Goal: Task Accomplishment & Management: Manage account settings

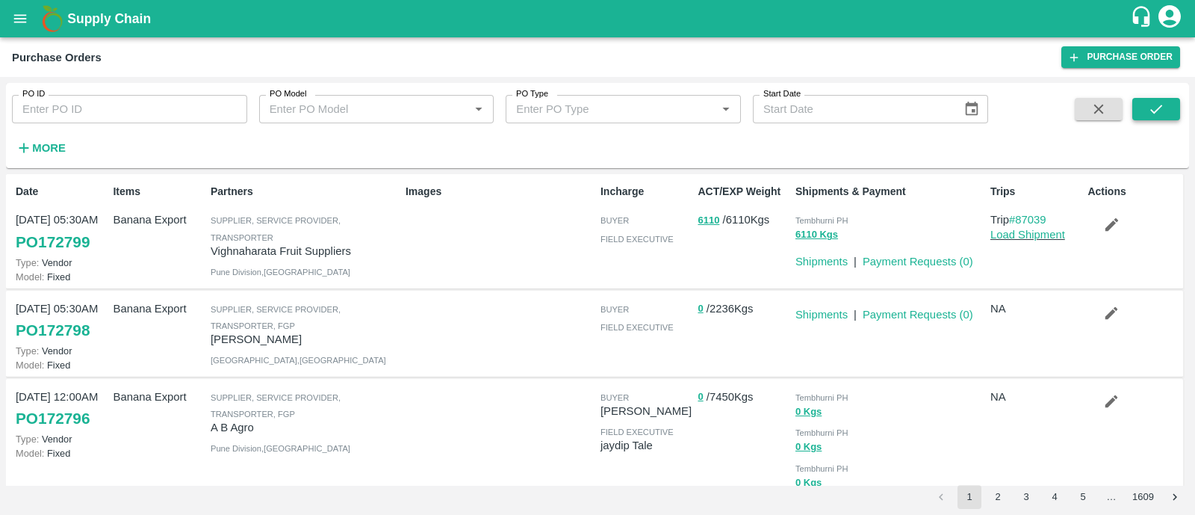
click at [1162, 103] on icon "submit" at bounding box center [1156, 109] width 16 height 16
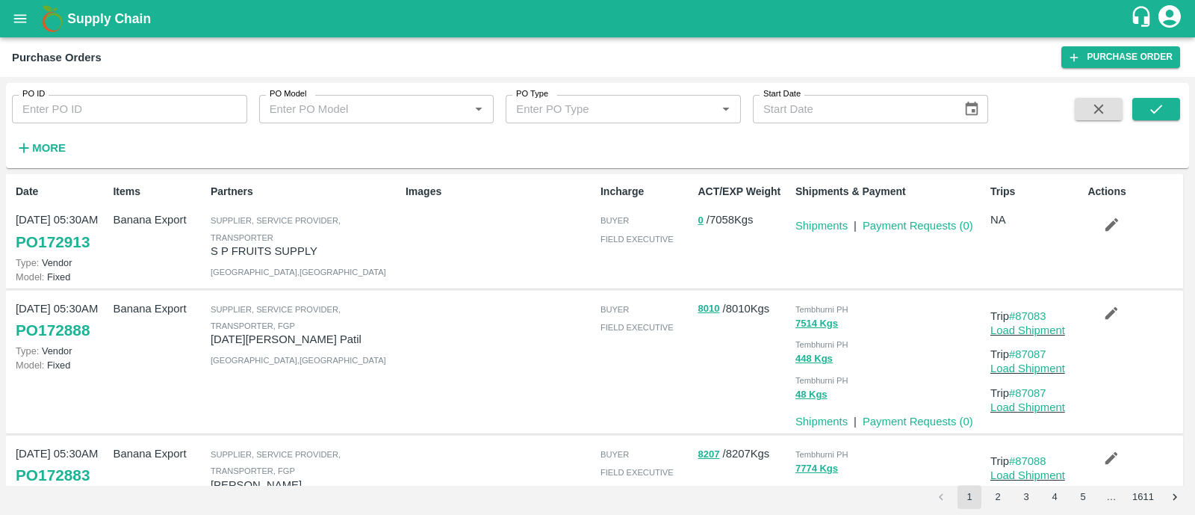
click at [117, 96] on input "PO ID" at bounding box center [129, 109] width 235 height 28
paste input "172847"
type input "172847"
click at [1158, 112] on icon "submit" at bounding box center [1156, 109] width 16 height 16
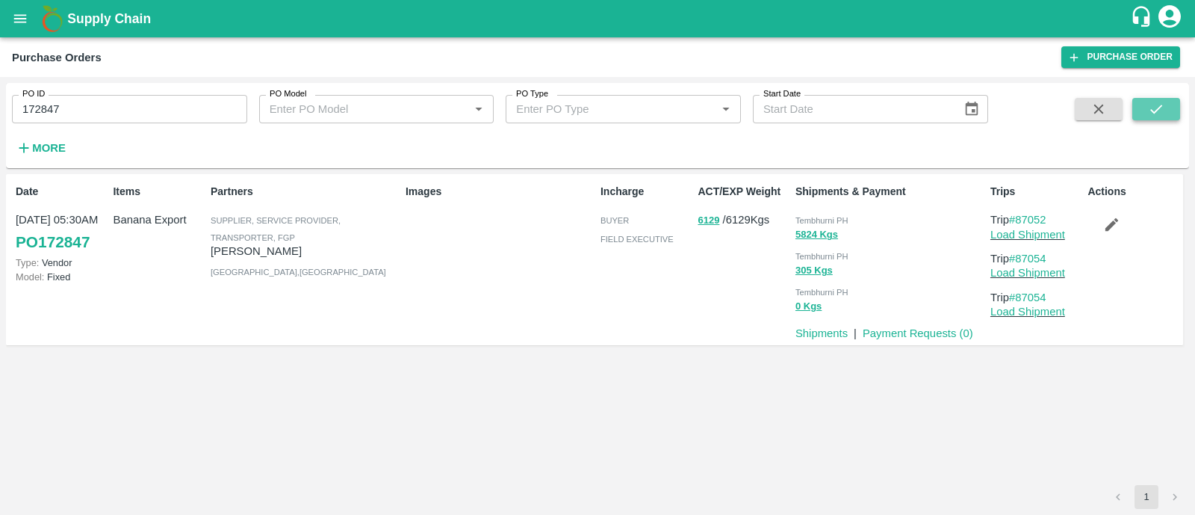
click at [1147, 102] on button "submit" at bounding box center [1157, 109] width 48 height 22
drag, startPoint x: 1053, startPoint y: 259, endPoint x: 1015, endPoint y: 255, distance: 38.3
click at [1015, 255] on p "Trip #87054" at bounding box center [1036, 258] width 91 height 16
copy link "87054"
click at [1161, 105] on icon "submit" at bounding box center [1156, 109] width 12 height 9
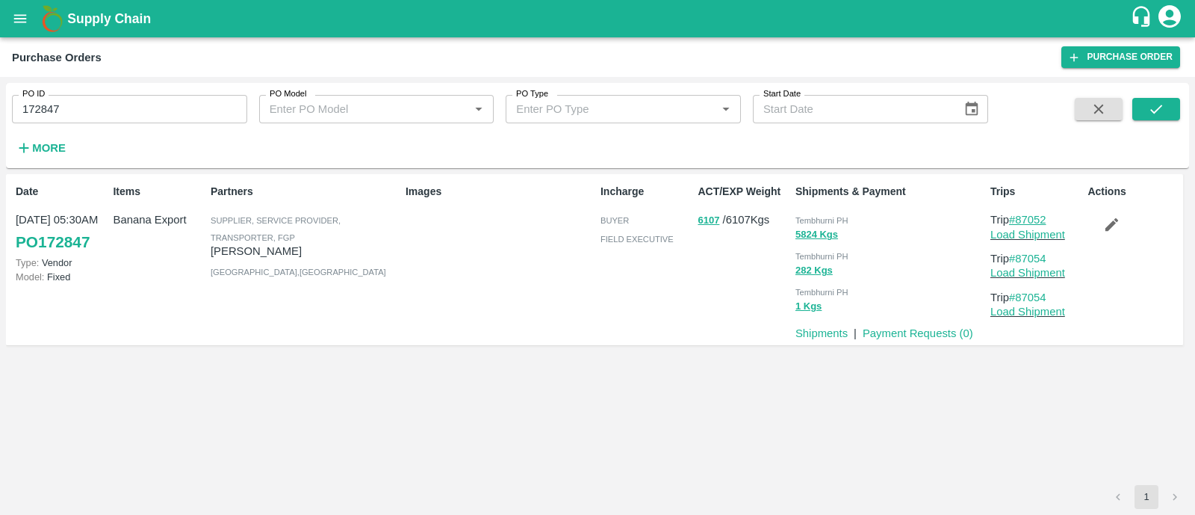
drag, startPoint x: 1057, startPoint y: 219, endPoint x: 1019, endPoint y: 218, distance: 38.1
click at [1019, 218] on p "Trip #87052" at bounding box center [1036, 219] width 91 height 16
copy link "87052"
click at [1012, 240] on link "Load Shipment" at bounding box center [1028, 235] width 75 height 12
click at [1103, 224] on icon "button" at bounding box center [1111, 224] width 16 height 16
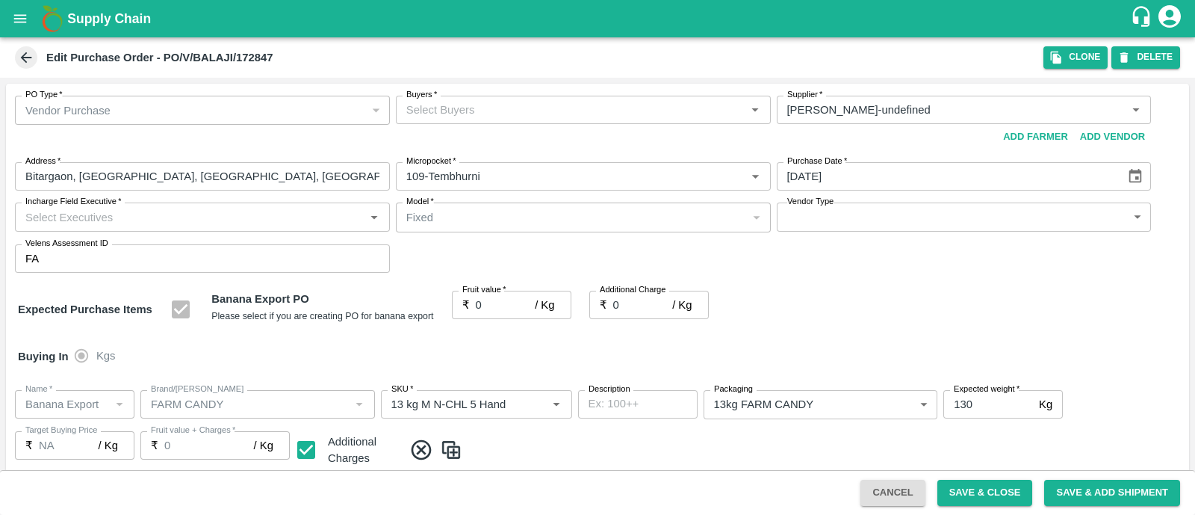
click at [570, 99] on div "Buyers   *" at bounding box center [583, 110] width 375 height 28
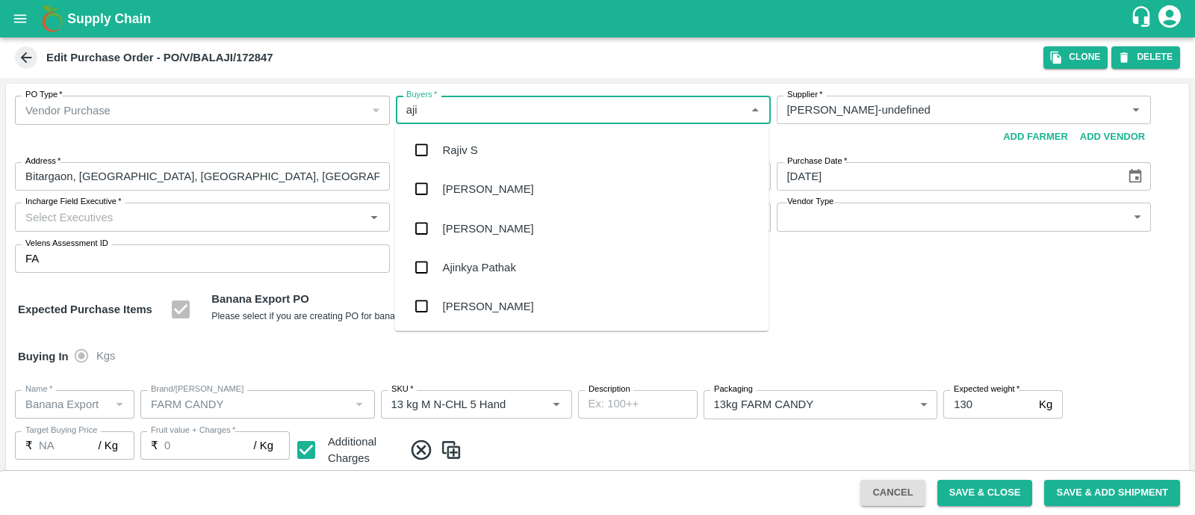
type input "ajit"
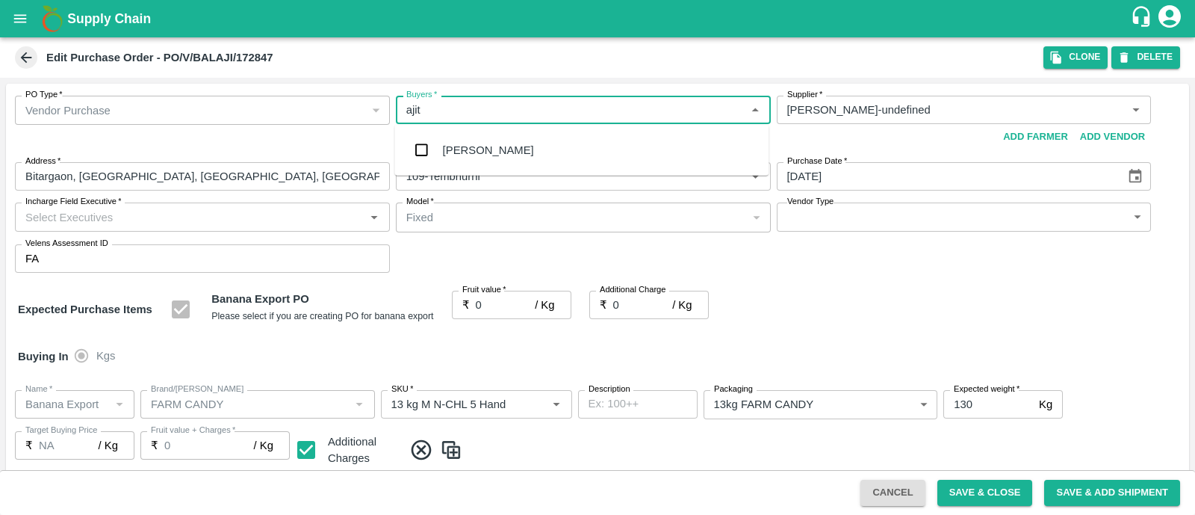
click at [504, 164] on div "Ajit Otari" at bounding box center [581, 150] width 374 height 39
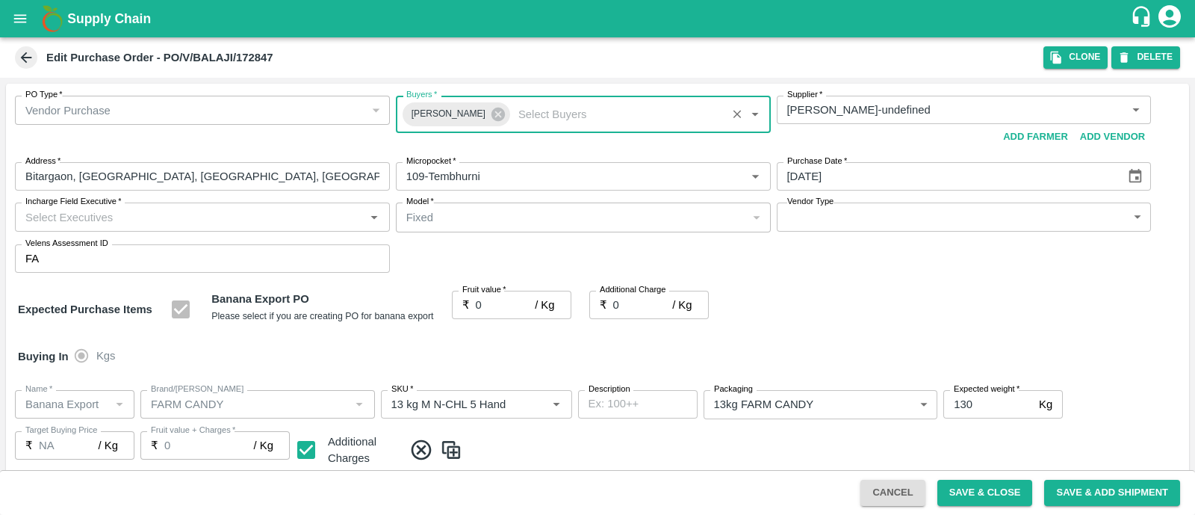
click at [289, 211] on input "Incharge Field Executive   *" at bounding box center [189, 216] width 341 height 19
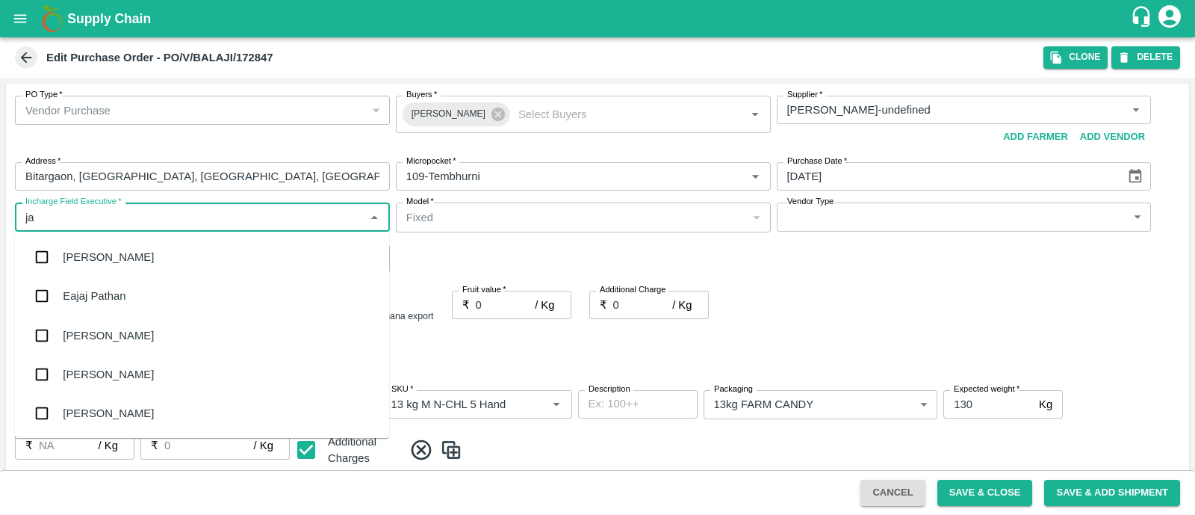
type input "jay"
click at [105, 342] on div "jaydip Tale" at bounding box center [89, 335] width 52 height 16
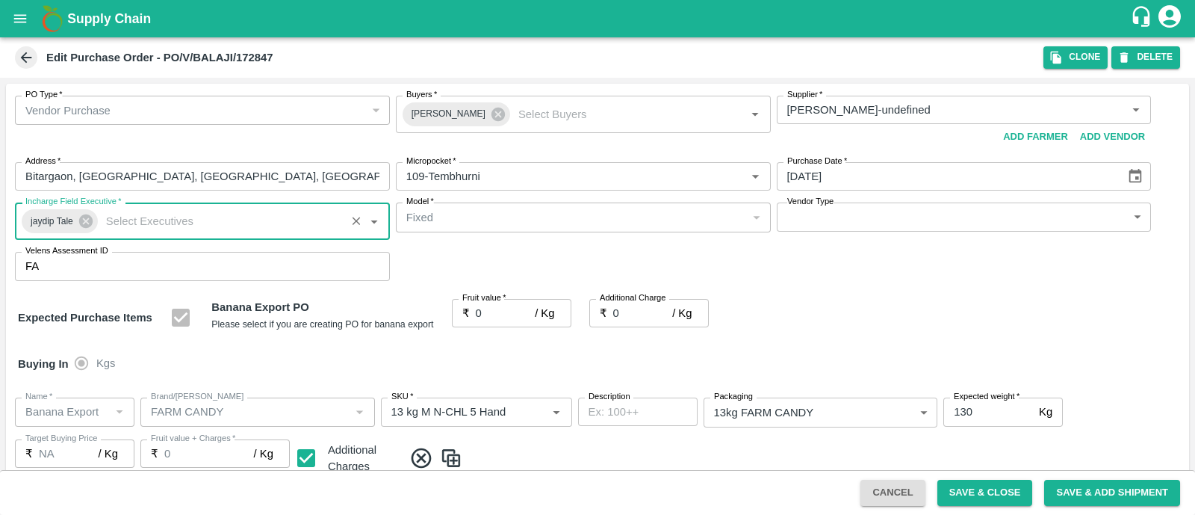
click at [899, 214] on body "Supply Chain Edit Purchase Order - PO/V/BALAJI/172847 Clone DELETE PO Type   * …" at bounding box center [597, 257] width 1195 height 515
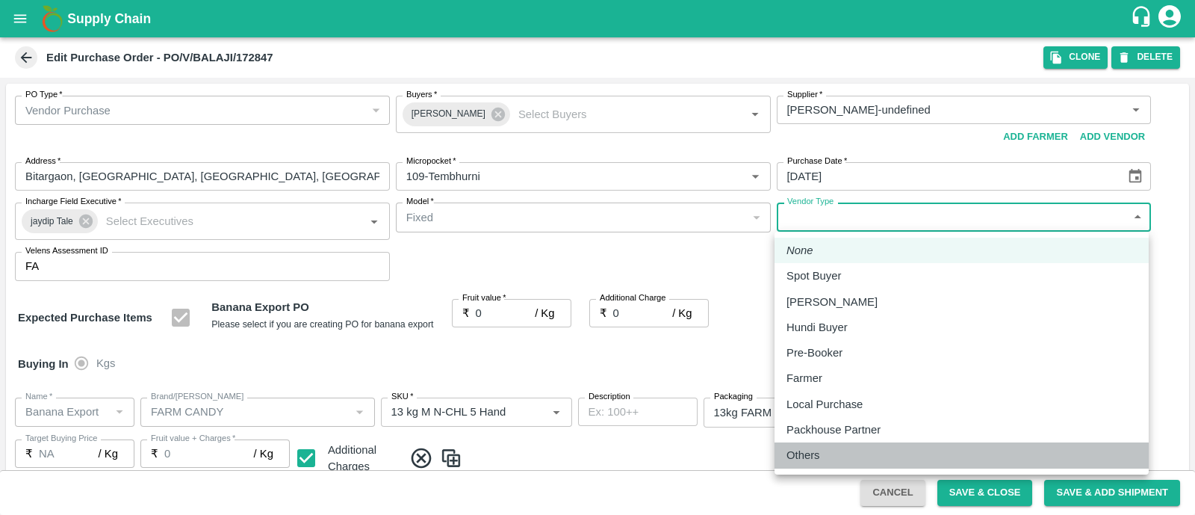
click at [817, 450] on p "Others" at bounding box center [804, 455] width 34 height 16
type input "OTHER"
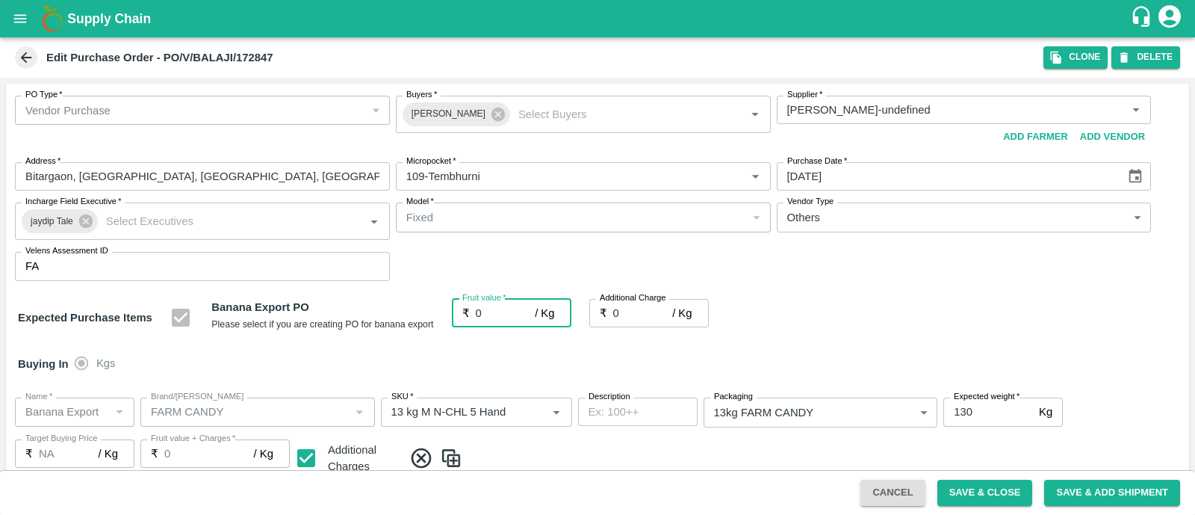
click at [482, 319] on input "0" at bounding box center [506, 313] width 60 height 28
type input "2"
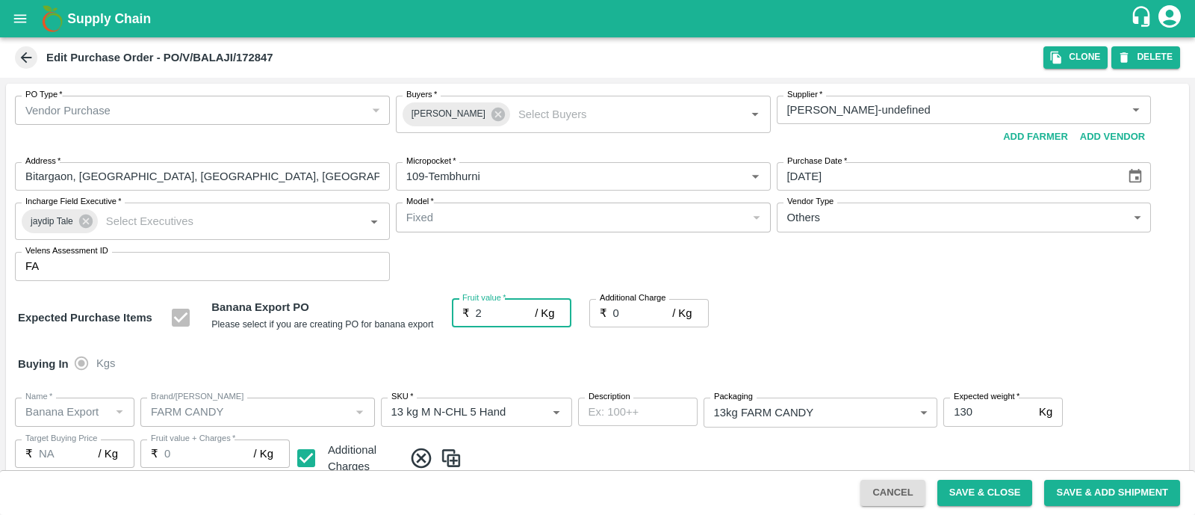
type input "2"
type input "26"
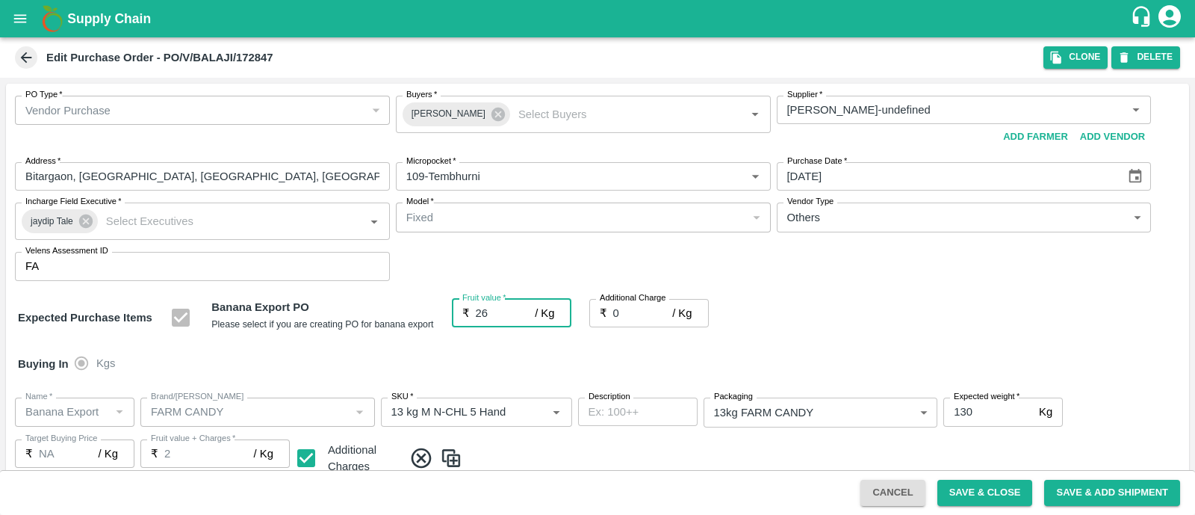
type input "26"
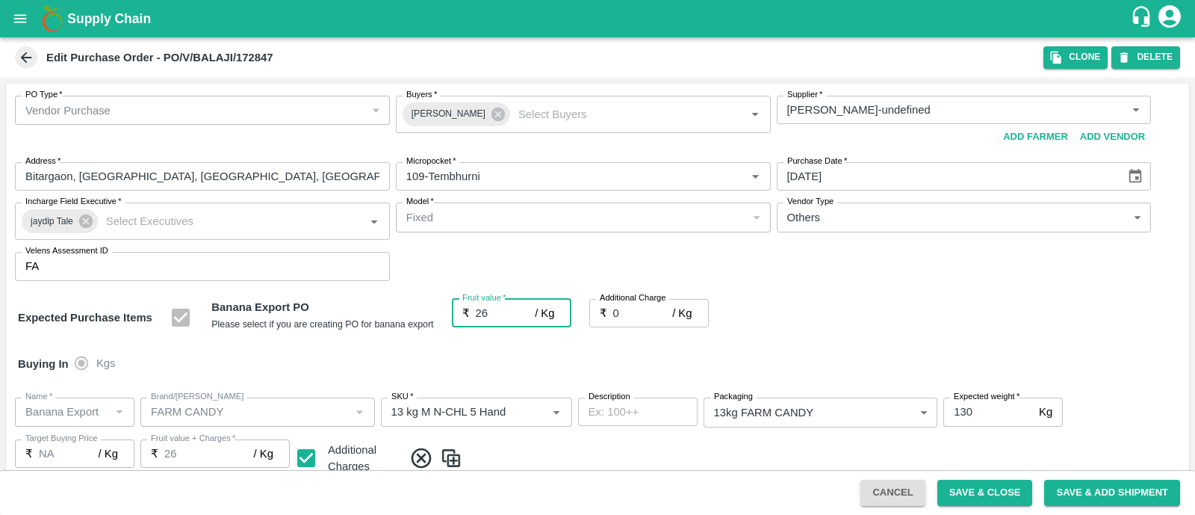
type input "26"
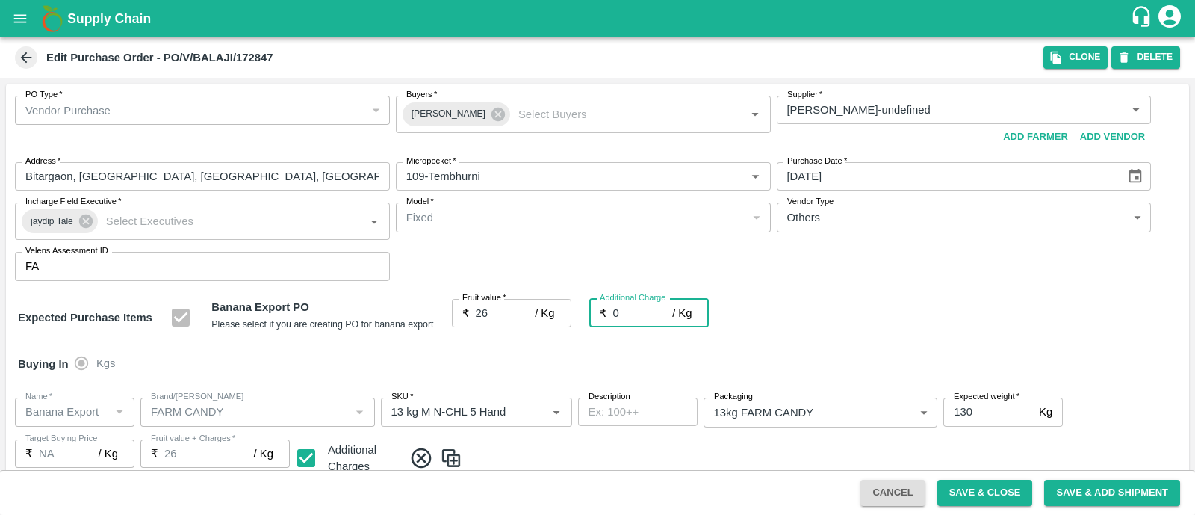
type input "2"
type input "28"
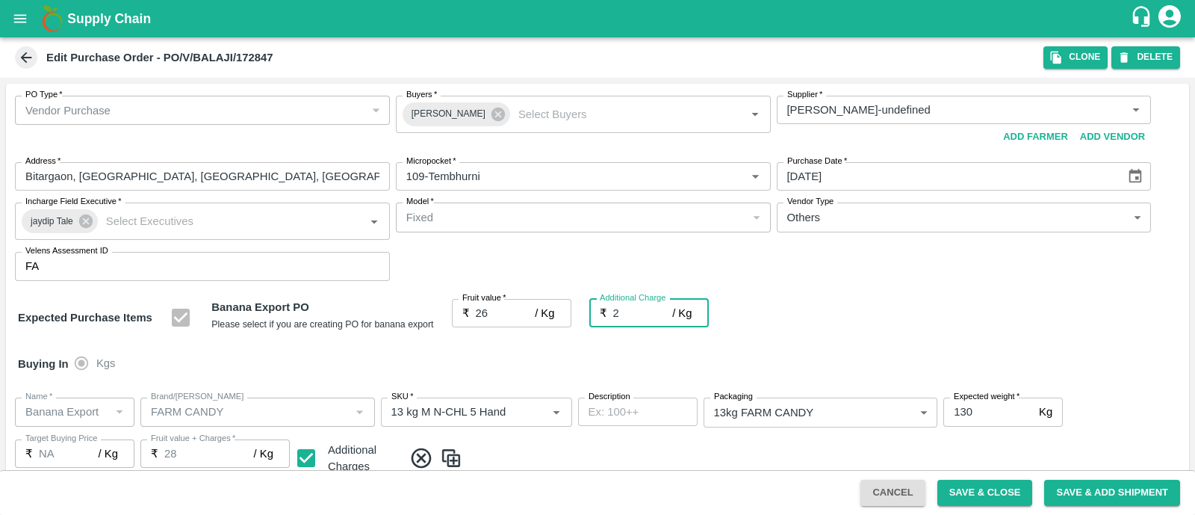
type input "2.7"
type input "28.7"
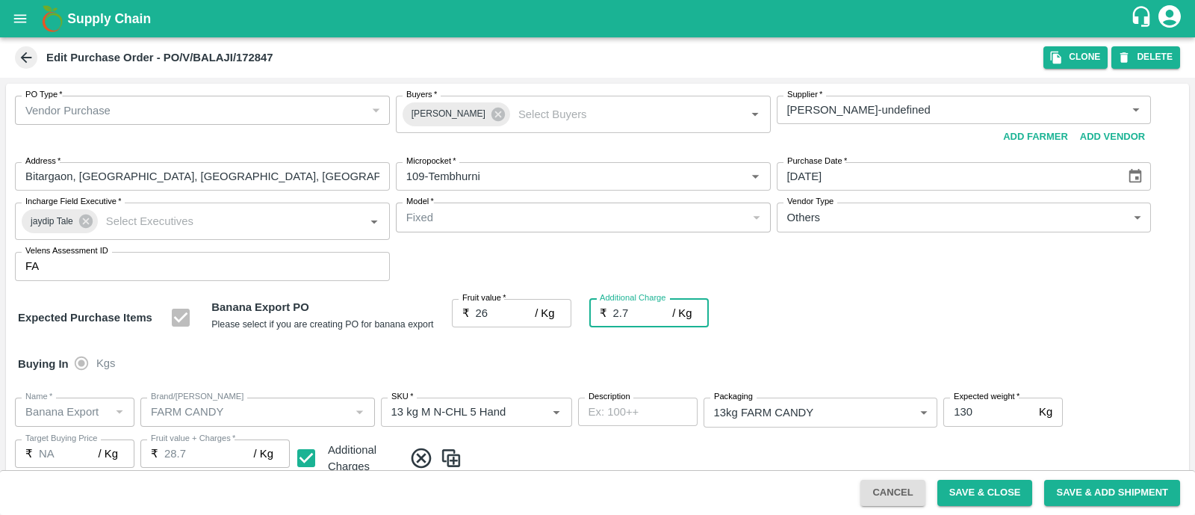
type input "2.75"
type input "28.75"
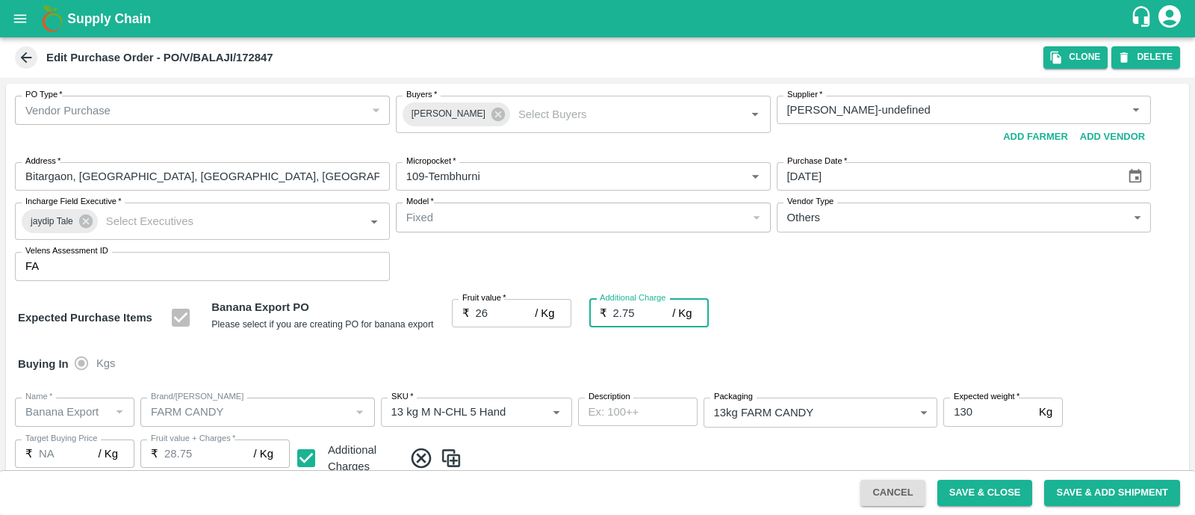
type input "2.75"
click at [852, 306] on div "Expected Purchase Items Banana Export PO Please select if you are creating PO f…" at bounding box center [597, 318] width 1159 height 38
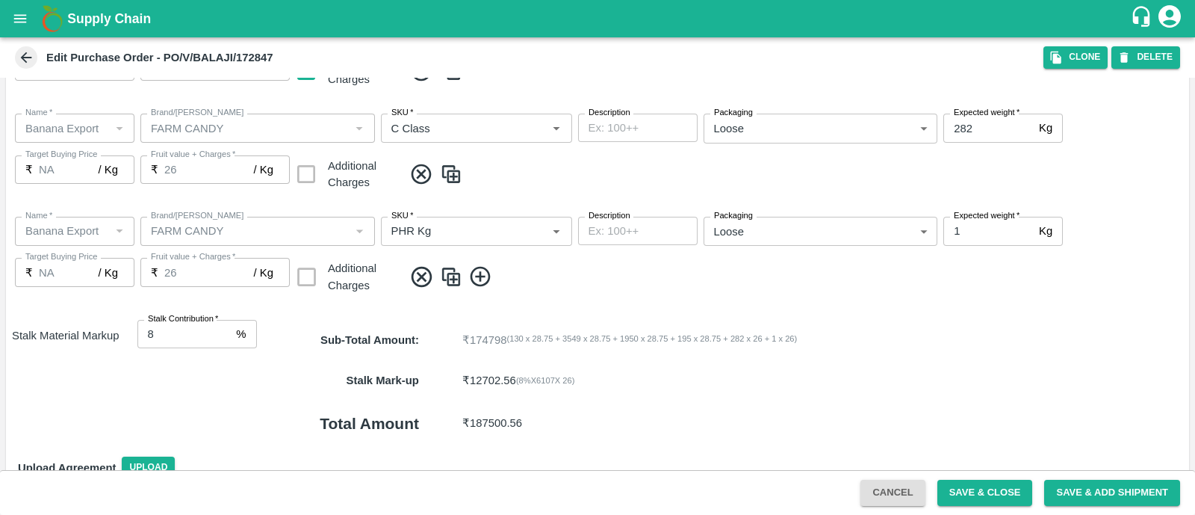
scroll to position [704, 0]
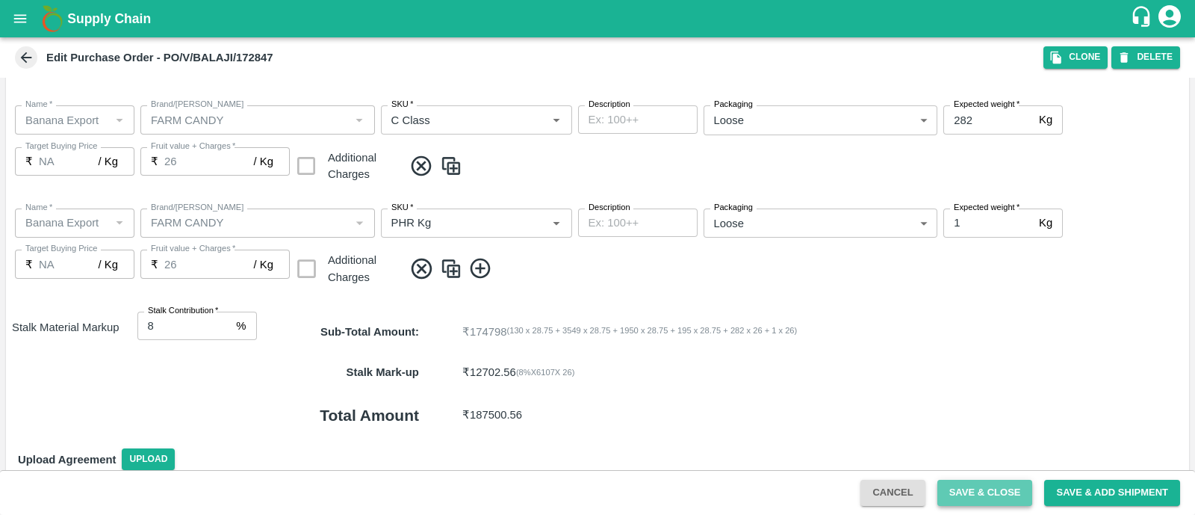
click at [965, 489] on button "Save & Close" at bounding box center [986, 493] width 96 height 26
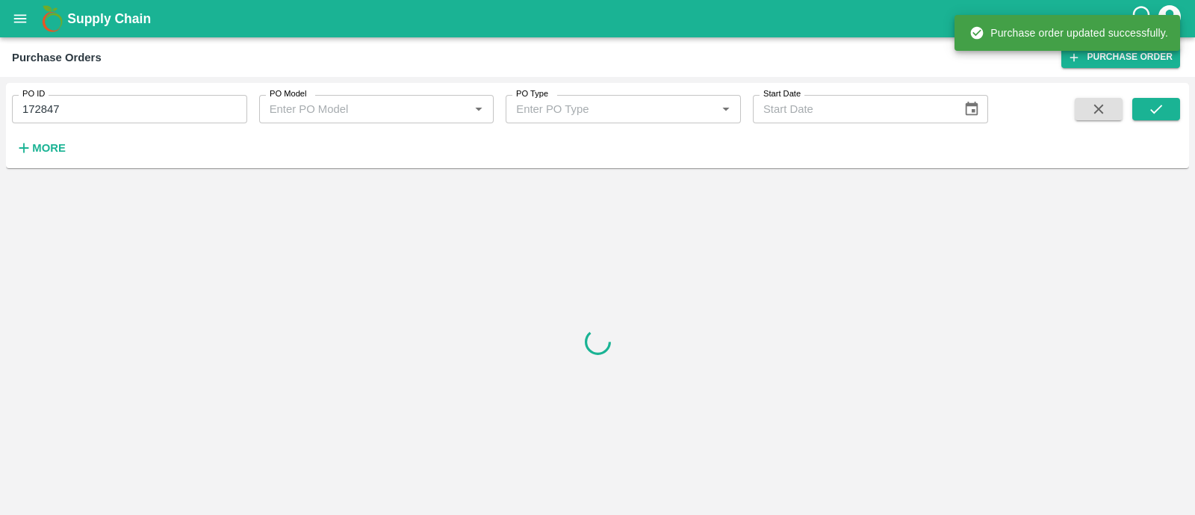
click at [111, 103] on input "172847" at bounding box center [129, 109] width 235 height 28
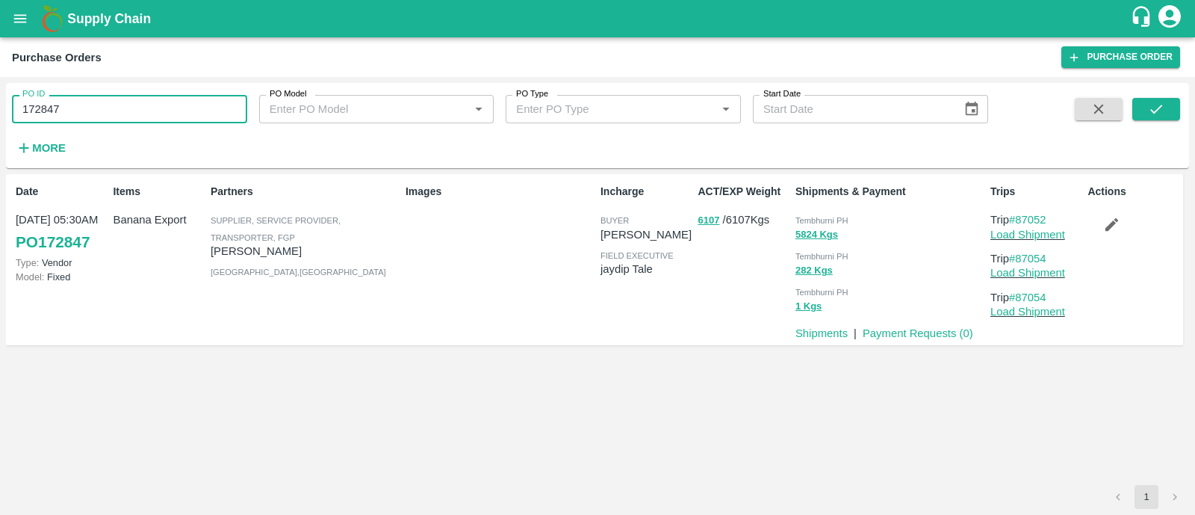
paste input "text"
type input "172850"
click at [1161, 111] on icon "submit" at bounding box center [1156, 109] width 16 height 16
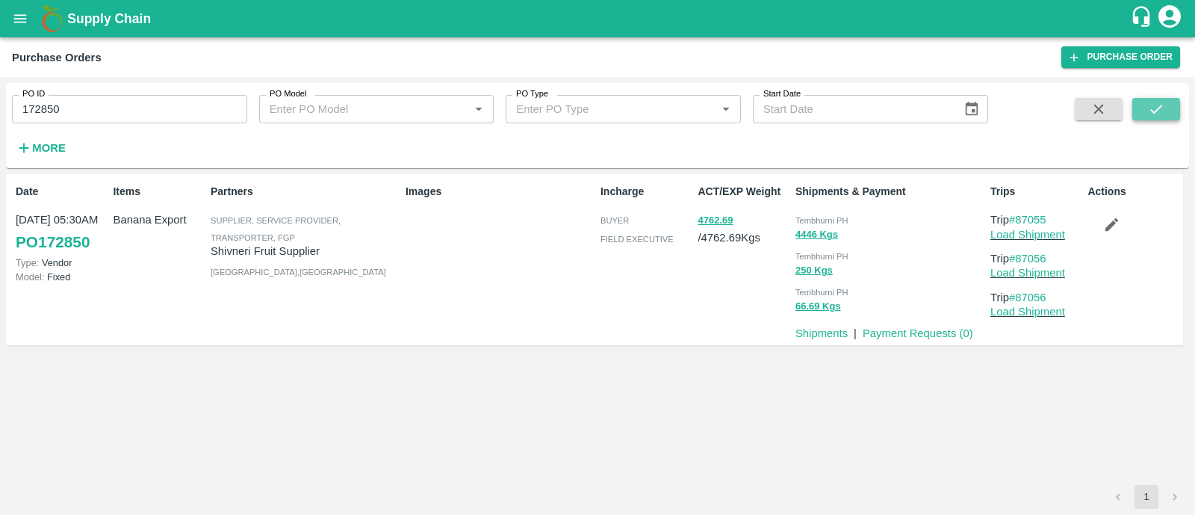
click at [1163, 102] on icon "submit" at bounding box center [1156, 109] width 16 height 16
drag, startPoint x: 1055, startPoint y: 256, endPoint x: 1016, endPoint y: 256, distance: 38.8
click at [1016, 256] on p "Trip #87056" at bounding box center [1036, 258] width 91 height 16
copy link "87056"
click at [1172, 115] on button "submit" at bounding box center [1157, 109] width 48 height 22
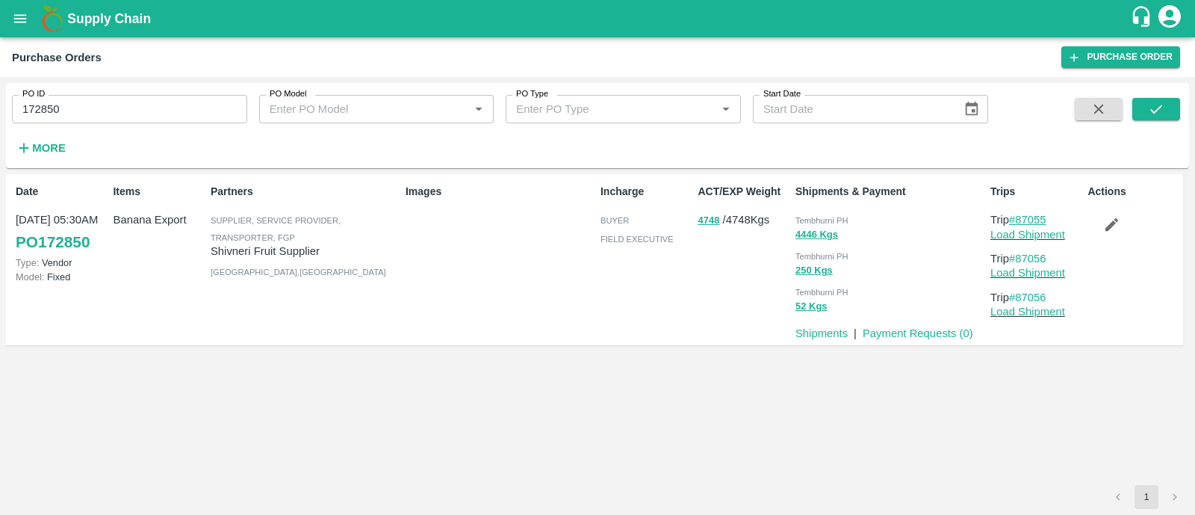
drag, startPoint x: 1051, startPoint y: 217, endPoint x: 1019, endPoint y: 218, distance: 32.1
click at [1019, 218] on p "Trip #87055" at bounding box center [1036, 219] width 91 height 16
copy link "87055"
click at [1006, 229] on link "Load Shipment" at bounding box center [1028, 235] width 75 height 12
click at [1112, 218] on icon "button" at bounding box center [1111, 224] width 16 height 16
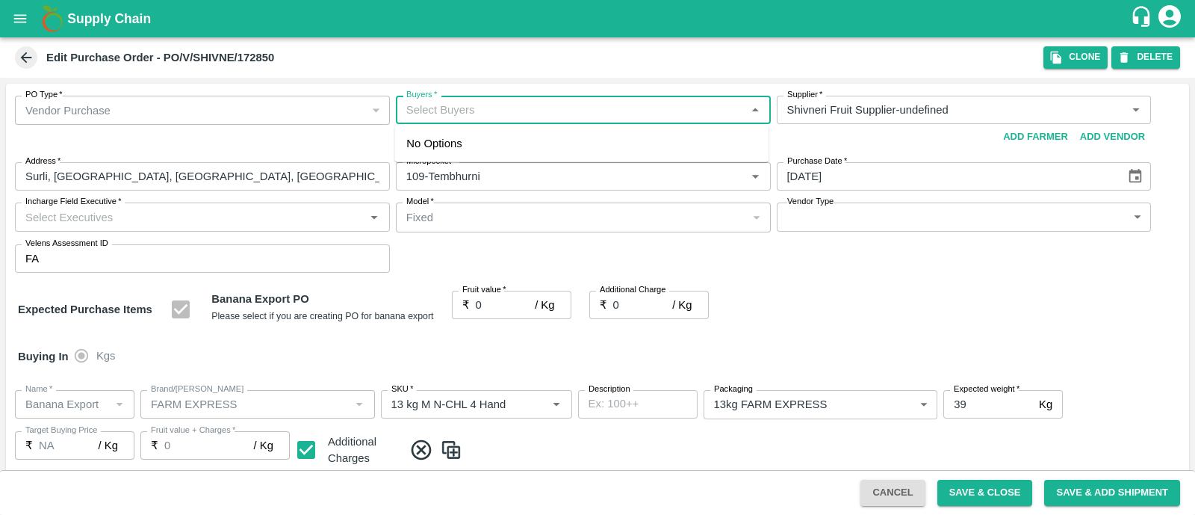
click at [466, 113] on input "Buyers   *" at bounding box center [570, 109] width 341 height 19
type input "ajit"
click at [420, 143] on input "checkbox" at bounding box center [421, 150] width 30 height 30
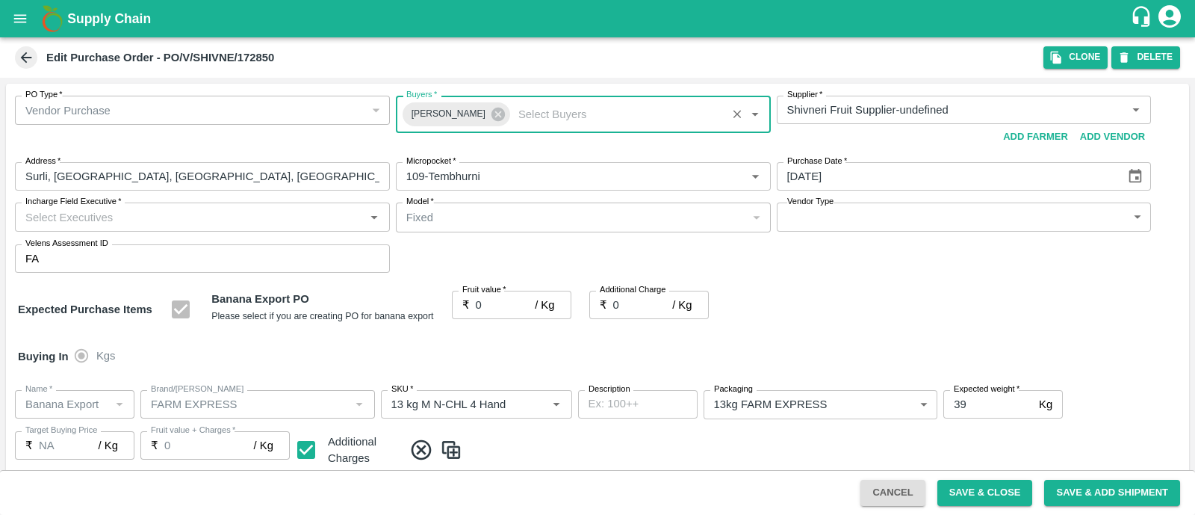
click at [278, 225] on input "Incharge Field Executive   *" at bounding box center [189, 216] width 341 height 19
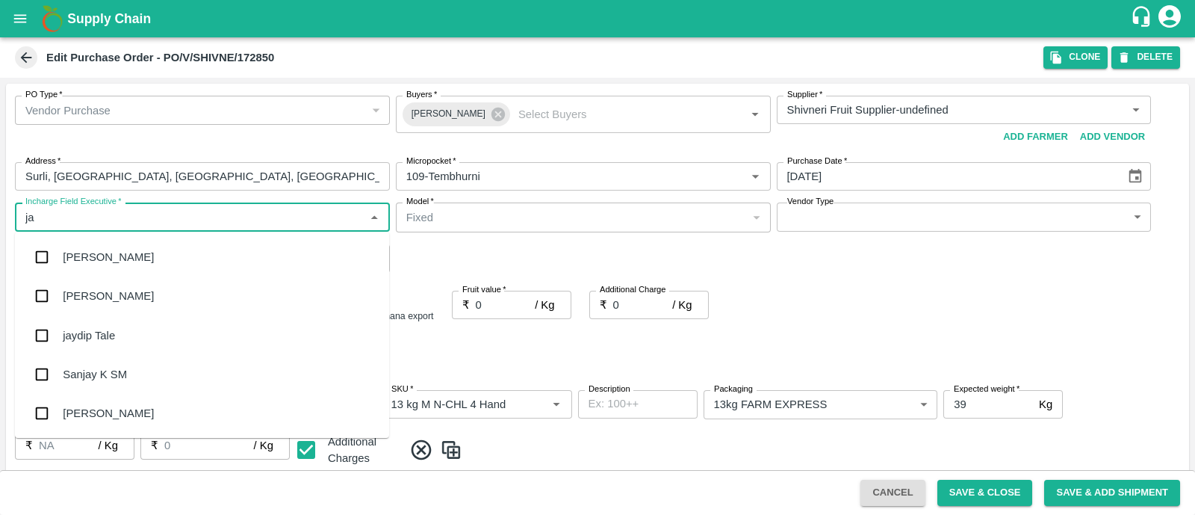
type input "jay"
click at [83, 323] on div "jaydip Tale" at bounding box center [202, 335] width 374 height 39
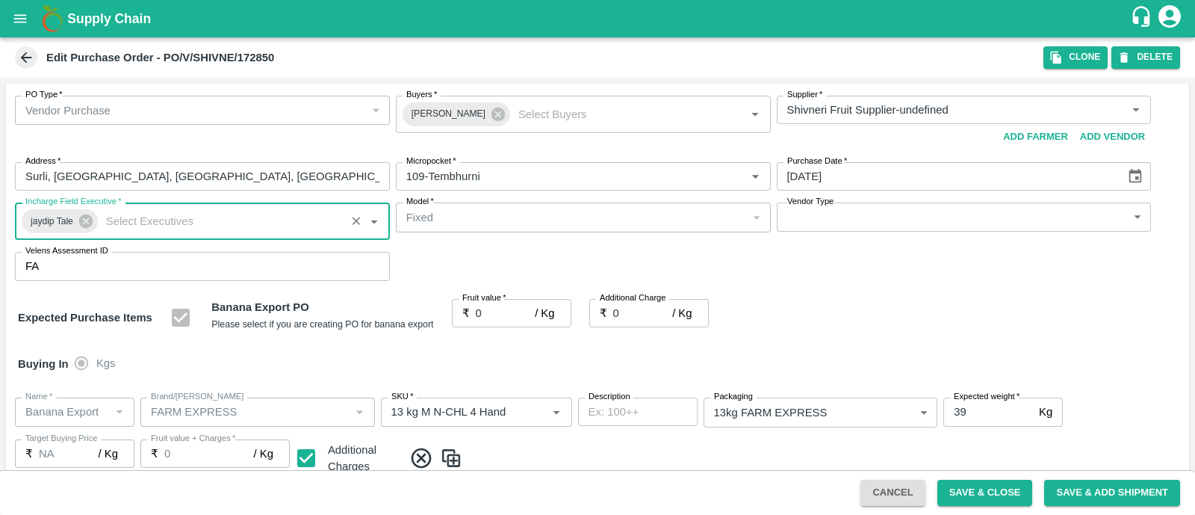
click at [830, 226] on body "Supply Chain Edit Purchase Order - PO/V/SHIVNE/172850 Clone DELETE PO Type   * …" at bounding box center [597, 257] width 1195 height 515
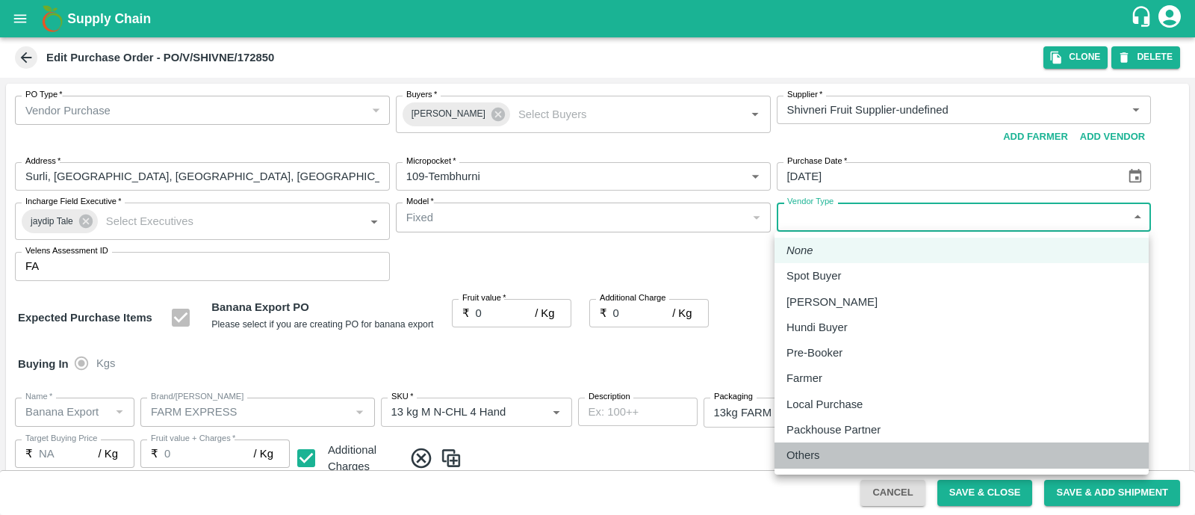
click at [796, 448] on p "Others" at bounding box center [804, 455] width 34 height 16
type input "OTHER"
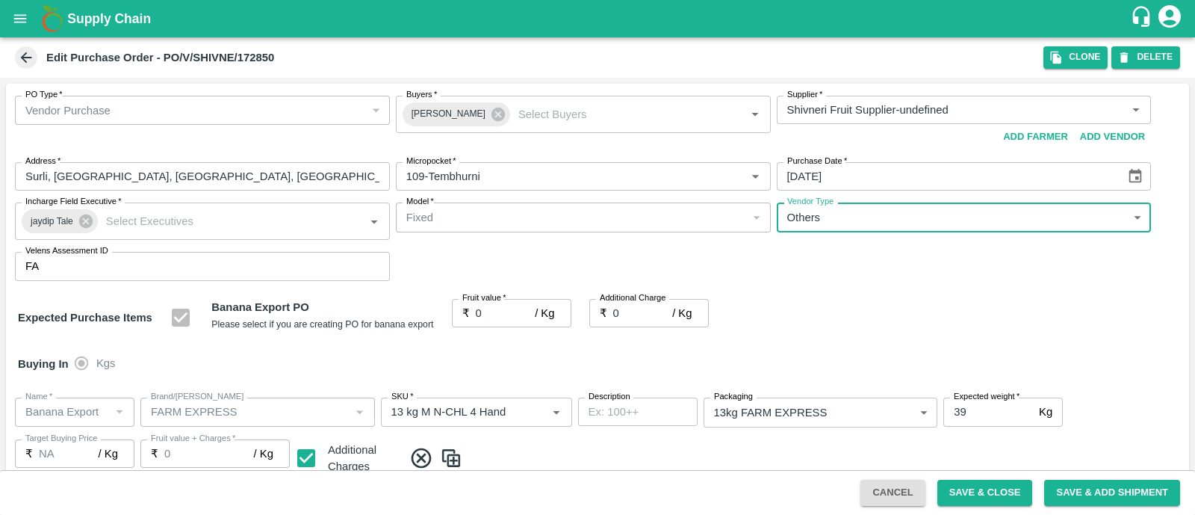
click at [491, 323] on input "0" at bounding box center [506, 313] width 60 height 28
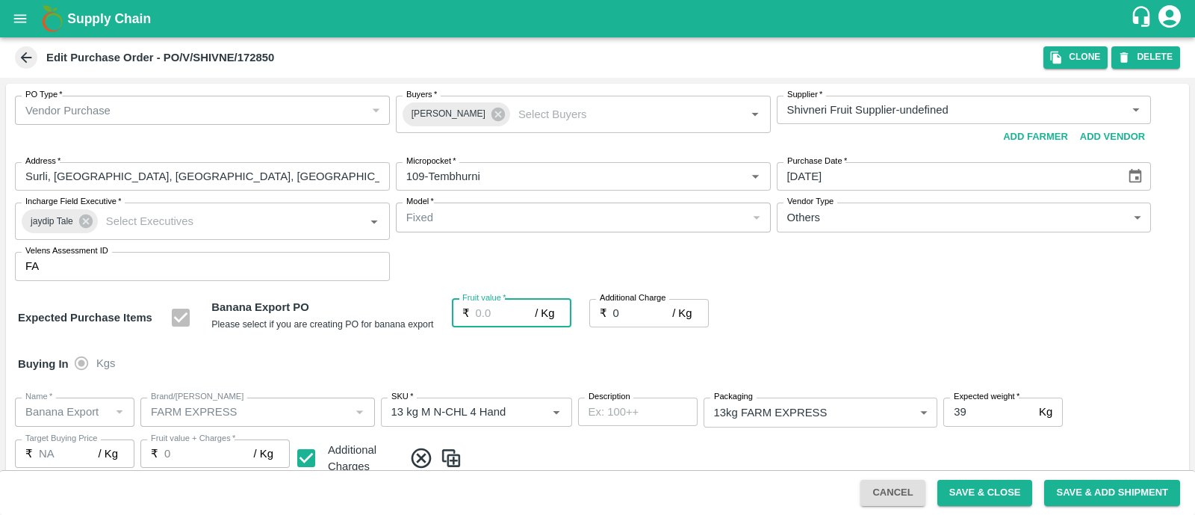
type input "2"
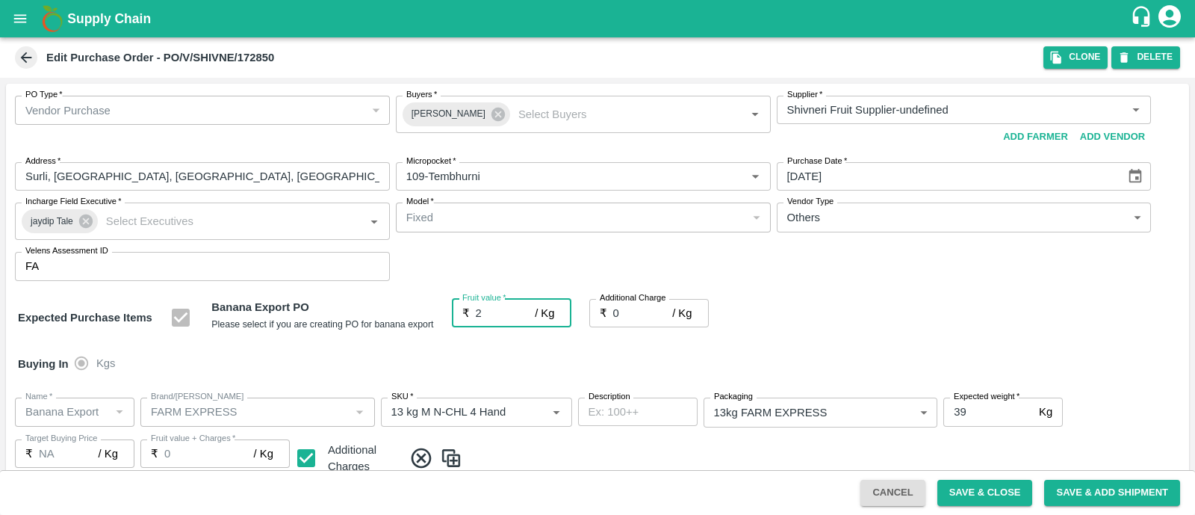
type input "2"
type input "26"
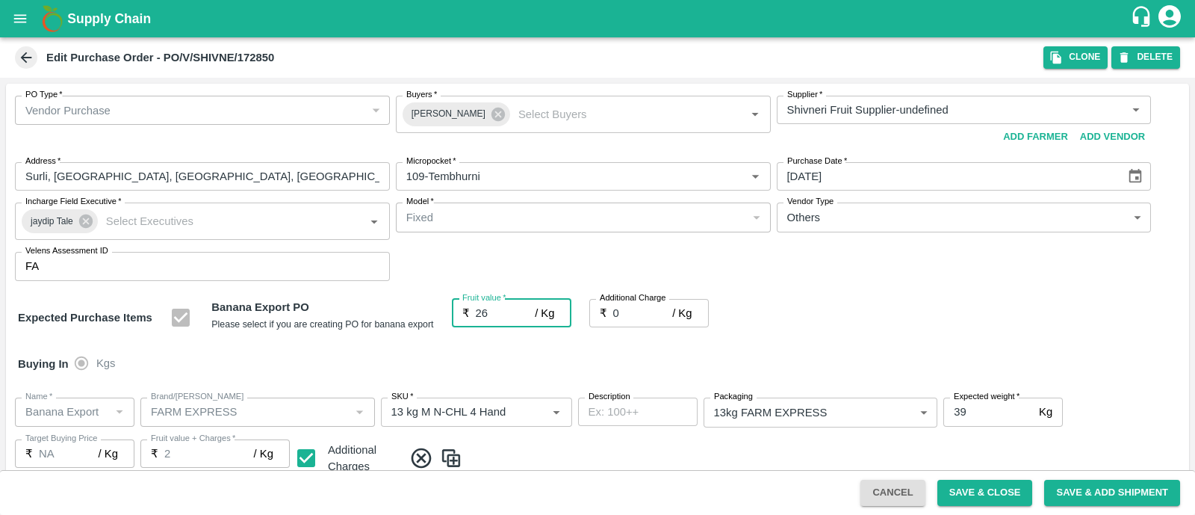
type input "26"
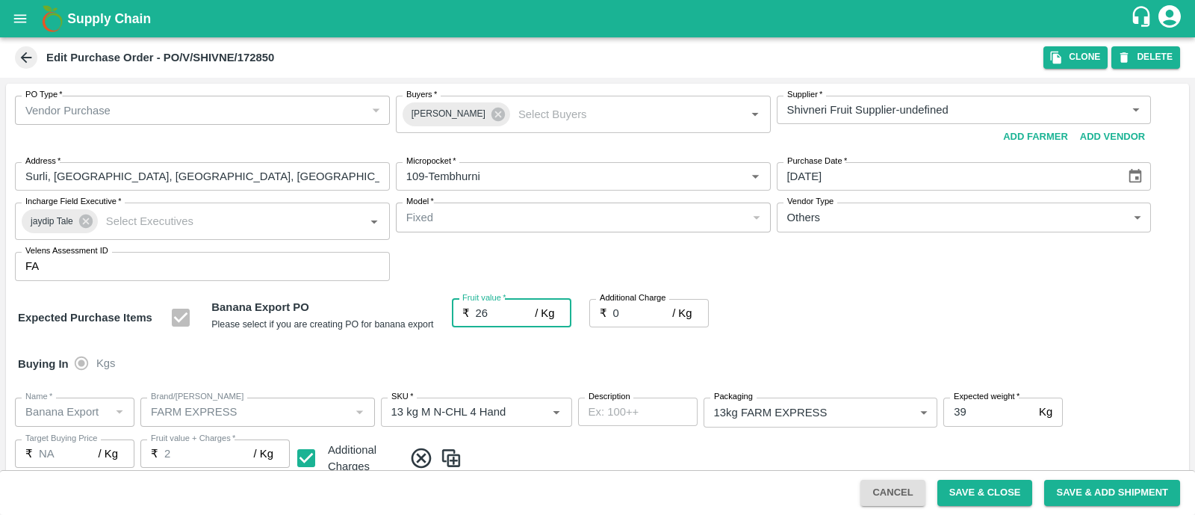
type input "26"
type input "2"
type input "28"
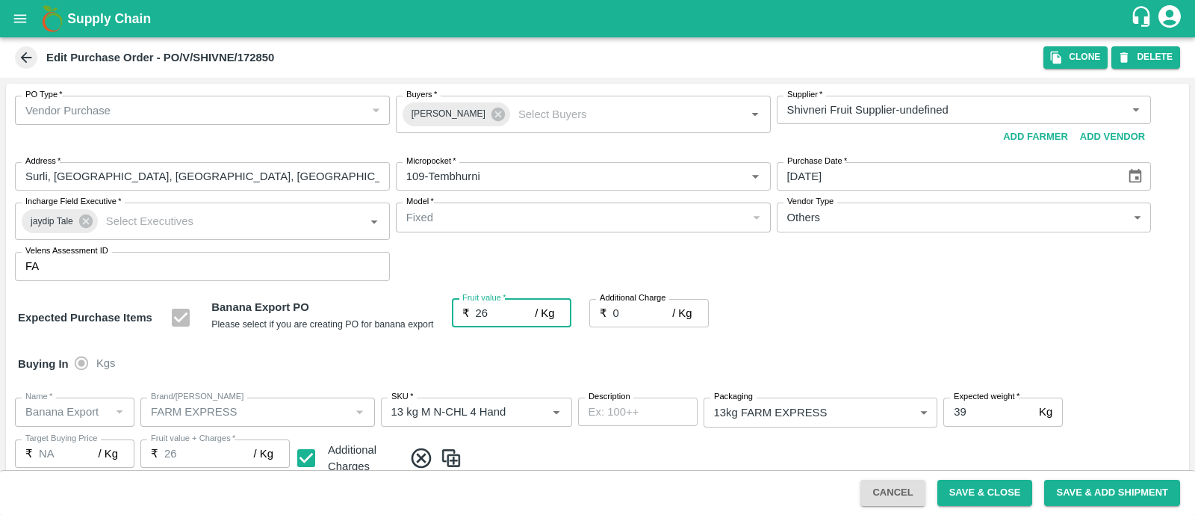
type input "28"
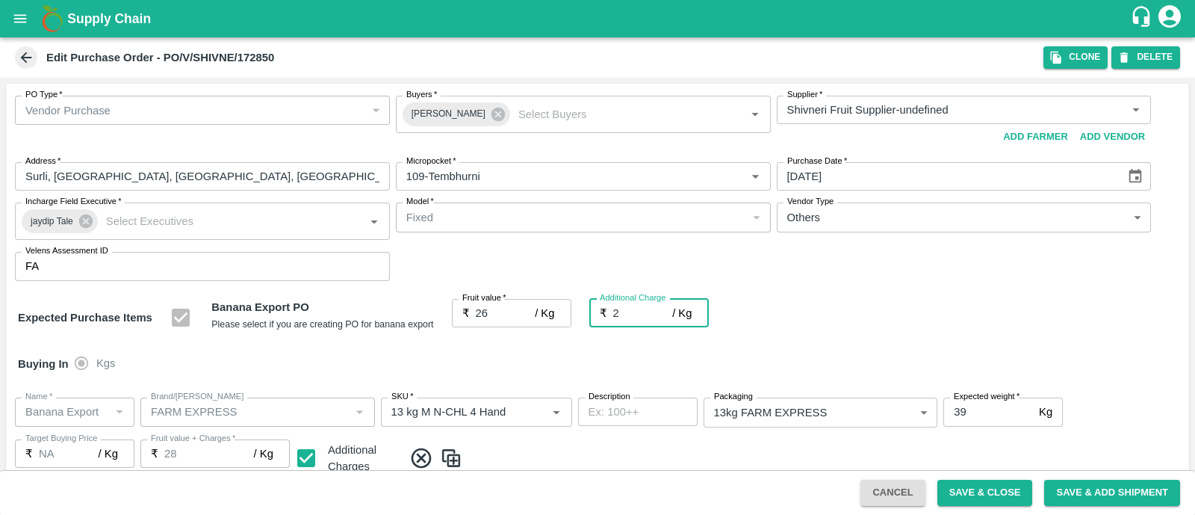
type input "2.7"
type input "28.7"
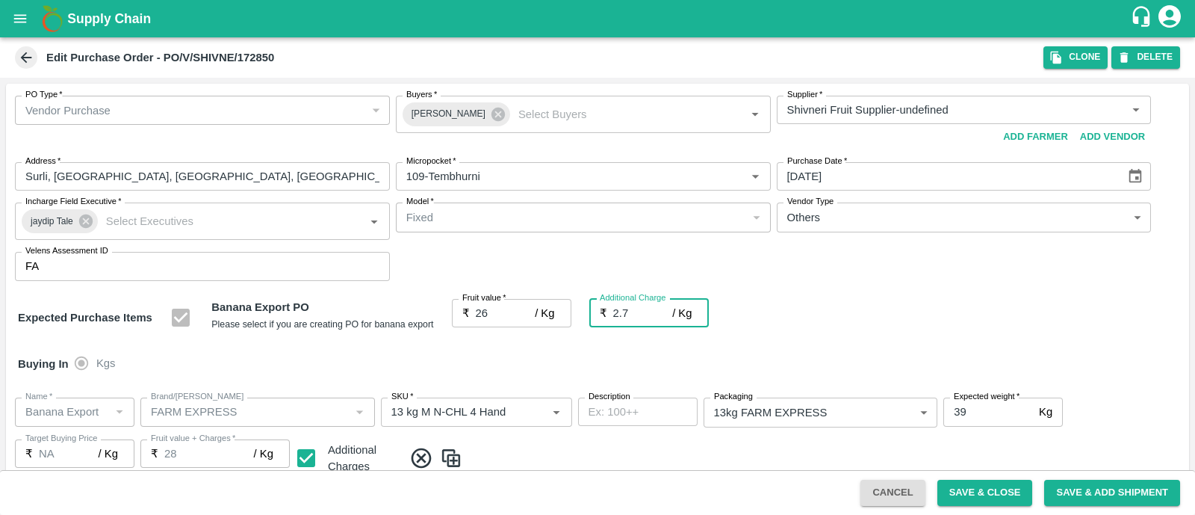
type input "28.7"
type input "2.75"
type input "28.75"
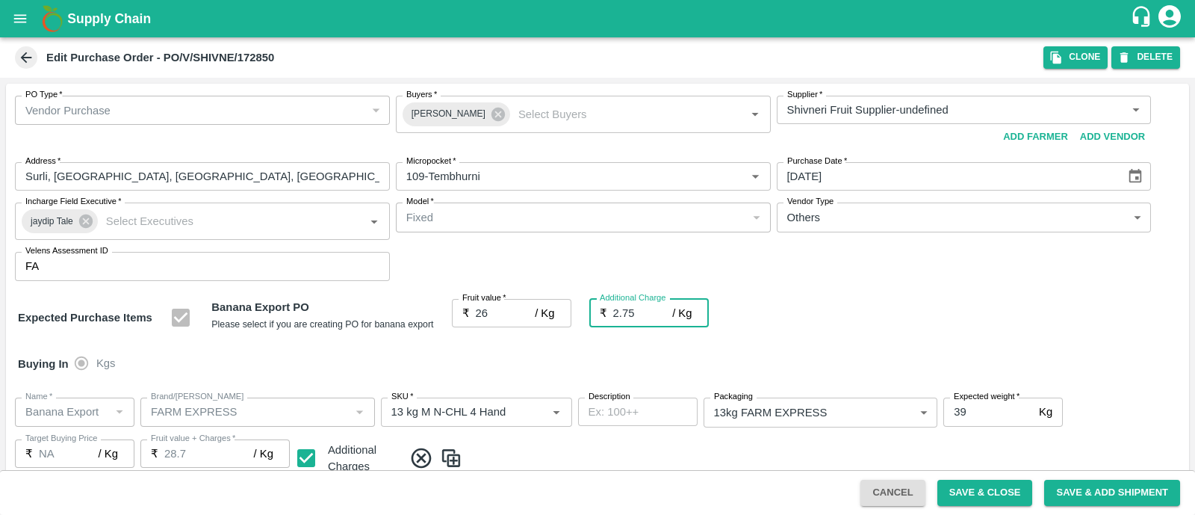
type input "28.75"
type input "2.75"
click at [838, 374] on div "Buying In Kgs" at bounding box center [597, 363] width 1183 height 43
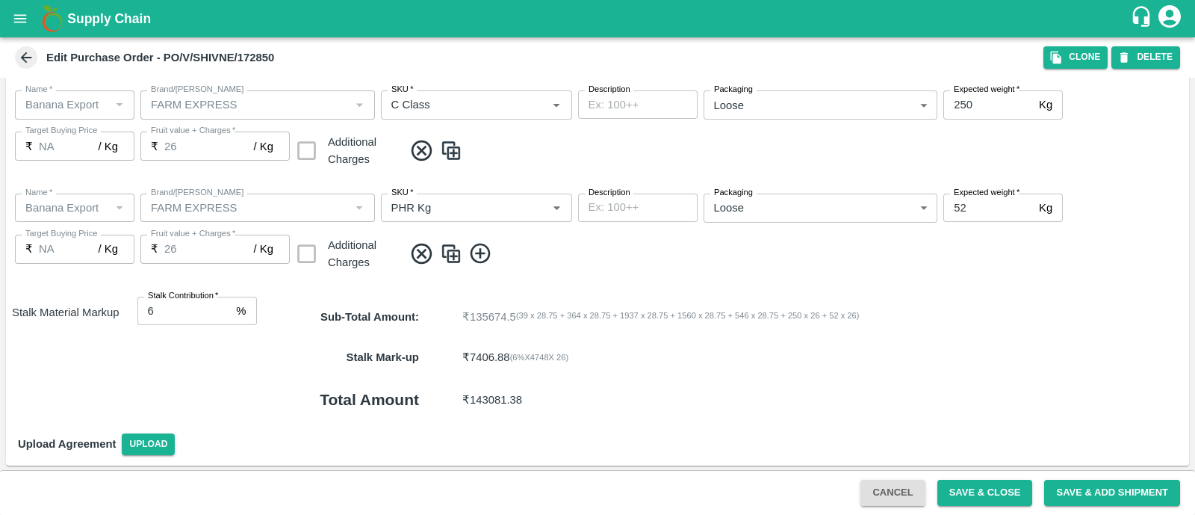
click at [161, 313] on input "6" at bounding box center [183, 311] width 93 height 28
type input "8"
click at [956, 486] on button "Save & Close" at bounding box center [986, 493] width 96 height 26
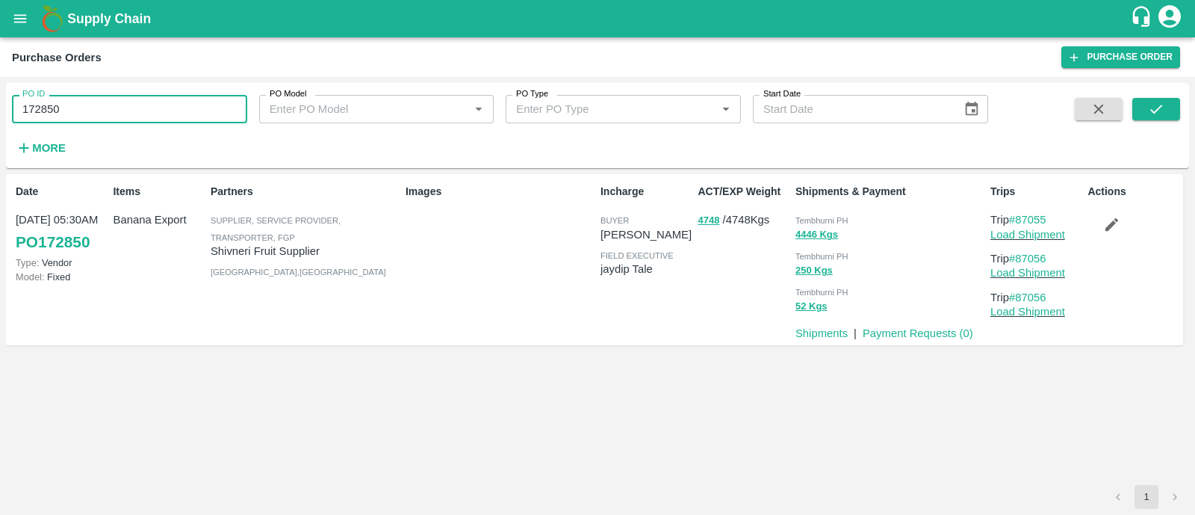
click at [146, 105] on input "172850" at bounding box center [129, 109] width 235 height 28
paste input "text"
type input "172883"
click at [1148, 102] on icon "submit" at bounding box center [1156, 109] width 16 height 16
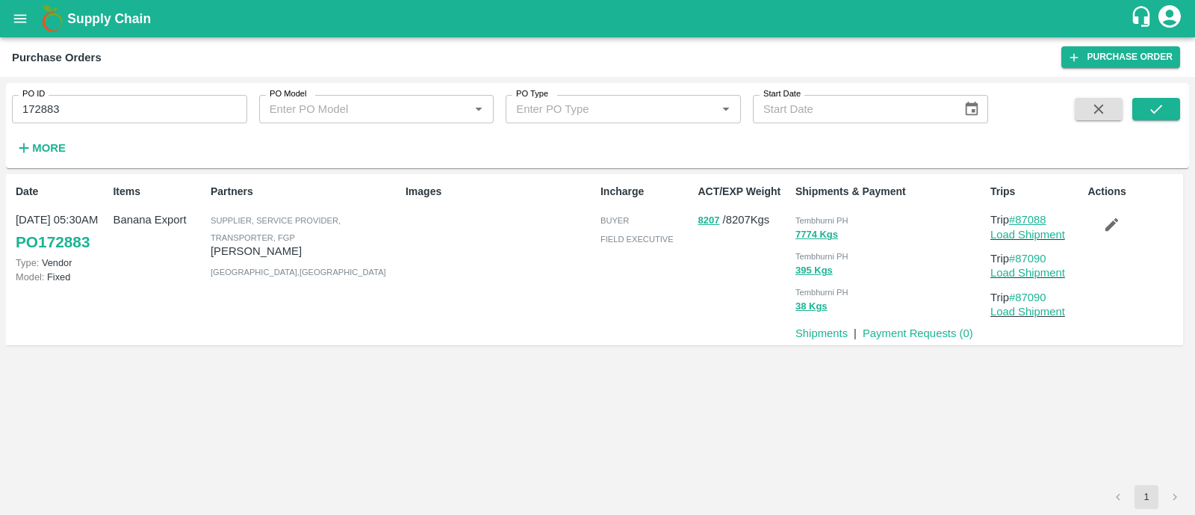
drag, startPoint x: 1056, startPoint y: 215, endPoint x: 1016, endPoint y: 217, distance: 39.7
click at [1016, 217] on p "Trip #87088" at bounding box center [1036, 219] width 91 height 16
copy link "87088"
click at [1168, 117] on button "submit" at bounding box center [1157, 109] width 48 height 22
drag, startPoint x: 1060, startPoint y: 260, endPoint x: 1021, endPoint y: 259, distance: 39.6
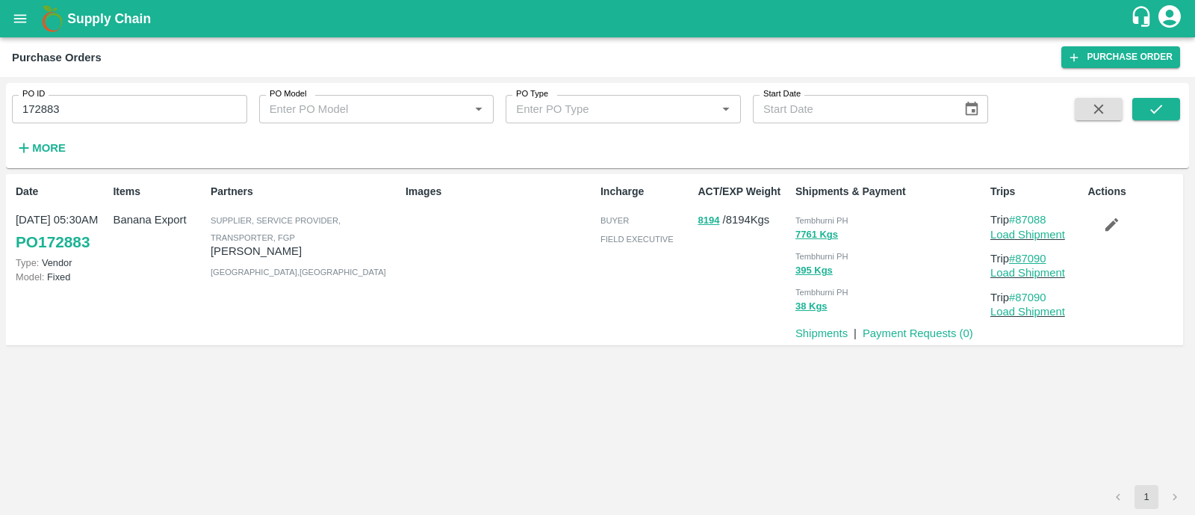
click at [1021, 259] on p "Trip #87090" at bounding box center [1036, 258] width 91 height 16
copy link "87090"
click at [1162, 105] on icon "submit" at bounding box center [1156, 109] width 16 height 16
drag, startPoint x: 1054, startPoint y: 217, endPoint x: 1018, endPoint y: 216, distance: 36.6
click at [1018, 216] on p "Trip #87088" at bounding box center [1036, 219] width 91 height 16
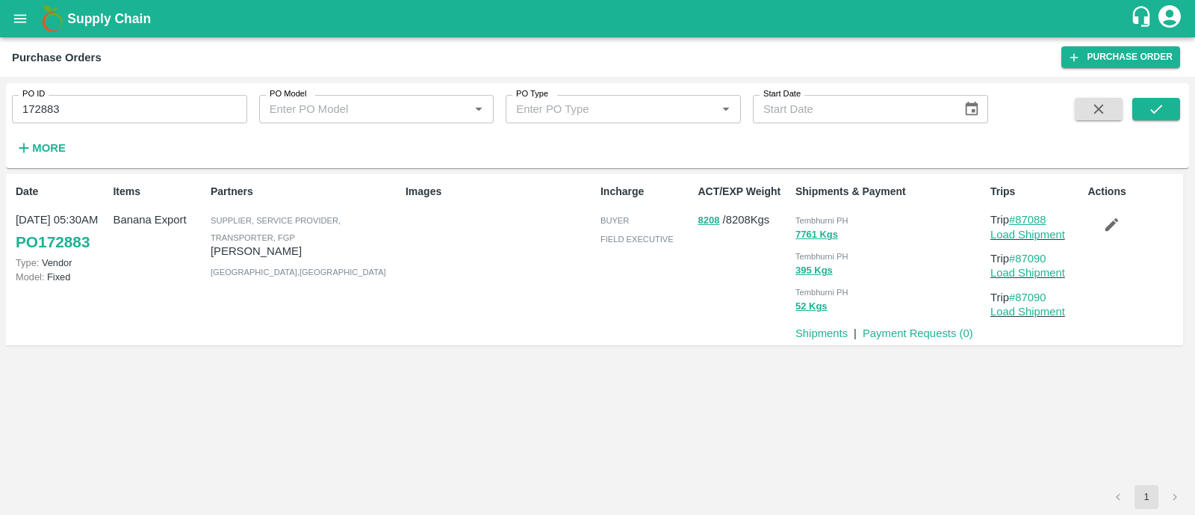
copy link "87088"
click at [1034, 241] on p "Load Shipment" at bounding box center [1036, 234] width 91 height 16
click at [1032, 234] on link "Load Shipment" at bounding box center [1028, 235] width 75 height 12
click at [1114, 221] on icon "button" at bounding box center [1111, 224] width 16 height 16
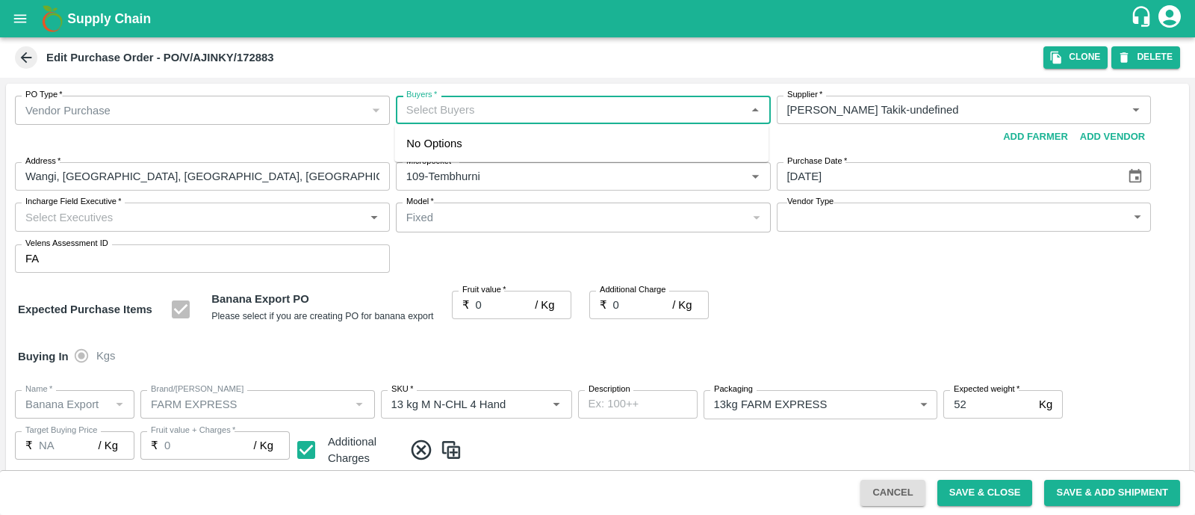
click at [524, 110] on input "Buyers   *" at bounding box center [570, 109] width 341 height 19
type input "ajit"
click at [429, 158] on input "checkbox" at bounding box center [421, 150] width 30 height 30
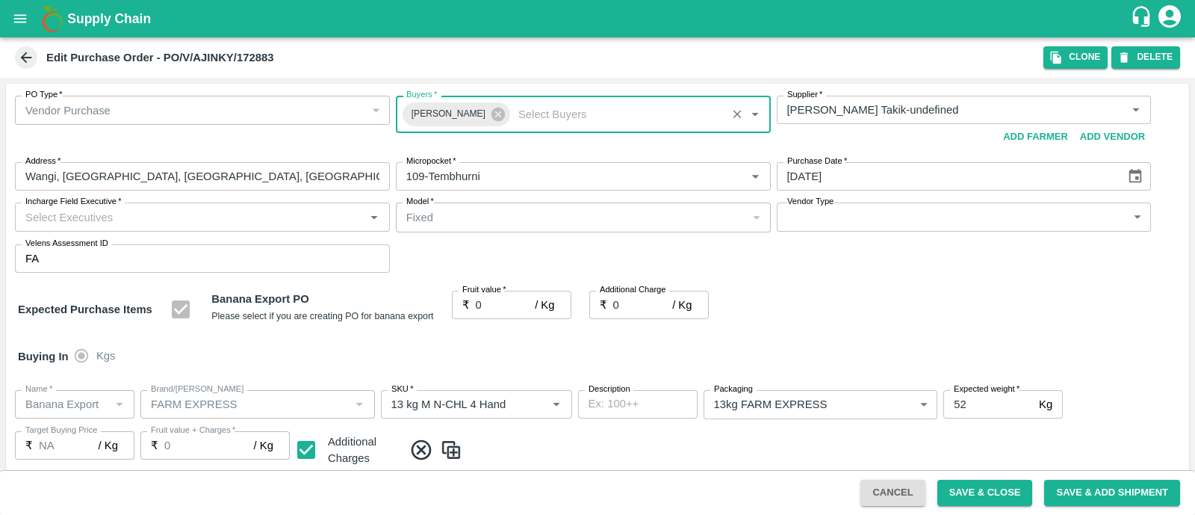
click at [284, 212] on input "Incharge Field Executive   *" at bounding box center [189, 216] width 341 height 19
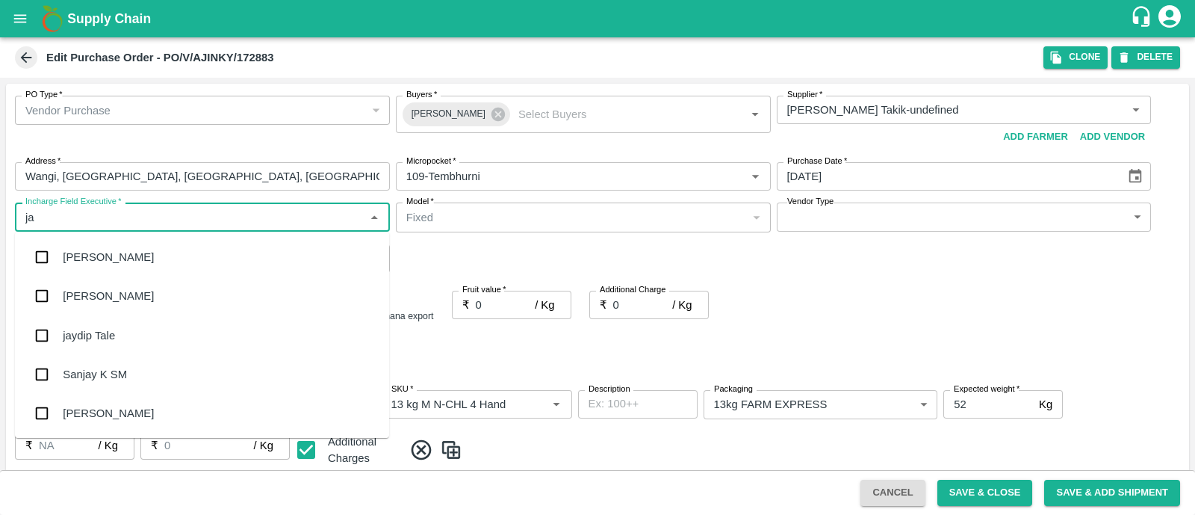
type input "jay"
click at [120, 322] on div "jaydip Tale" at bounding box center [202, 335] width 374 height 39
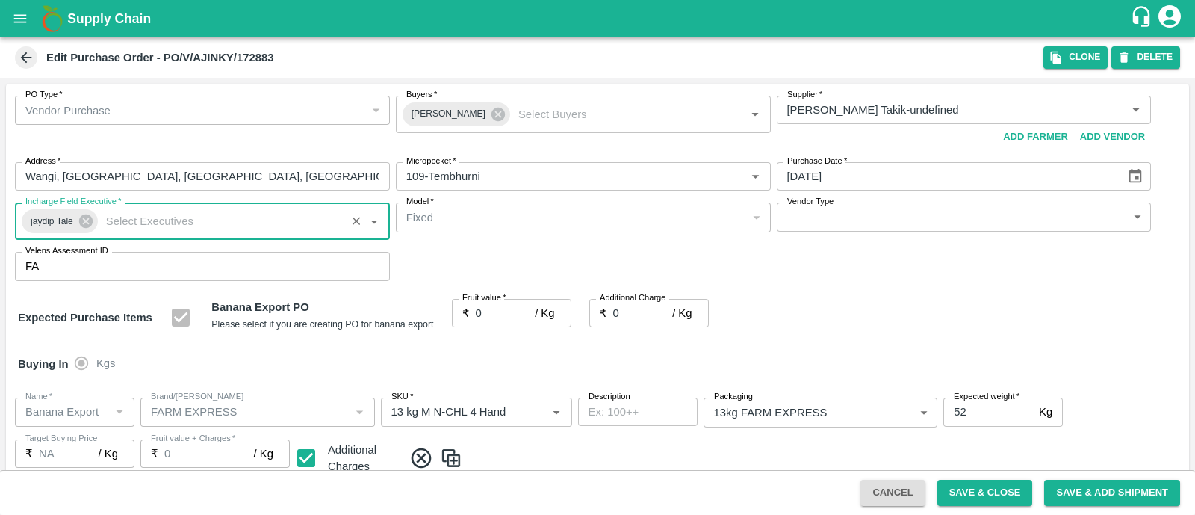
click at [834, 213] on body "Supply Chain Edit Purchase Order - PO/V/AJINKY/172883 Clone DELETE PO Type   * …" at bounding box center [597, 257] width 1195 height 515
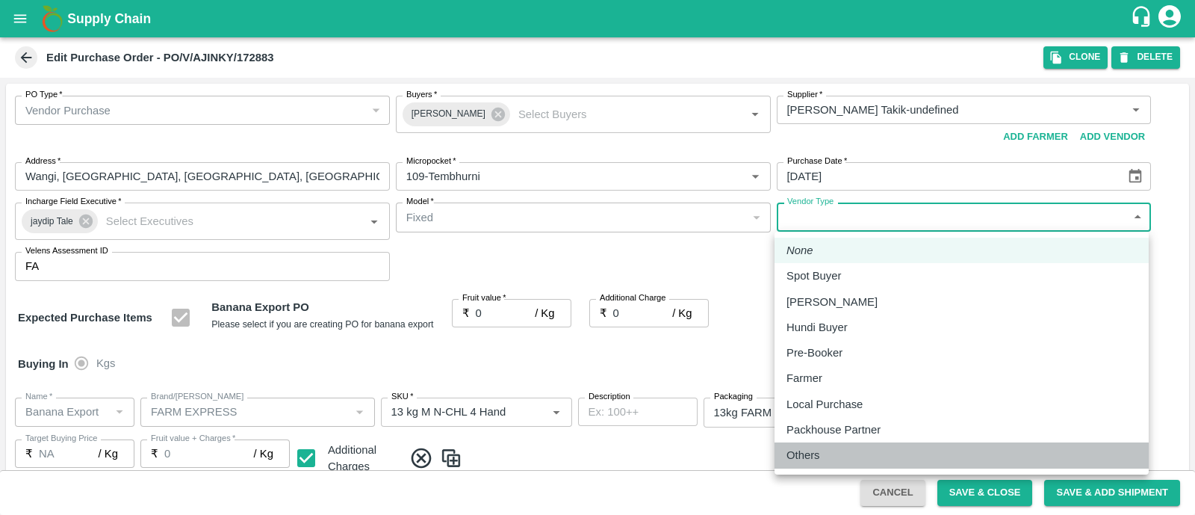
click at [827, 450] on div "Others" at bounding box center [807, 455] width 41 height 16
type input "OTHER"
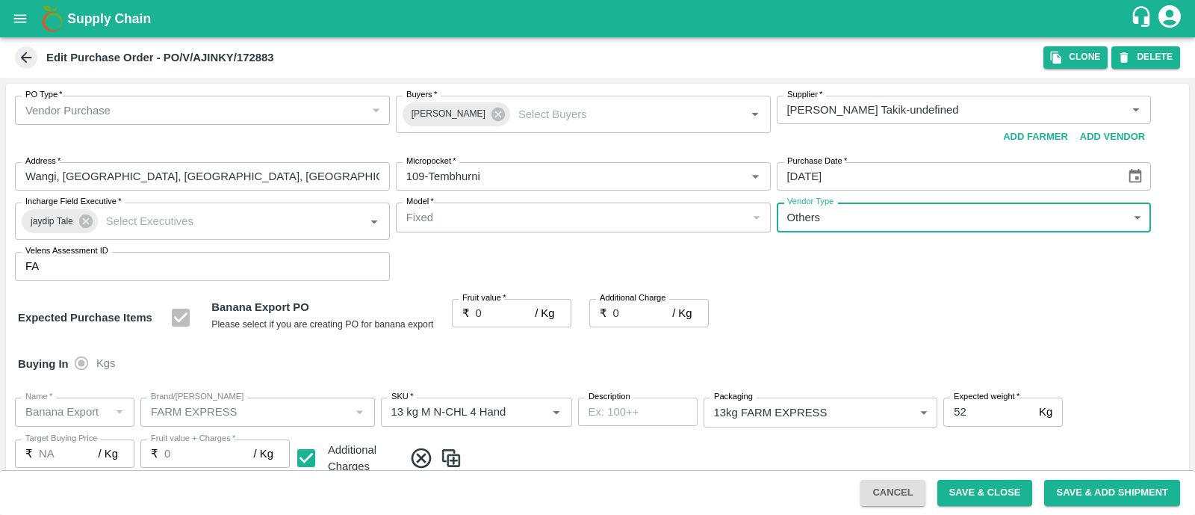
click at [488, 308] on input "0" at bounding box center [506, 313] width 60 height 28
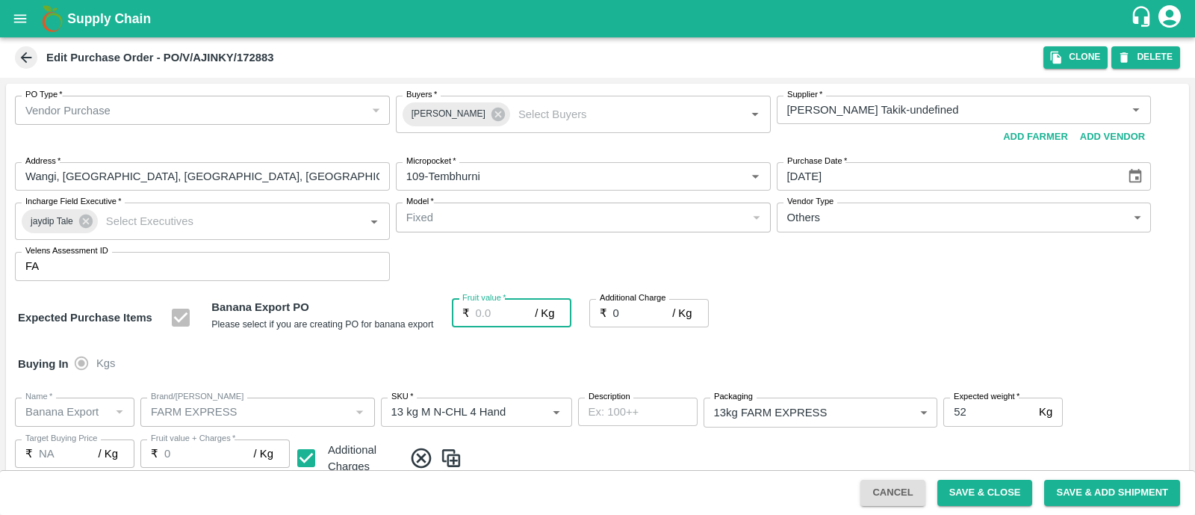
type input "2"
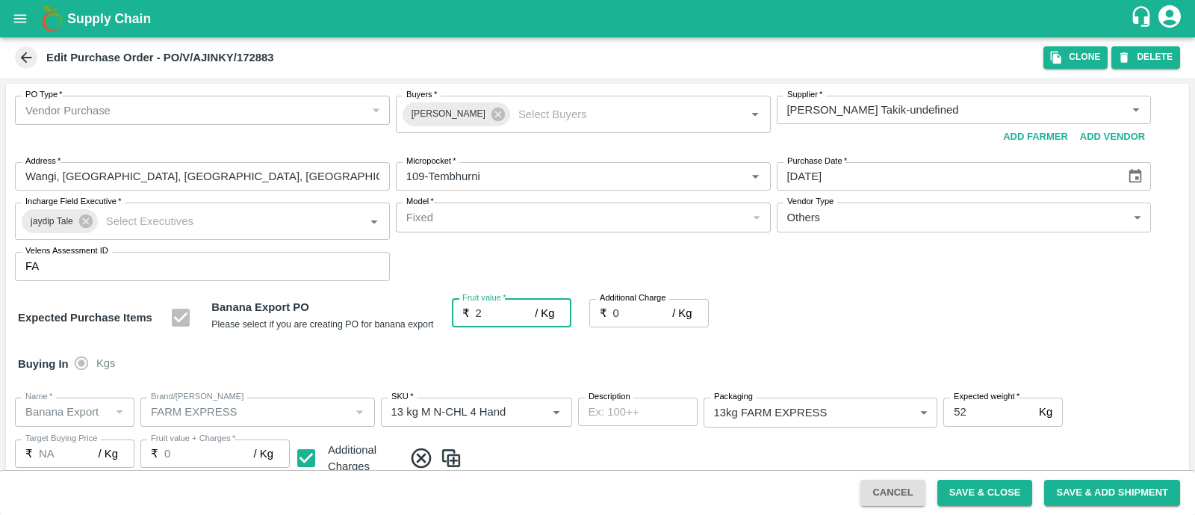
type input "2"
type input "24"
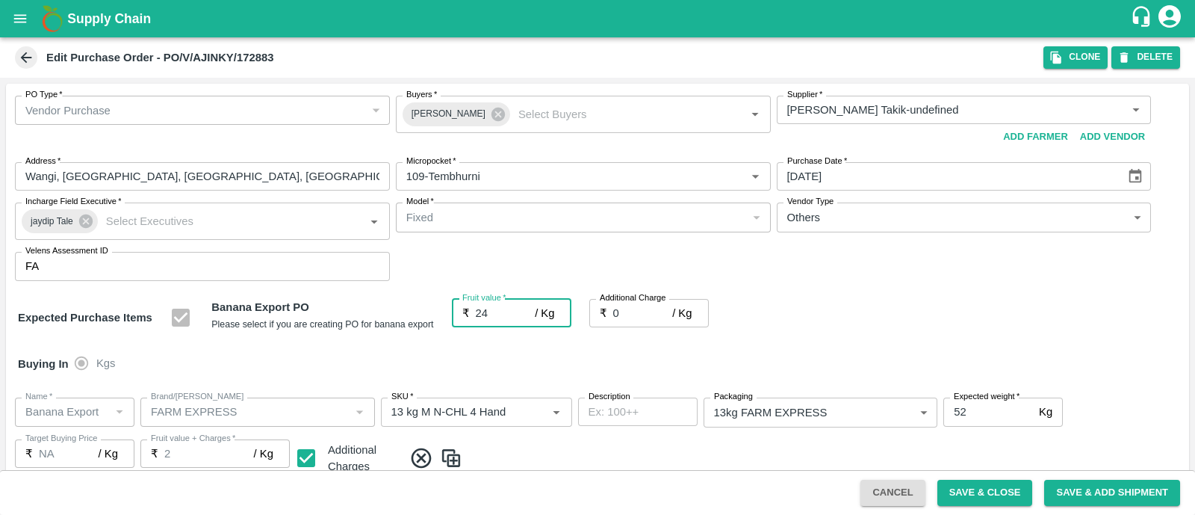
type input "24"
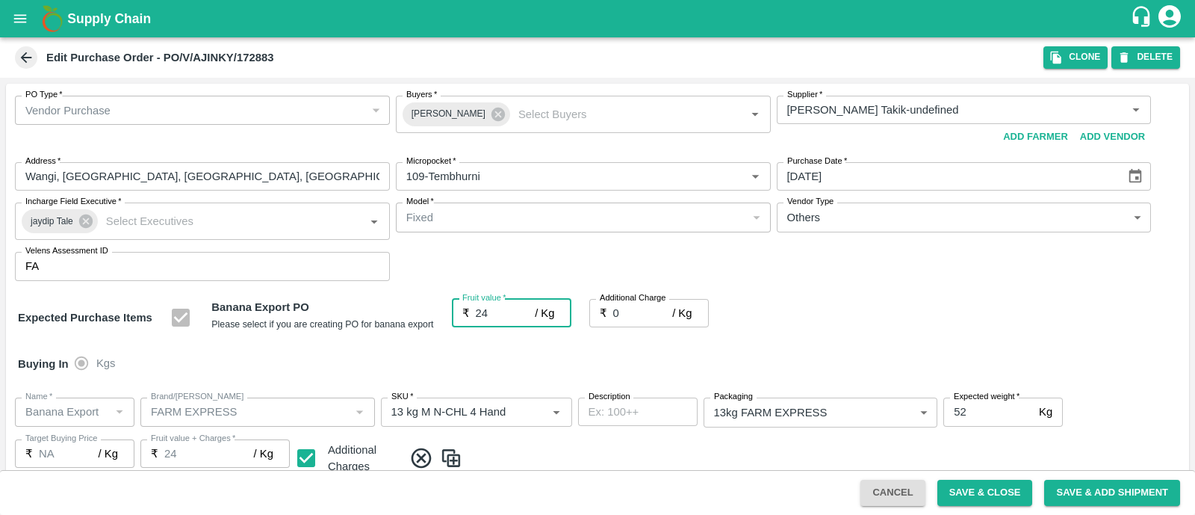
type input "24"
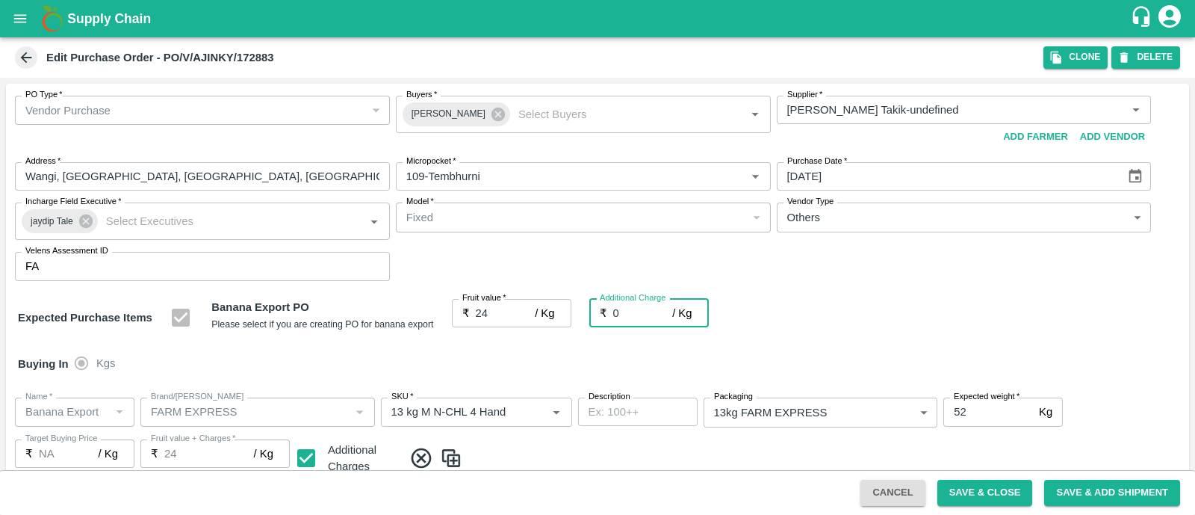
type input "2"
type input "26"
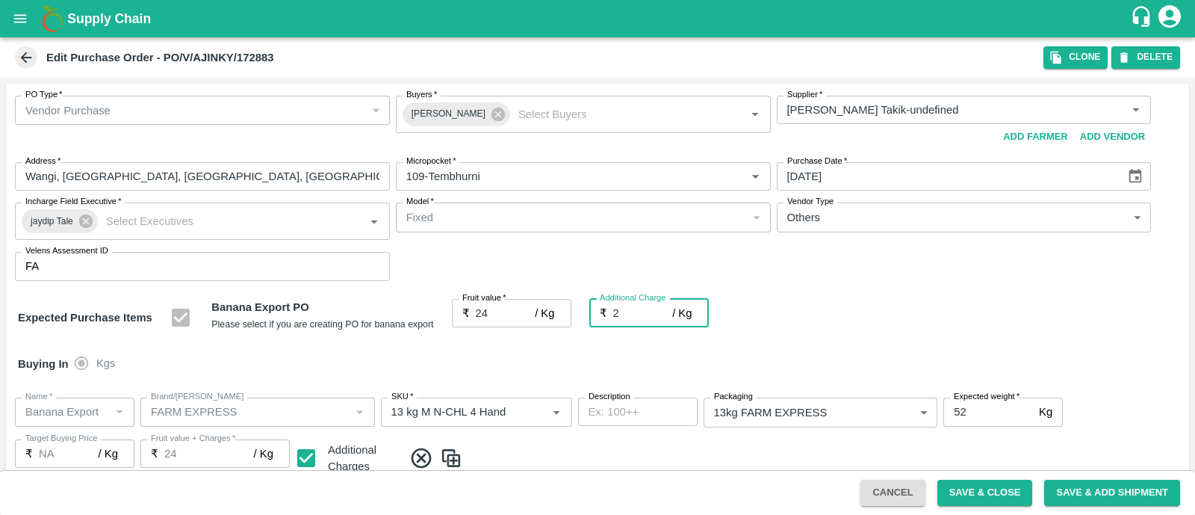
type input "26"
type input "2.7"
type input "26.7"
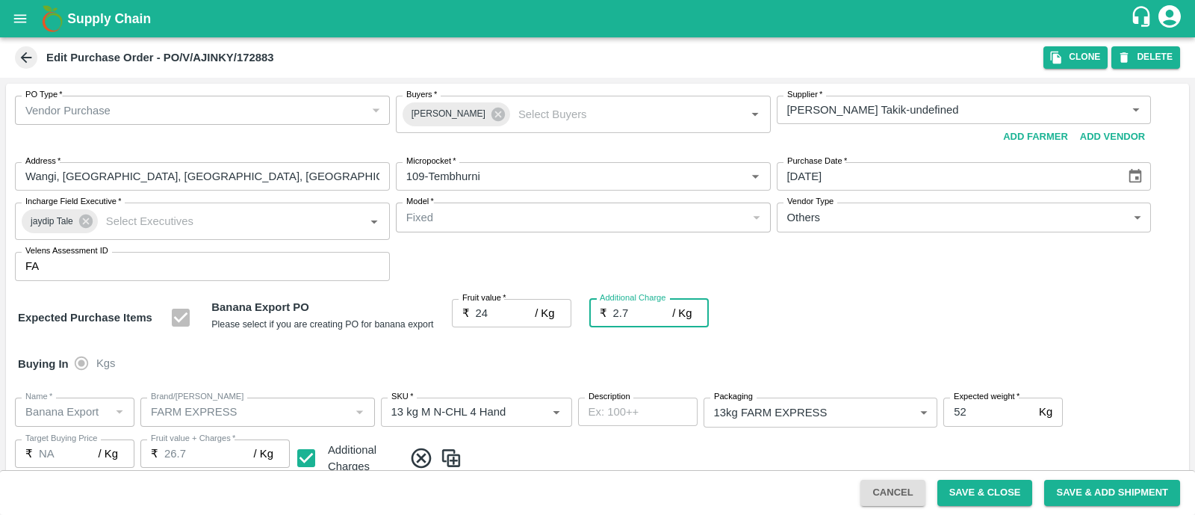
type input "26.7"
type input "2.75"
type input "26.75"
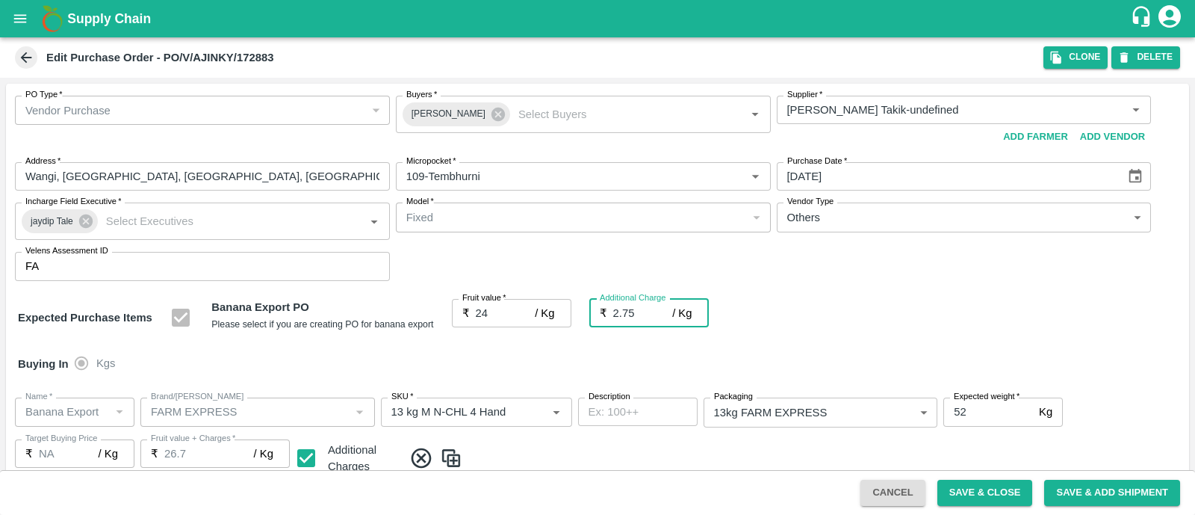
type input "26.75"
type input "2.75"
click at [807, 285] on div "PO Type   * Vendor Purchase 2 PO Type Buyers   * Ajit Otari Buyers   * Supplier…" at bounding box center [597, 188] width 1183 height 209
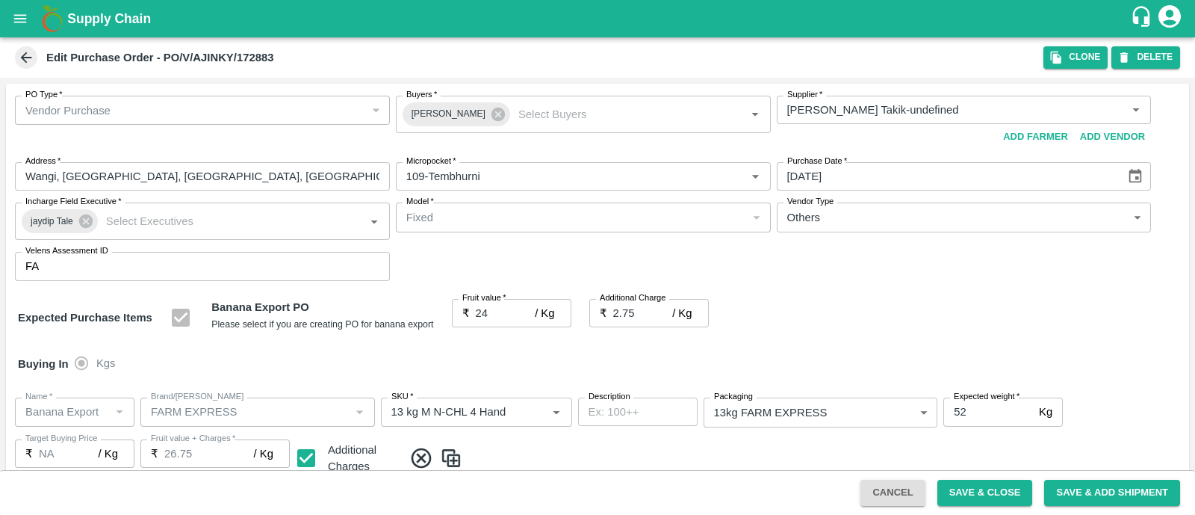
scroll to position [822, 0]
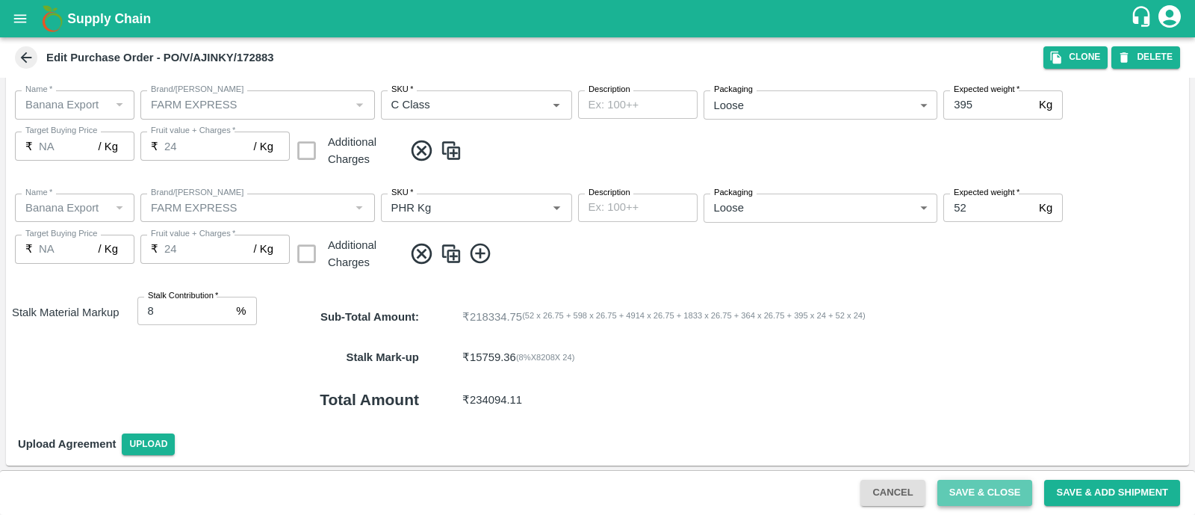
click at [970, 489] on button "Save & Close" at bounding box center [986, 493] width 96 height 26
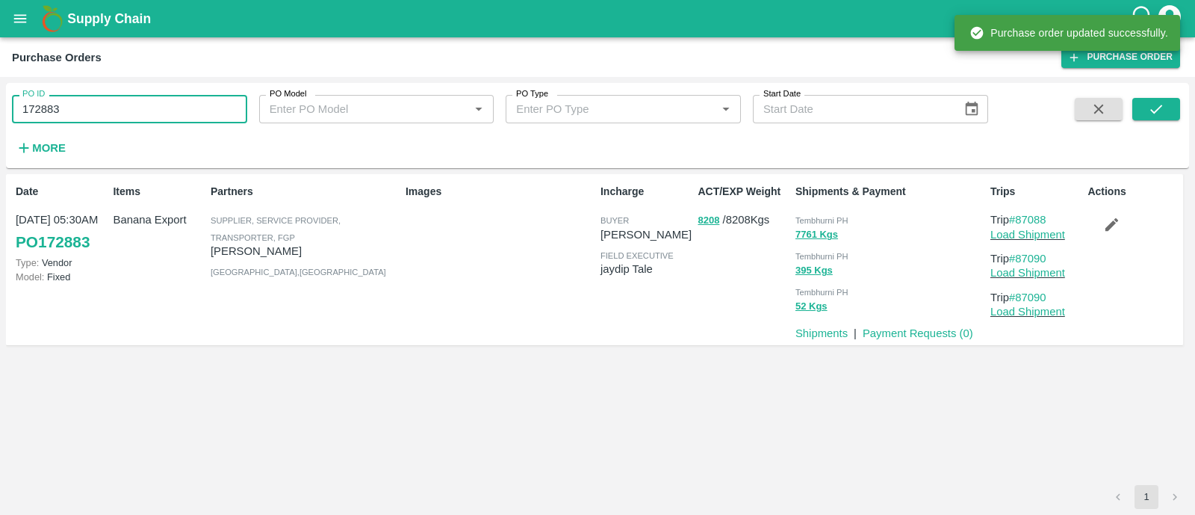
click at [91, 95] on input "172883" at bounding box center [129, 109] width 235 height 28
paste input "text"
click at [91, 95] on input "172799" at bounding box center [129, 109] width 235 height 28
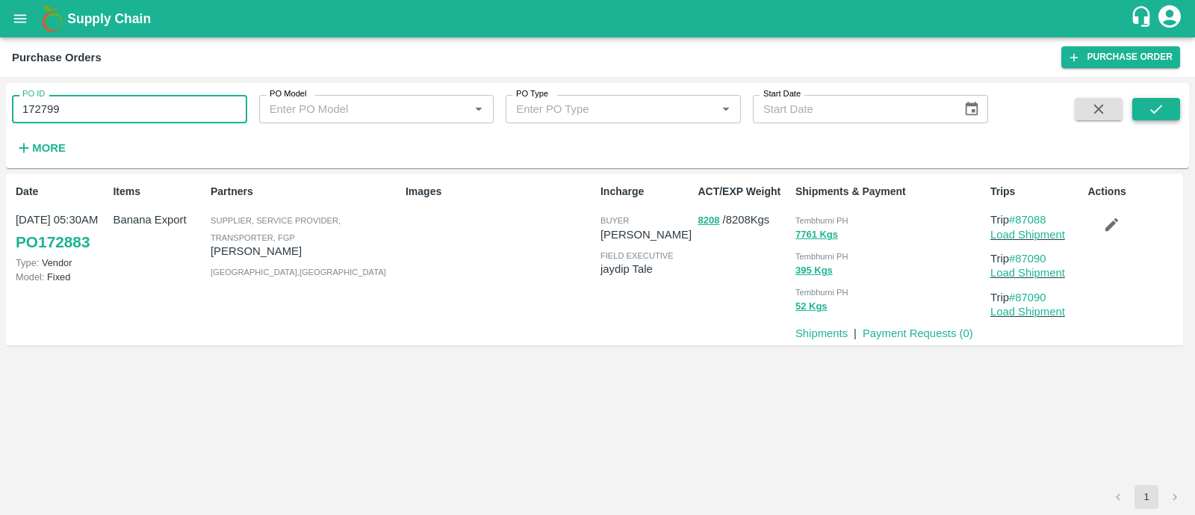
type input "172799"
click at [1166, 114] on button "submit" at bounding box center [1157, 109] width 48 height 22
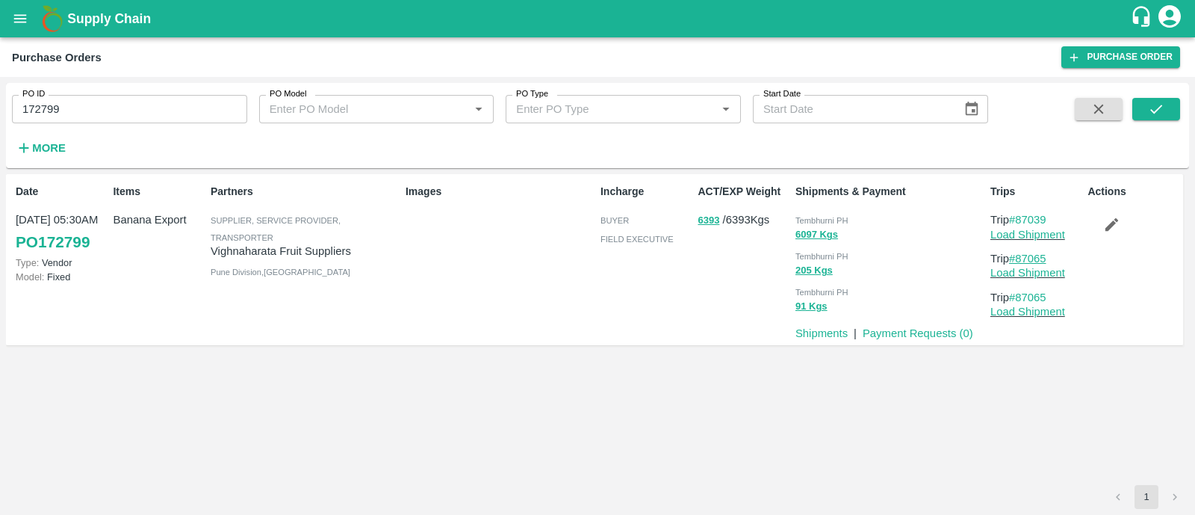
drag, startPoint x: 1057, startPoint y: 253, endPoint x: 1021, endPoint y: 257, distance: 36.9
click at [1021, 257] on p "Trip #87065" at bounding box center [1036, 258] width 91 height 16
copy link "87065"
drag, startPoint x: 1057, startPoint y: 219, endPoint x: 1018, endPoint y: 219, distance: 39.6
click at [1018, 219] on p "Trip #87039" at bounding box center [1036, 219] width 91 height 16
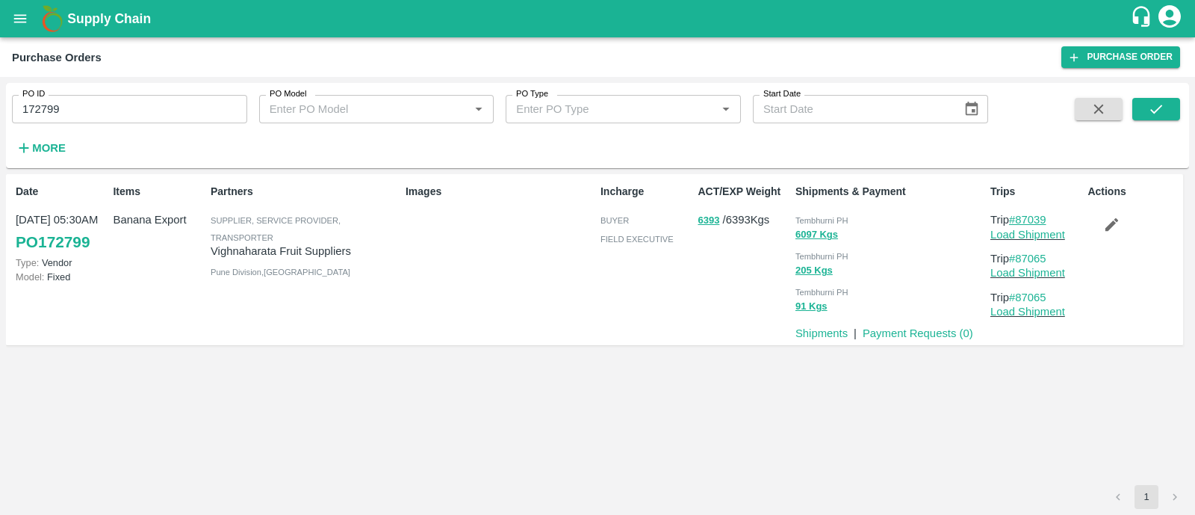
copy link "87039"
click at [1020, 235] on link "Load Shipment" at bounding box center [1028, 235] width 75 height 12
click at [1106, 219] on icon "button" at bounding box center [1111, 224] width 16 height 16
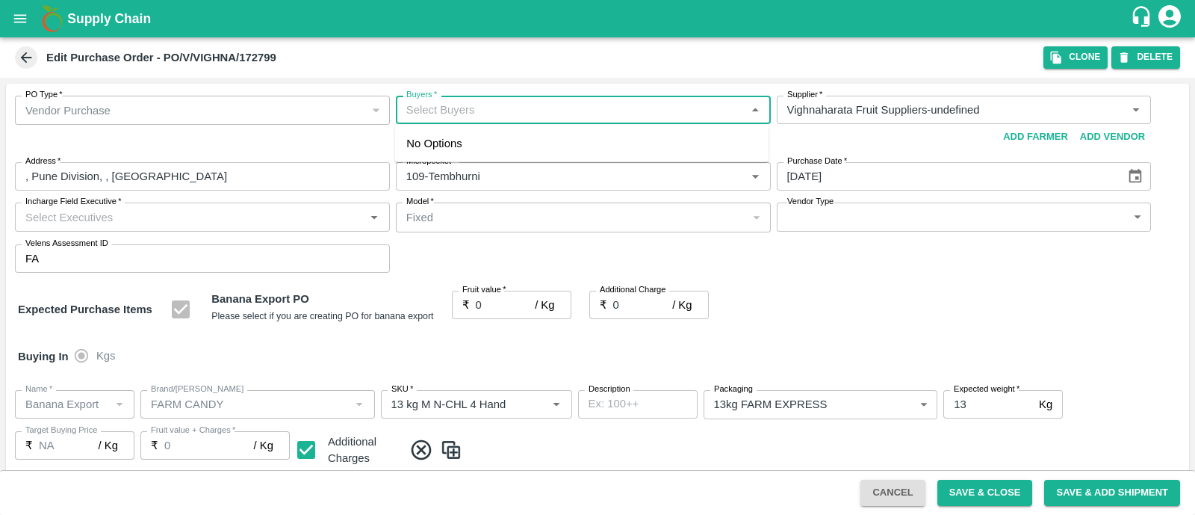
click at [501, 117] on input "Buyers   *" at bounding box center [570, 109] width 341 height 19
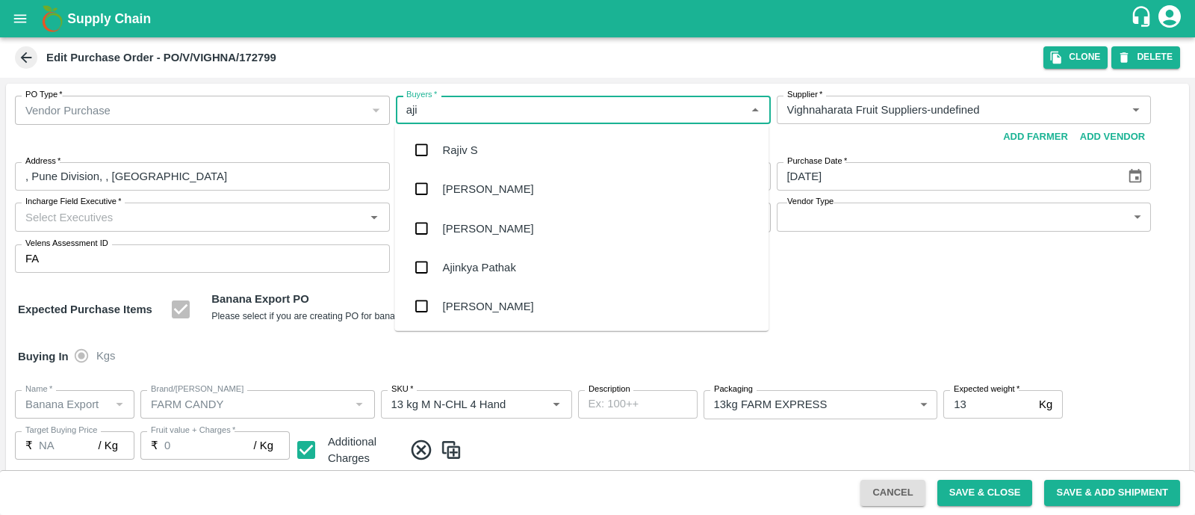
type input "ajit"
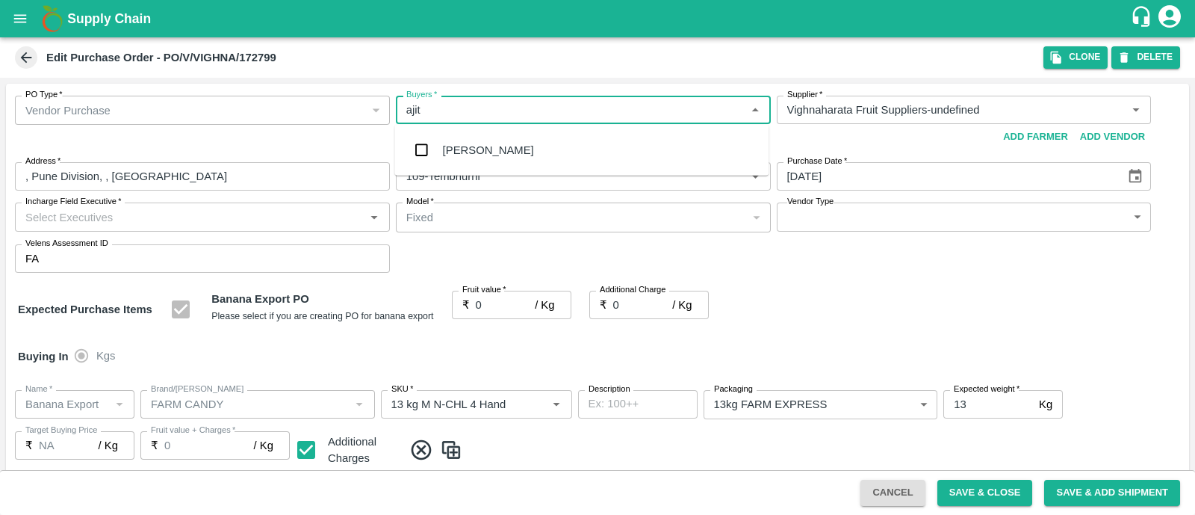
click at [450, 146] on div "Ajit Otari" at bounding box center [488, 150] width 91 height 16
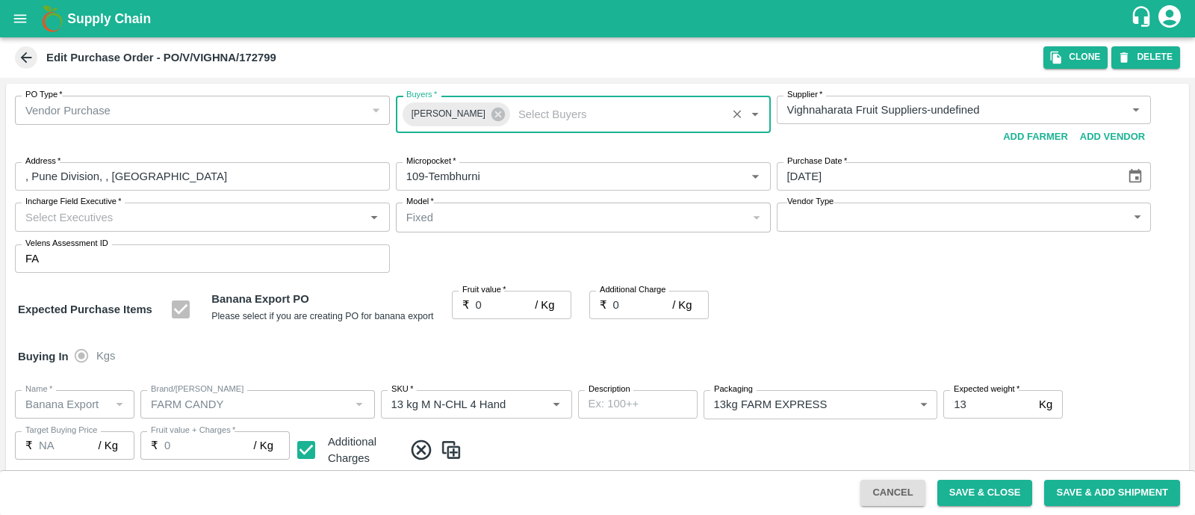
click at [323, 215] on input "Incharge Field Executive   *" at bounding box center [189, 216] width 341 height 19
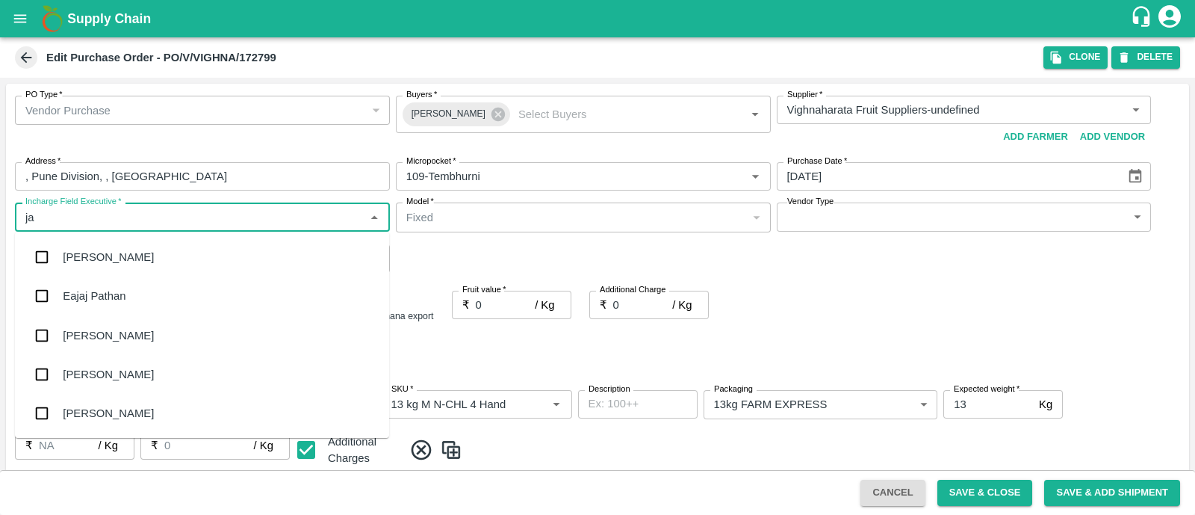
type input "jay"
click at [132, 326] on div "jaydip Tale" at bounding box center [202, 335] width 374 height 39
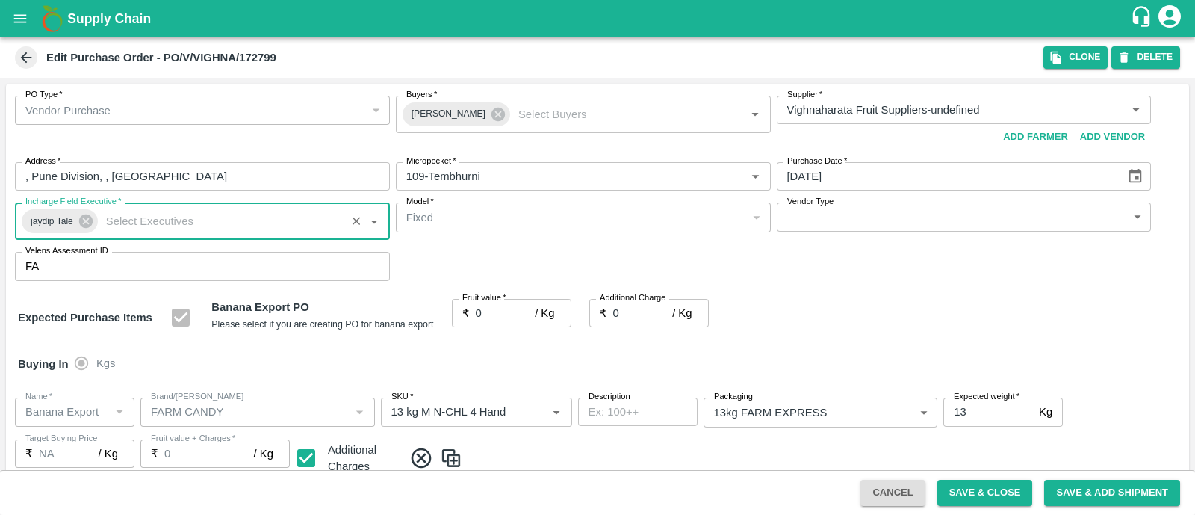
click at [917, 217] on body "Supply Chain Edit Purchase Order - PO/V/VIGHNA/172799 Clone DELETE PO Type   * …" at bounding box center [597, 257] width 1195 height 515
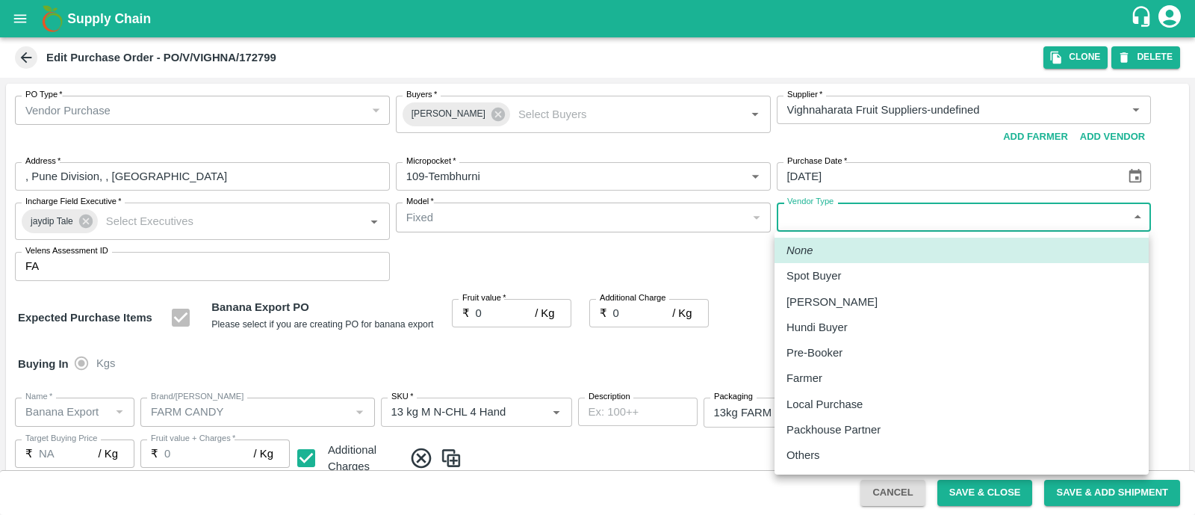
click at [863, 445] on li "Others" at bounding box center [962, 454] width 374 height 25
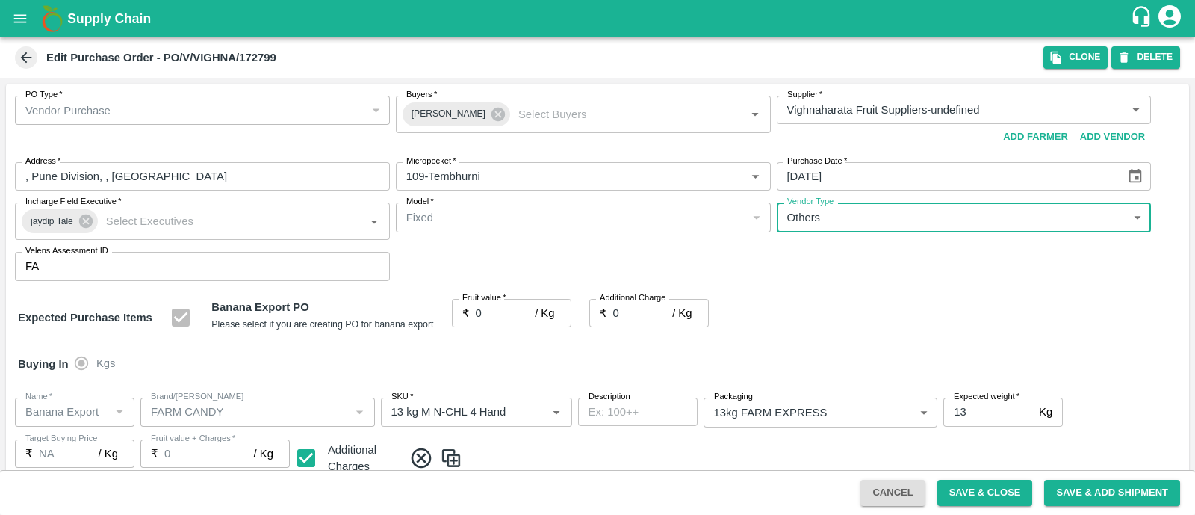
type input "OTHER"
click at [495, 314] on input "0" at bounding box center [506, 313] width 60 height 28
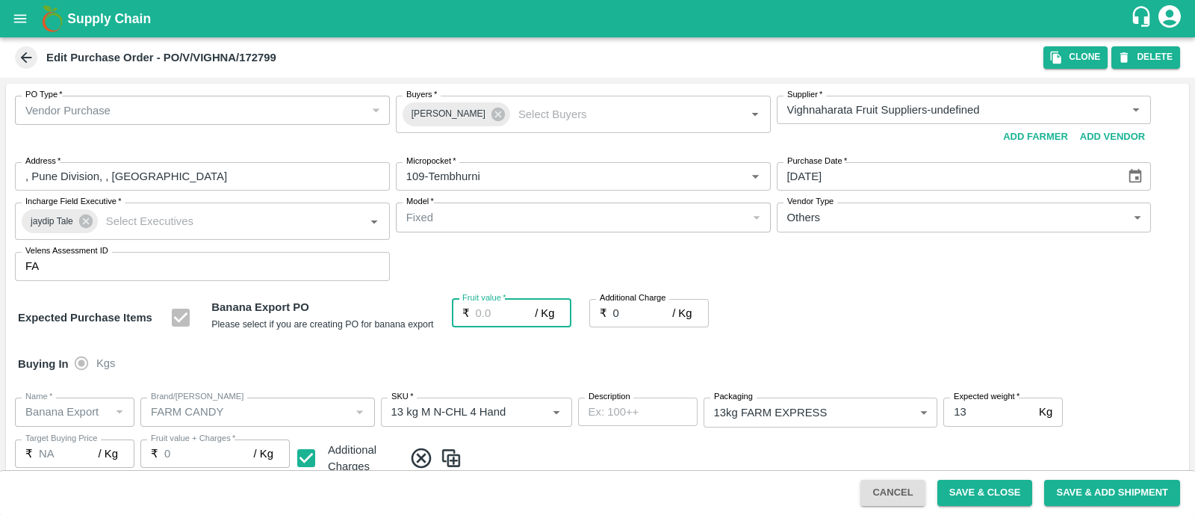
type input "2"
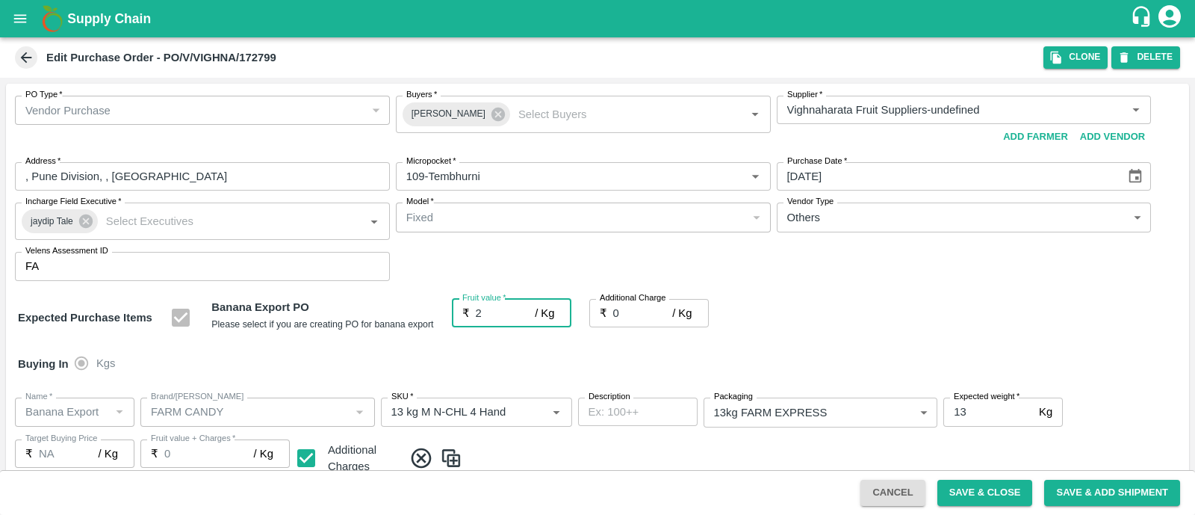
type input "2"
type input "26"
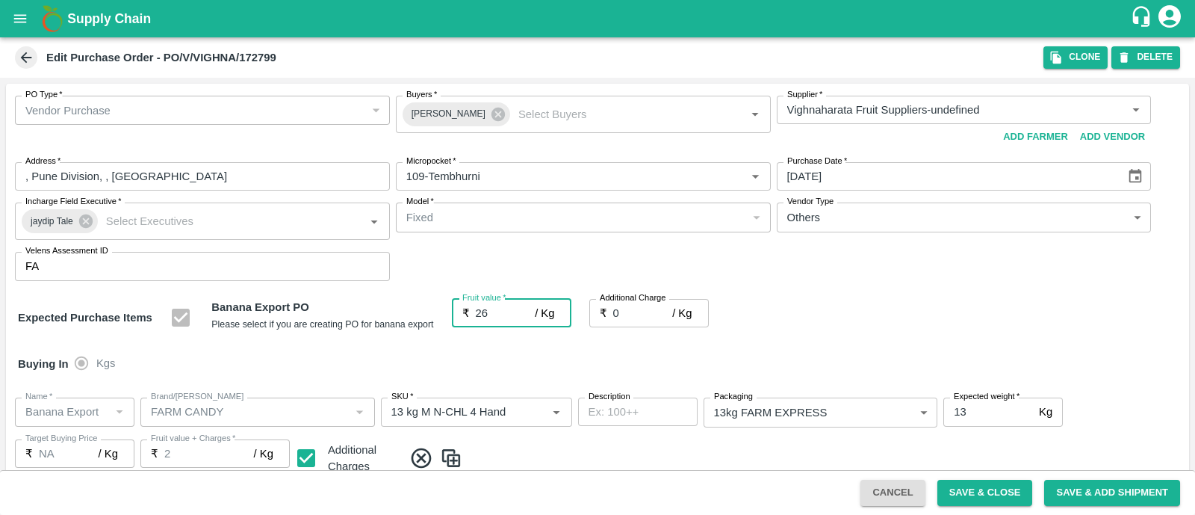
type input "26"
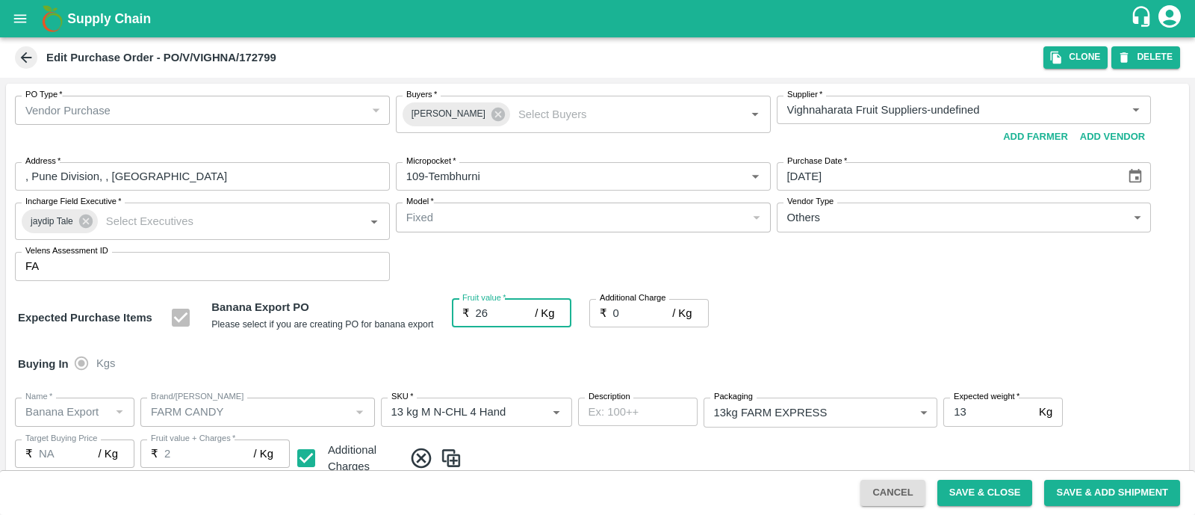
type input "26"
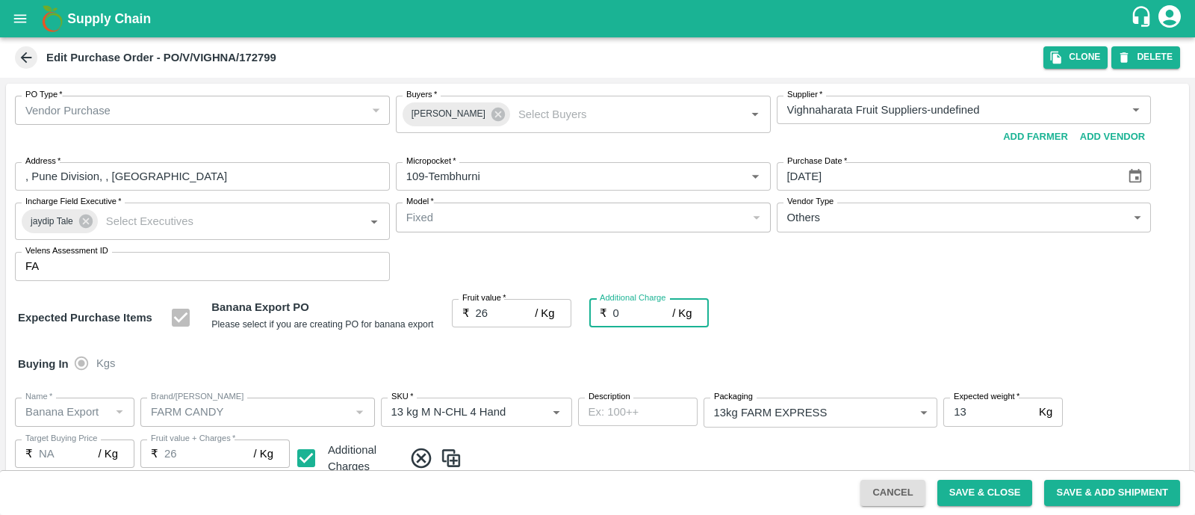
type input "2"
type input "28"
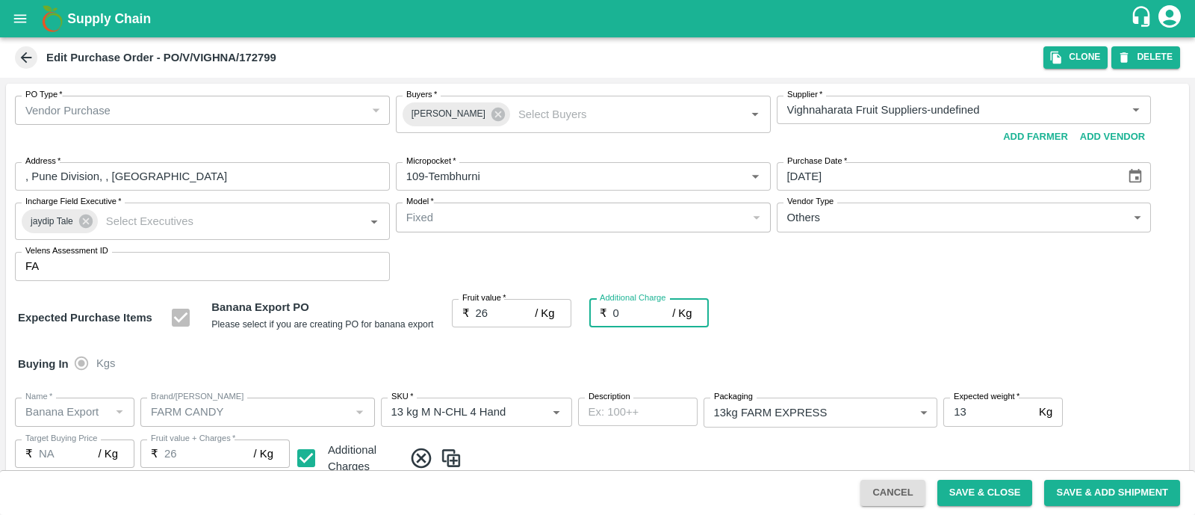
type input "28"
type input "2.7"
type input "28.7"
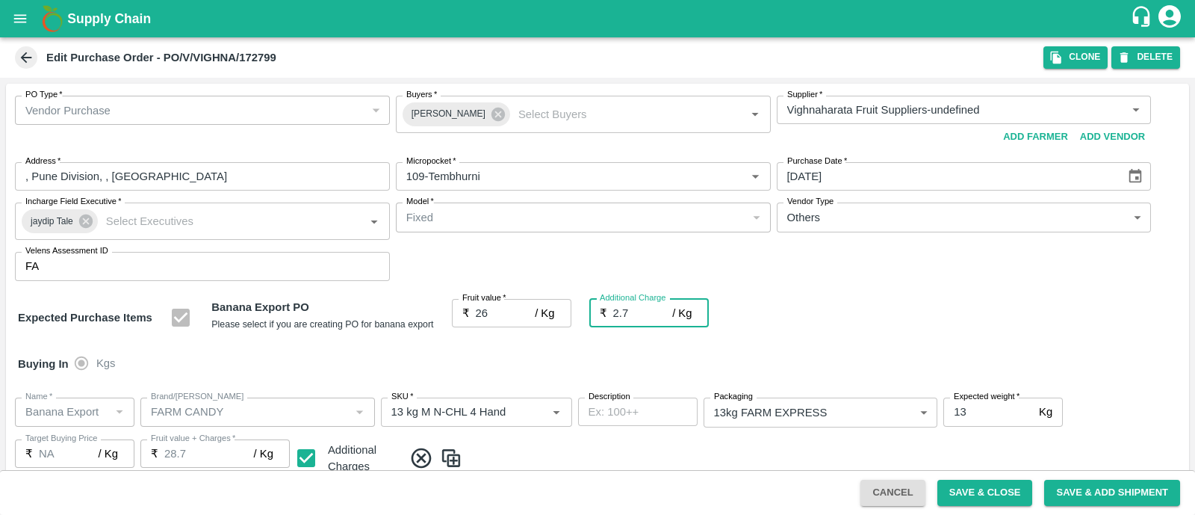
type input "28.7"
type input "2.75"
type input "28.75"
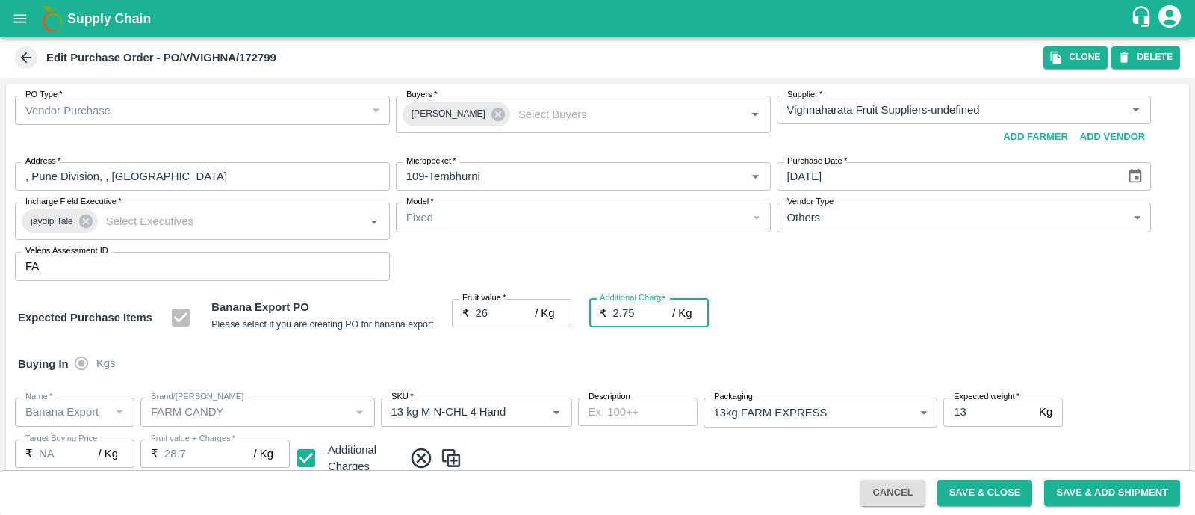
type input "28.75"
type input "2.75"
click at [772, 365] on div "Buying In Kgs" at bounding box center [597, 363] width 1183 height 43
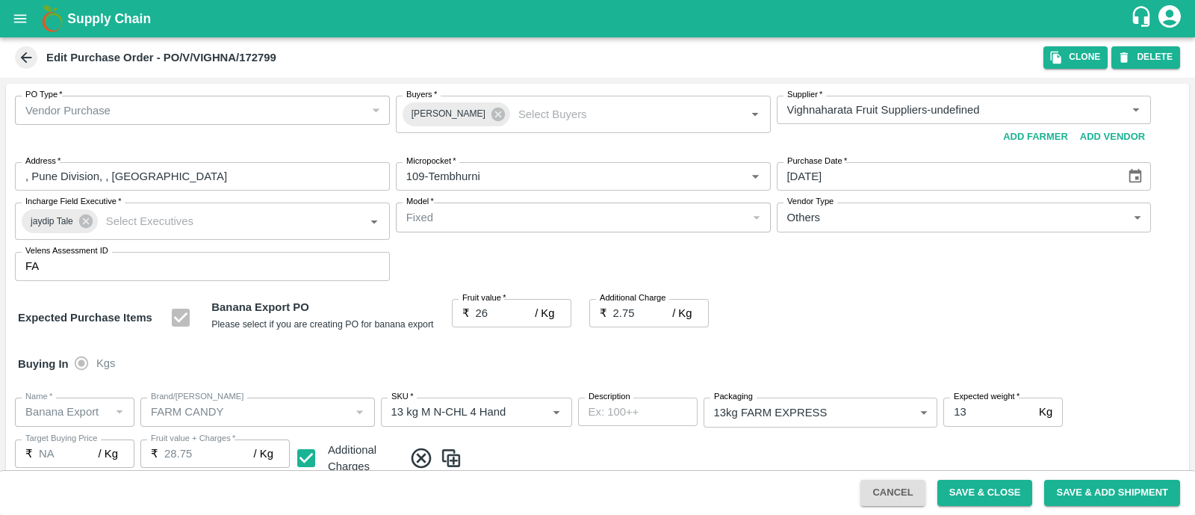
scroll to position [822, 0]
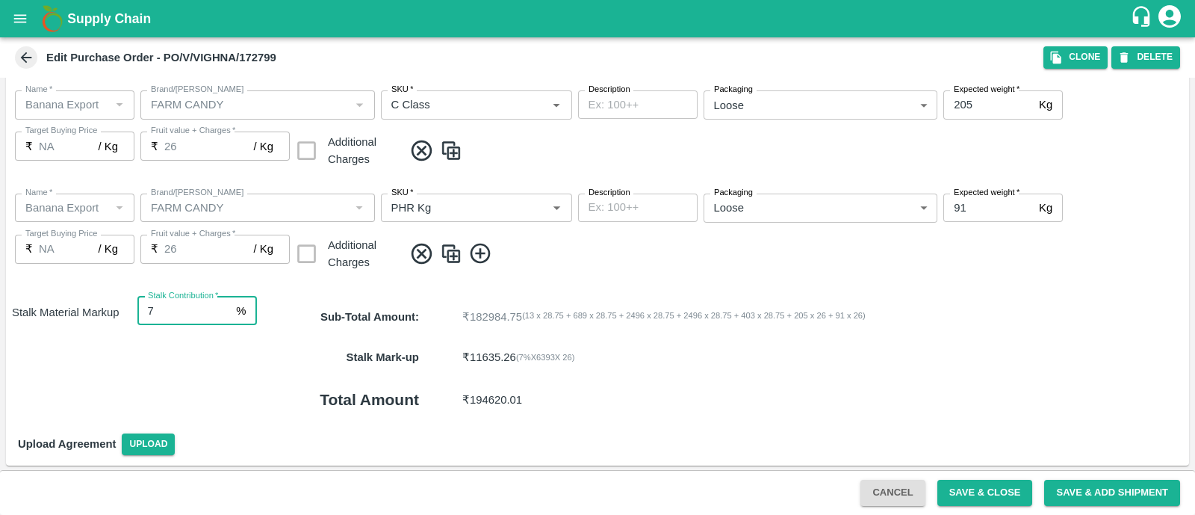
click at [161, 304] on input "7" at bounding box center [183, 311] width 93 height 28
type input "8"
click at [955, 483] on button "Save & Close" at bounding box center [986, 493] width 96 height 26
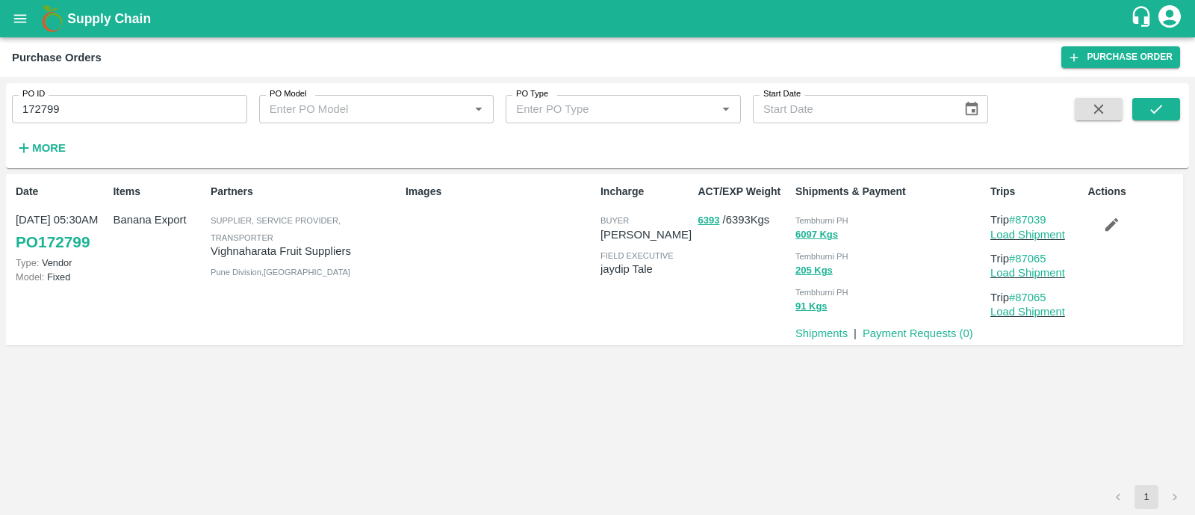
click at [168, 108] on input "172799" at bounding box center [129, 109] width 235 height 28
paste input "text"
click at [168, 108] on input "172799" at bounding box center [129, 109] width 235 height 28
type input "172888"
click at [1148, 109] on icon "submit" at bounding box center [1156, 109] width 16 height 16
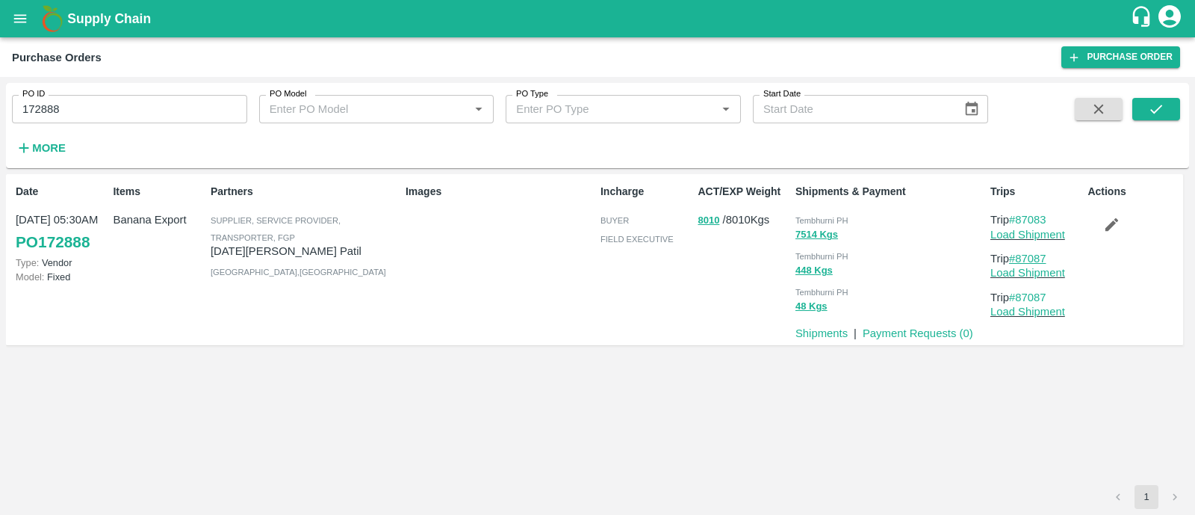
drag, startPoint x: 1053, startPoint y: 253, endPoint x: 1016, endPoint y: 257, distance: 36.9
click at [1016, 257] on p "Trip #87087" at bounding box center [1036, 258] width 91 height 16
copy link "87087"
drag, startPoint x: 1055, startPoint y: 217, endPoint x: 1020, endPoint y: 218, distance: 35.1
click at [1020, 218] on p "Trip #87083" at bounding box center [1036, 219] width 91 height 16
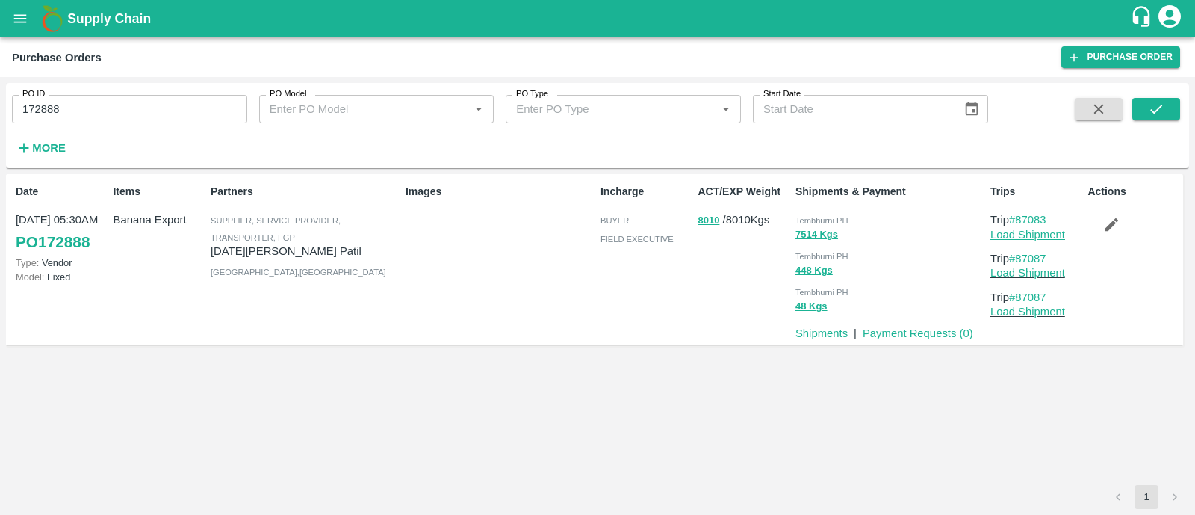
click at [1023, 235] on link "Load Shipment" at bounding box center [1028, 235] width 75 height 12
click at [1110, 225] on icon "button" at bounding box center [1112, 224] width 13 height 13
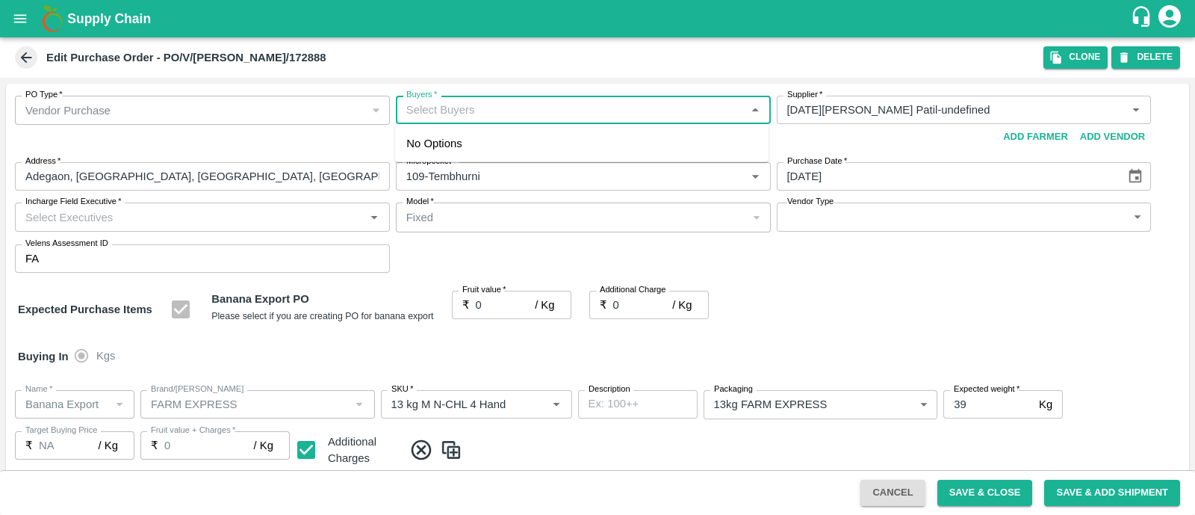
click at [483, 111] on input "Buyers   *" at bounding box center [570, 109] width 341 height 19
type input "ajit"
click at [483, 142] on div "Ajit Otari" at bounding box center [488, 150] width 91 height 16
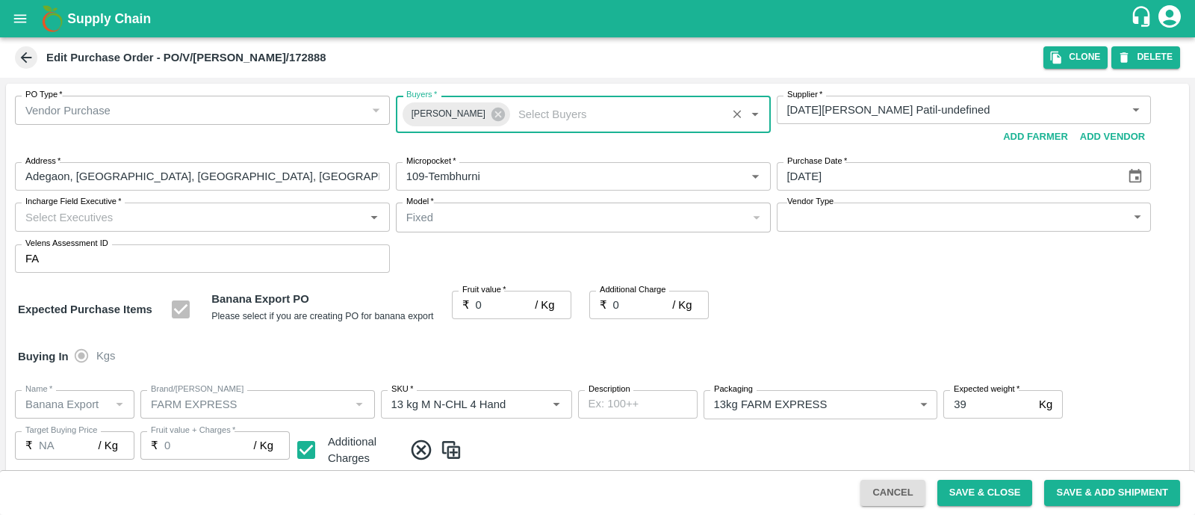
click at [270, 217] on input "Incharge Field Executive   *" at bounding box center [189, 216] width 341 height 19
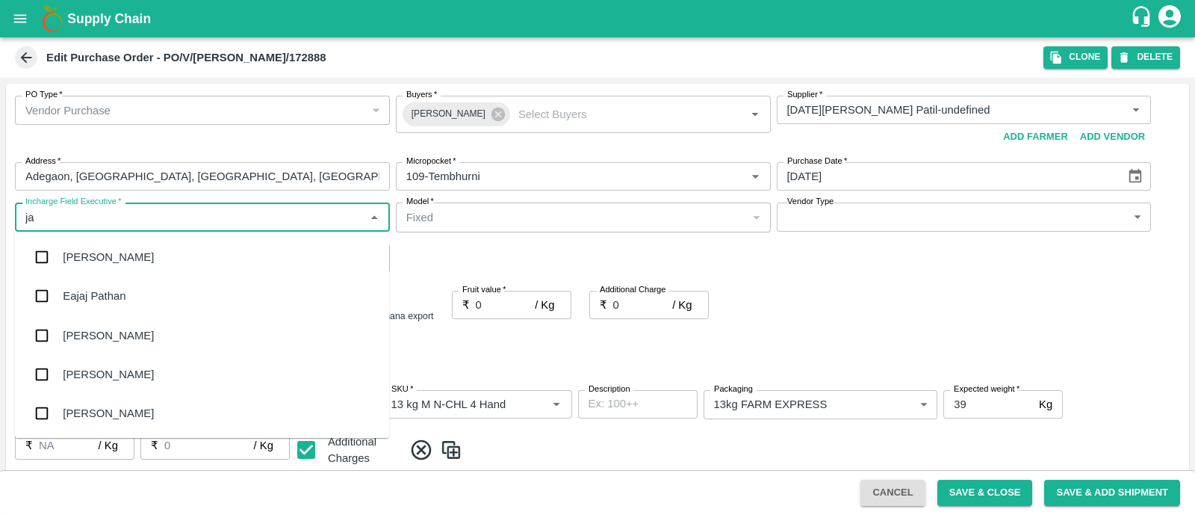
type input "jay"
click at [138, 330] on div "jaydip Tale" at bounding box center [202, 335] width 374 height 39
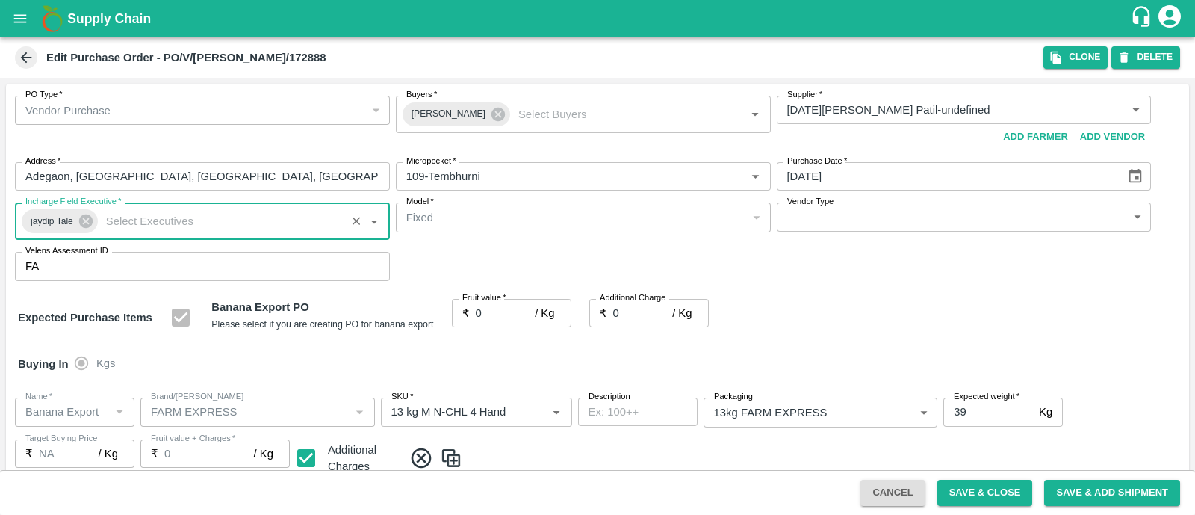
click at [905, 226] on body "Supply Chain Edit Purchase Order - PO/V/ASHVIN/172888 Clone DELETE PO Type   * …" at bounding box center [597, 257] width 1195 height 515
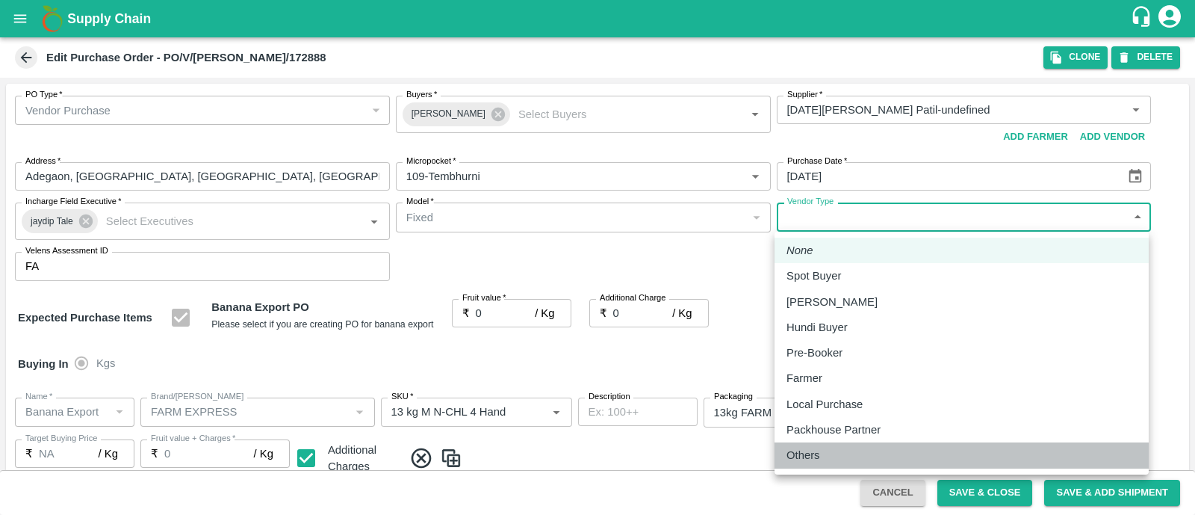
click at [843, 453] on div "Others" at bounding box center [962, 455] width 350 height 16
type input "OTHER"
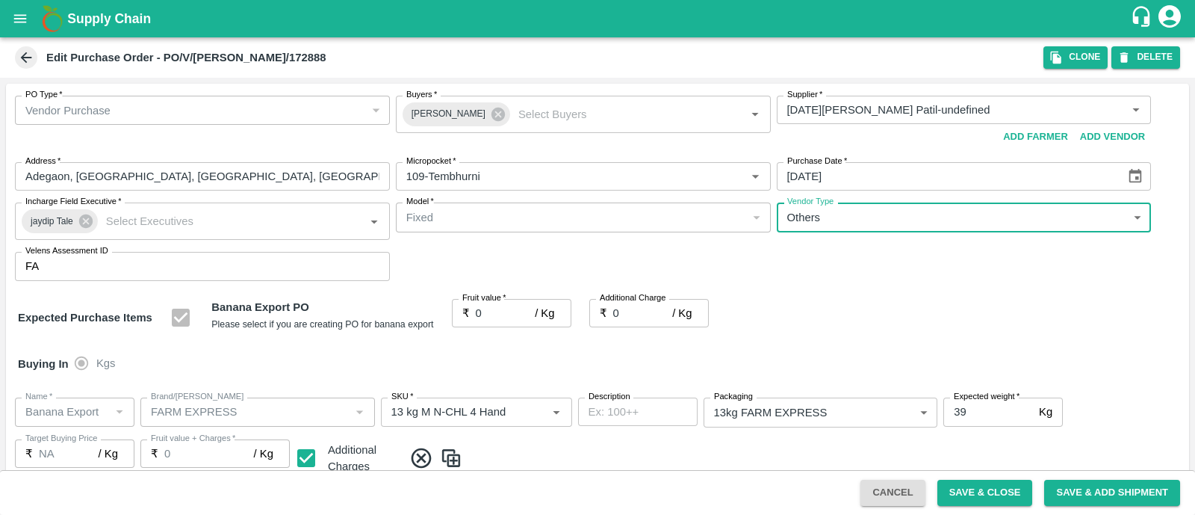
click at [493, 313] on input "0" at bounding box center [506, 313] width 60 height 28
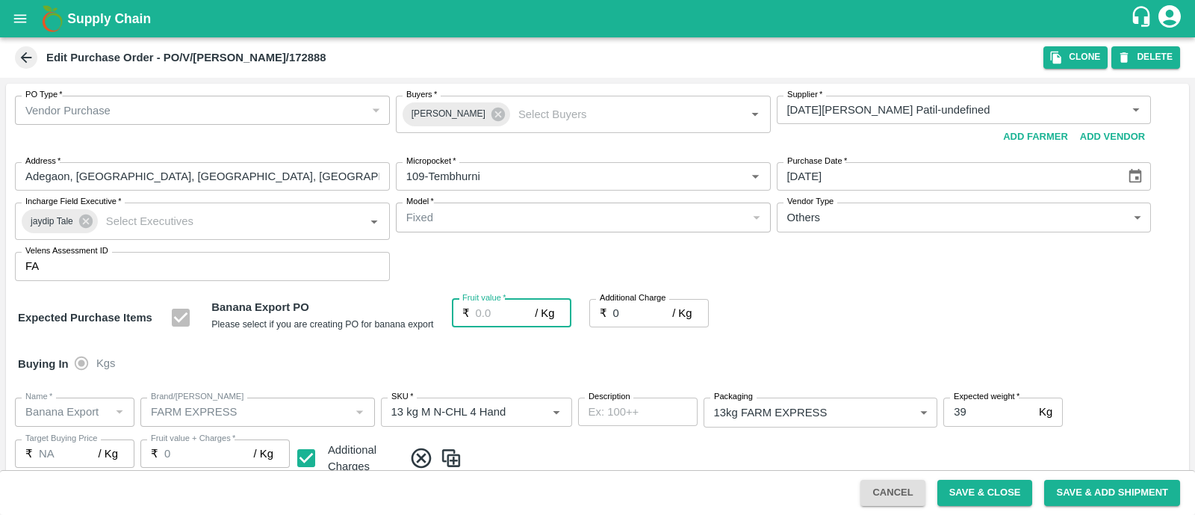
type input "2"
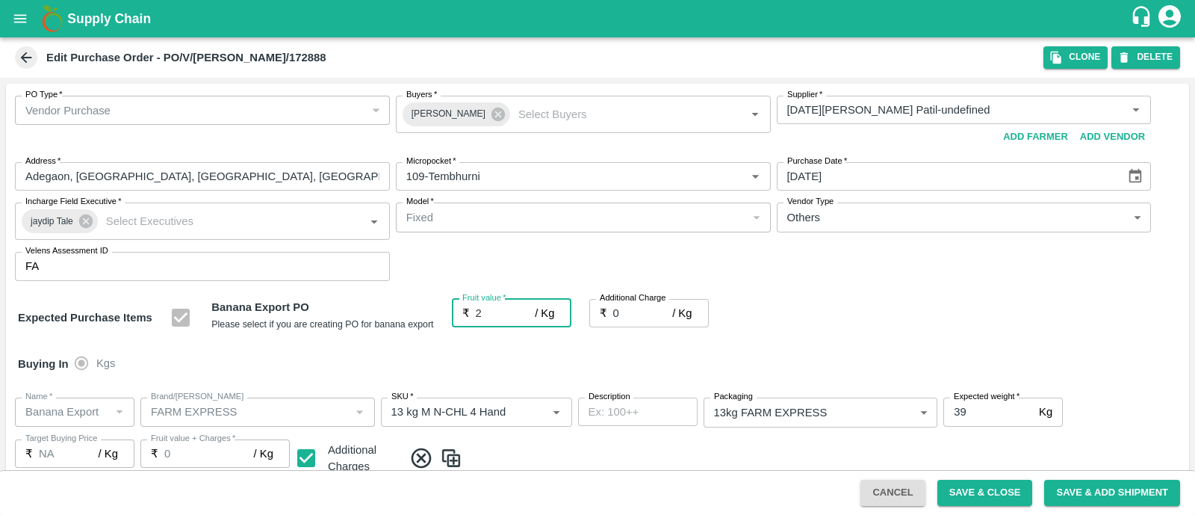
type input "2"
type input "24"
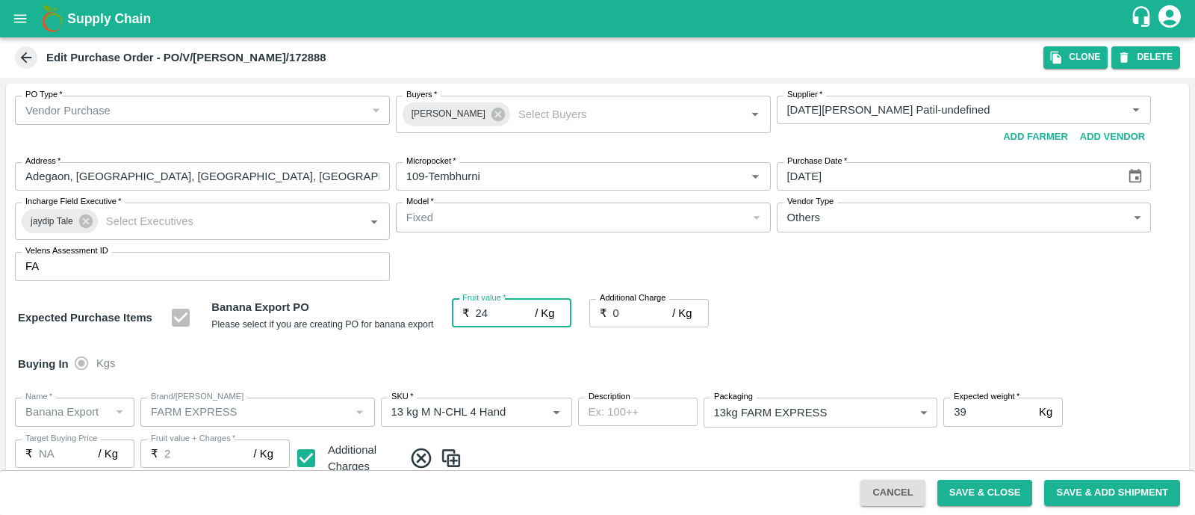
type input "24"
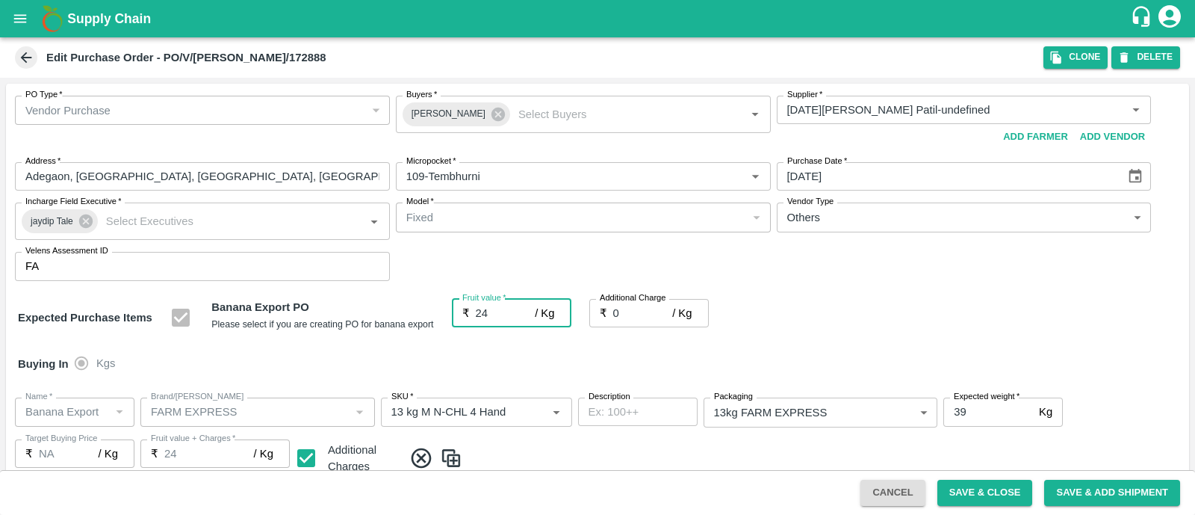
type input "24"
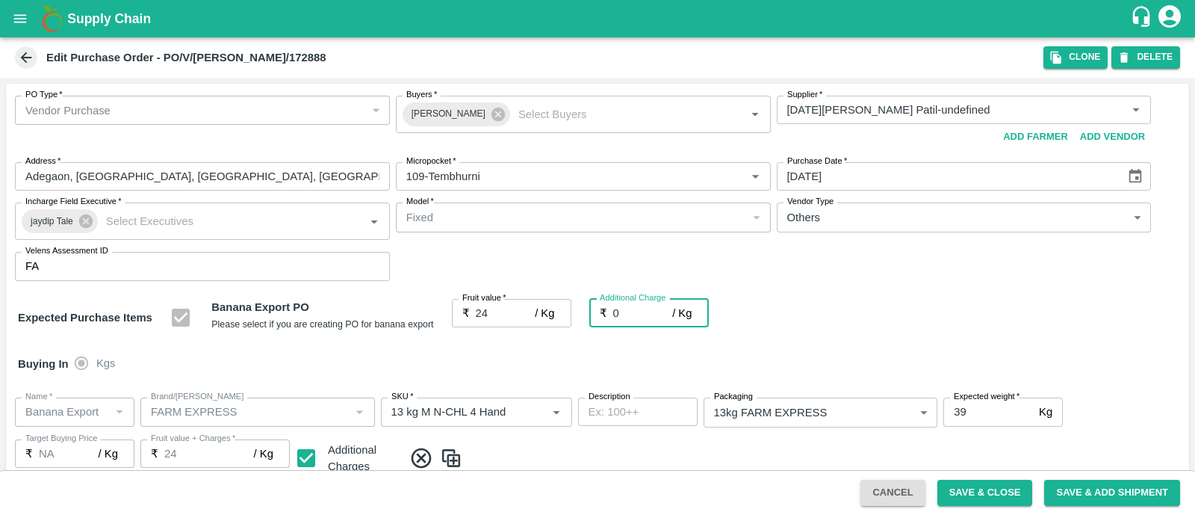
type input "2"
type input "26"
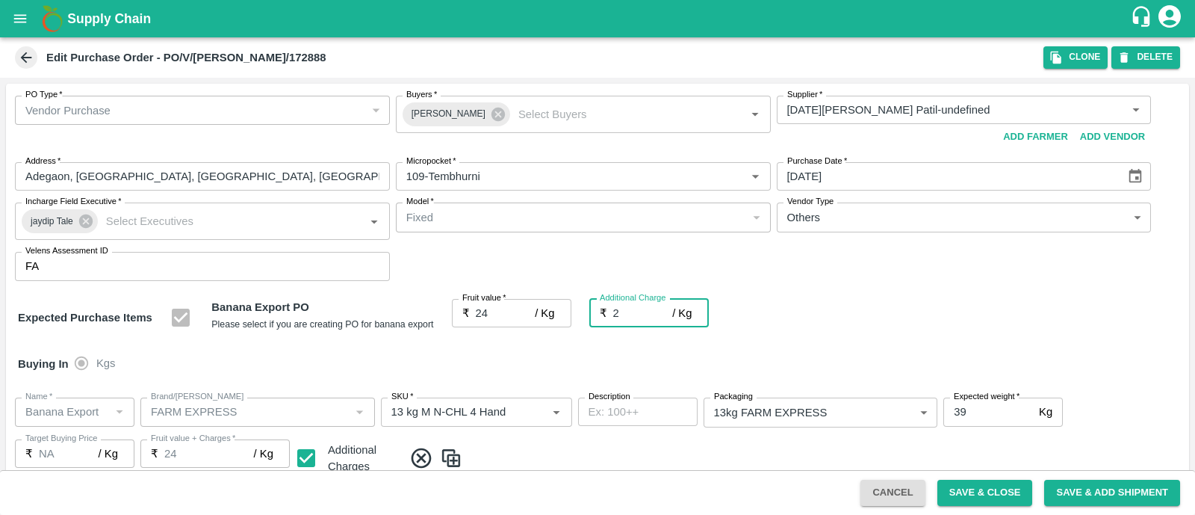
type input "26"
type input "2.7"
type input "26.7"
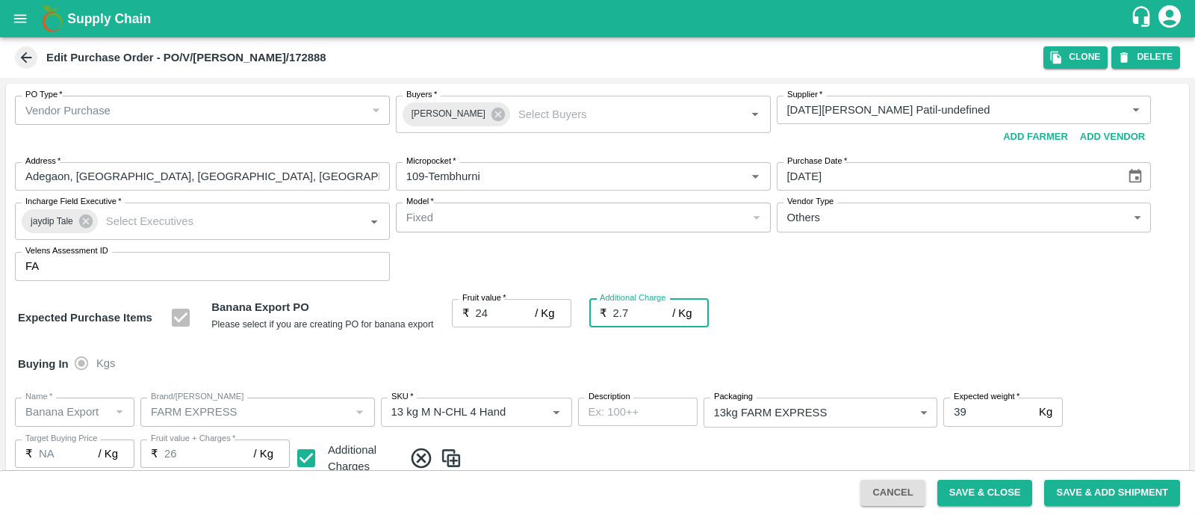
type input "26.7"
click at [837, 304] on div "Expected Purchase Items Banana Export PO Please select if you are creating PO f…" at bounding box center [597, 318] width 1159 height 38
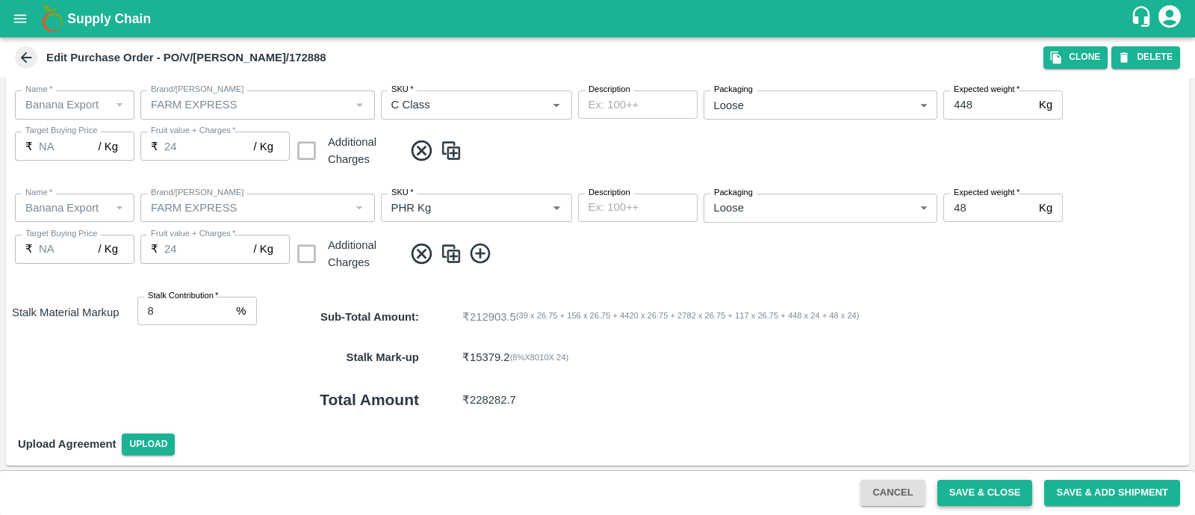
click at [960, 494] on button "Save & Close" at bounding box center [986, 493] width 96 height 26
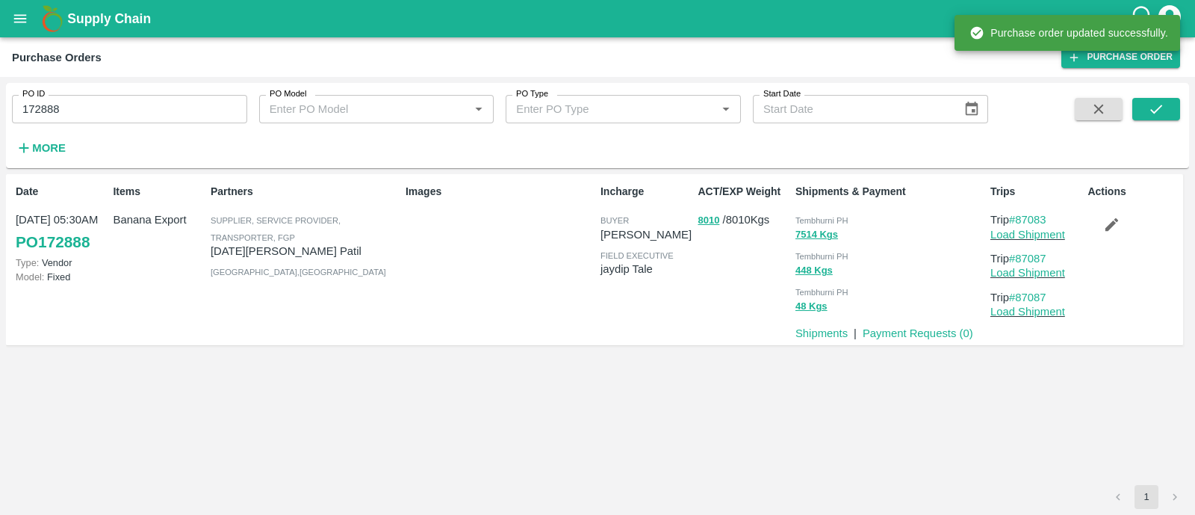
click at [149, 94] on div "PO ID 172888 PO ID" at bounding box center [123, 103] width 247 height 40
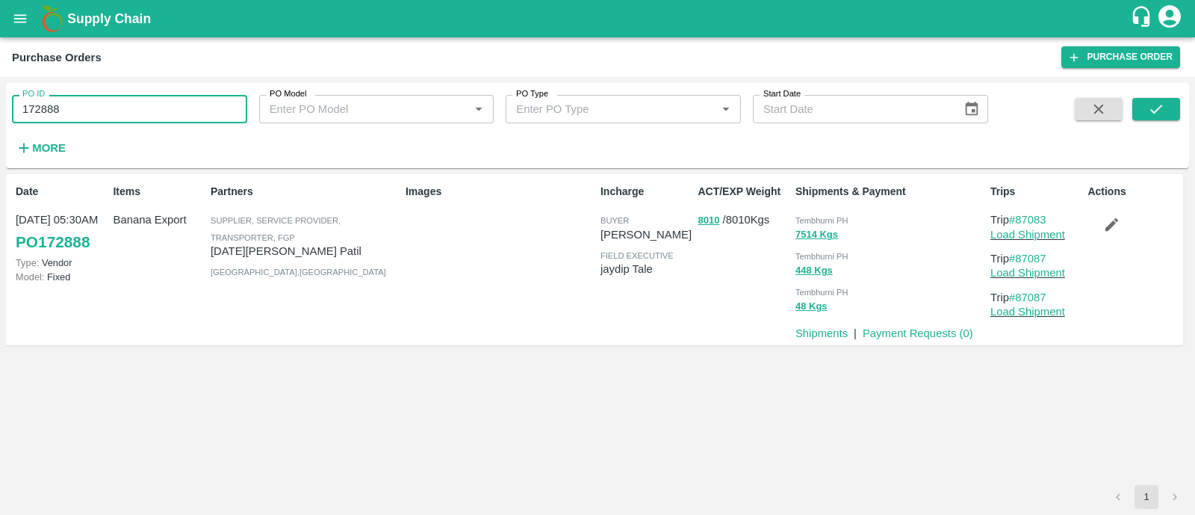
click at [152, 102] on input "172888" at bounding box center [129, 109] width 235 height 28
paste input "text"
click at [1152, 106] on icon "submit" at bounding box center [1156, 109] width 16 height 16
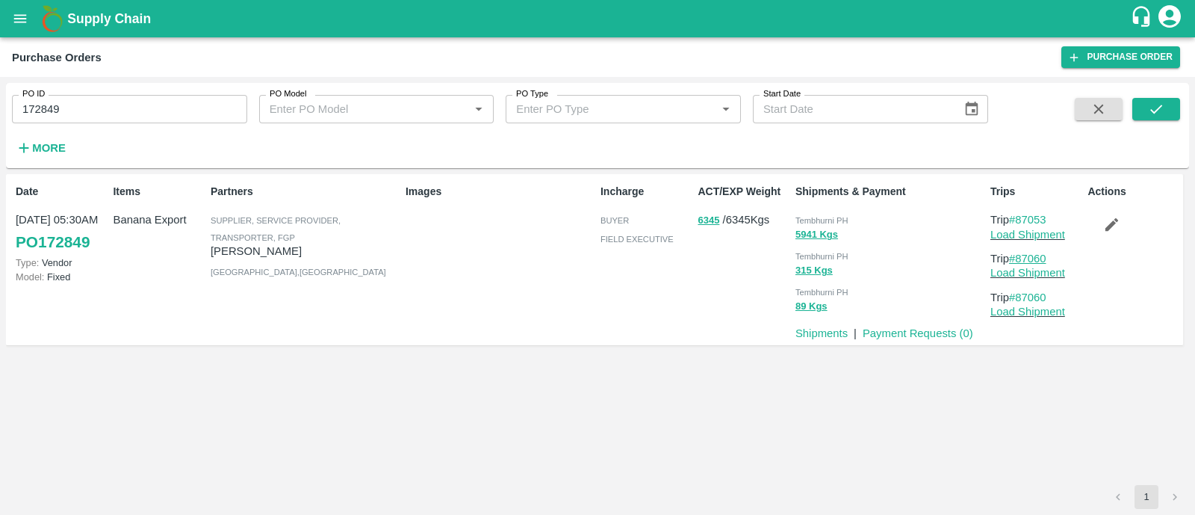
drag, startPoint x: 1059, startPoint y: 254, endPoint x: 1018, endPoint y: 257, distance: 40.5
click at [1018, 257] on p "Trip #87060" at bounding box center [1036, 258] width 91 height 16
drag, startPoint x: 1156, startPoint y: 124, endPoint x: 1157, endPoint y: 116, distance: 8.4
click at [1157, 116] on span at bounding box center [1157, 128] width 48 height 61
click at [1157, 116] on icon "submit" at bounding box center [1156, 109] width 16 height 16
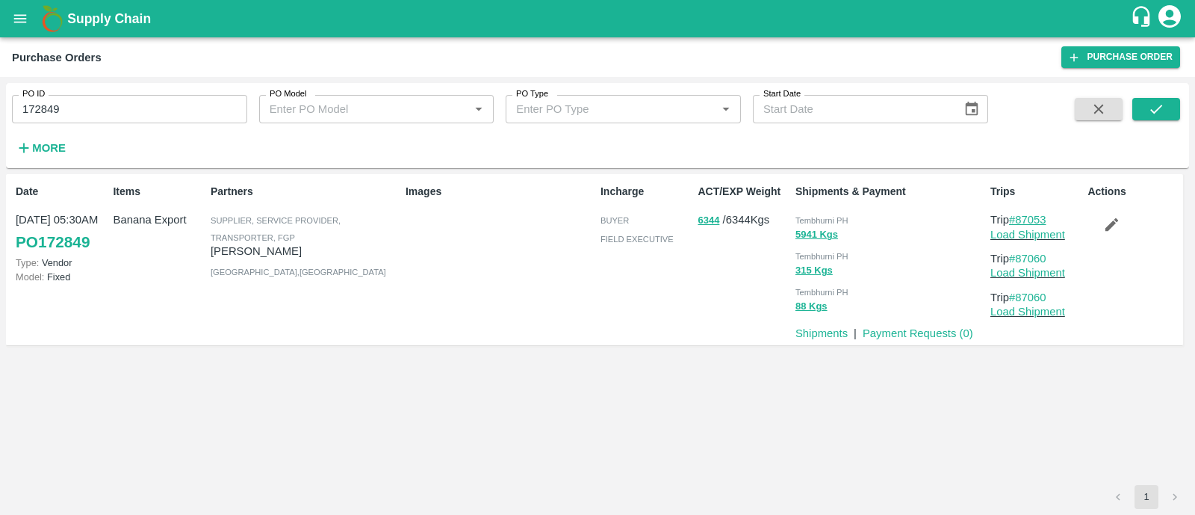
drag, startPoint x: 1056, startPoint y: 218, endPoint x: 1018, endPoint y: 217, distance: 38.1
click at [1018, 217] on p "Trip #87053" at bounding box center [1036, 219] width 91 height 16
click at [1007, 233] on link "Load Shipment" at bounding box center [1028, 235] width 75 height 12
click at [1124, 220] on button "button" at bounding box center [1112, 223] width 48 height 25
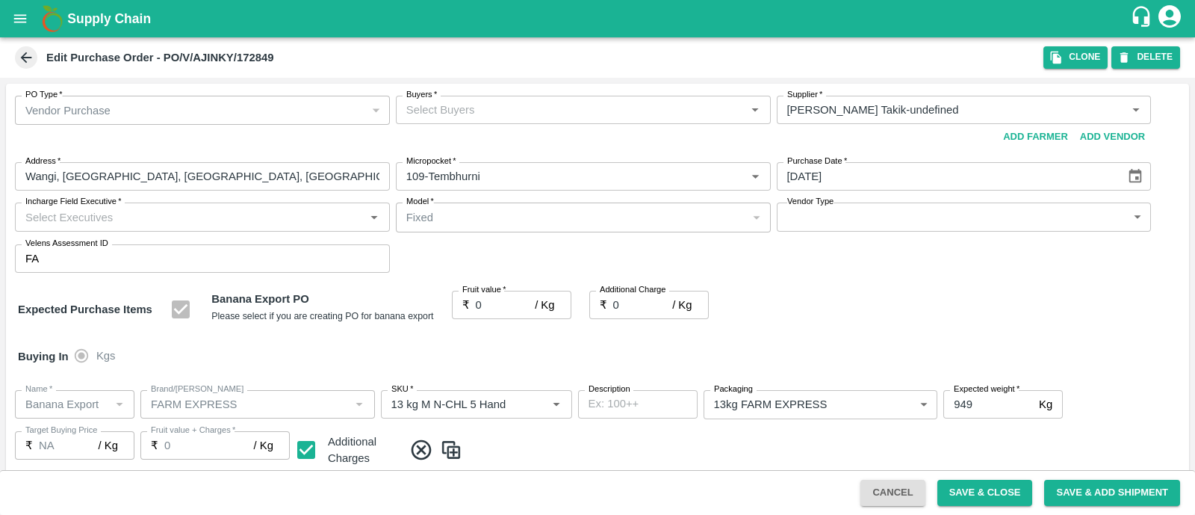
click at [471, 110] on input "Buyers   *" at bounding box center [570, 109] width 341 height 19
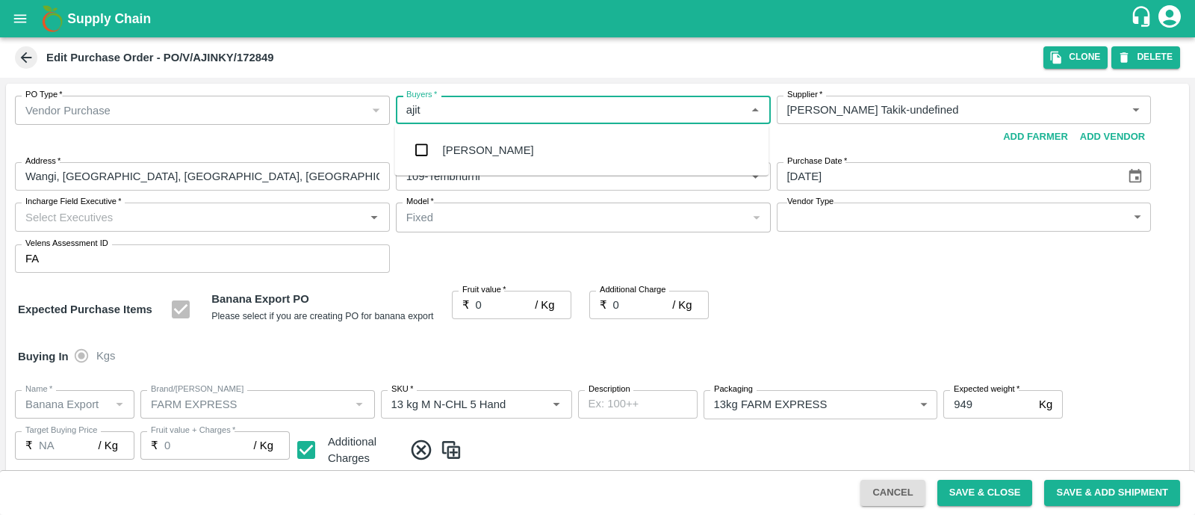
click at [468, 142] on div "Ajit Otari" at bounding box center [488, 150] width 91 height 16
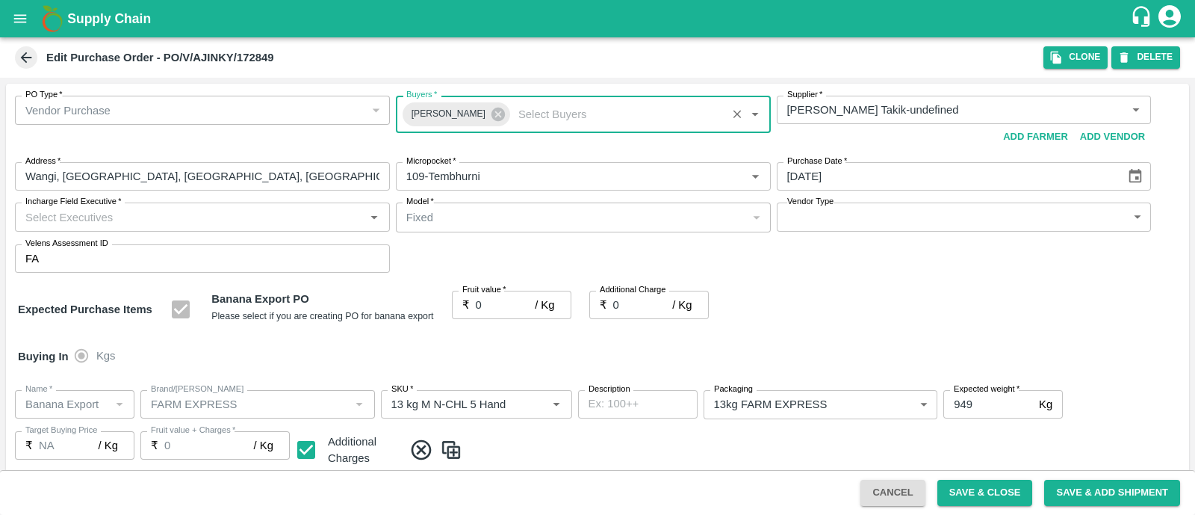
click at [244, 213] on input "Incharge Field Executive   *" at bounding box center [189, 216] width 341 height 19
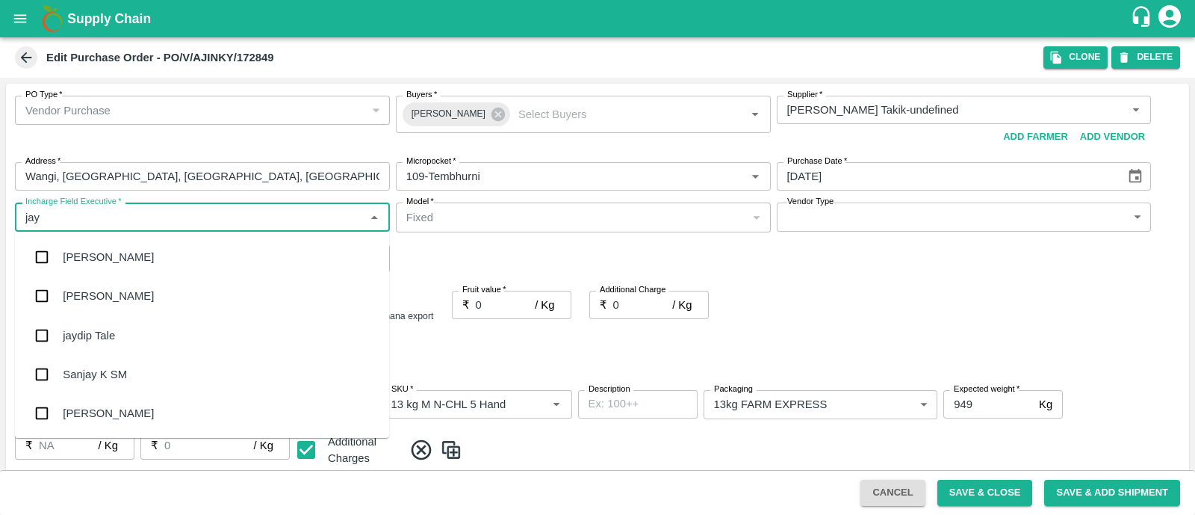
click at [108, 345] on div "jaydip Tale" at bounding box center [202, 335] width 374 height 39
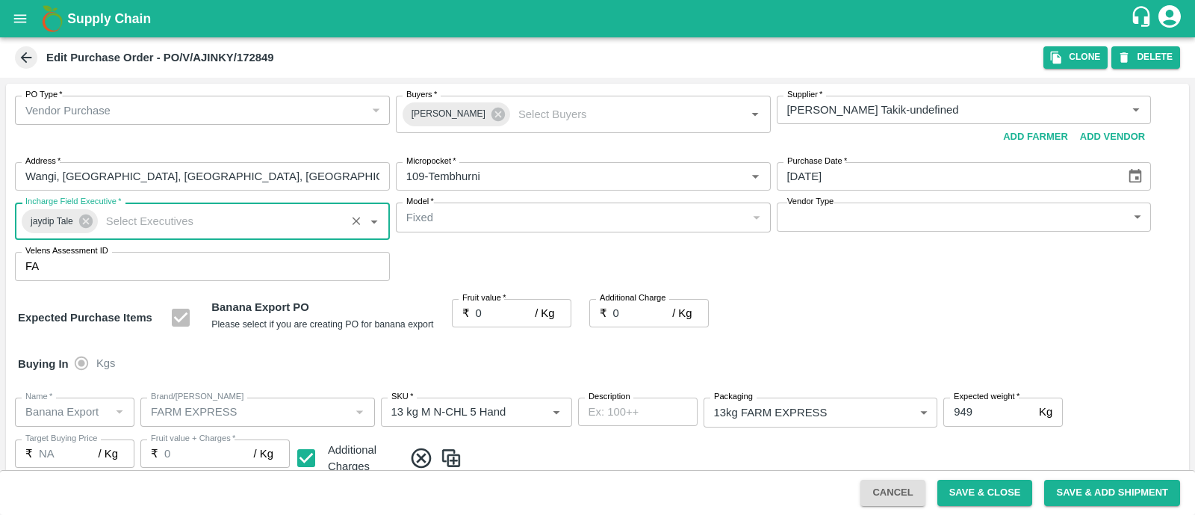
click at [855, 220] on body "Supply Chain Edit Purchase Order - PO/V/AJINKY/172849 Clone DELETE PO Type   * …" at bounding box center [597, 257] width 1195 height 515
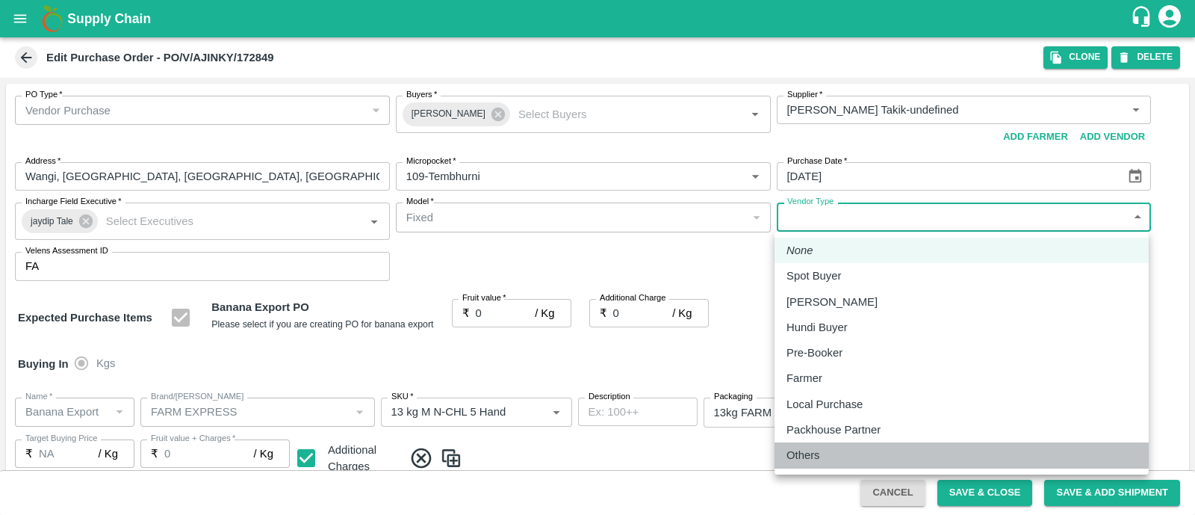
click at [812, 451] on p "Others" at bounding box center [804, 455] width 34 height 16
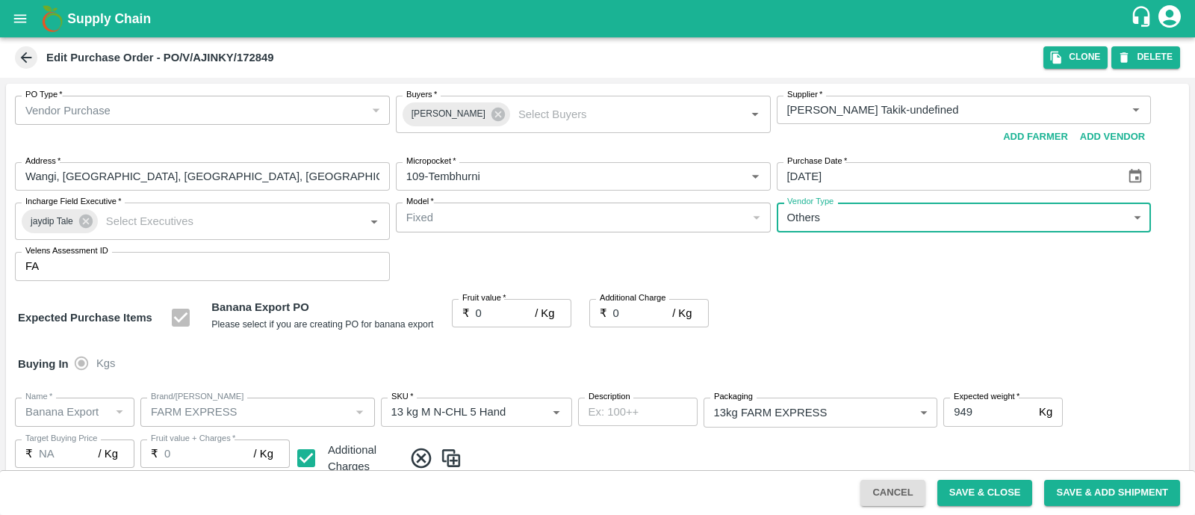
click at [504, 312] on input "0" at bounding box center [506, 313] width 60 height 28
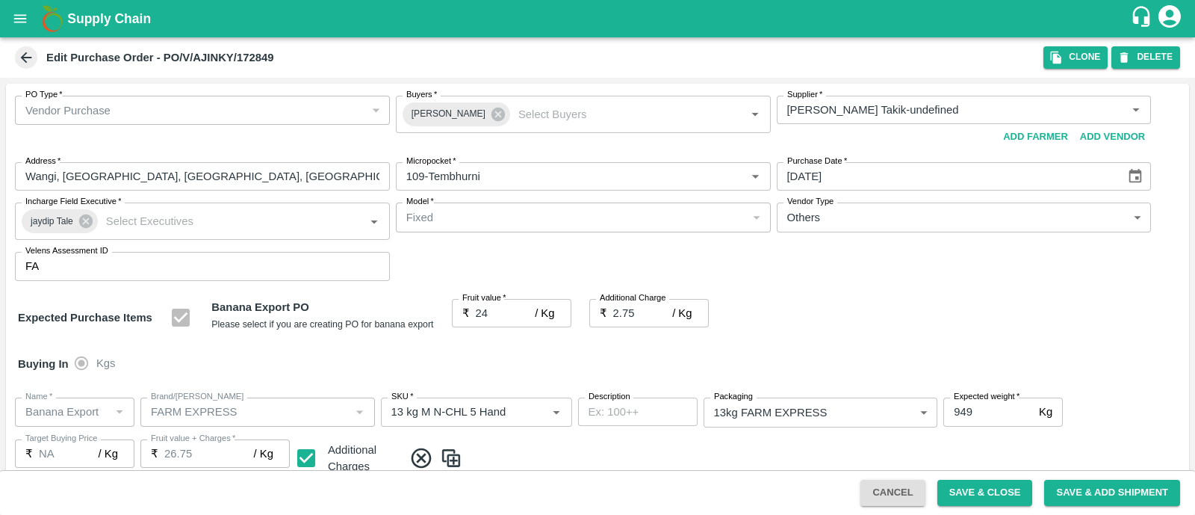
click at [871, 317] on div "Expected Purchase Items Banana Export PO Please select if you are creating PO f…" at bounding box center [597, 318] width 1159 height 38
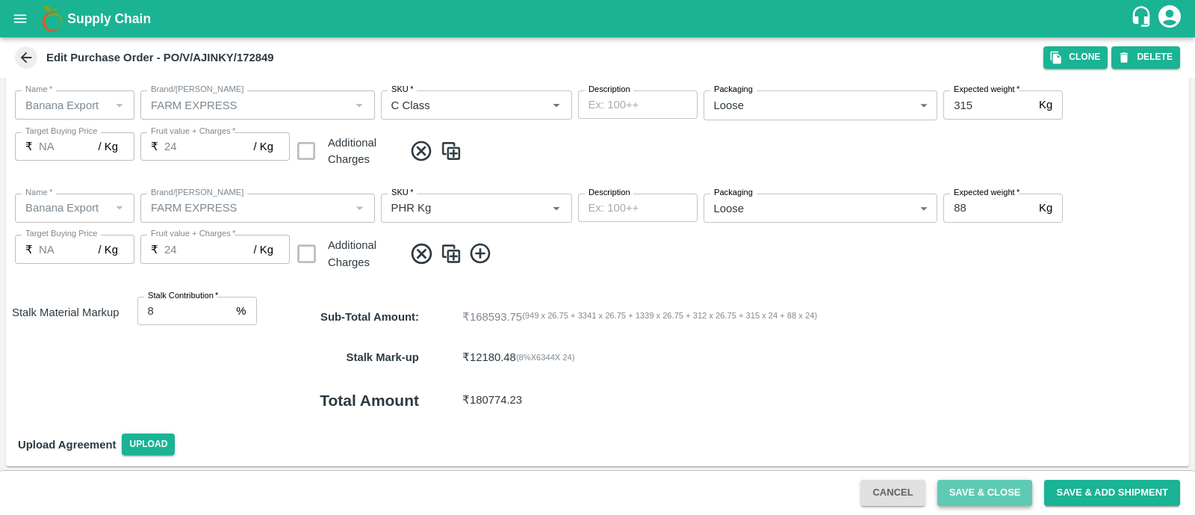
click at [981, 503] on button "Save & Close" at bounding box center [986, 493] width 96 height 26
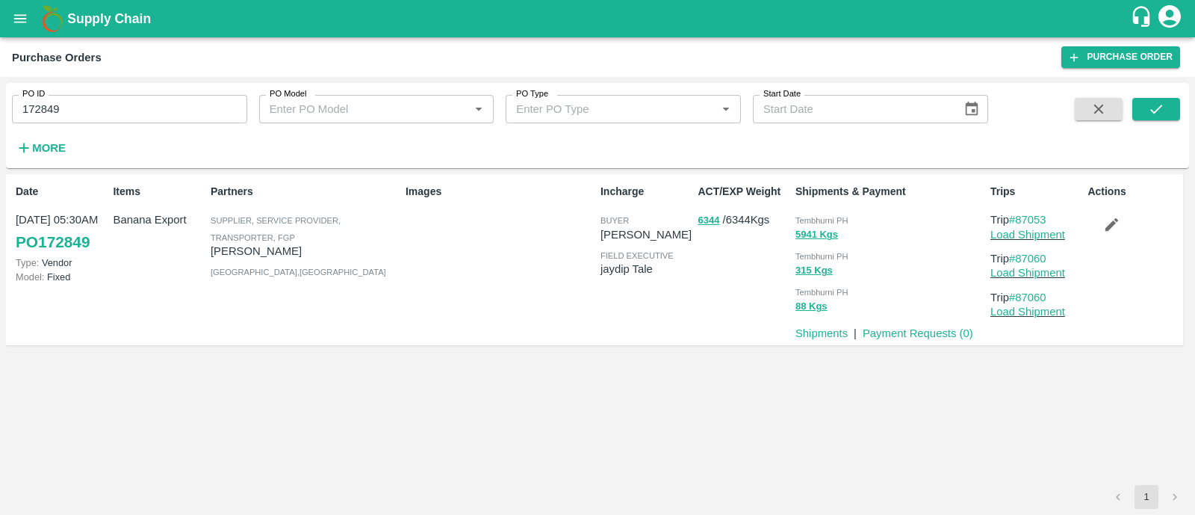
click at [187, 96] on input "172849" at bounding box center [129, 109] width 235 height 28
paste input "text"
click at [1153, 106] on icon "submit" at bounding box center [1156, 109] width 16 height 16
drag, startPoint x: 1054, startPoint y: 255, endPoint x: 1020, endPoint y: 255, distance: 34.4
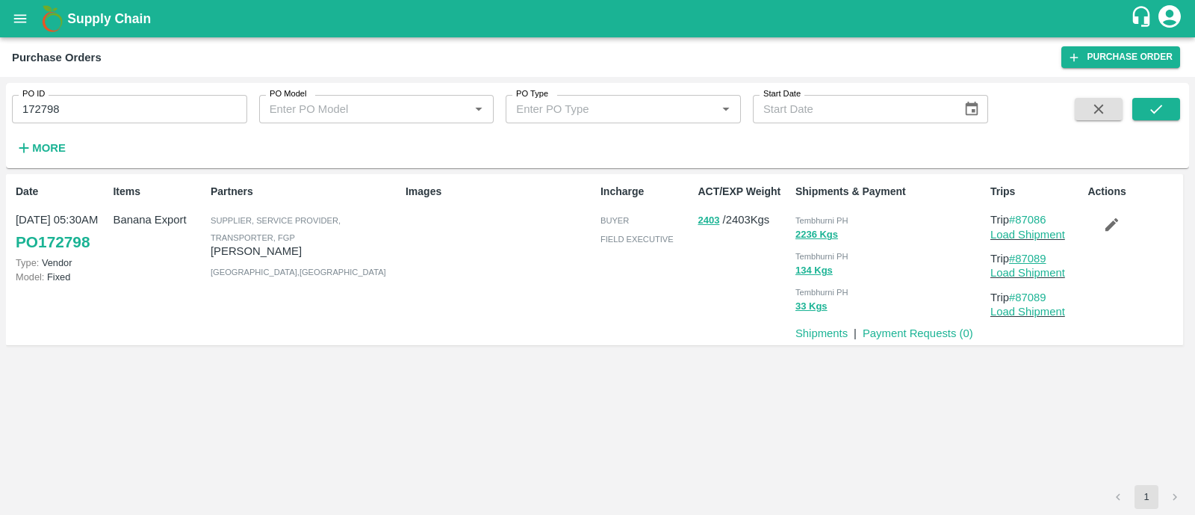
click at [1020, 255] on p "Trip #87089" at bounding box center [1036, 258] width 91 height 16
drag, startPoint x: 1053, startPoint y: 220, endPoint x: 1018, endPoint y: 216, distance: 35.4
click at [1018, 216] on p "Trip #87086" at bounding box center [1036, 219] width 91 height 16
click at [1008, 232] on link "Load Shipment" at bounding box center [1028, 235] width 75 height 12
click at [1104, 220] on icon "button" at bounding box center [1111, 224] width 16 height 16
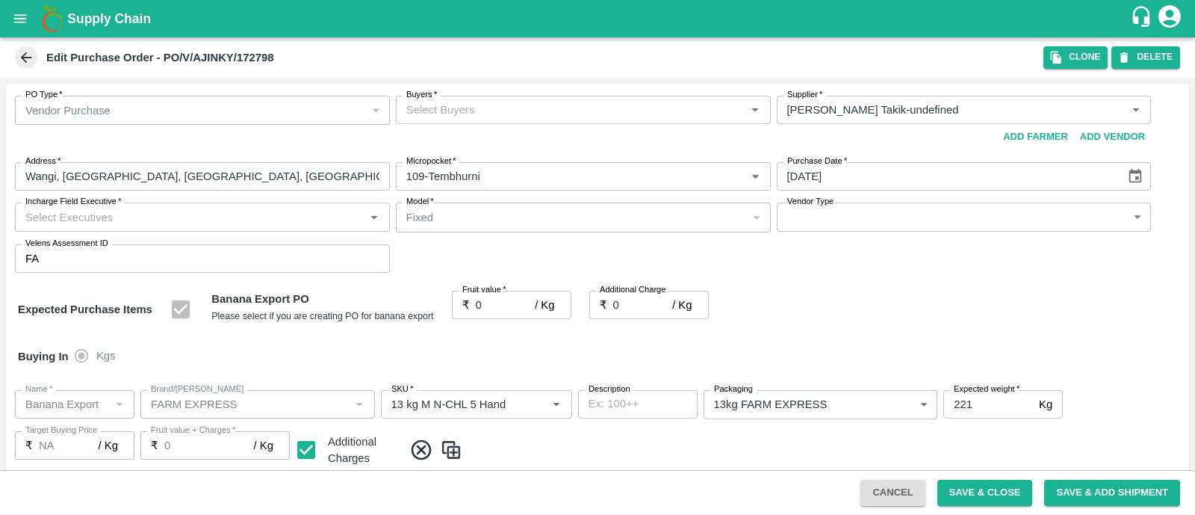
click at [430, 120] on div "Buyers   *" at bounding box center [583, 110] width 375 height 28
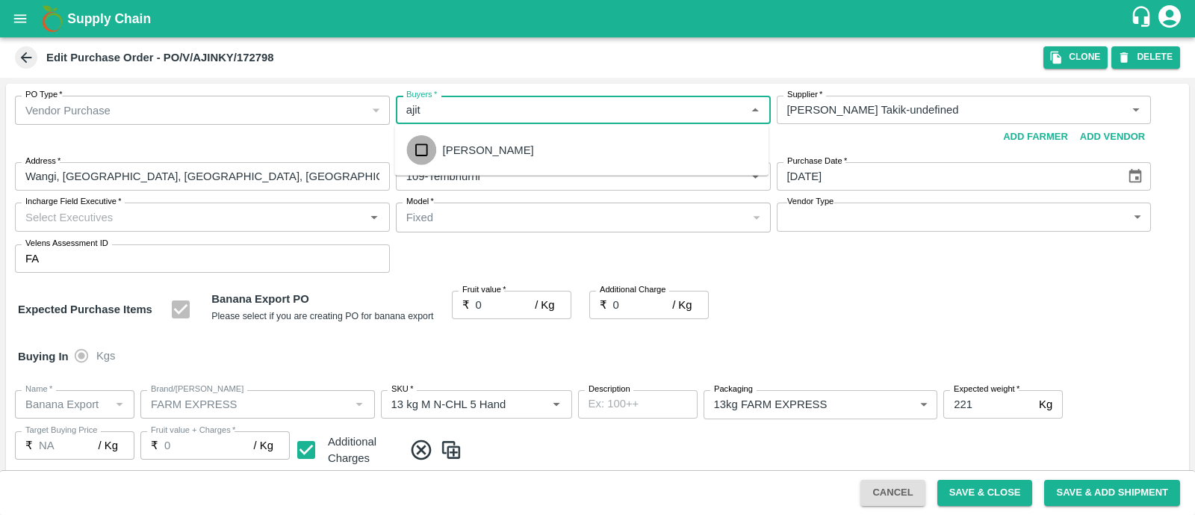
click at [421, 155] on input "checkbox" at bounding box center [421, 150] width 30 height 30
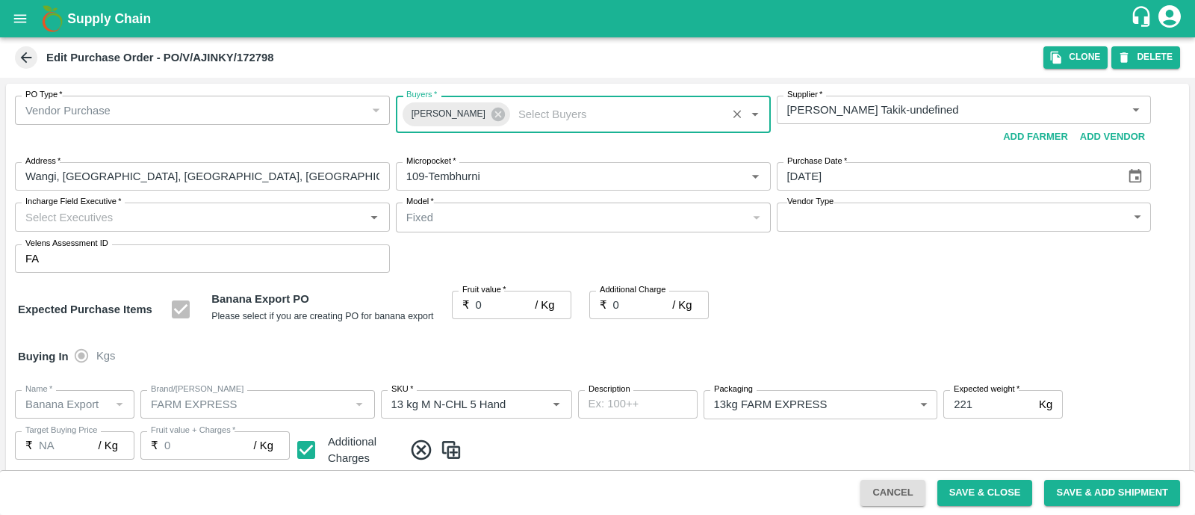
click at [235, 209] on input "Incharge Field Executive   *" at bounding box center [189, 216] width 341 height 19
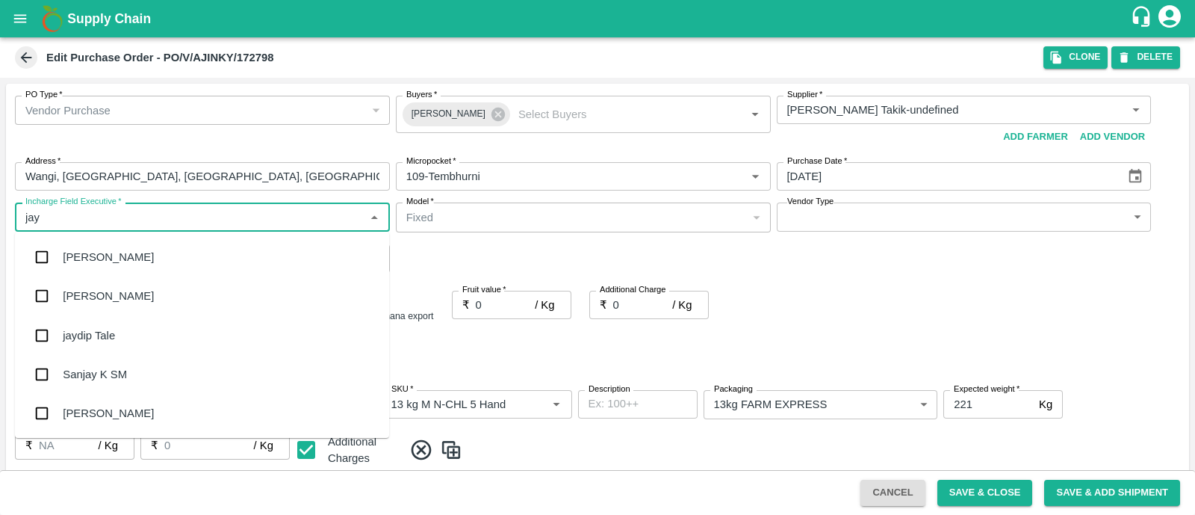
click at [117, 326] on div "jaydip Tale" at bounding box center [202, 335] width 374 height 39
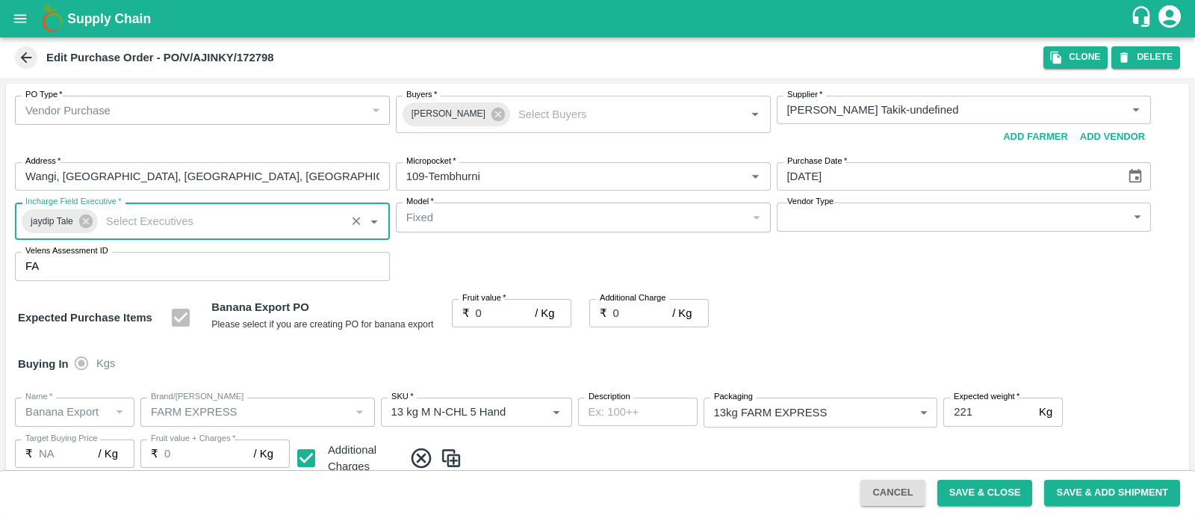
click at [941, 217] on body "Supply Chain Edit Purchase Order - PO/V/AJINKY/172798 Clone DELETE PO Type   * …" at bounding box center [597, 257] width 1195 height 515
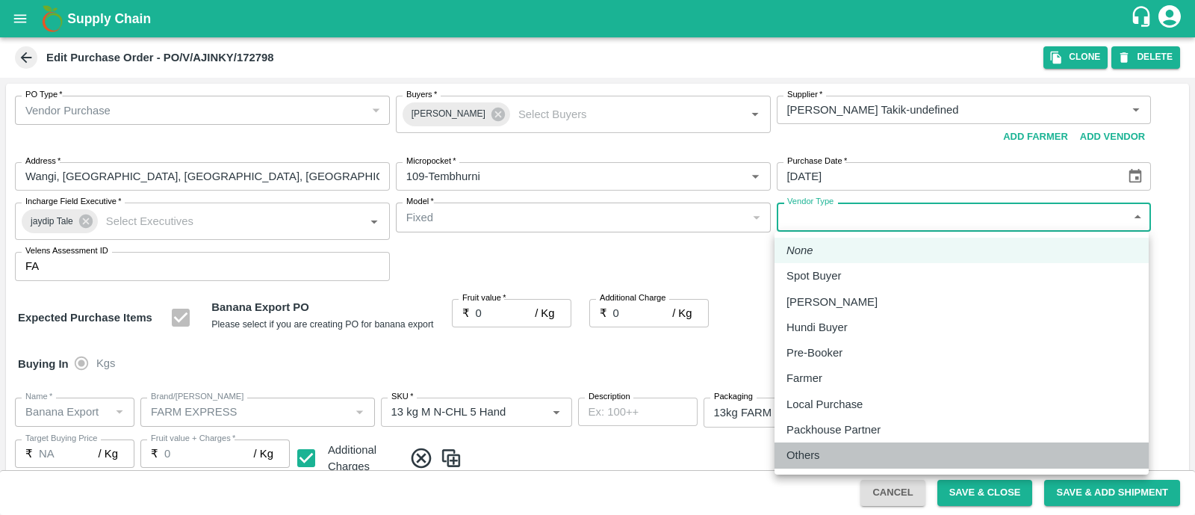
click at [859, 451] on div "Others" at bounding box center [962, 455] width 350 height 16
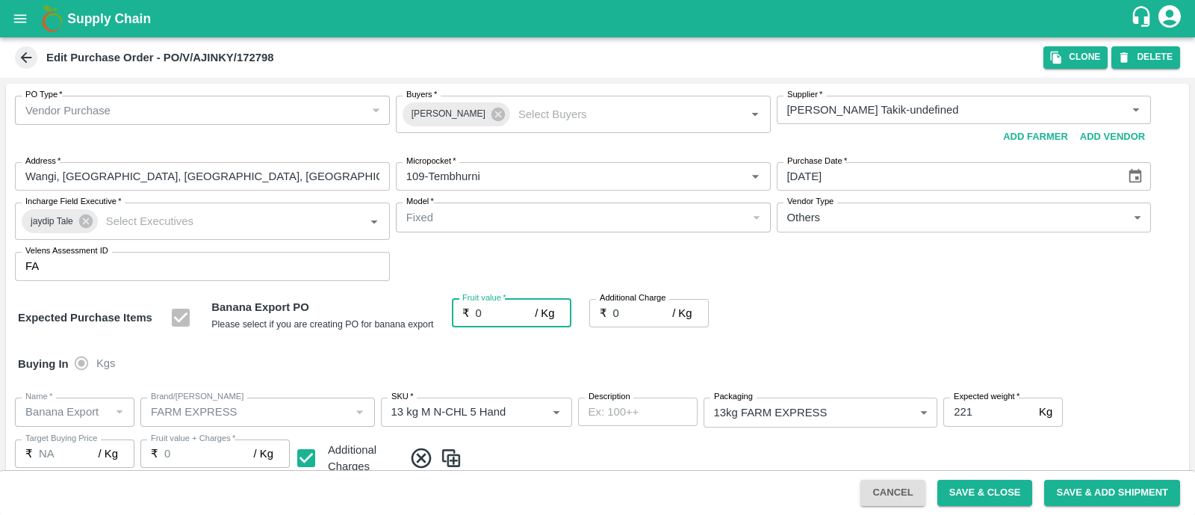
click at [490, 321] on input "0" at bounding box center [506, 313] width 60 height 28
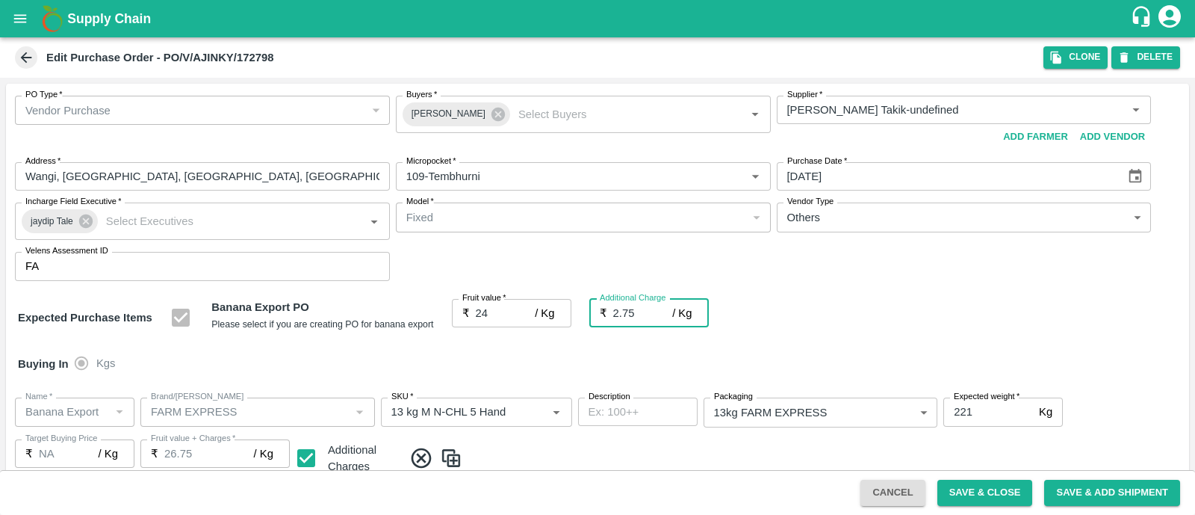
click at [772, 323] on div "Expected Purchase Items Banana Export PO Please select if you are creating PO f…" at bounding box center [597, 318] width 1159 height 38
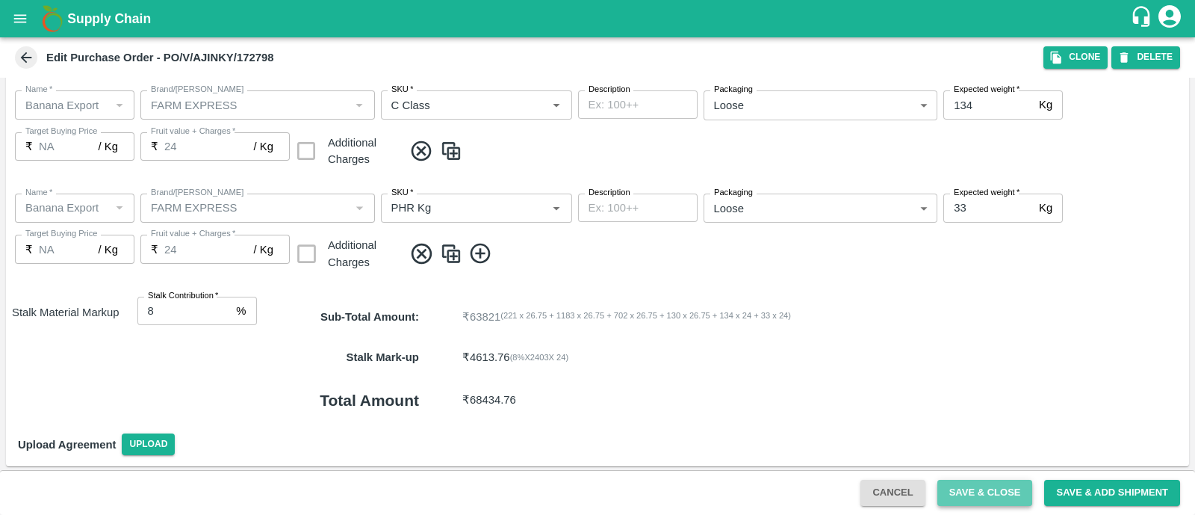
click at [964, 494] on button "Save & Close" at bounding box center [986, 493] width 96 height 26
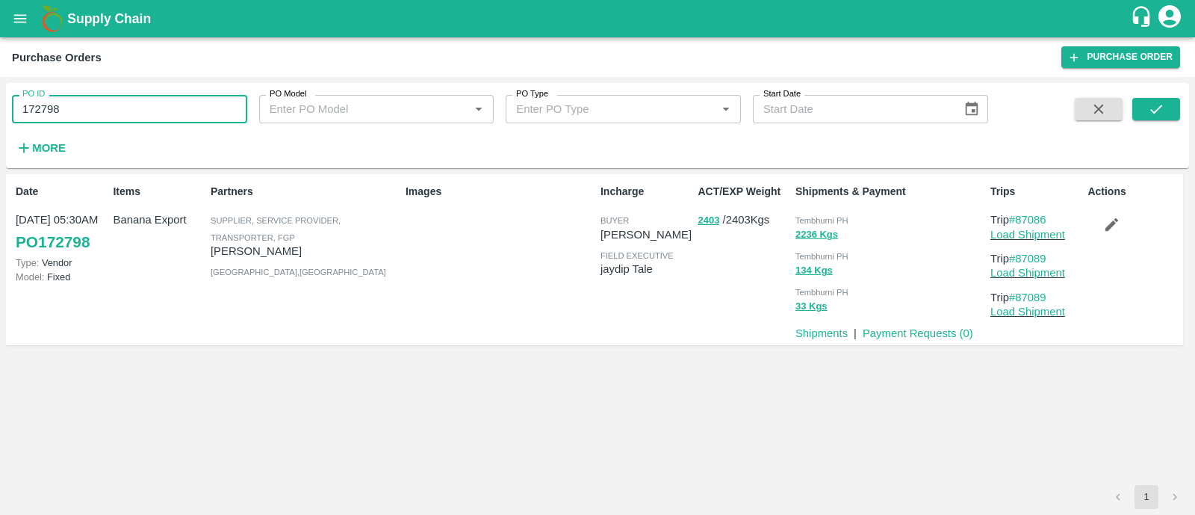
click at [138, 111] on input "172798" at bounding box center [129, 109] width 235 height 28
paste input "text"
click at [138, 111] on input "172833" at bounding box center [129, 109] width 235 height 28
click at [1151, 104] on icon "submit" at bounding box center [1156, 109] width 16 height 16
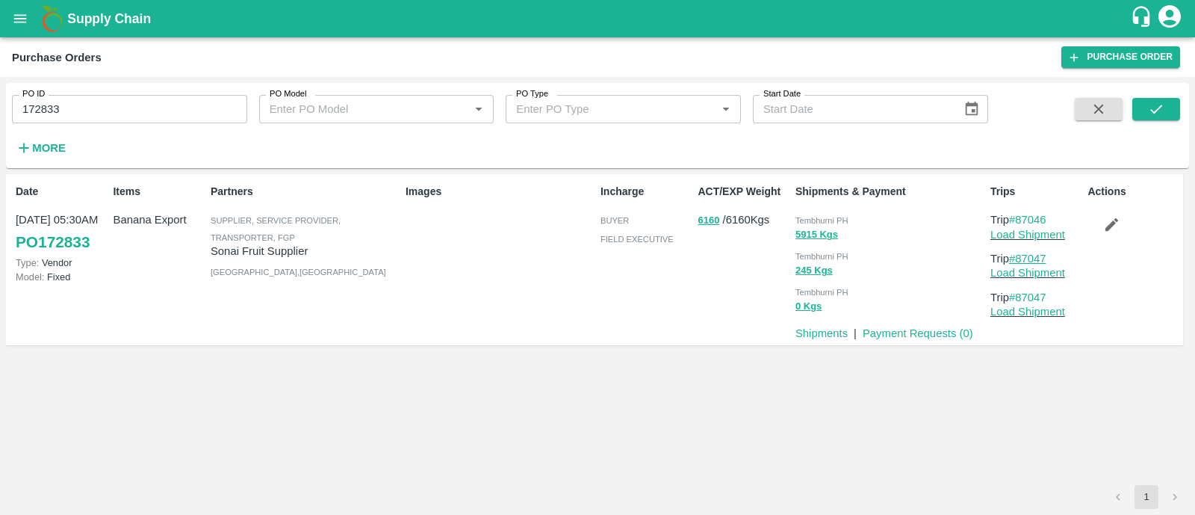
drag, startPoint x: 1060, startPoint y: 255, endPoint x: 1020, endPoint y: 255, distance: 40.3
click at [1020, 255] on p "Trip #87047" at bounding box center [1036, 258] width 91 height 16
click at [1171, 101] on button "submit" at bounding box center [1157, 109] width 48 height 22
drag, startPoint x: 1057, startPoint y: 220, endPoint x: 1018, endPoint y: 217, distance: 39.7
click at [1018, 217] on p "Trip #87046" at bounding box center [1036, 219] width 91 height 16
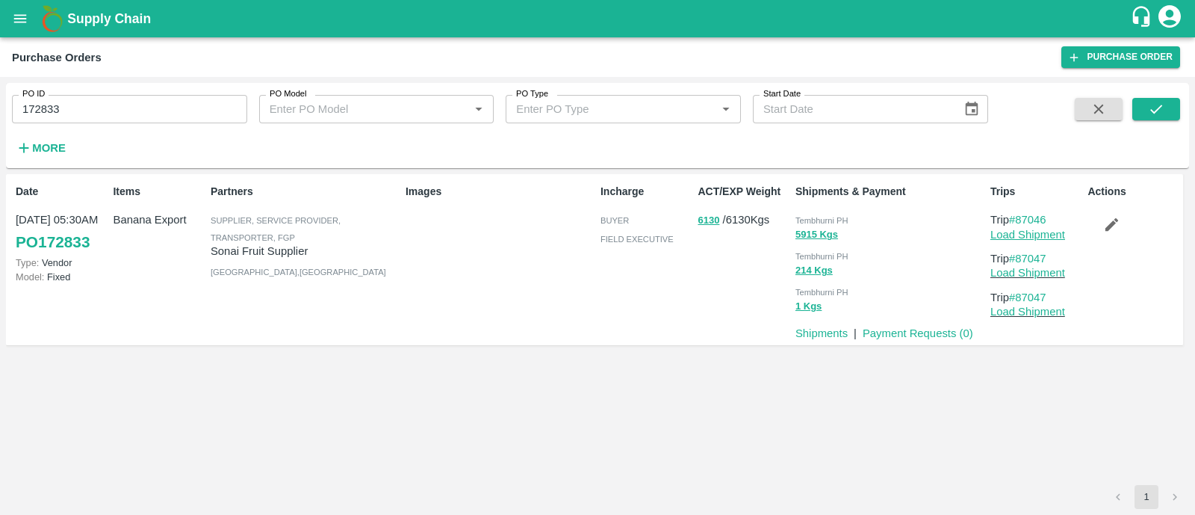
click at [1001, 232] on link "Load Shipment" at bounding box center [1028, 235] width 75 height 12
click at [1098, 218] on button "button" at bounding box center [1112, 223] width 48 height 25
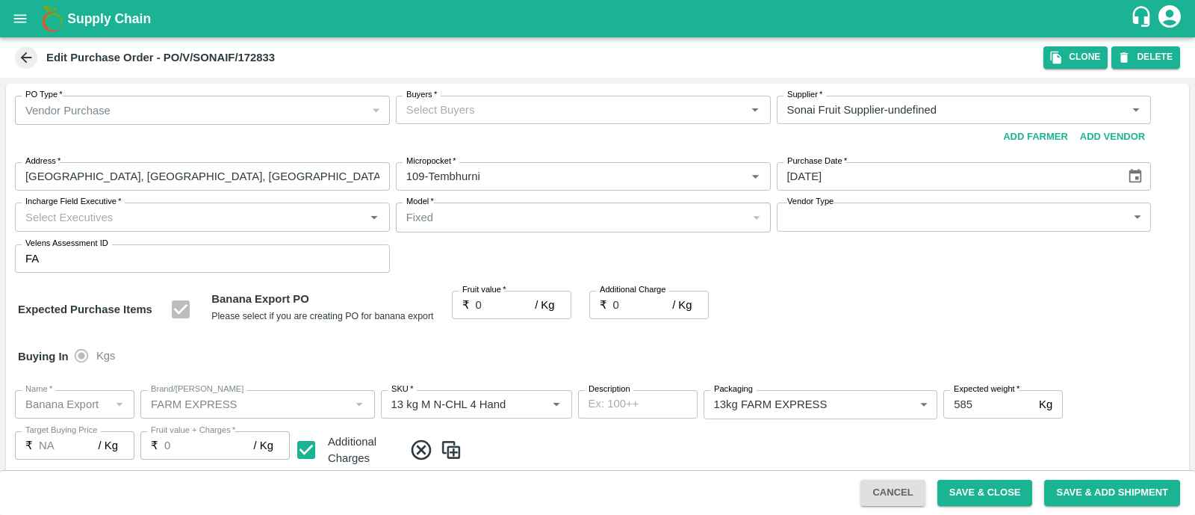
click at [490, 102] on input "Buyers   *" at bounding box center [570, 109] width 341 height 19
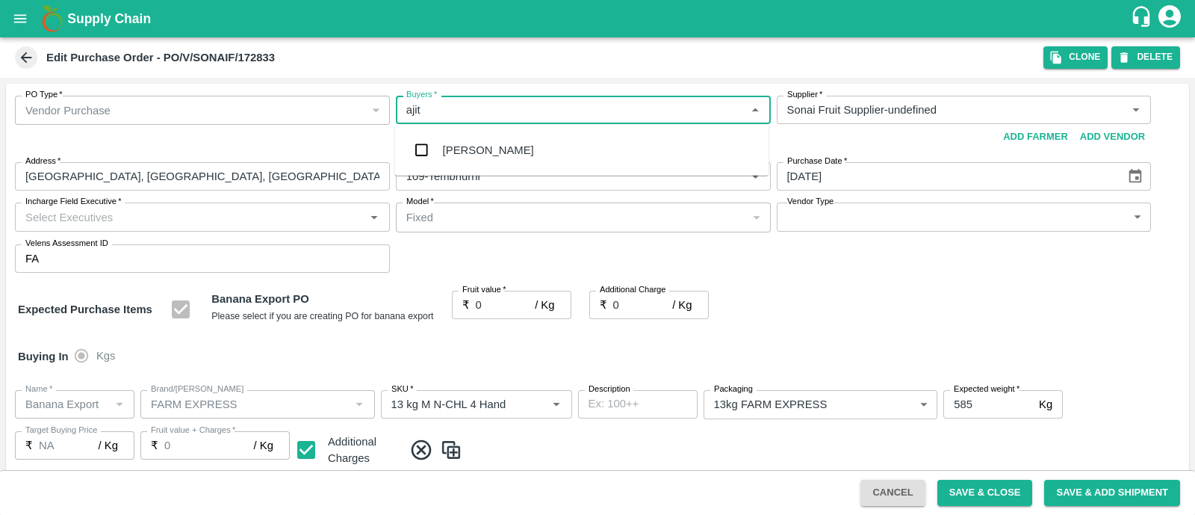
click at [471, 140] on div "Ajit Otari" at bounding box center [581, 150] width 374 height 39
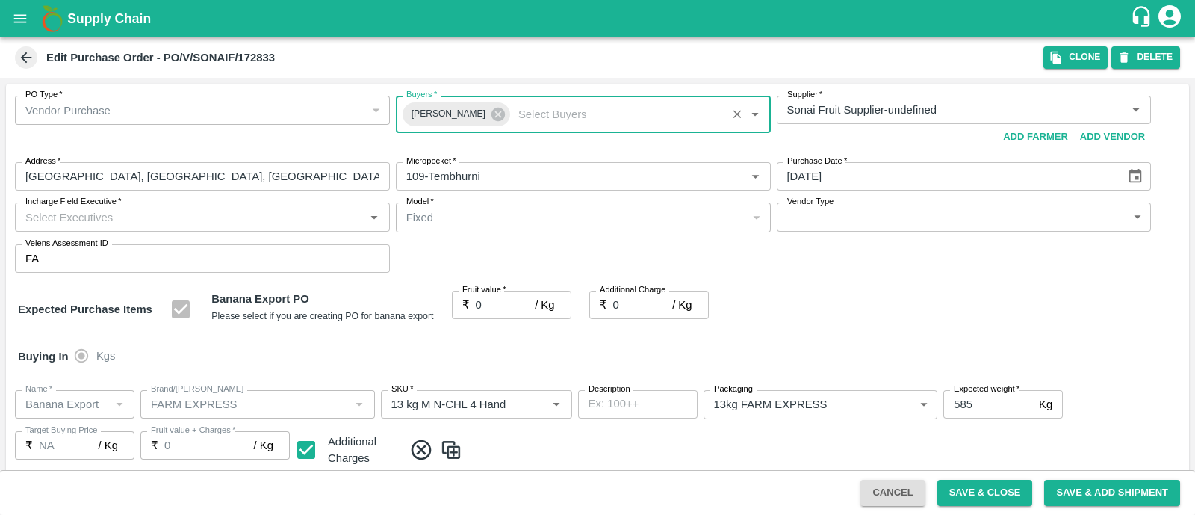
click at [273, 214] on input "Incharge Field Executive   *" at bounding box center [189, 216] width 341 height 19
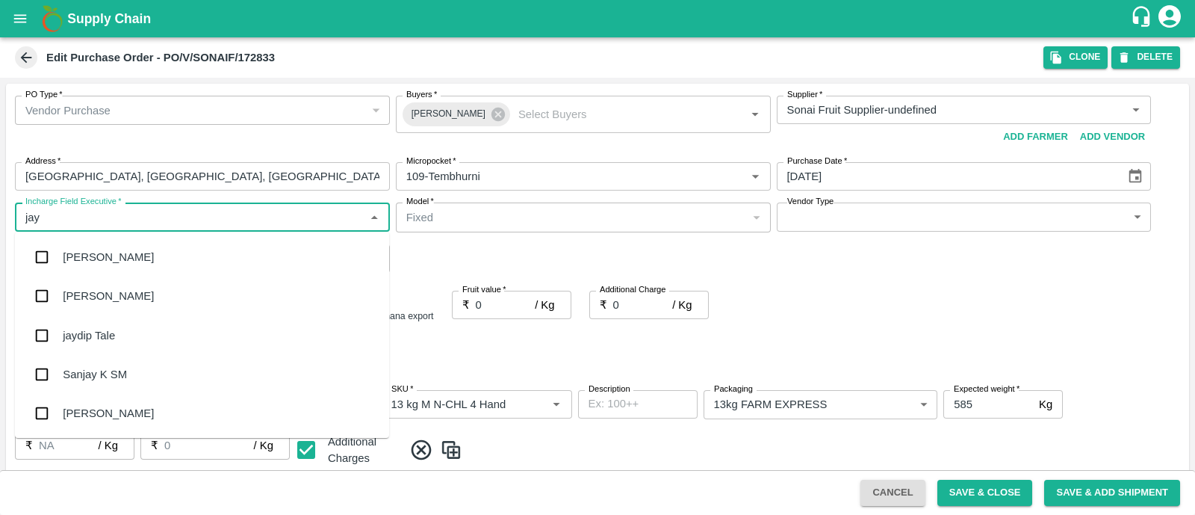
click at [97, 330] on div "jaydip Tale" at bounding box center [89, 335] width 52 height 16
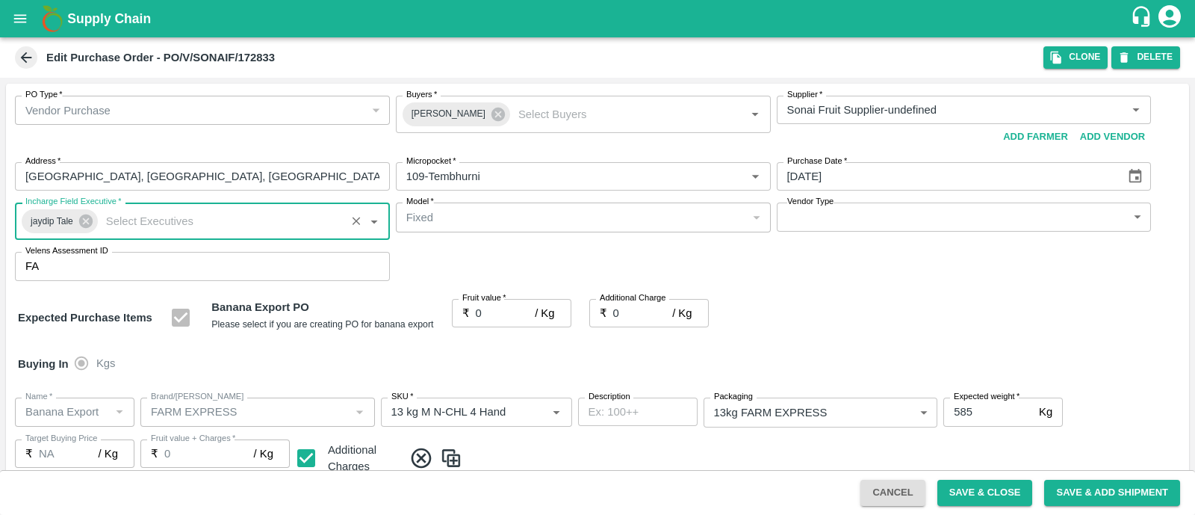
click at [892, 226] on body "Supply Chain Edit Purchase Order - PO/V/SONAIF/172833 Clone DELETE PO Type   * …" at bounding box center [597, 257] width 1195 height 515
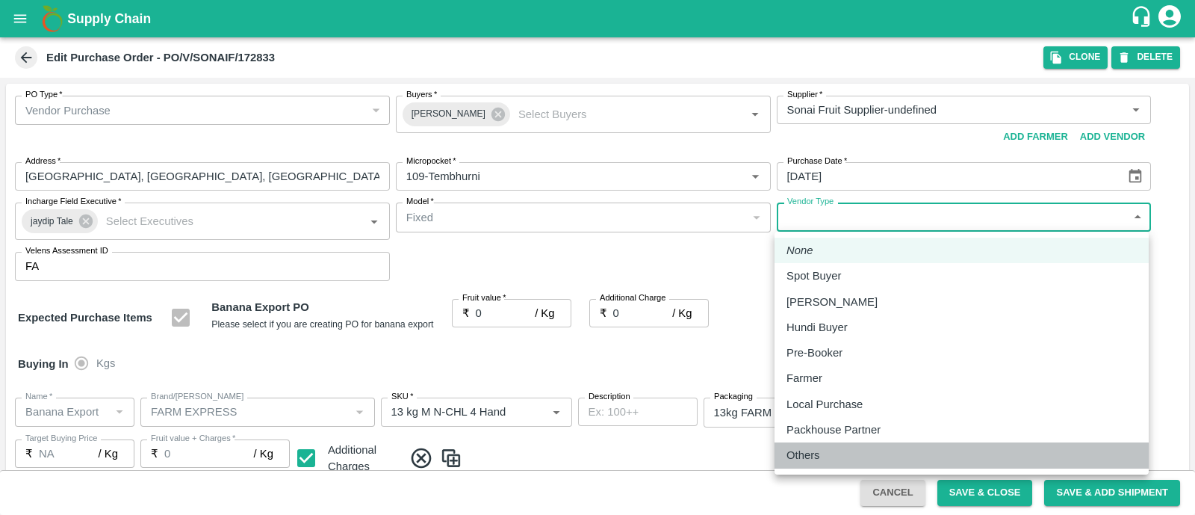
click at [793, 446] on li "Others" at bounding box center [962, 454] width 374 height 25
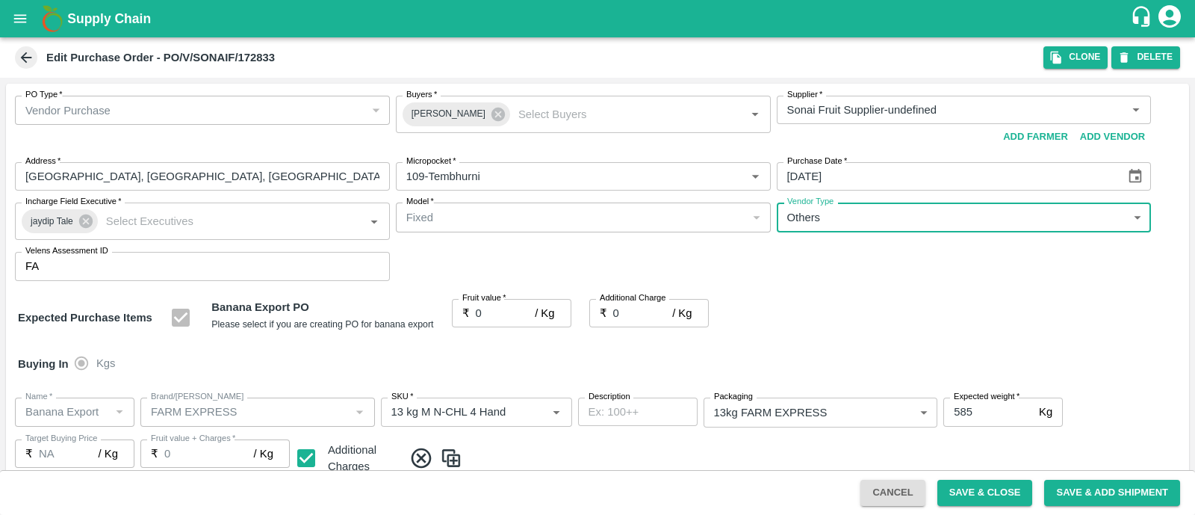
click at [486, 312] on input "0" at bounding box center [506, 313] width 60 height 28
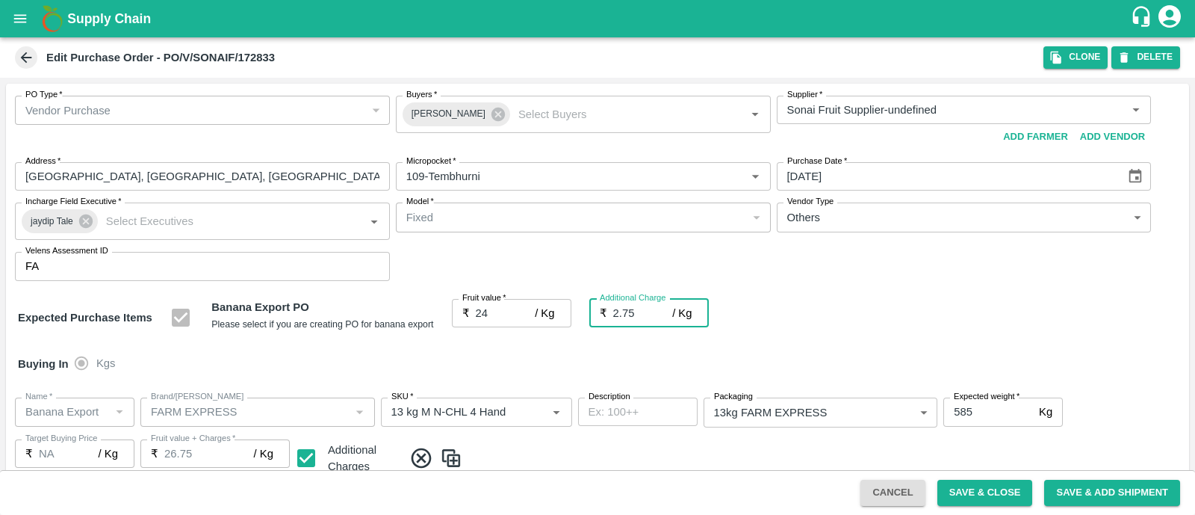
click at [814, 315] on div "Expected Purchase Items Banana Export PO Please select if you are creating PO f…" at bounding box center [597, 318] width 1159 height 38
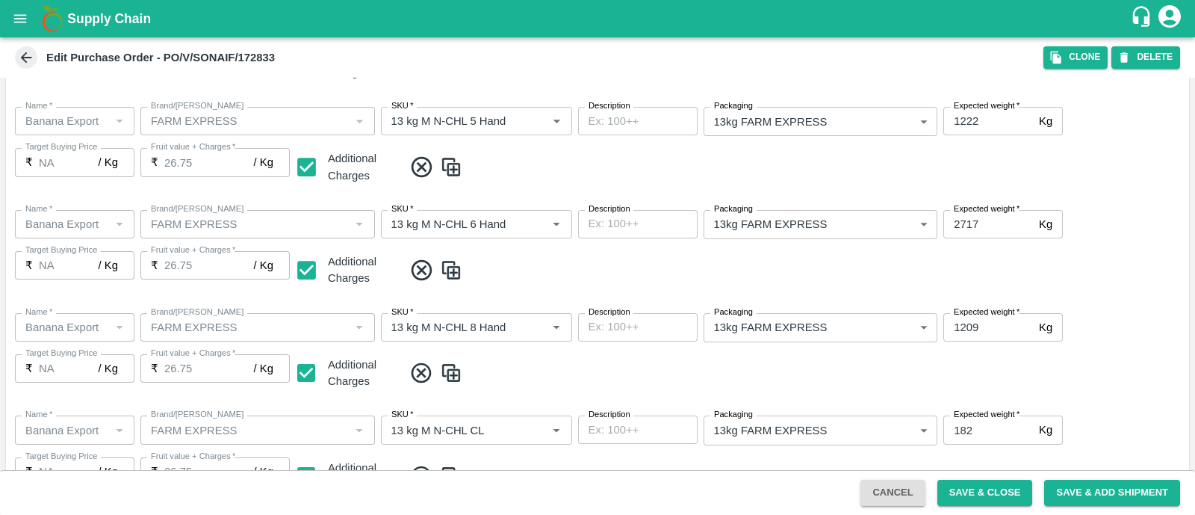
scroll to position [822, 0]
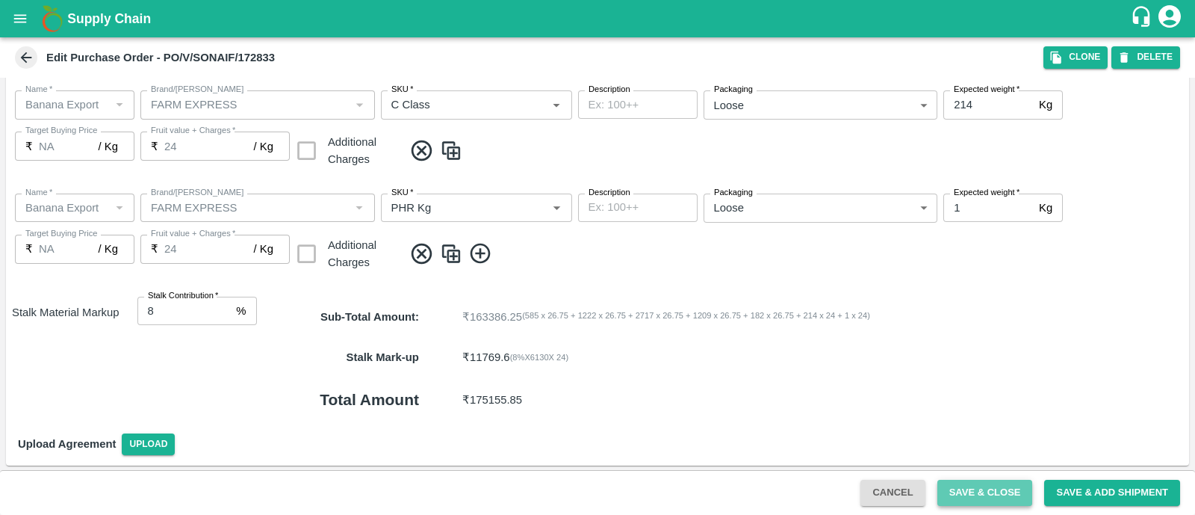
click at [1008, 489] on button "Save & Close" at bounding box center [986, 493] width 96 height 26
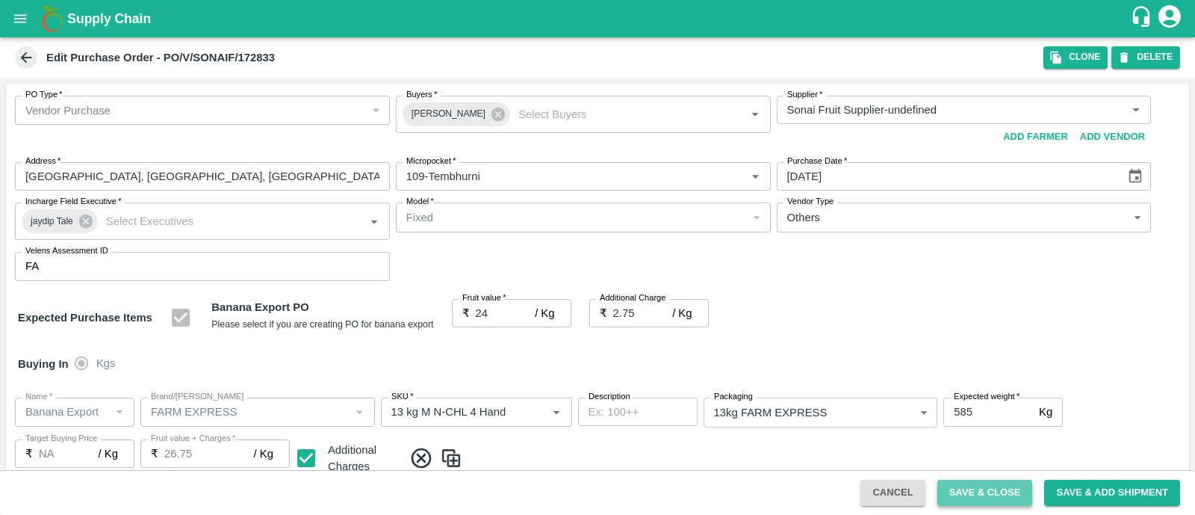
click at [997, 492] on button "Save & Close" at bounding box center [986, 493] width 96 height 26
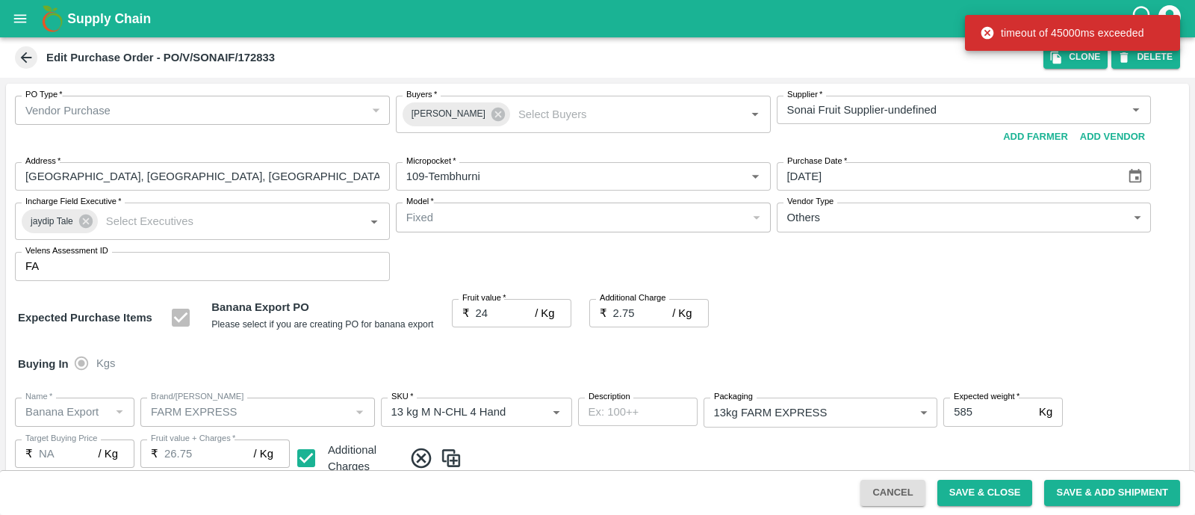
scroll to position [782, 0]
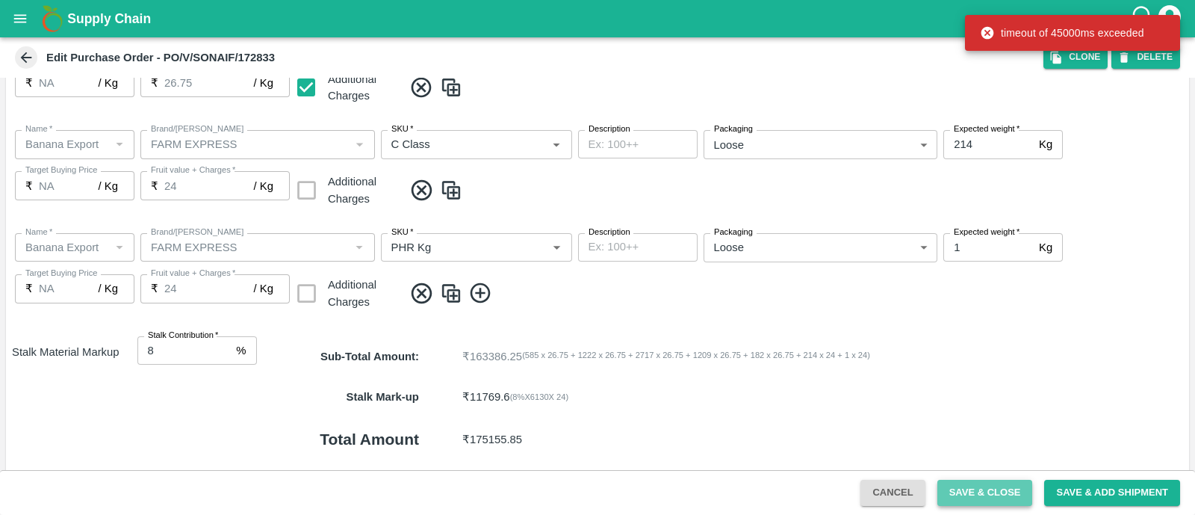
click at [1007, 494] on button "Save & Close" at bounding box center [986, 493] width 96 height 26
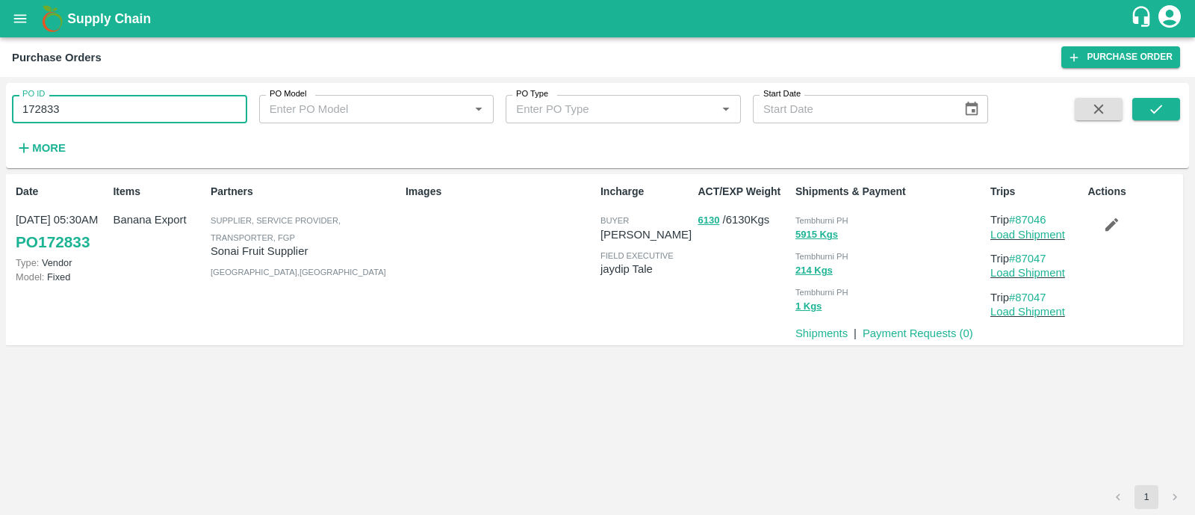
click at [146, 114] on input "172833" at bounding box center [129, 109] width 235 height 28
paste input "text"
click at [1161, 116] on icon "submit" at bounding box center [1156, 109] width 16 height 16
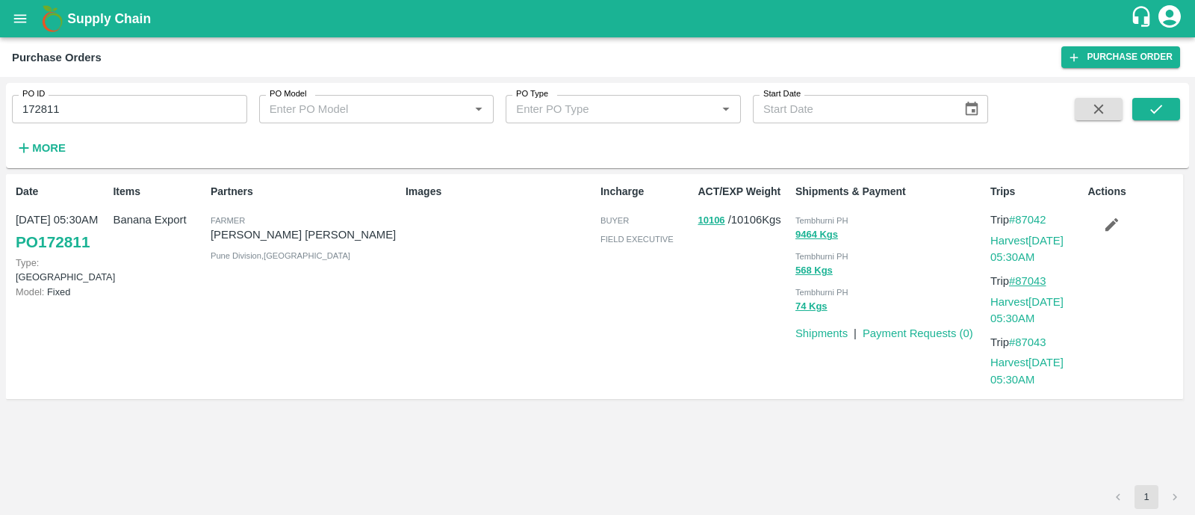
drag, startPoint x: 1054, startPoint y: 279, endPoint x: 1019, endPoint y: 279, distance: 35.1
click at [1019, 279] on p "Trip #87043" at bounding box center [1036, 281] width 91 height 16
click at [1064, 209] on div "Trips Trip #87042 Harvest 30 Aug, 05:30AM Trip #87043 Harvest 30 Aug, 05:30AM T…" at bounding box center [1033, 286] width 97 height 217
click at [1154, 119] on button "submit" at bounding box center [1157, 109] width 48 height 22
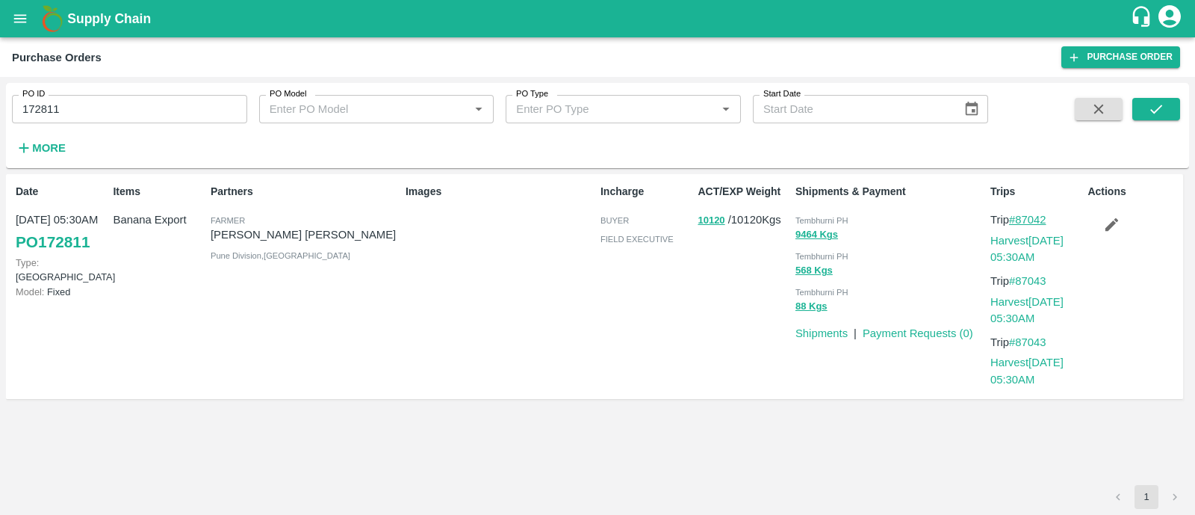
drag, startPoint x: 1055, startPoint y: 216, endPoint x: 1021, endPoint y: 217, distance: 34.4
click at [1021, 217] on p "Trip #87042" at bounding box center [1036, 219] width 91 height 16
click at [138, 114] on input "172811" at bounding box center [129, 109] width 235 height 28
drag, startPoint x: 1055, startPoint y: 214, endPoint x: 1023, endPoint y: 217, distance: 32.2
click at [1023, 217] on p "Trip #87042" at bounding box center [1036, 219] width 91 height 16
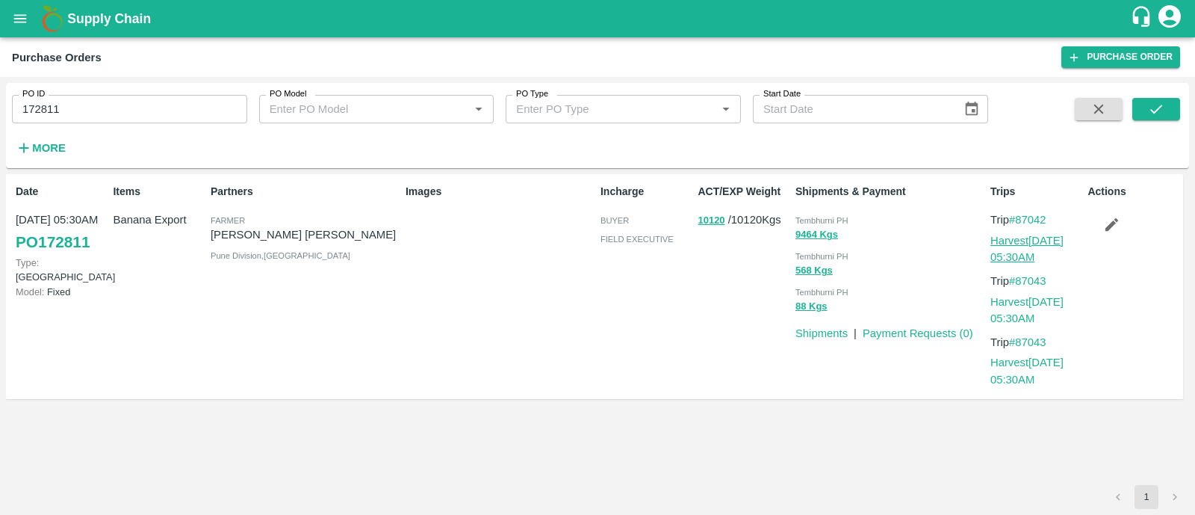
click at [1009, 239] on link "Harvest 30 Aug, 05:30AM" at bounding box center [1027, 249] width 73 height 28
click at [1016, 246] on link "Harvest 30 Aug, 05:30AM" at bounding box center [1027, 249] width 73 height 28
click at [1106, 229] on icon "button" at bounding box center [1112, 224] width 13 height 13
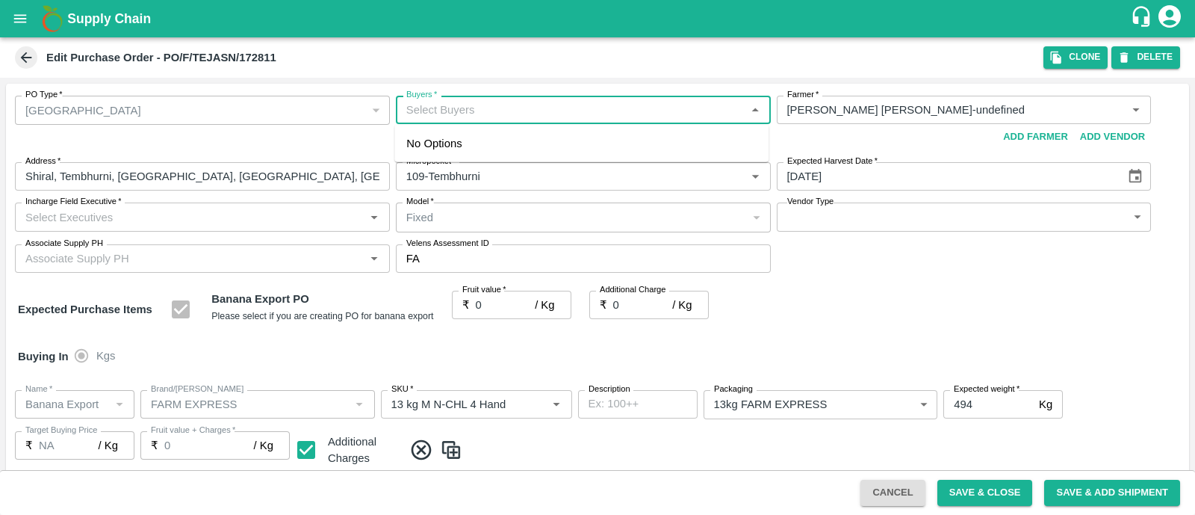
click at [457, 106] on input "Buyers   *" at bounding box center [570, 109] width 341 height 19
click at [463, 142] on div "Ajit Otari" at bounding box center [488, 150] width 91 height 16
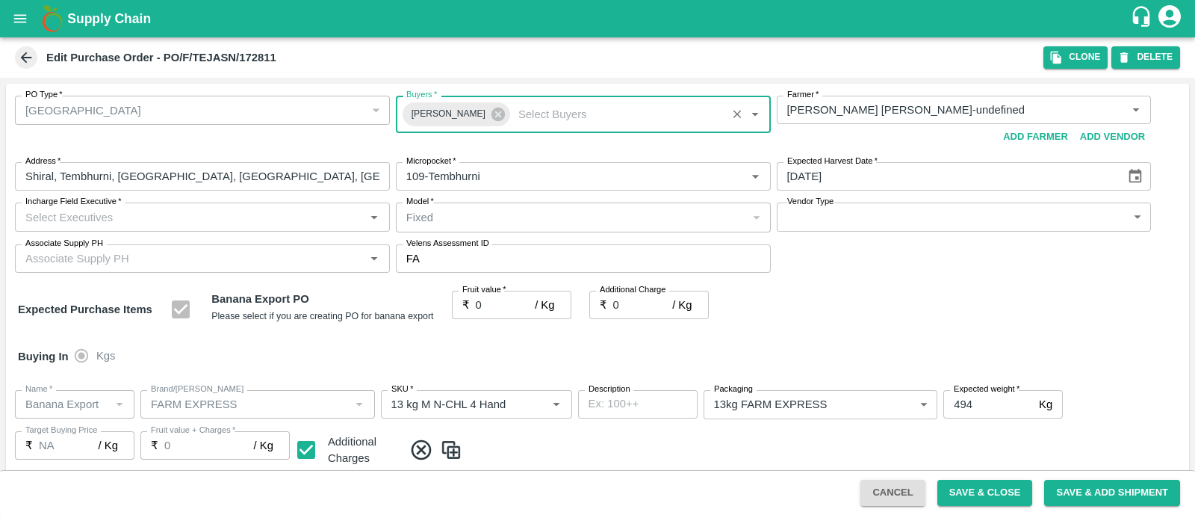
click at [295, 200] on div "PO Type   * Farm Gate 1 PO Type Buyers   * Ajit Otari Buyers   * Farmer   * Far…" at bounding box center [597, 184] width 1183 height 201
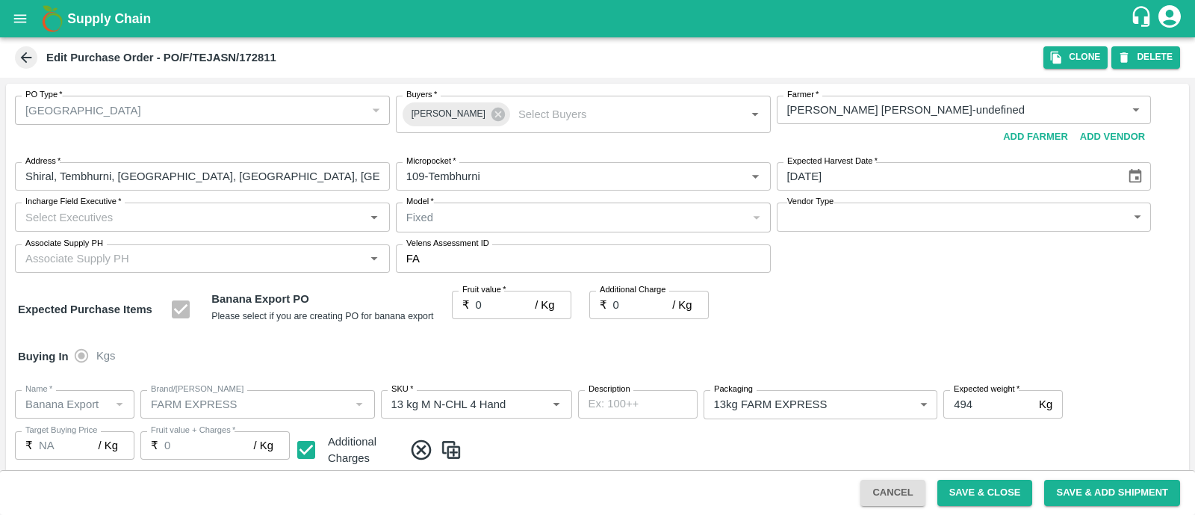
click at [291, 208] on input "Incharge Field Executive   *" at bounding box center [189, 216] width 341 height 19
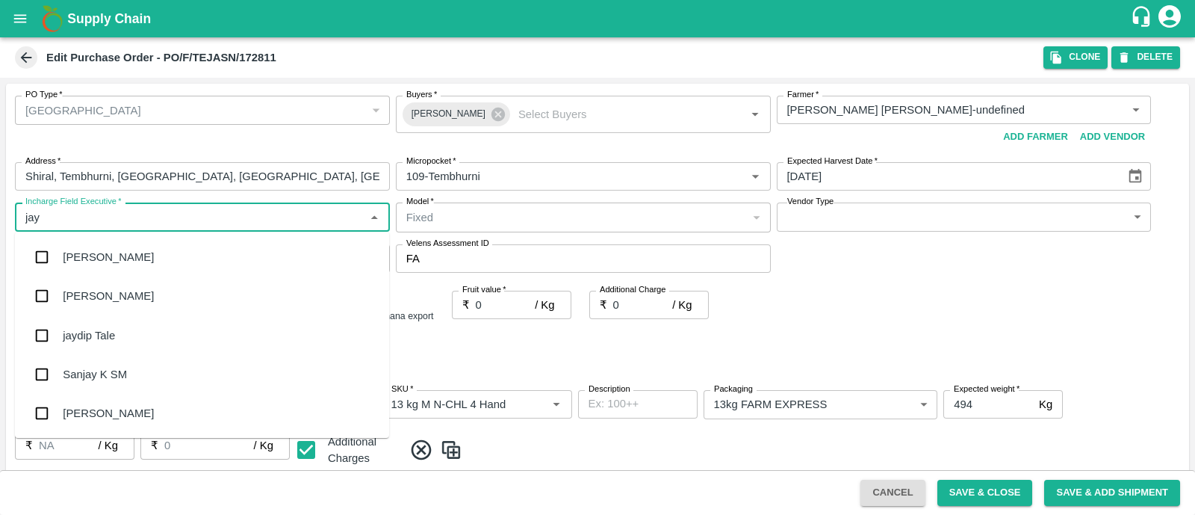
click at [140, 341] on div "jaydip Tale" at bounding box center [202, 335] width 374 height 39
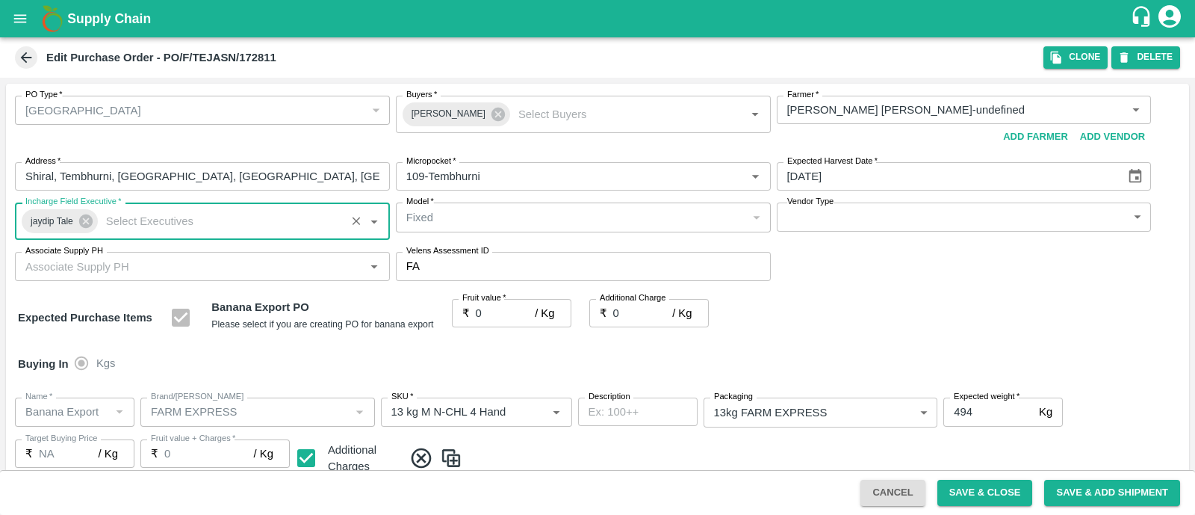
click at [875, 218] on body "Supply Chain Edit Purchase Order - PO/F/TEJASN/172811 Clone DELETE PO Type   * …" at bounding box center [597, 257] width 1195 height 515
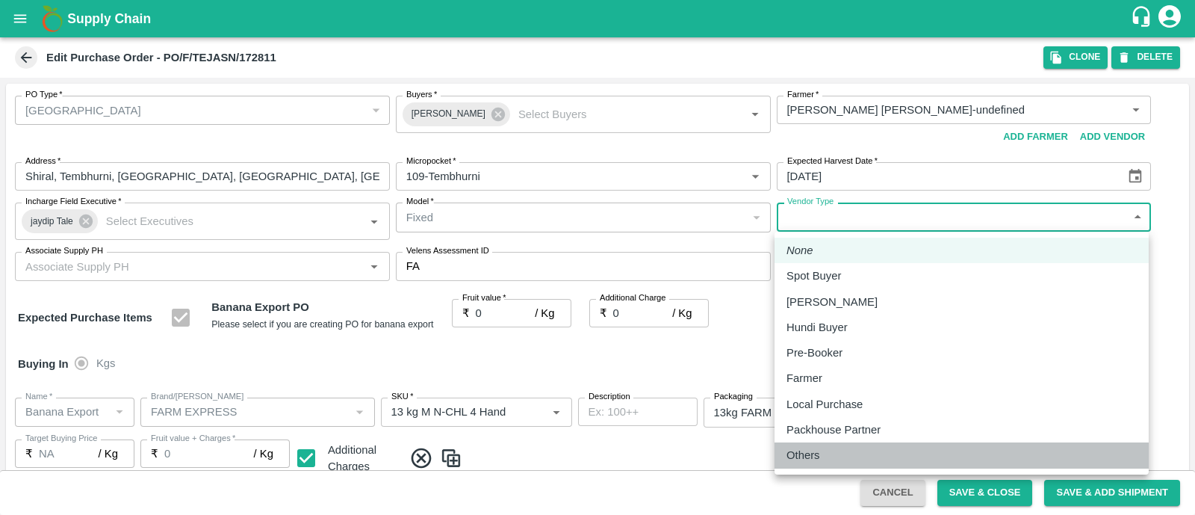
click at [826, 461] on div "Others" at bounding box center [807, 455] width 41 height 16
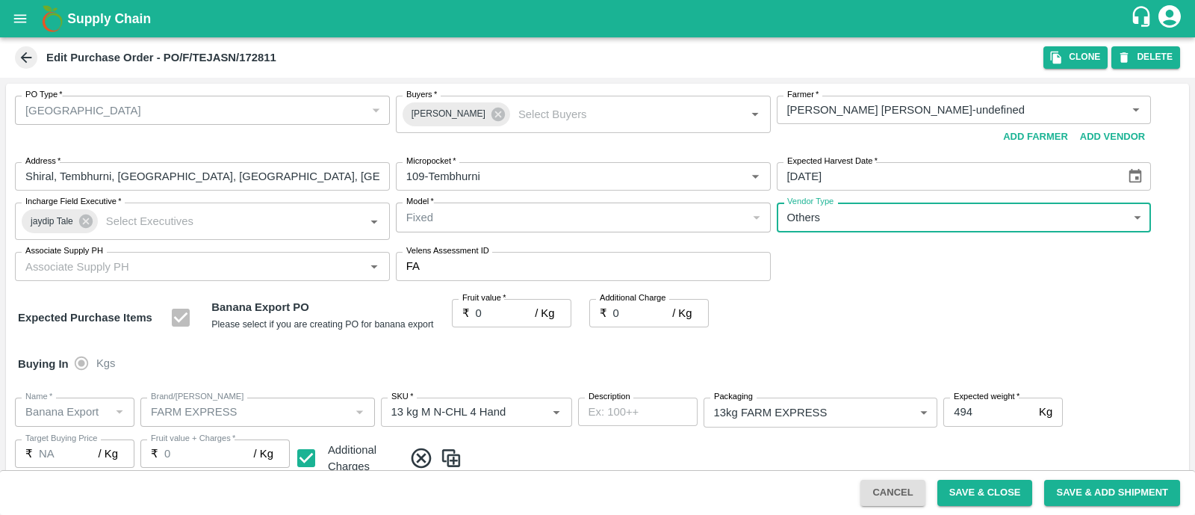
click at [497, 315] on input "0" at bounding box center [506, 313] width 60 height 28
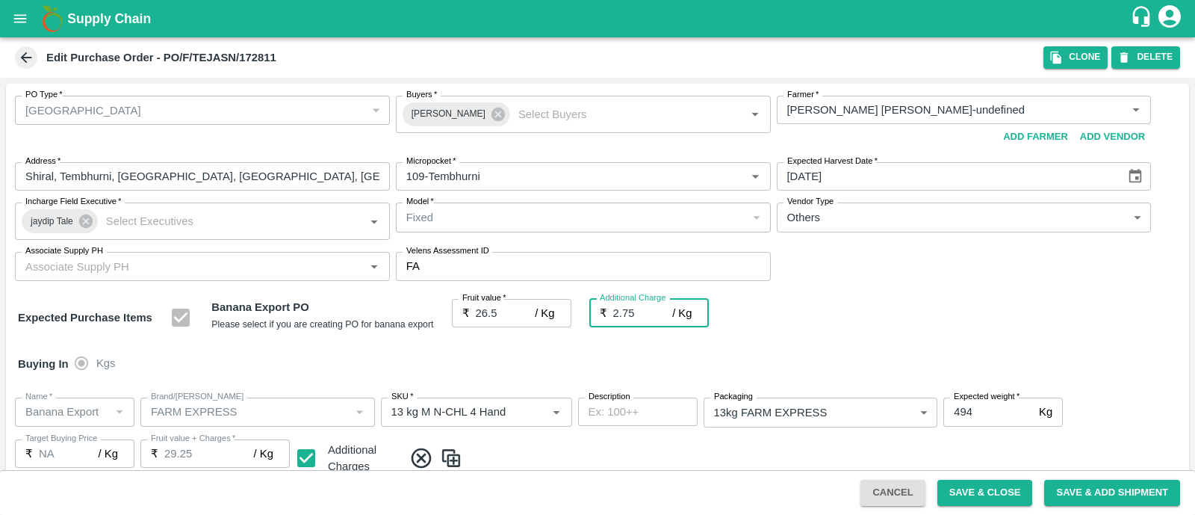
click at [820, 330] on div "Expected Purchase Items Banana Export PO Please select if you are creating PO f…" at bounding box center [597, 318] width 1159 height 38
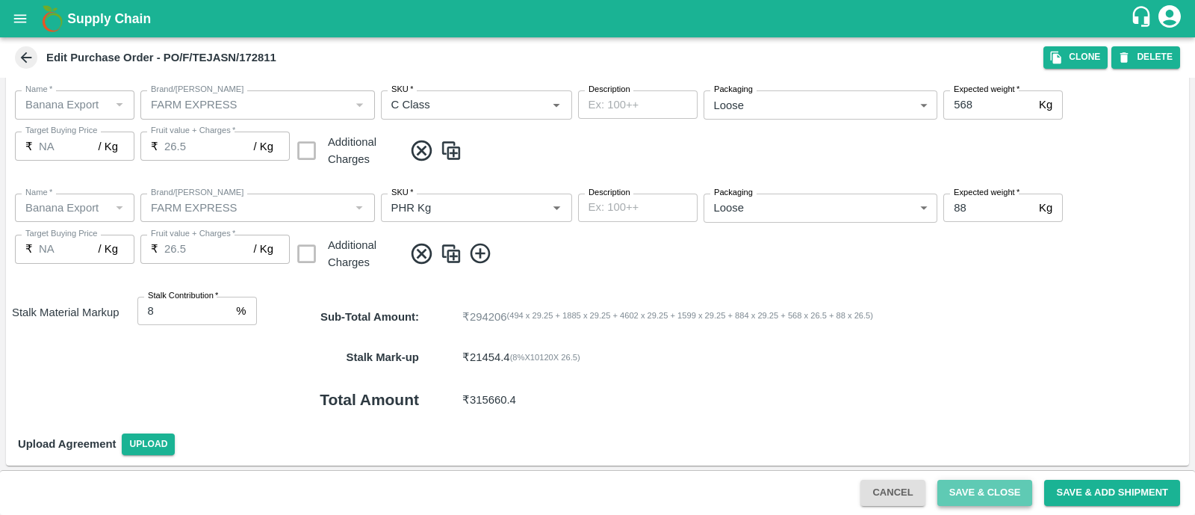
click at [979, 499] on button "Save & Close" at bounding box center [986, 493] width 96 height 26
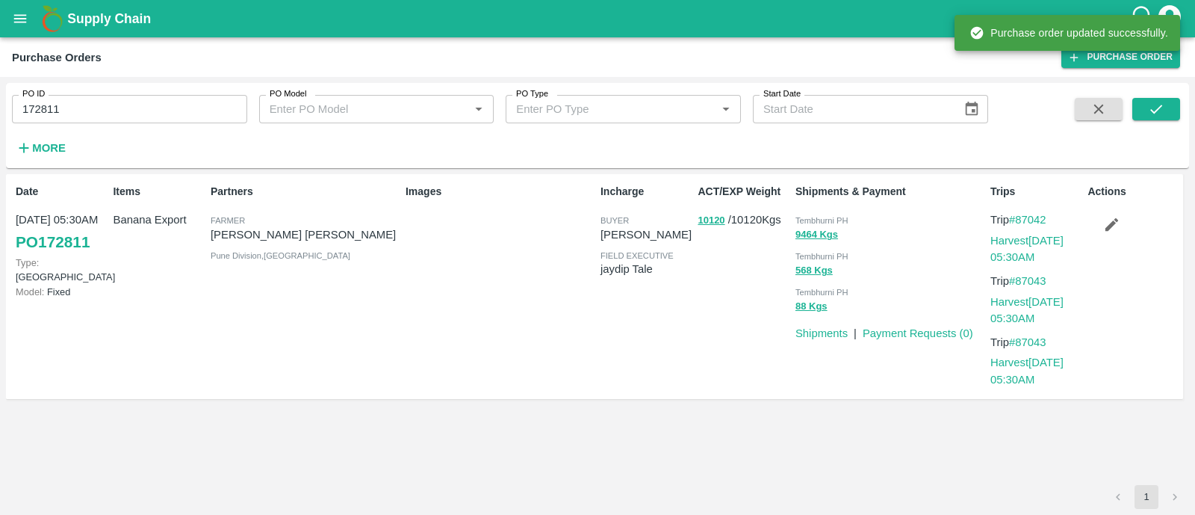
click at [151, 110] on input "172811" at bounding box center [129, 109] width 235 height 28
paste input "text"
click at [151, 110] on input "172811" at bounding box center [129, 109] width 235 height 28
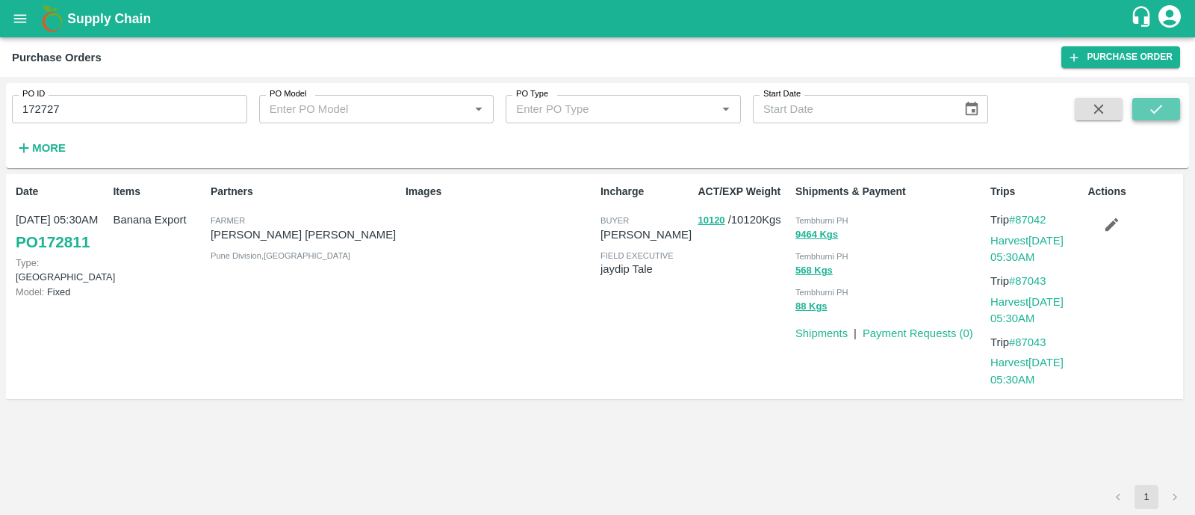
click at [1163, 102] on icon "submit" at bounding box center [1156, 109] width 16 height 16
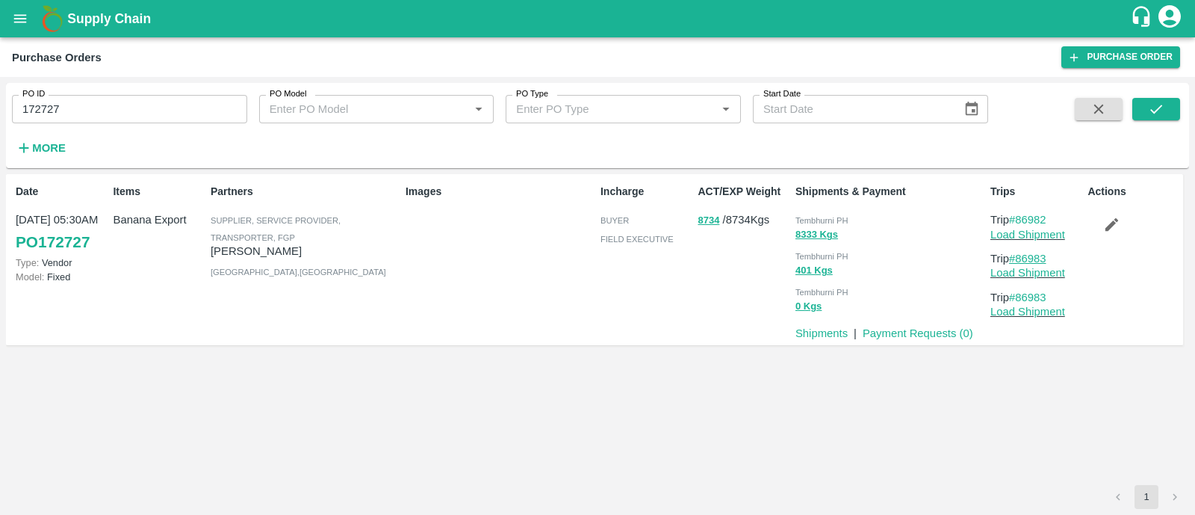
drag, startPoint x: 1053, startPoint y: 254, endPoint x: 1022, endPoint y: 253, distance: 31.4
click at [1022, 253] on p "Trip #86983" at bounding box center [1036, 258] width 91 height 16
click at [1154, 114] on icon "submit" at bounding box center [1156, 109] width 12 height 9
drag, startPoint x: 1056, startPoint y: 217, endPoint x: 1020, endPoint y: 219, distance: 35.9
click at [1020, 219] on p "Trip #86982" at bounding box center [1036, 219] width 91 height 16
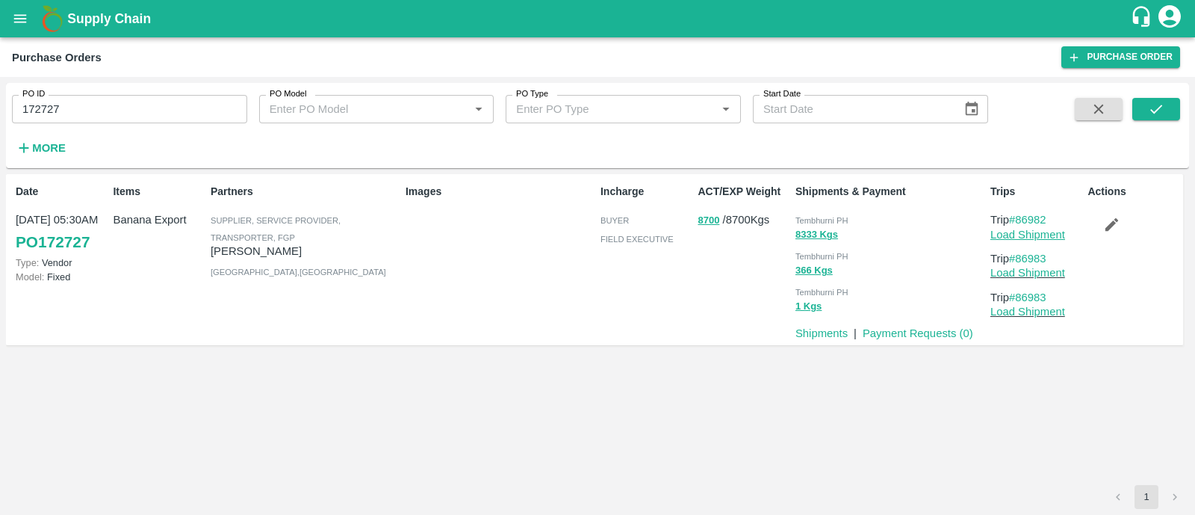
click at [1007, 233] on link "Load Shipment" at bounding box center [1028, 235] width 75 height 12
click at [1122, 217] on button "button" at bounding box center [1112, 223] width 48 height 25
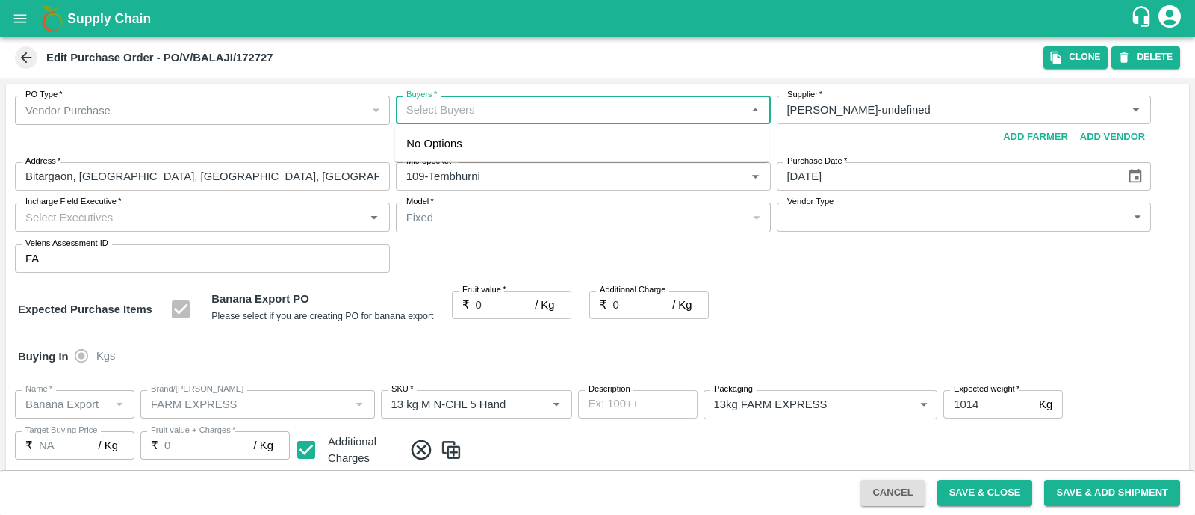
click at [447, 114] on input "Buyers   *" at bounding box center [570, 109] width 341 height 19
click at [422, 145] on input "checkbox" at bounding box center [421, 150] width 30 height 30
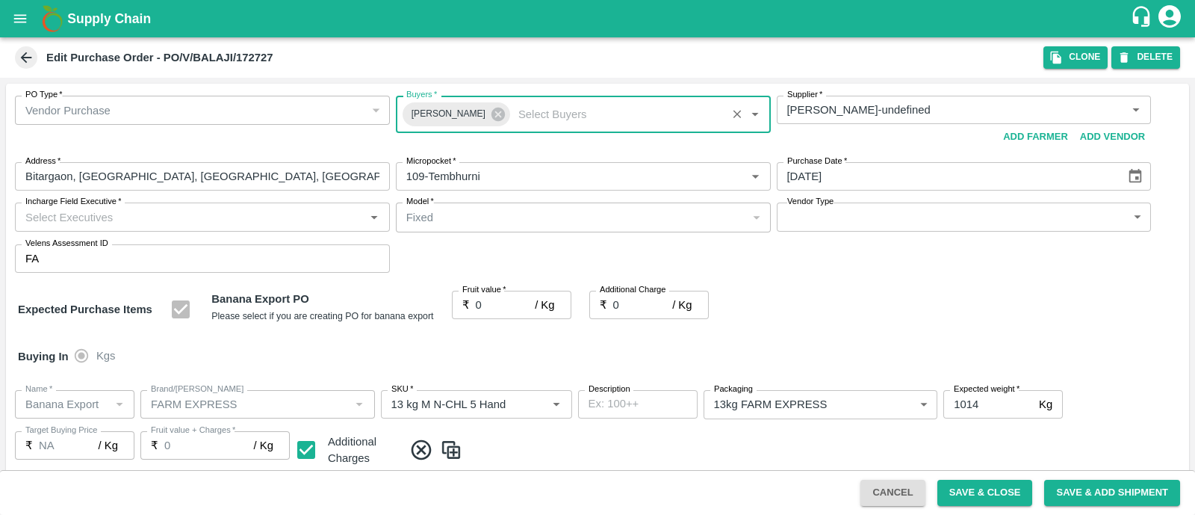
click at [284, 218] on input "Incharge Field Executive   *" at bounding box center [189, 216] width 341 height 19
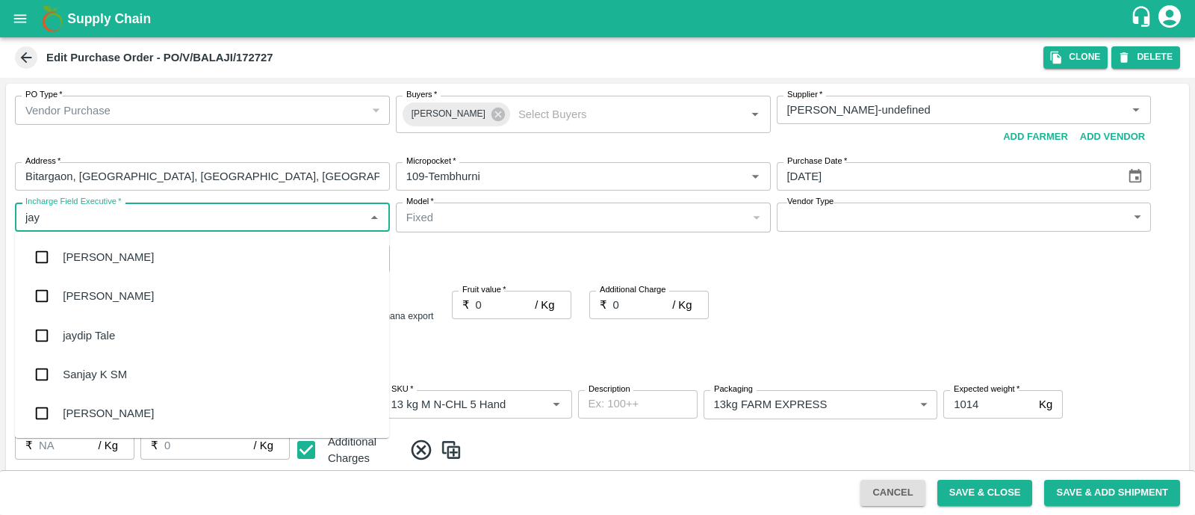
click at [133, 326] on div "jaydip Tale" at bounding box center [202, 335] width 374 height 39
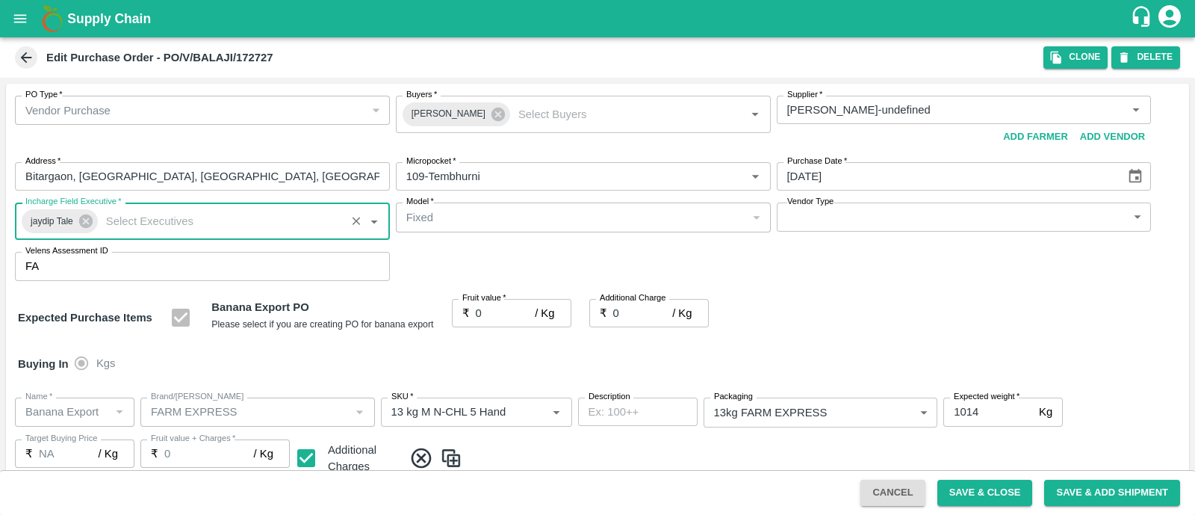
click at [856, 216] on body "Supply Chain Edit Purchase Order - PO/V/BALAJI/172727 Clone DELETE PO Type   * …" at bounding box center [597, 257] width 1195 height 515
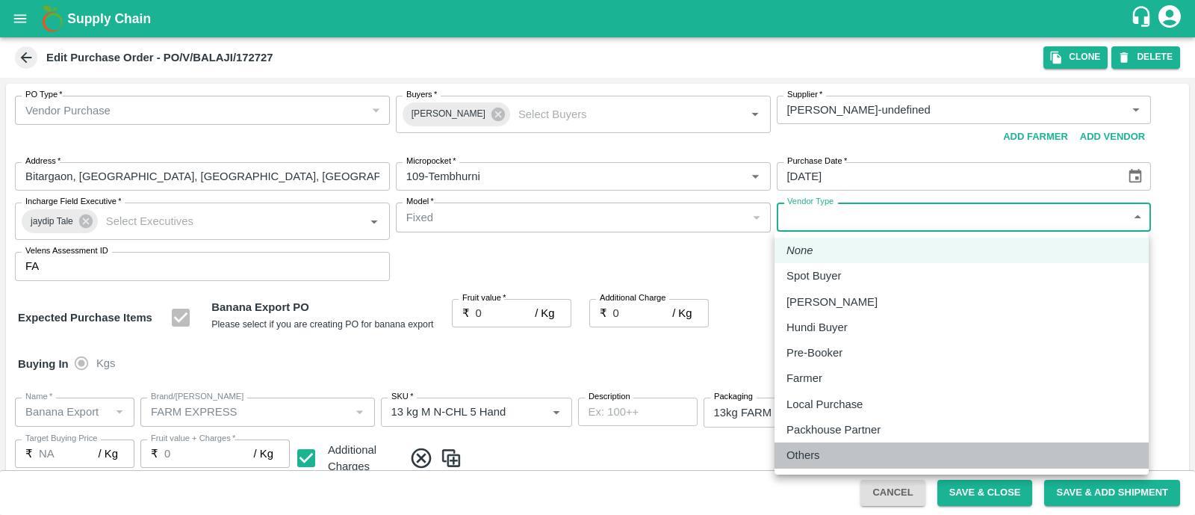
click at [807, 457] on p "Others" at bounding box center [804, 455] width 34 height 16
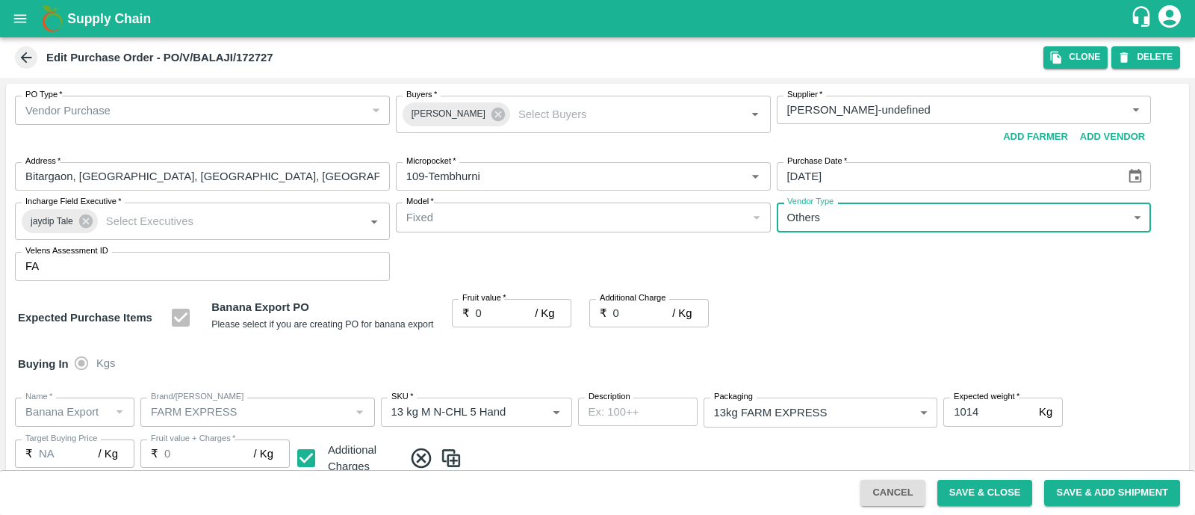
click at [496, 315] on input "0" at bounding box center [506, 313] width 60 height 28
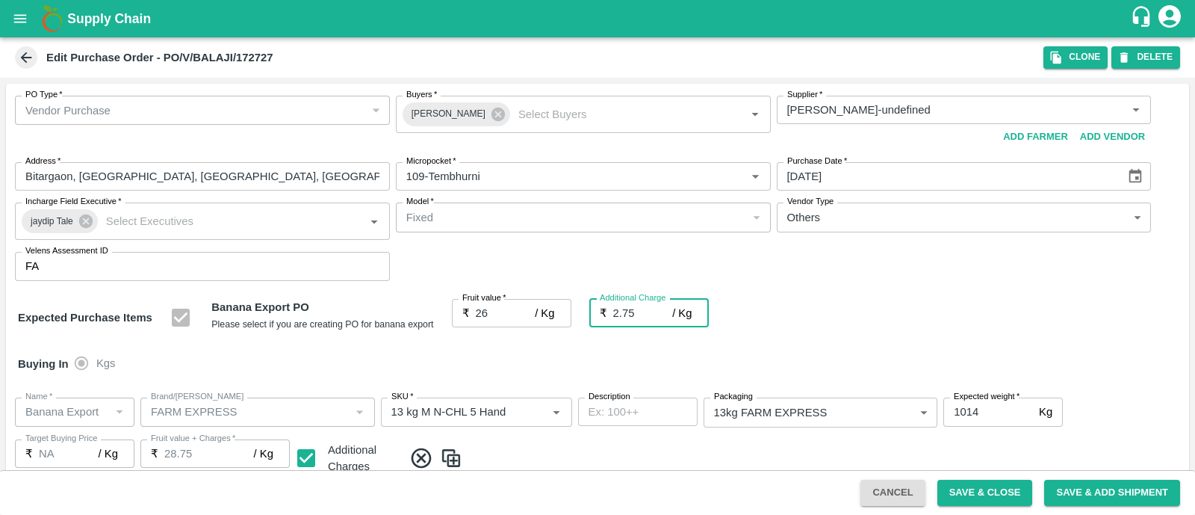
click at [808, 289] on div "PO Type   * Vendor Purchase 2 PO Type Buyers   * Ajit Otari Buyers   * Supplier…" at bounding box center [597, 188] width 1183 height 209
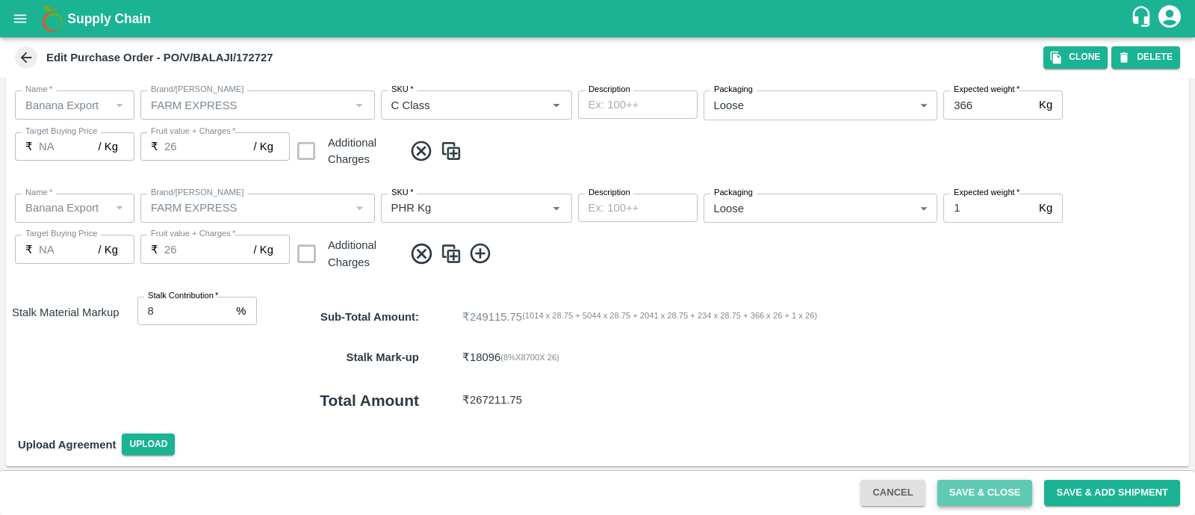
click at [962, 494] on button "Save & Close" at bounding box center [986, 493] width 96 height 26
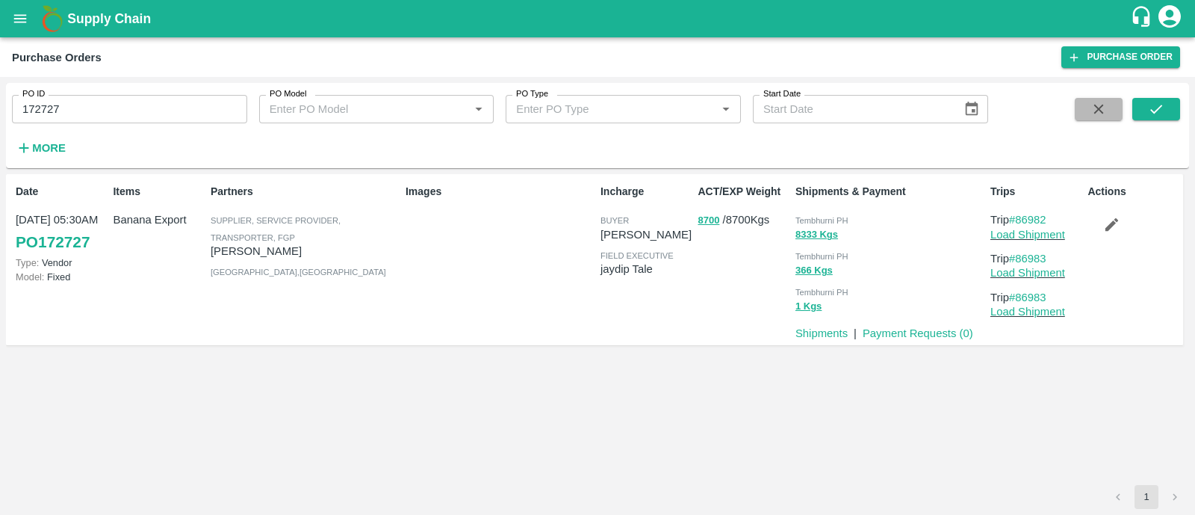
click at [1106, 103] on icon "button" at bounding box center [1099, 109] width 16 height 16
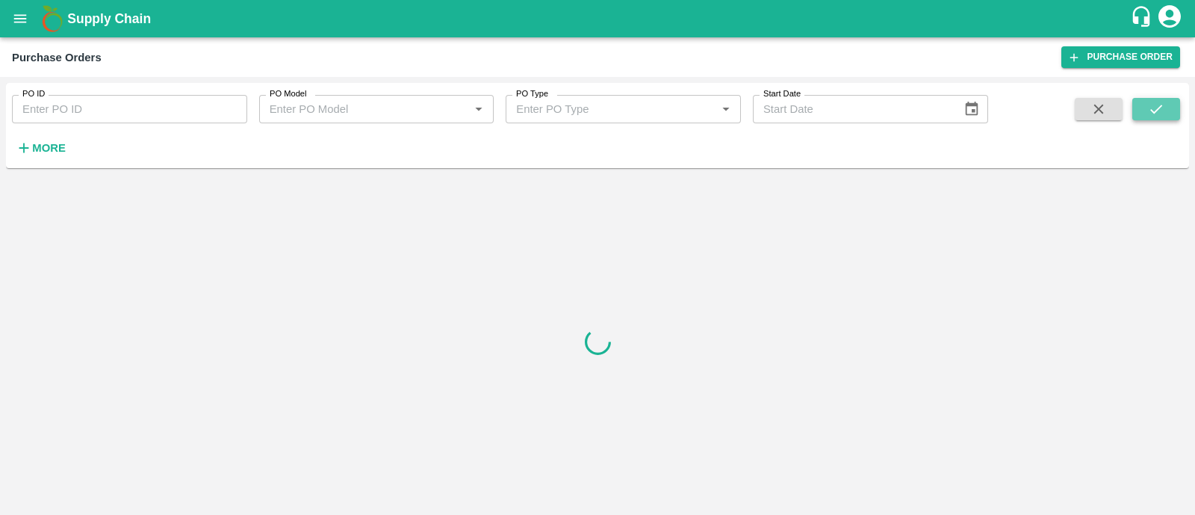
click at [1158, 108] on icon "submit" at bounding box center [1156, 109] width 12 height 9
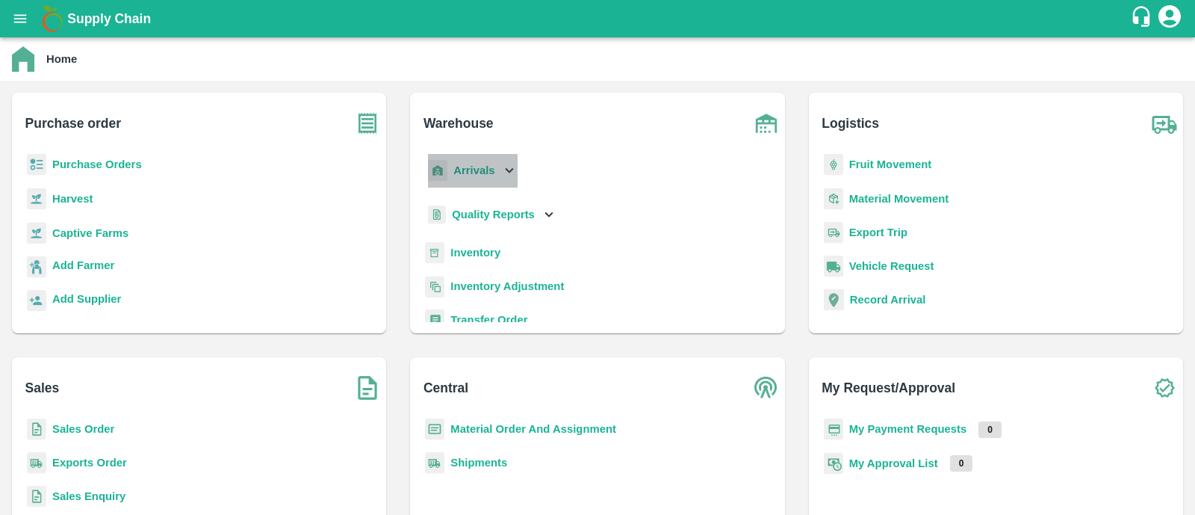
click at [473, 169] on b "Arrivals" at bounding box center [473, 170] width 41 height 12
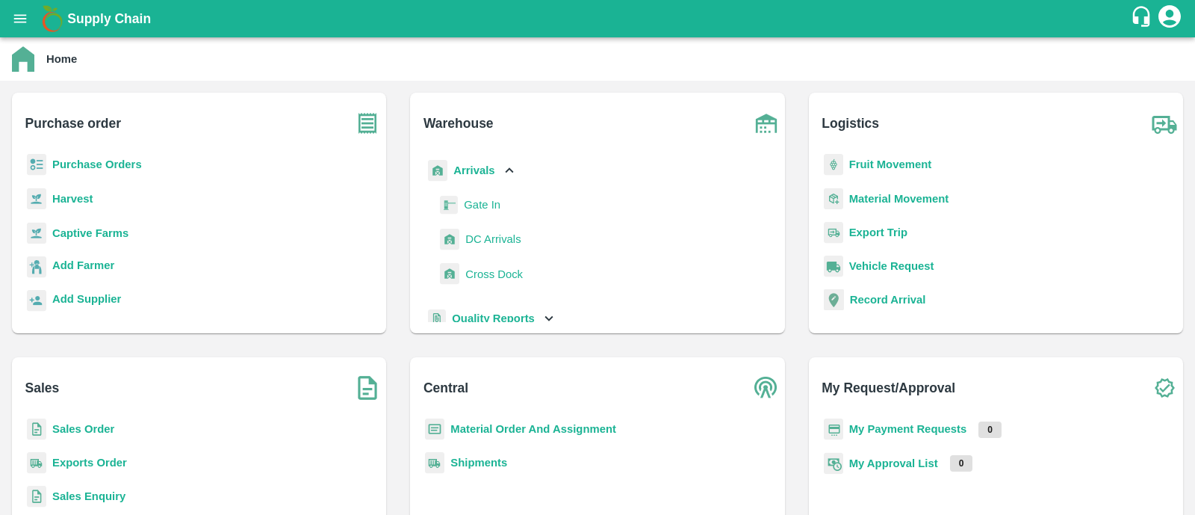
click at [471, 239] on span "DC Arrivals" at bounding box center [492, 239] width 55 height 16
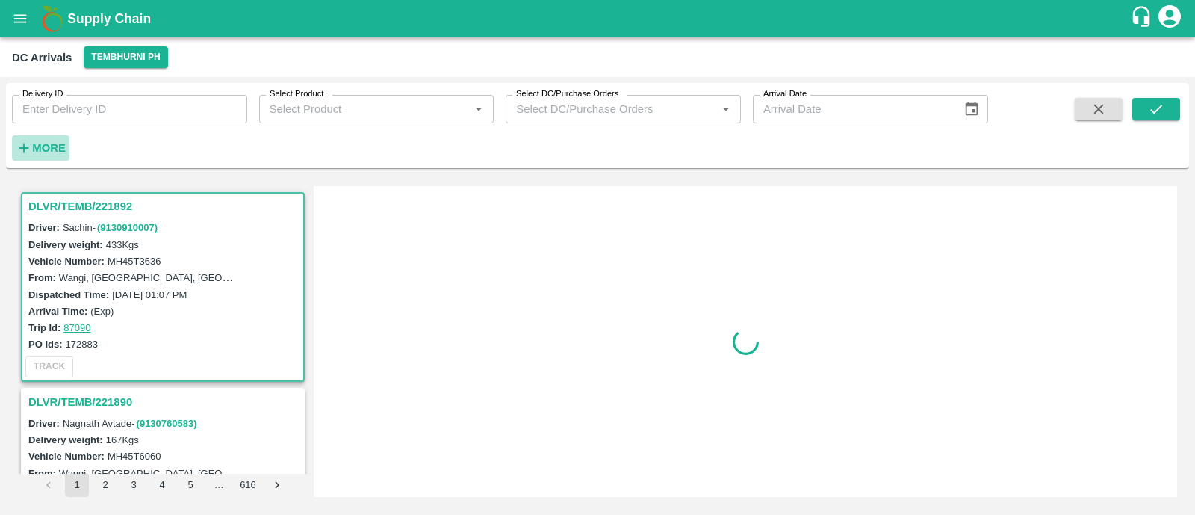
click at [41, 146] on strong "More" at bounding box center [49, 148] width 34 height 12
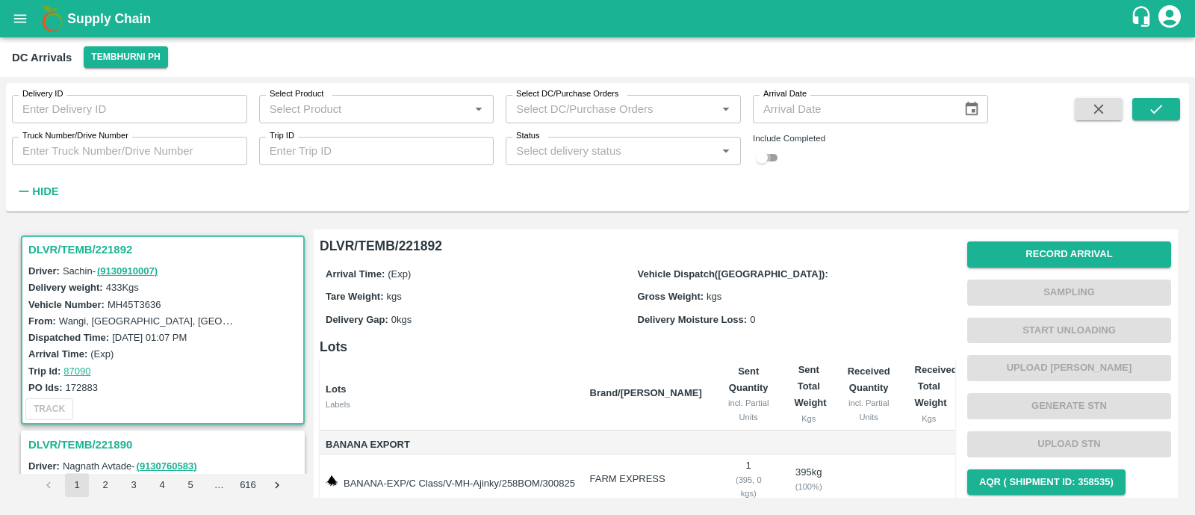
click at [769, 149] on input "checkbox" at bounding box center [762, 158] width 54 height 18
checkbox input "true"
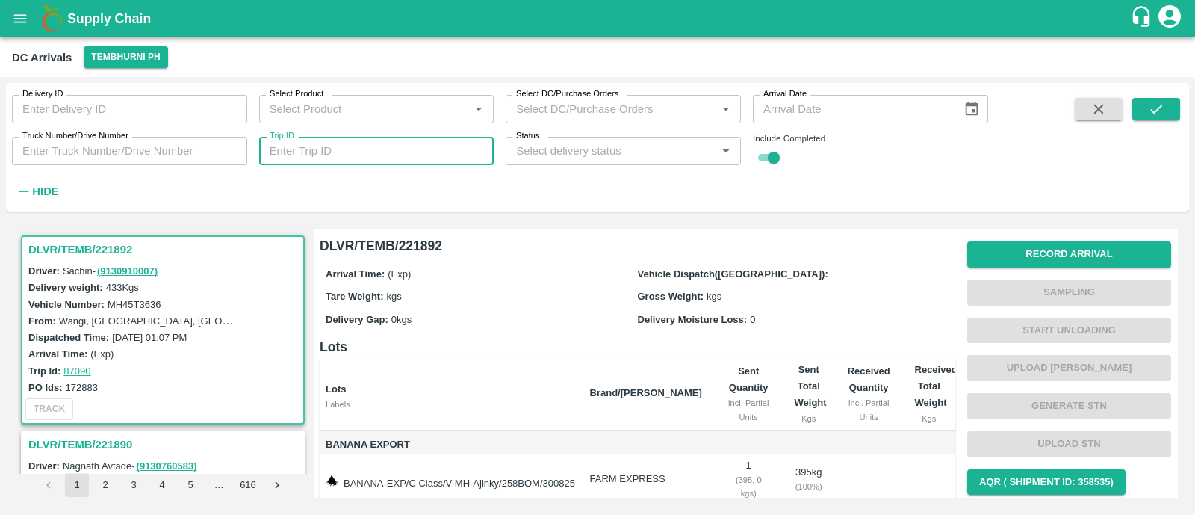
click at [318, 156] on input "Trip ID" at bounding box center [376, 151] width 235 height 28
paste input "87054"
type input "87054"
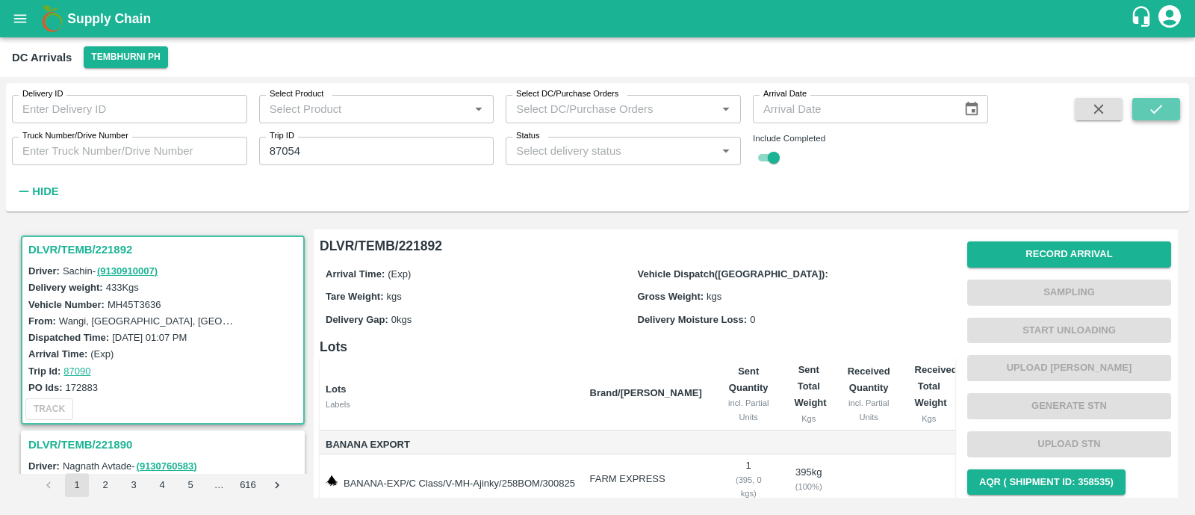
click at [1166, 104] on button "submit" at bounding box center [1157, 109] width 48 height 22
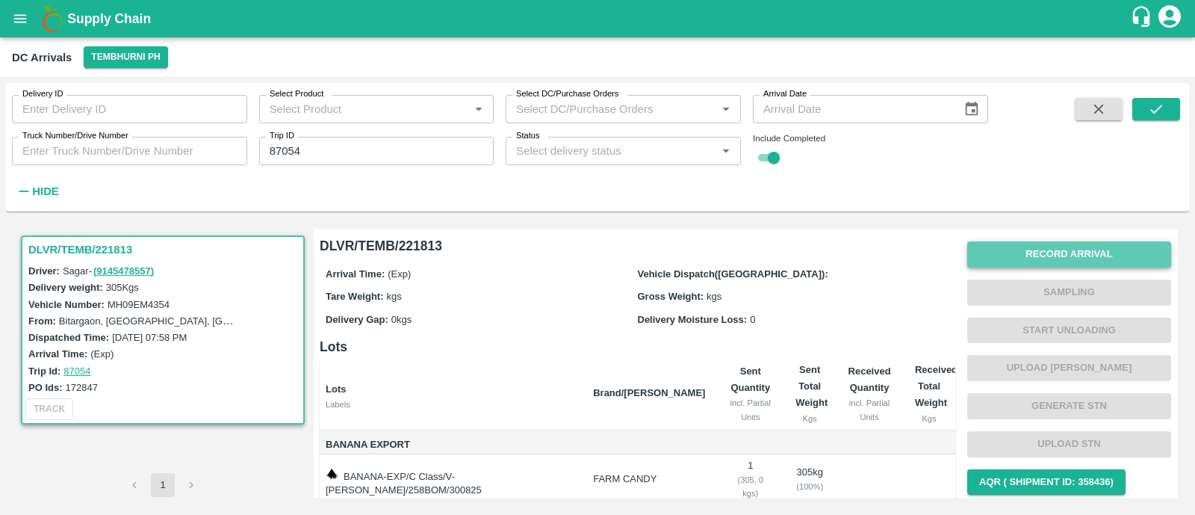
click at [1074, 244] on button "Record Arrival" at bounding box center [1069, 254] width 204 height 26
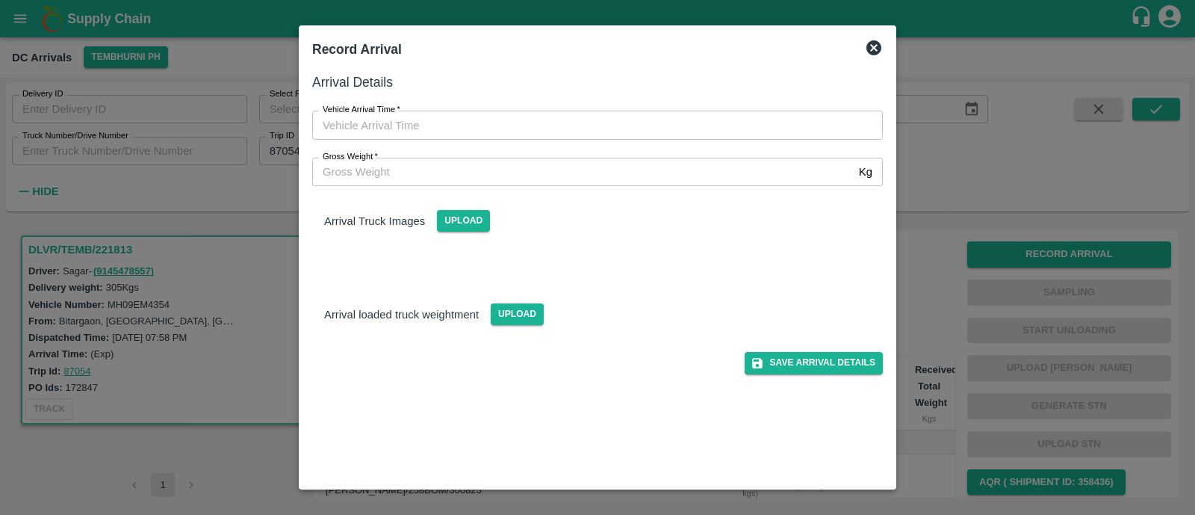
type input "DD/MM/YYYY hh:mm aa"
click at [471, 122] on input "DD/MM/YYYY hh:mm aa" at bounding box center [592, 125] width 560 height 28
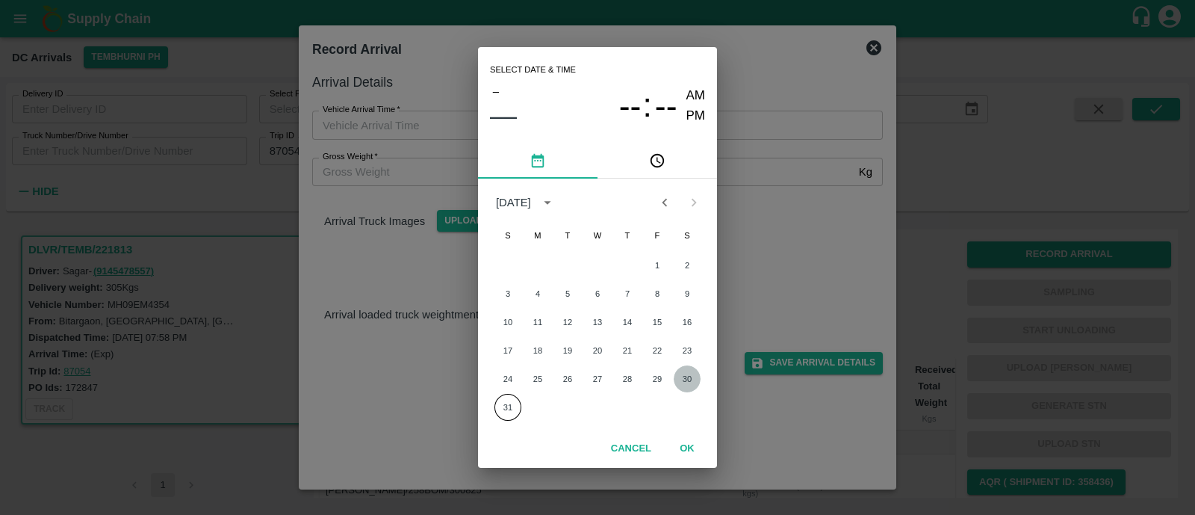
click at [692, 378] on button "30" at bounding box center [687, 378] width 27 height 27
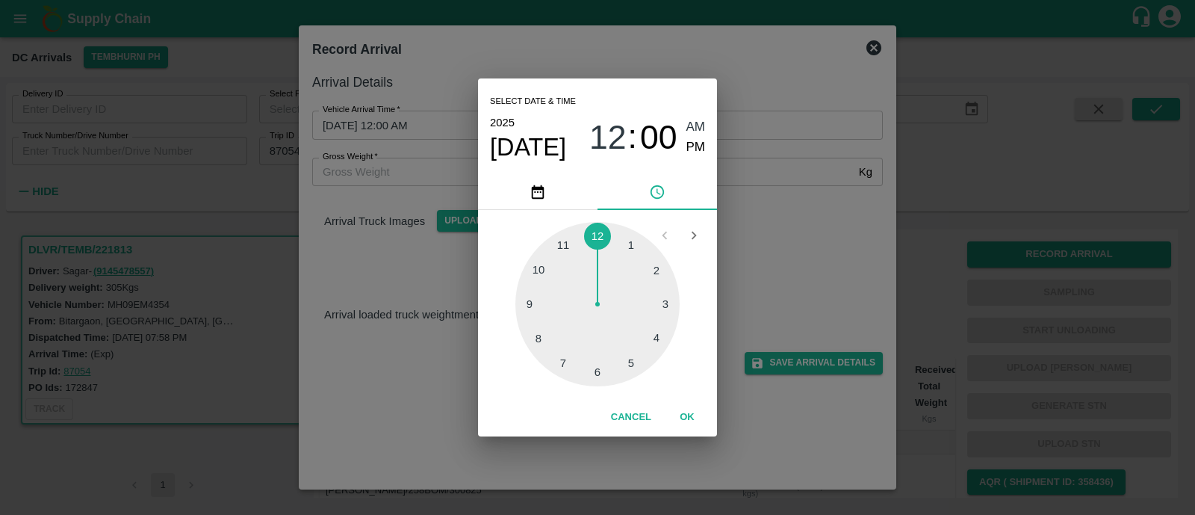
click at [536, 272] on div at bounding box center [597, 304] width 164 height 164
click at [699, 148] on span "PM" at bounding box center [696, 147] width 19 height 20
type input "30/08/2025 10:00 PM"
click at [695, 408] on button "OK" at bounding box center [687, 417] width 48 height 26
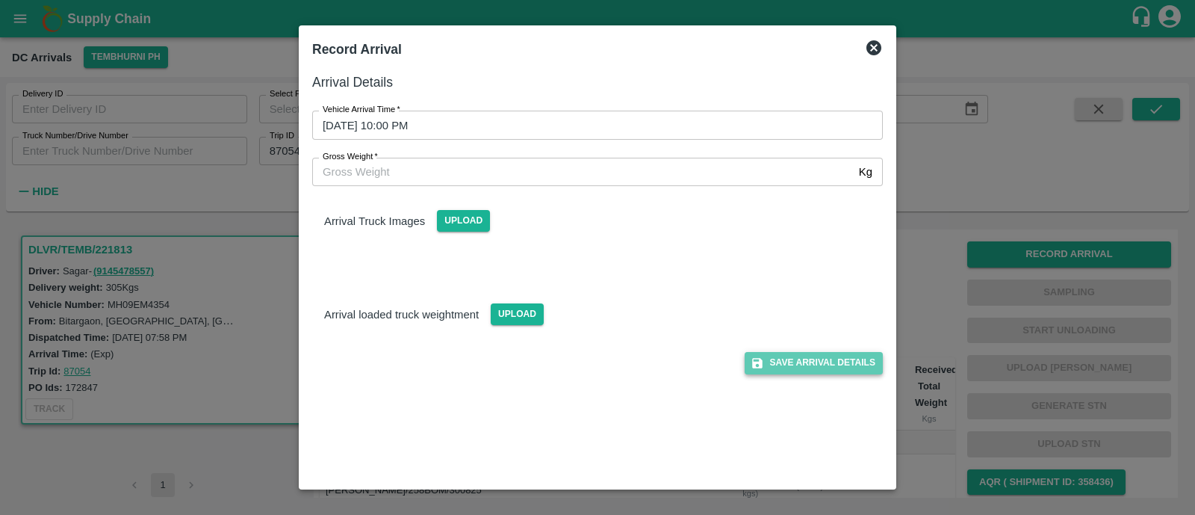
click at [846, 355] on button "Save Arrival Details" at bounding box center [814, 363] width 138 height 22
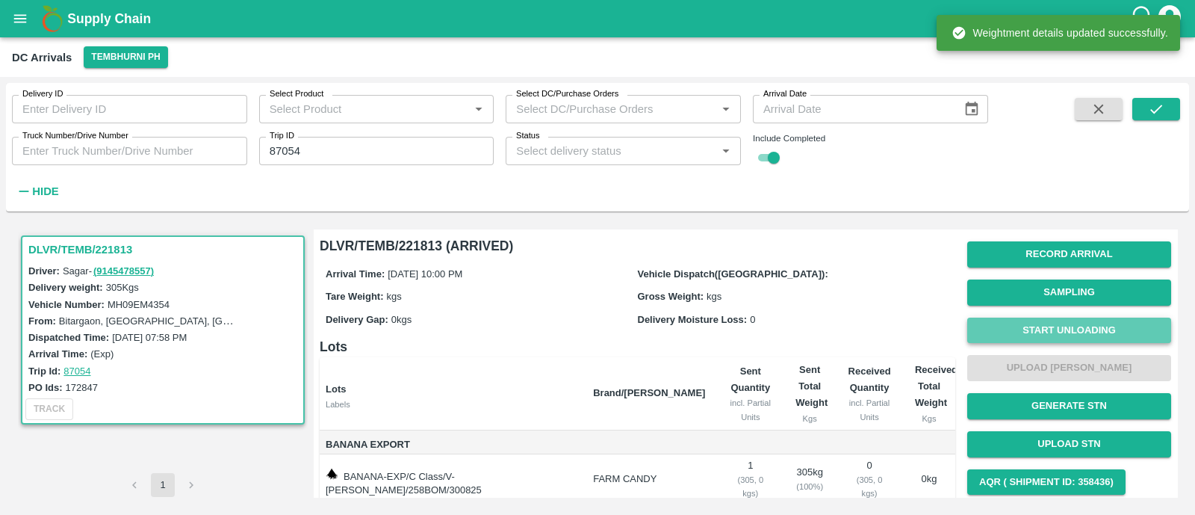
click at [1018, 329] on button "Start Unloading" at bounding box center [1069, 331] width 204 height 26
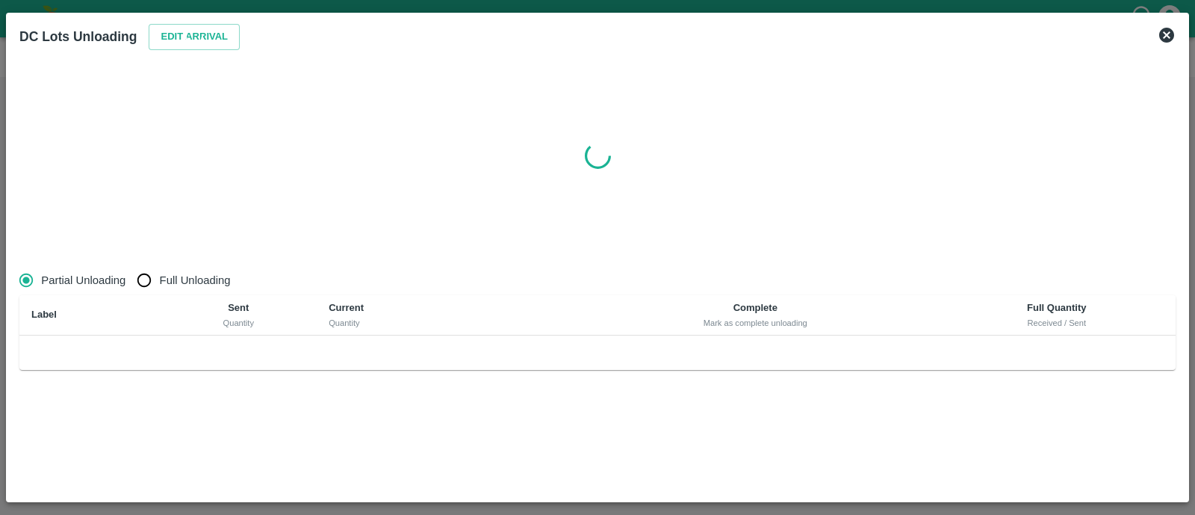
click at [199, 36] on icon at bounding box center [194, 36] width 18 height 18
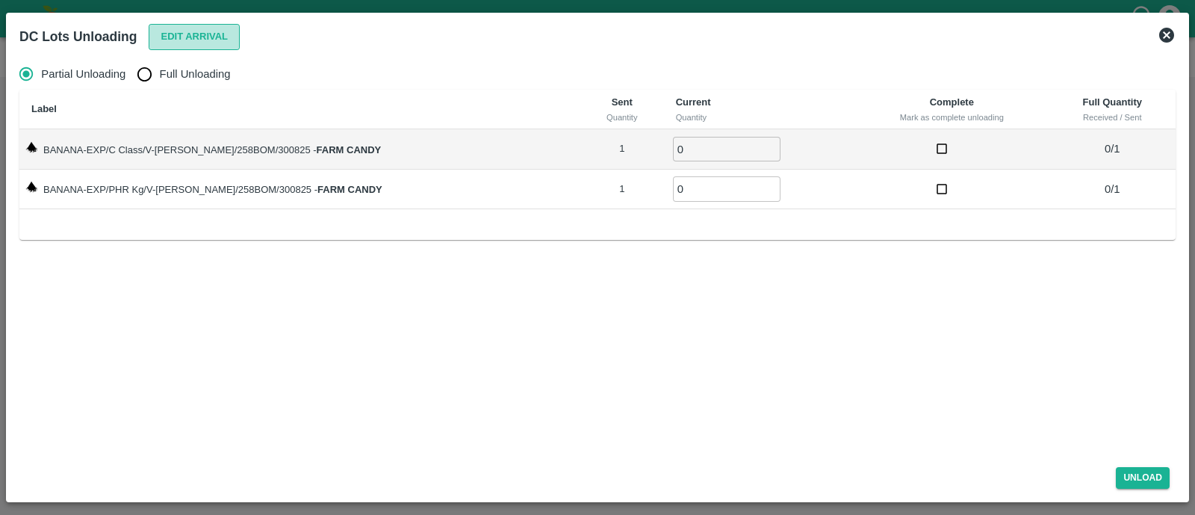
click at [229, 37] on button "Edit Arrival" at bounding box center [194, 37] width 91 height 26
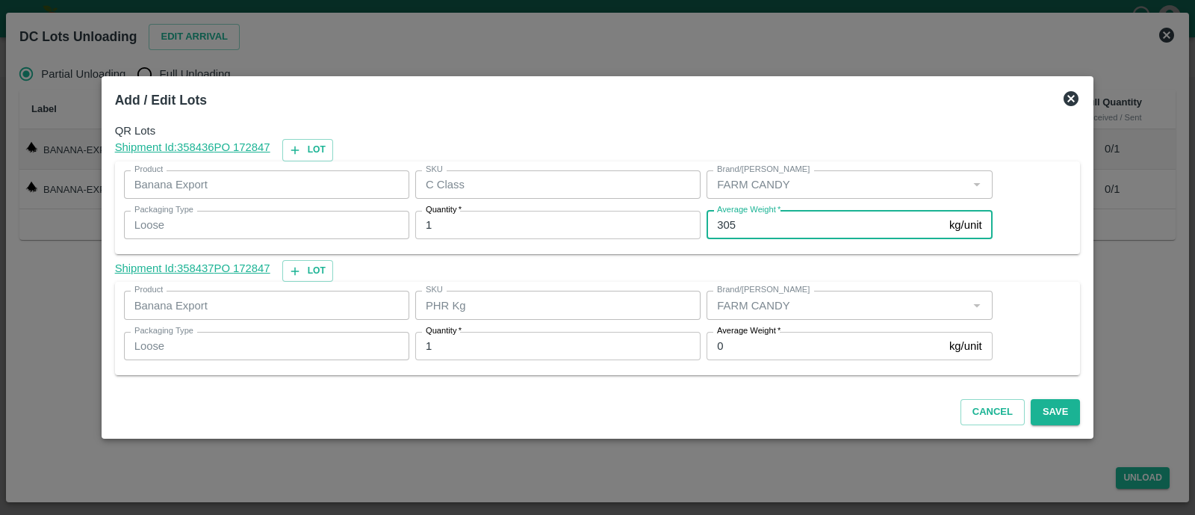
drag, startPoint x: 737, startPoint y: 222, endPoint x: 692, endPoint y: 222, distance: 44.8
click at [692, 222] on div "Product Banana Export Product SKU C Class SKU Brand/Marka Brand/Marka Packaging…" at bounding box center [555, 204] width 875 height 81
type input "282"
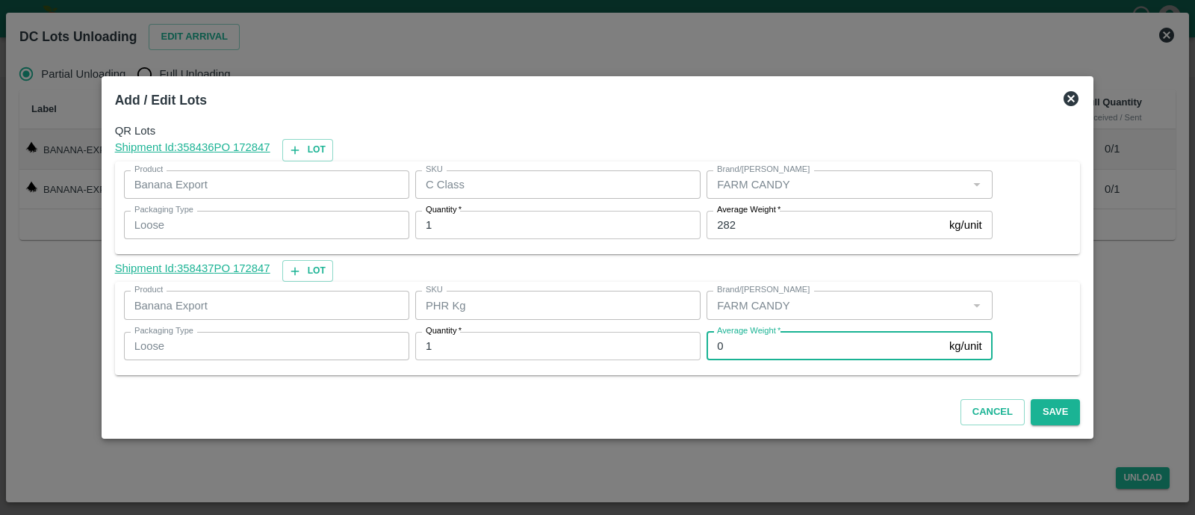
click at [729, 344] on input "0" at bounding box center [825, 346] width 237 height 28
type input "1"
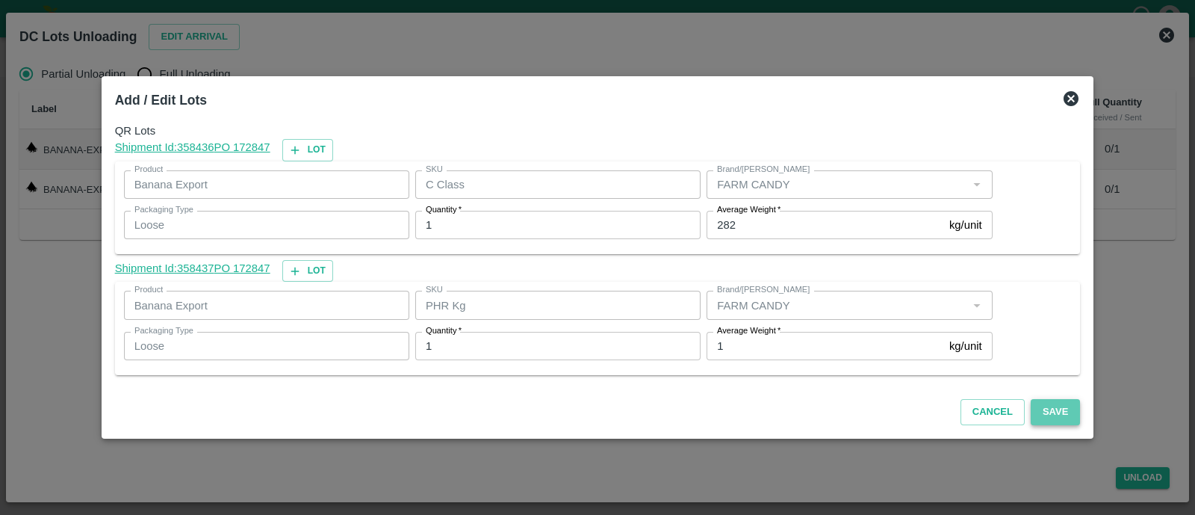
click at [1032, 412] on button "Save" at bounding box center [1055, 412] width 49 height 26
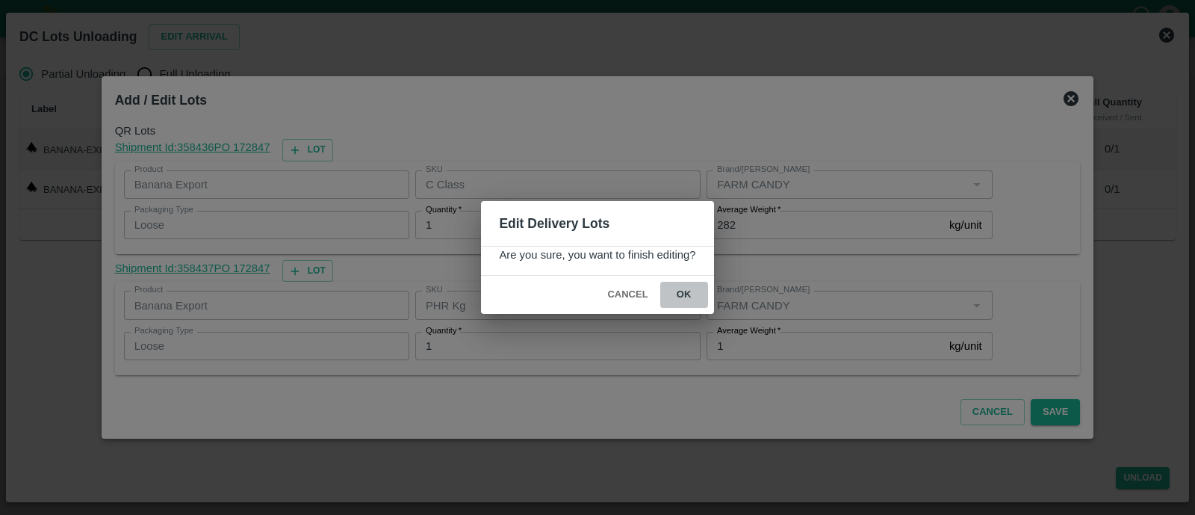
click at [694, 291] on button "ok" at bounding box center [684, 295] width 48 height 26
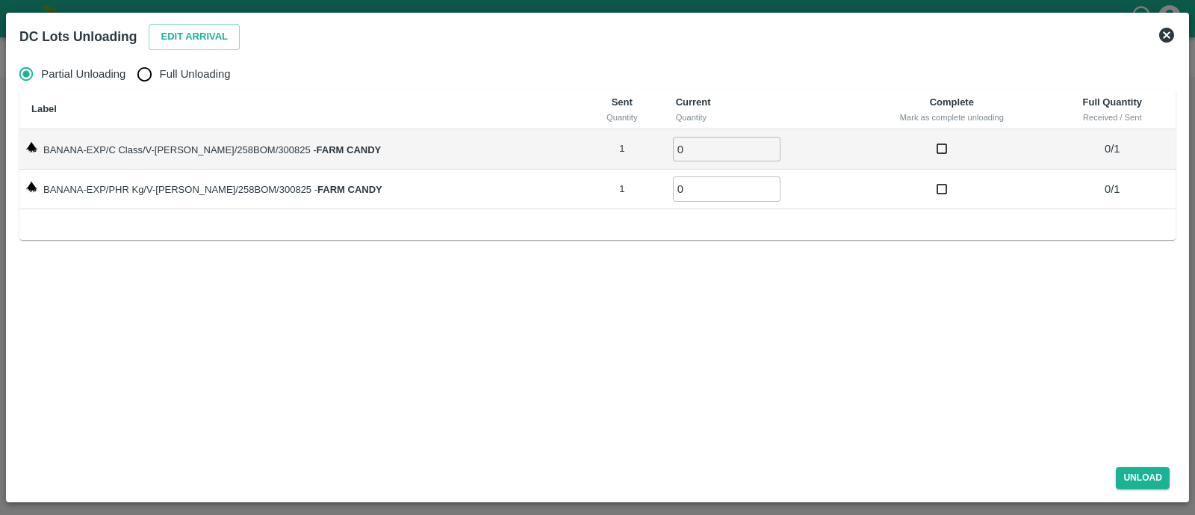
click at [161, 69] on span "Full Unloading" at bounding box center [195, 74] width 71 height 16
click at [159, 69] on input "Full Unloading" at bounding box center [144, 74] width 30 height 30
radio input "true"
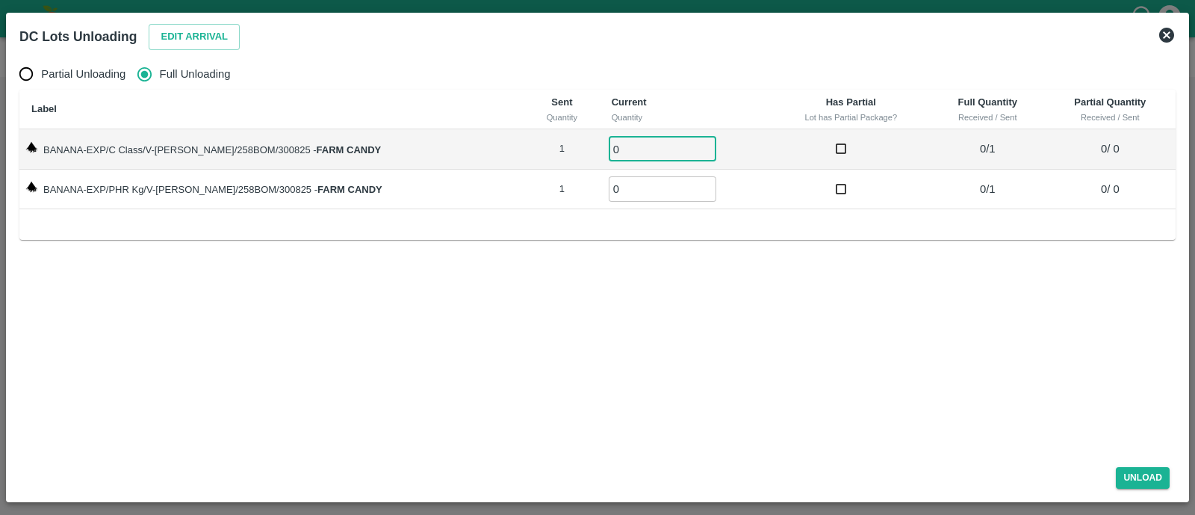
click at [613, 146] on input "0" at bounding box center [663, 149] width 108 height 25
type input "01"
click at [611, 188] on input "01" at bounding box center [663, 188] width 108 height 25
type input "01"
click at [1138, 476] on button "Unload" at bounding box center [1143, 478] width 54 height 22
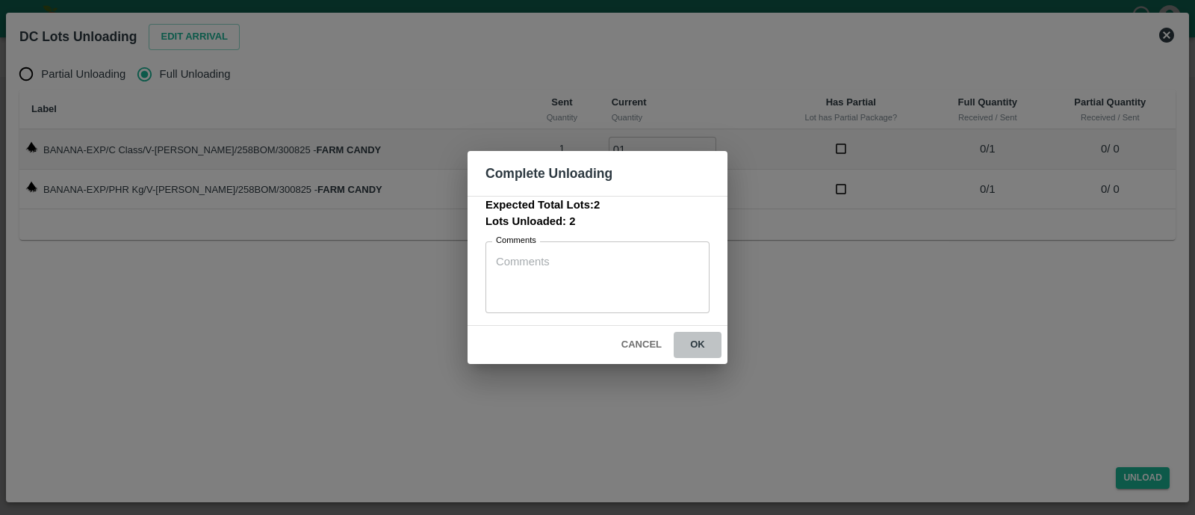
click at [699, 346] on button "ok" at bounding box center [698, 345] width 48 height 26
click at [699, 346] on icon at bounding box center [697, 345] width 20 height 20
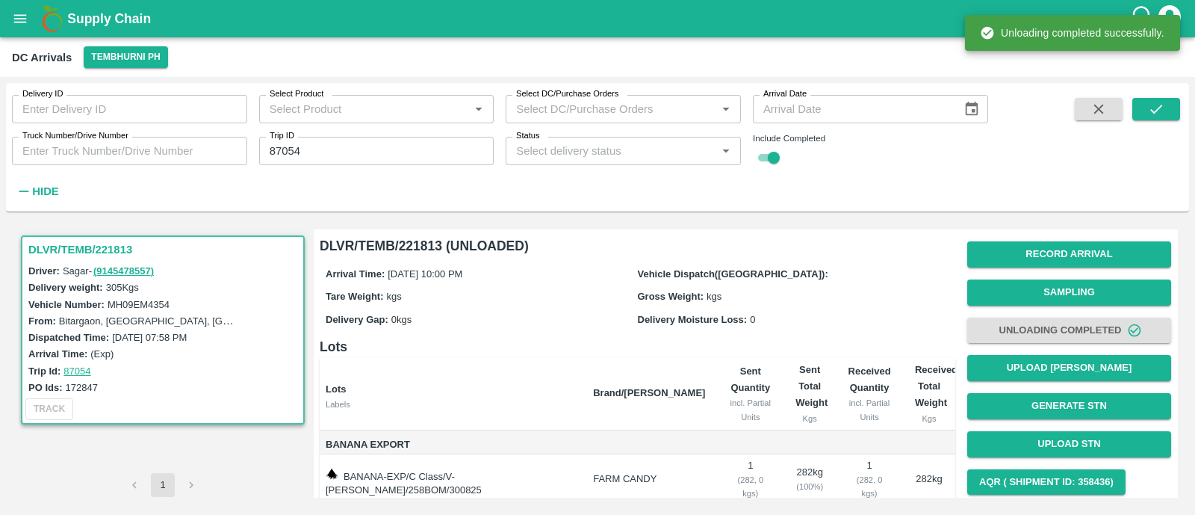
scroll to position [85, 0]
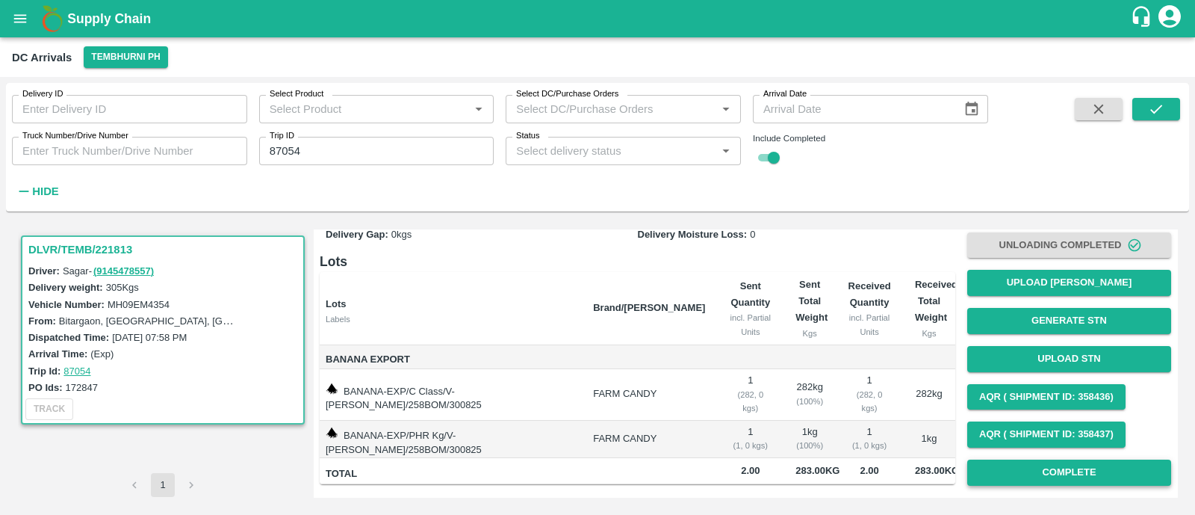
click at [993, 461] on button "Complete" at bounding box center [1069, 472] width 204 height 26
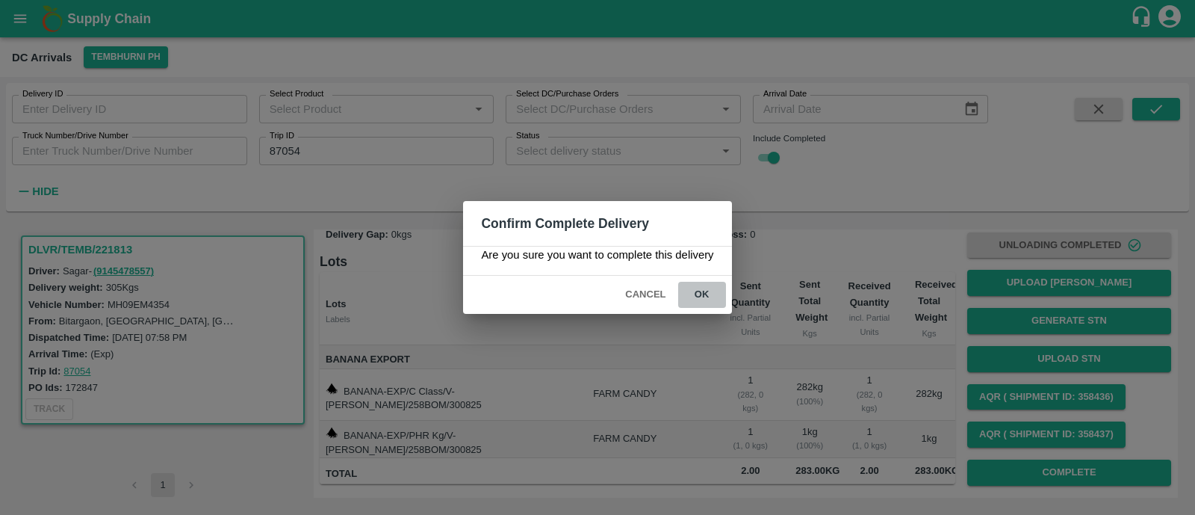
click at [687, 284] on button "ok" at bounding box center [702, 295] width 48 height 26
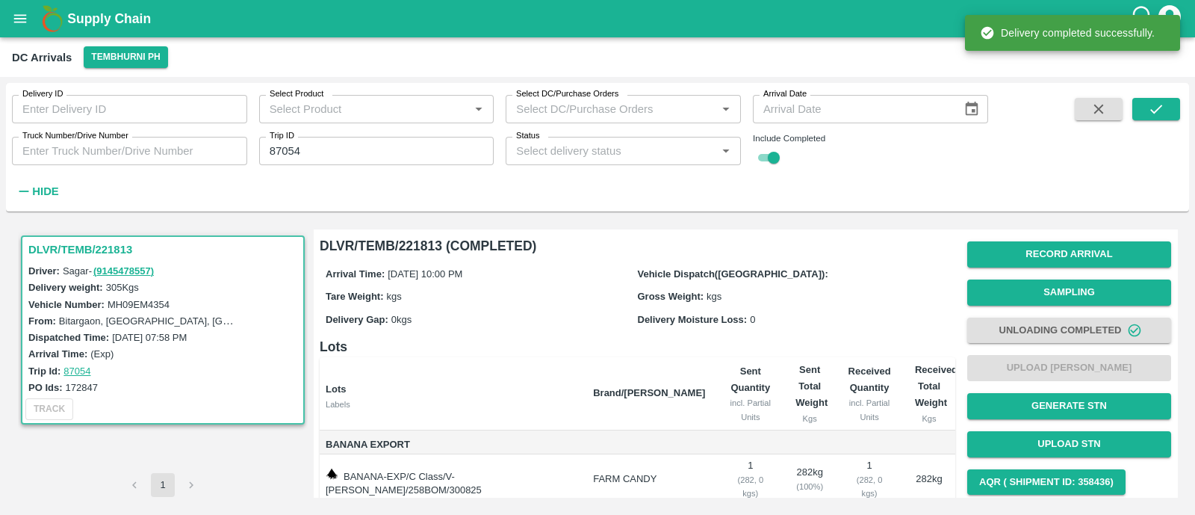
click at [356, 144] on input "87054" at bounding box center [376, 151] width 235 height 28
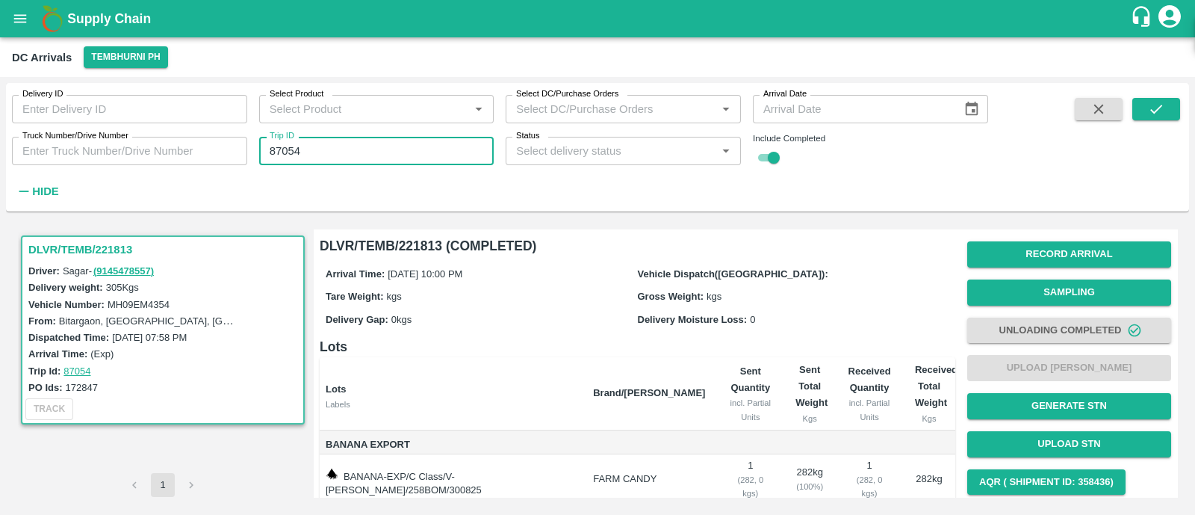
paste input "text"
click at [356, 144] on input "87054" at bounding box center [376, 151] width 235 height 28
type input "87056"
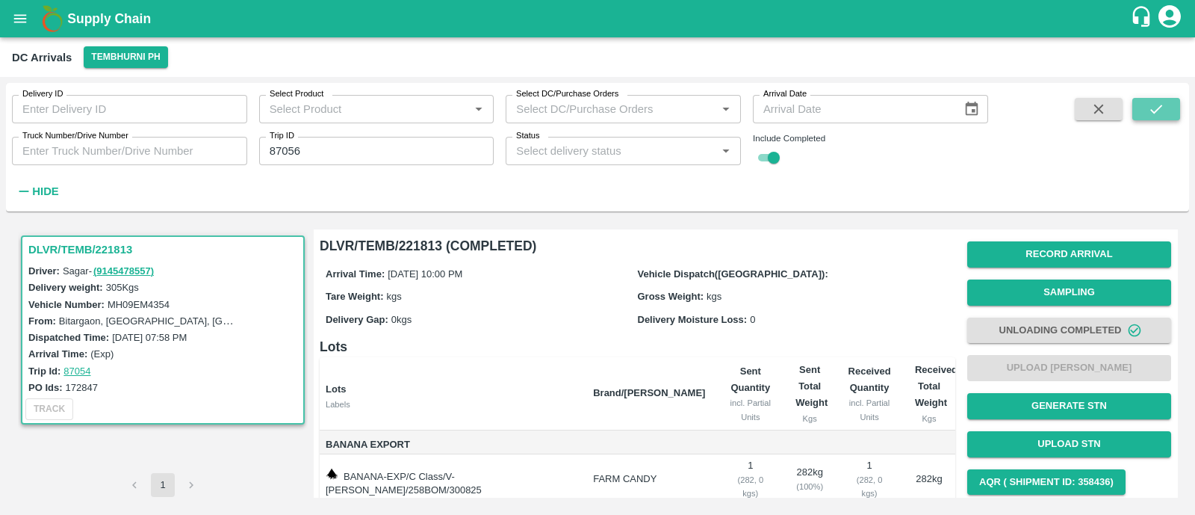
click at [1154, 108] on icon "submit" at bounding box center [1156, 109] width 16 height 16
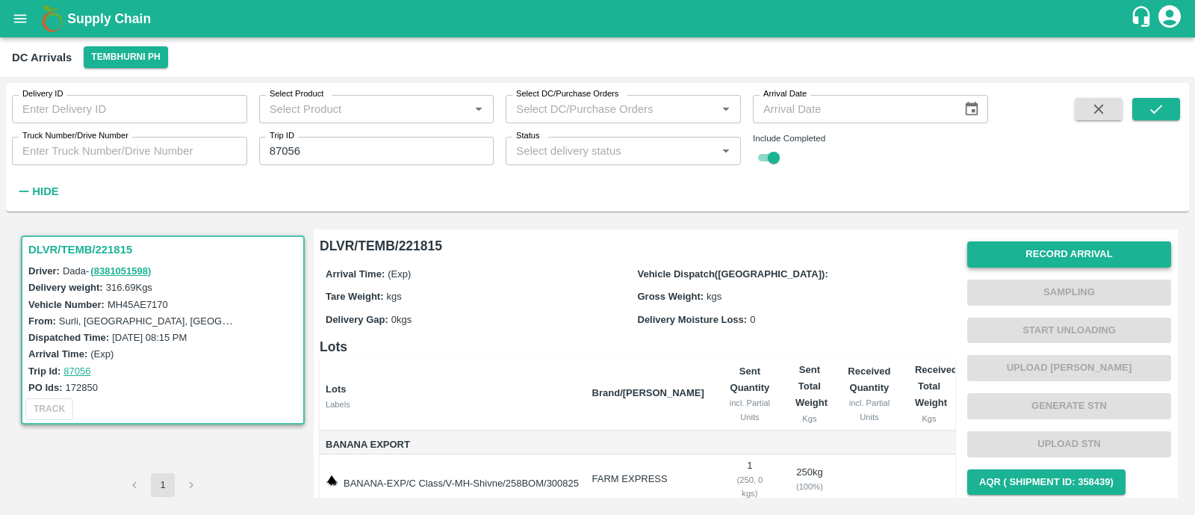
click at [1100, 255] on button "Record Arrival" at bounding box center [1069, 254] width 204 height 26
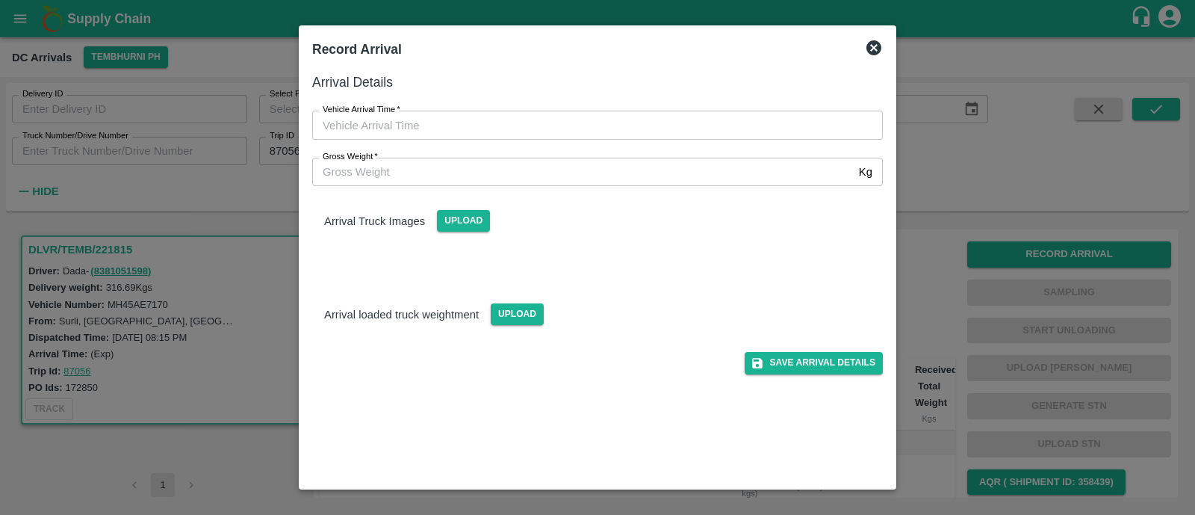
type input "DD/MM/YYYY hh:mm aa"
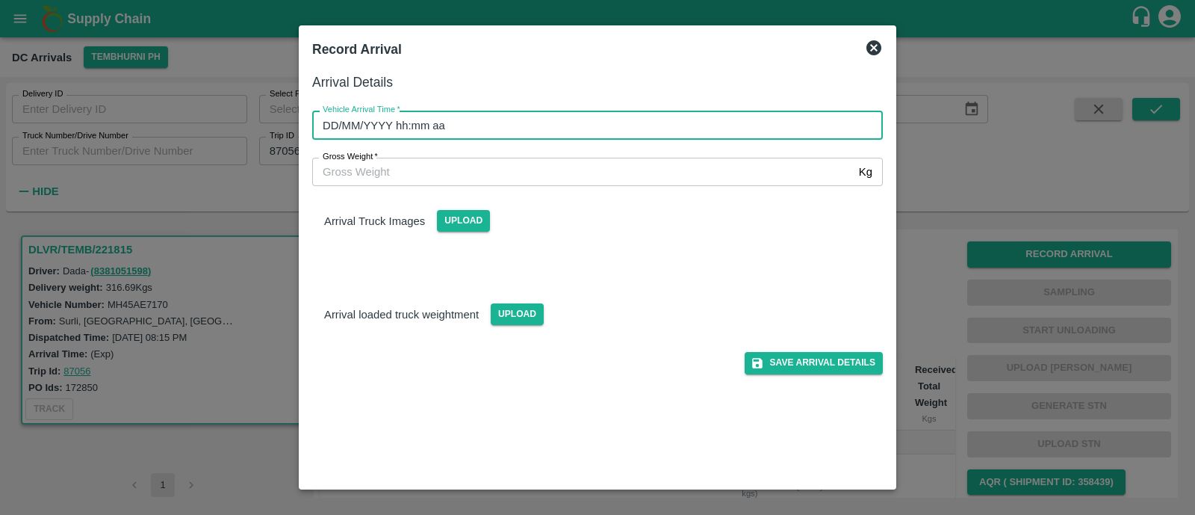
click at [429, 123] on input "DD/MM/YYYY hh:mm aa" at bounding box center [592, 125] width 560 height 28
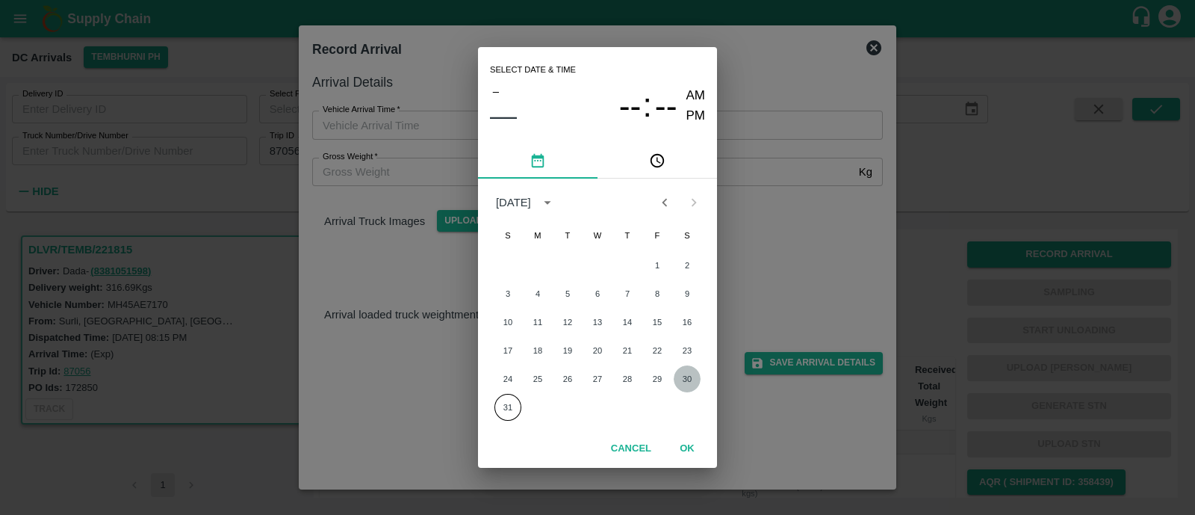
click at [686, 381] on button "30" at bounding box center [687, 378] width 27 height 27
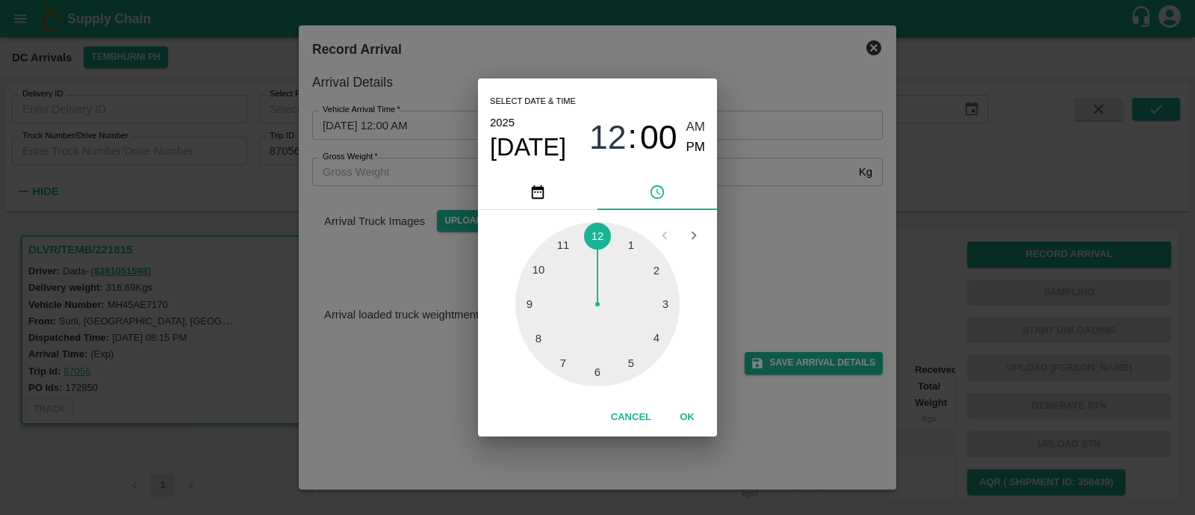
click at [529, 301] on div at bounding box center [597, 304] width 164 height 164
click at [558, 256] on div at bounding box center [597, 304] width 164 height 164
click at [704, 144] on span "PM" at bounding box center [696, 147] width 19 height 20
type input "30/08/2025 09:53 PM"
click at [693, 427] on button "OK" at bounding box center [687, 417] width 48 height 26
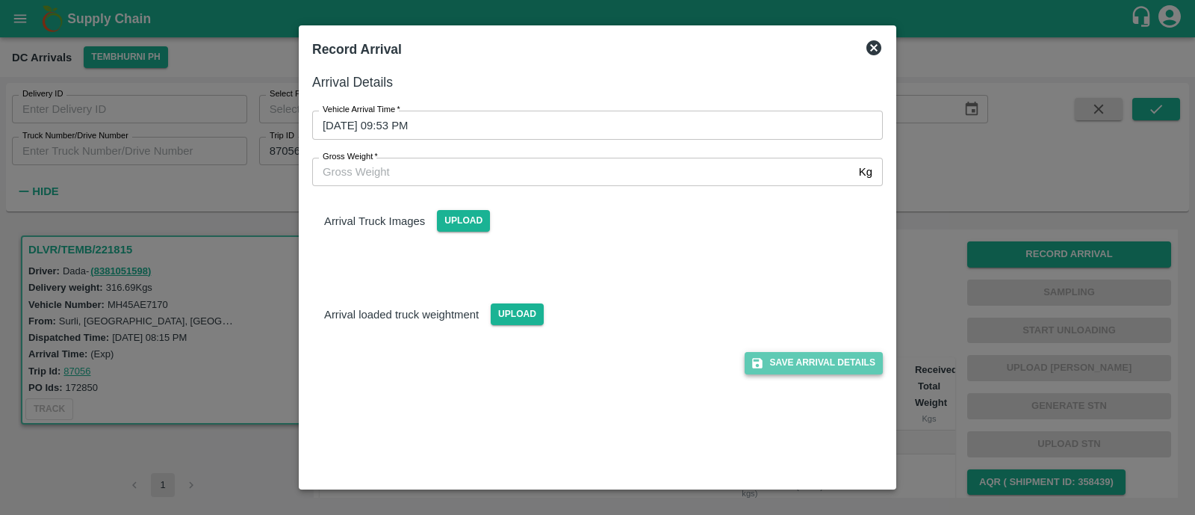
click at [808, 353] on button "Save Arrival Details" at bounding box center [814, 363] width 138 height 22
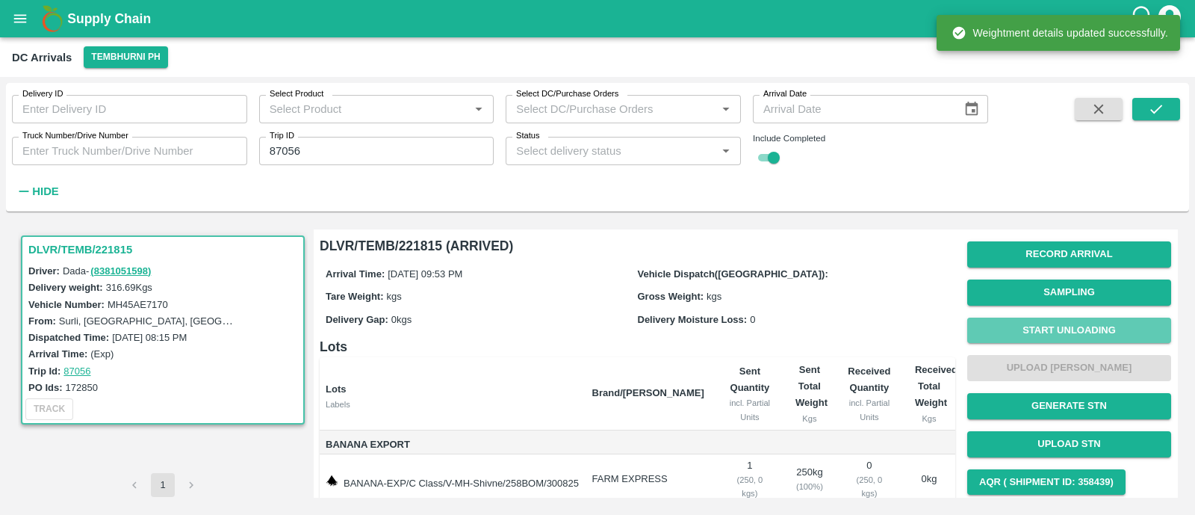
click at [1039, 319] on button "Start Unloading" at bounding box center [1069, 331] width 204 height 26
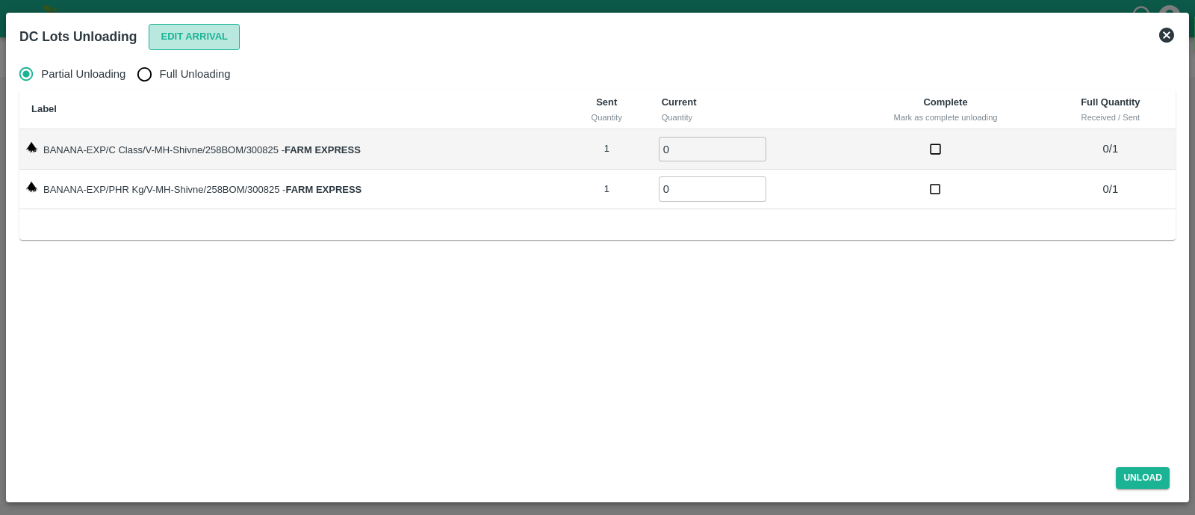
click at [191, 31] on button "Edit Arrival" at bounding box center [194, 37] width 91 height 26
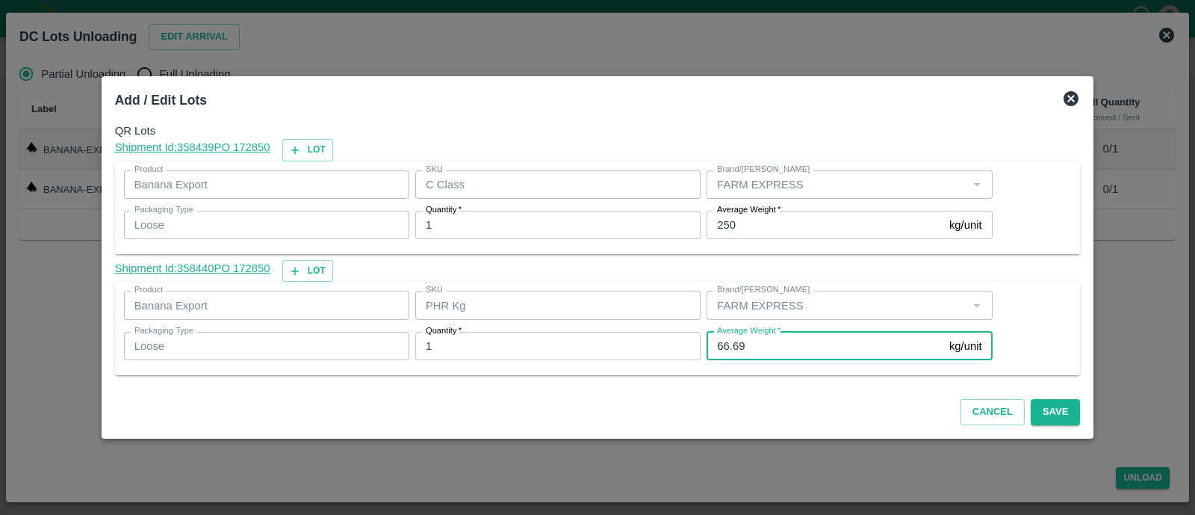
drag, startPoint x: 755, startPoint y: 339, endPoint x: 702, endPoint y: 347, distance: 53.6
click at [702, 347] on div "Average Weight   * 66.69 kg/unit Average Weight" at bounding box center [846, 346] width 291 height 40
type input "52"
click at [1046, 419] on button "Save" at bounding box center [1055, 412] width 49 height 26
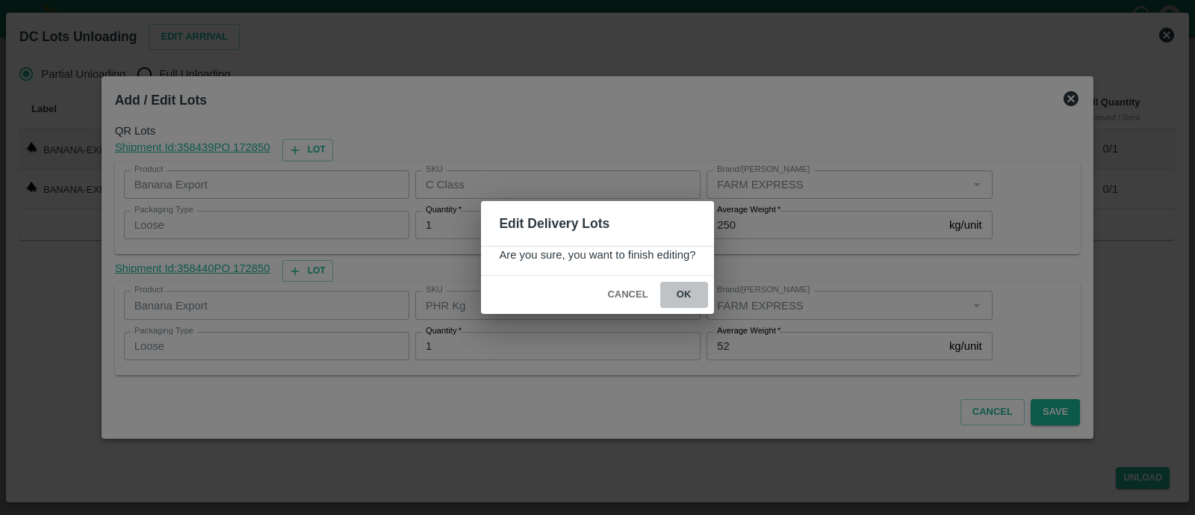
click at [680, 291] on button "ok" at bounding box center [684, 295] width 48 height 26
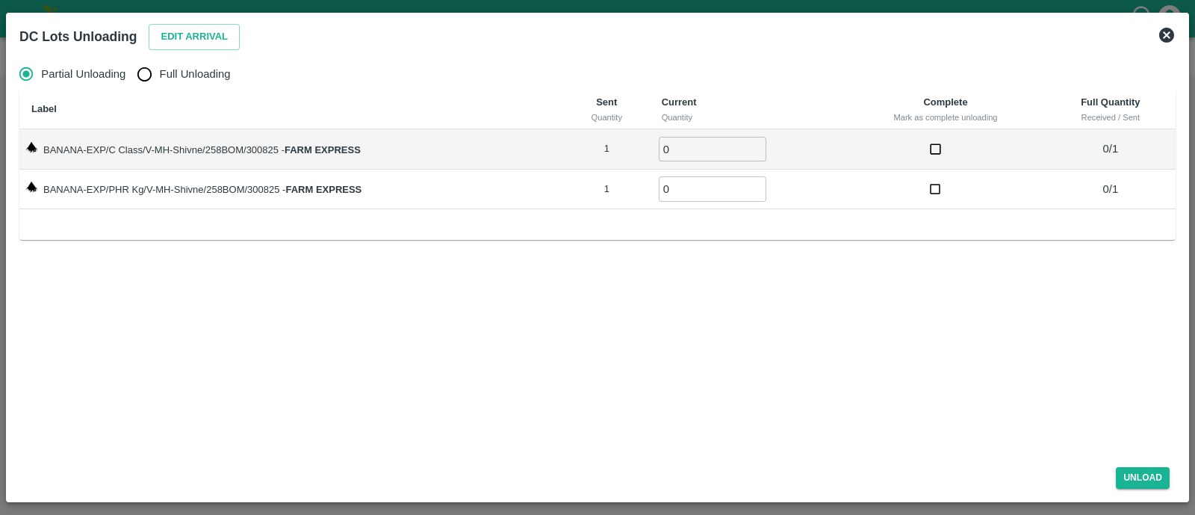
click at [152, 69] on input "Full Unloading" at bounding box center [144, 74] width 30 height 30
radio input "true"
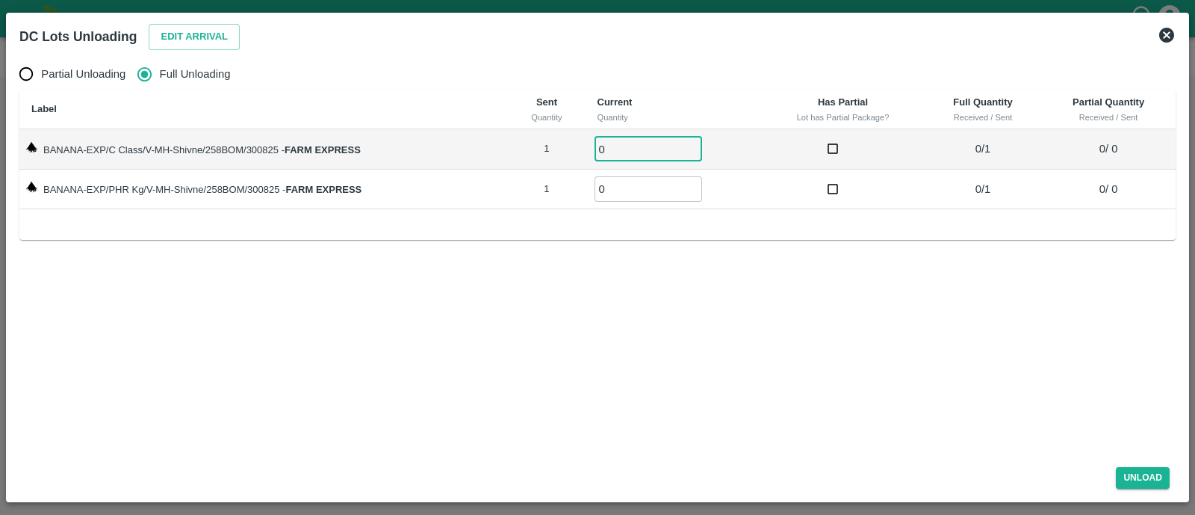
click at [635, 142] on input "0" at bounding box center [649, 149] width 108 height 25
type input "01"
click at [631, 188] on input "01" at bounding box center [649, 188] width 108 height 25
type input "01"
click at [1145, 483] on button "Unload" at bounding box center [1143, 478] width 54 height 22
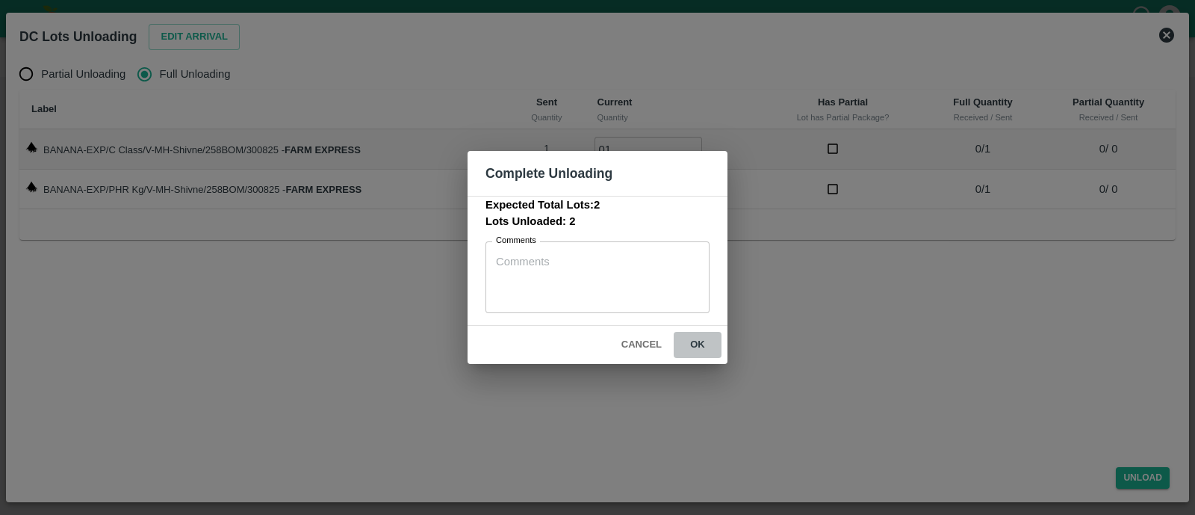
click at [706, 344] on button "ok" at bounding box center [698, 345] width 48 height 26
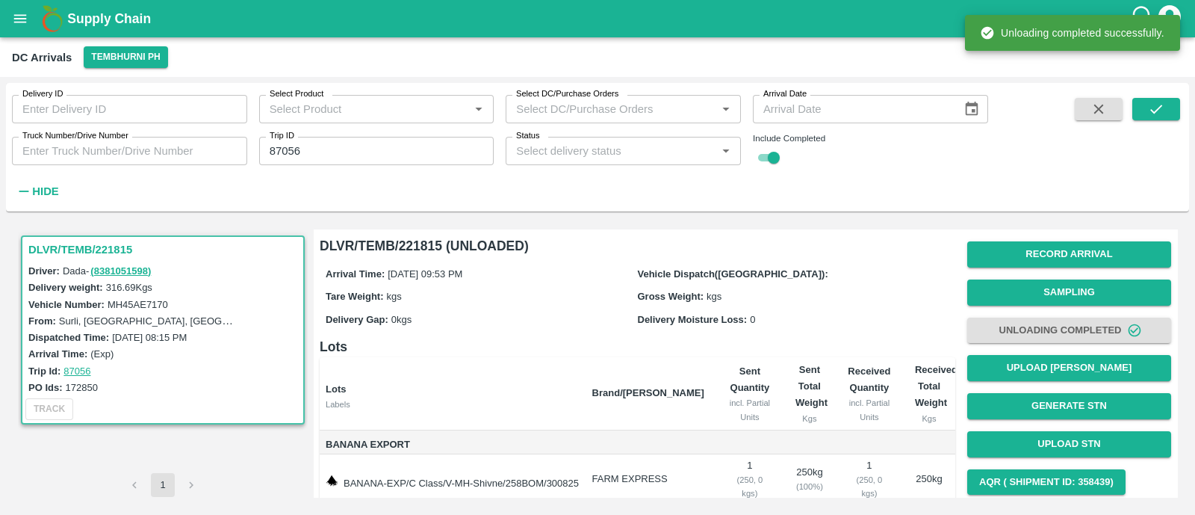
scroll to position [85, 0]
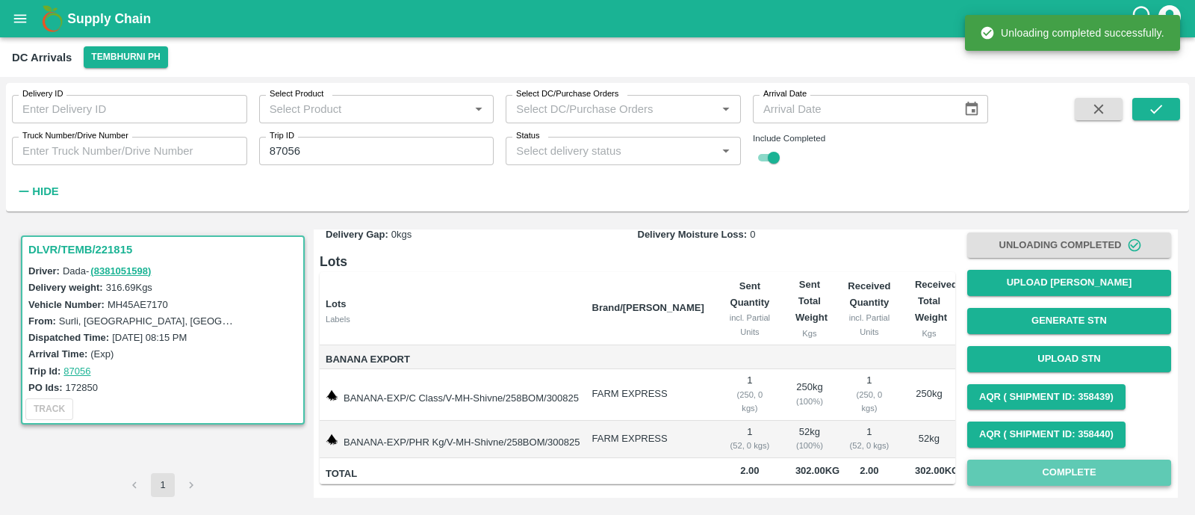
click at [1006, 459] on button "Complete" at bounding box center [1069, 472] width 204 height 26
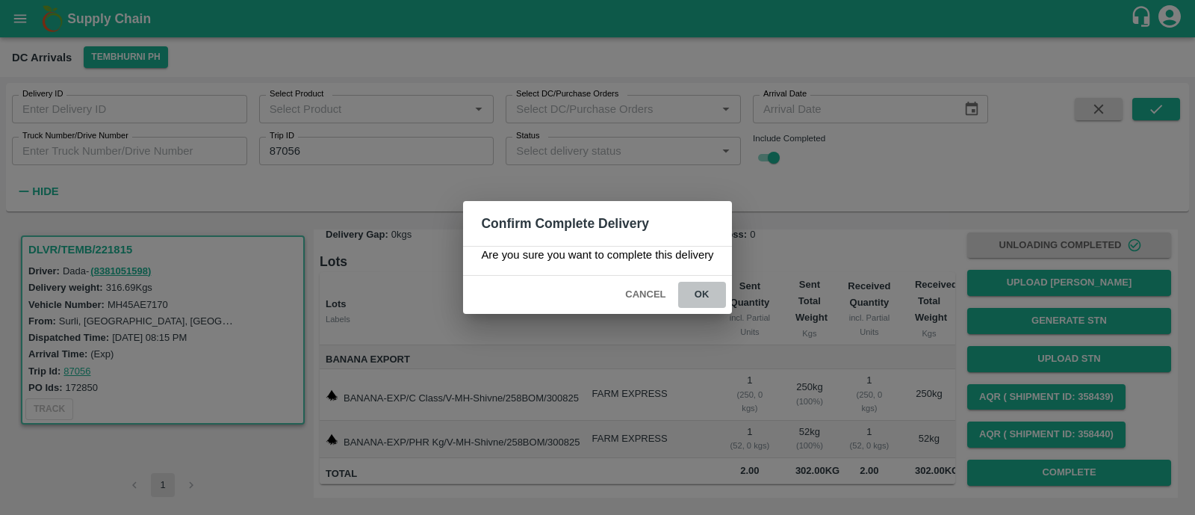
click at [707, 299] on button "ok" at bounding box center [702, 295] width 48 height 26
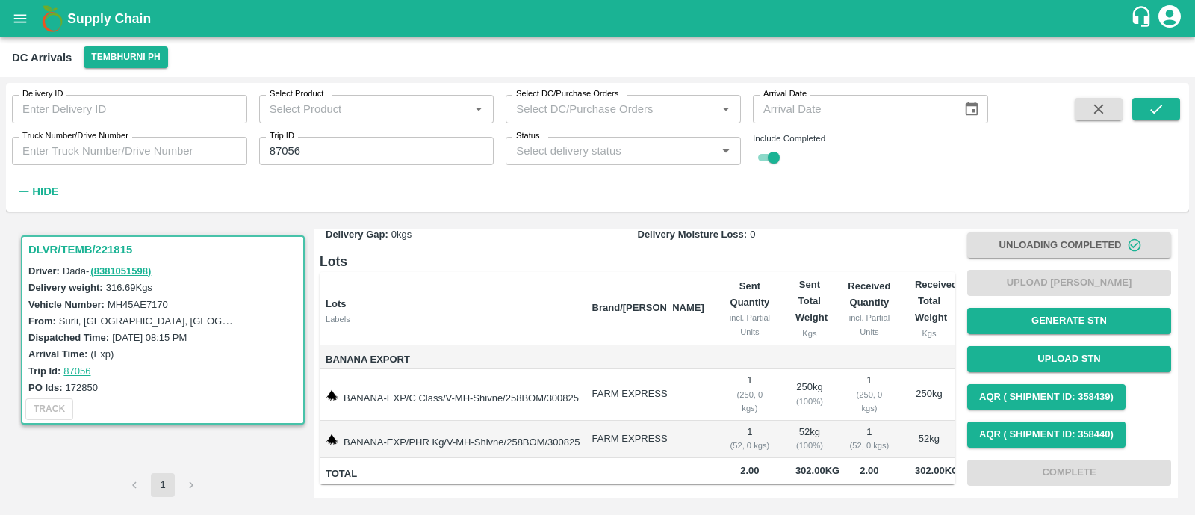
drag, startPoint x: 433, startPoint y: 131, endPoint x: 433, endPoint y: 155, distance: 23.2
click at [433, 155] on div "Trip ID 87056 Trip ID" at bounding box center [370, 145] width 247 height 40
click at [433, 155] on input "87056" at bounding box center [376, 151] width 235 height 28
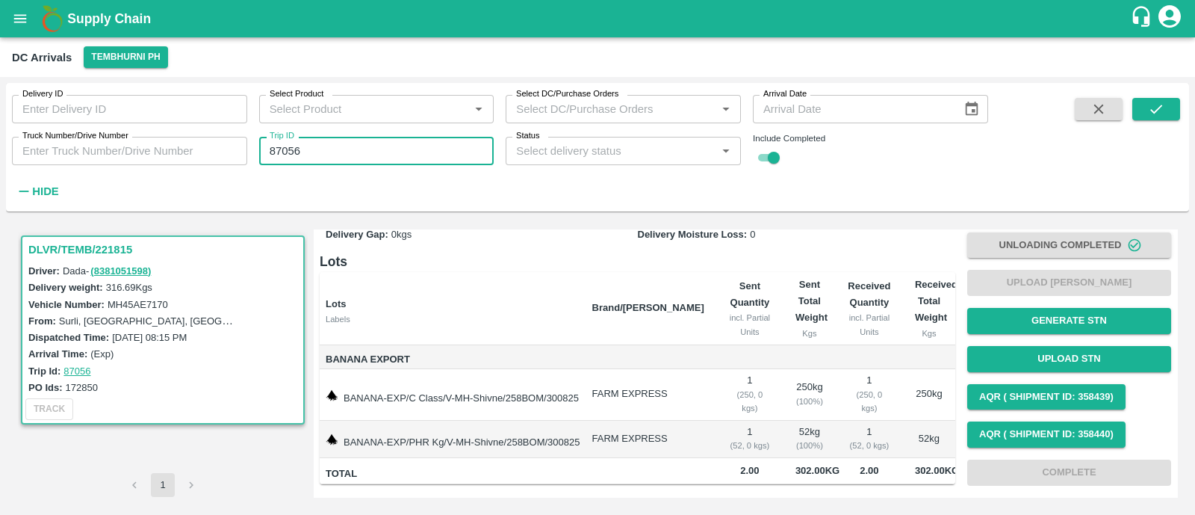
click at [433, 155] on input "87056" at bounding box center [376, 151] width 235 height 28
paste input "text"
type input "87088"
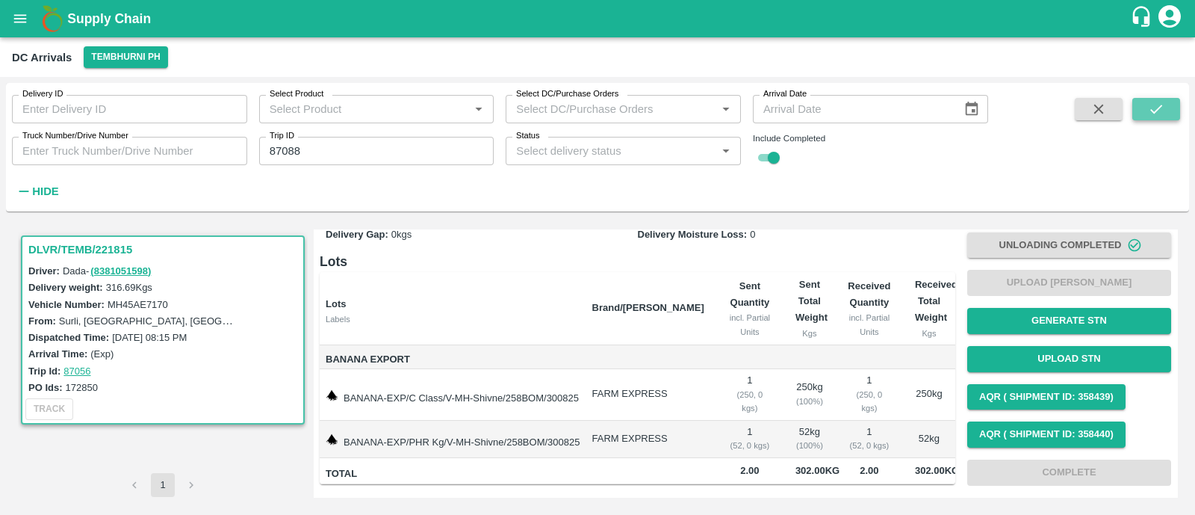
click at [1157, 101] on icon "submit" at bounding box center [1156, 109] width 16 height 16
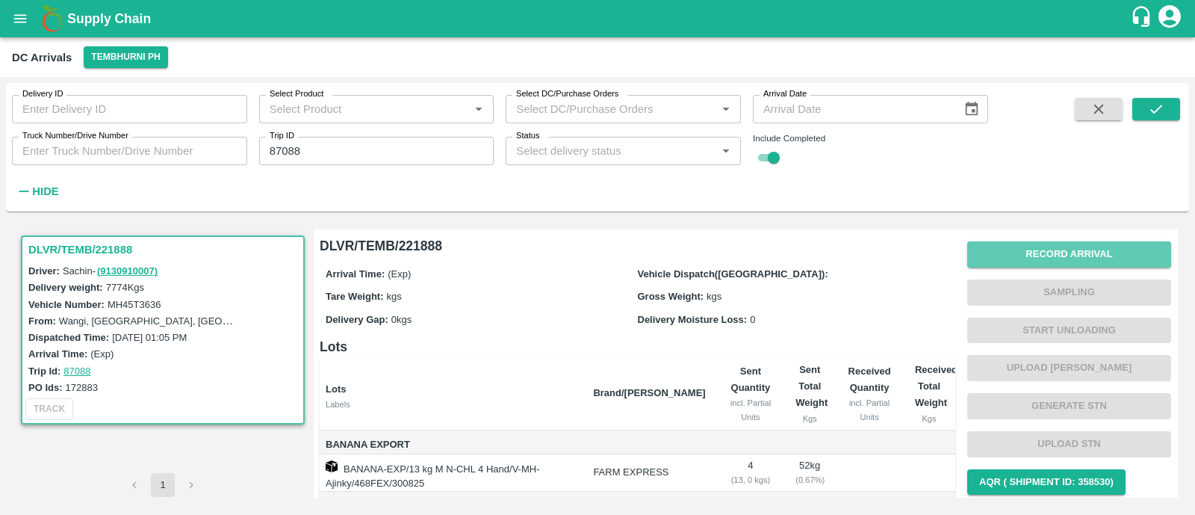
click at [1089, 250] on button "Record Arrival" at bounding box center [1069, 254] width 204 height 26
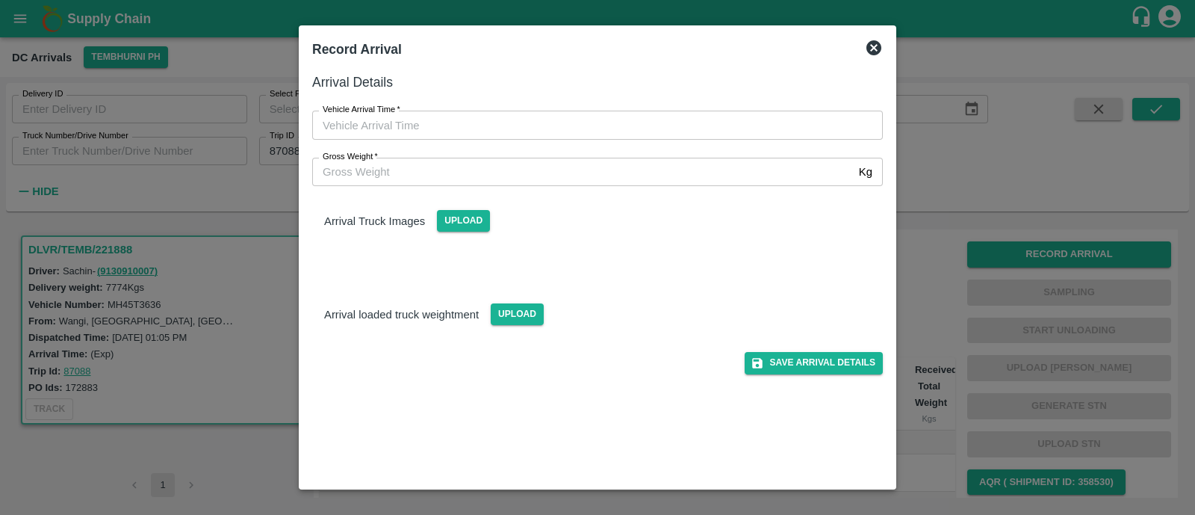
type input "DD/MM/YYYY hh:mm aa"
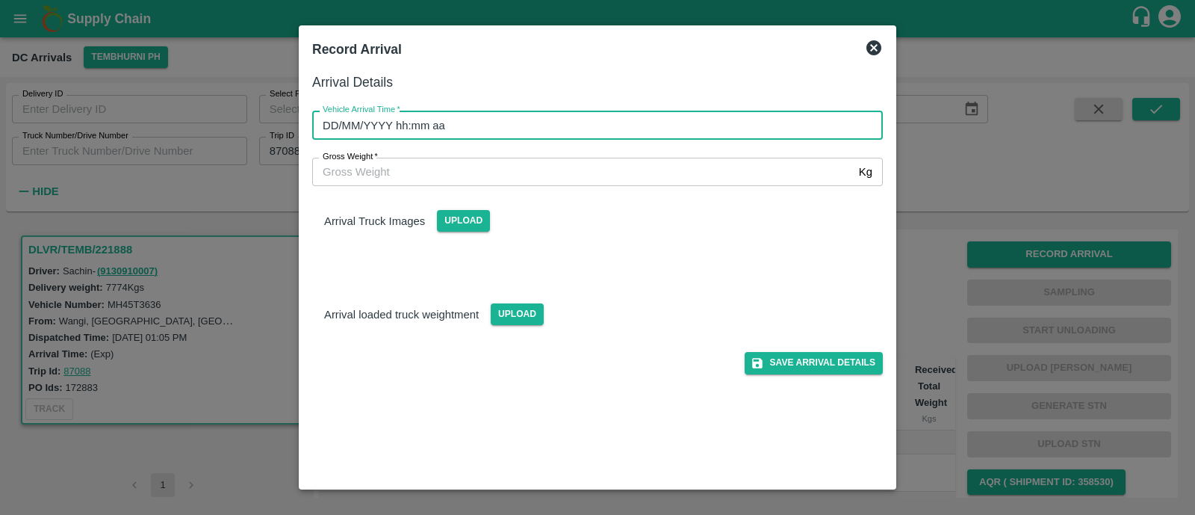
click at [445, 128] on input "DD/MM/YYYY hh:mm aa" at bounding box center [592, 125] width 560 height 28
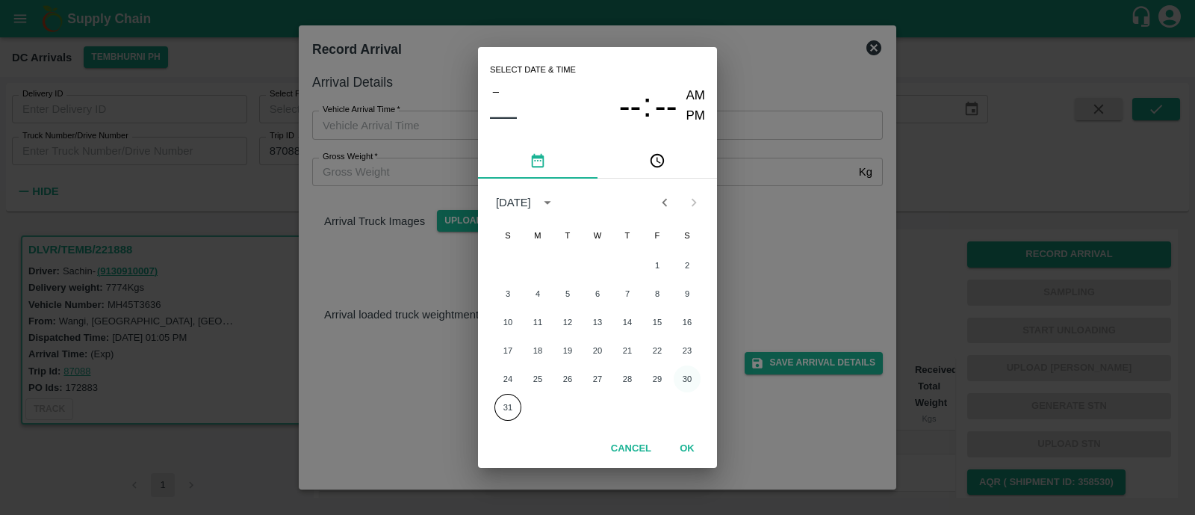
click at [684, 369] on button "30" at bounding box center [687, 378] width 27 height 27
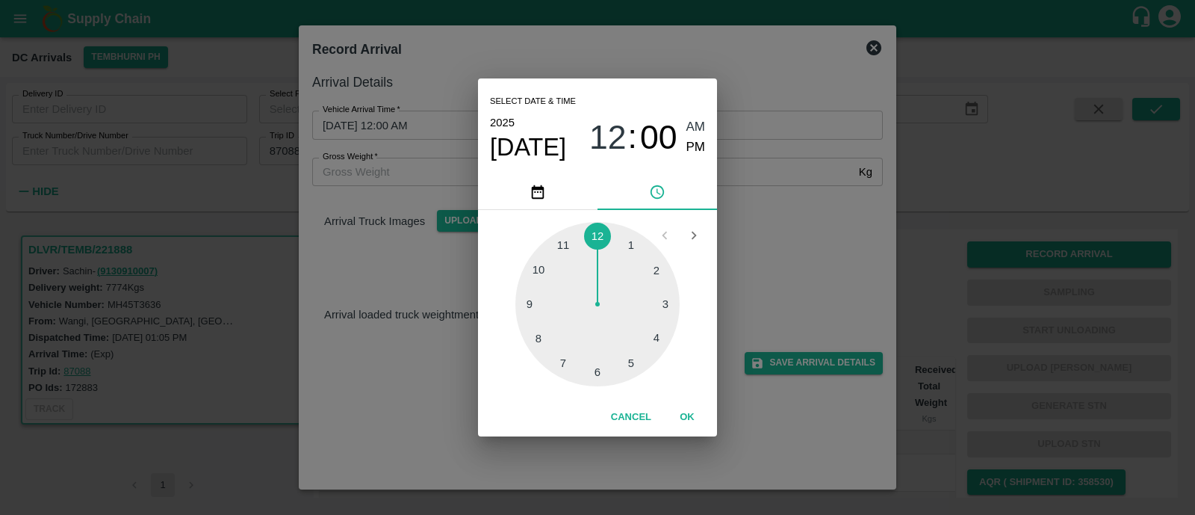
click at [540, 306] on div at bounding box center [597, 304] width 164 height 164
click at [702, 155] on span "PM" at bounding box center [696, 147] width 19 height 20
type input "30/08/2025 09:00 PM"
click at [690, 417] on button "OK" at bounding box center [687, 417] width 48 height 26
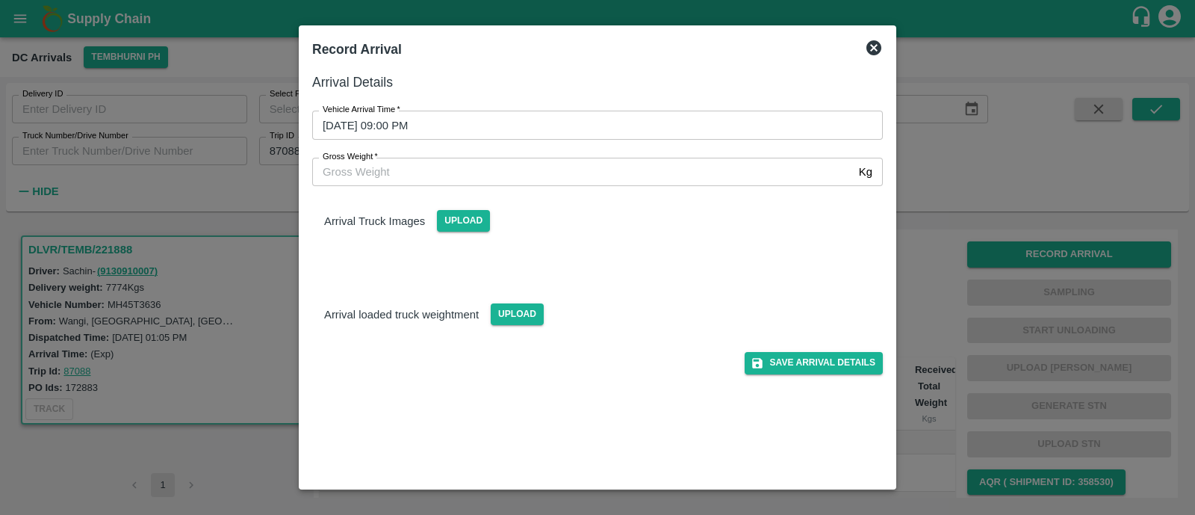
click at [815, 374] on div "Arrival Details Vehicle Arrival Time   * 30/08/2025 09:00 PM Vehicle Arrival Ti…" at bounding box center [597, 273] width 583 height 415
click at [825, 367] on button "Save Arrival Details" at bounding box center [814, 363] width 138 height 22
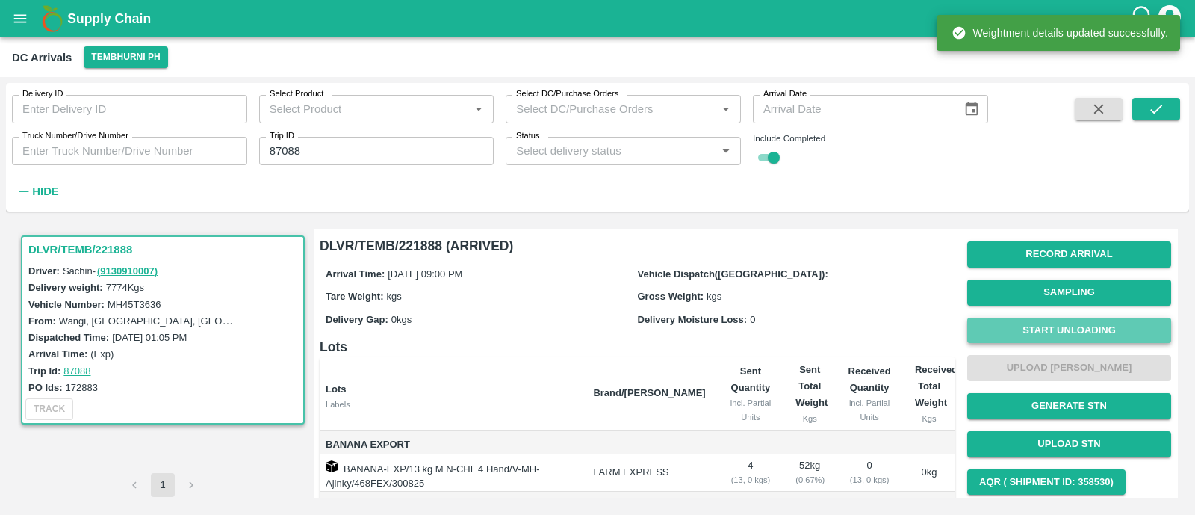
click at [1042, 332] on button "Start Unloading" at bounding box center [1069, 331] width 204 height 26
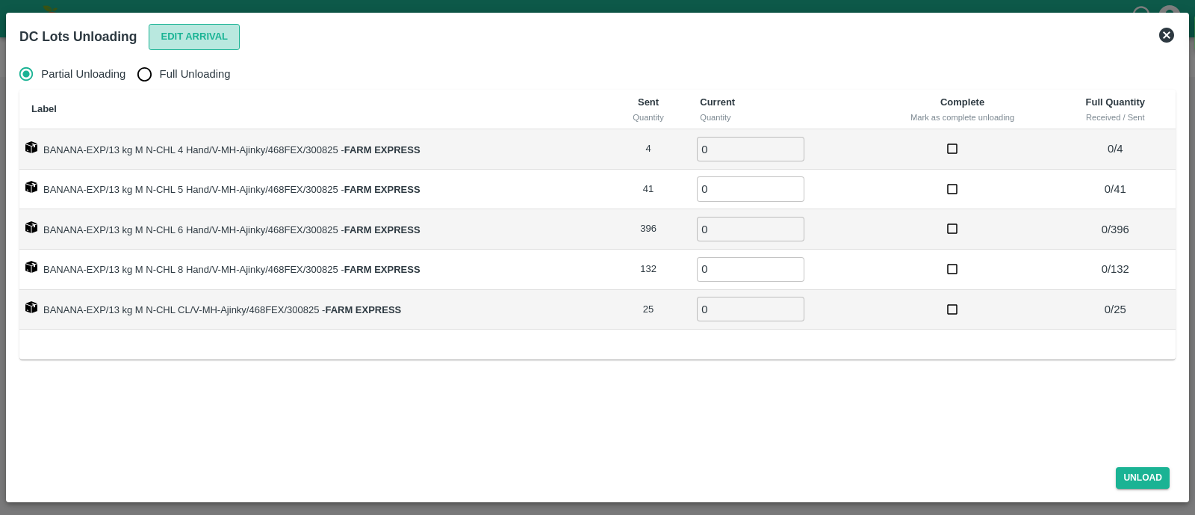
click at [179, 30] on button "Edit Arrival" at bounding box center [194, 37] width 91 height 26
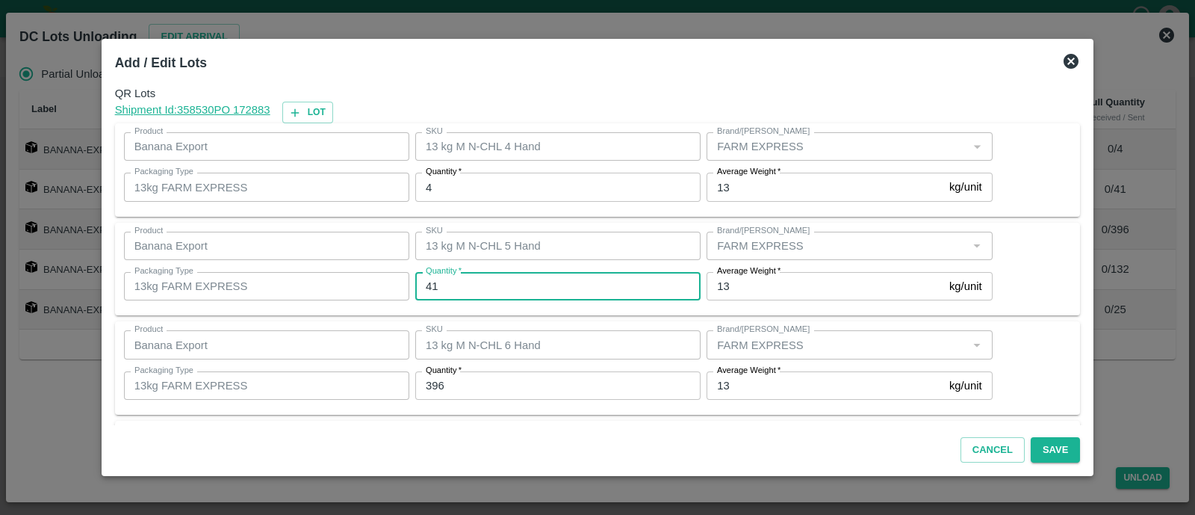
click at [463, 285] on input "41" at bounding box center [557, 286] width 285 height 28
type input "46"
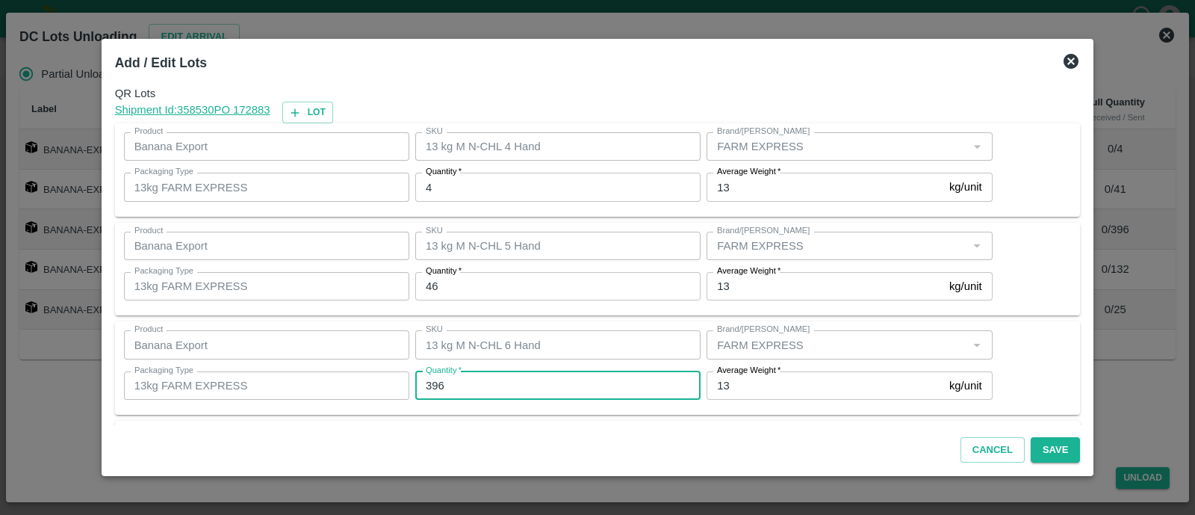
click at [454, 388] on input "396" at bounding box center [557, 385] width 285 height 28
type input "378"
click at [353, 360] on div "Product Banana Export Product" at bounding box center [263, 344] width 291 height 40
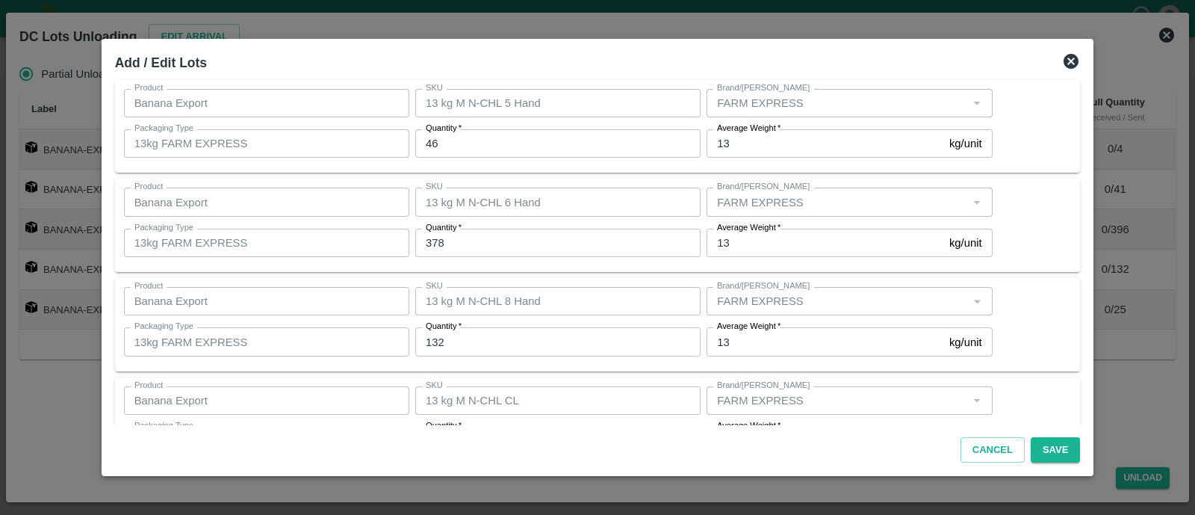
scroll to position [199, 0]
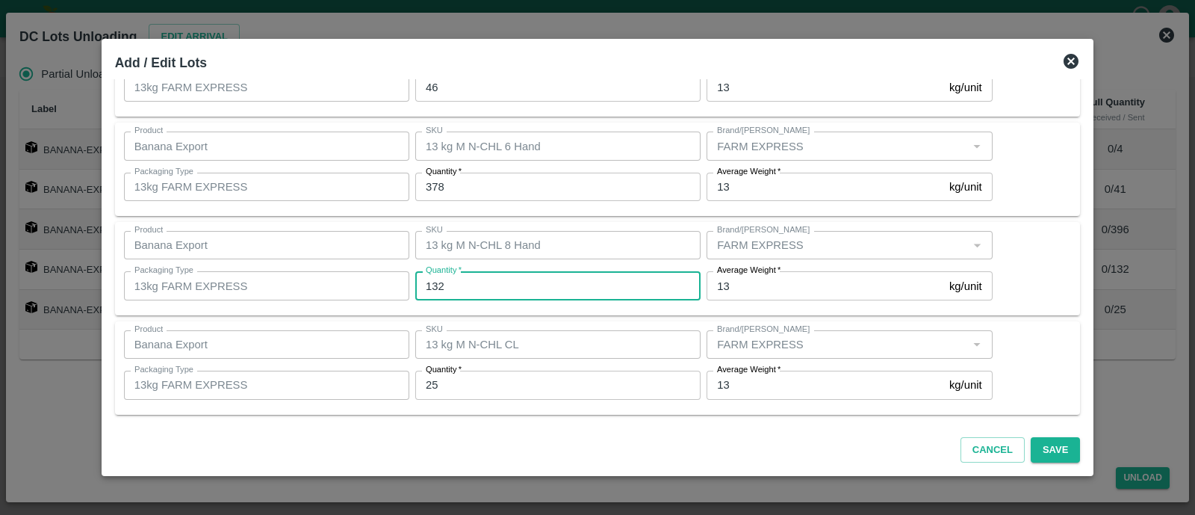
click at [480, 284] on input "132" at bounding box center [557, 285] width 285 height 28
type input "141"
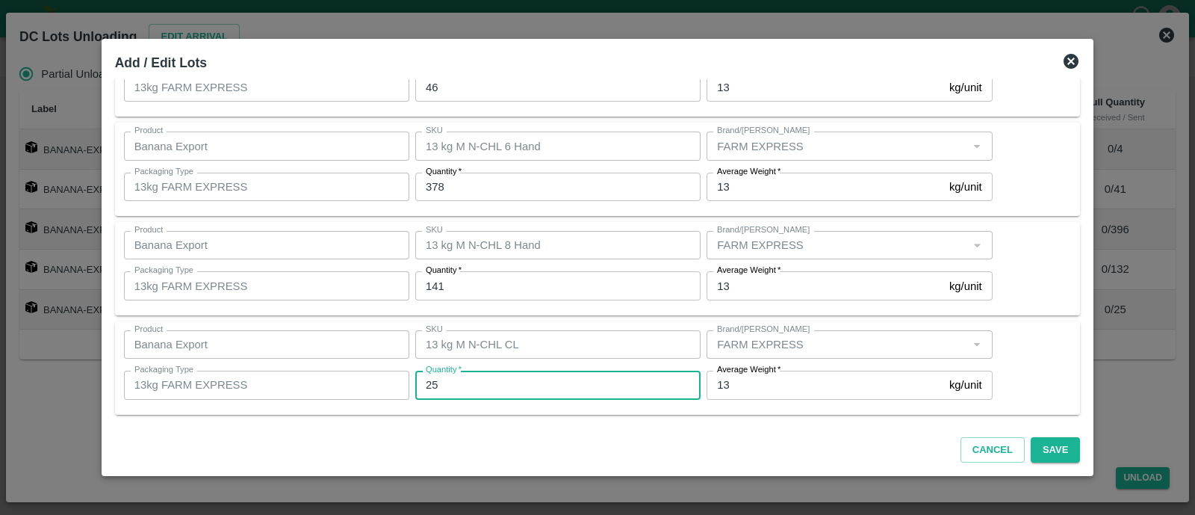
click at [462, 386] on input "25" at bounding box center [557, 385] width 285 height 28
type input "28"
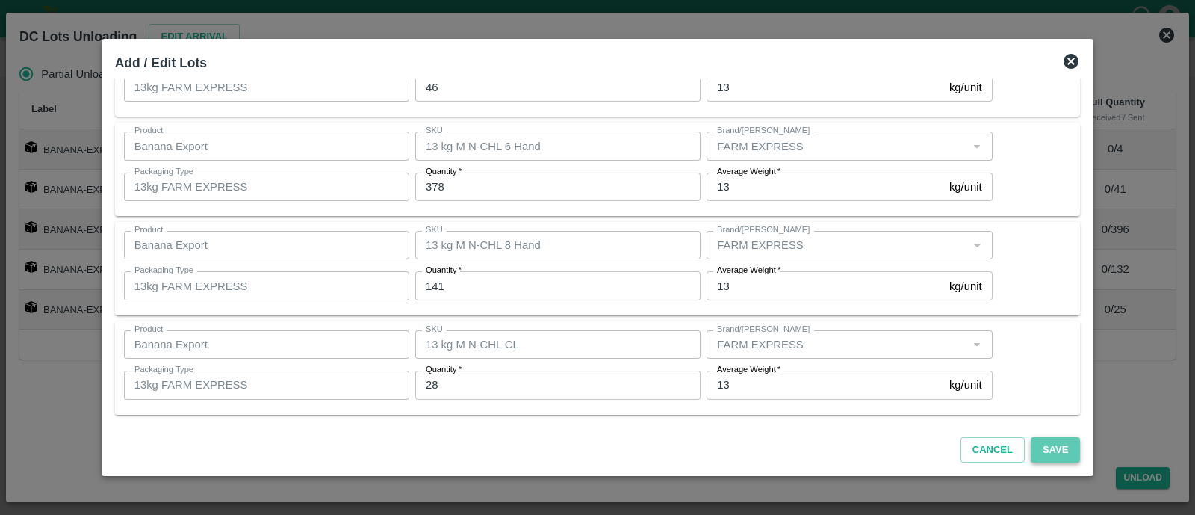
click at [1048, 447] on button "Save" at bounding box center [1055, 450] width 49 height 26
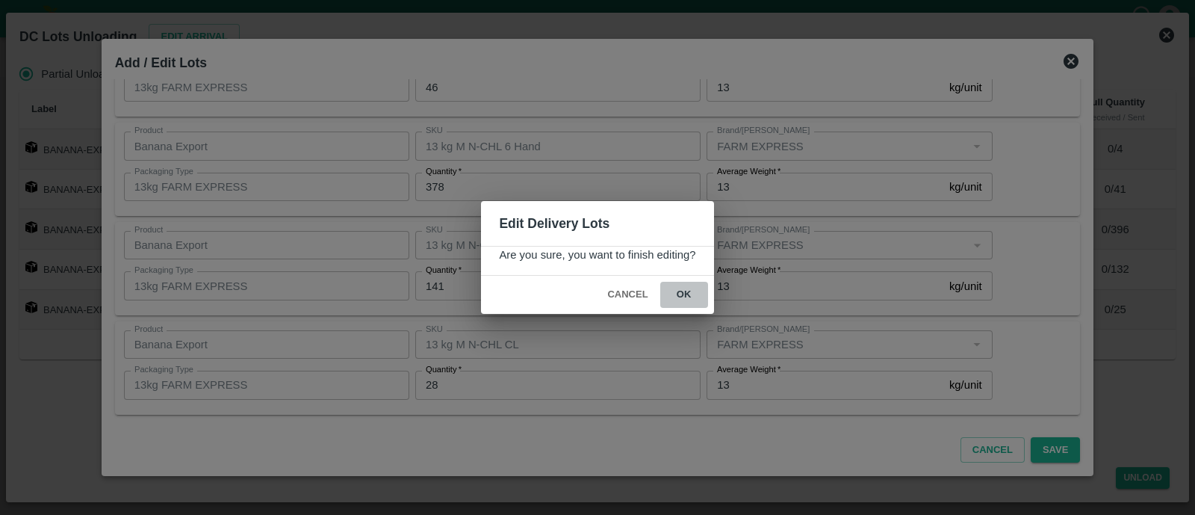
click at [676, 292] on button "ok" at bounding box center [684, 295] width 48 height 26
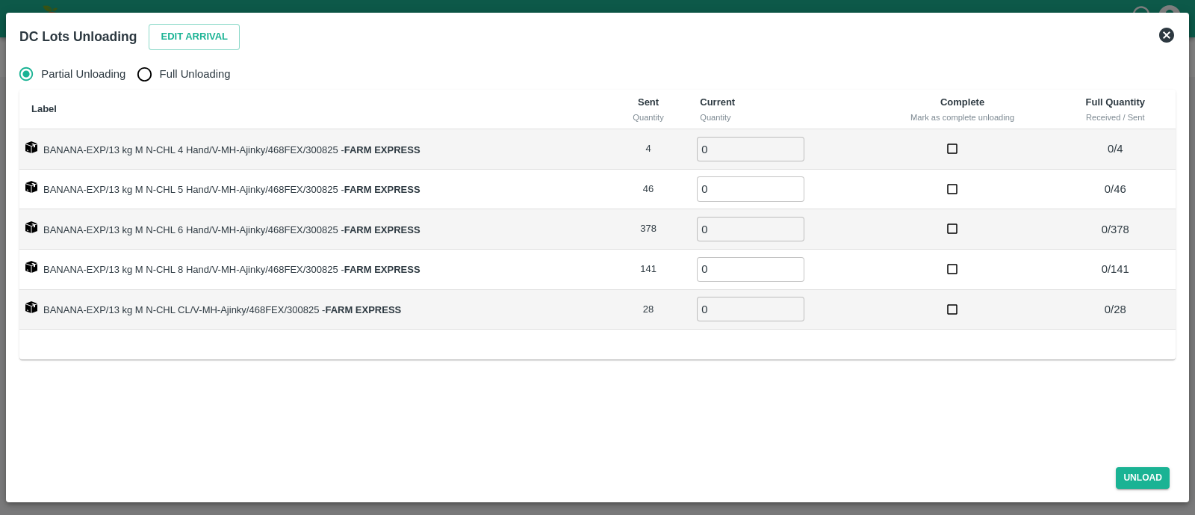
click at [1172, 44] on div "DC Lots Unloading Edit Arrival" at bounding box center [597, 36] width 1168 height 33
click at [1171, 42] on icon at bounding box center [1167, 35] width 18 height 18
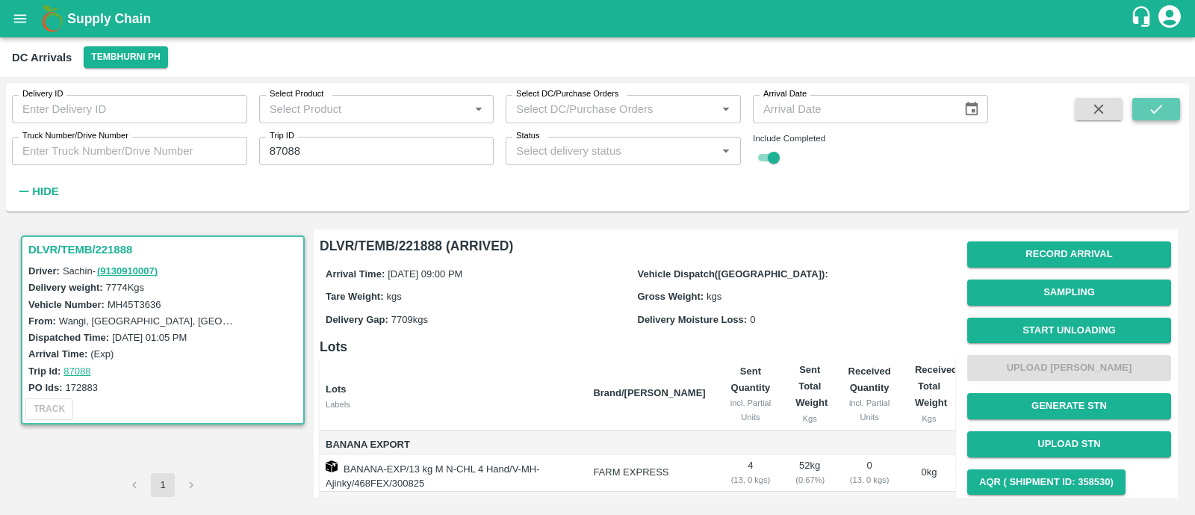
click at [1147, 118] on button "submit" at bounding box center [1157, 109] width 48 height 22
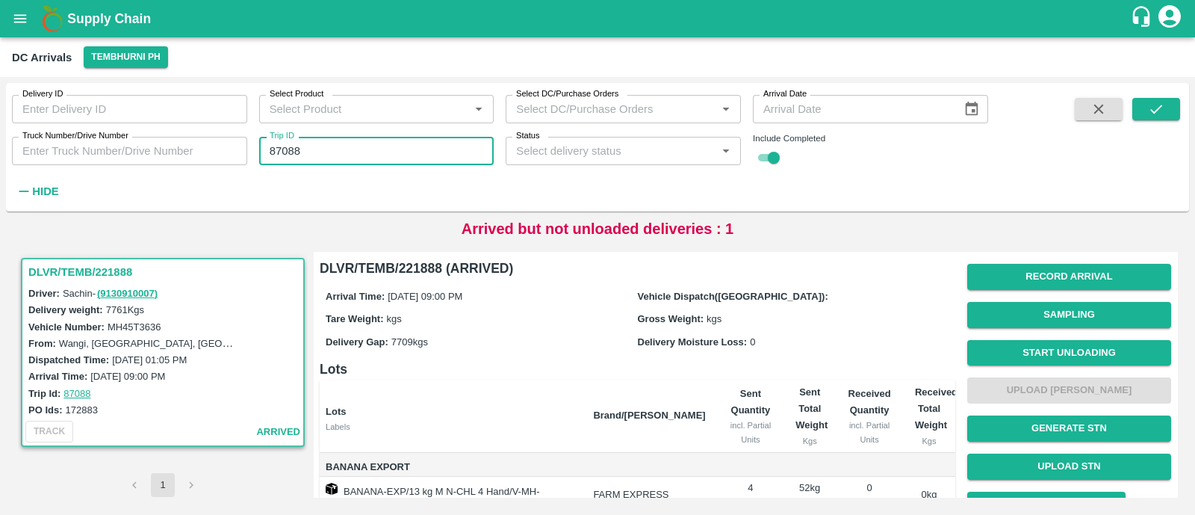
click at [378, 146] on input "87088" at bounding box center [376, 151] width 235 height 28
paste input "text"
type input "87090"
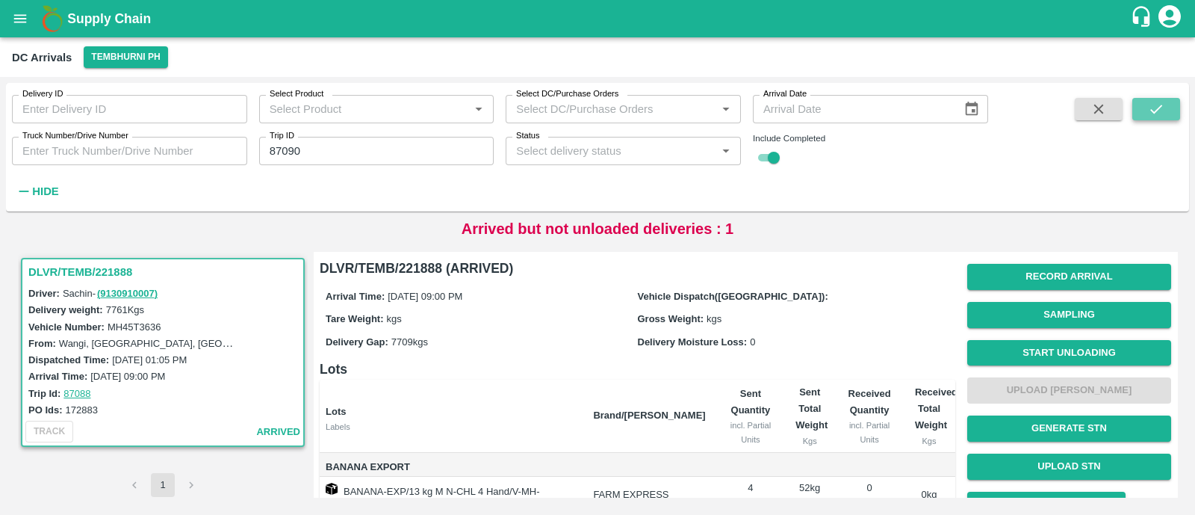
click at [1162, 116] on icon "submit" at bounding box center [1156, 109] width 16 height 16
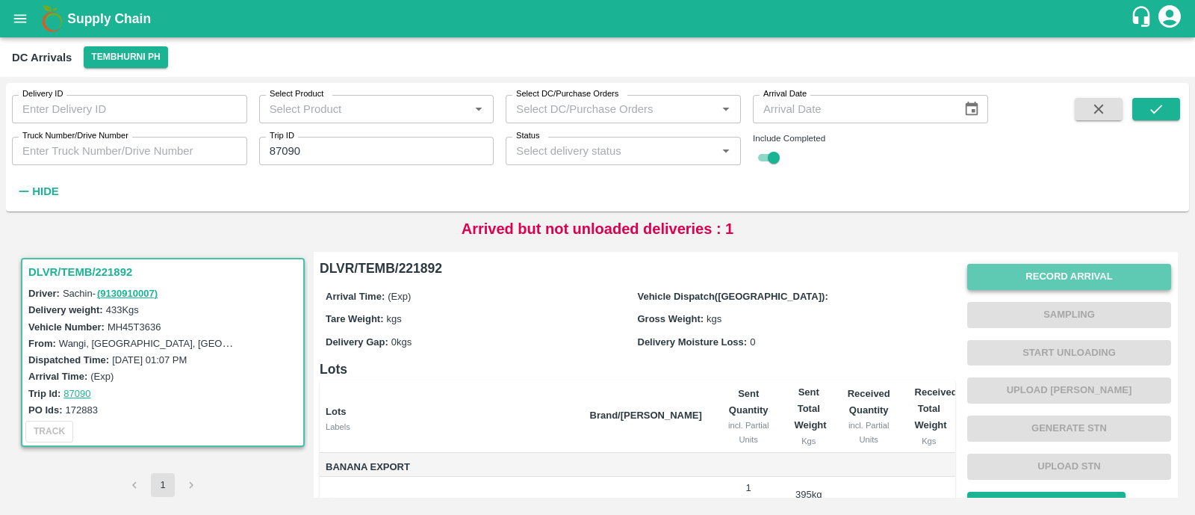
click at [1098, 273] on button "Record Arrival" at bounding box center [1069, 277] width 204 height 26
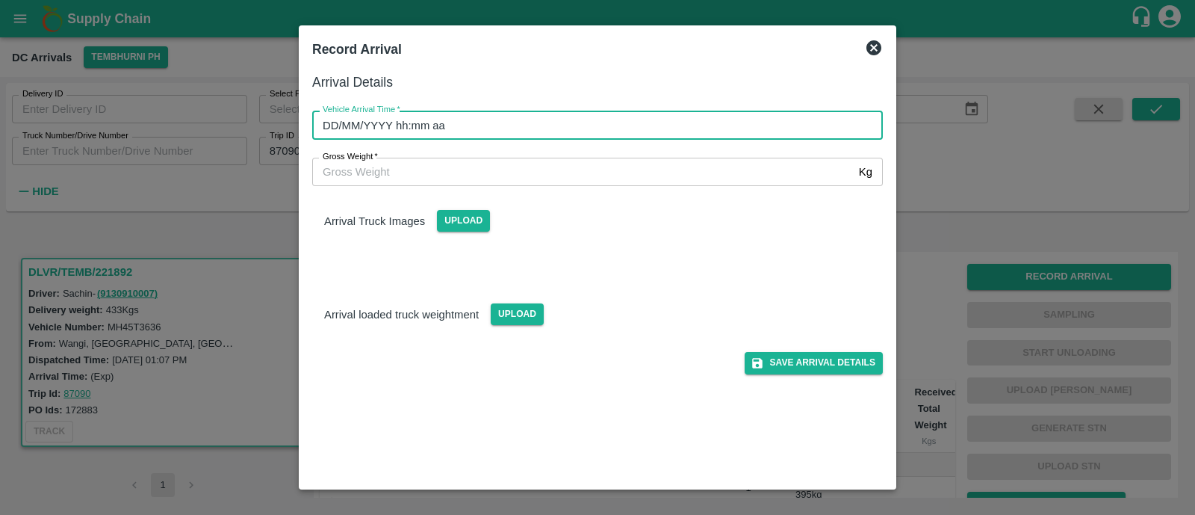
type input "DD/MM/YYYY hh:mm aa"
click at [461, 128] on input "DD/MM/YYYY hh:mm aa" at bounding box center [592, 125] width 560 height 28
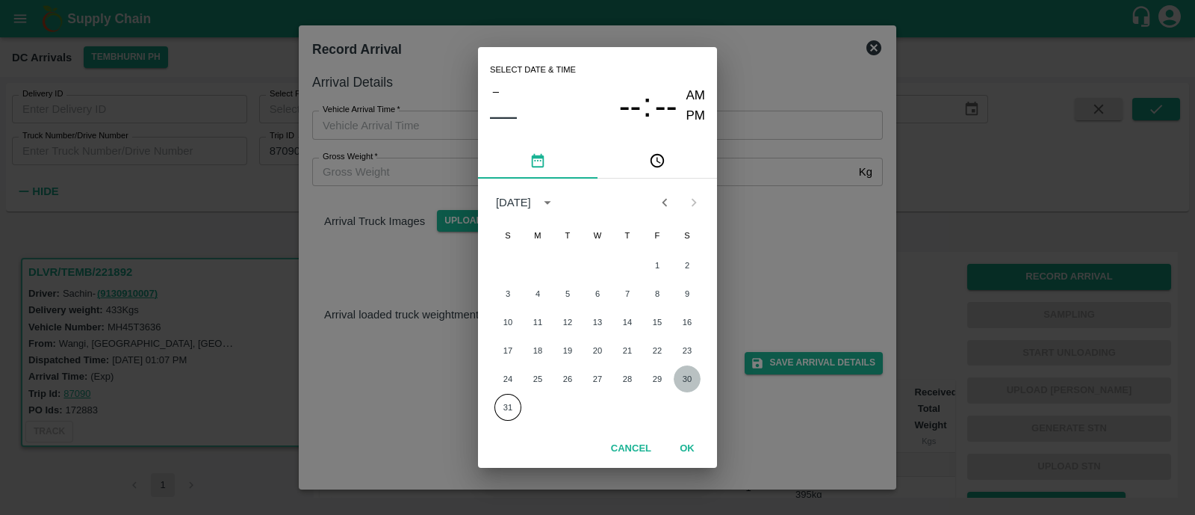
click at [684, 374] on button "30" at bounding box center [687, 378] width 27 height 27
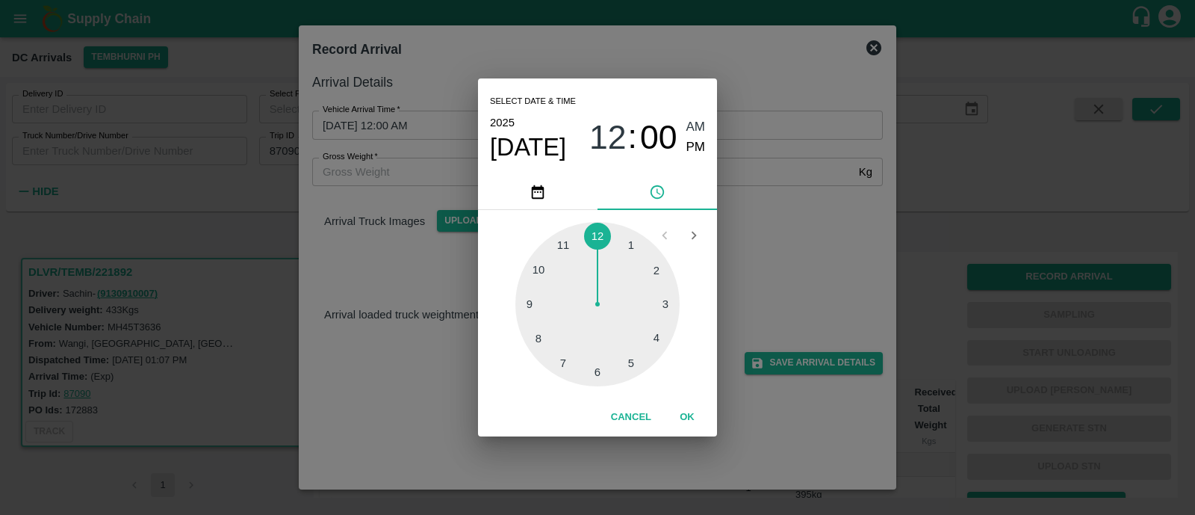
click at [530, 306] on div at bounding box center [597, 304] width 164 height 164
click at [704, 152] on span "PM" at bounding box center [696, 147] width 19 height 20
type input "30/08/2025 09:00 PM"
click at [693, 433] on div "Cancel OK" at bounding box center [597, 417] width 239 height 38
click at [692, 425] on button "OK" at bounding box center [687, 417] width 48 height 26
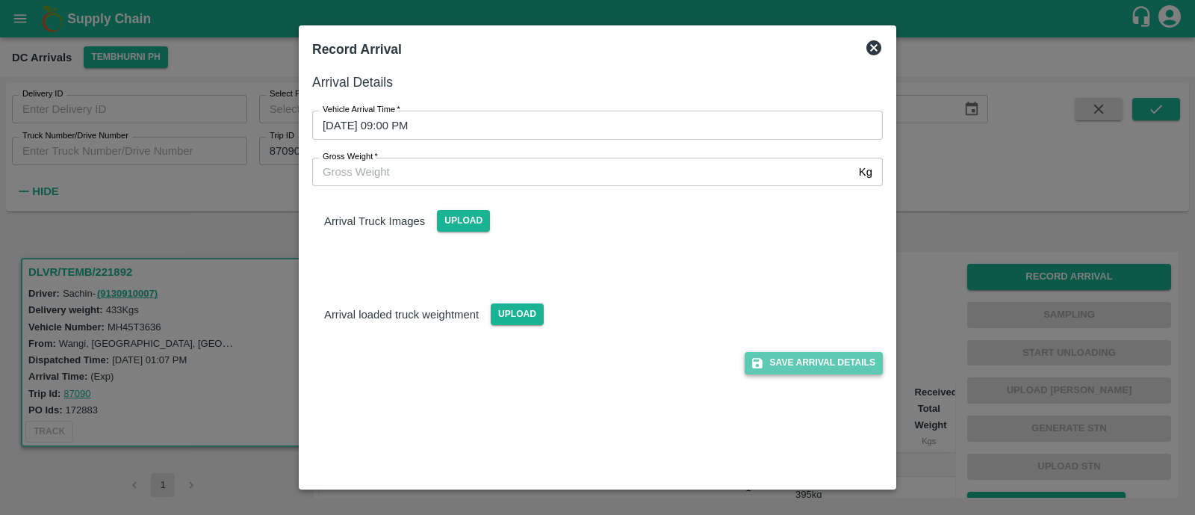
click at [840, 363] on button "Save Arrival Details" at bounding box center [814, 363] width 138 height 22
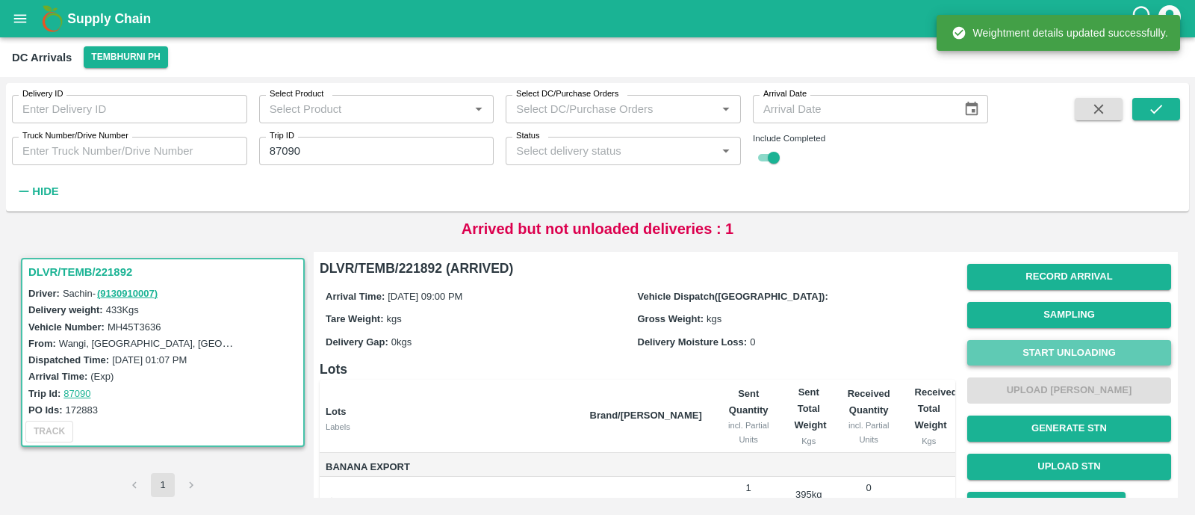
click at [1056, 350] on button "Start Unloading" at bounding box center [1069, 353] width 204 height 26
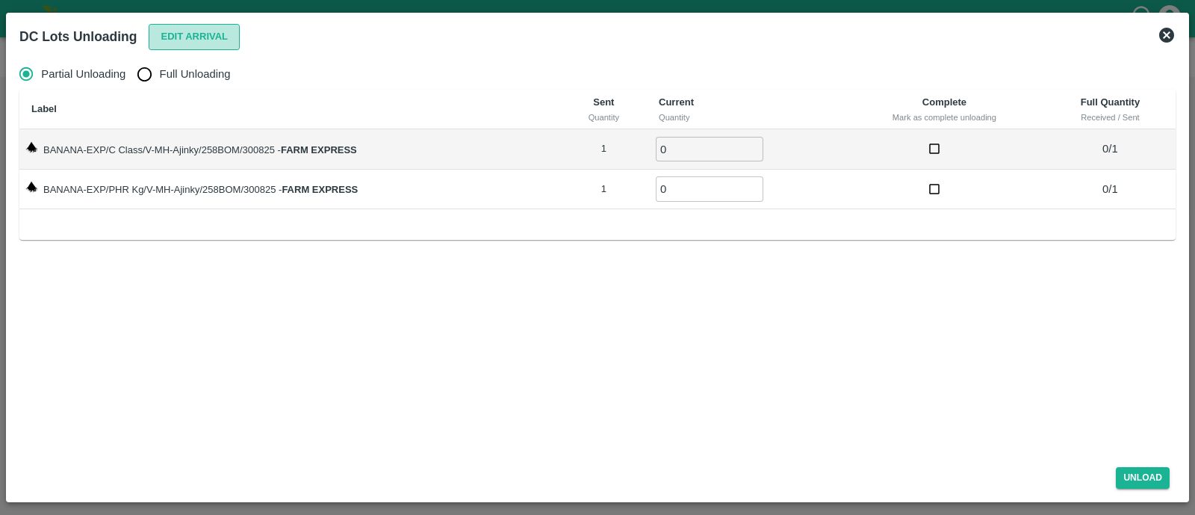
click at [192, 39] on button "Edit Arrival" at bounding box center [194, 37] width 91 height 26
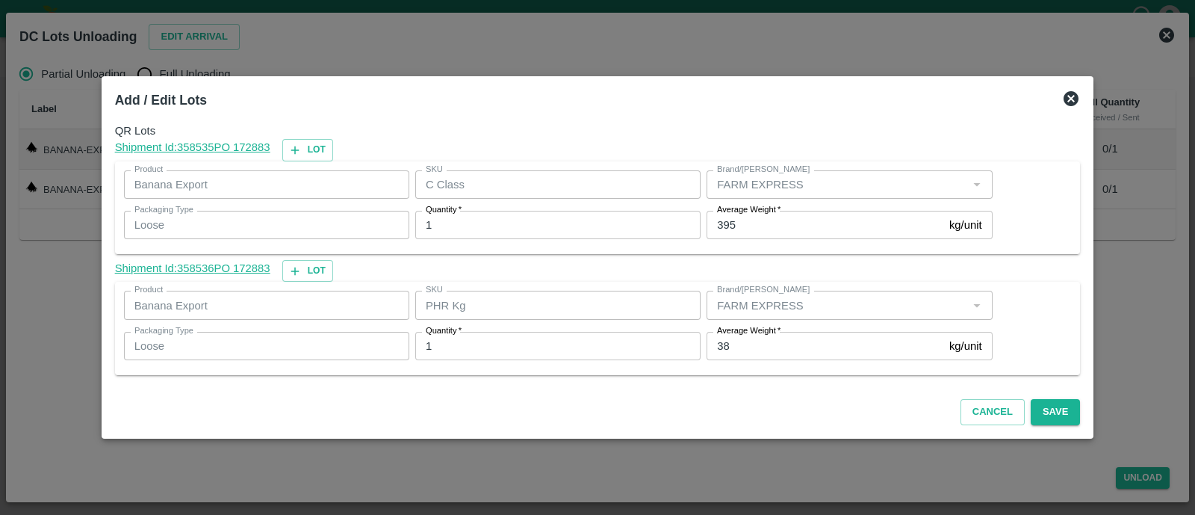
click at [749, 356] on input "38" at bounding box center [825, 346] width 237 height 28
type input "3"
type input "52"
click at [1031, 401] on button "Save" at bounding box center [1055, 412] width 49 height 26
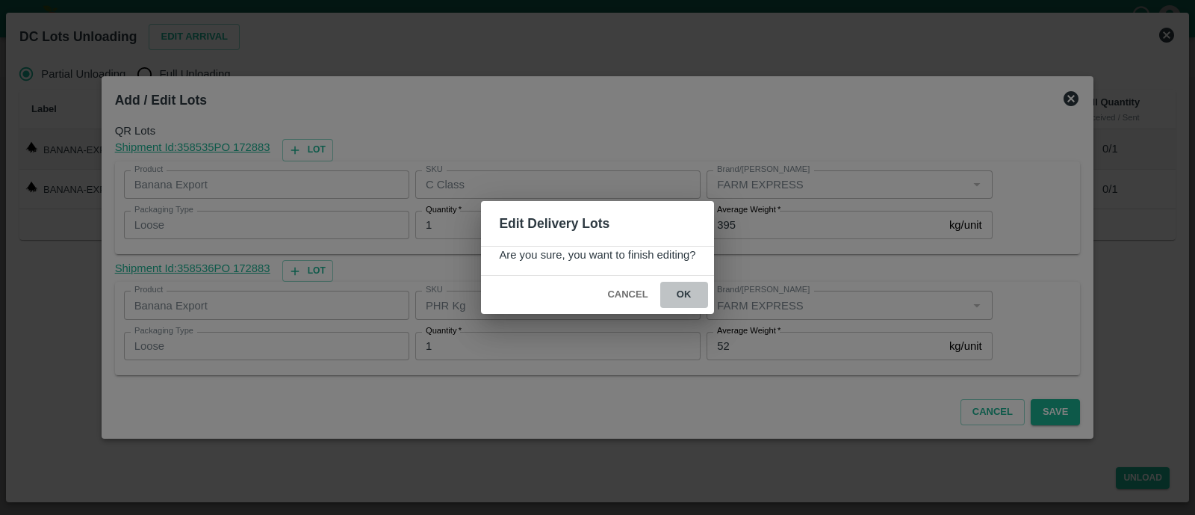
click at [689, 294] on button "ok" at bounding box center [684, 295] width 48 height 26
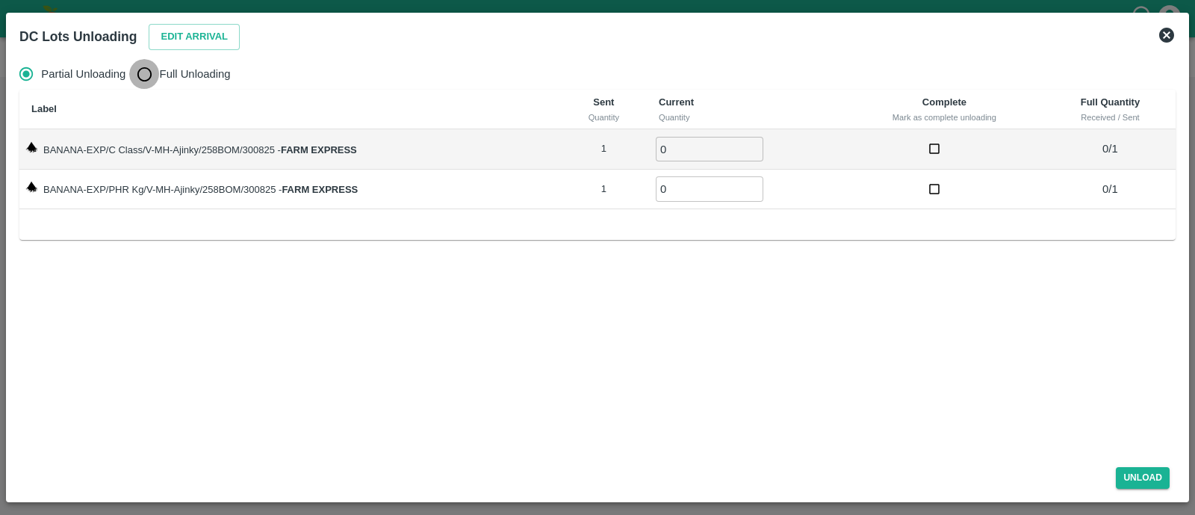
click at [156, 71] on input "Full Unloading" at bounding box center [144, 74] width 30 height 30
radio input "true"
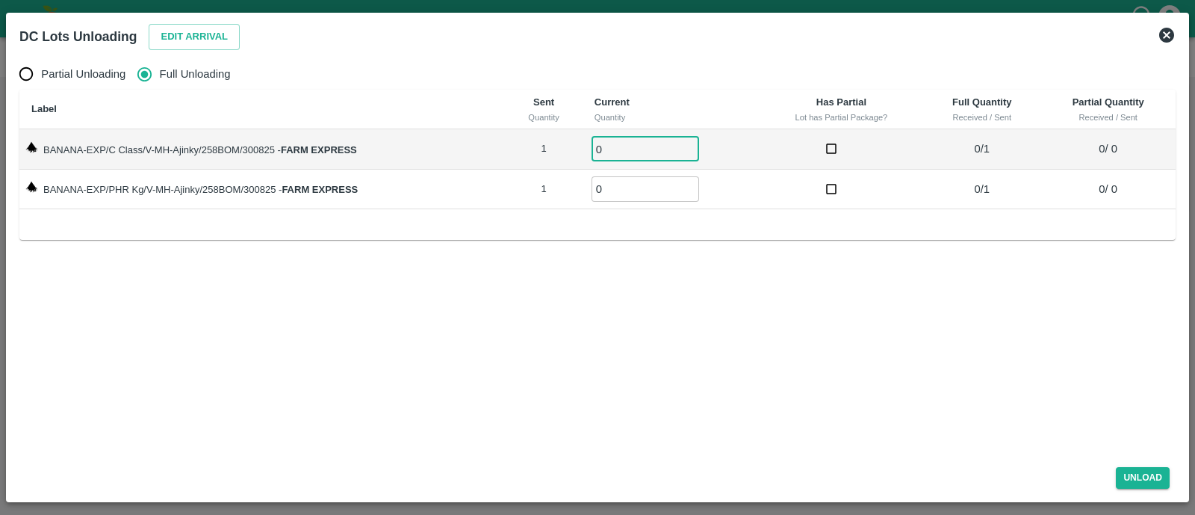
click at [634, 143] on input "0" at bounding box center [646, 149] width 108 height 25
type input "01"
click at [632, 185] on input "0" at bounding box center [646, 188] width 108 height 25
type input "01"
click at [1139, 480] on button "Unload" at bounding box center [1143, 478] width 54 height 22
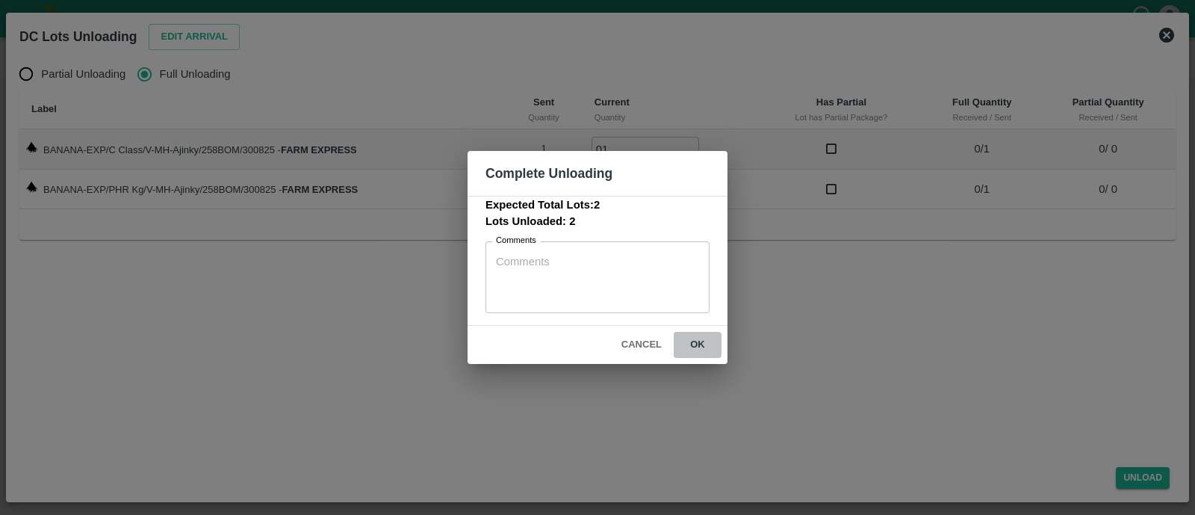
click at [702, 345] on button "ok" at bounding box center [698, 345] width 48 height 26
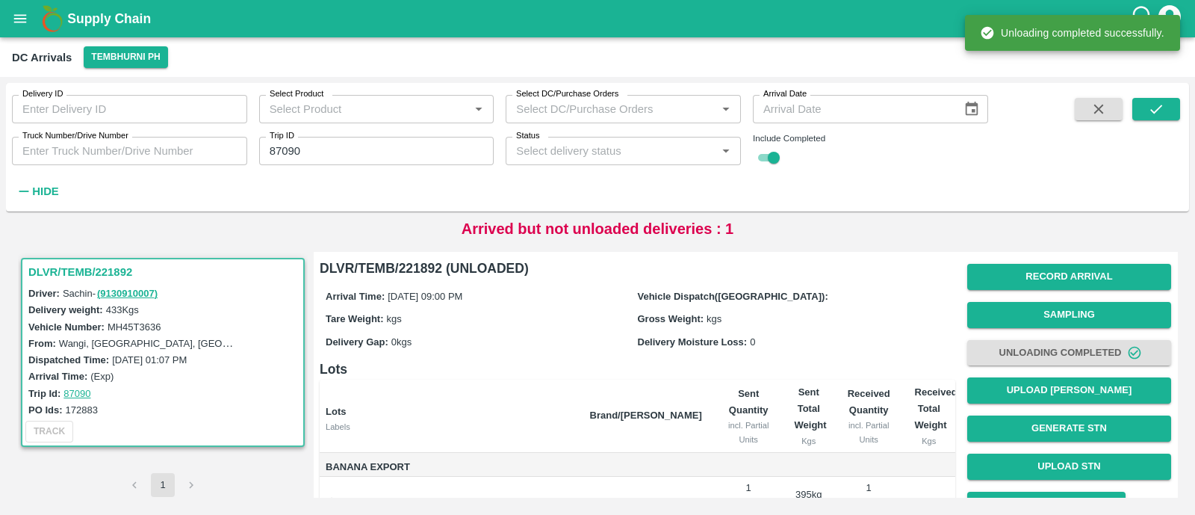
scroll to position [108, 0]
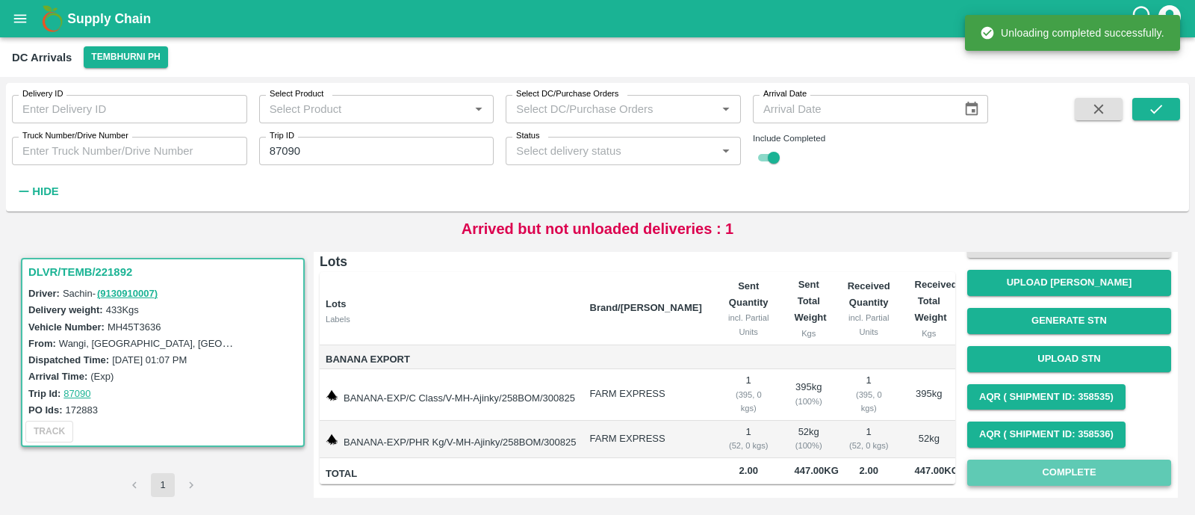
click at [1083, 465] on button "Complete" at bounding box center [1069, 472] width 204 height 26
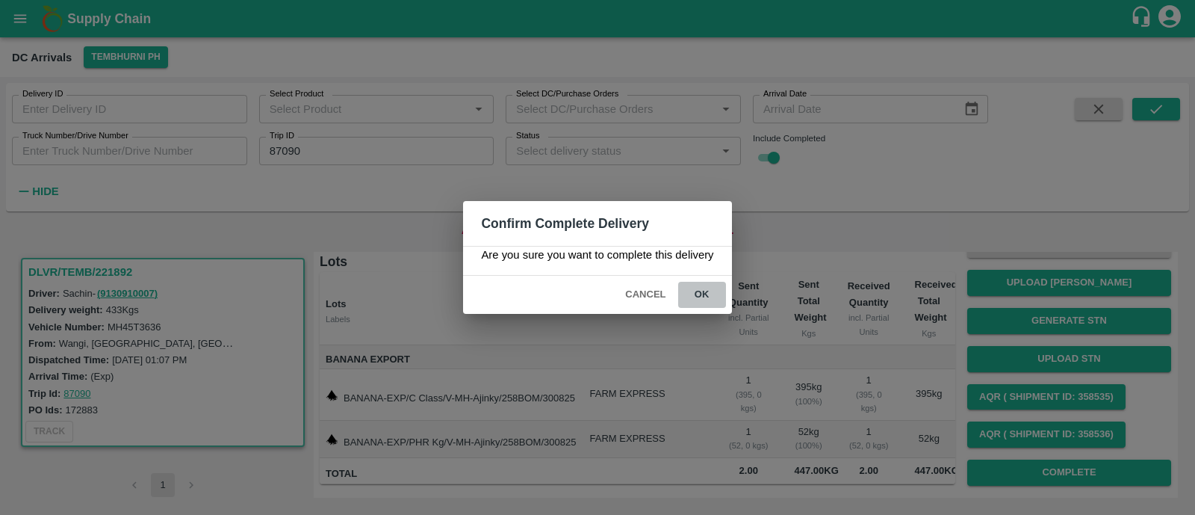
click at [711, 293] on button "ok" at bounding box center [702, 295] width 48 height 26
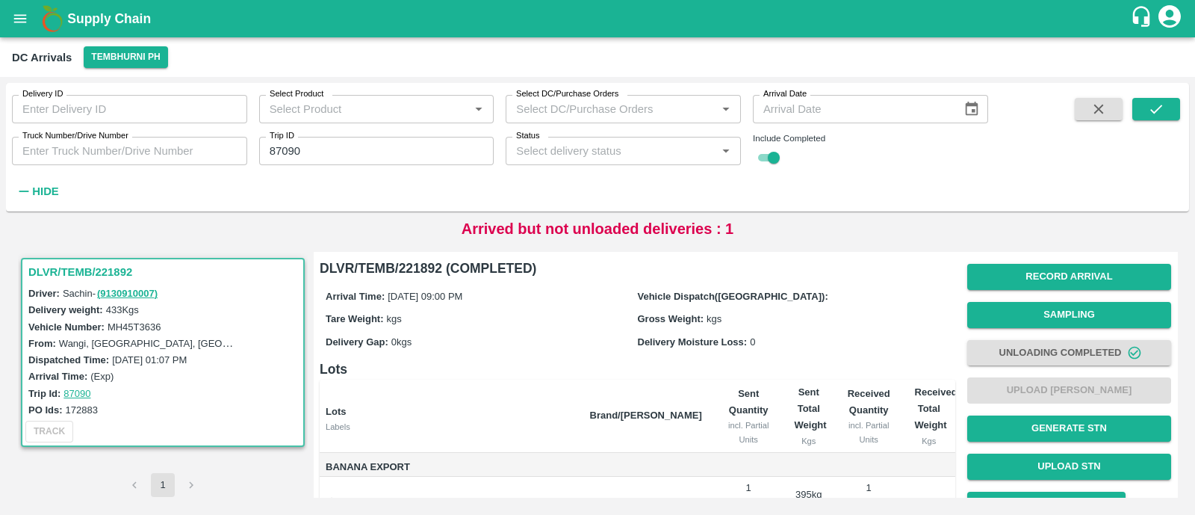
click at [326, 154] on input "87090" at bounding box center [376, 151] width 235 height 28
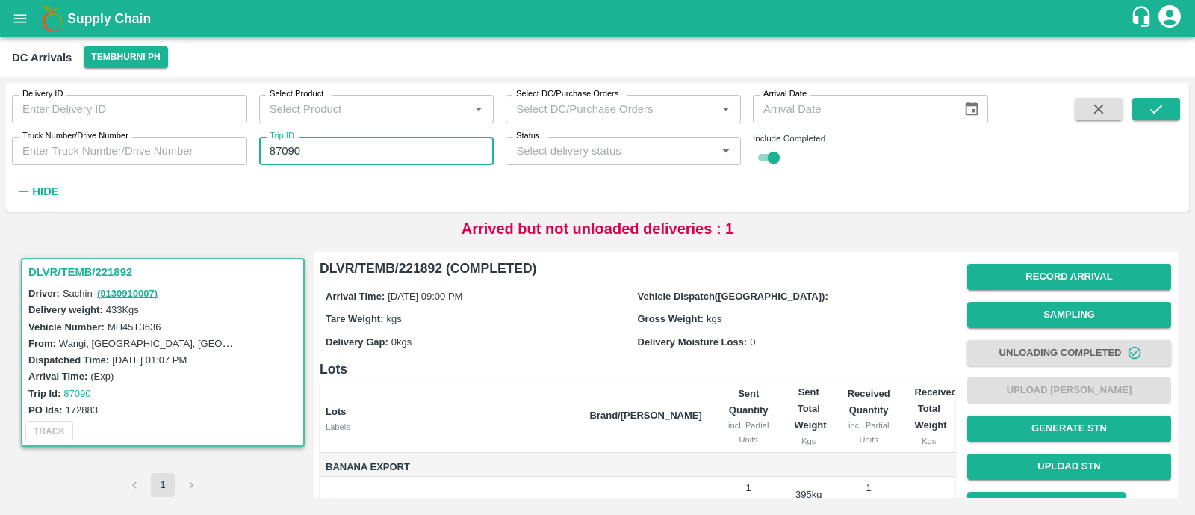
paste input "text"
click at [326, 154] on input "87090" at bounding box center [376, 151] width 235 height 28
type input "87065"
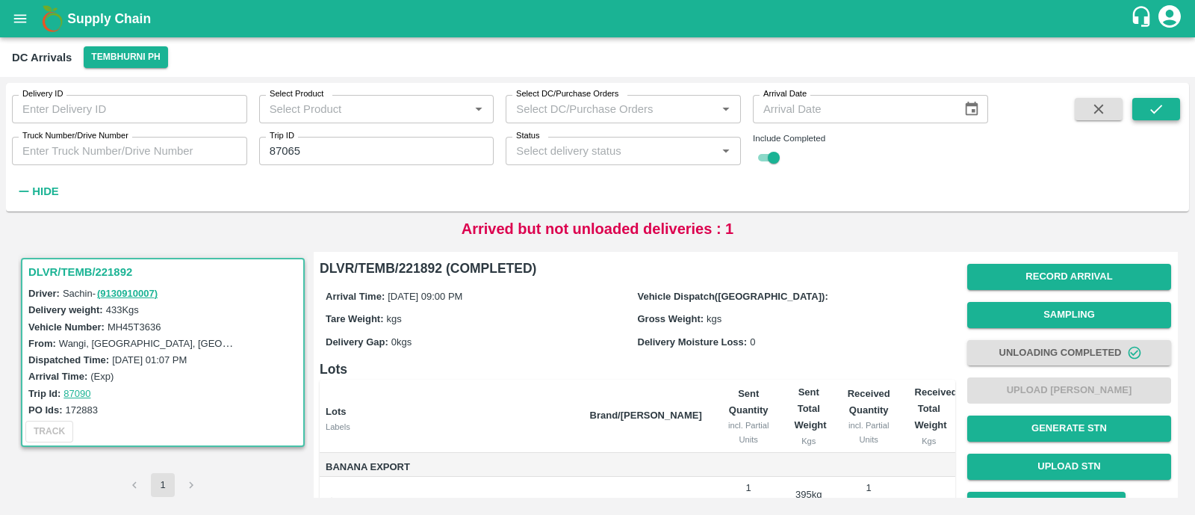
drag, startPoint x: 1158, startPoint y: 95, endPoint x: 1162, endPoint y: 114, distance: 19.0
click at [1162, 114] on div "Delivery ID Delivery ID Select Product Select Product   * Select DC/Purchase Or…" at bounding box center [597, 147] width 1183 height 117
click at [1162, 114] on icon "submit" at bounding box center [1156, 109] width 16 height 16
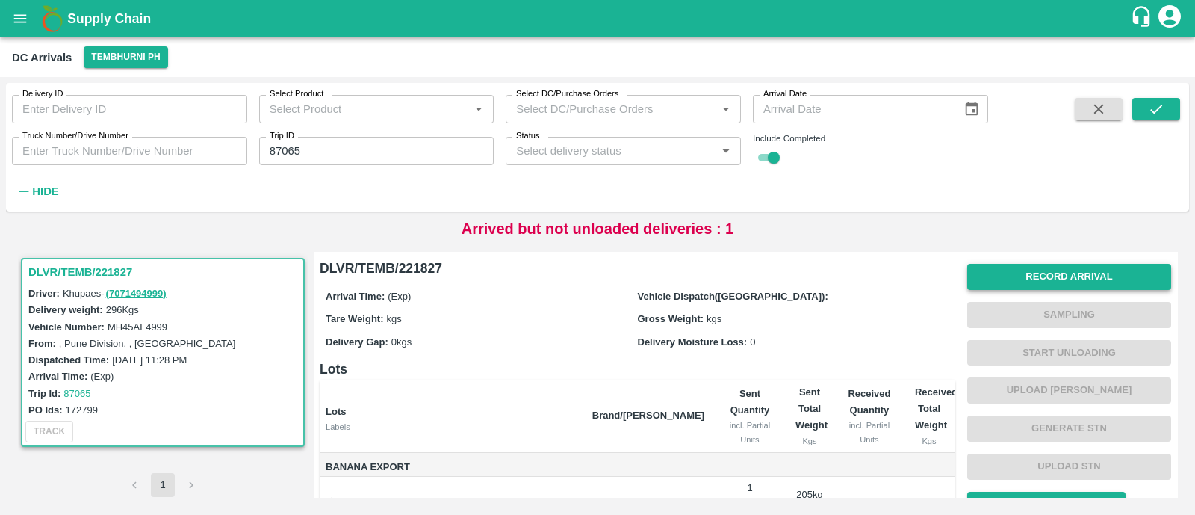
click at [1091, 285] on button "Record Arrival" at bounding box center [1069, 277] width 204 height 26
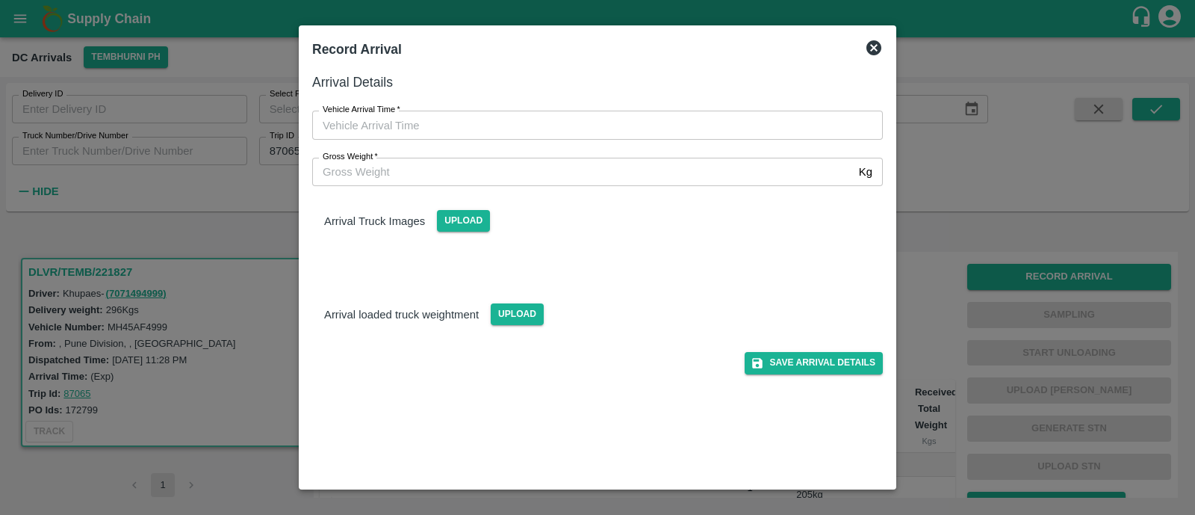
type input "DD/MM/YYYY hh:mm aa"
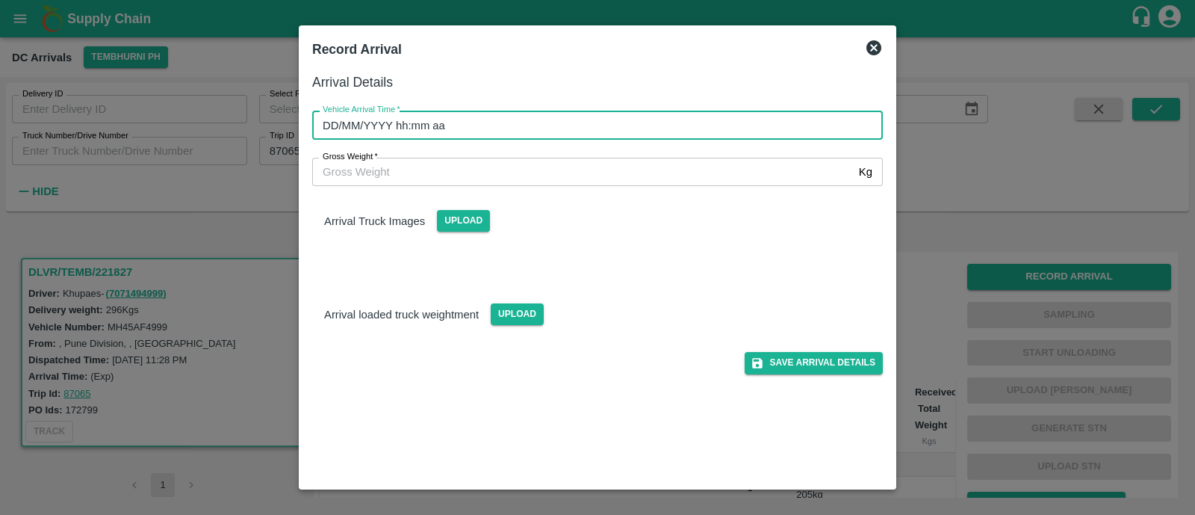
click at [456, 121] on input "DD/MM/YYYY hh:mm aa" at bounding box center [592, 125] width 560 height 28
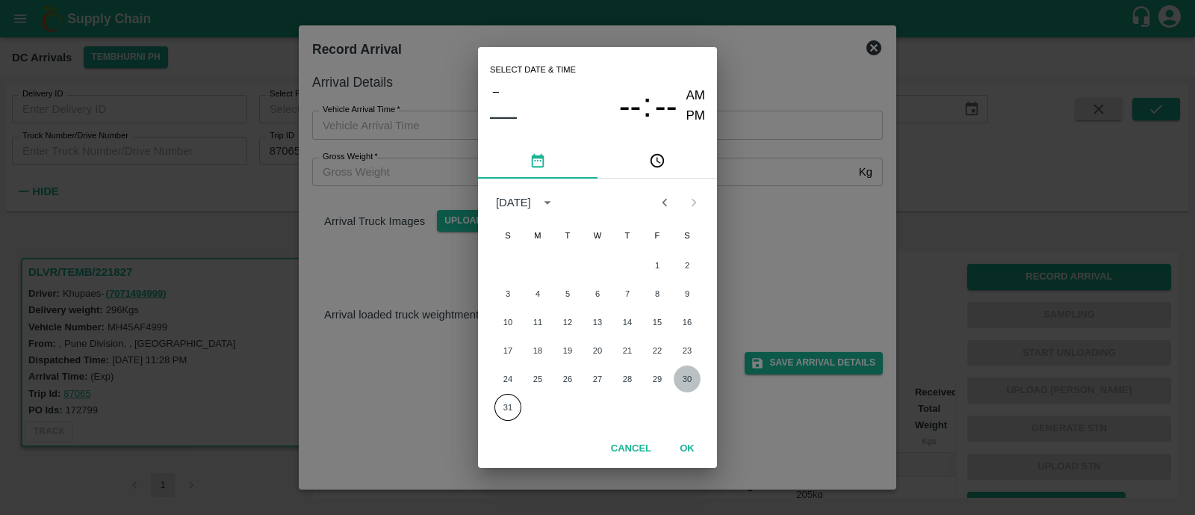
click at [689, 381] on button "30" at bounding box center [687, 378] width 27 height 27
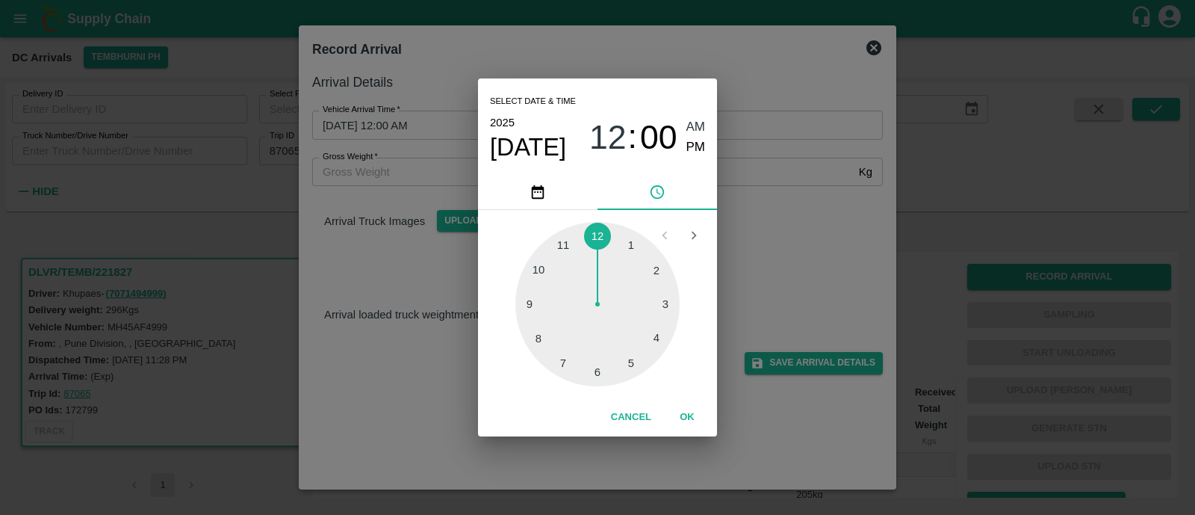
click at [531, 306] on div at bounding box center [597, 304] width 164 height 164
click at [704, 147] on span "PM" at bounding box center [696, 147] width 19 height 20
type input "30/08/2025 09:45 PM"
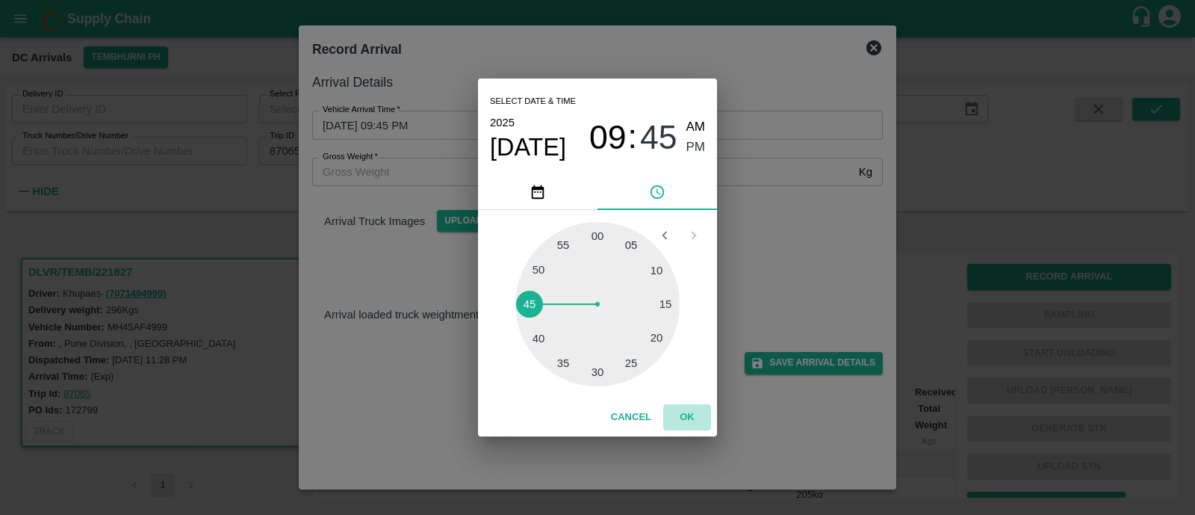
click at [706, 430] on button "OK" at bounding box center [687, 417] width 48 height 26
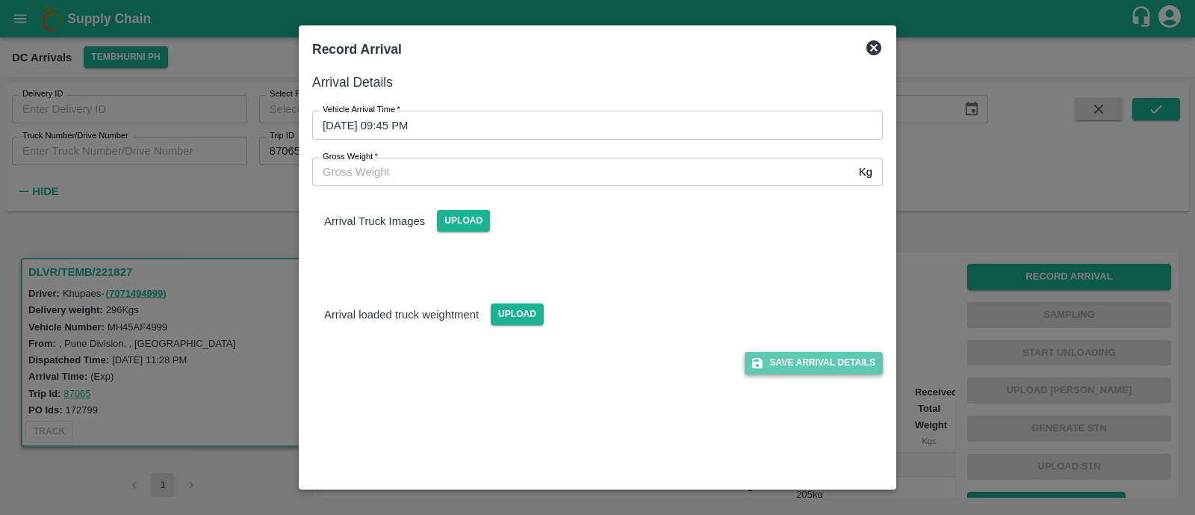
click at [851, 359] on button "Save Arrival Details" at bounding box center [814, 363] width 138 height 22
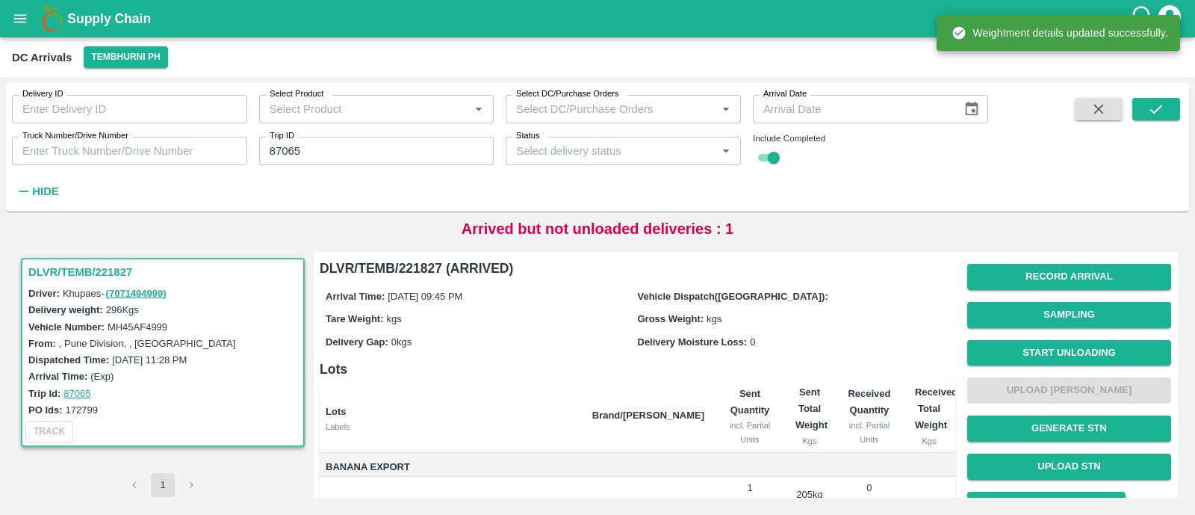
click at [1080, 350] on button "Start Unloading" at bounding box center [1069, 353] width 204 height 26
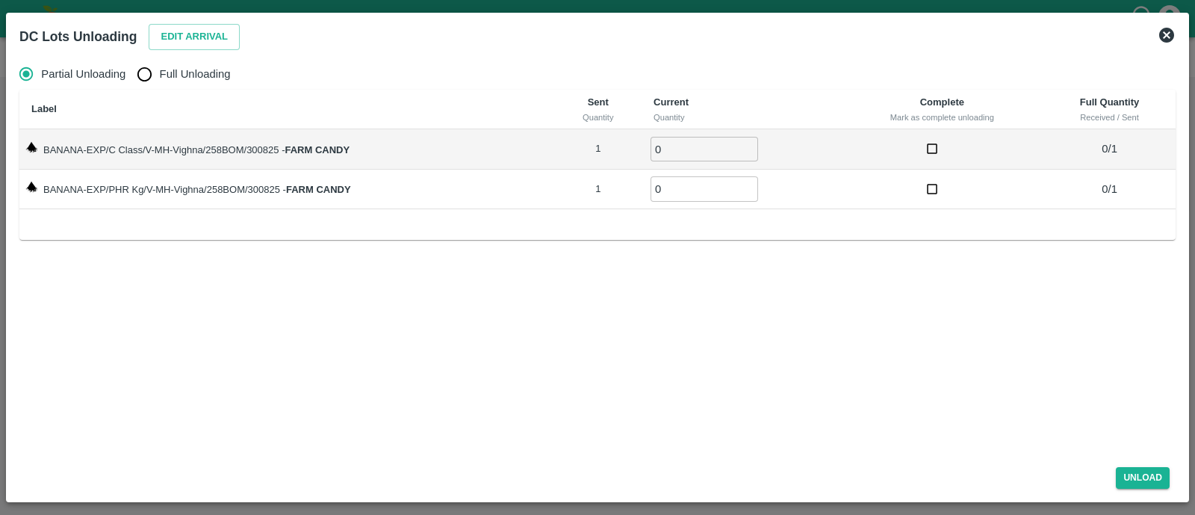
click at [146, 72] on input "Full Unloading" at bounding box center [144, 74] width 30 height 30
radio input "true"
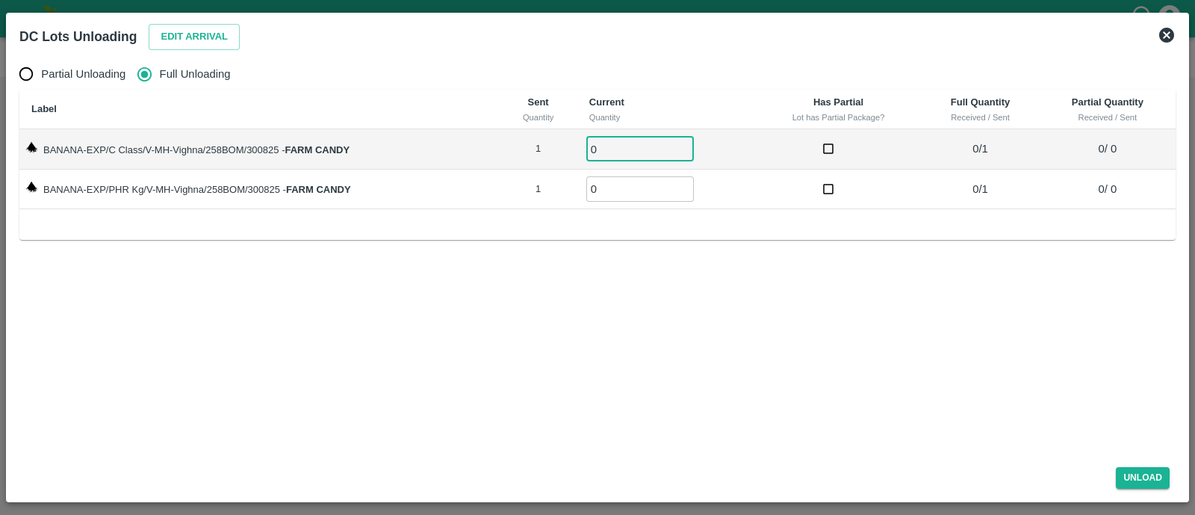
click at [605, 142] on input "0" at bounding box center [640, 149] width 108 height 25
type input "01"
click at [616, 187] on input "01" at bounding box center [640, 188] width 108 height 25
type input "01"
click at [1156, 480] on button "Unload" at bounding box center [1143, 478] width 54 height 22
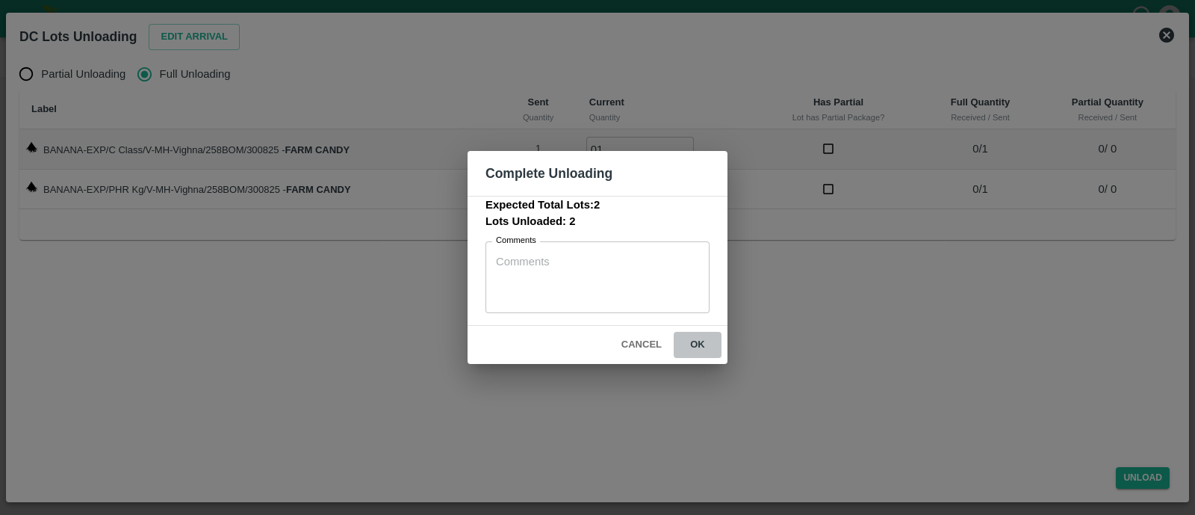
click at [693, 340] on button "ok" at bounding box center [698, 345] width 48 height 26
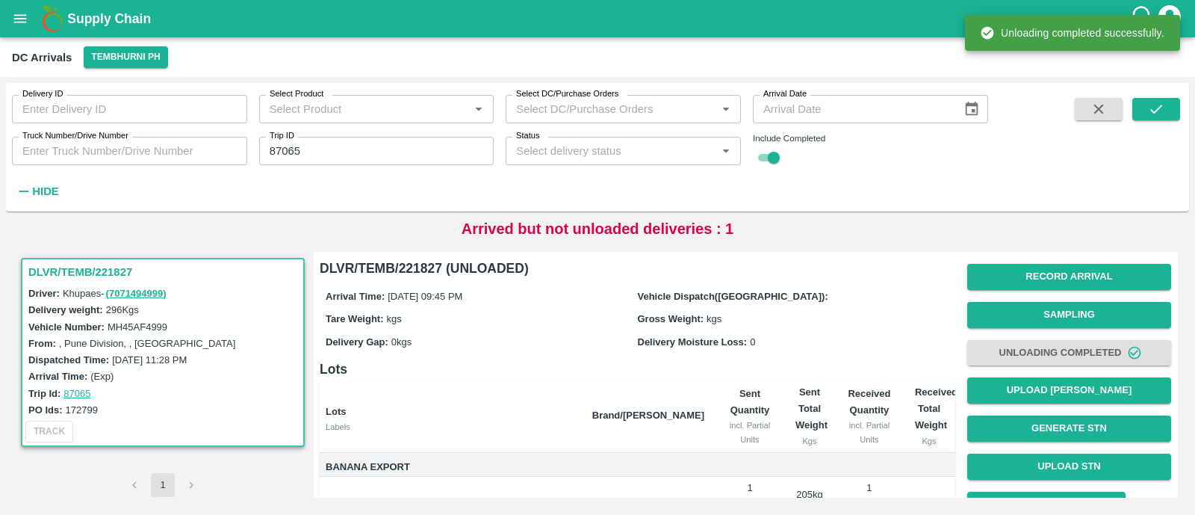
click at [975, 356] on button "Unloading Completed" at bounding box center [1069, 353] width 204 height 26
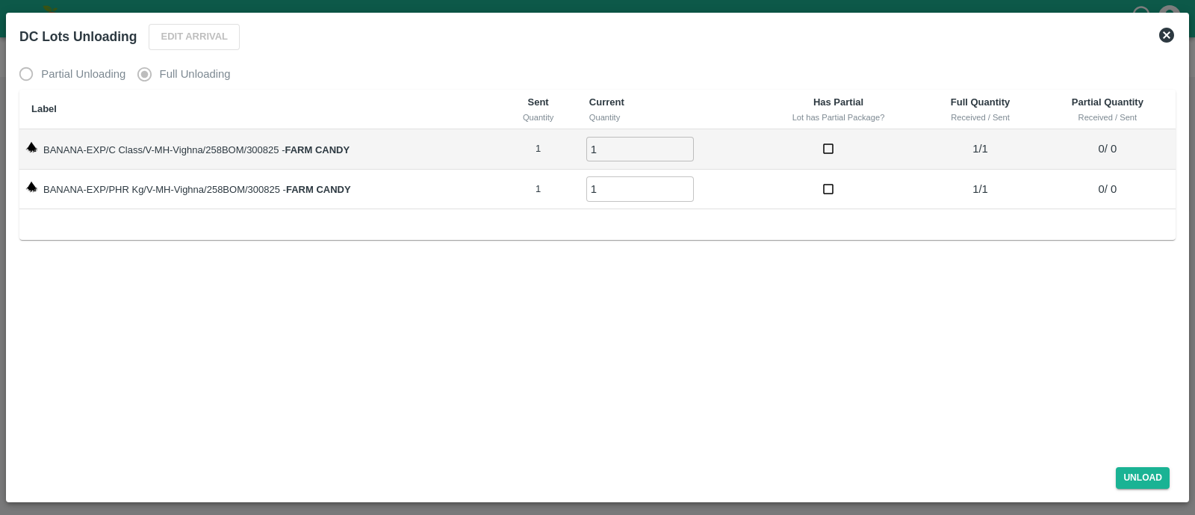
click at [1161, 34] on icon at bounding box center [1166, 35] width 15 height 15
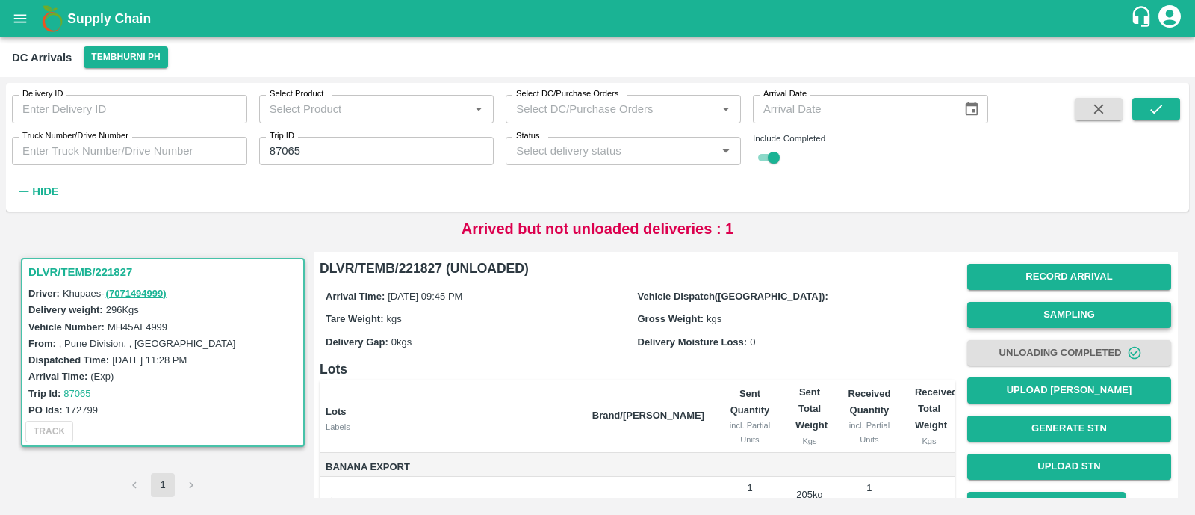
scroll to position [108, 0]
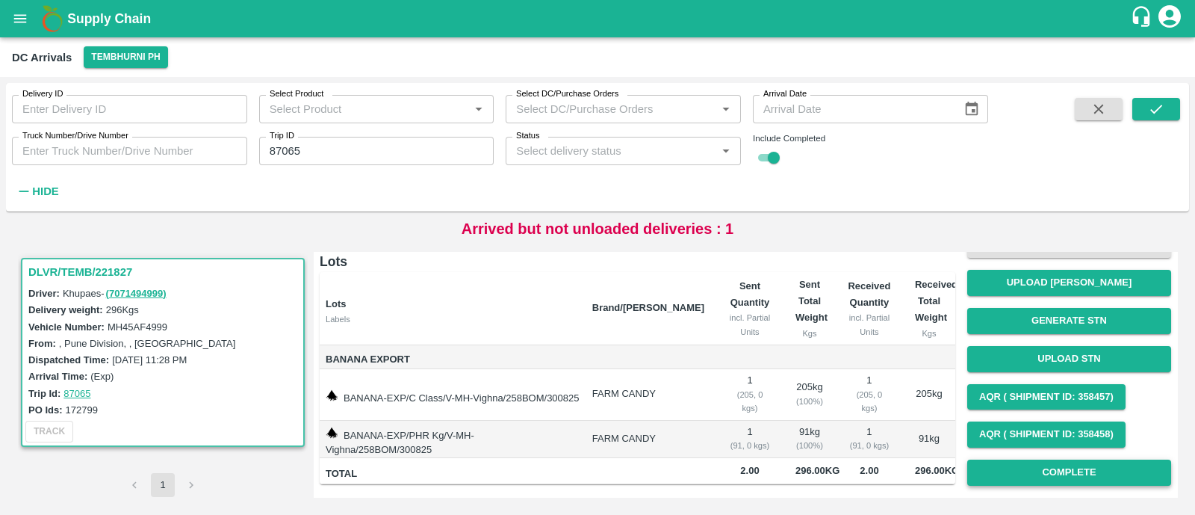
click at [1052, 467] on button "Complete" at bounding box center [1069, 472] width 204 height 26
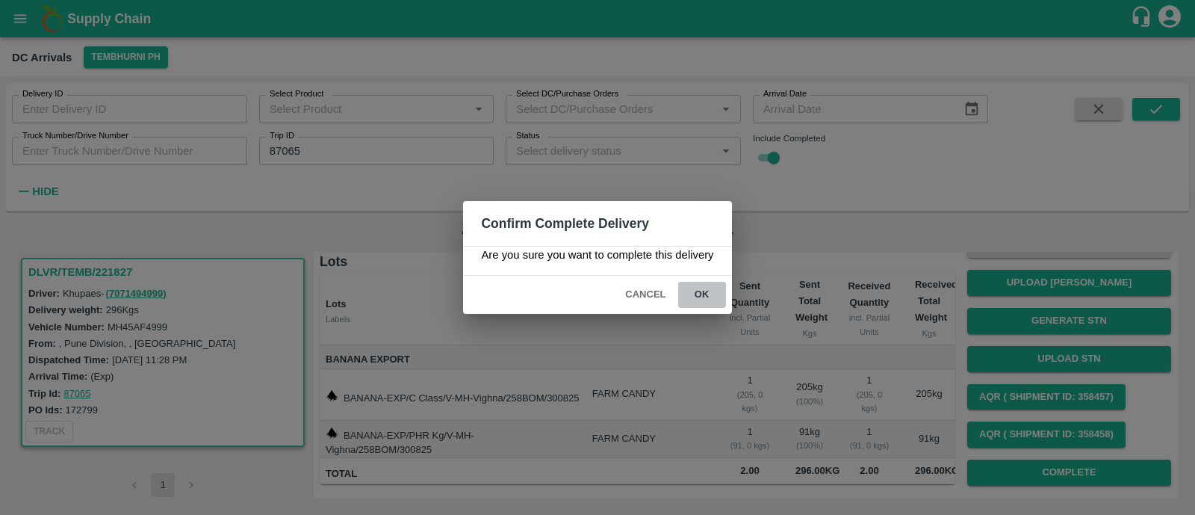
click at [704, 304] on button "ok" at bounding box center [702, 295] width 48 height 26
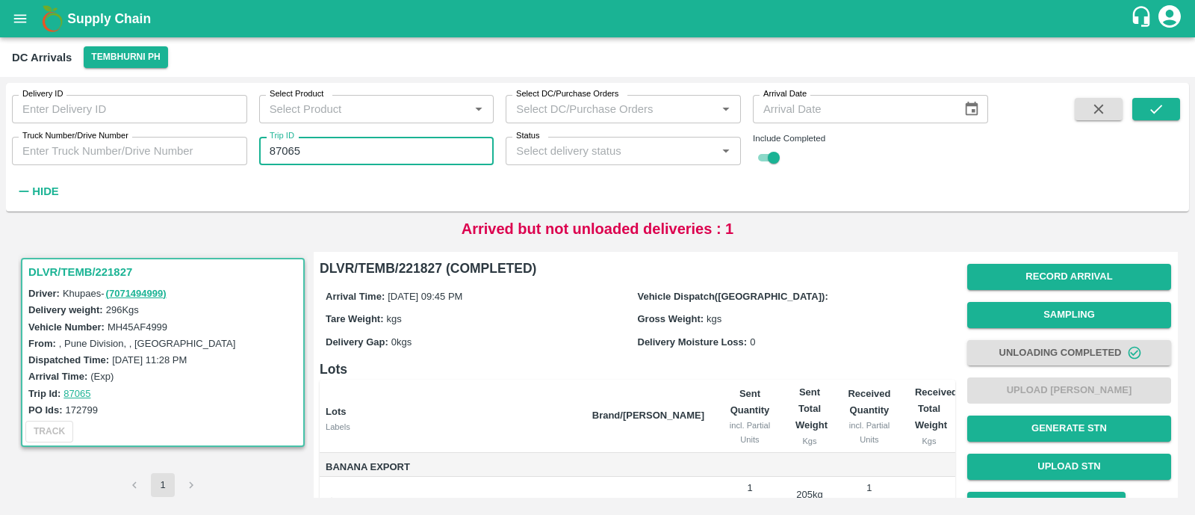
click at [334, 151] on input "87065" at bounding box center [376, 151] width 235 height 28
paste input "text"
type input "87087"
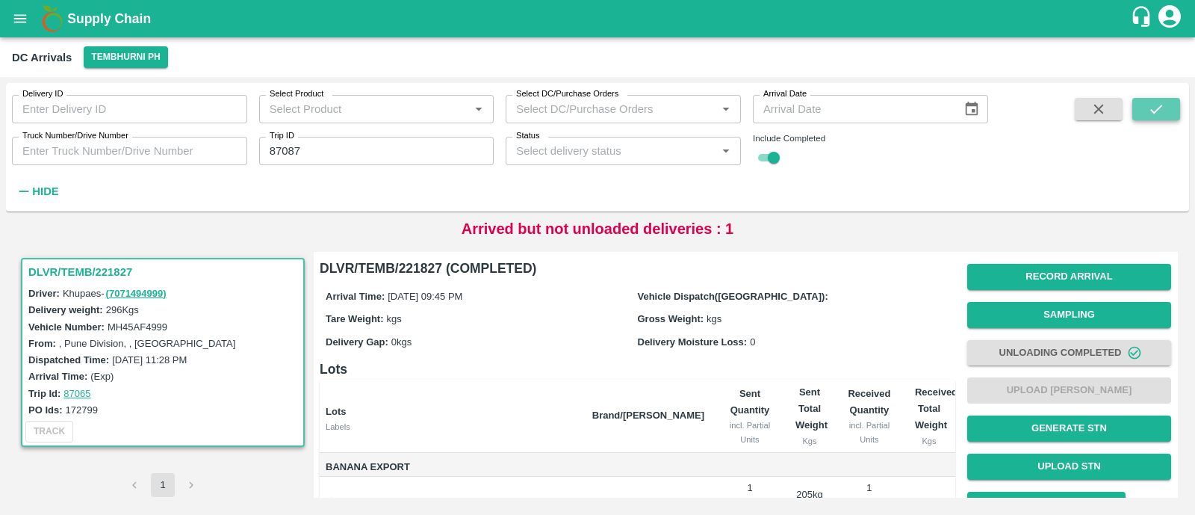
click at [1150, 110] on icon "submit" at bounding box center [1156, 109] width 16 height 16
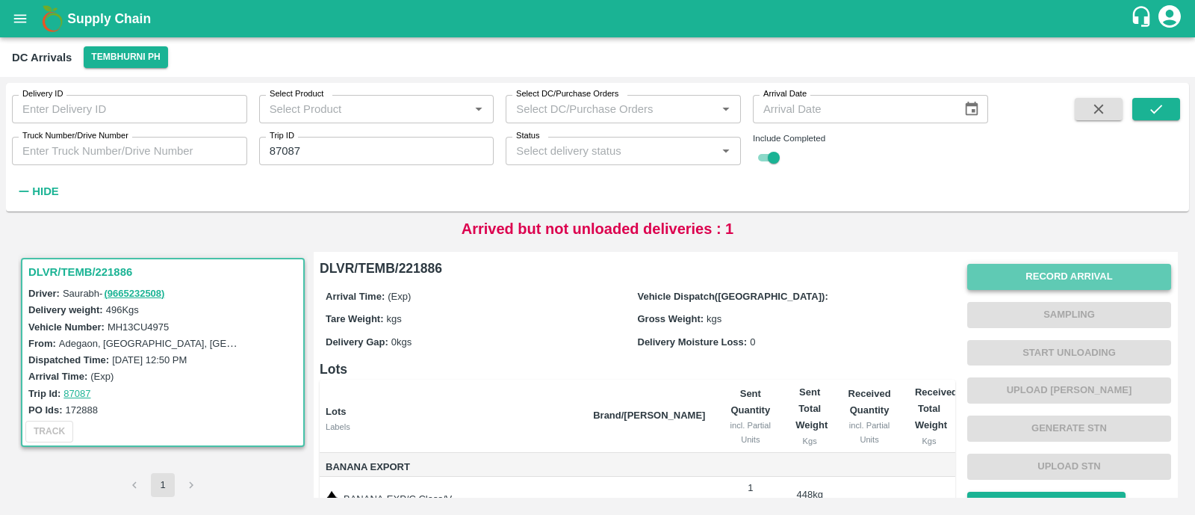
click at [1056, 270] on button "Record Arrival" at bounding box center [1069, 277] width 204 height 26
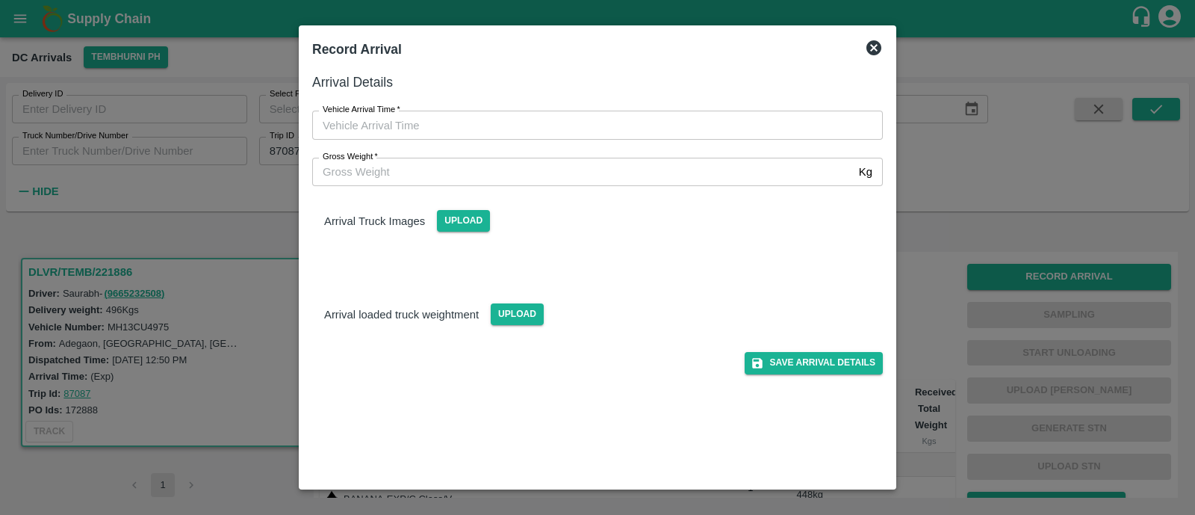
type input "DD/MM/YYYY hh:mm aa"
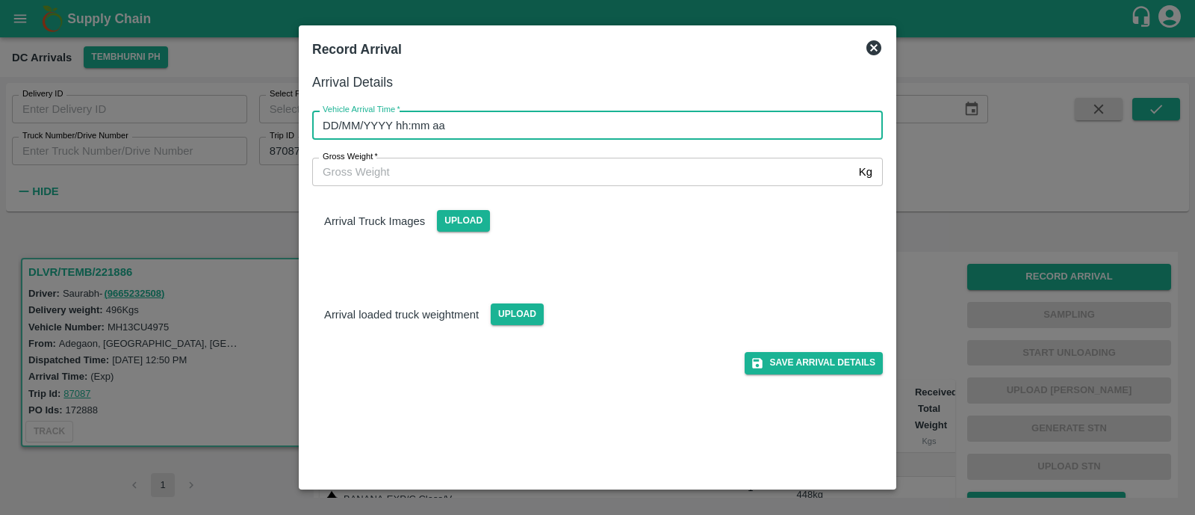
click at [507, 117] on input "DD/MM/YYYY hh:mm aa" at bounding box center [592, 125] width 560 height 28
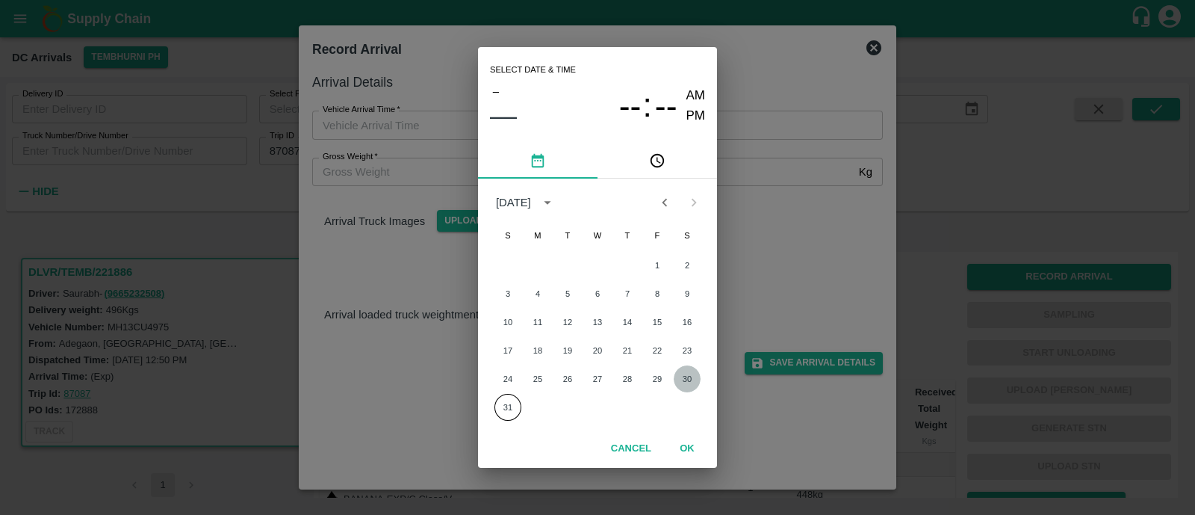
click at [684, 374] on button "30" at bounding box center [687, 378] width 27 height 27
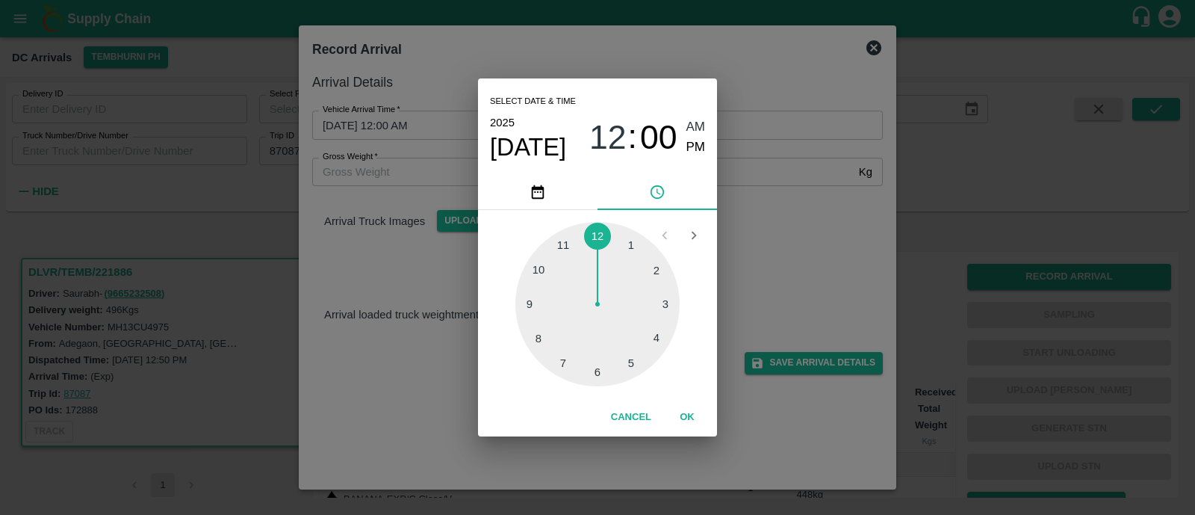
click at [534, 303] on div at bounding box center [597, 304] width 164 height 164
click at [548, 338] on div at bounding box center [597, 304] width 164 height 164
click at [698, 144] on span "PM" at bounding box center [696, 147] width 19 height 20
type input "30/08/2025 09:39 PM"
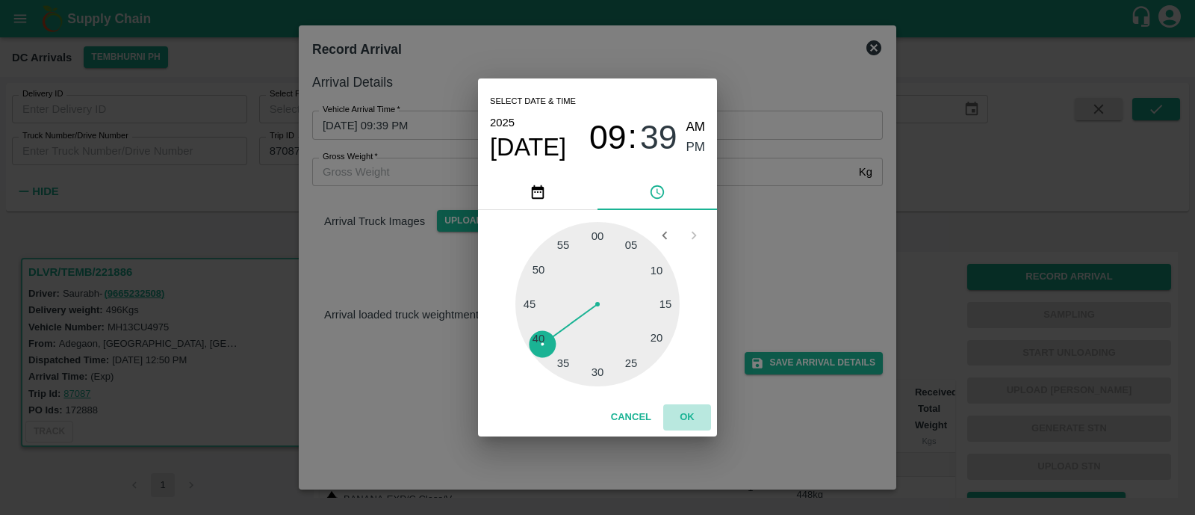
click at [696, 420] on button "OK" at bounding box center [687, 417] width 48 height 26
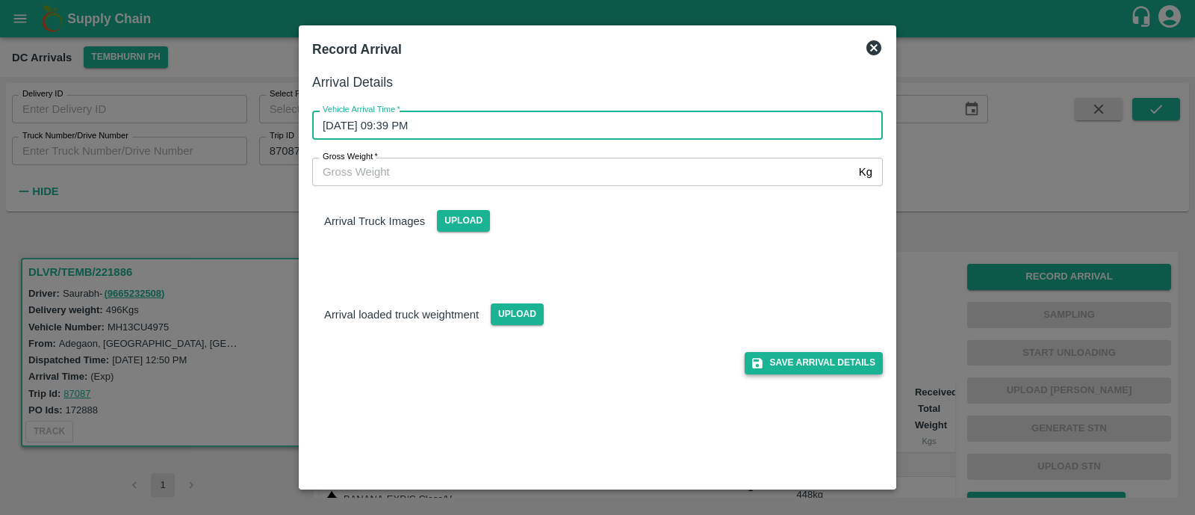
click at [829, 368] on button "Save Arrival Details" at bounding box center [814, 363] width 138 height 22
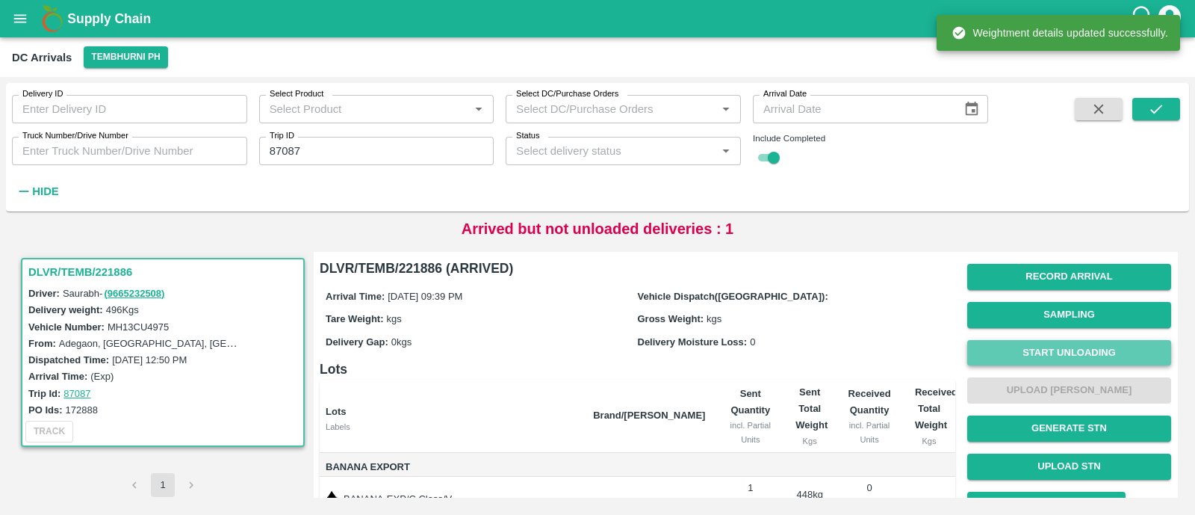
click at [1021, 351] on button "Start Unloading" at bounding box center [1069, 353] width 204 height 26
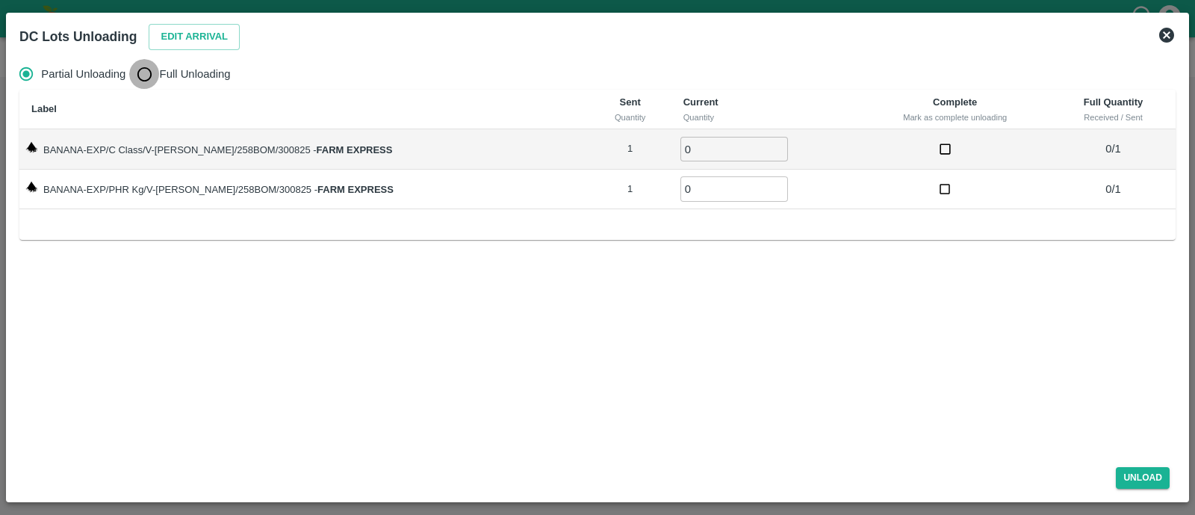
click at [157, 64] on input "Full Unloading" at bounding box center [144, 74] width 30 height 30
radio input "true"
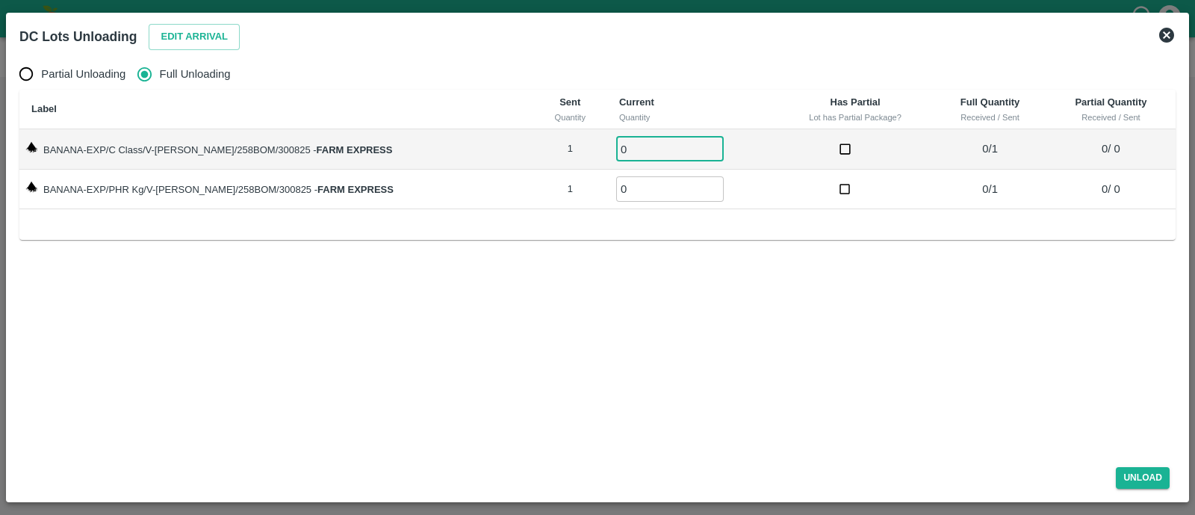
click at [617, 149] on input "0" at bounding box center [670, 149] width 108 height 25
type input "01"
click at [621, 188] on input "01" at bounding box center [670, 188] width 108 height 25
type input "01"
click at [1153, 476] on button "Unload" at bounding box center [1143, 478] width 54 height 22
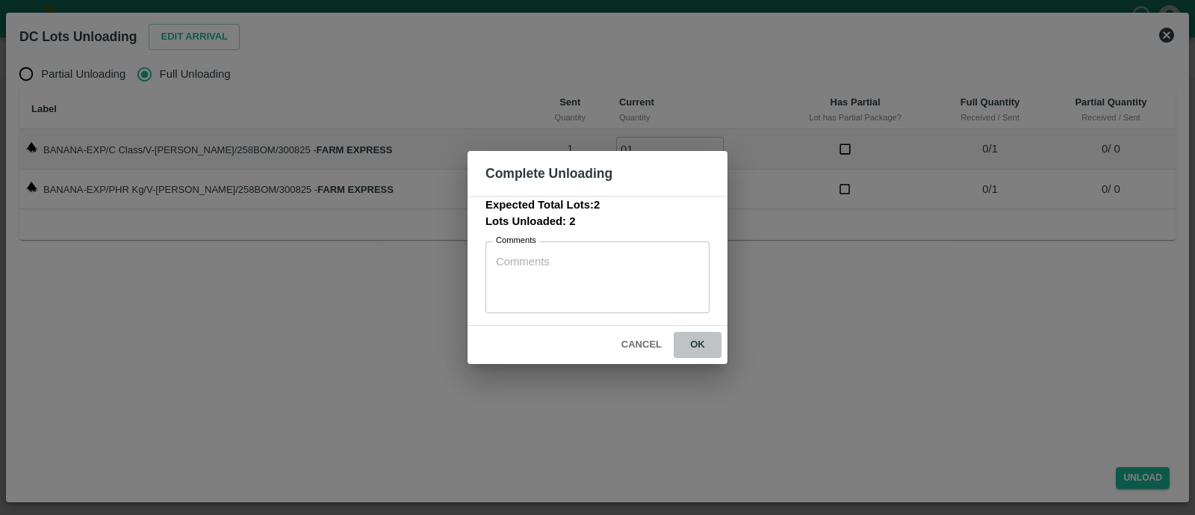
click at [719, 345] on button "ok" at bounding box center [698, 345] width 48 height 26
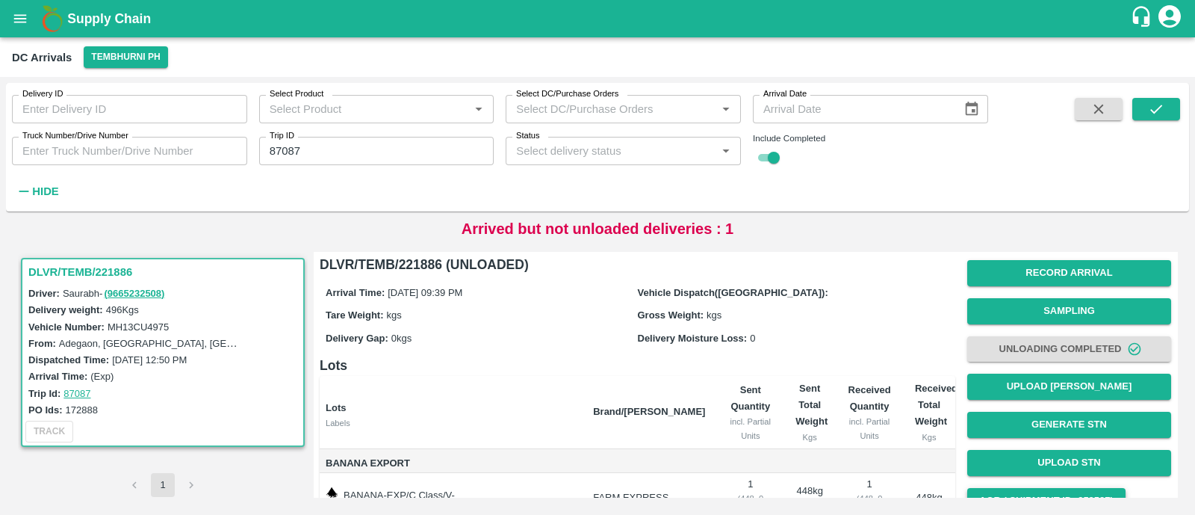
scroll to position [108, 0]
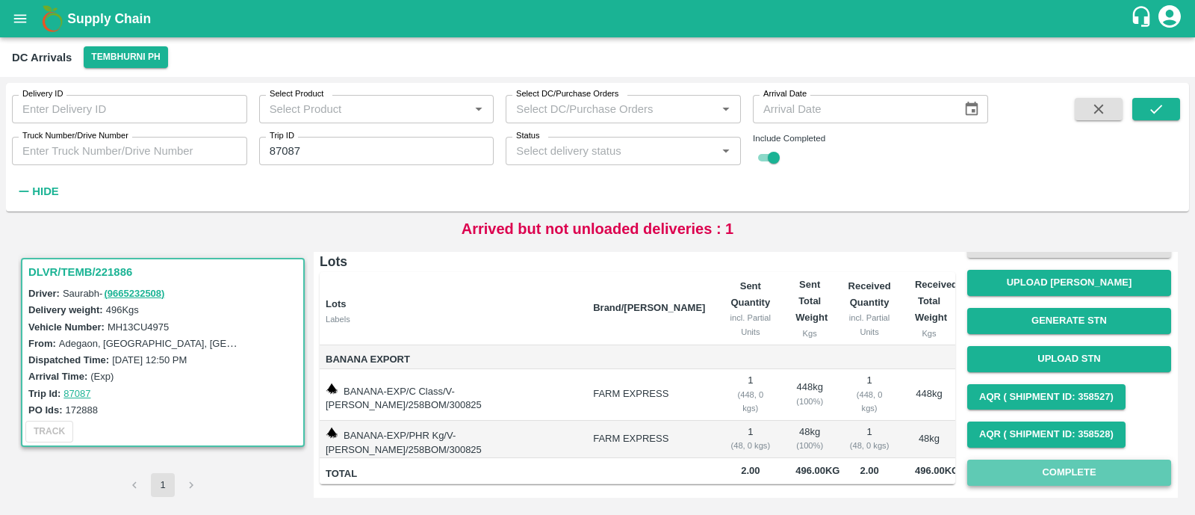
click at [1035, 464] on button "Complete" at bounding box center [1069, 472] width 204 height 26
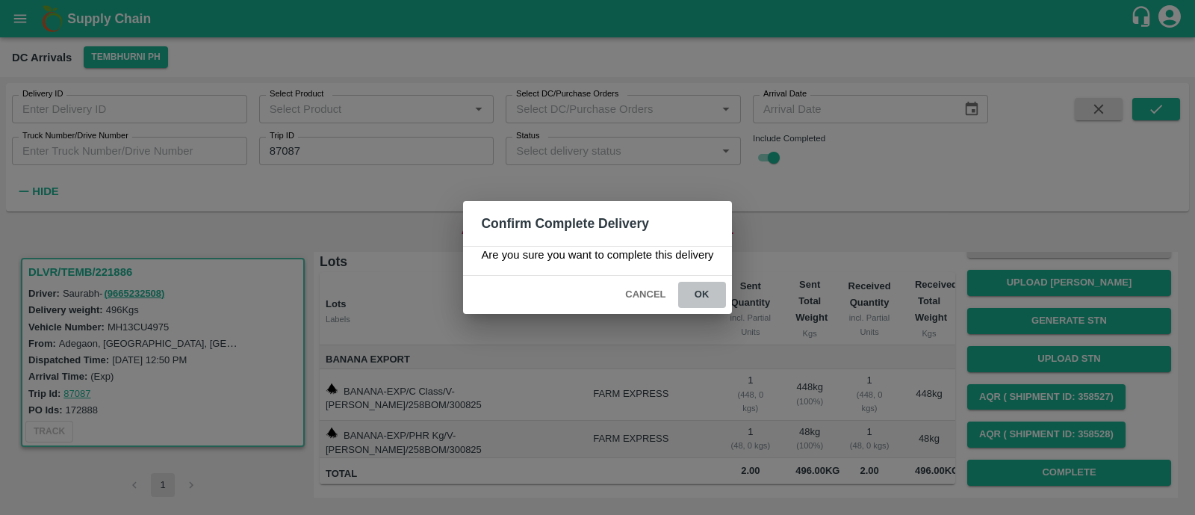
click at [713, 299] on button "ok" at bounding box center [702, 295] width 48 height 26
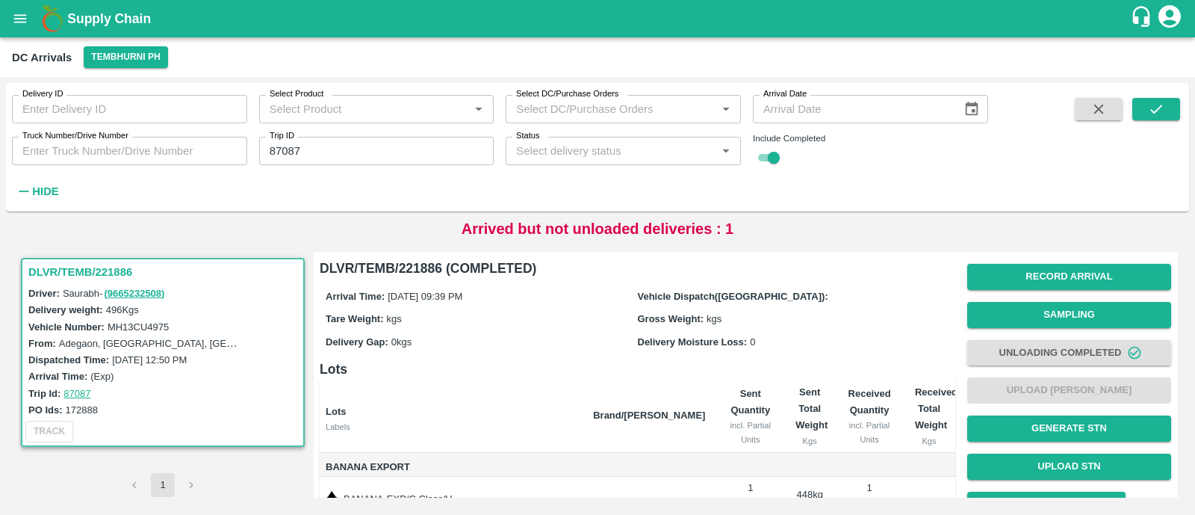
click at [351, 158] on input "87087" at bounding box center [376, 151] width 235 height 28
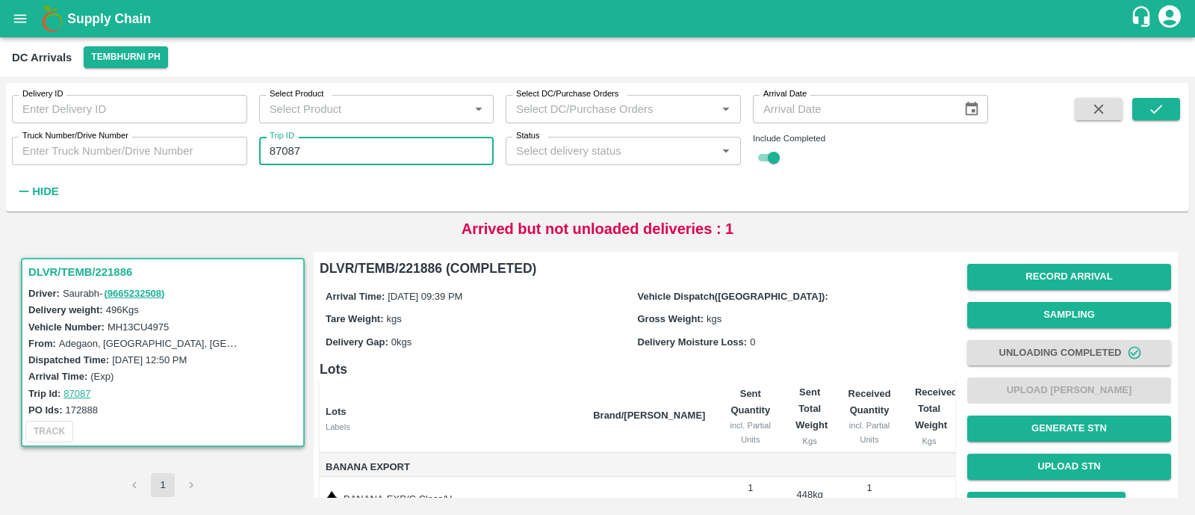
paste input "text"
click at [351, 158] on input "87060" at bounding box center [376, 151] width 235 height 28
type input "87060"
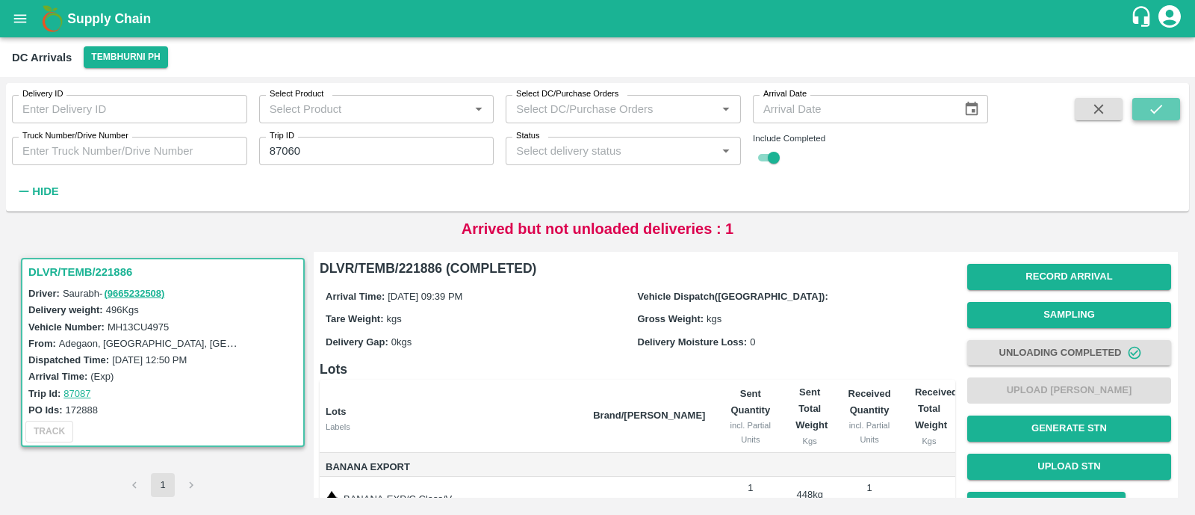
click at [1166, 103] on button "submit" at bounding box center [1157, 109] width 48 height 22
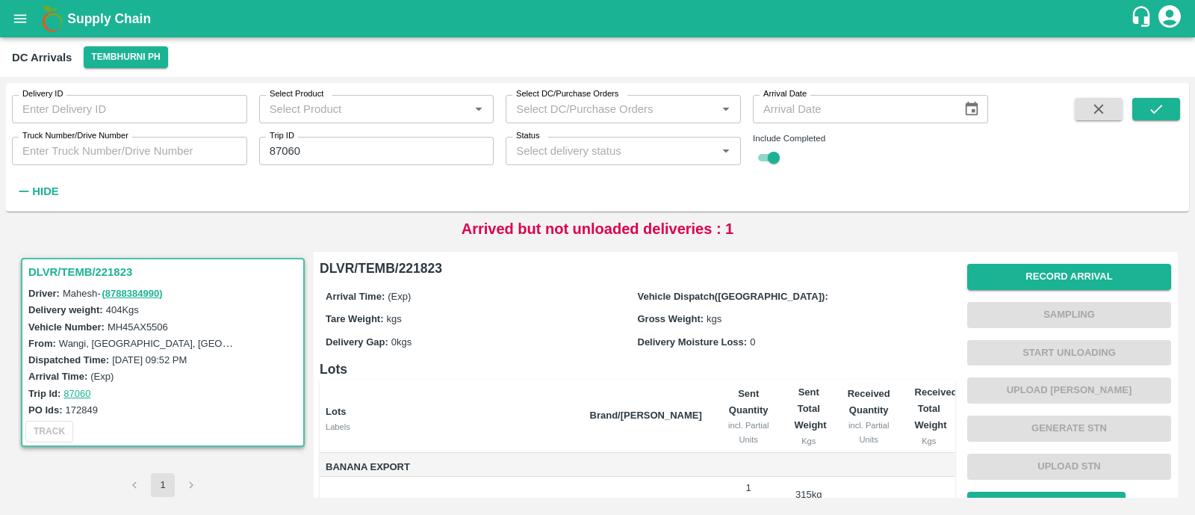
click at [1100, 275] on button "Record Arrival" at bounding box center [1069, 277] width 204 height 26
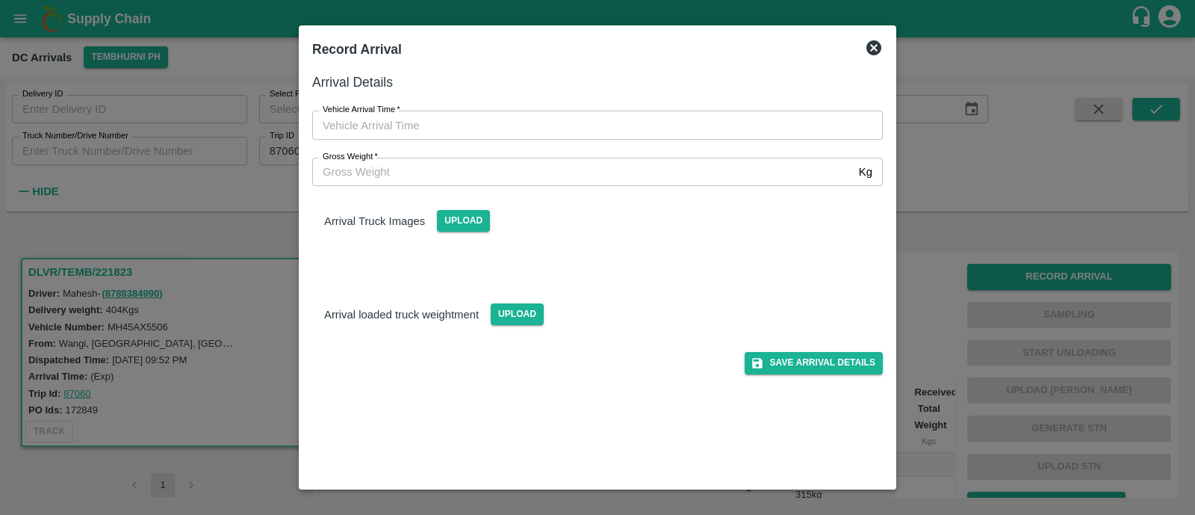
type input "DD/MM/YYYY hh:mm aa"
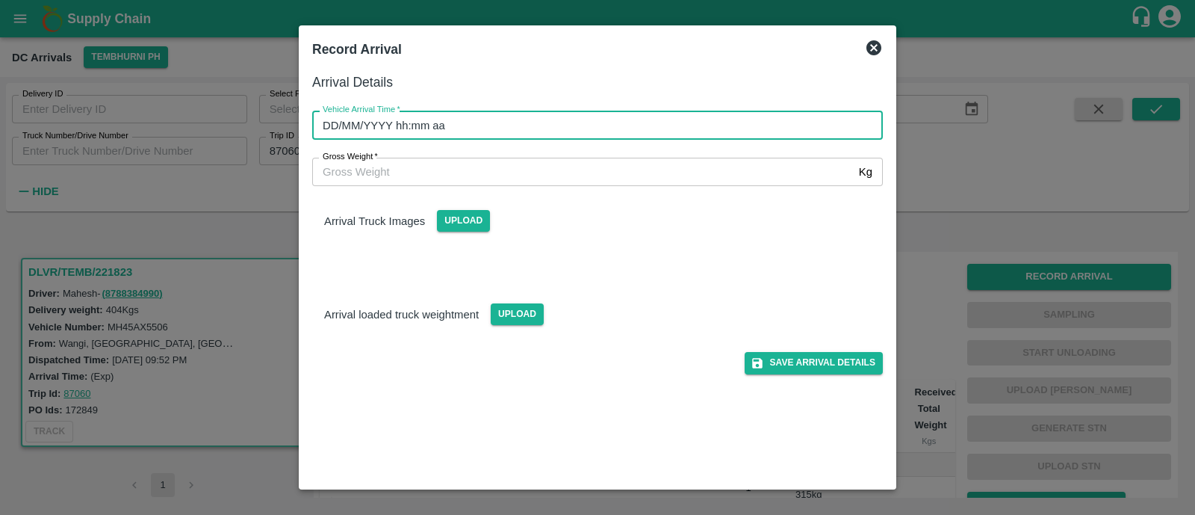
click at [527, 128] on input "DD/MM/YYYY hh:mm aa" at bounding box center [592, 125] width 560 height 28
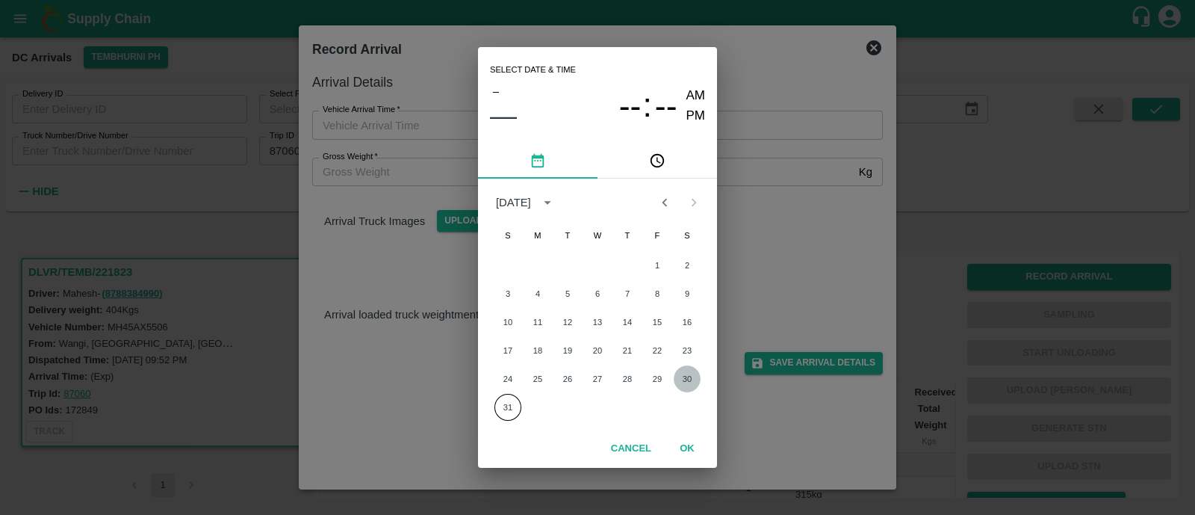
click at [685, 376] on button "30" at bounding box center [687, 378] width 27 height 27
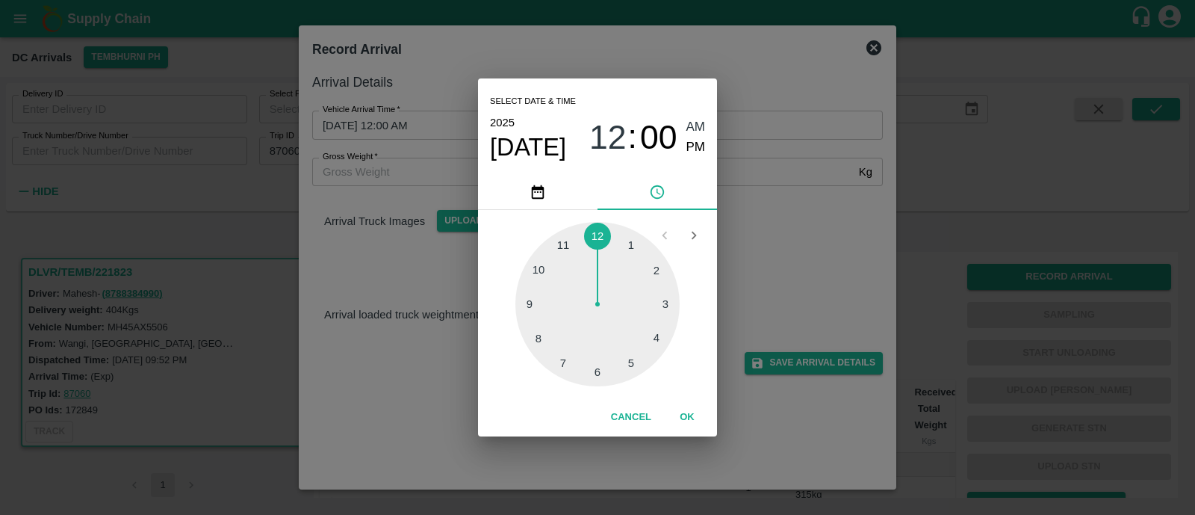
click at [536, 303] on div at bounding box center [597, 304] width 164 height 164
click at [568, 346] on div at bounding box center [597, 304] width 164 height 164
click at [699, 151] on span "PM" at bounding box center [696, 147] width 19 height 20
type input "30/08/2025 09:36 PM"
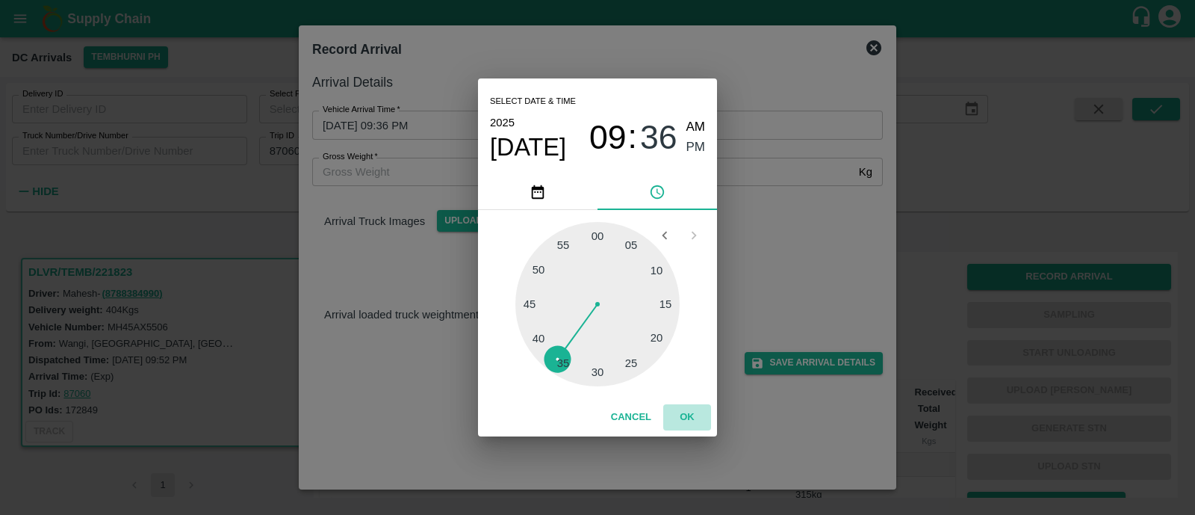
click at [683, 410] on button "OK" at bounding box center [687, 417] width 48 height 26
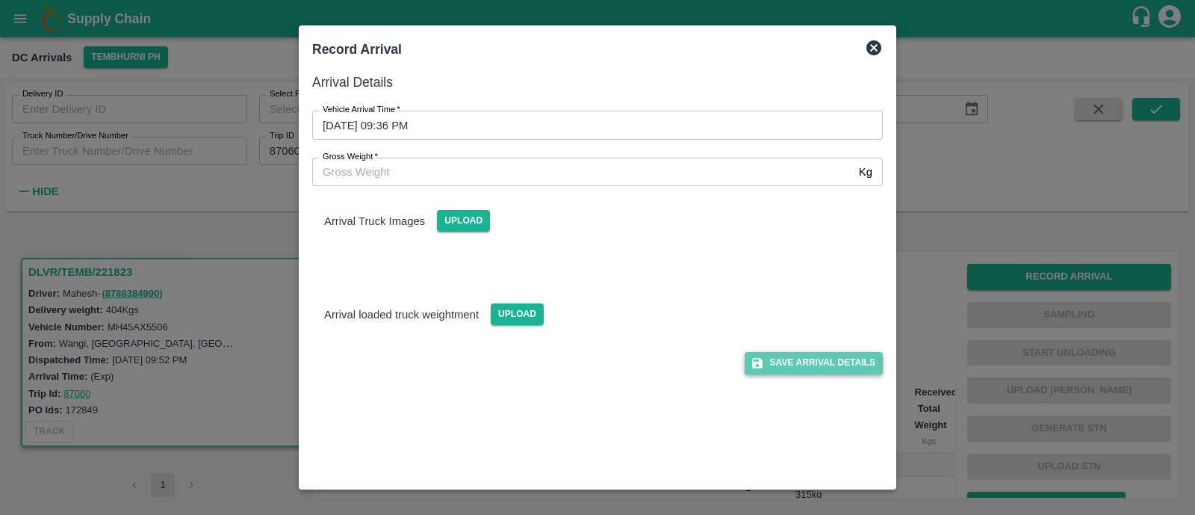
click at [840, 365] on button "Save Arrival Details" at bounding box center [814, 363] width 138 height 22
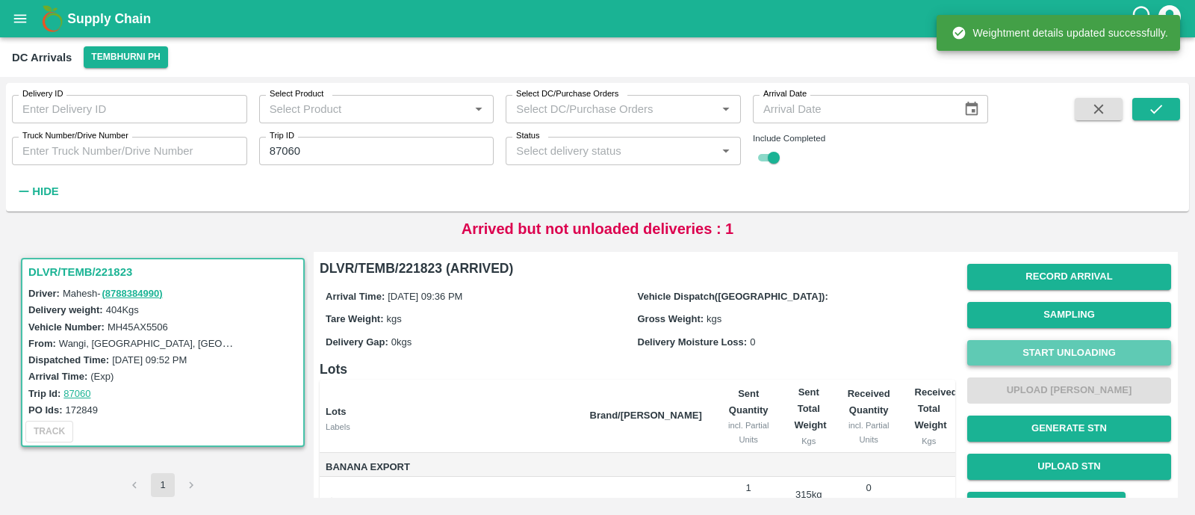
click at [985, 349] on button "Start Unloading" at bounding box center [1069, 353] width 204 height 26
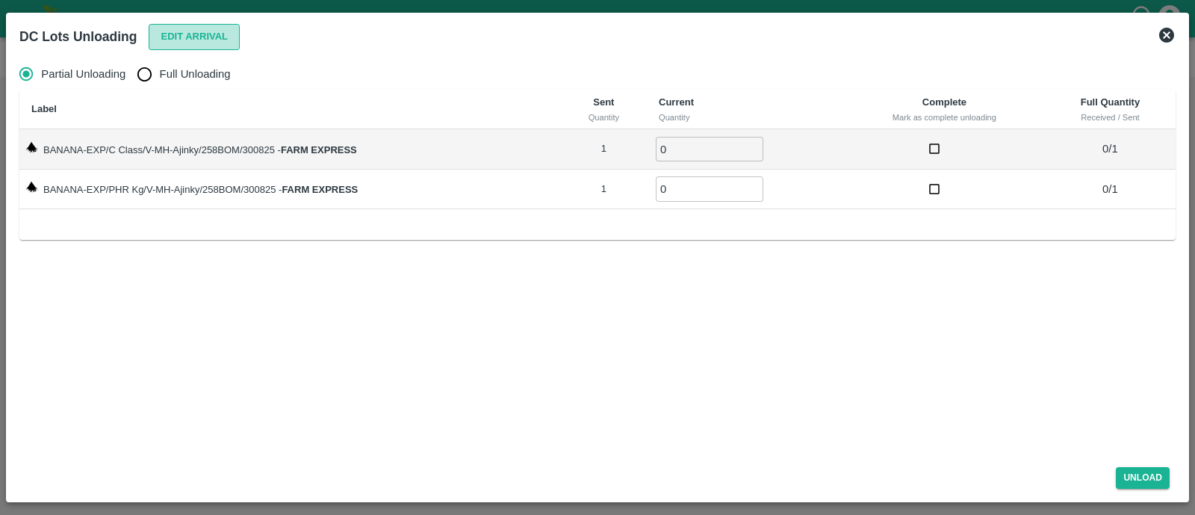
click at [188, 40] on button "Edit Arrival" at bounding box center [194, 37] width 91 height 26
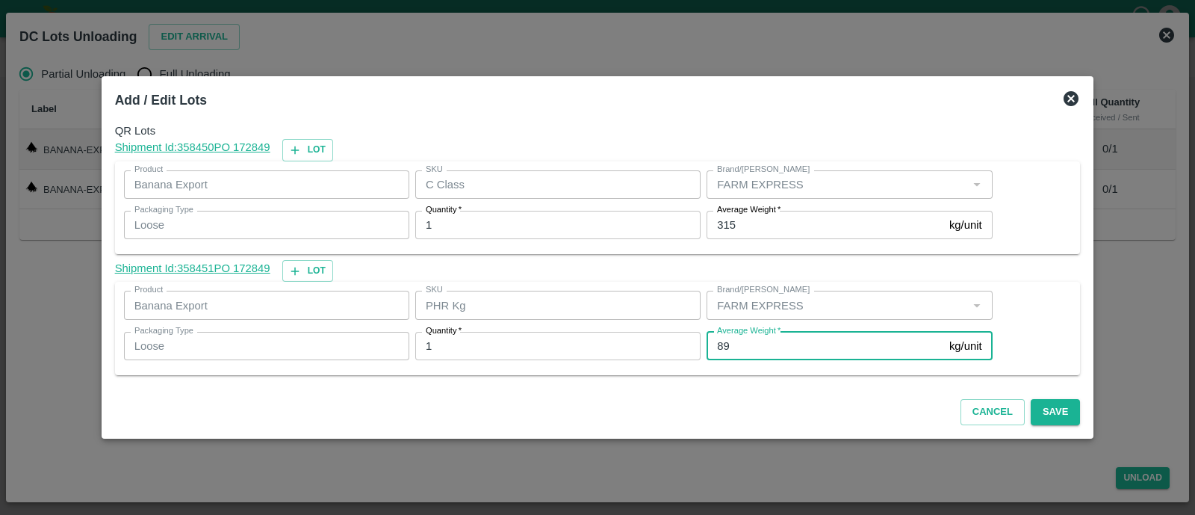
click at [728, 346] on input "89" at bounding box center [825, 346] width 237 height 28
type input "88"
click at [1047, 412] on button "Save" at bounding box center [1055, 412] width 49 height 26
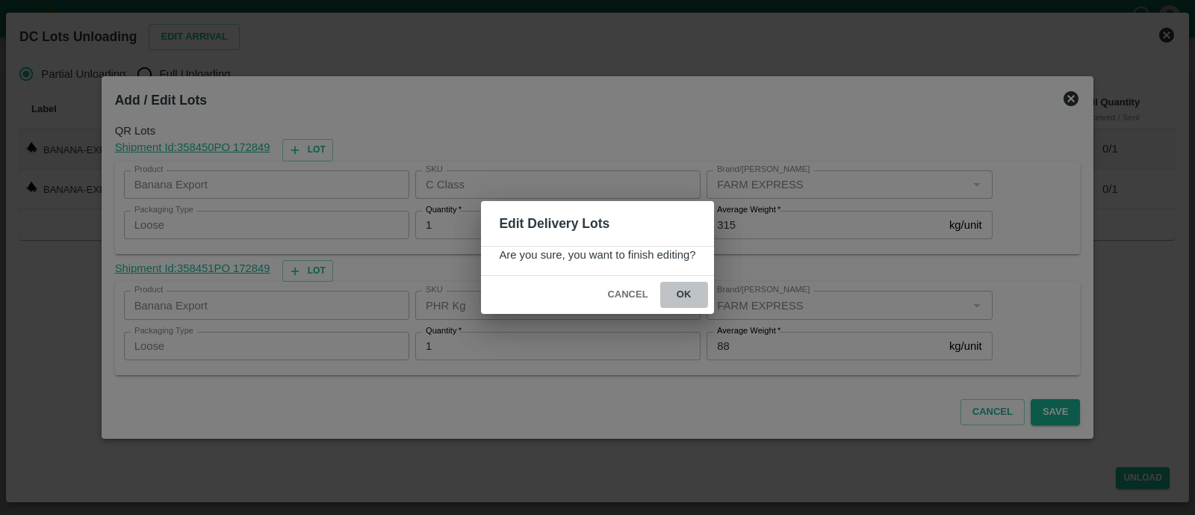
click at [700, 300] on button "ok" at bounding box center [684, 295] width 48 height 26
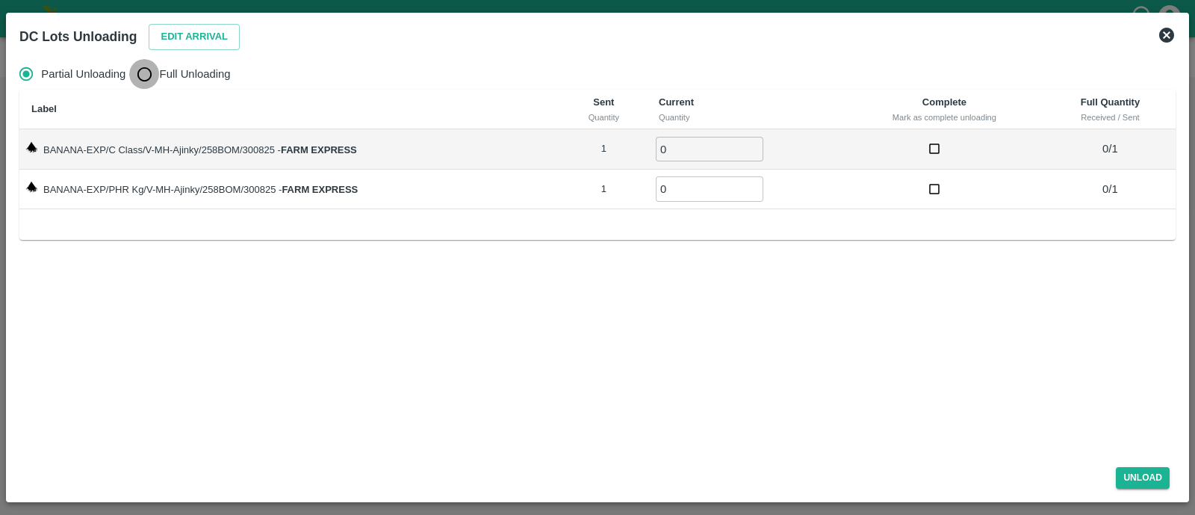
click at [156, 71] on input "Full Unloading" at bounding box center [144, 74] width 30 height 30
radio input "true"
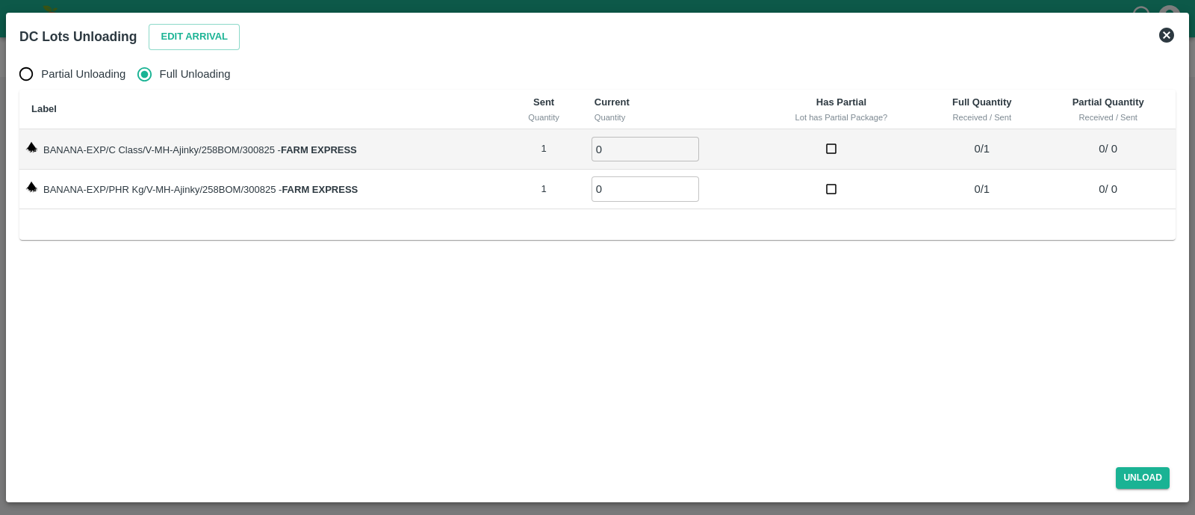
click at [631, 151] on input "0" at bounding box center [646, 149] width 108 height 25
type input "01"
click at [633, 185] on input "0" at bounding box center [646, 188] width 108 height 25
type input "01"
click at [1153, 491] on div "Unload" at bounding box center [597, 475] width 1168 height 40
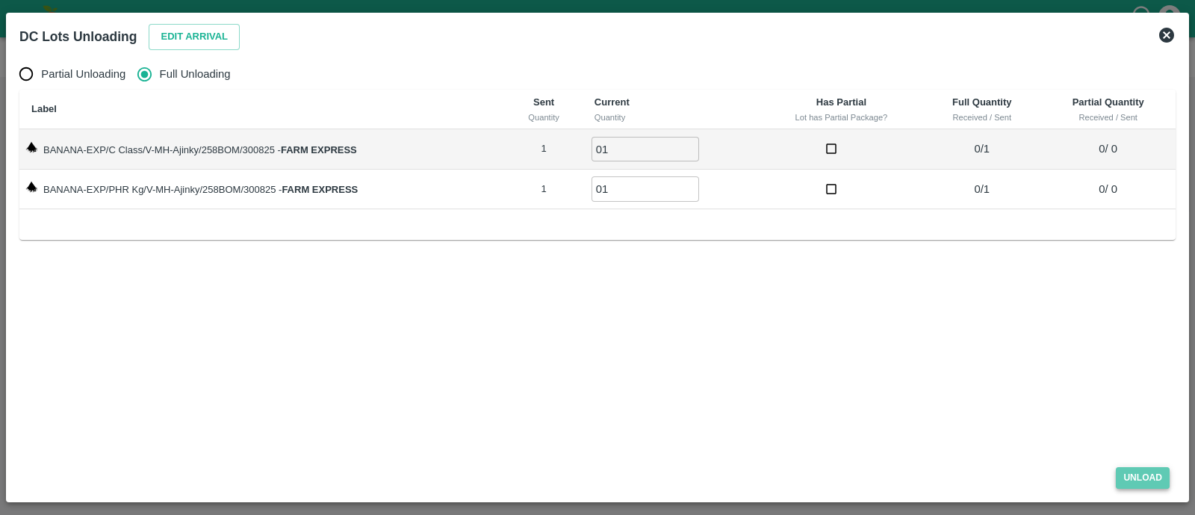
click at [1153, 487] on button "Unload" at bounding box center [1143, 478] width 54 height 22
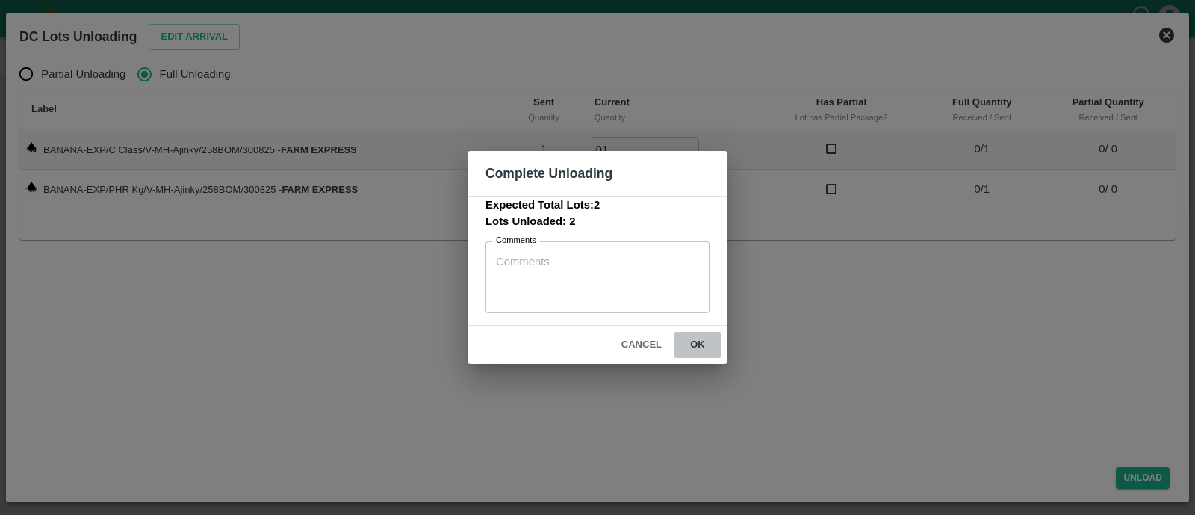
click at [705, 353] on button "ok" at bounding box center [698, 345] width 48 height 26
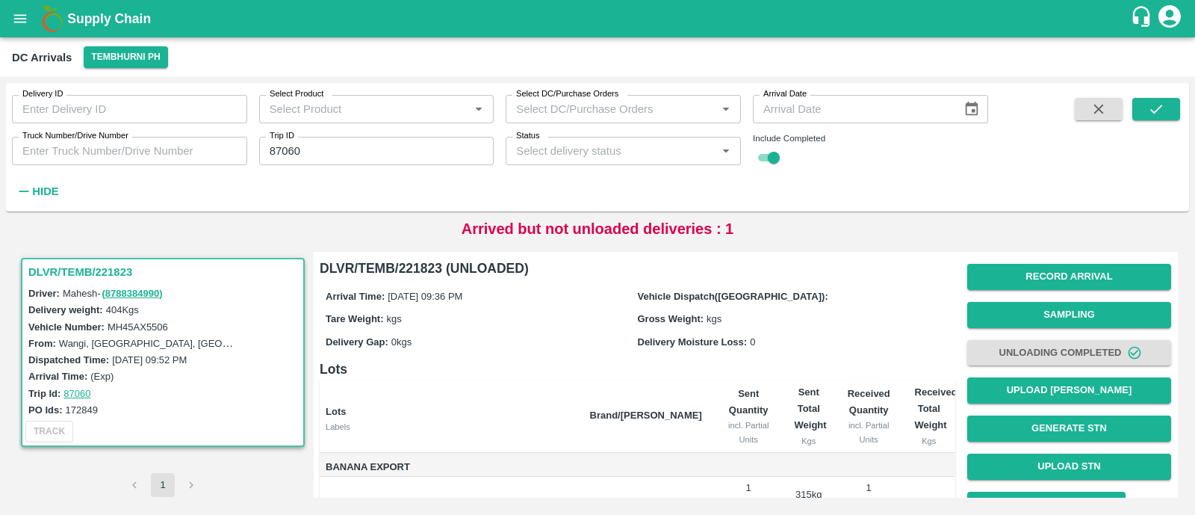
scroll to position [108, 0]
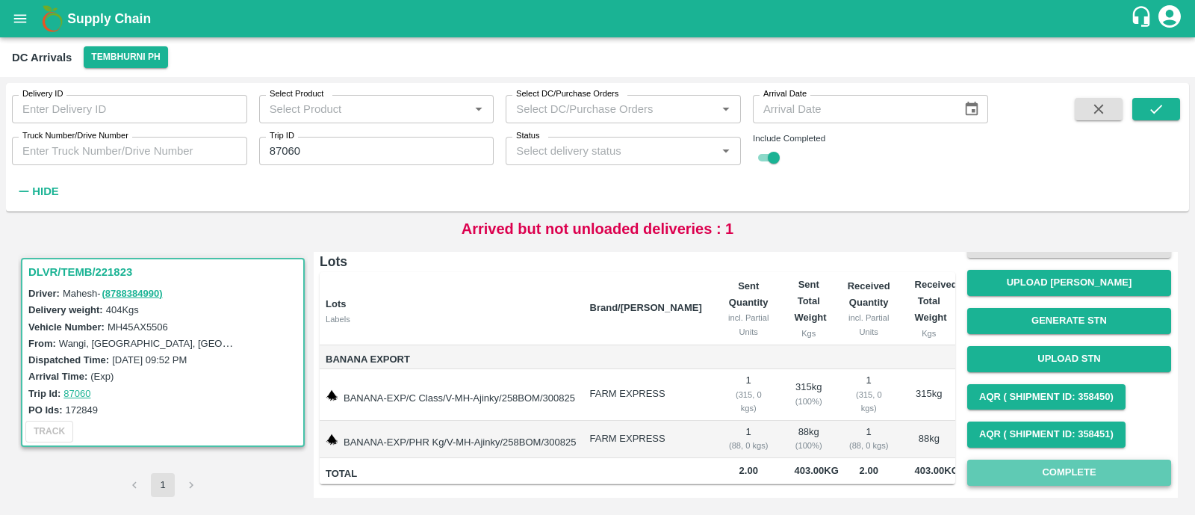
click at [1051, 468] on button "Complete" at bounding box center [1069, 472] width 204 height 26
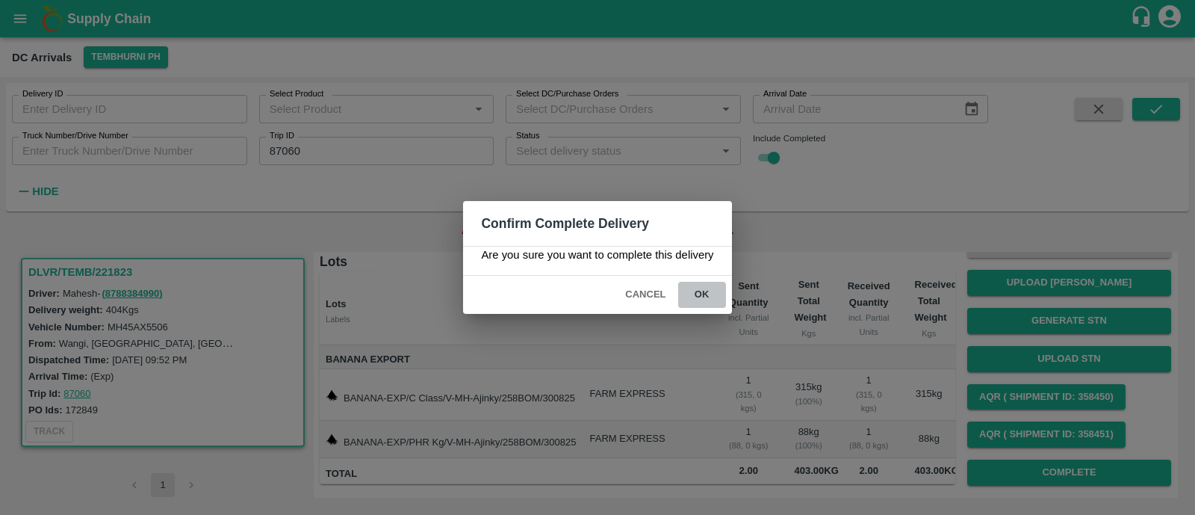
click at [704, 289] on button "ok" at bounding box center [702, 295] width 48 height 26
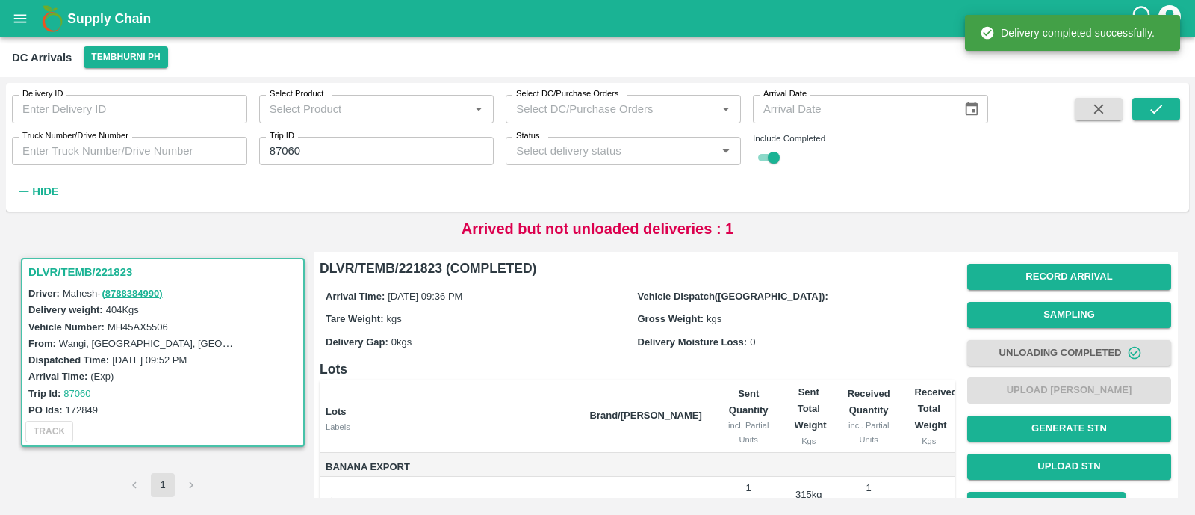
click at [418, 166] on div "Delivery ID Delivery ID Select Product Select Product   * Select DC/Purchase Or…" at bounding box center [494, 143] width 988 height 121
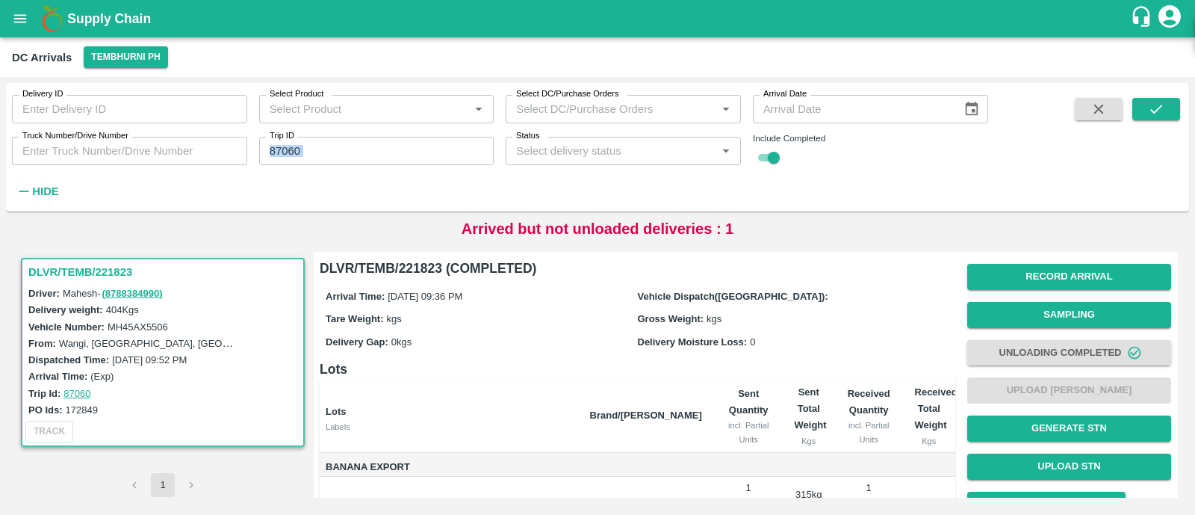
drag, startPoint x: 418, startPoint y: 166, endPoint x: 403, endPoint y: 157, distance: 16.8
click at [403, 157] on div "Delivery ID Delivery ID Select Product Select Product   * Select DC/Purchase Or…" at bounding box center [494, 143] width 988 height 121
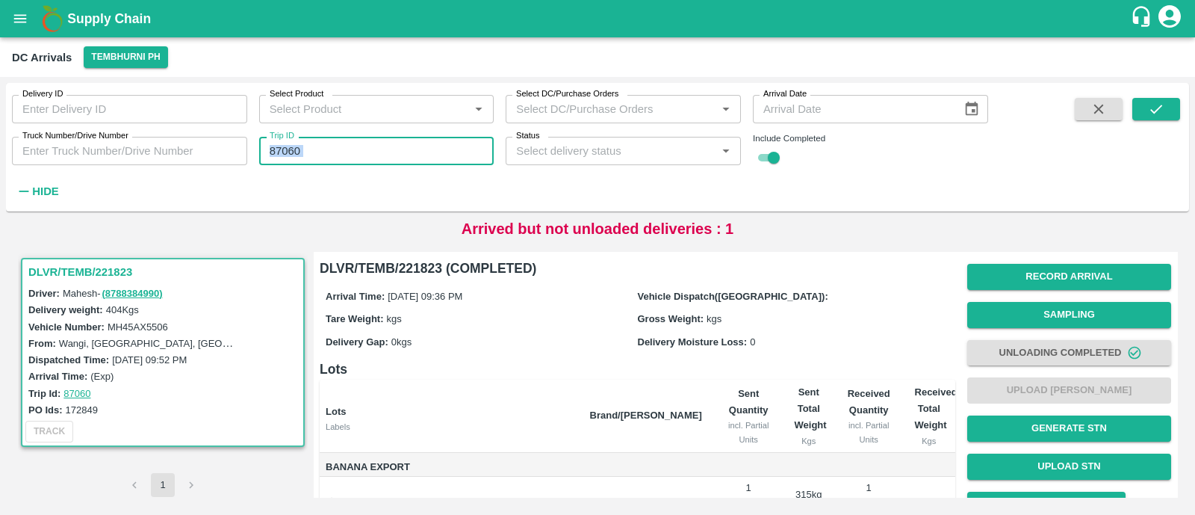
click at [403, 157] on input "87060" at bounding box center [376, 151] width 235 height 28
paste input "text"
type input "87089"
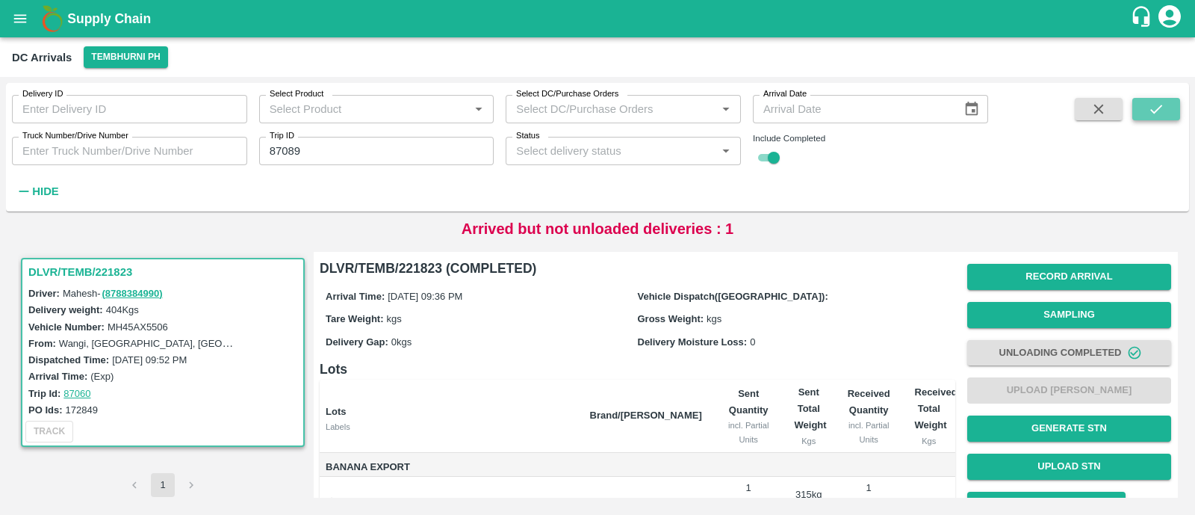
click at [1169, 120] on button "submit" at bounding box center [1157, 109] width 48 height 22
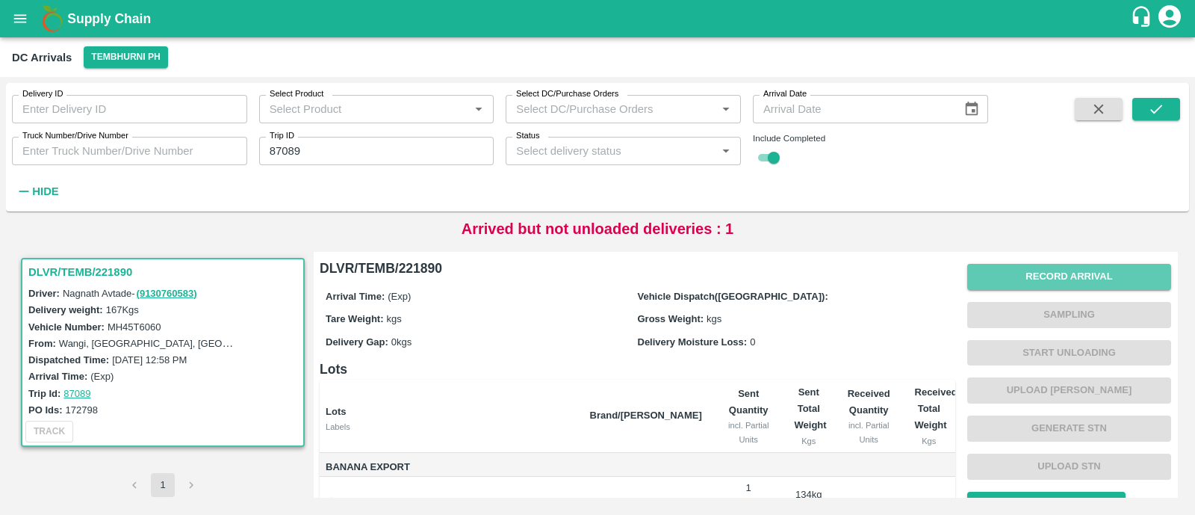
click at [1100, 274] on button "Record Arrival" at bounding box center [1069, 277] width 204 height 26
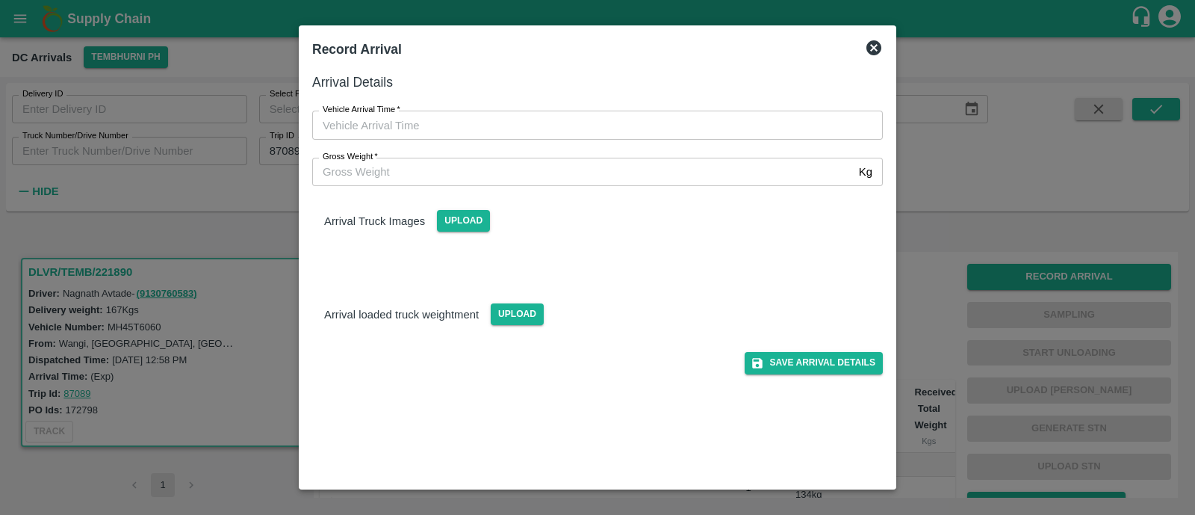
type input "DD/MM/YYYY hh:mm aa"
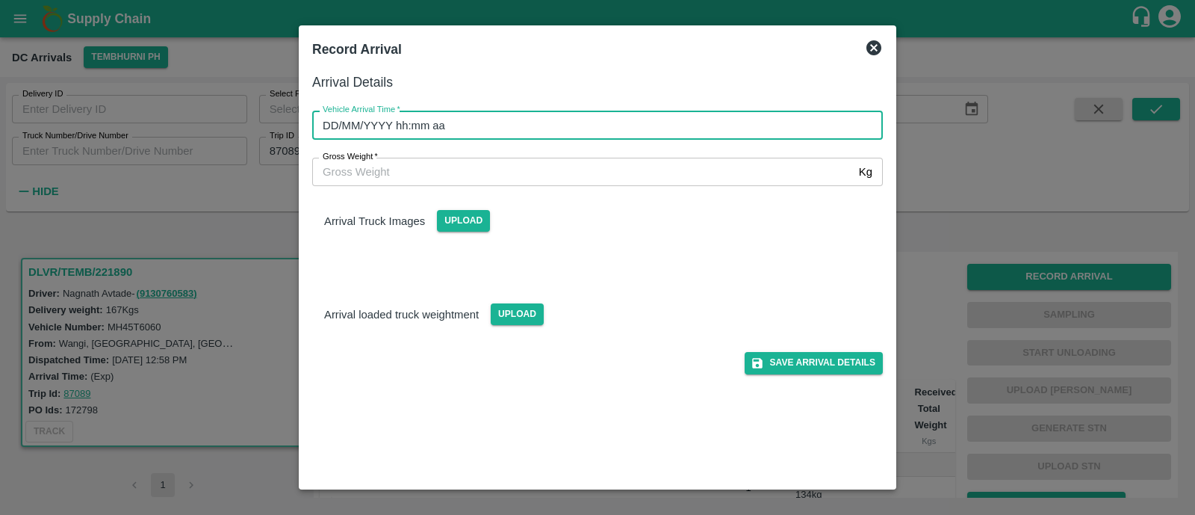
click at [443, 122] on input "DD/MM/YYYY hh:mm aa" at bounding box center [592, 125] width 560 height 28
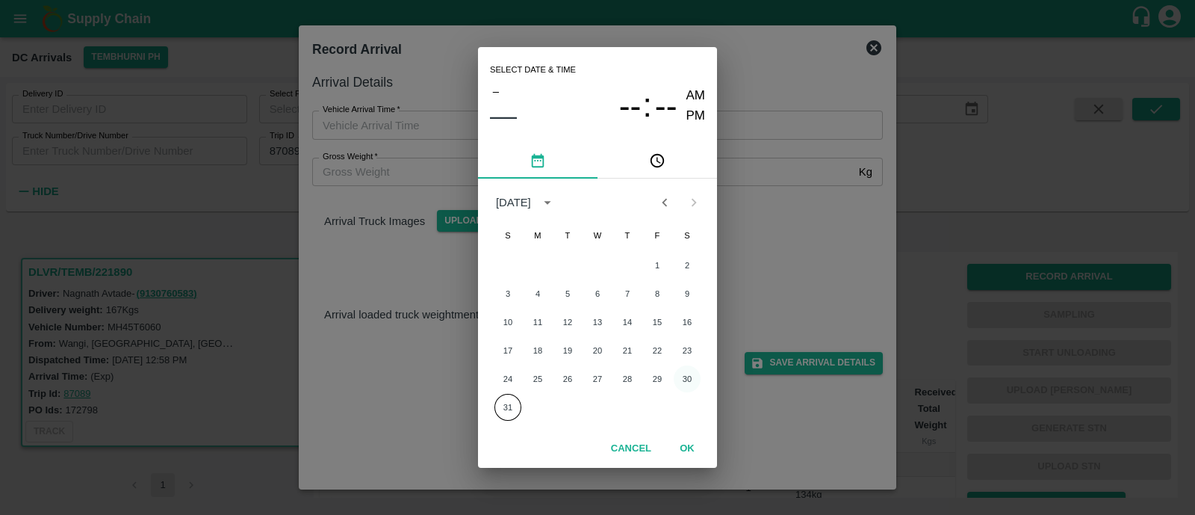
click at [681, 378] on button "30" at bounding box center [687, 378] width 27 height 27
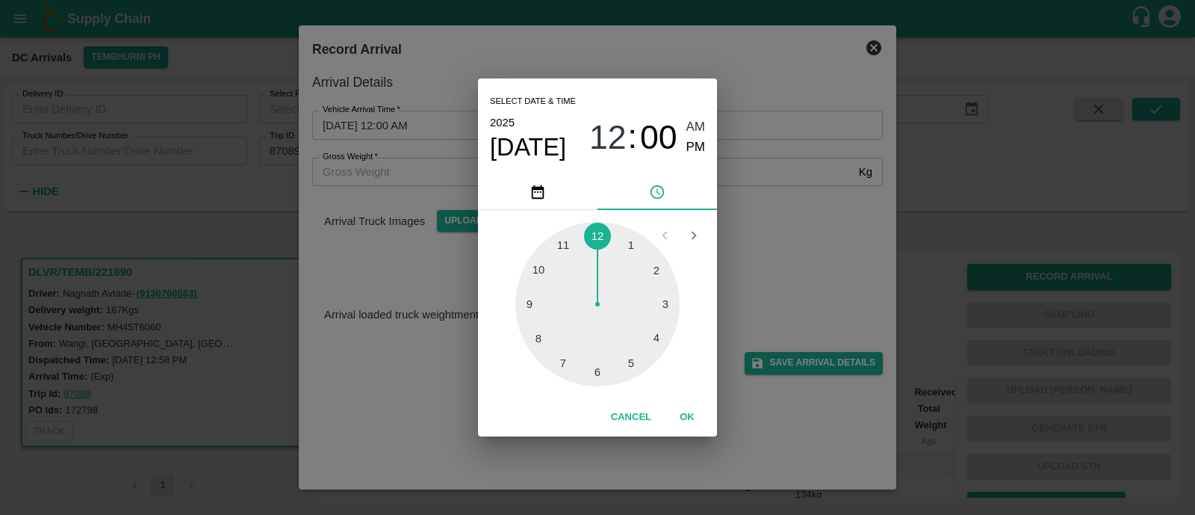
click at [536, 312] on div at bounding box center [597, 304] width 164 height 164
click at [638, 316] on div at bounding box center [597, 304] width 164 height 164
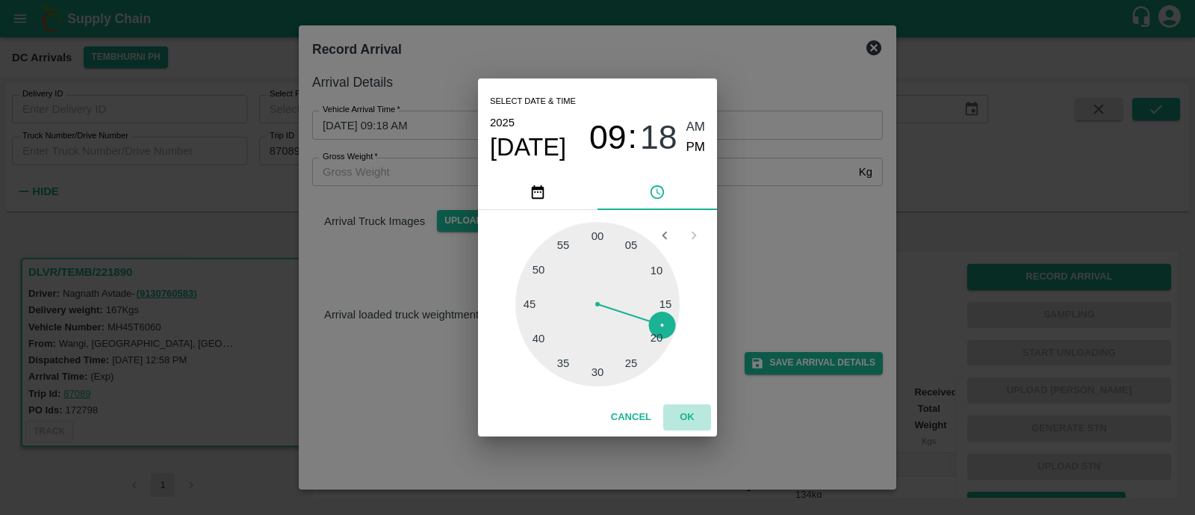
click at [682, 406] on button "OK" at bounding box center [687, 417] width 48 height 26
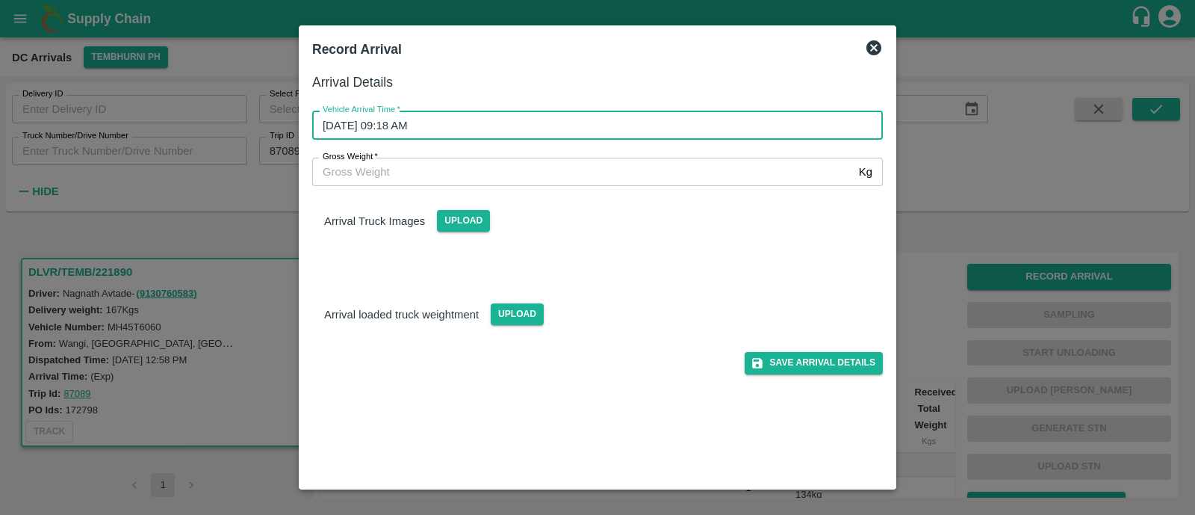
click at [625, 111] on input "30/08/2025 09:18 AM" at bounding box center [592, 125] width 560 height 28
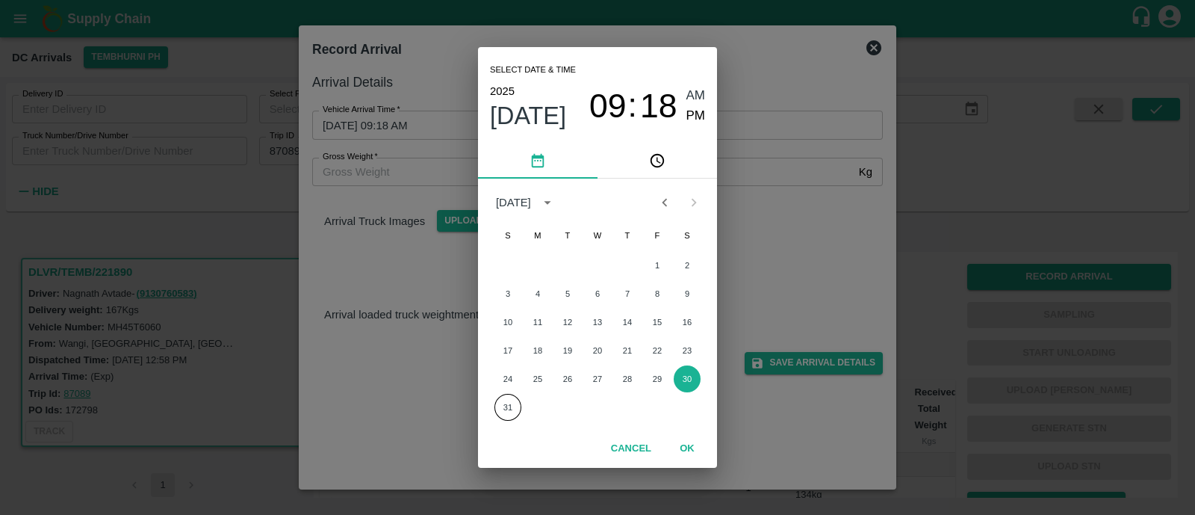
click at [702, 126] on div "2025 Aug 30 09 : 18 AM PM" at bounding box center [597, 105] width 215 height 49
click at [693, 117] on span "PM" at bounding box center [696, 116] width 19 height 20
type input "30/08/2025 09:18 PM"
click at [692, 453] on button "OK" at bounding box center [687, 449] width 48 height 26
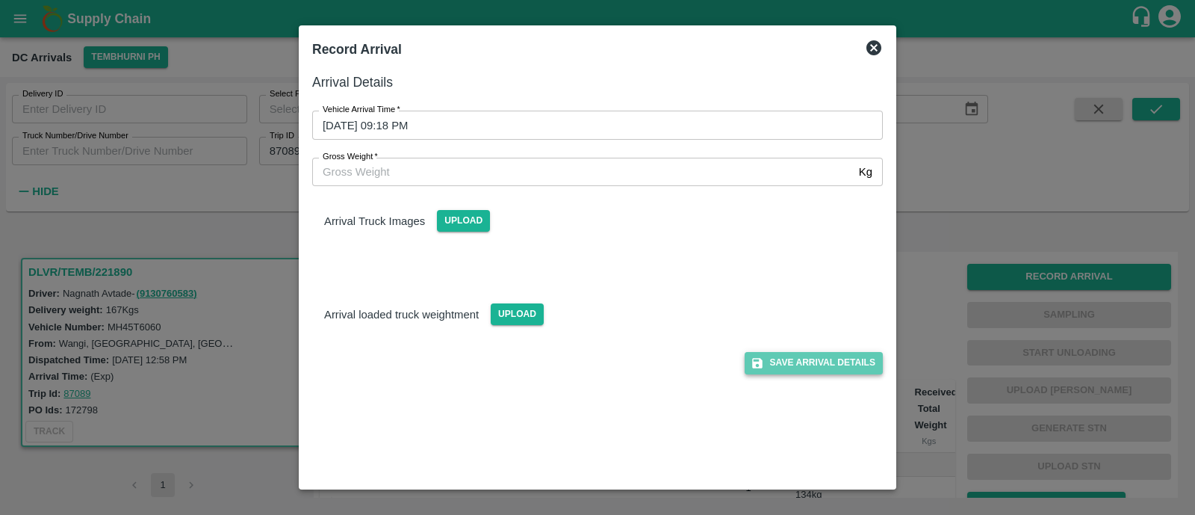
click at [852, 368] on button "Save Arrival Details" at bounding box center [814, 363] width 138 height 22
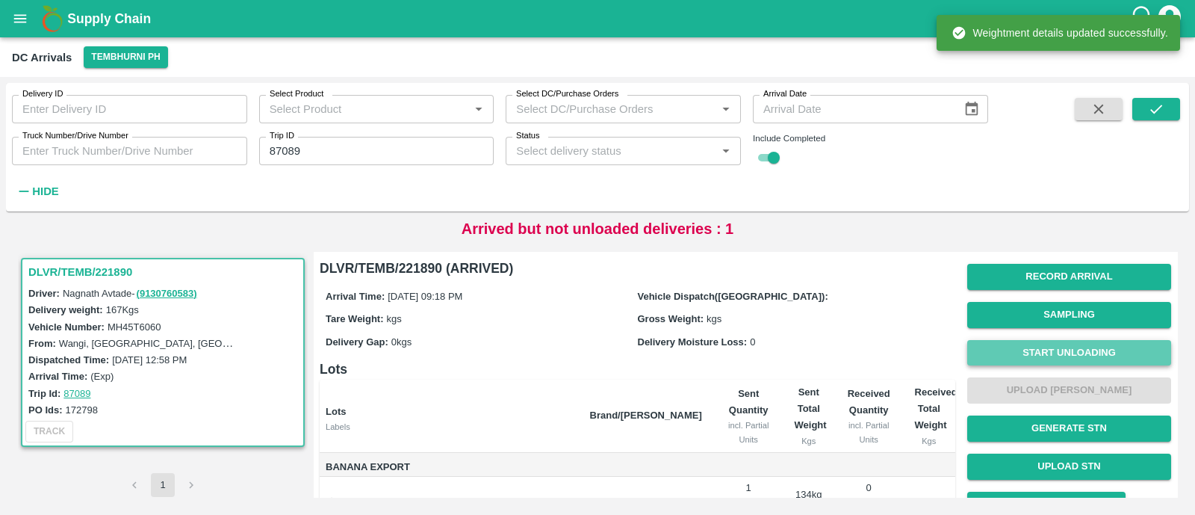
click at [1105, 353] on button "Start Unloading" at bounding box center [1069, 353] width 204 height 26
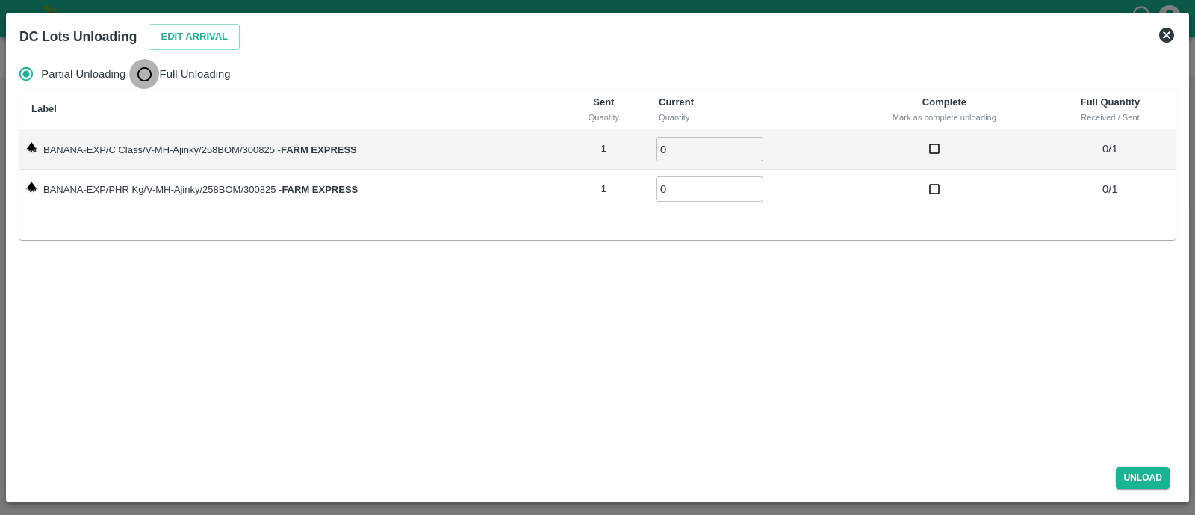
click at [152, 73] on input "Full Unloading" at bounding box center [144, 74] width 30 height 30
radio input "true"
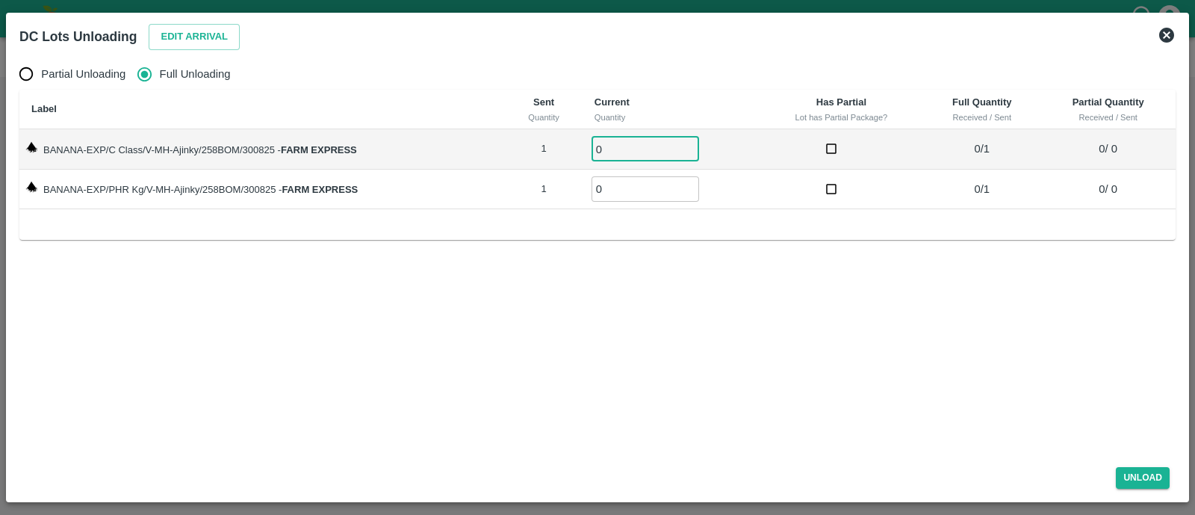
click at [612, 154] on input "0" at bounding box center [646, 149] width 108 height 25
type input "01"
click at [613, 193] on input "01" at bounding box center [646, 188] width 108 height 25
type input "01"
click at [1139, 487] on button "Unload" at bounding box center [1143, 478] width 54 height 22
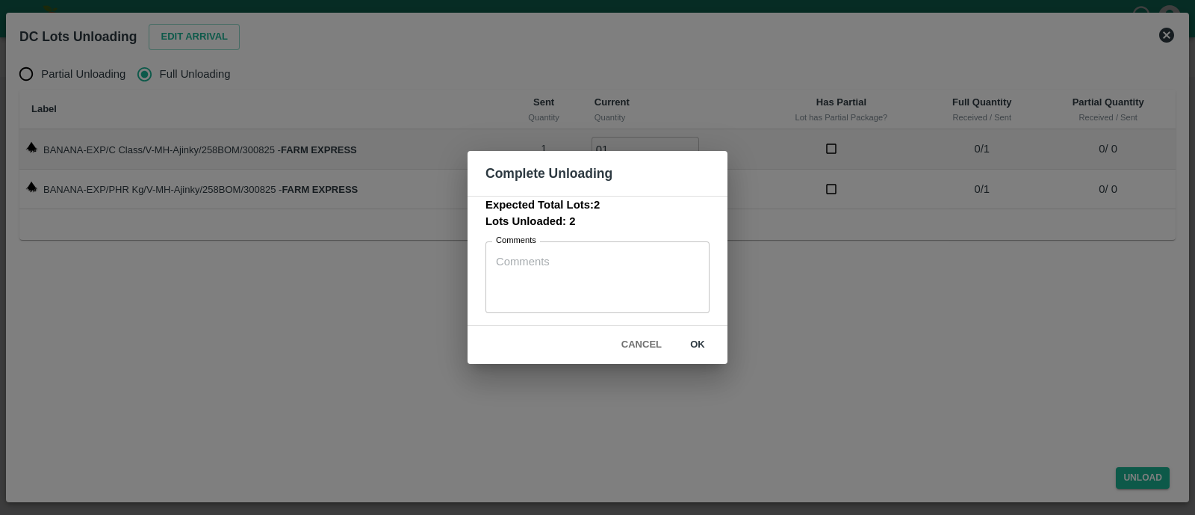
click at [683, 334] on button "ok" at bounding box center [698, 345] width 48 height 26
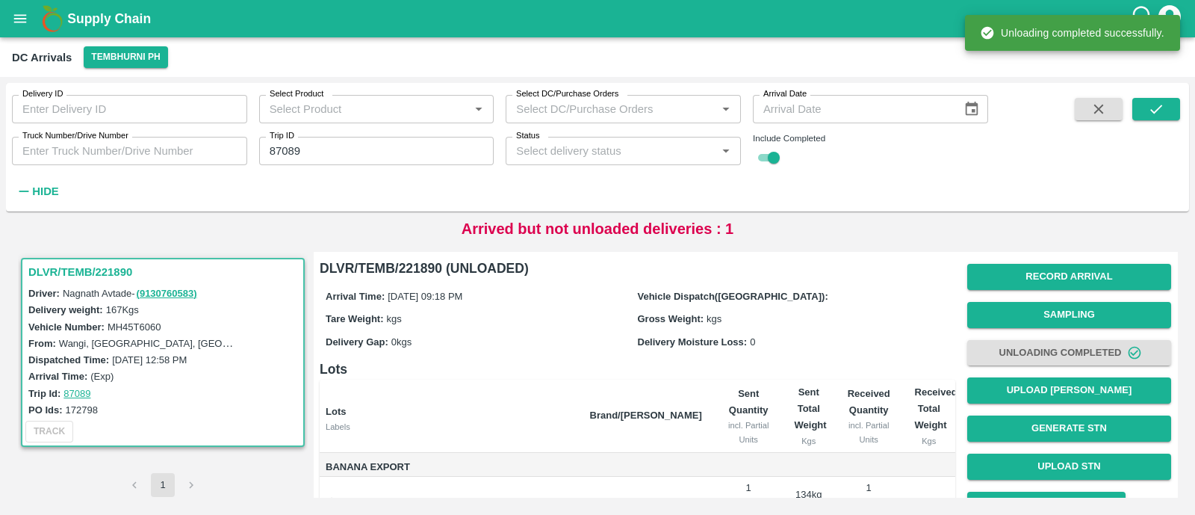
scroll to position [108, 0]
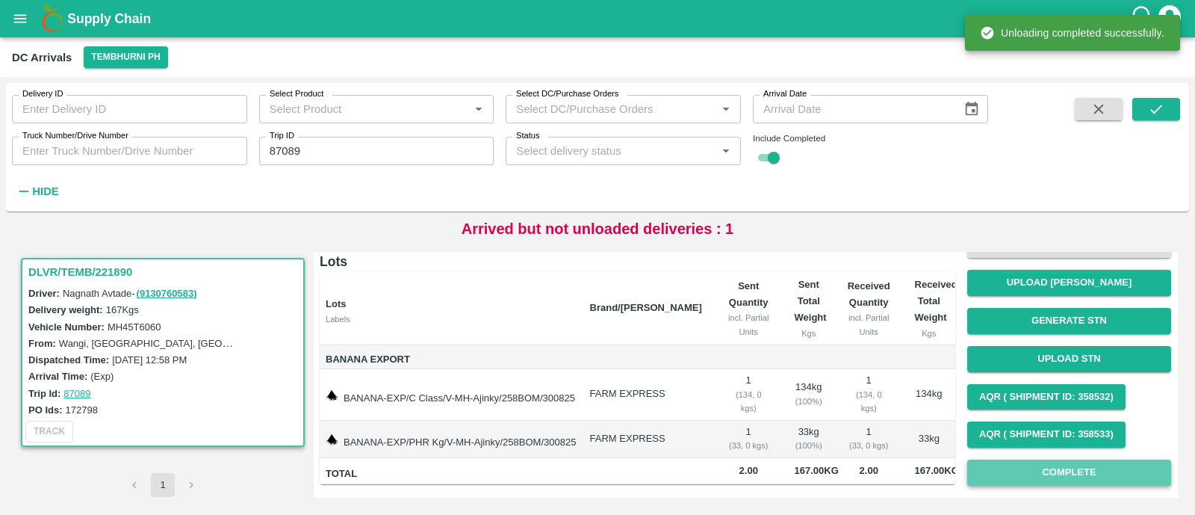
click at [1016, 472] on button "Complete" at bounding box center [1069, 472] width 204 height 26
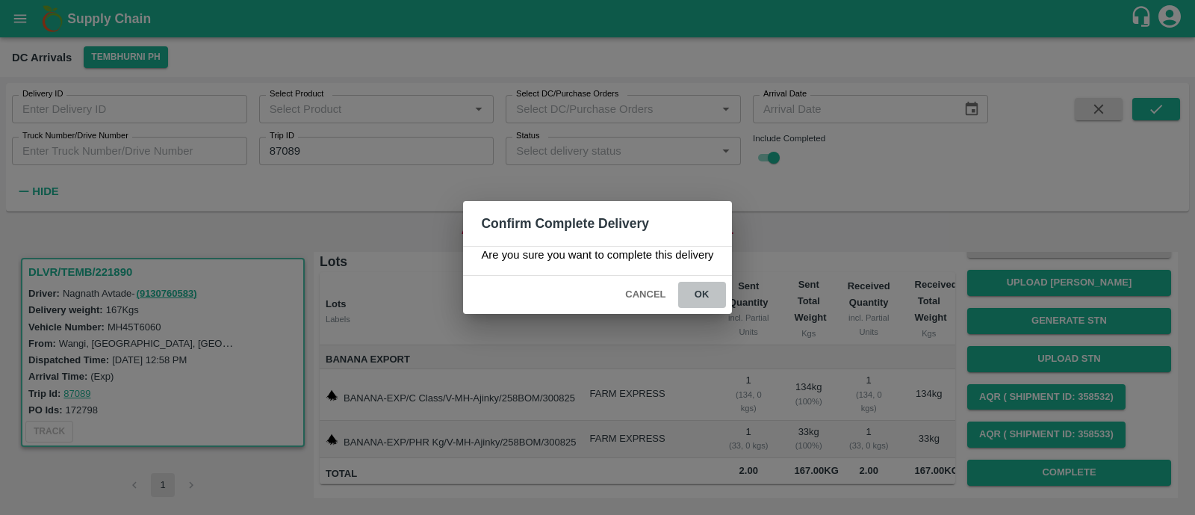
click at [706, 300] on button "ok" at bounding box center [702, 295] width 48 height 26
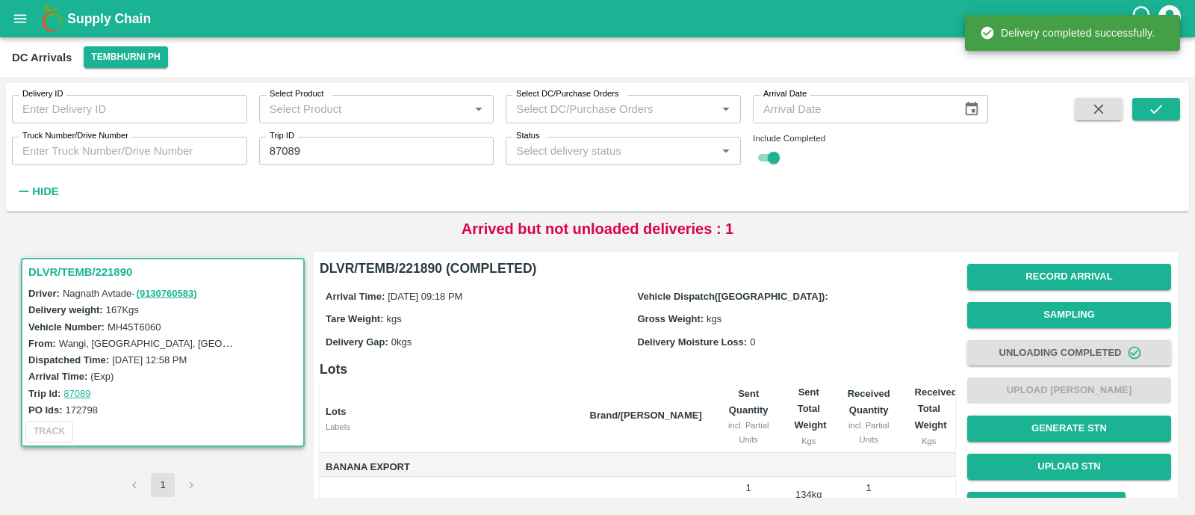
click at [366, 151] on input "87089" at bounding box center [376, 151] width 235 height 28
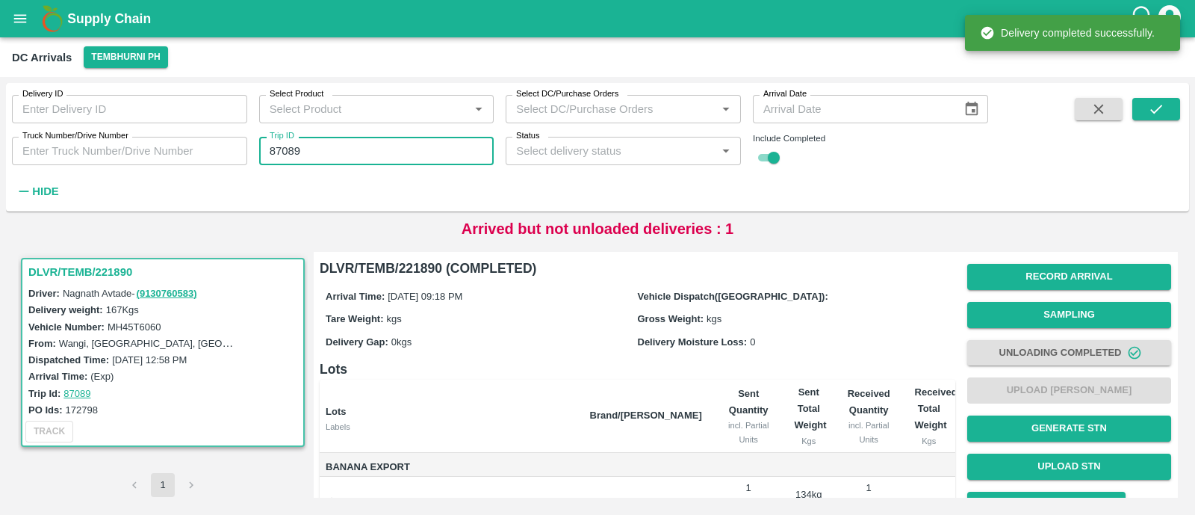
paste input "text"
click at [366, 151] on input "87047" at bounding box center [376, 151] width 235 height 28
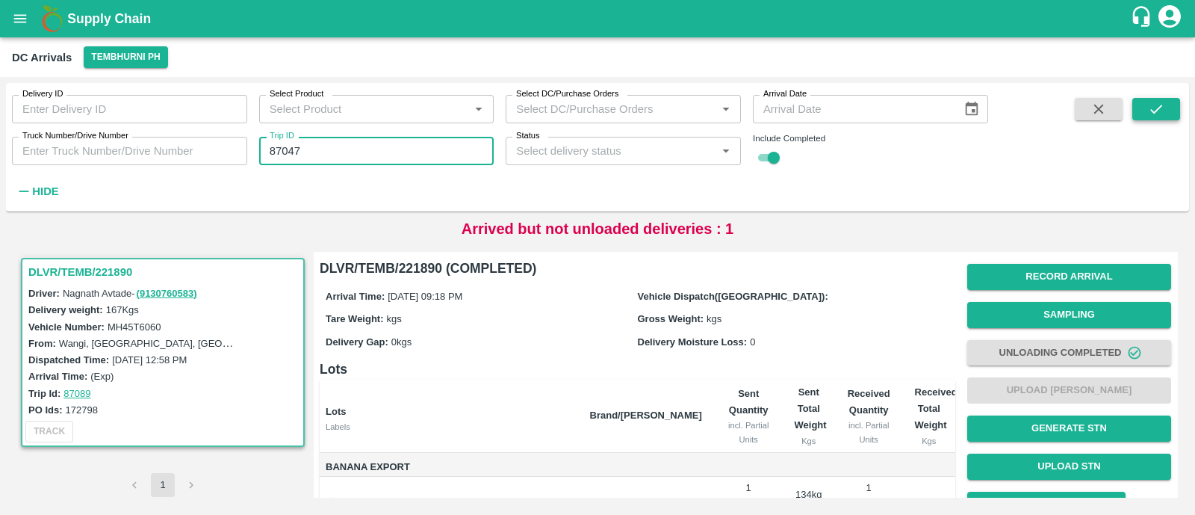
type input "87047"
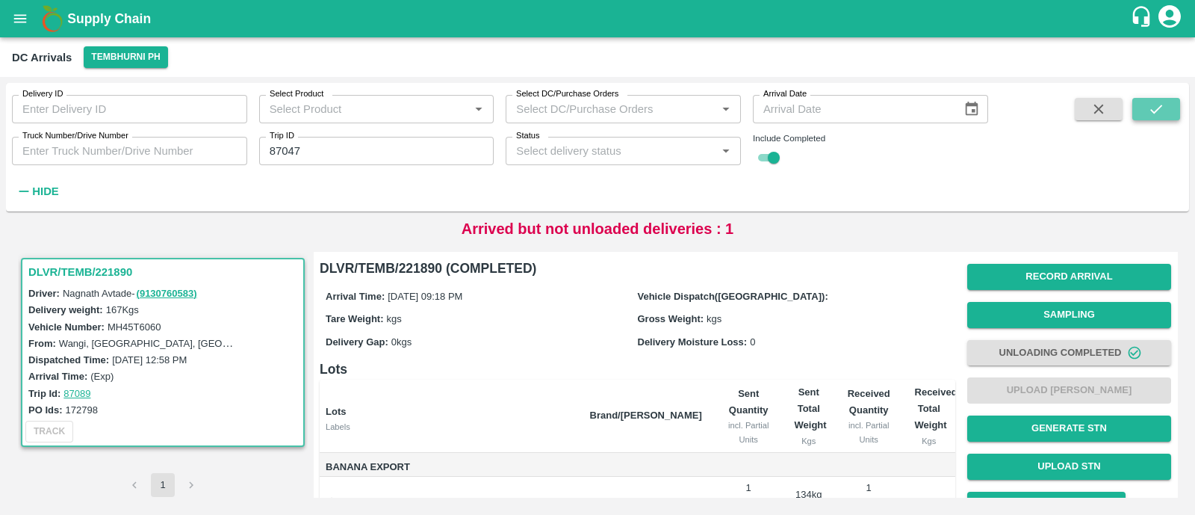
click at [1177, 105] on button "submit" at bounding box center [1157, 109] width 48 height 22
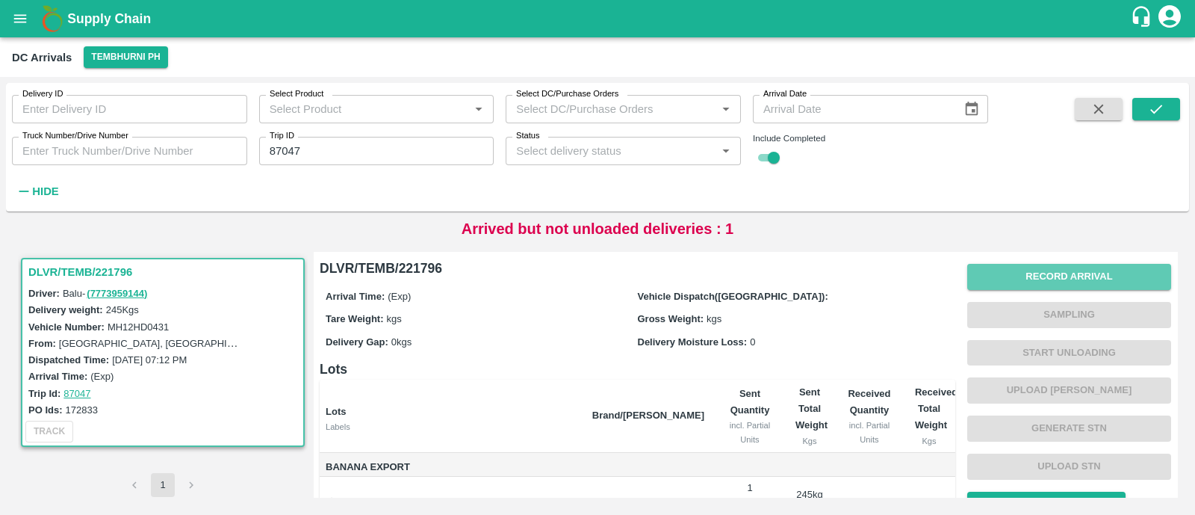
click at [1094, 270] on button "Record Arrival" at bounding box center [1069, 277] width 204 height 26
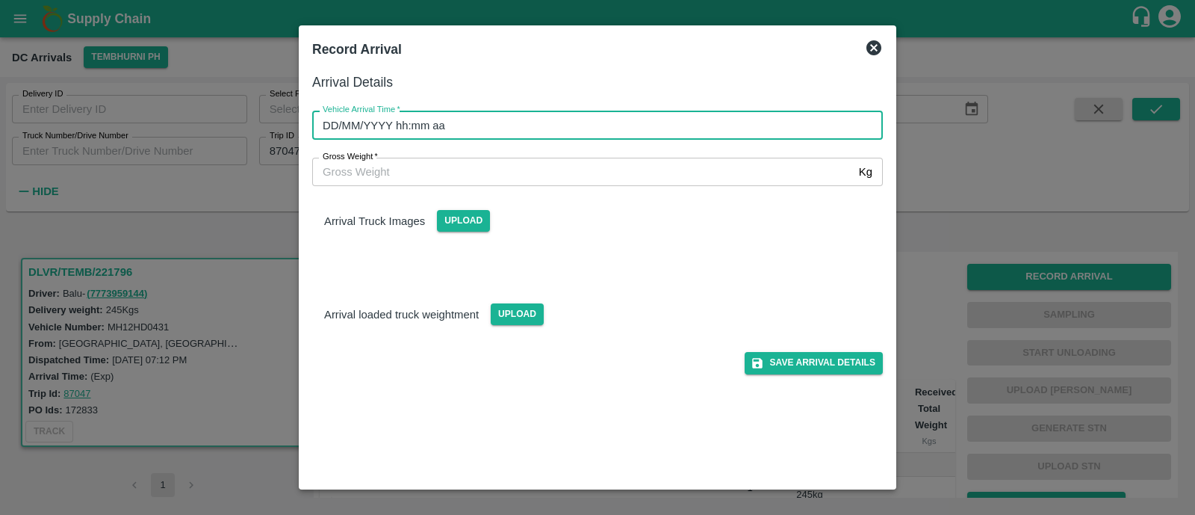
type input "DD/MM/YYYY hh:mm aa"
click at [545, 138] on input "DD/MM/YYYY hh:mm aa" at bounding box center [592, 125] width 560 height 28
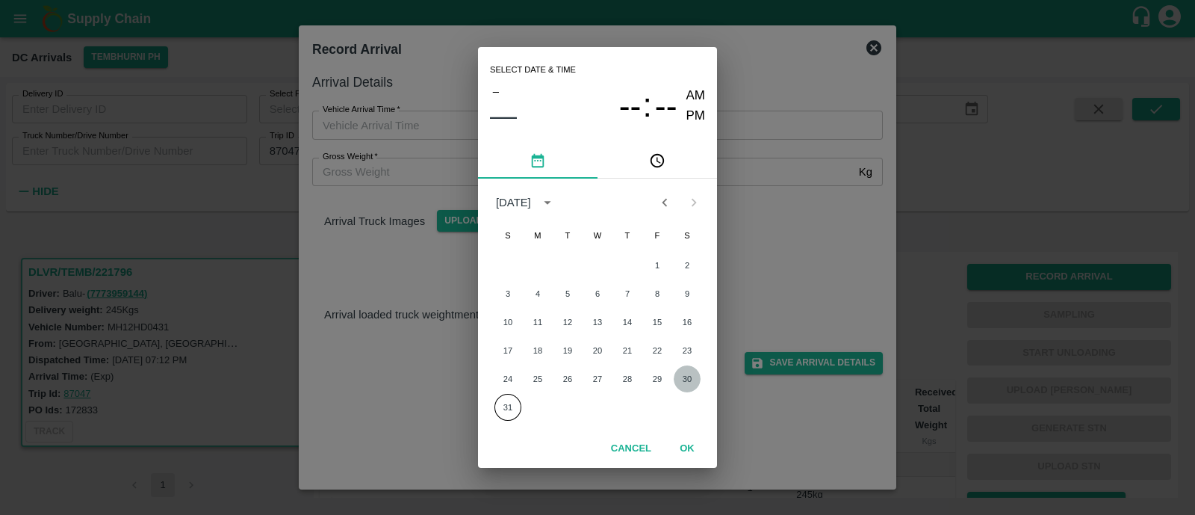
click at [685, 376] on button "30" at bounding box center [687, 378] width 27 height 27
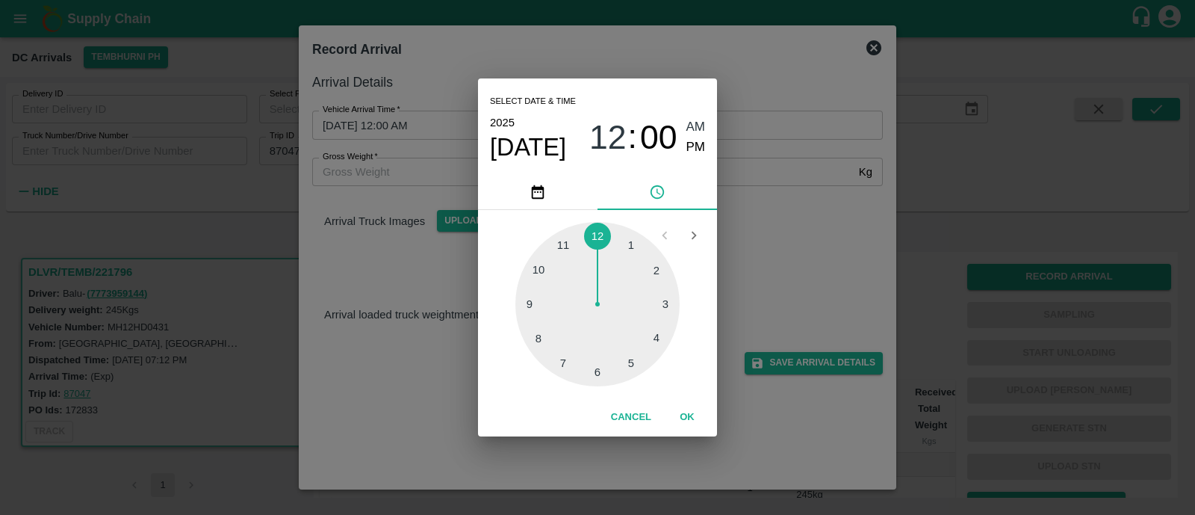
click at [533, 294] on div at bounding box center [597, 304] width 164 height 164
click at [656, 296] on div at bounding box center [597, 304] width 164 height 164
click at [706, 146] on div "Select date & time 2025 Aug 30 09 : 14 AM PM" at bounding box center [597, 126] width 239 height 96
click at [695, 146] on span "PM" at bounding box center [696, 147] width 19 height 20
type input "30/08/2025 09:14 PM"
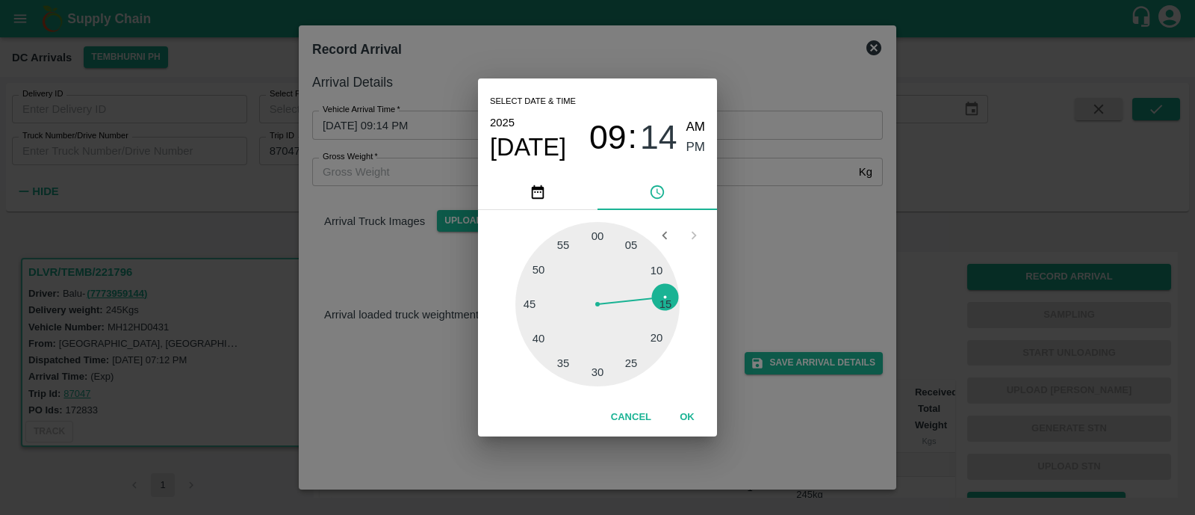
click at [691, 431] on div "Cancel OK" at bounding box center [597, 417] width 239 height 38
click at [690, 420] on button "OK" at bounding box center [687, 417] width 48 height 26
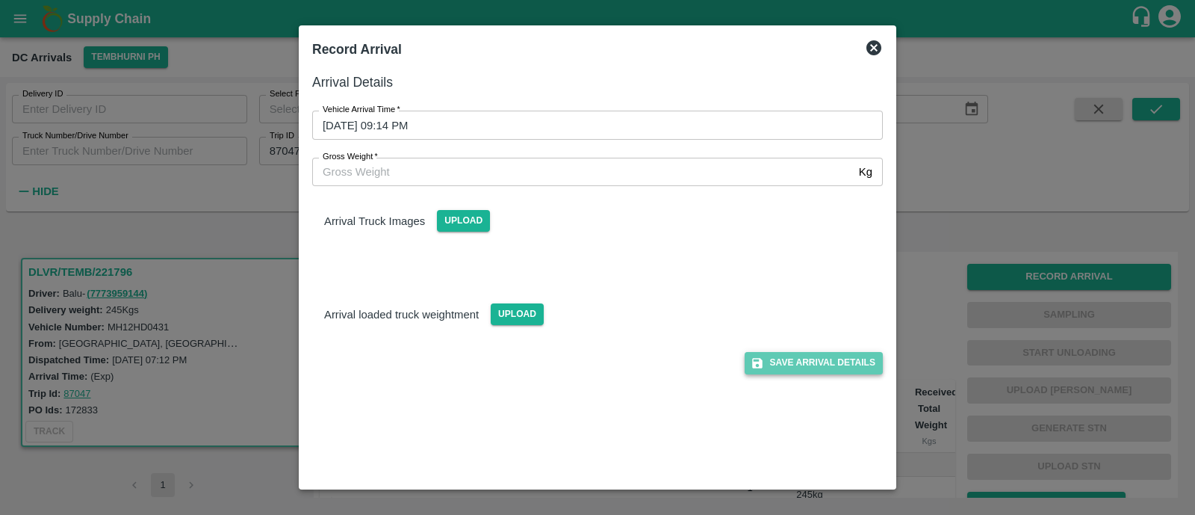
click at [817, 358] on button "Save Arrival Details" at bounding box center [814, 363] width 138 height 22
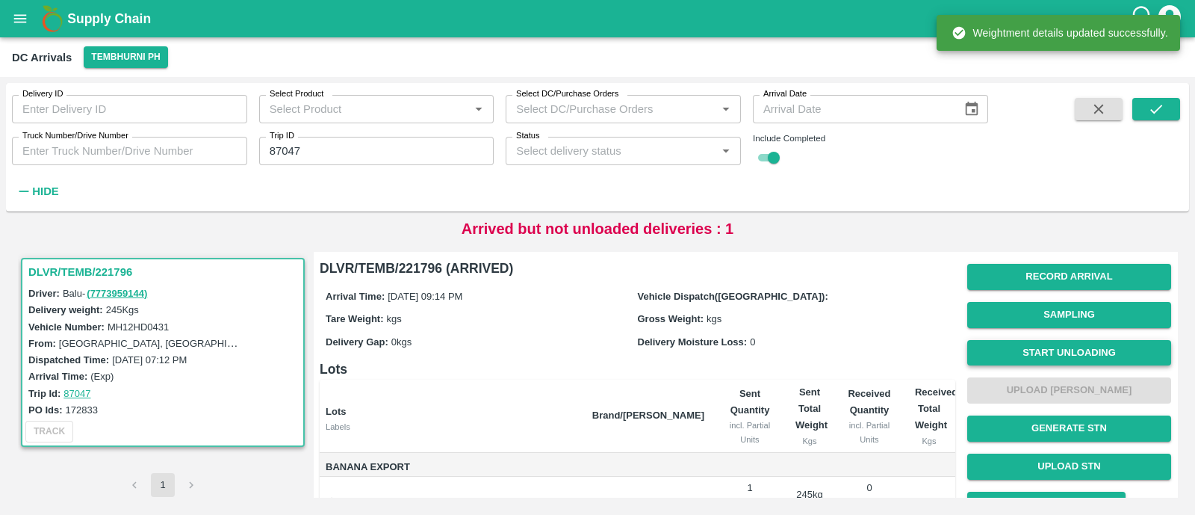
click at [1083, 353] on button "Start Unloading" at bounding box center [1069, 353] width 204 height 26
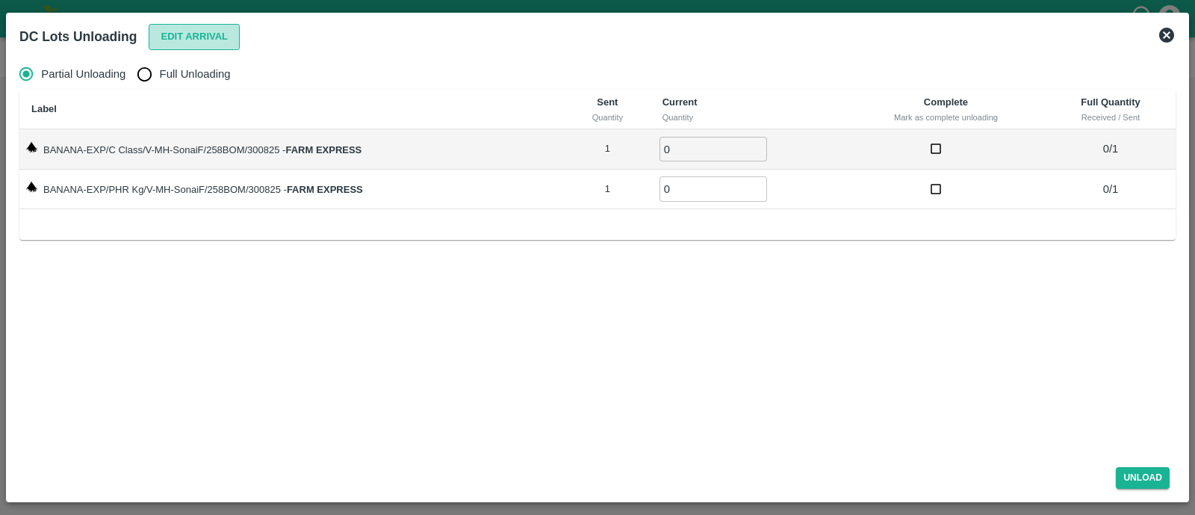
click at [185, 40] on button "Edit Arrival" at bounding box center [194, 37] width 91 height 26
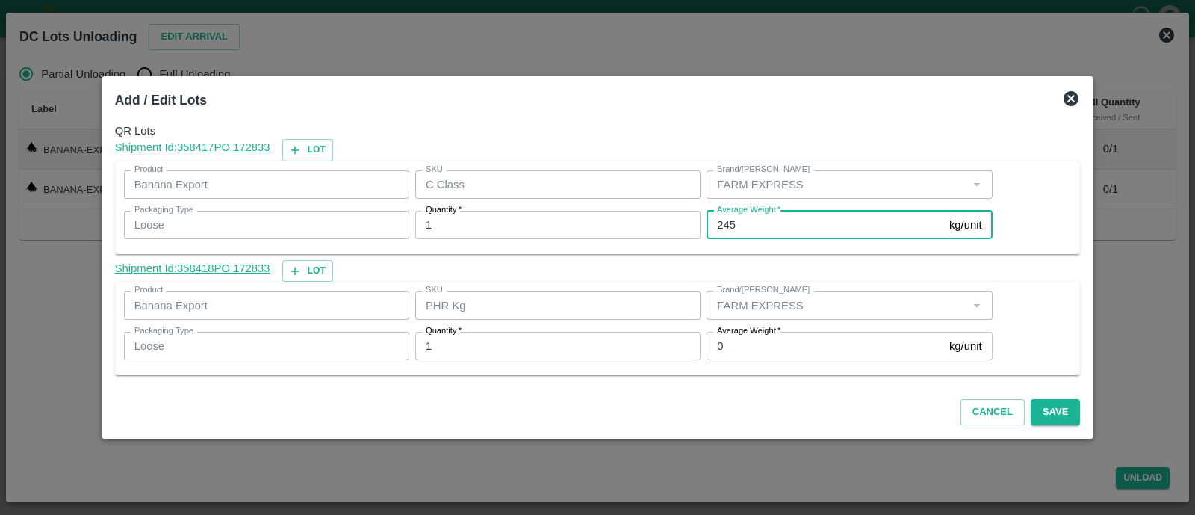
click at [735, 226] on input "245" at bounding box center [825, 225] width 237 height 28
type input "214"
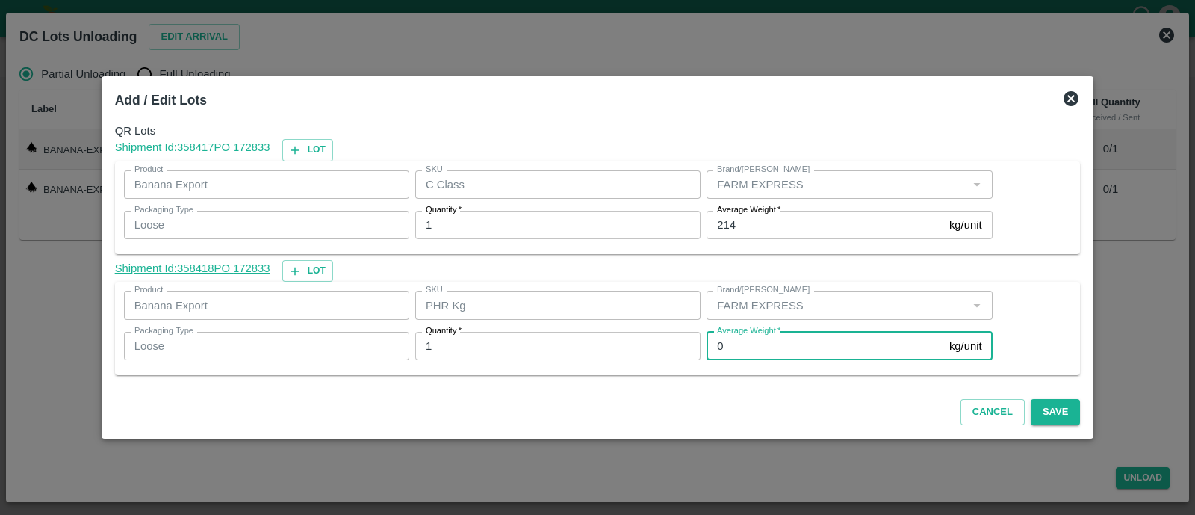
click at [743, 342] on input "0" at bounding box center [825, 346] width 237 height 28
type input "1"
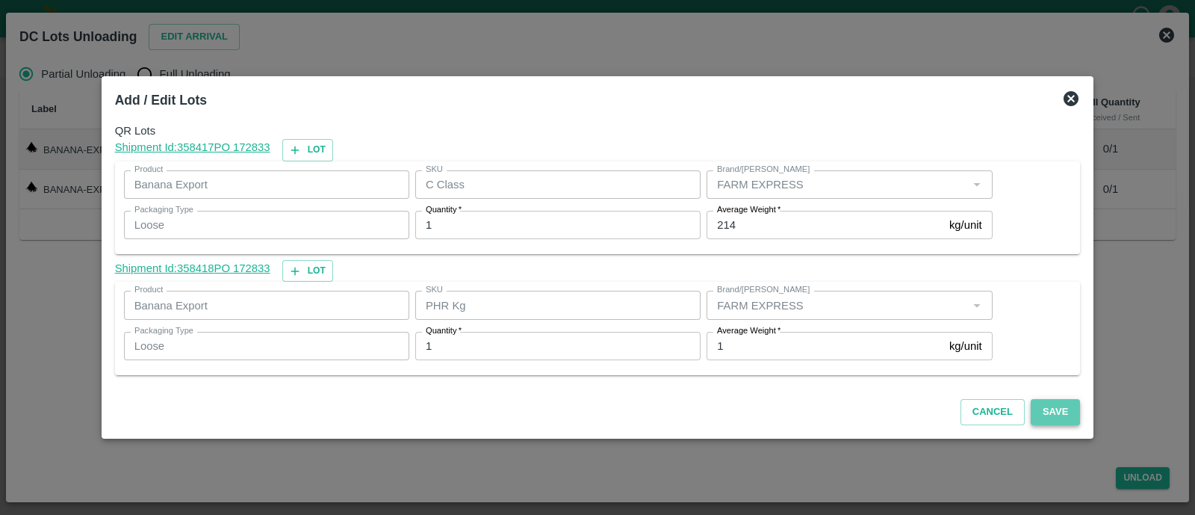
click at [1031, 412] on button "Save" at bounding box center [1055, 412] width 49 height 26
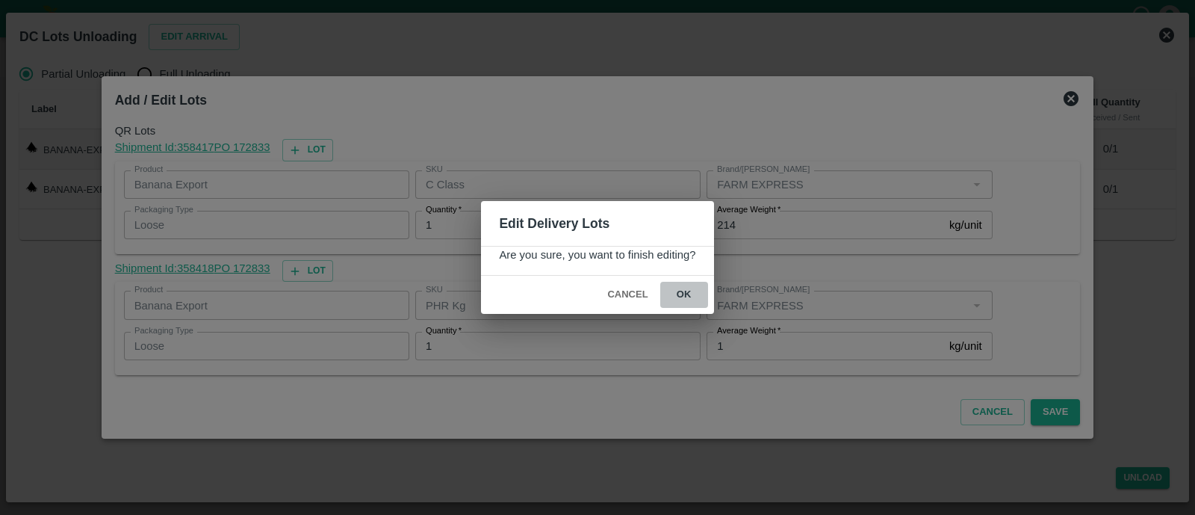
click at [682, 294] on button "ok" at bounding box center [684, 295] width 48 height 26
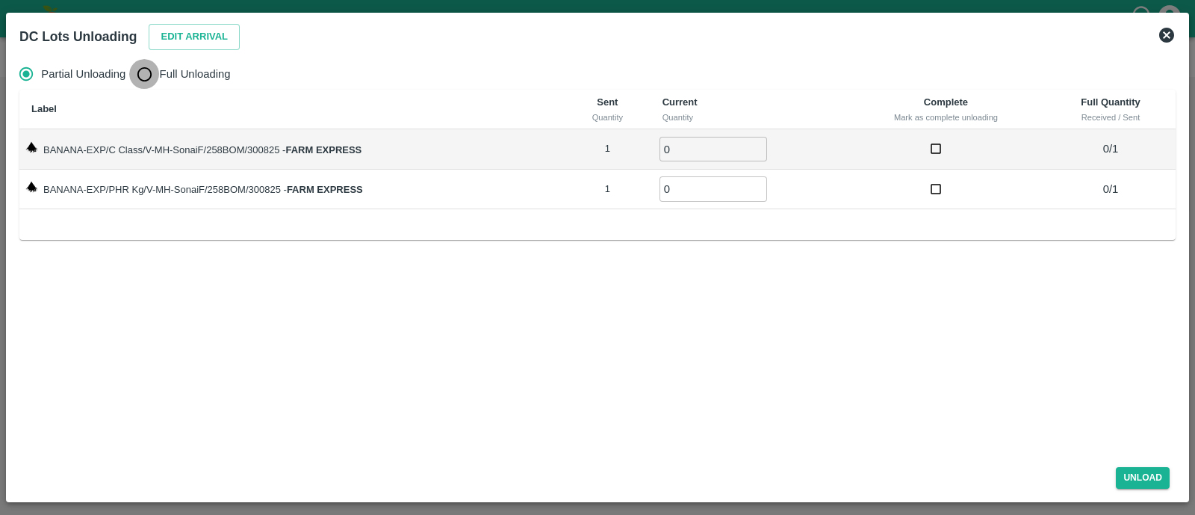
click at [145, 76] on input "Full Unloading" at bounding box center [144, 74] width 30 height 30
radio input "true"
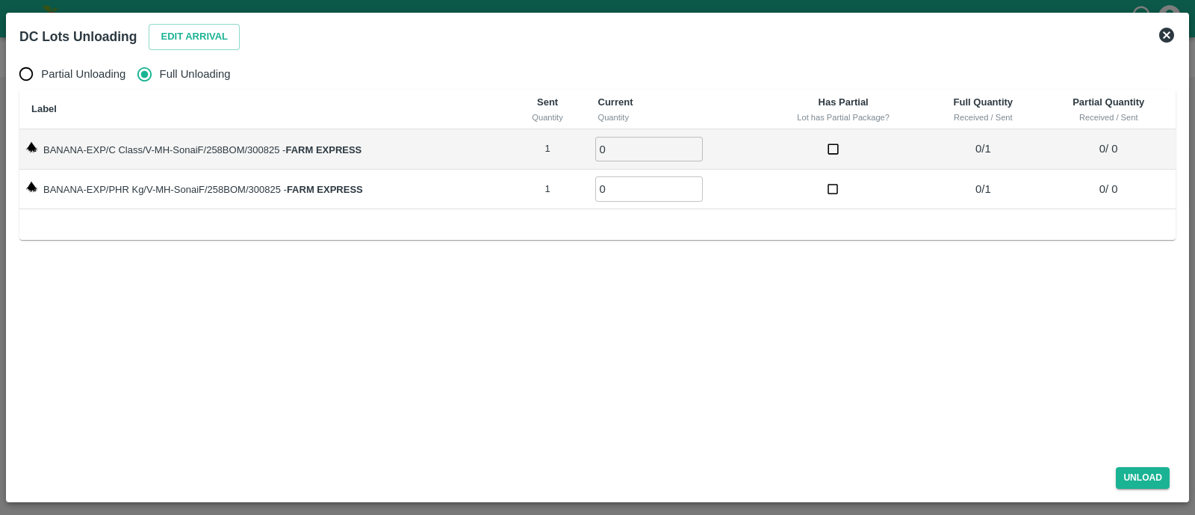
click at [634, 153] on input "0" at bounding box center [649, 149] width 108 height 25
type input "01"
click at [634, 191] on input "01" at bounding box center [649, 188] width 108 height 25
type input "01"
click at [1162, 480] on button "Unload" at bounding box center [1143, 478] width 54 height 22
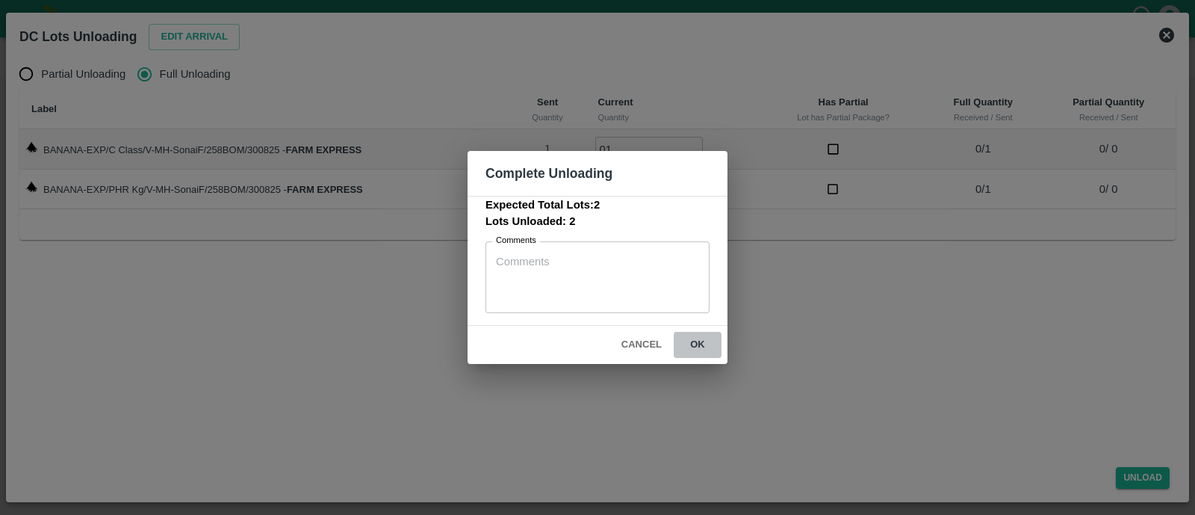
click at [704, 349] on button "ok" at bounding box center [698, 345] width 48 height 26
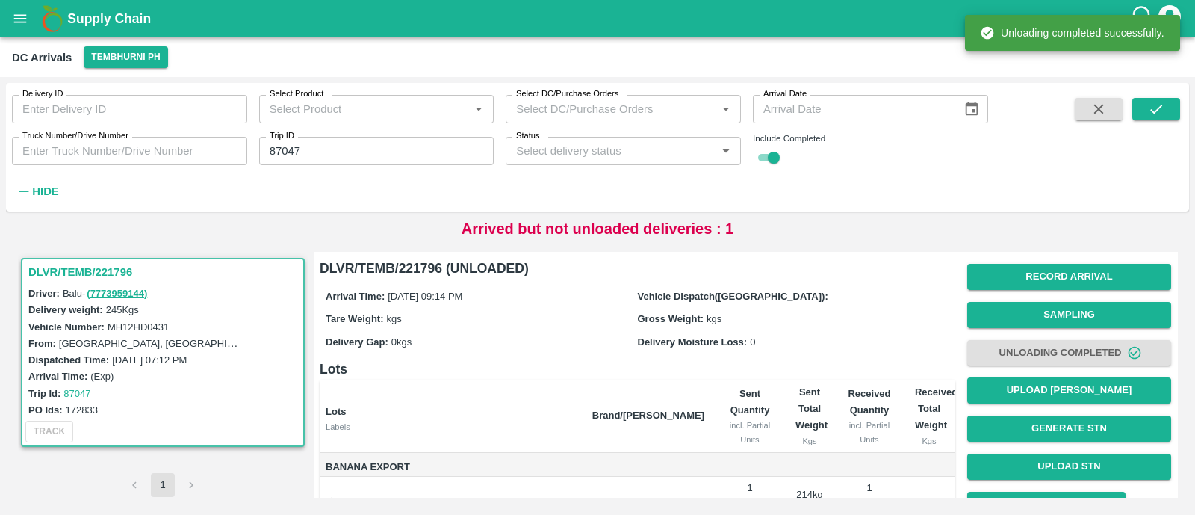
scroll to position [108, 0]
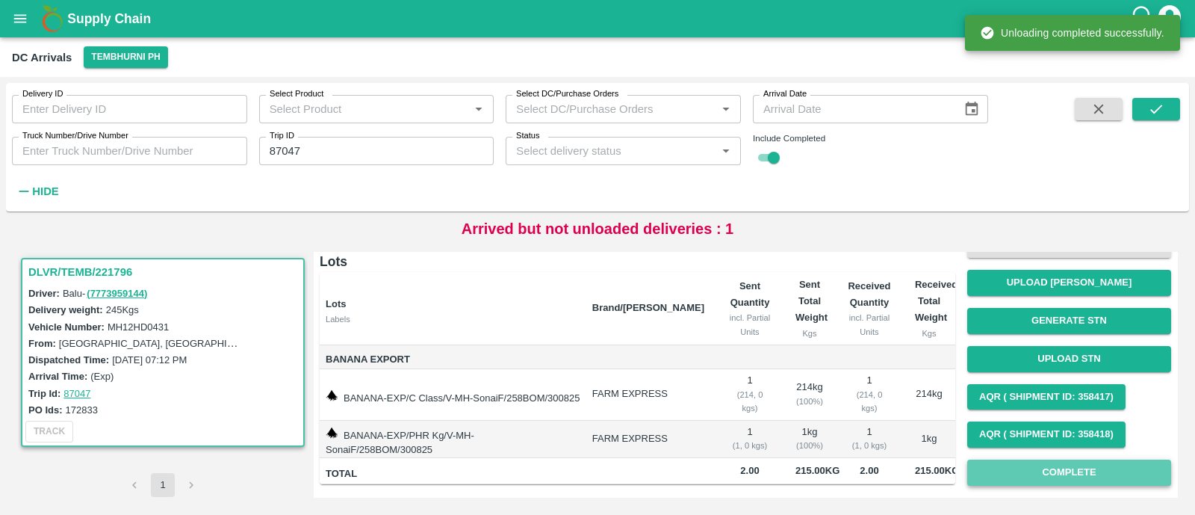
click at [1024, 471] on button "Complete" at bounding box center [1069, 472] width 204 height 26
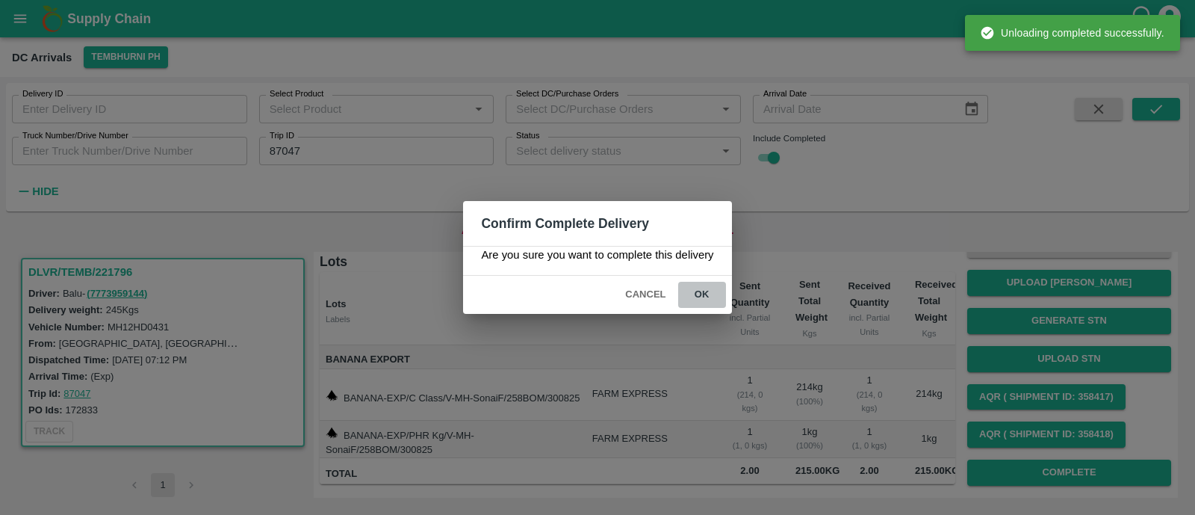
click at [702, 295] on button "ok" at bounding box center [702, 295] width 48 height 26
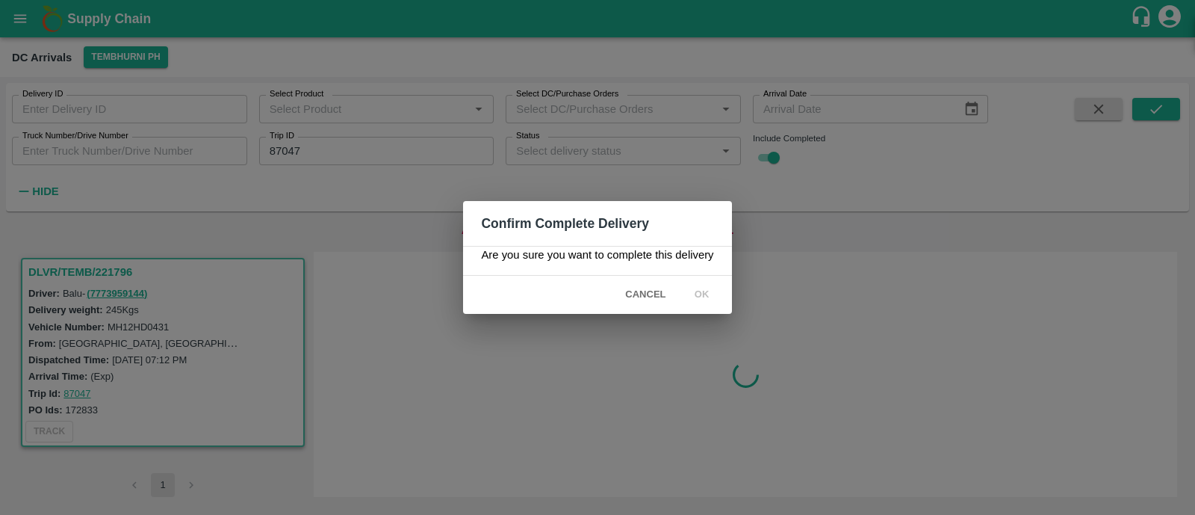
scroll to position [0, 0]
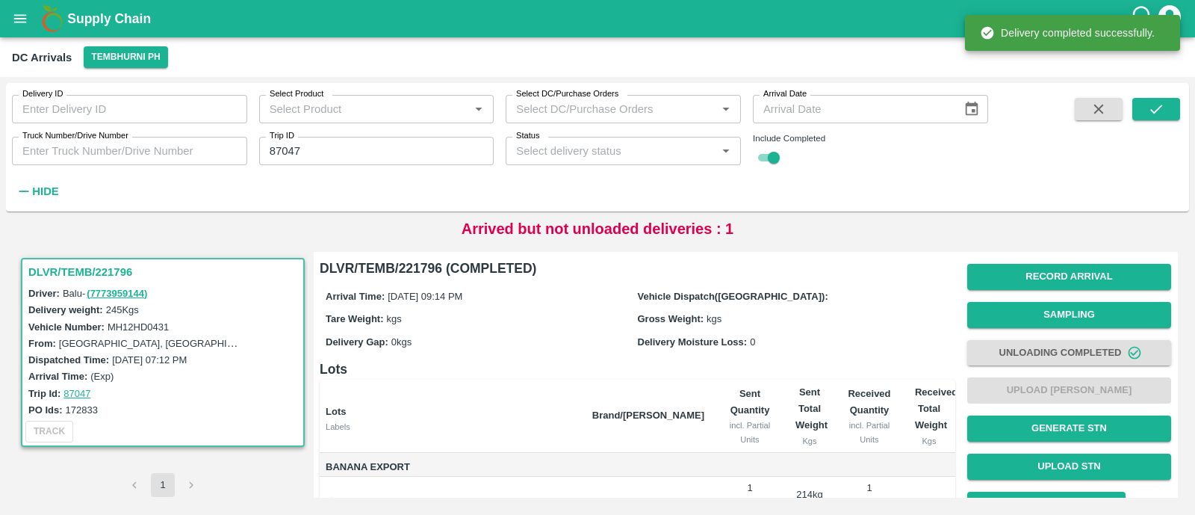
click at [365, 150] on input "87047" at bounding box center [376, 151] width 235 height 28
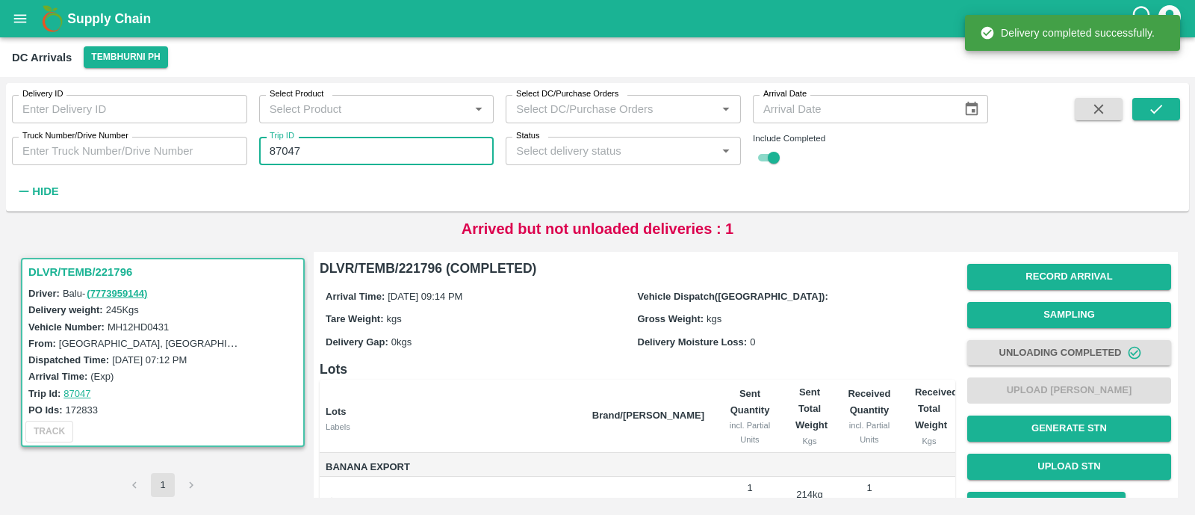
click at [365, 150] on input "87047" at bounding box center [376, 151] width 235 height 28
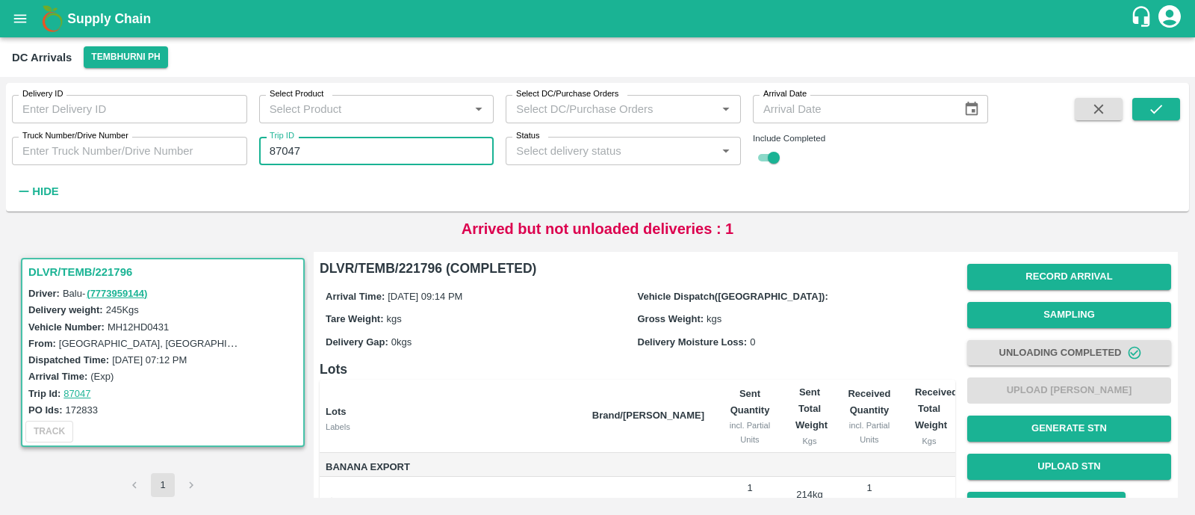
paste input "text"
type input "87043"
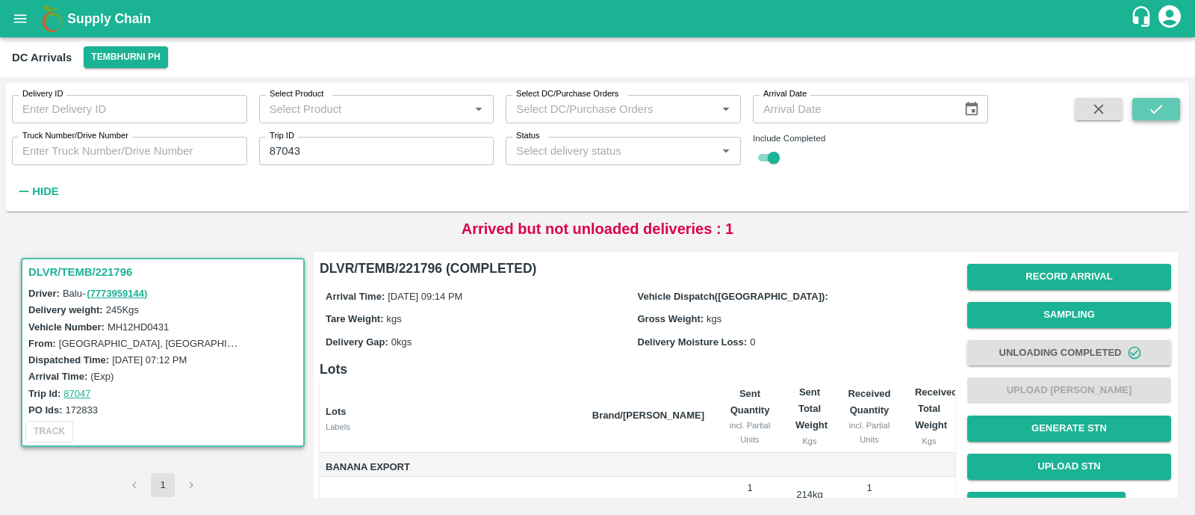
click at [1162, 110] on icon "submit" at bounding box center [1156, 109] width 16 height 16
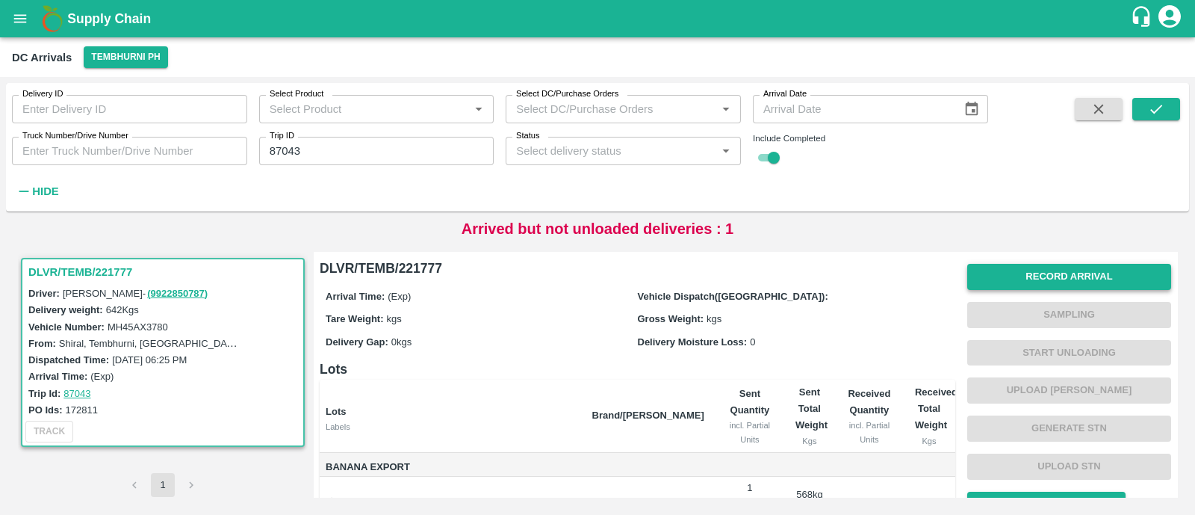
click at [1073, 279] on button "Record Arrival" at bounding box center [1069, 277] width 204 height 26
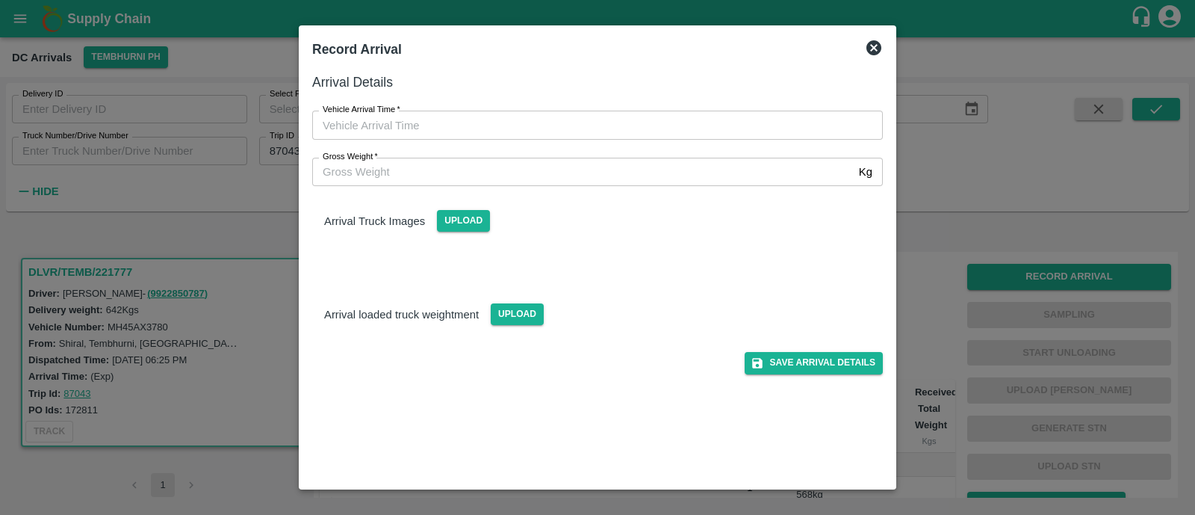
type input "DD/MM/YYYY hh:mm aa"
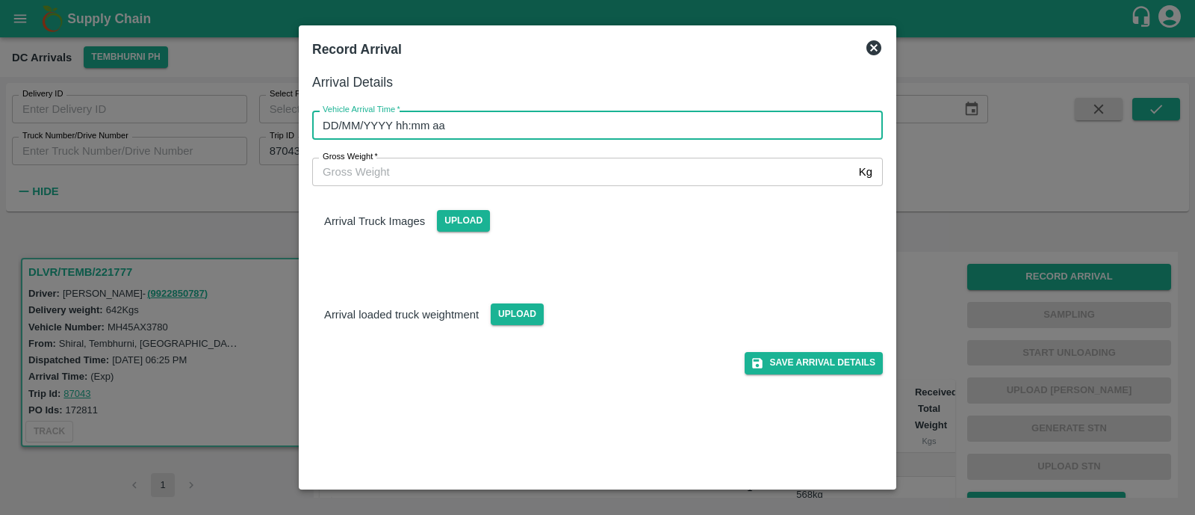
click at [492, 121] on input "DD/MM/YYYY hh:mm aa" at bounding box center [592, 125] width 560 height 28
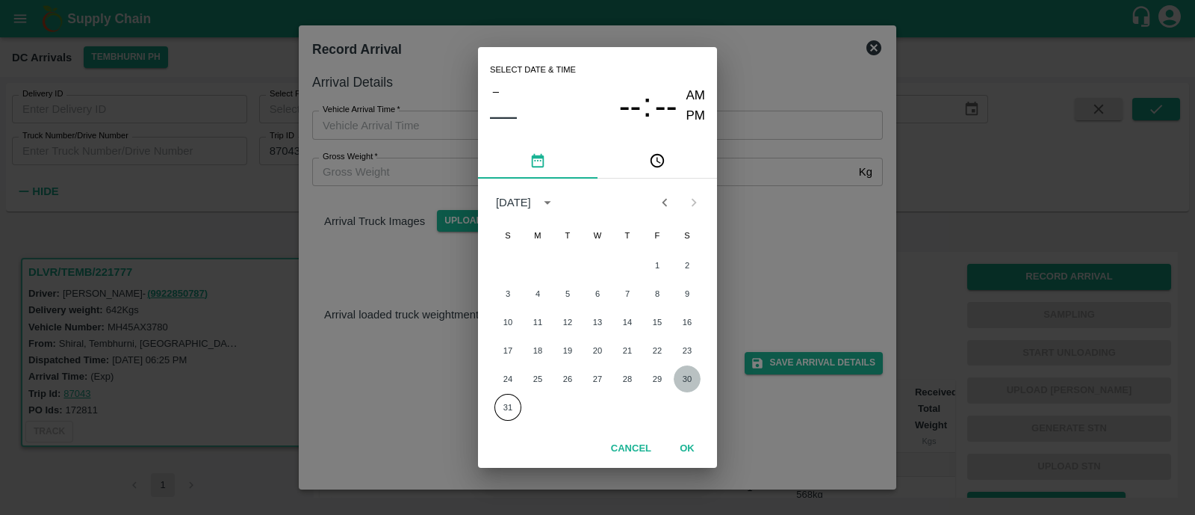
click at [690, 379] on button "30" at bounding box center [687, 378] width 27 height 27
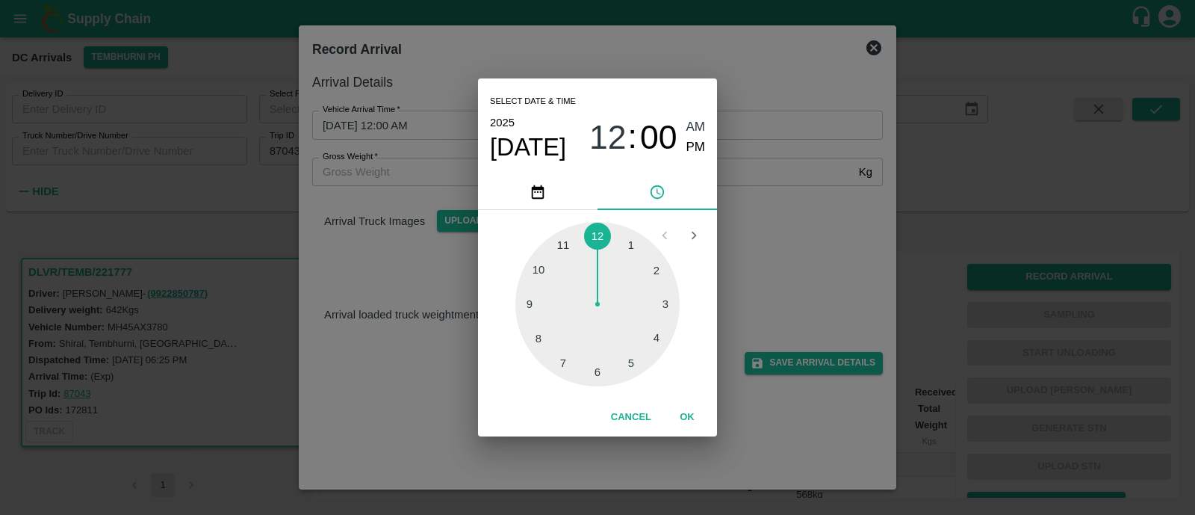
click at [530, 306] on div at bounding box center [597, 304] width 164 height 164
click at [687, 144] on span "PM" at bounding box center [696, 147] width 19 height 20
type input "30/08/2025 09:00 PM"
click at [684, 412] on button "OK" at bounding box center [687, 417] width 48 height 26
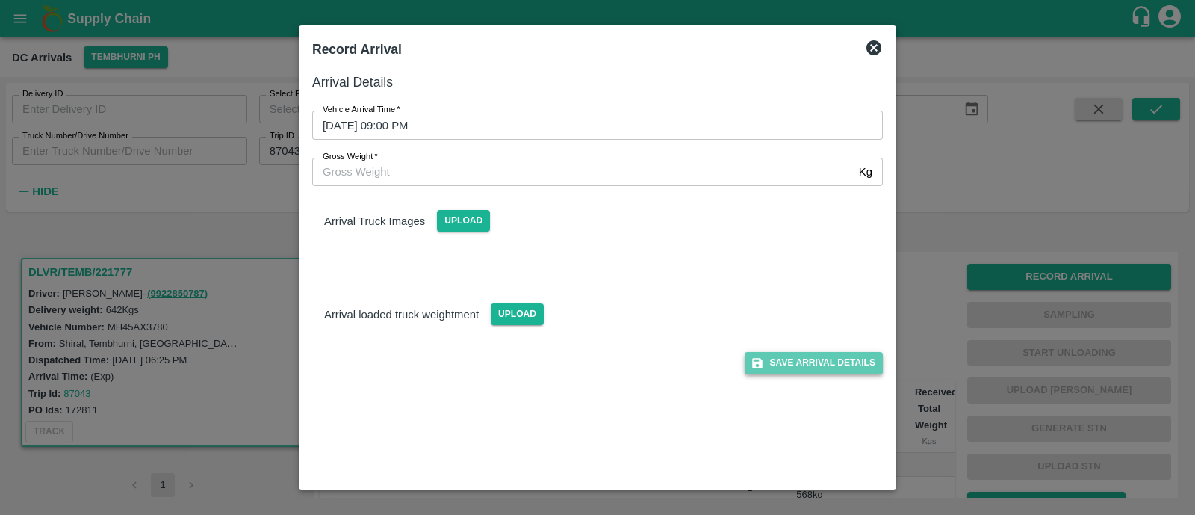
click at [804, 370] on button "Save Arrival Details" at bounding box center [814, 363] width 138 height 22
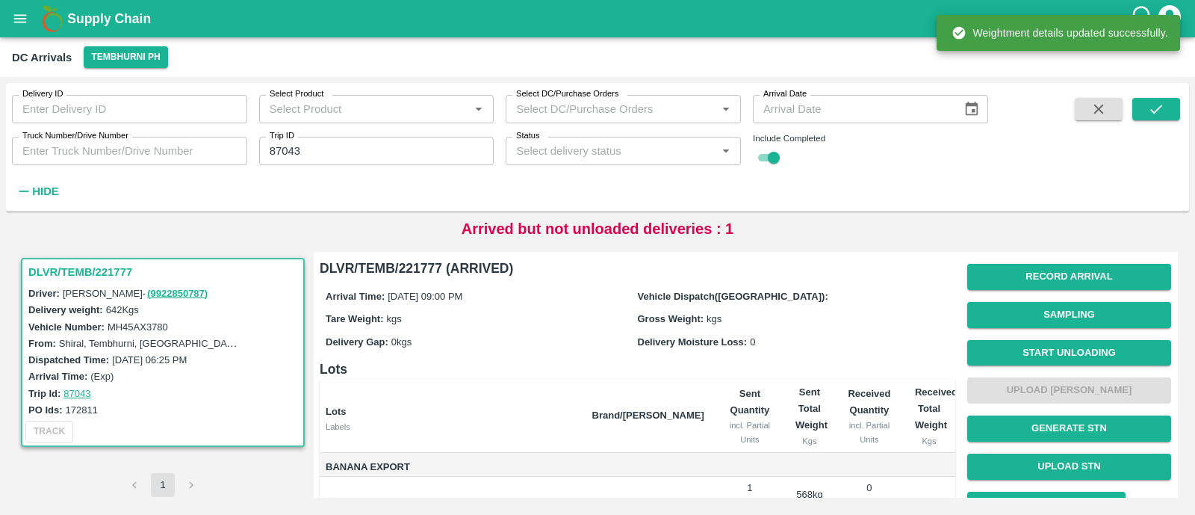
click at [1046, 348] on button "Start Unloading" at bounding box center [1069, 353] width 204 height 26
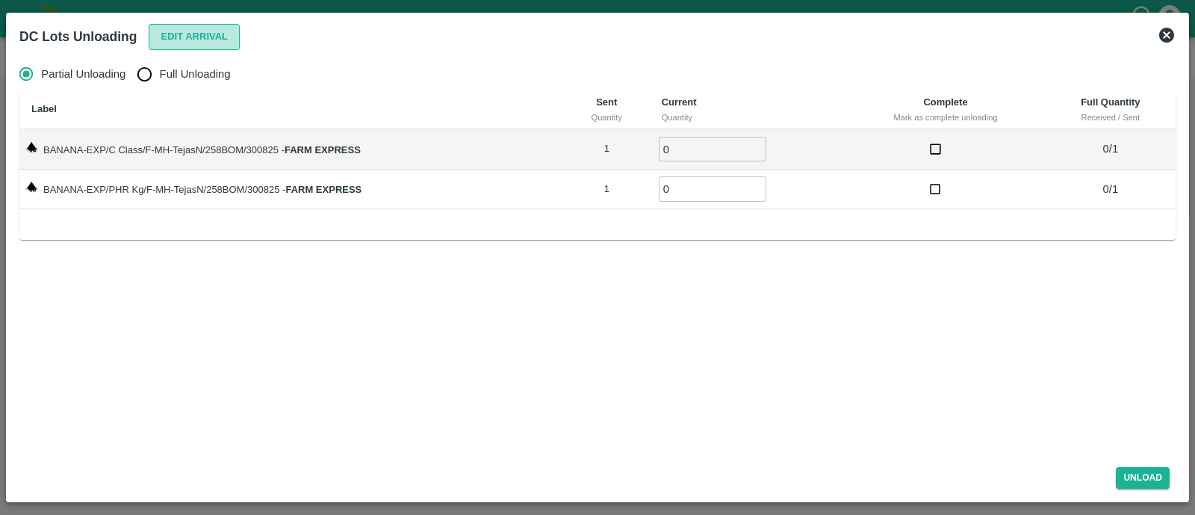
click at [221, 43] on button "Edit Arrival" at bounding box center [194, 37] width 91 height 26
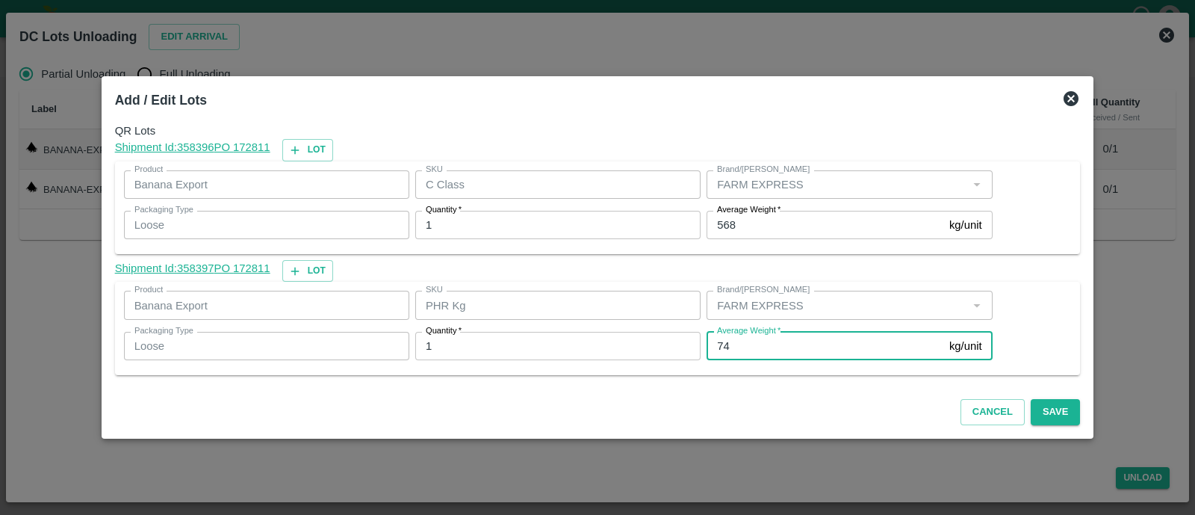
drag, startPoint x: 729, startPoint y: 339, endPoint x: 704, endPoint y: 339, distance: 24.7
click at [707, 339] on input "74" at bounding box center [825, 346] width 237 height 28
type input "88"
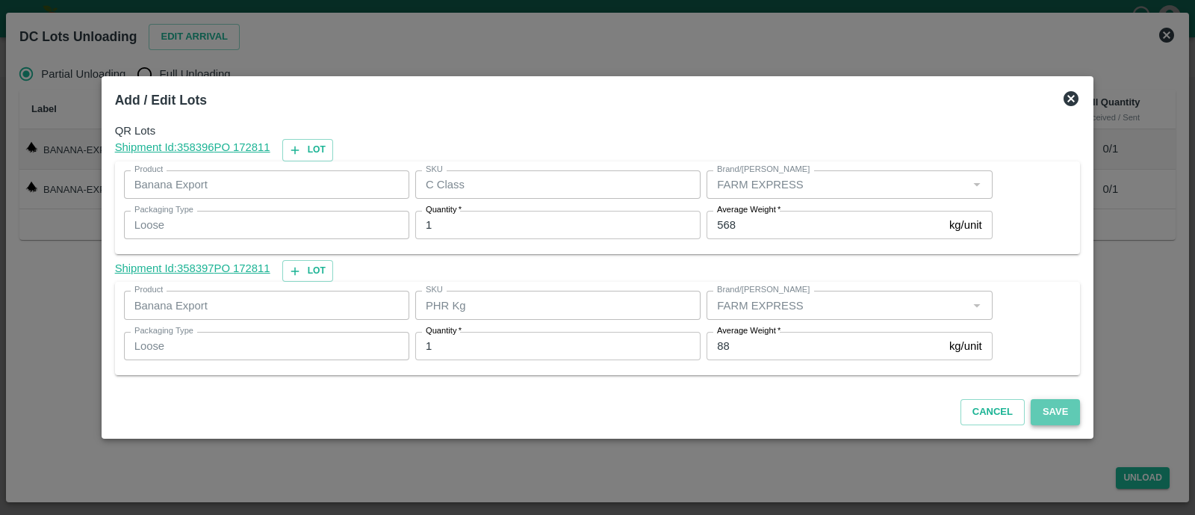
click at [1044, 408] on button "Save" at bounding box center [1055, 412] width 49 height 26
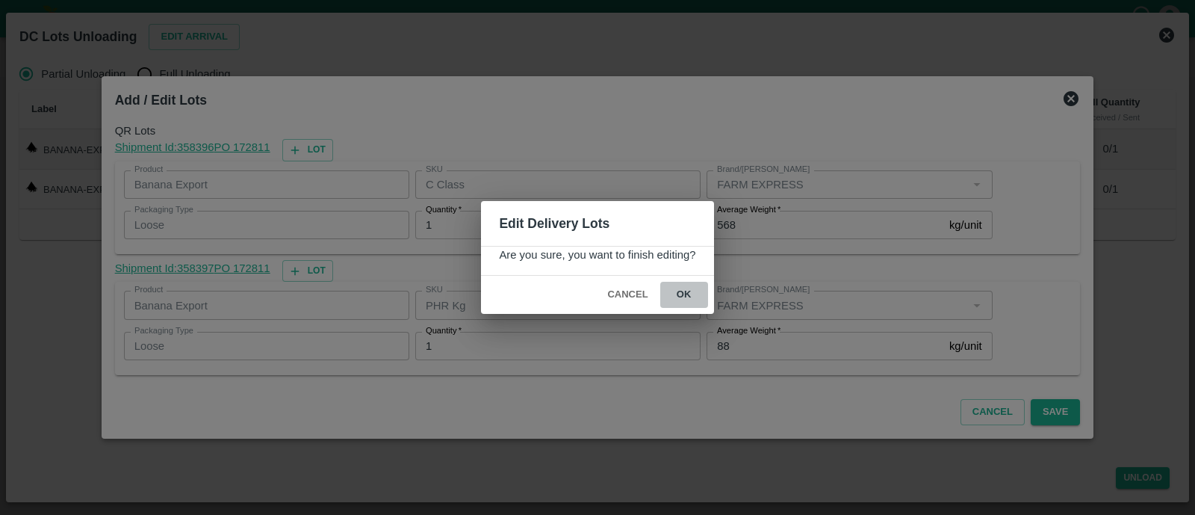
click at [691, 291] on button "ok" at bounding box center [684, 295] width 48 height 26
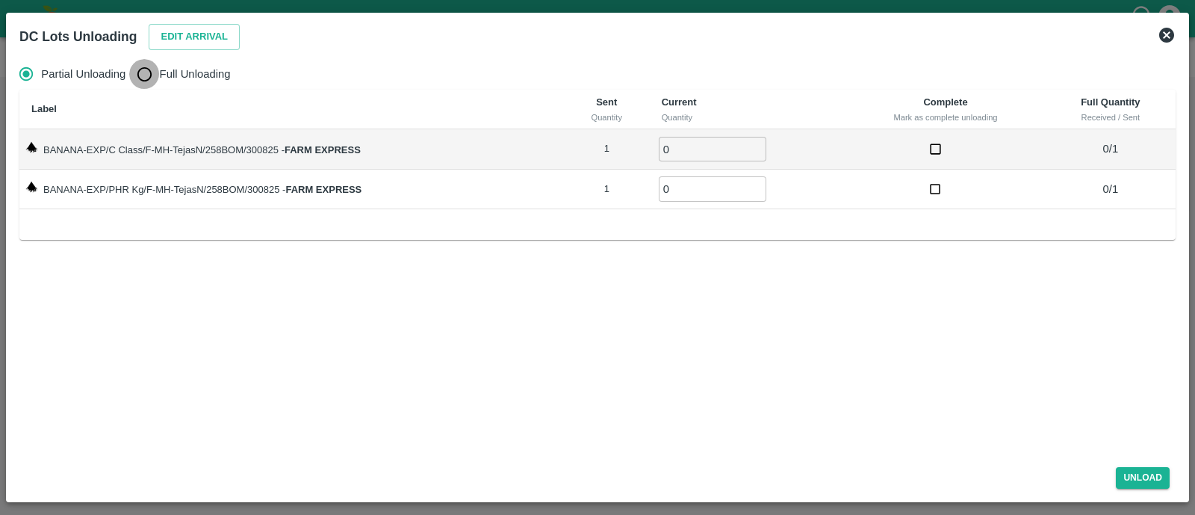
click at [157, 72] on input "Full Unloading" at bounding box center [144, 74] width 30 height 30
radio input "true"
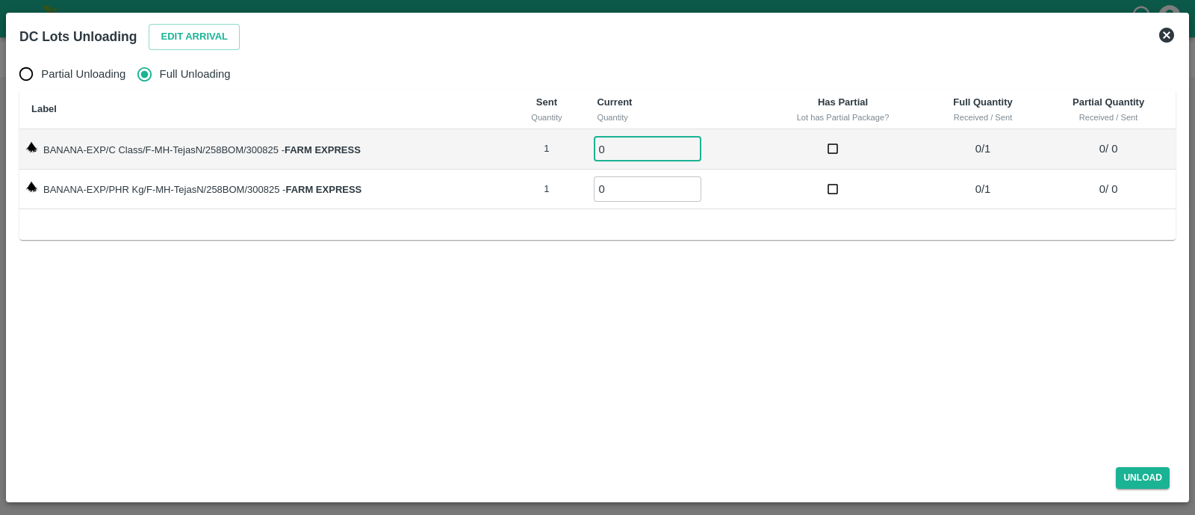
click at [635, 146] on input "0" at bounding box center [648, 149] width 108 height 25
type input "01"
click at [628, 181] on input "01" at bounding box center [648, 188] width 108 height 25
type input "01"
click at [1141, 485] on button "Unload" at bounding box center [1143, 478] width 54 height 22
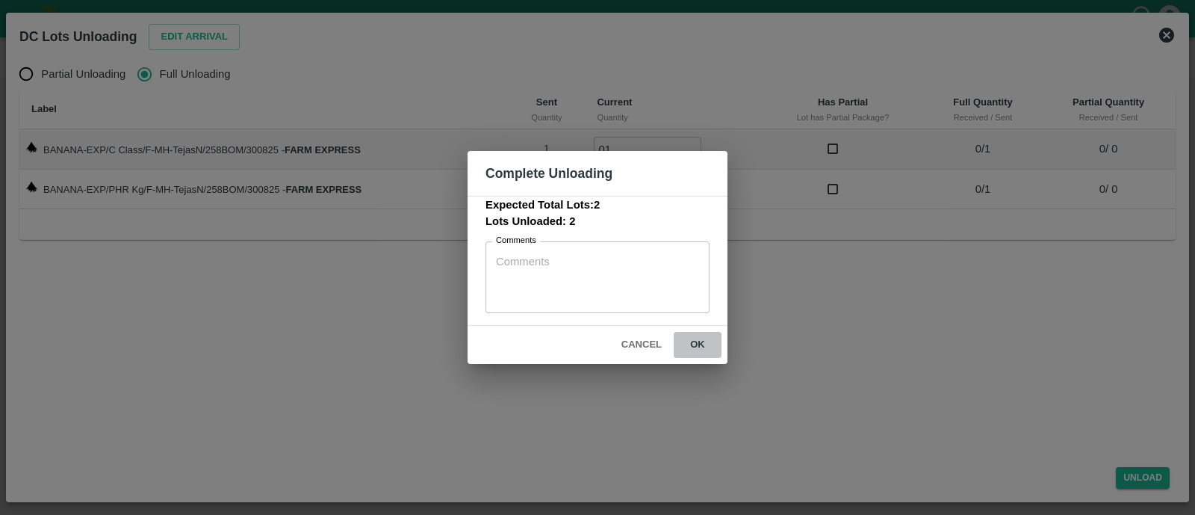
click at [710, 348] on button "ok" at bounding box center [698, 345] width 48 height 26
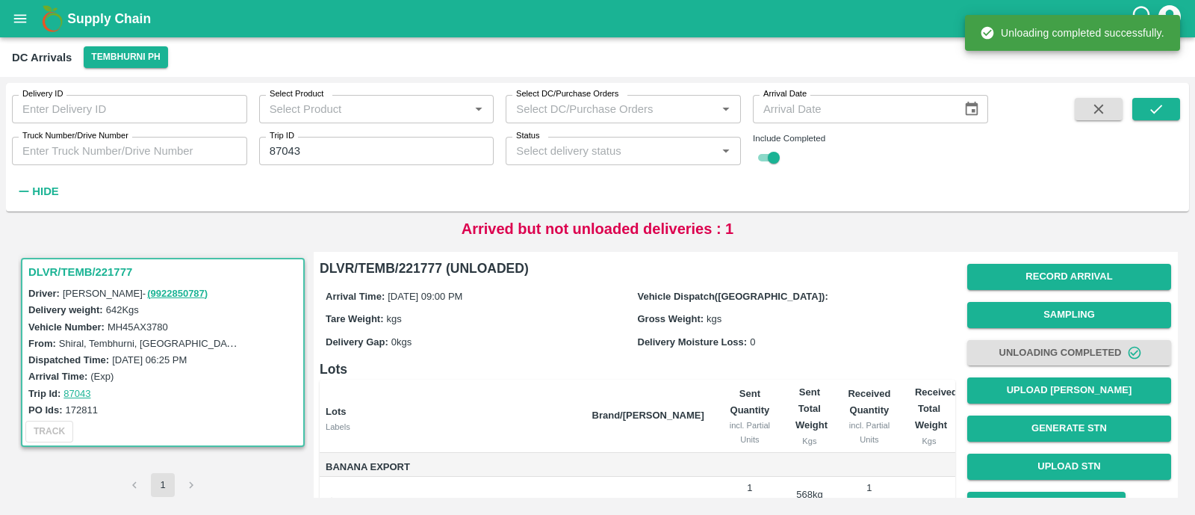
scroll to position [108, 0]
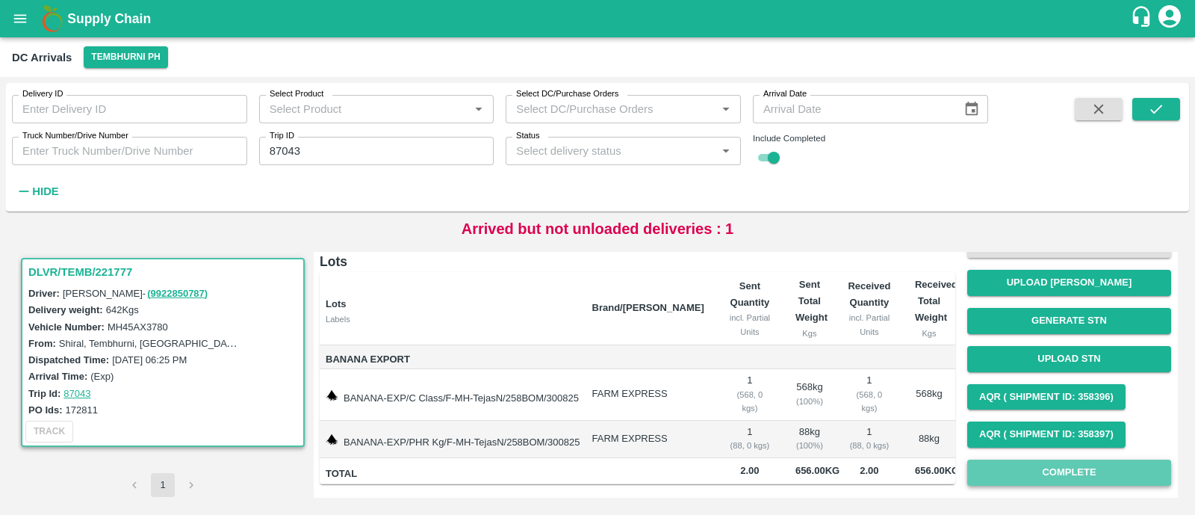
click at [1026, 474] on button "Complete" at bounding box center [1069, 472] width 204 height 26
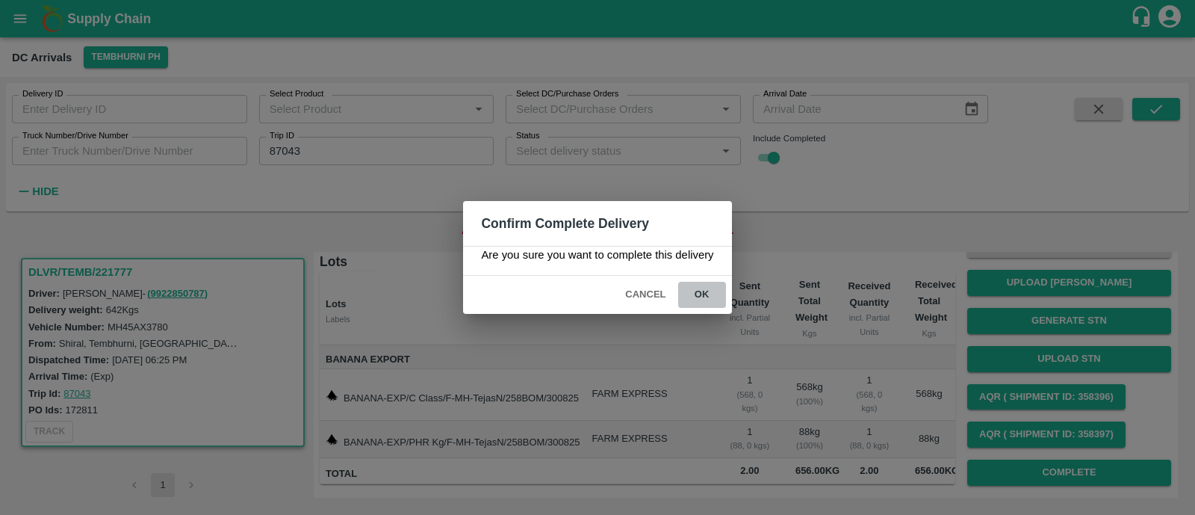
click at [692, 289] on button "ok" at bounding box center [702, 295] width 48 height 26
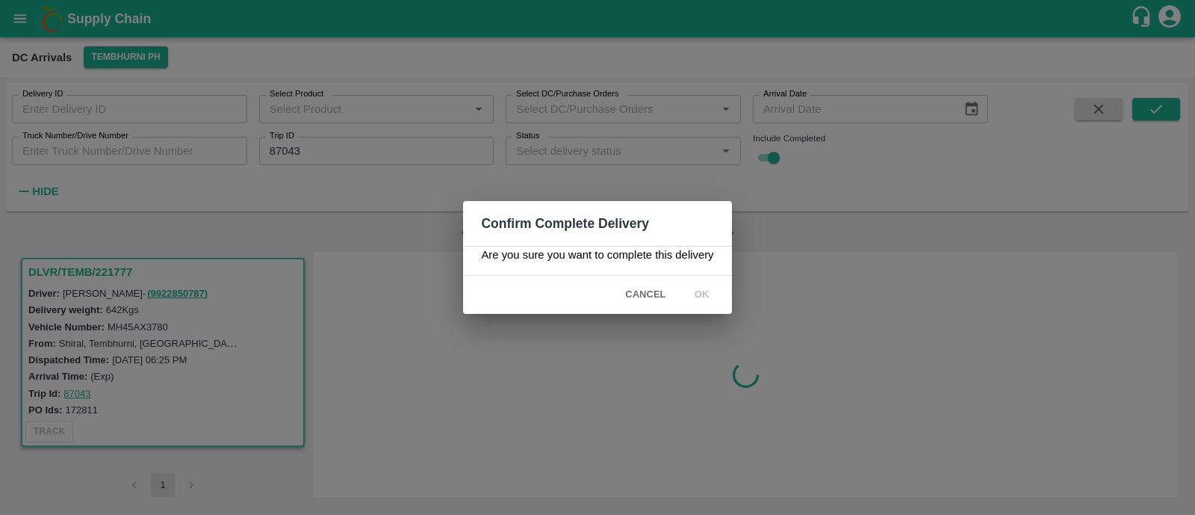
scroll to position [0, 0]
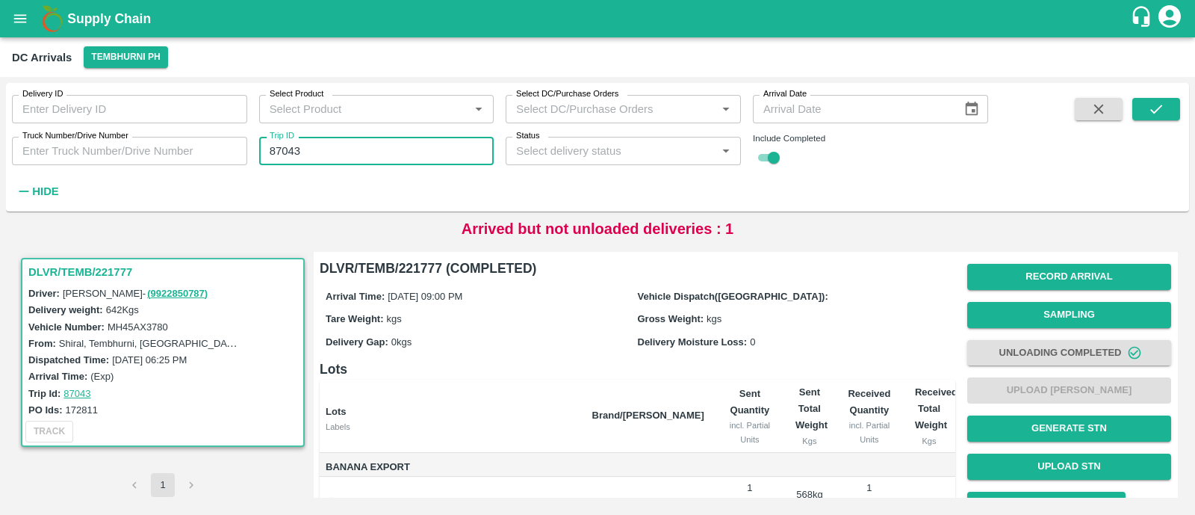
click at [310, 148] on input "87043" at bounding box center [376, 151] width 235 height 28
click at [365, 147] on input "87043" at bounding box center [376, 151] width 235 height 28
paste input "text"
click at [365, 147] on input "172727" at bounding box center [376, 151] width 235 height 28
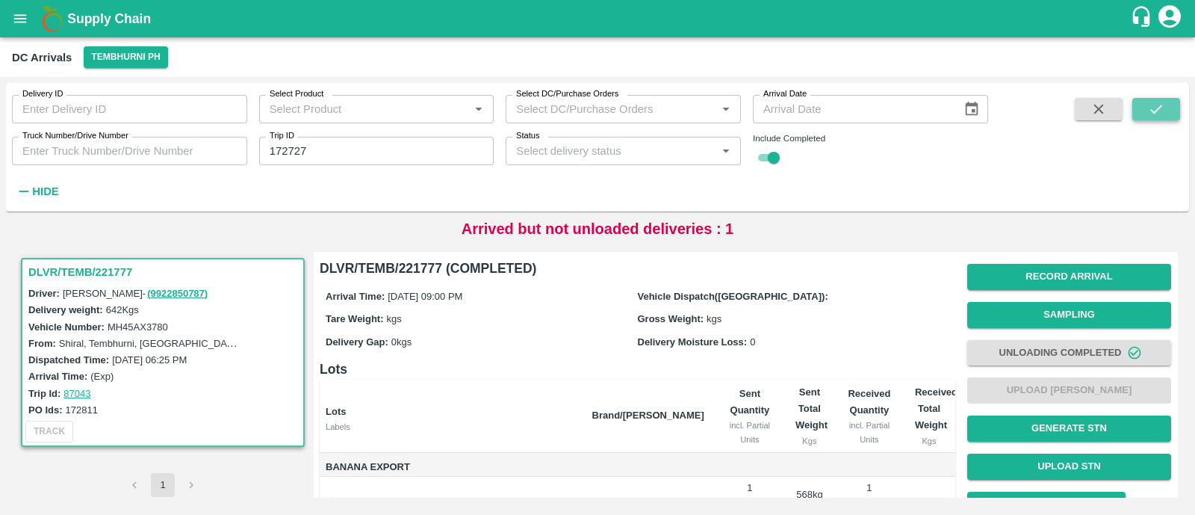
click at [1155, 108] on icon "submit" at bounding box center [1156, 109] width 16 height 16
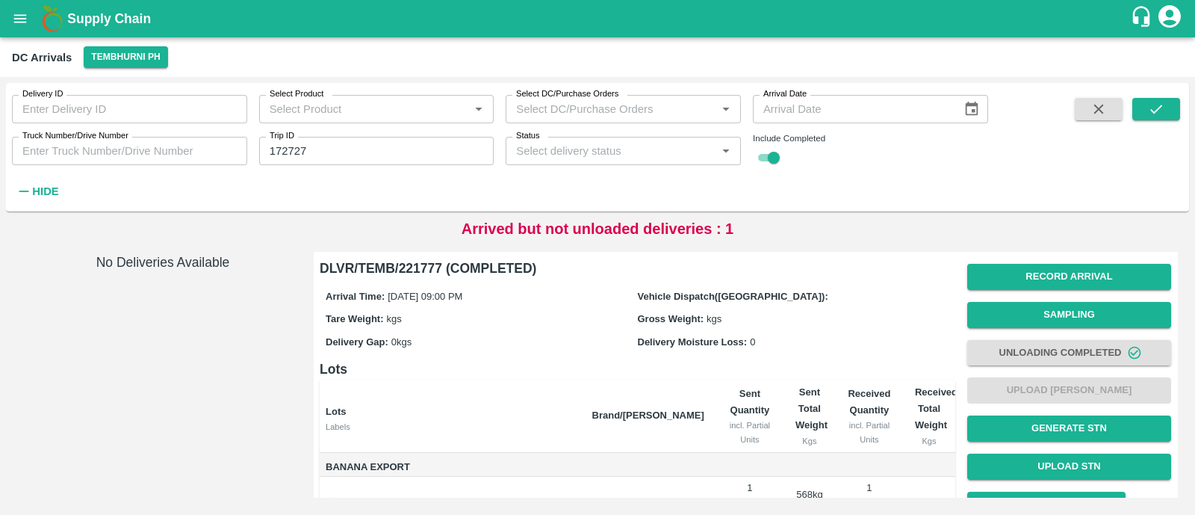
click at [407, 157] on input "172727" at bounding box center [376, 151] width 235 height 28
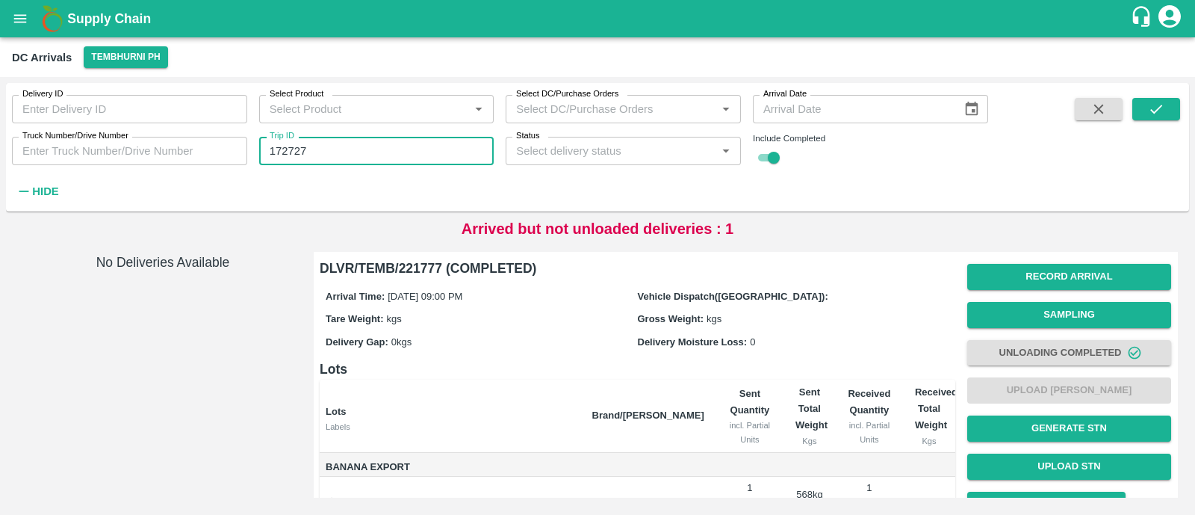
paste input "text"
click at [407, 157] on input "172727" at bounding box center [376, 151] width 235 height 28
type input "86983"
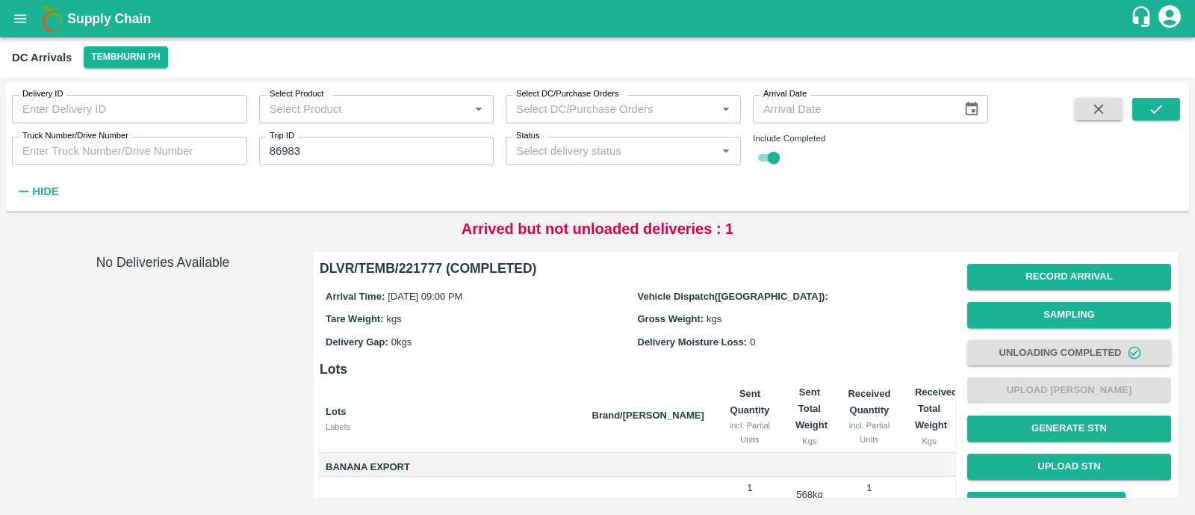
click at [1169, 95] on div "Delivery ID Delivery ID Select Product Select Product   * Select DC/Purchase Or…" at bounding box center [597, 147] width 1183 height 117
click at [1166, 106] on button "submit" at bounding box center [1157, 109] width 48 height 22
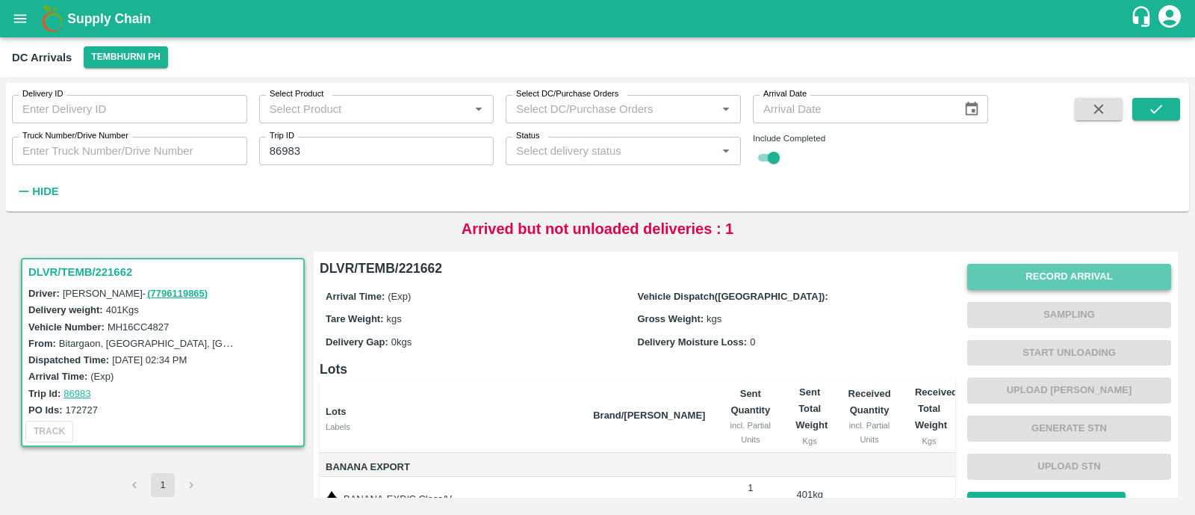
click at [1083, 285] on button "Record Arrival" at bounding box center [1069, 277] width 204 height 26
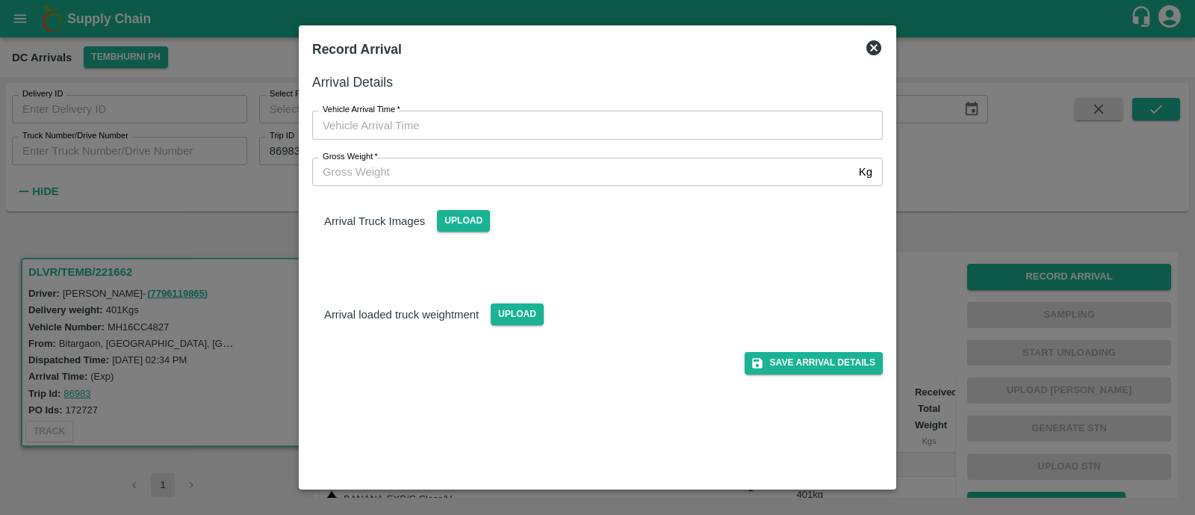
type input "DD/MM/YYYY hh:mm aa"
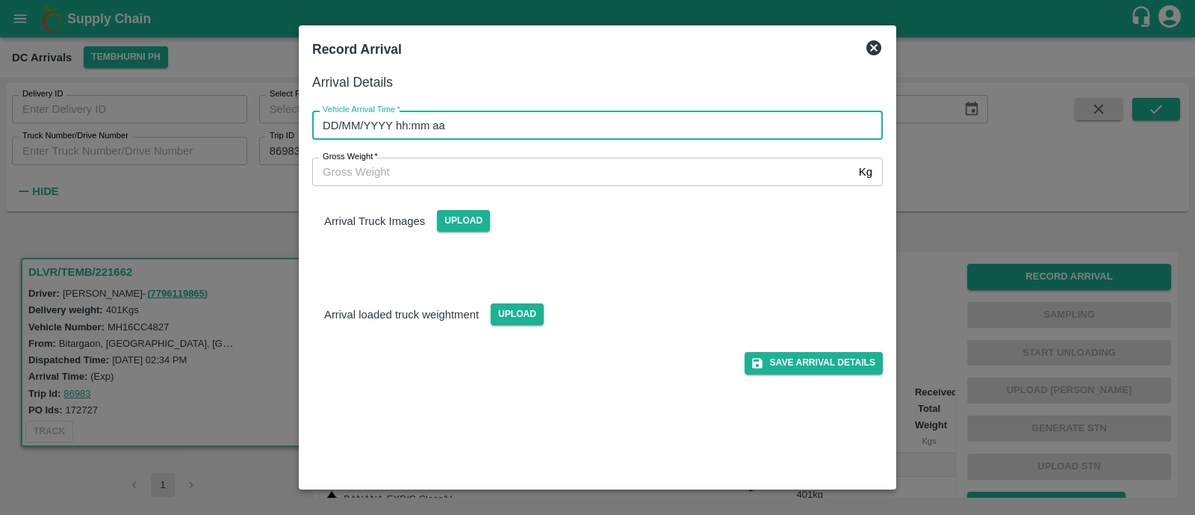
click at [522, 123] on input "DD/MM/YYYY hh:mm aa" at bounding box center [592, 125] width 560 height 28
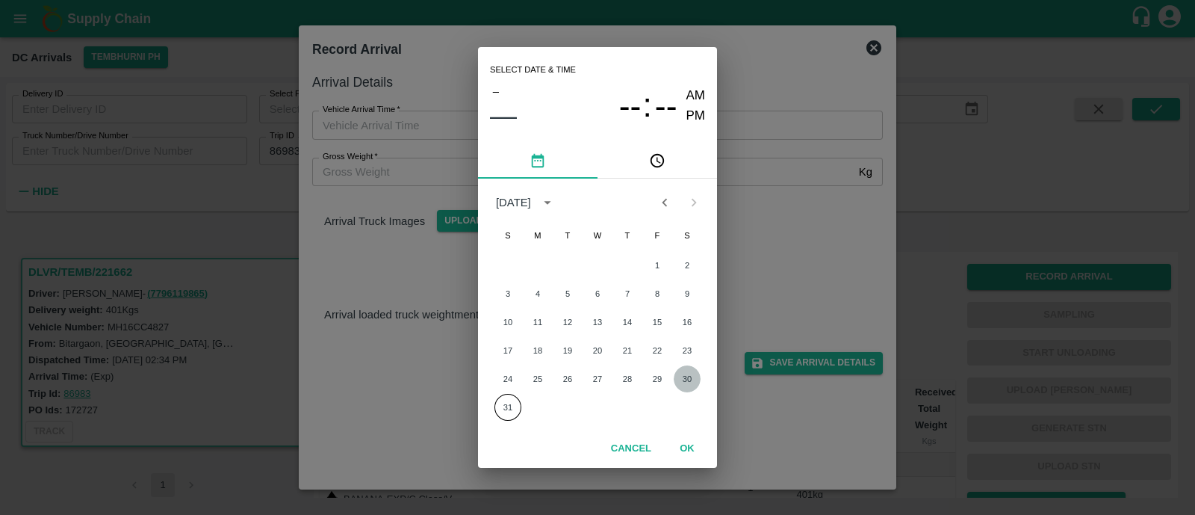
click at [692, 375] on button "30" at bounding box center [687, 378] width 27 height 27
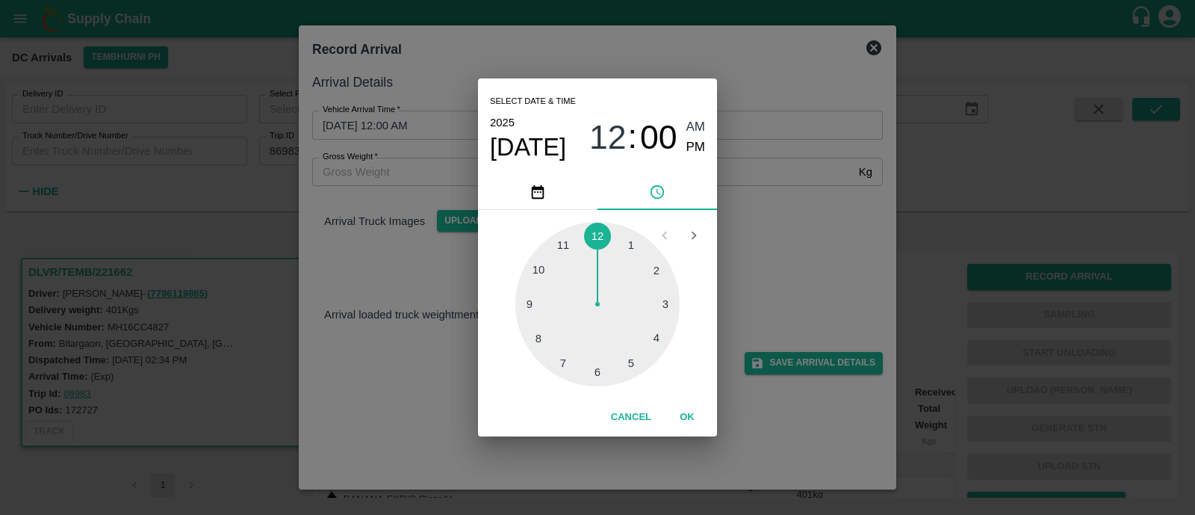
click at [530, 303] on div at bounding box center [597, 304] width 164 height 164
click at [585, 379] on div at bounding box center [597, 304] width 164 height 164
click at [682, 158] on div "2025 Aug 30 09 : 32 AM PM" at bounding box center [597, 137] width 215 height 49
click at [693, 155] on span "PM" at bounding box center [696, 147] width 19 height 20
type input "30/08/2025 09:32 PM"
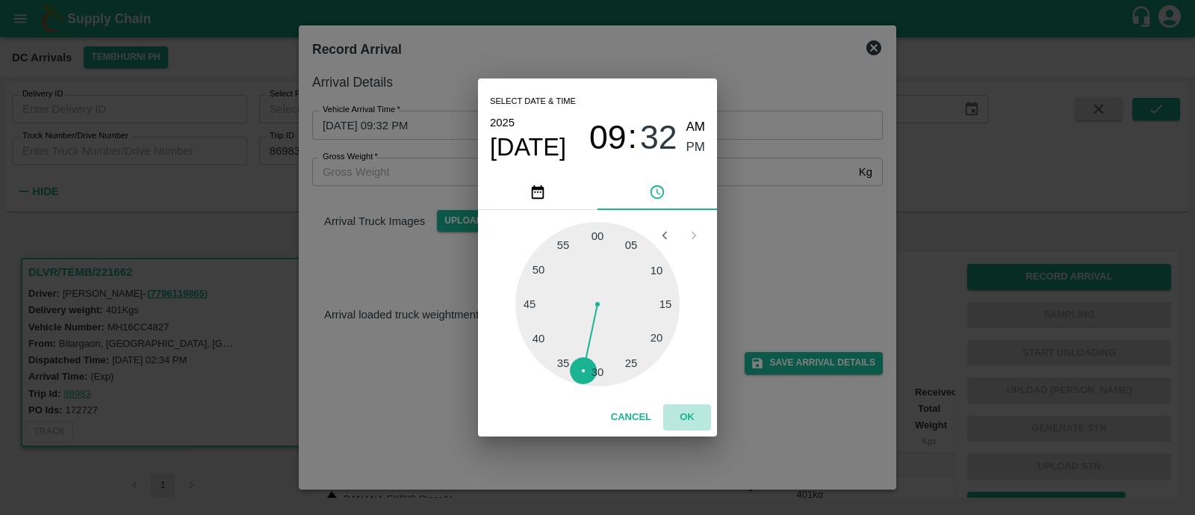
click at [681, 412] on button "OK" at bounding box center [687, 417] width 48 height 26
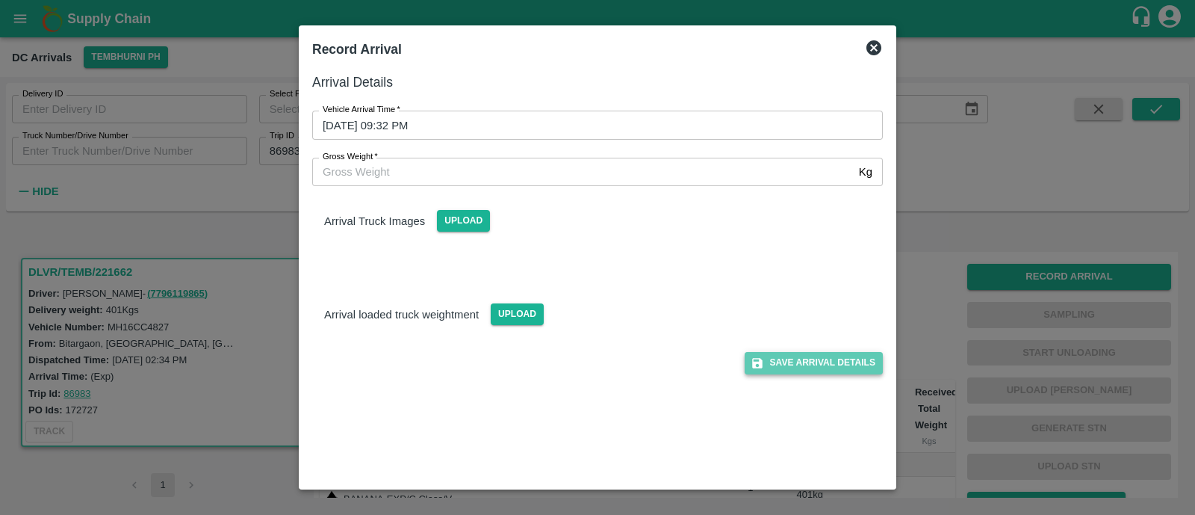
click at [799, 361] on button "Save Arrival Details" at bounding box center [814, 363] width 138 height 22
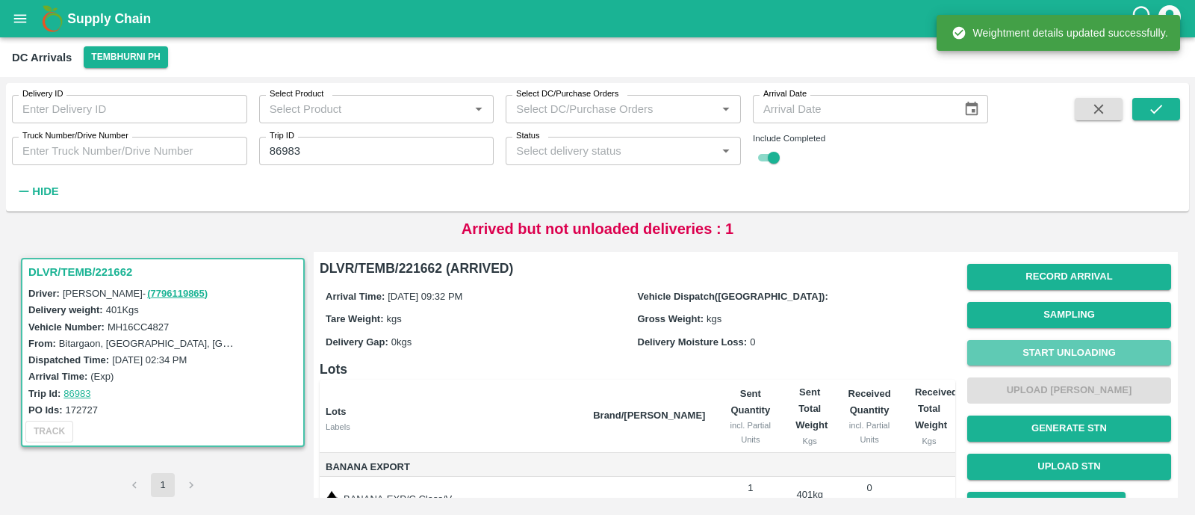
click at [1029, 356] on button "Start Unloading" at bounding box center [1069, 353] width 204 height 26
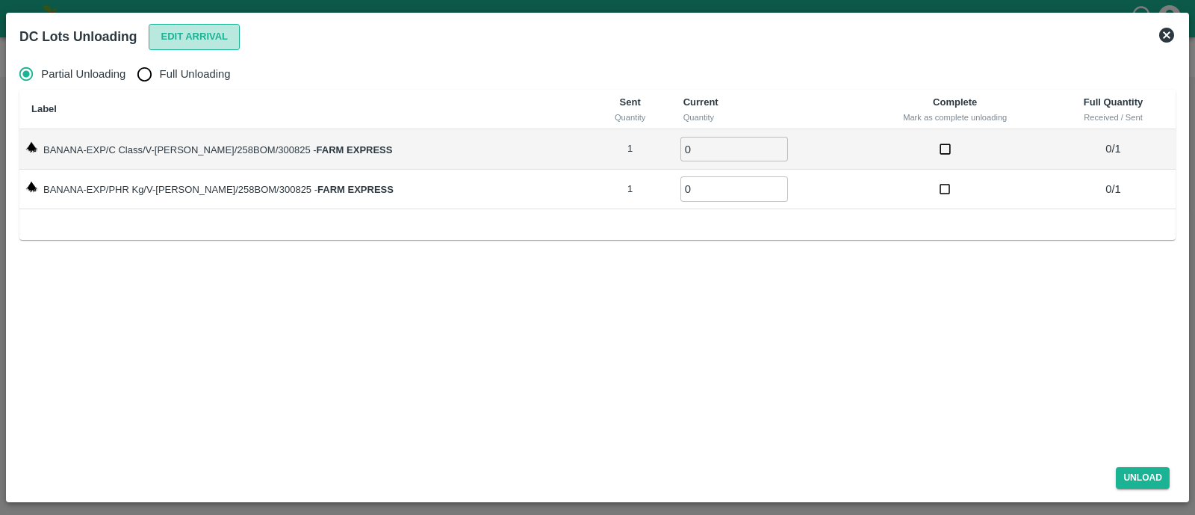
click at [176, 31] on button "Edit Arrival" at bounding box center [194, 37] width 91 height 26
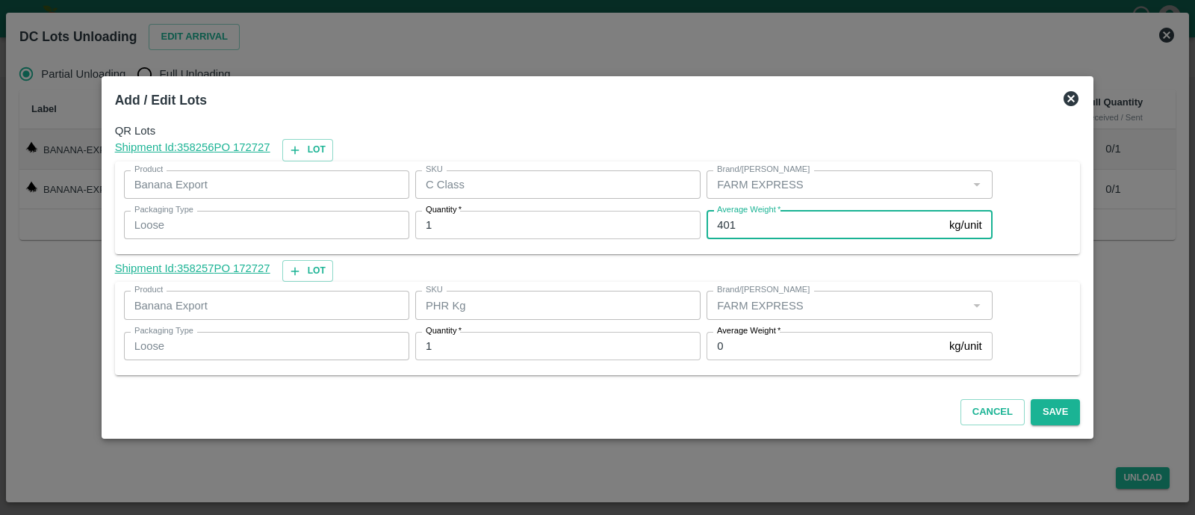
drag, startPoint x: 730, startPoint y: 226, endPoint x: 693, endPoint y: 226, distance: 36.6
click at [693, 226] on div "Product Banana Export Product SKU C Class SKU Brand/Marka Brand/Marka Packaging…" at bounding box center [555, 204] width 875 height 81
type input "366"
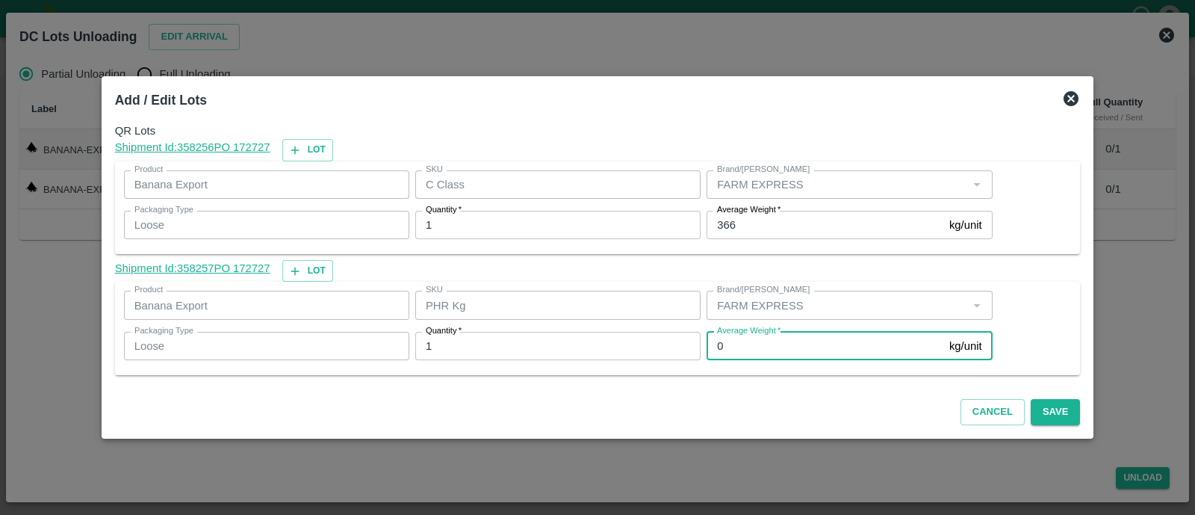
click at [728, 346] on input "0" at bounding box center [825, 346] width 237 height 28
type input "1"
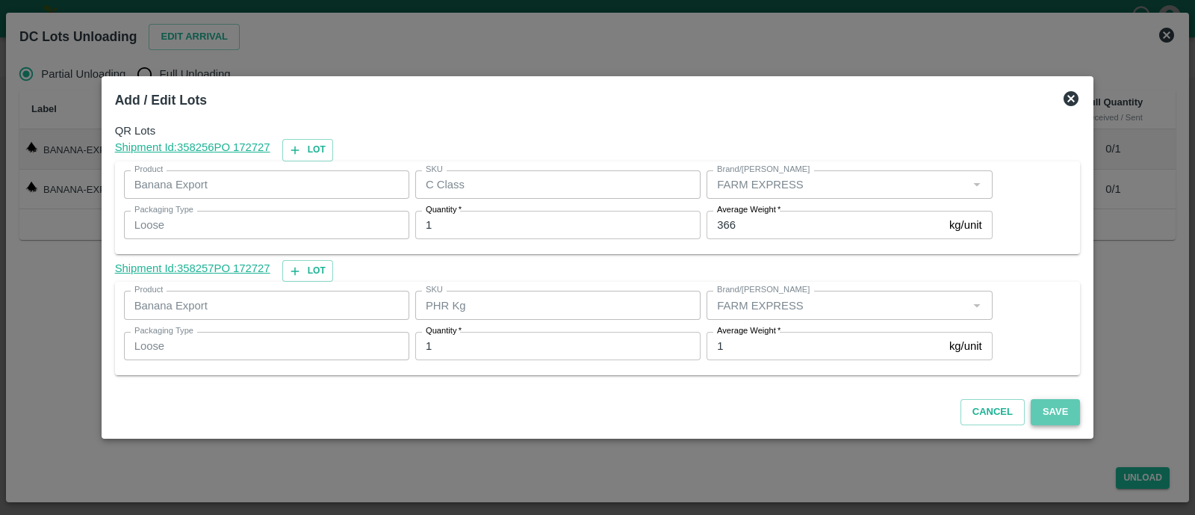
click at [1049, 407] on button "Save" at bounding box center [1055, 412] width 49 height 26
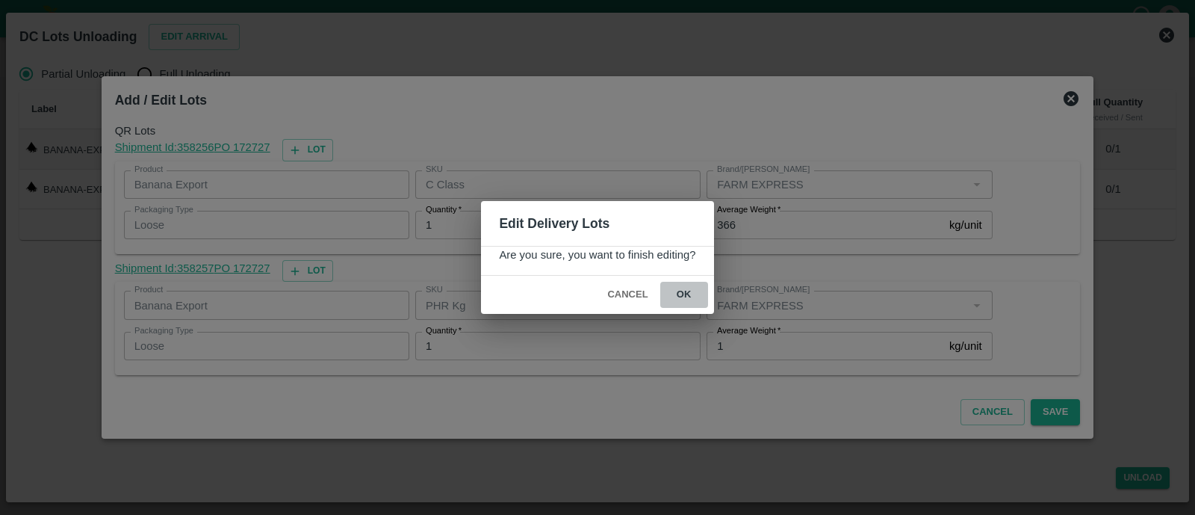
click at [695, 284] on button "ok" at bounding box center [684, 295] width 48 height 26
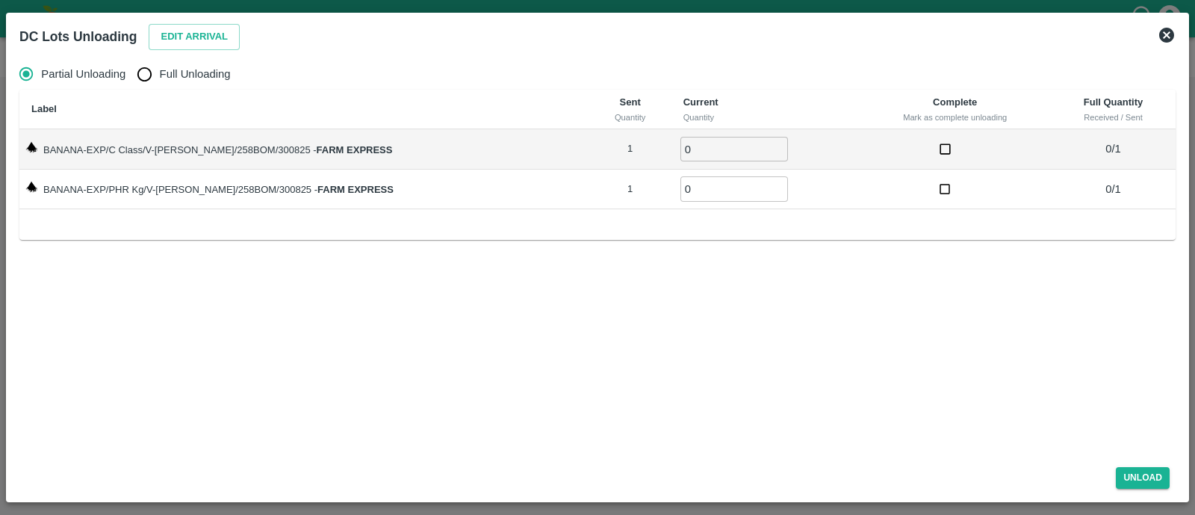
click at [143, 76] on input "Full Unloading" at bounding box center [144, 74] width 30 height 30
radio input "true"
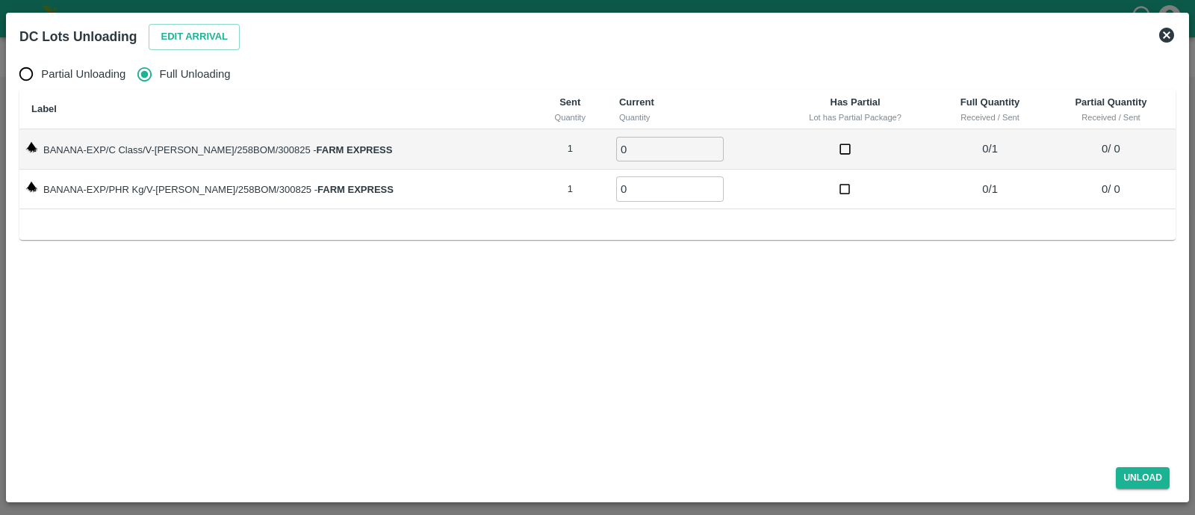
click at [616, 149] on input "0" at bounding box center [670, 149] width 108 height 25
type input "01"
click at [616, 190] on input "01" at bounding box center [670, 188] width 108 height 25
type input "01"
click at [1132, 475] on button "Unload" at bounding box center [1143, 478] width 54 height 22
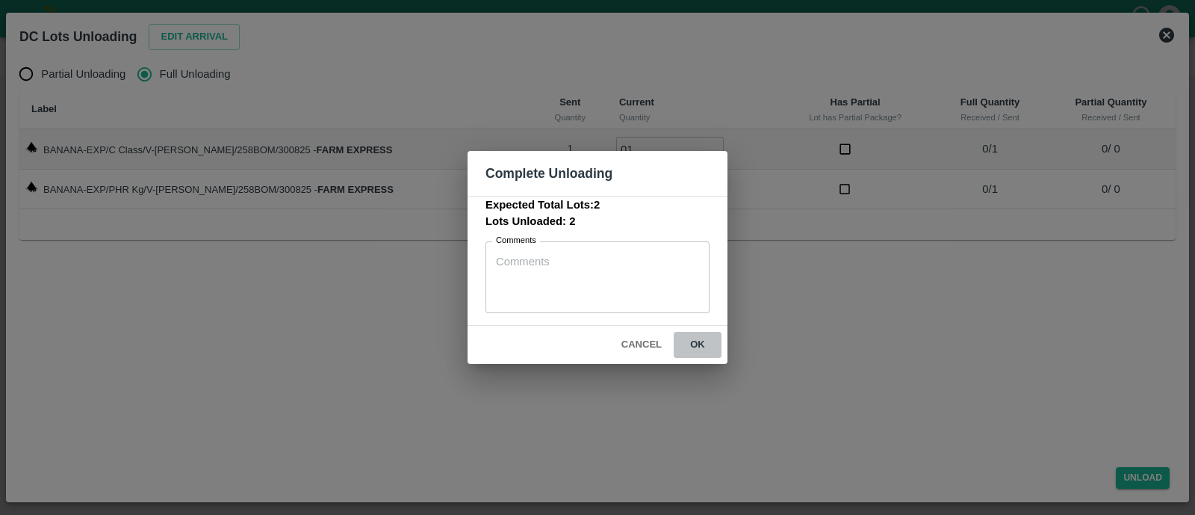
click at [713, 346] on button "ok" at bounding box center [698, 345] width 48 height 26
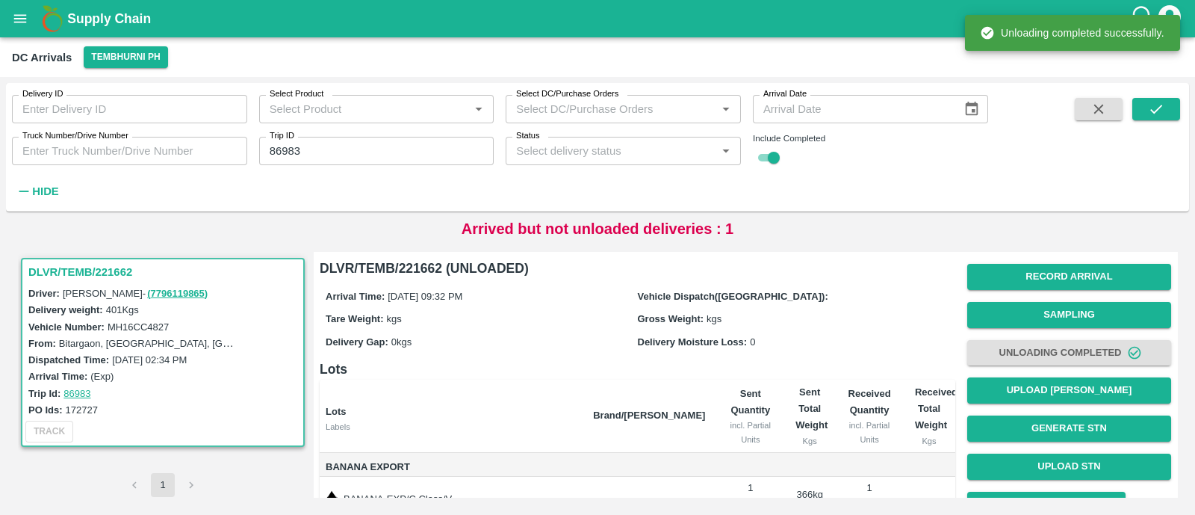
scroll to position [108, 0]
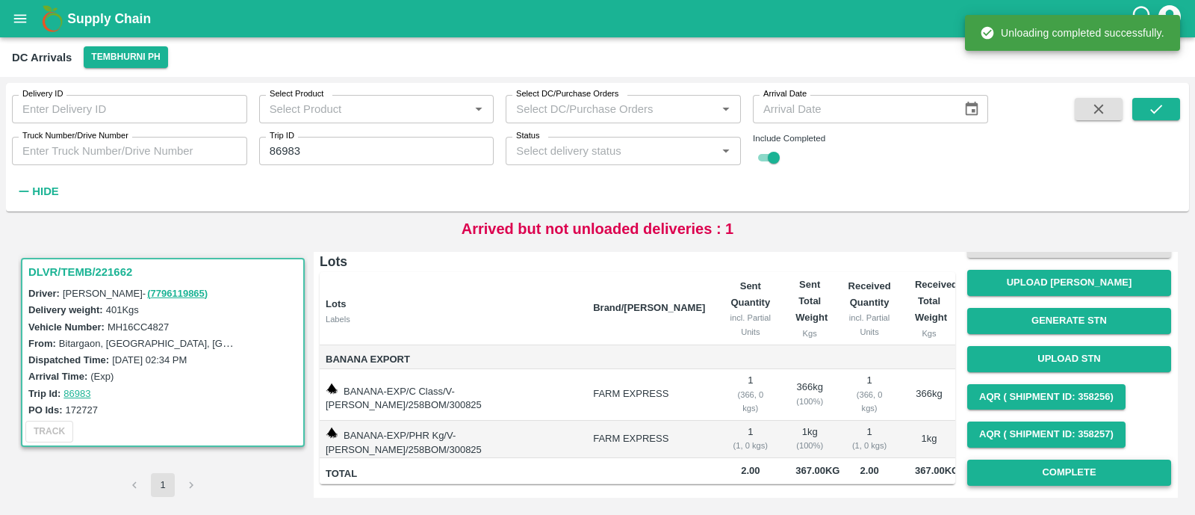
click at [1046, 475] on button "Complete" at bounding box center [1069, 472] width 204 height 26
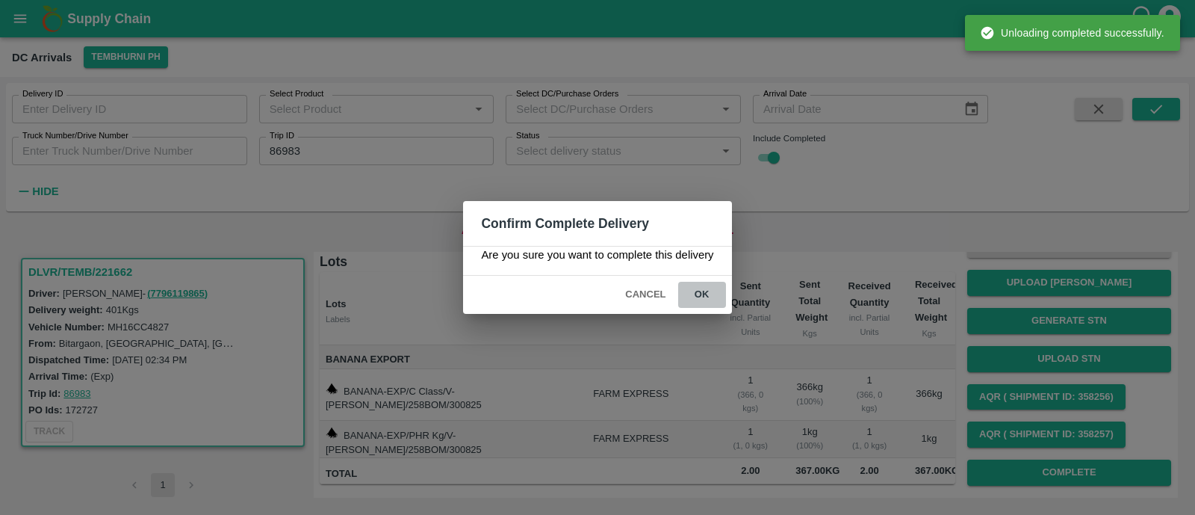
click at [699, 291] on button "ok" at bounding box center [702, 295] width 48 height 26
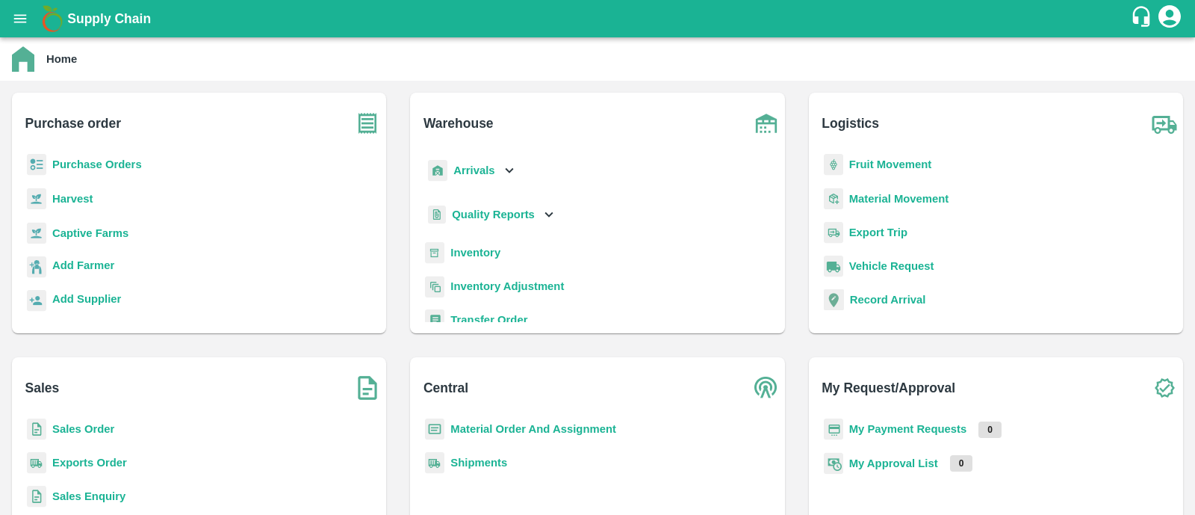
click at [881, 158] on b "Fruit Movement" at bounding box center [890, 164] width 83 height 12
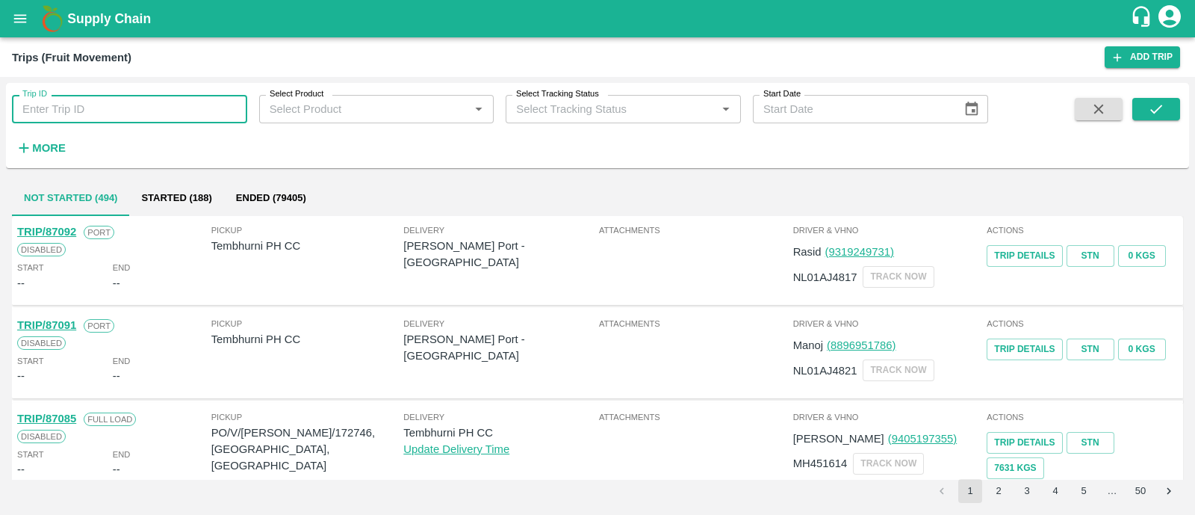
click at [166, 101] on input "Trip ID" at bounding box center [129, 109] width 235 height 28
paste input "87054"
type input "87054"
click at [1166, 108] on button "submit" at bounding box center [1157, 109] width 48 height 22
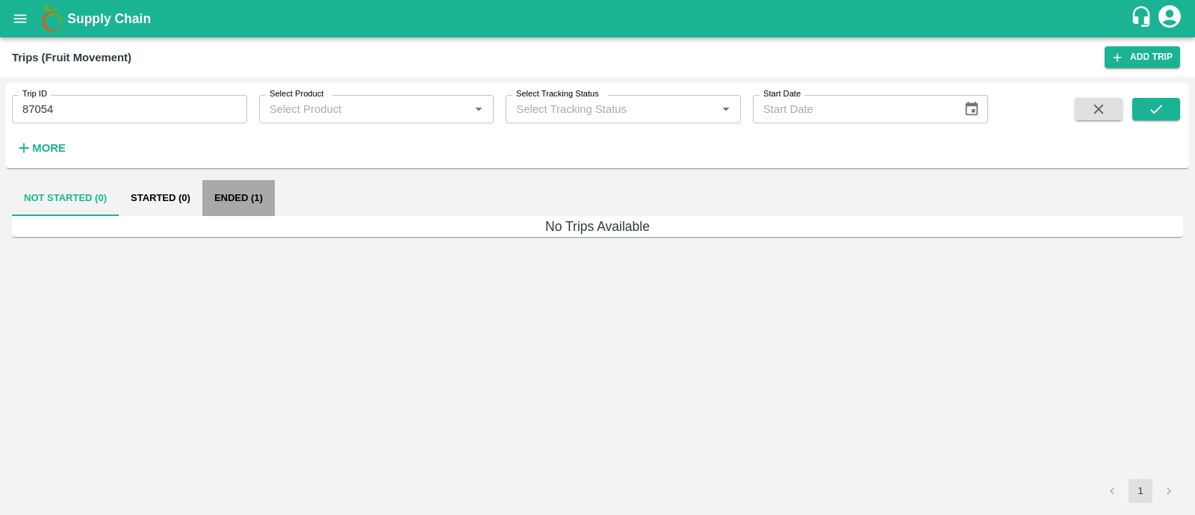
click at [243, 192] on button "Ended (1)" at bounding box center [238, 198] width 72 height 36
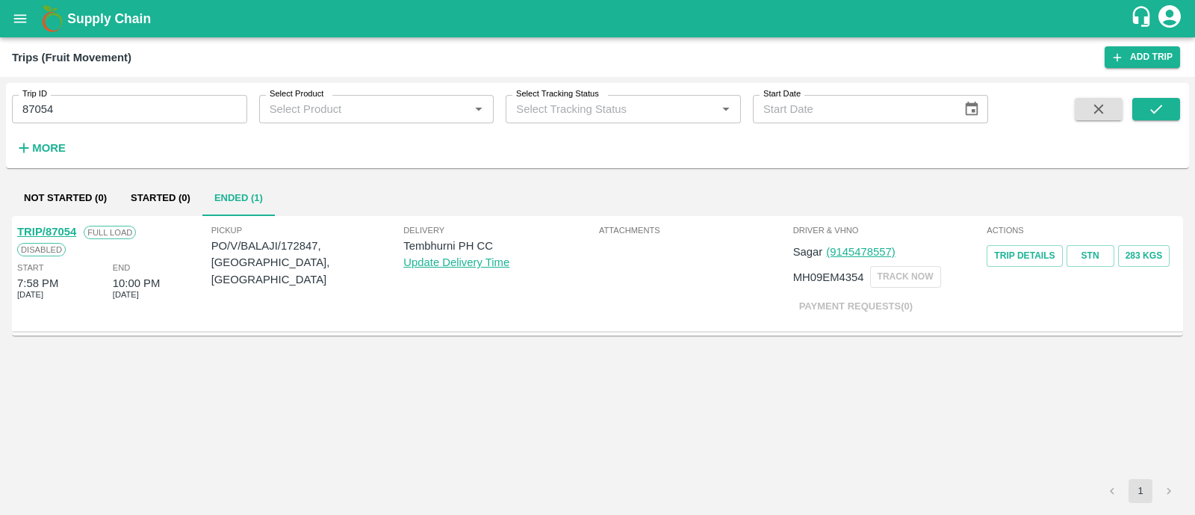
click at [69, 232] on link "TRIP/87054" at bounding box center [46, 232] width 59 height 12
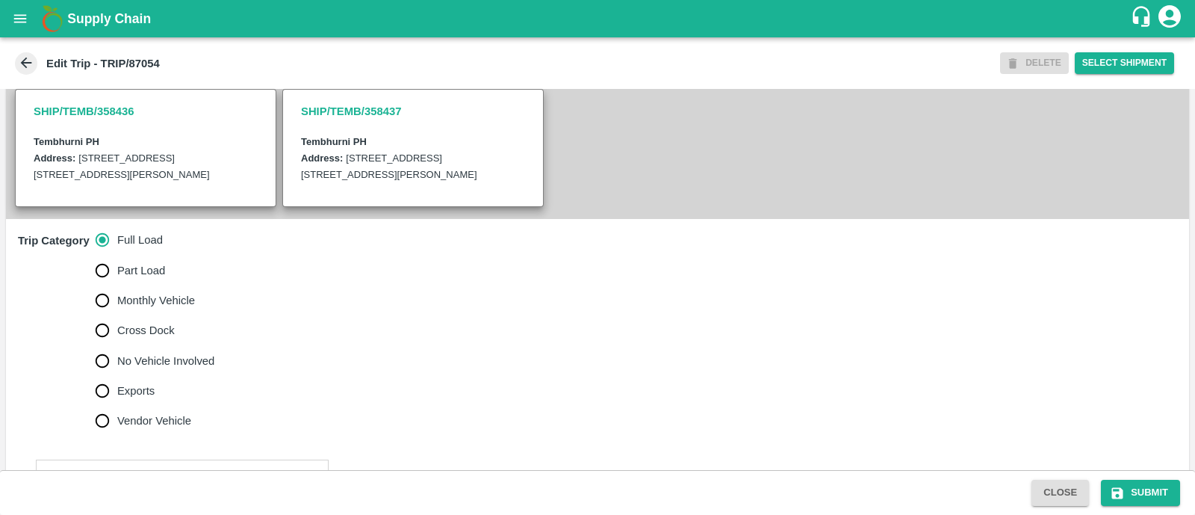
scroll to position [338, 0]
click at [118, 368] on span "No Vehicle Involved" at bounding box center [165, 360] width 97 height 16
click at [117, 368] on input "No Vehicle Involved" at bounding box center [102, 360] width 30 height 30
radio input "true"
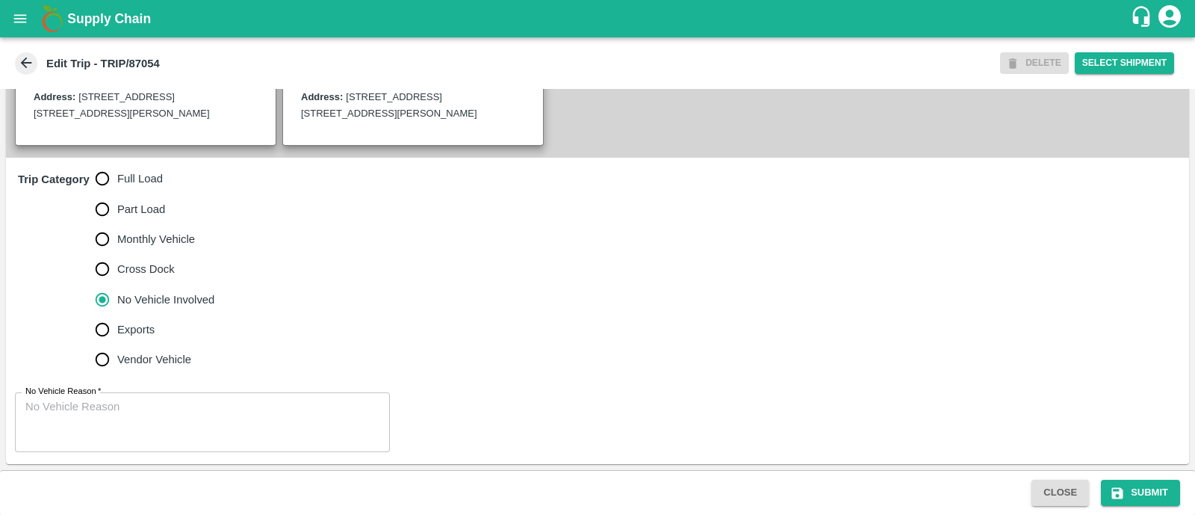
scroll to position [413, 0]
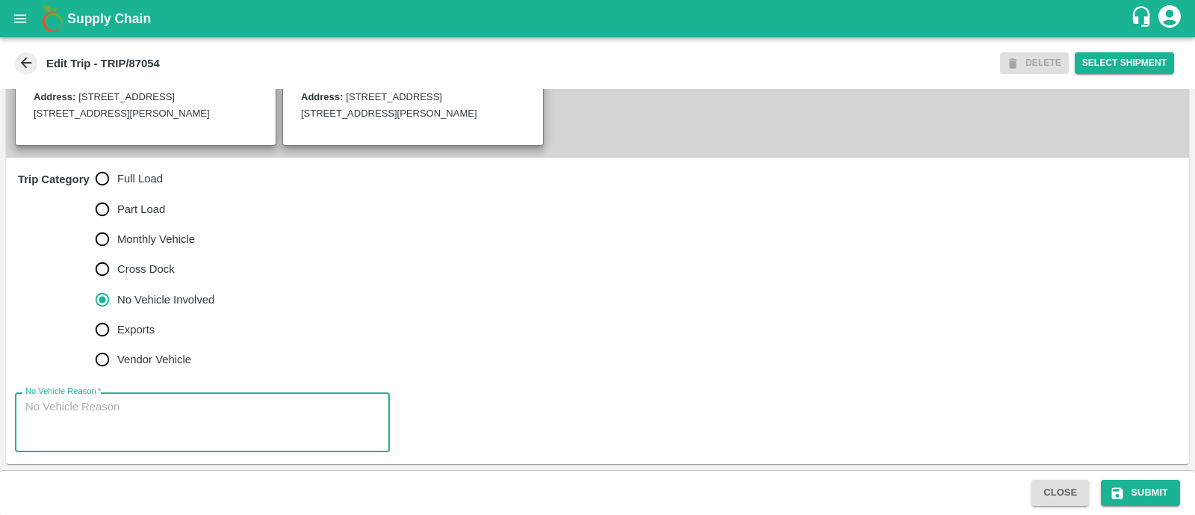
click at [108, 401] on textarea "No Vehicle Reason   *" at bounding box center [202, 422] width 354 height 47
type textarea "Field Dump"
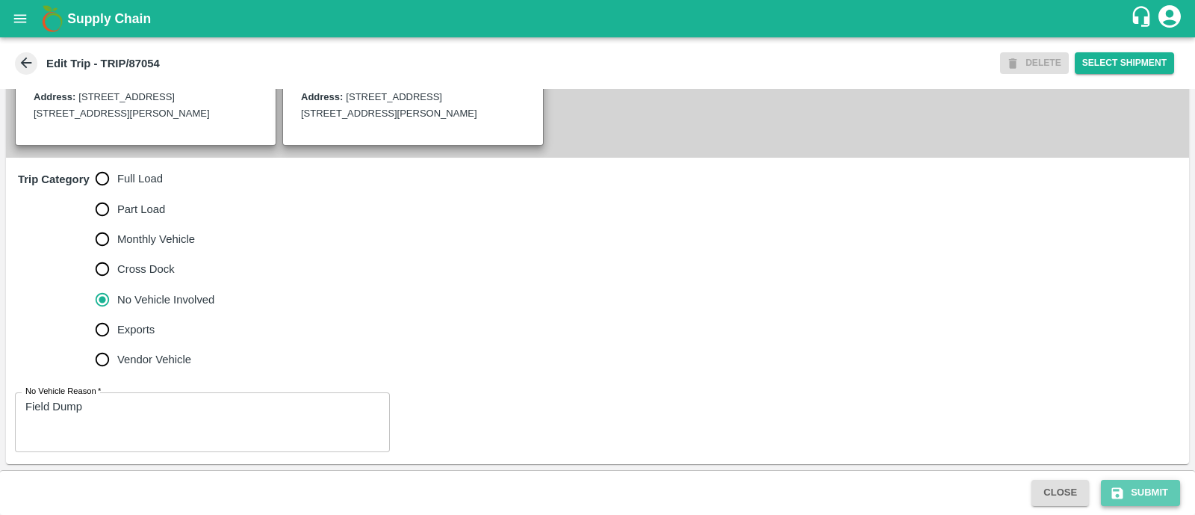
click at [1128, 497] on button "Submit" at bounding box center [1140, 493] width 79 height 26
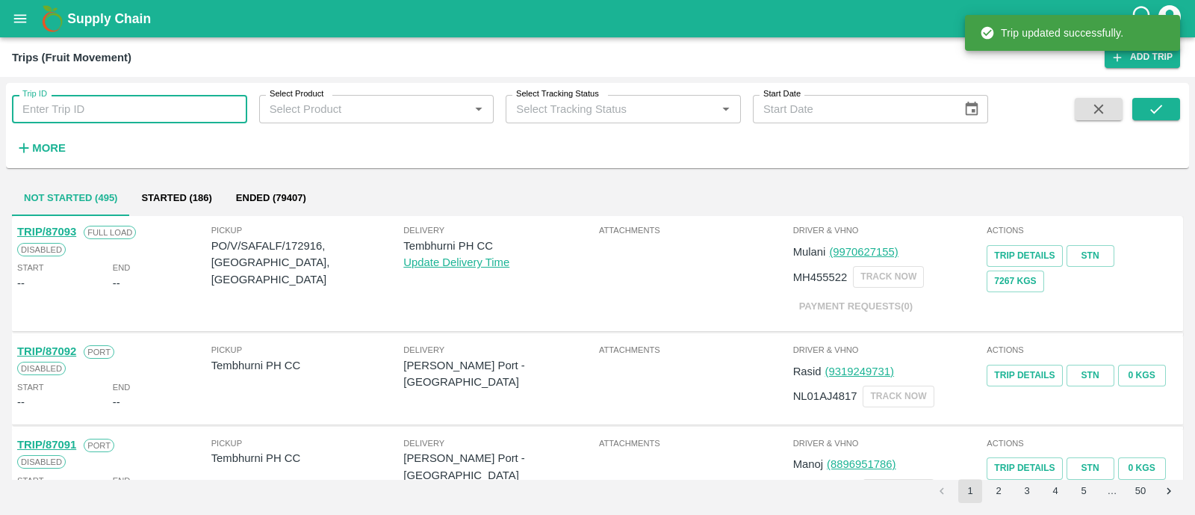
click at [146, 108] on input "Trip ID" at bounding box center [129, 109] width 235 height 28
paste input "87052"
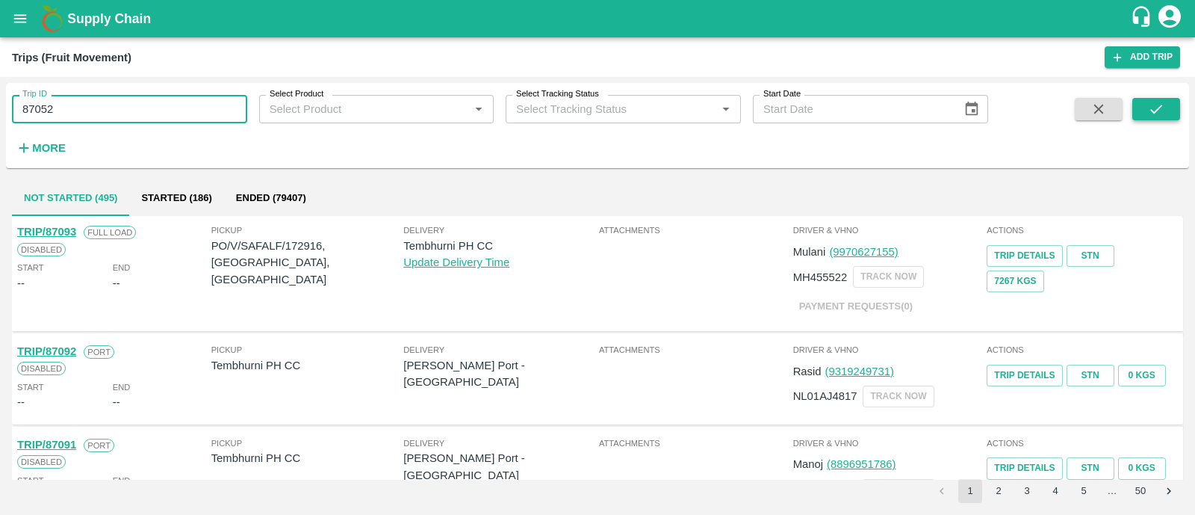
type input "87052"
click at [1153, 114] on icon "submit" at bounding box center [1156, 109] width 16 height 16
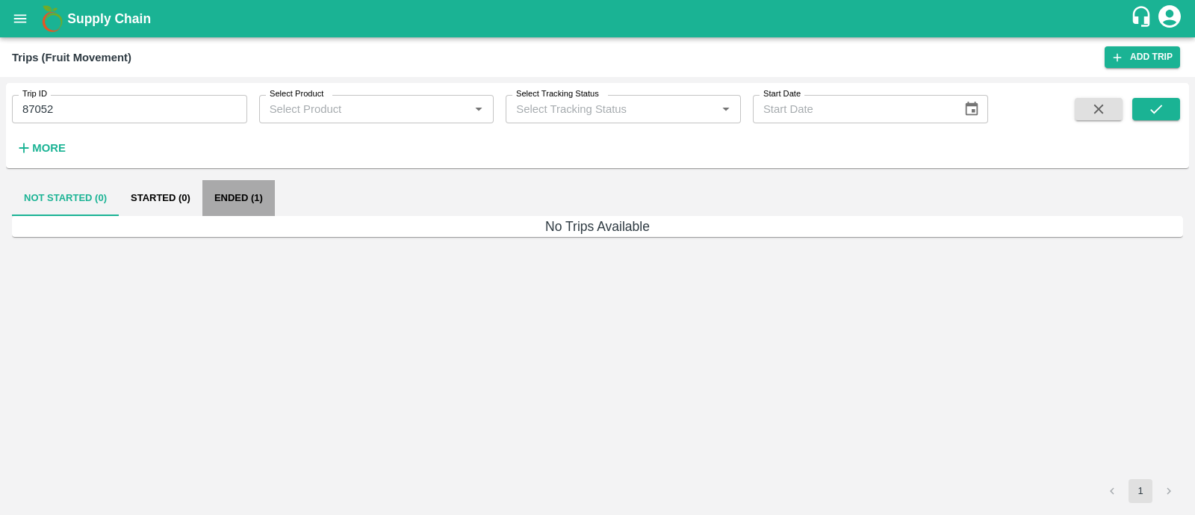
click at [261, 196] on button "Ended (1)" at bounding box center [238, 198] width 72 height 36
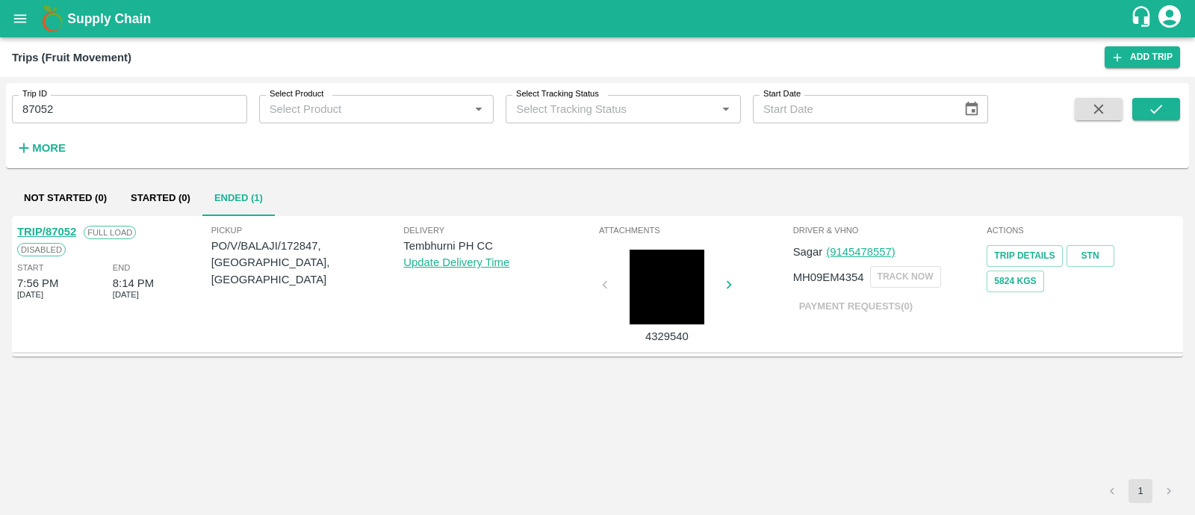
click at [63, 230] on link "TRIP/87052" at bounding box center [46, 232] width 59 height 12
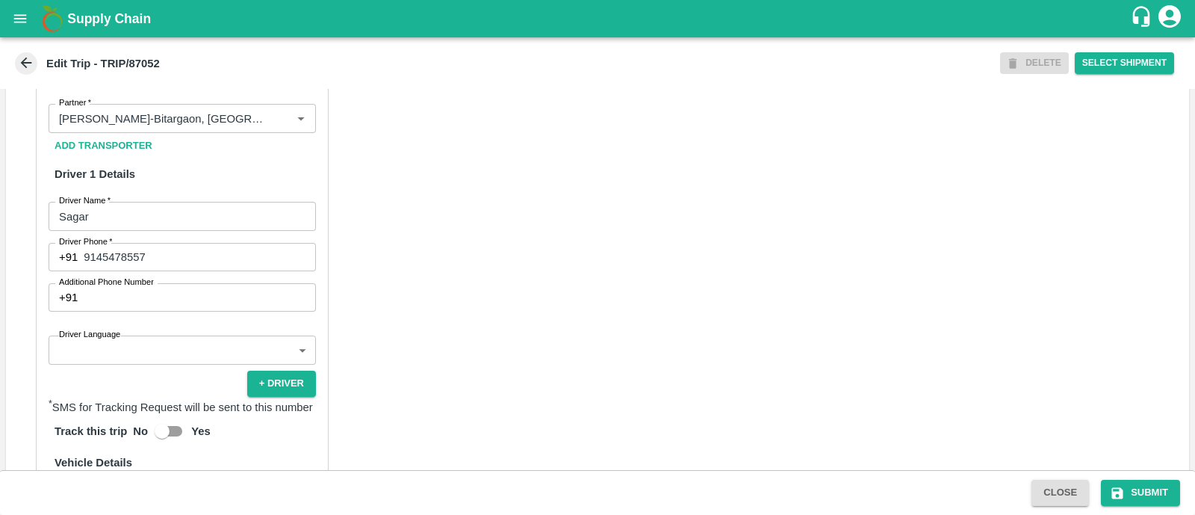
scroll to position [744, 0]
click at [161, 359] on body "Supply Chain Edit Trip - TRIP/87052 DELETE Select Shipment Trip Details Trip Ty…" at bounding box center [597, 257] width 1195 height 515
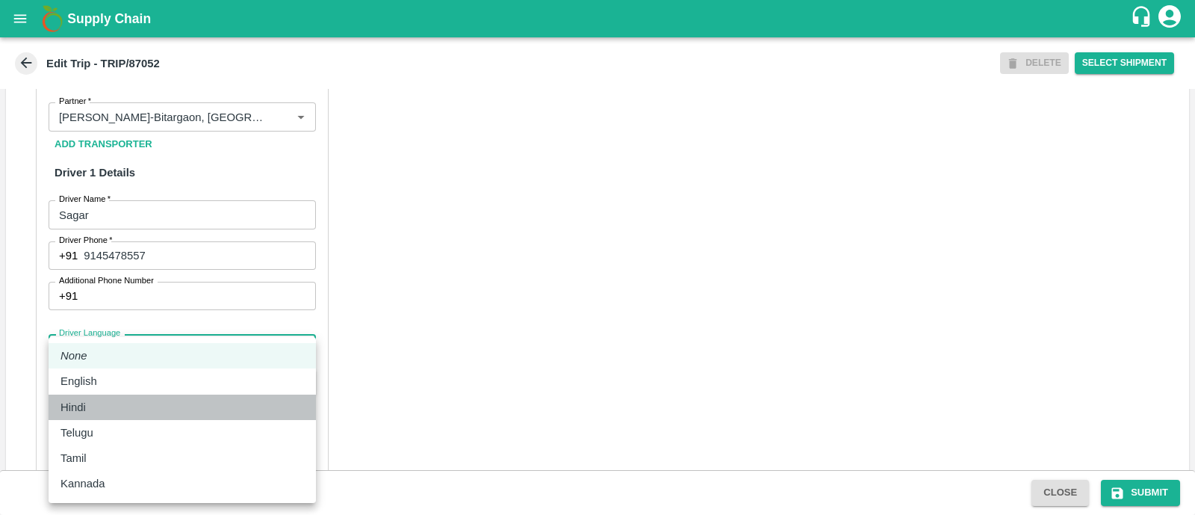
click at [113, 400] on div "Hindi" at bounding box center [183, 407] width 244 height 16
type input "hi"
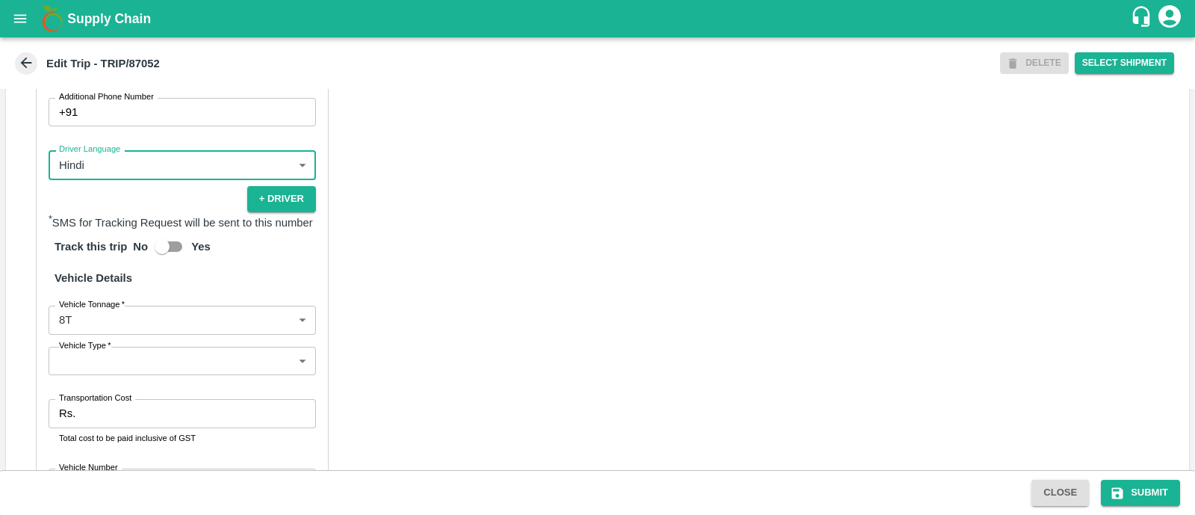
scroll to position [961, 0]
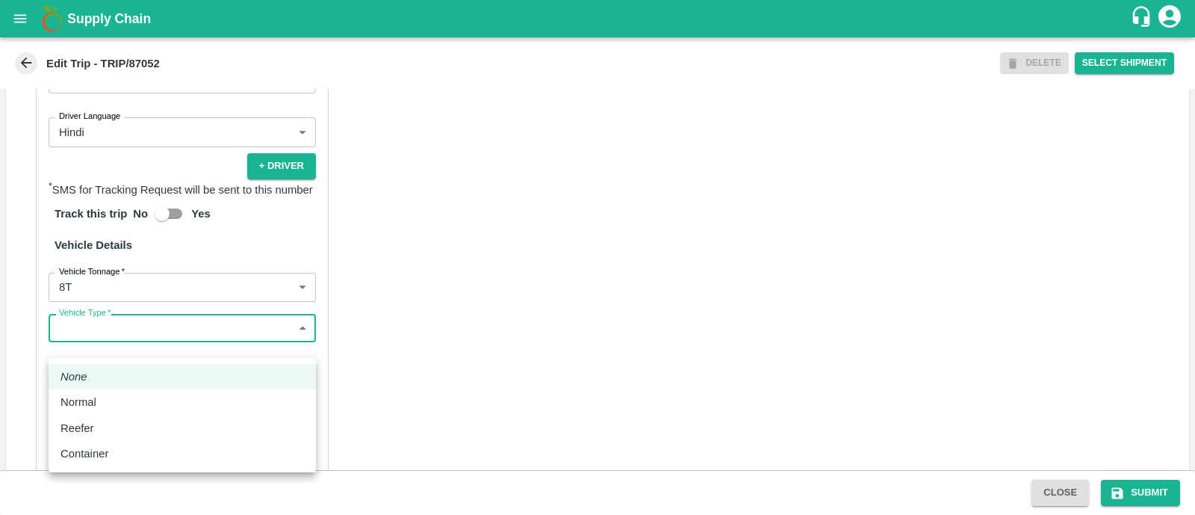
click at [147, 343] on body "Supply Chain Edit Trip - TRIP/87052 DELETE Select Shipment Trip Details Trip Ty…" at bounding box center [597, 257] width 1195 height 515
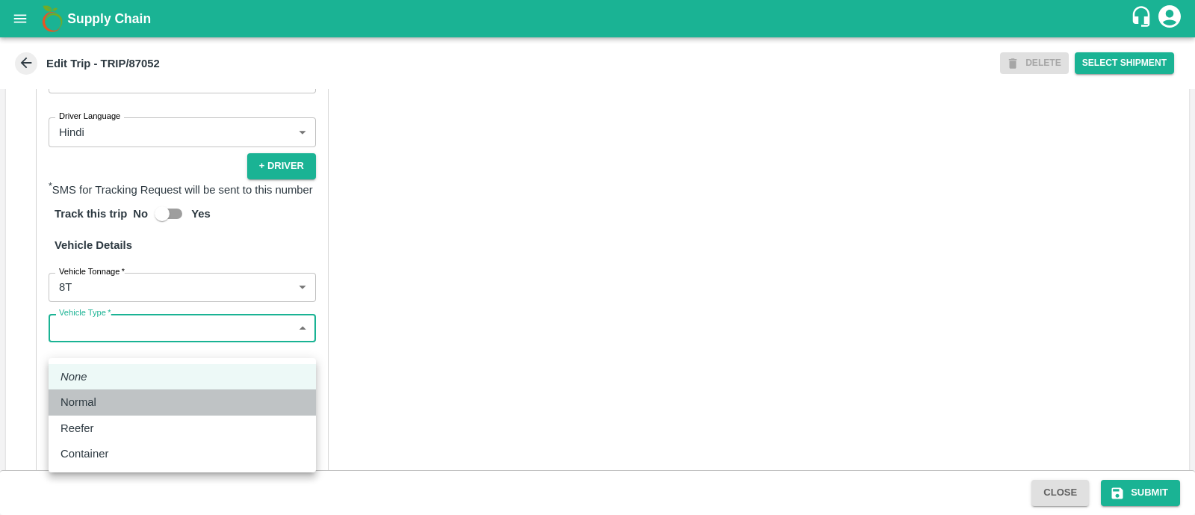
click at [133, 405] on div "Normal" at bounding box center [183, 402] width 244 height 16
type input "Normal"
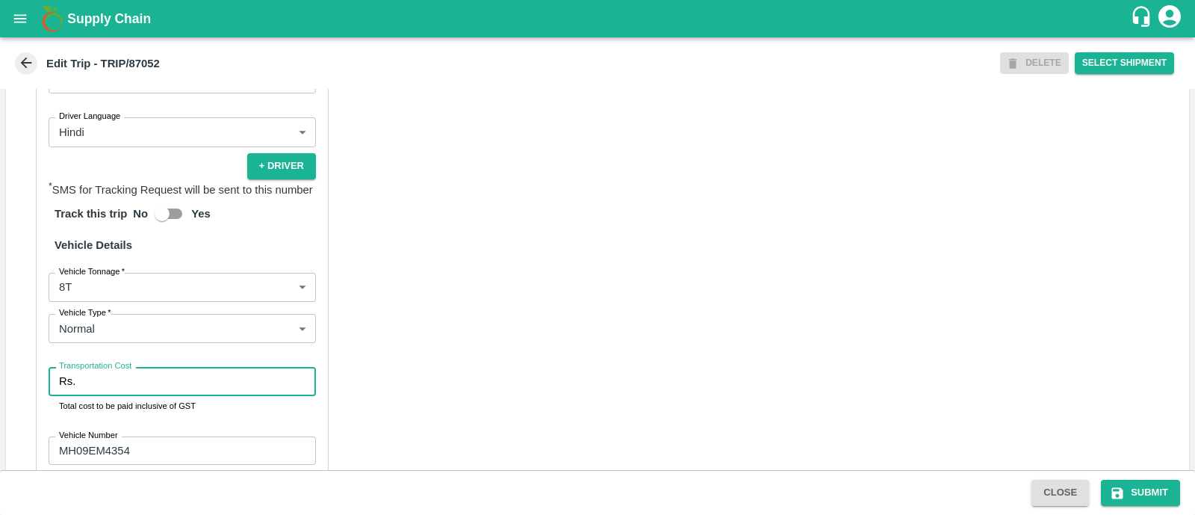
click at [133, 395] on input "Transportation Cost" at bounding box center [198, 381] width 235 height 28
type input "5000"
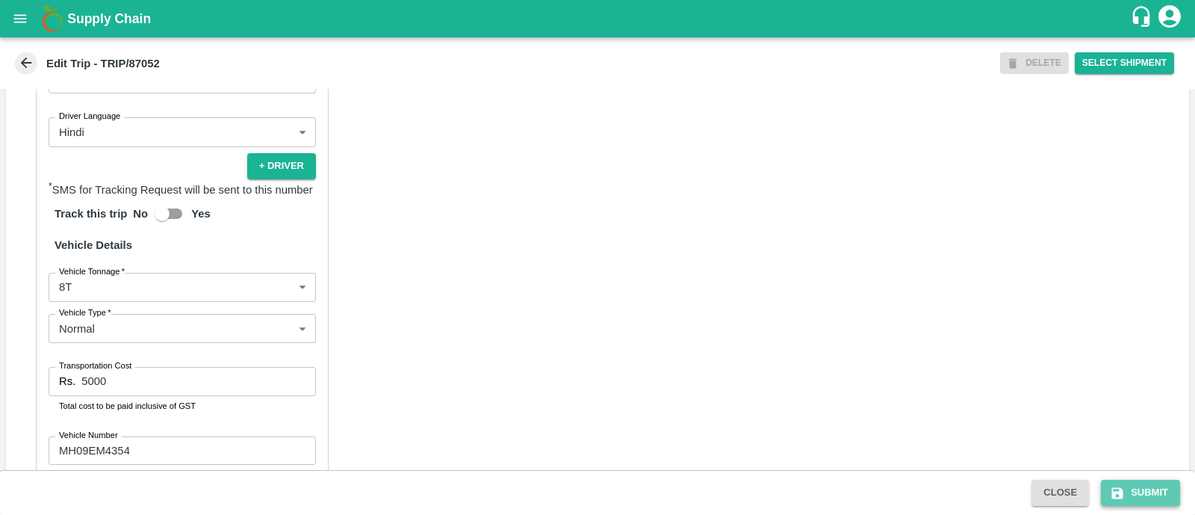
click at [1140, 492] on button "Submit" at bounding box center [1140, 493] width 79 height 26
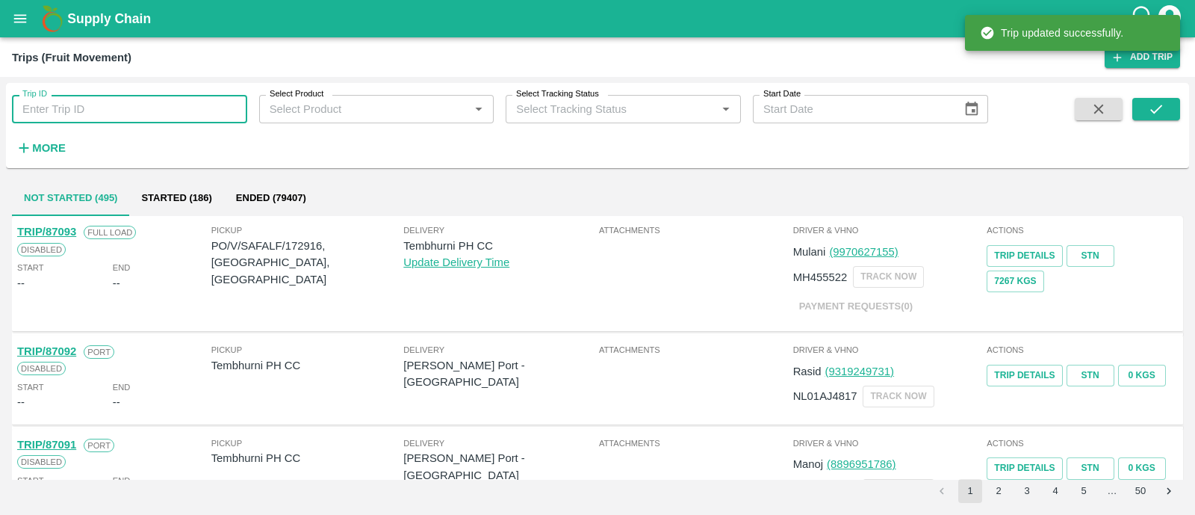
click at [136, 109] on input "Trip ID" at bounding box center [129, 109] width 235 height 28
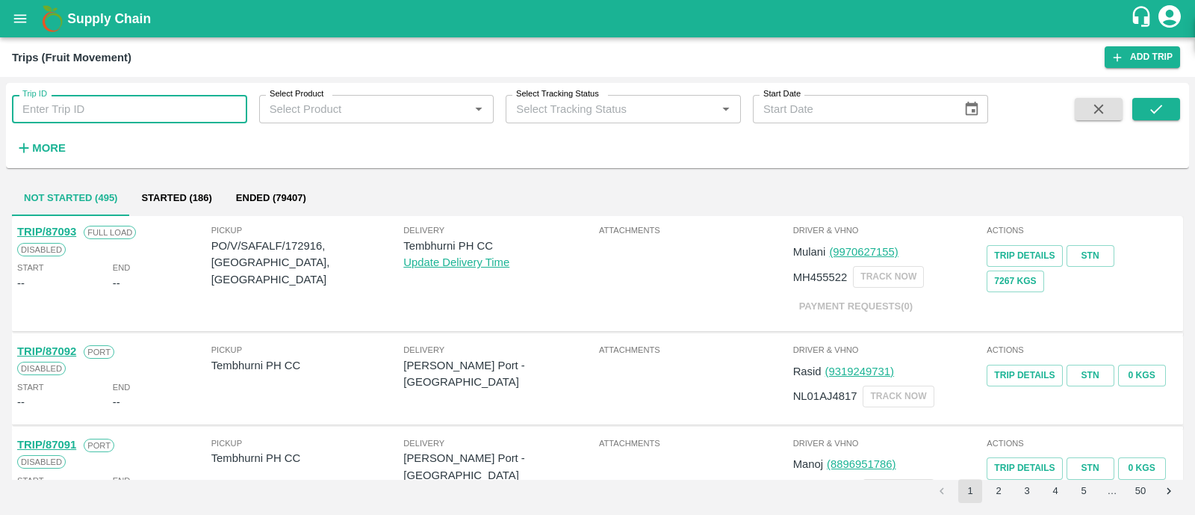
paste input "87056"
type input "87056"
click at [1156, 114] on icon "submit" at bounding box center [1156, 109] width 16 height 16
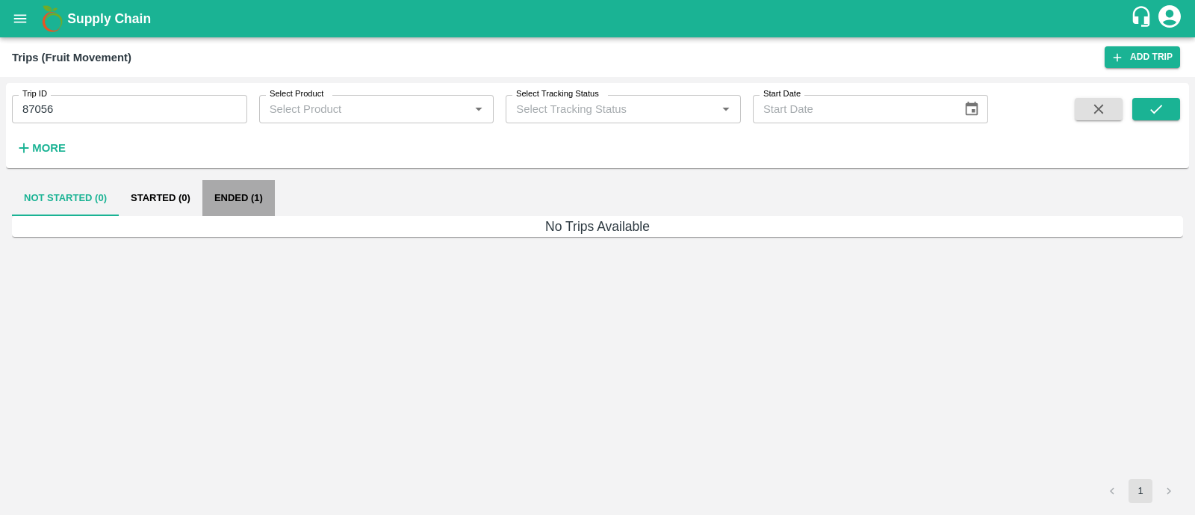
click at [247, 201] on button "Ended (1)" at bounding box center [238, 198] width 72 height 36
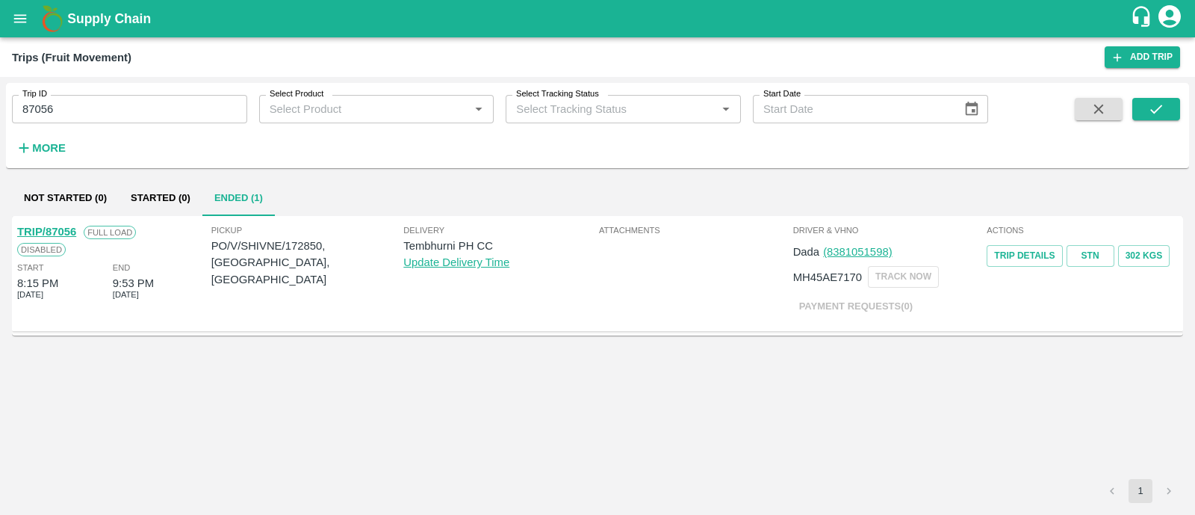
click at [68, 230] on link "TRIP/87056" at bounding box center [46, 232] width 59 height 12
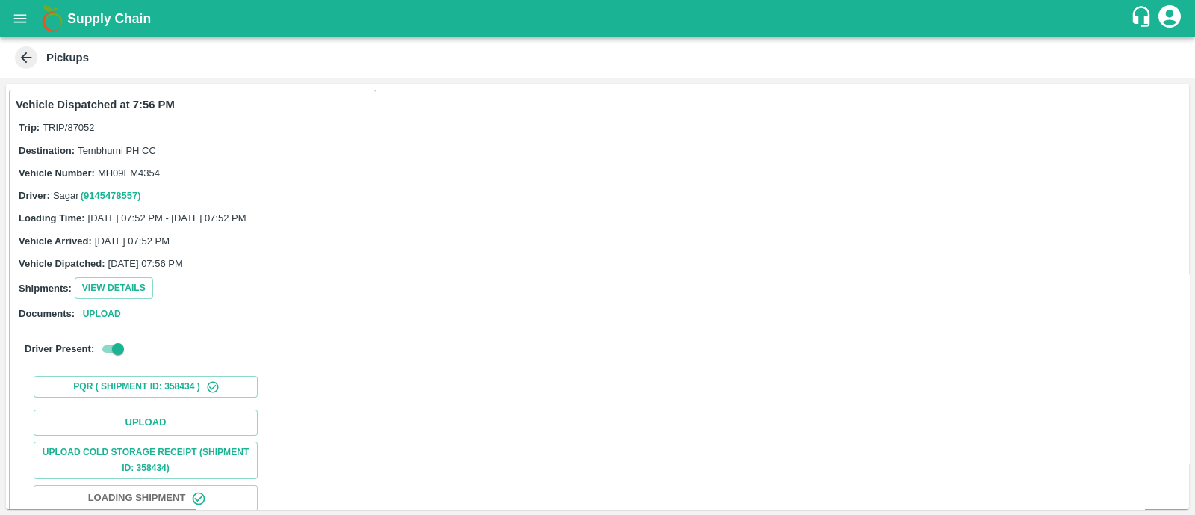
scroll to position [93, 0]
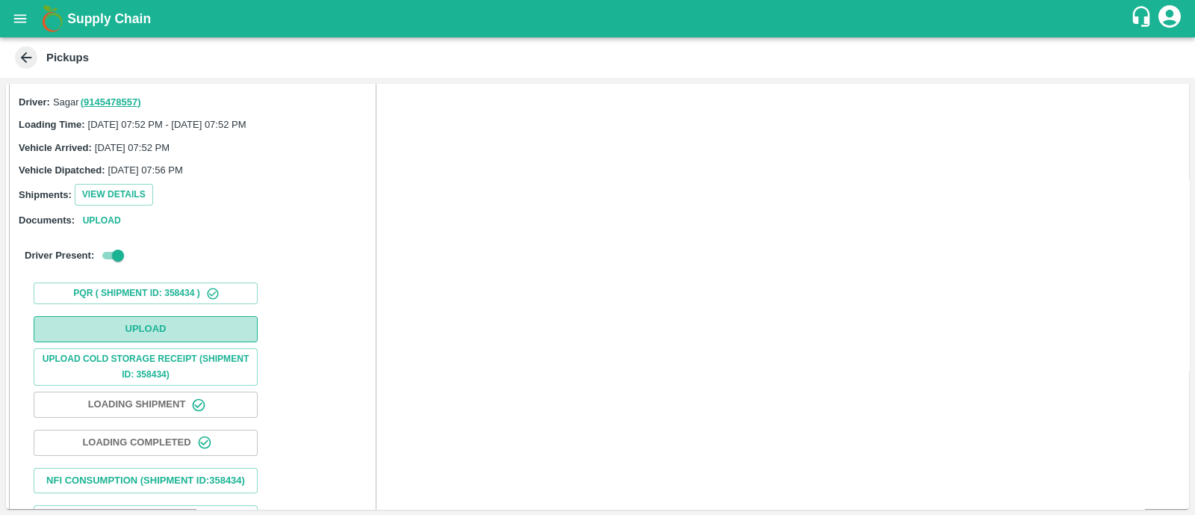
click at [179, 321] on button "Upload" at bounding box center [146, 329] width 224 height 26
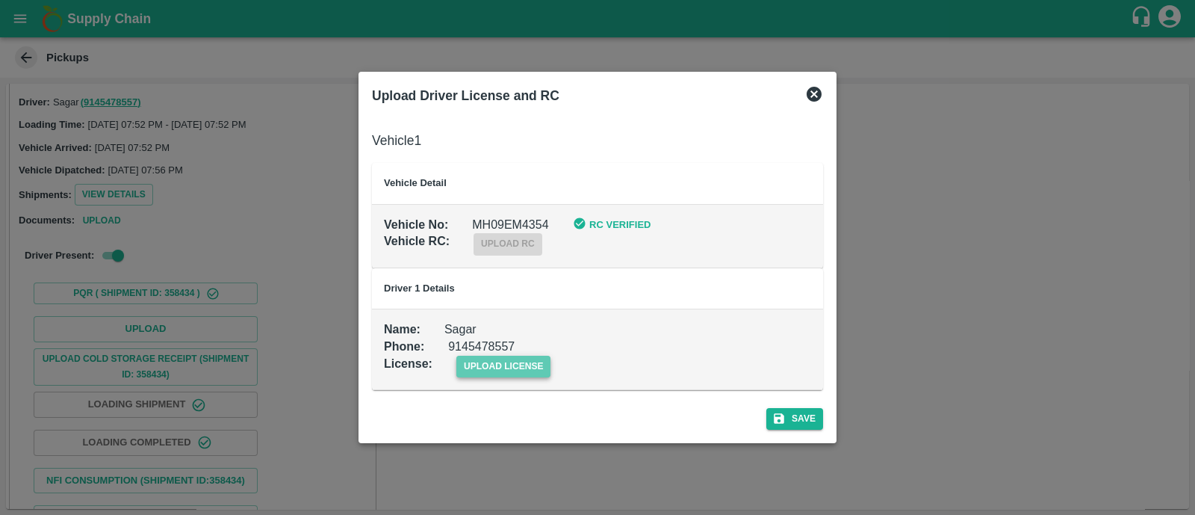
click at [486, 371] on span "upload license" at bounding box center [503, 367] width 95 height 22
click at [0, 0] on input "upload license" at bounding box center [0, 0] width 0 height 0
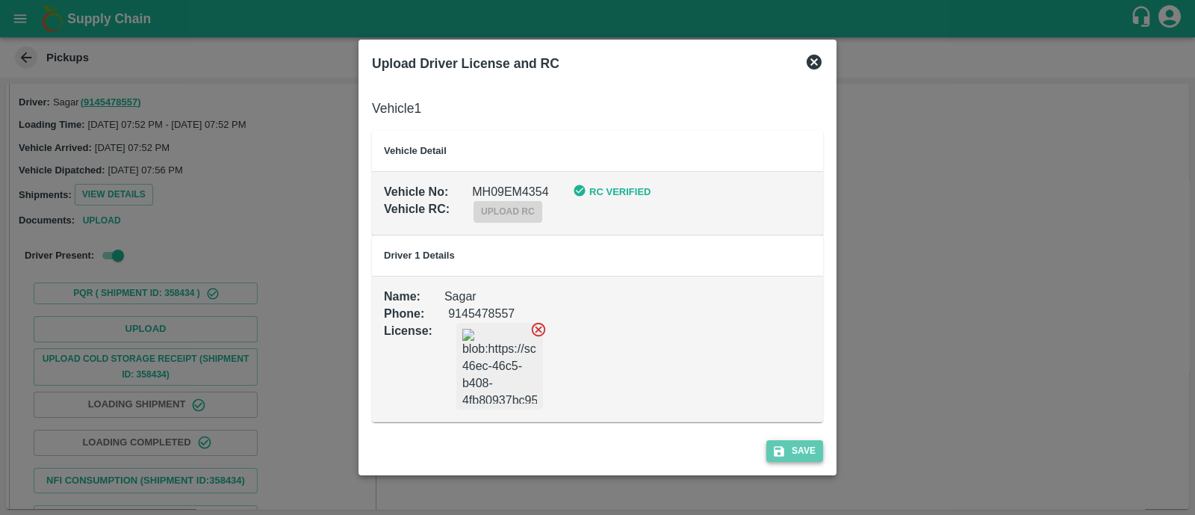
click at [796, 456] on button "Save" at bounding box center [794, 451] width 57 height 22
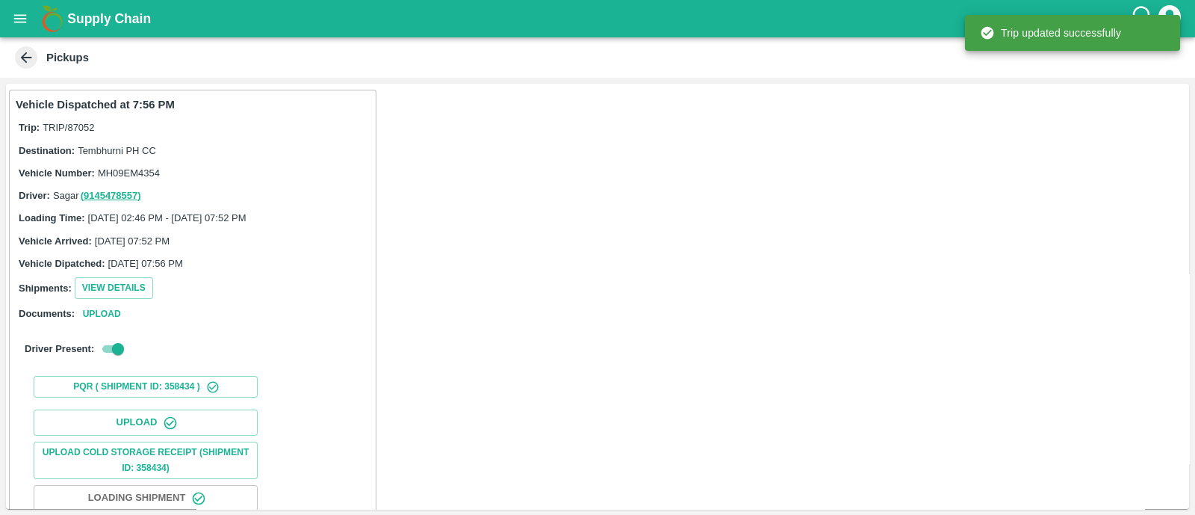
scroll to position [186, 0]
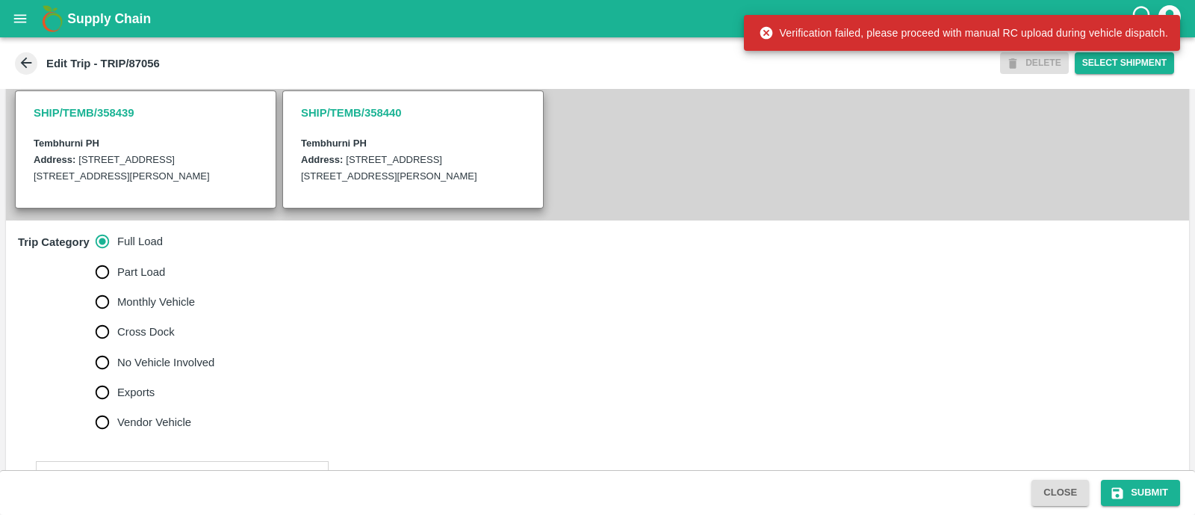
scroll to position [335, 0]
click at [106, 358] on input "No Vehicle Involved" at bounding box center [102, 362] width 30 height 30
radio input "true"
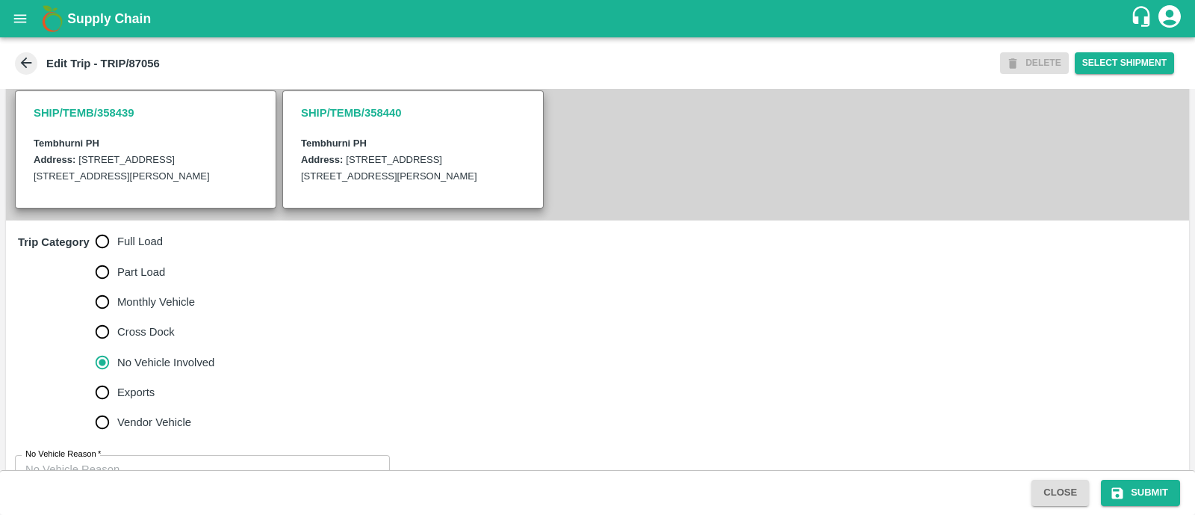
scroll to position [397, 0]
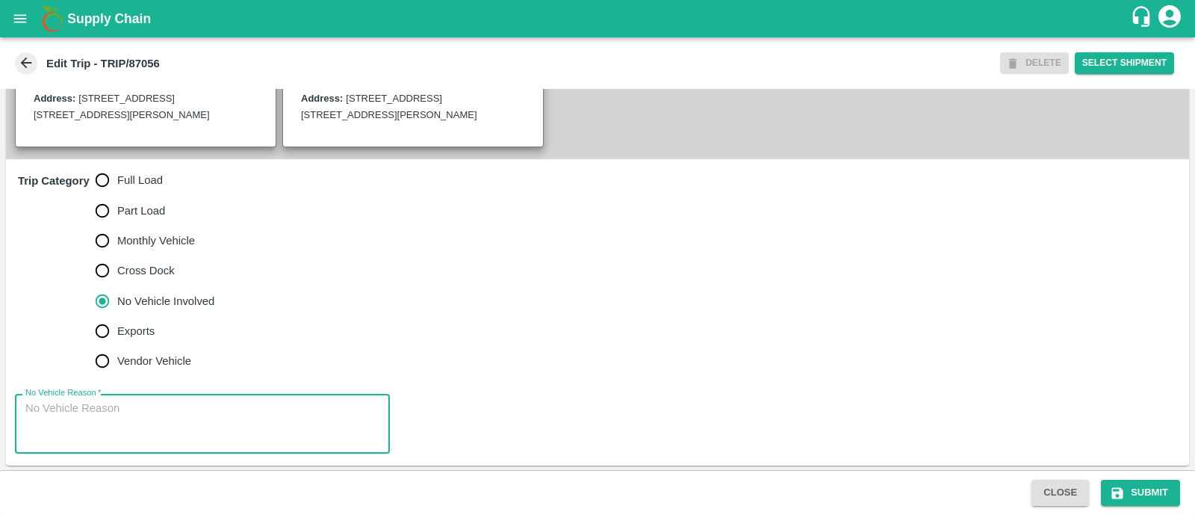
click at [106, 419] on textarea "No Vehicle Reason   *" at bounding box center [202, 423] width 354 height 47
type textarea "Field Dump"
click at [1114, 484] on button "Submit" at bounding box center [1140, 493] width 79 height 26
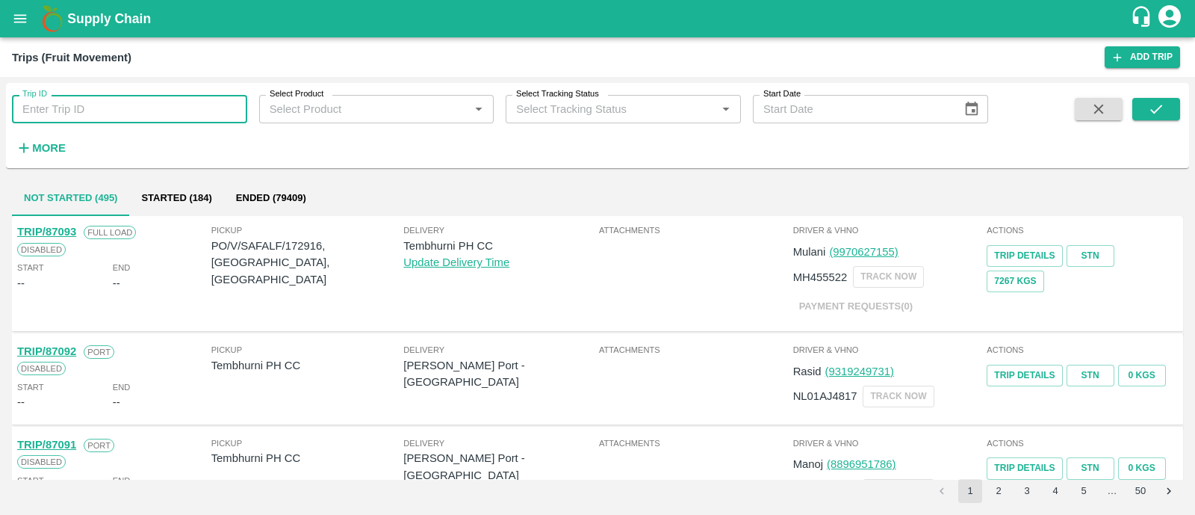
click at [111, 117] on input "Trip ID" at bounding box center [129, 109] width 235 height 28
paste input "87055"
type input "87055"
click at [1143, 112] on button "submit" at bounding box center [1157, 109] width 48 height 22
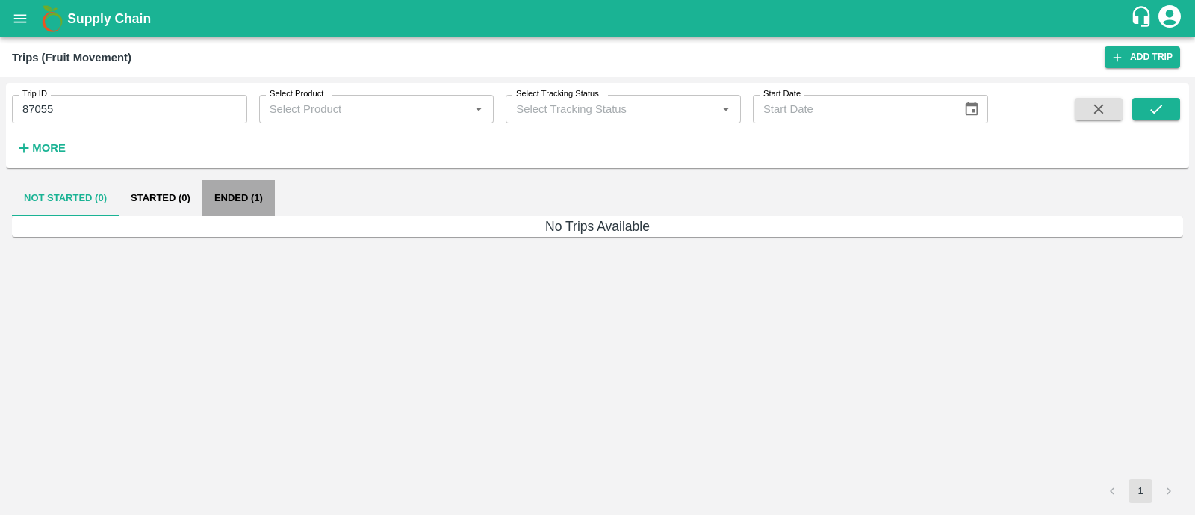
click at [256, 196] on button "Ended (1)" at bounding box center [238, 198] width 72 height 36
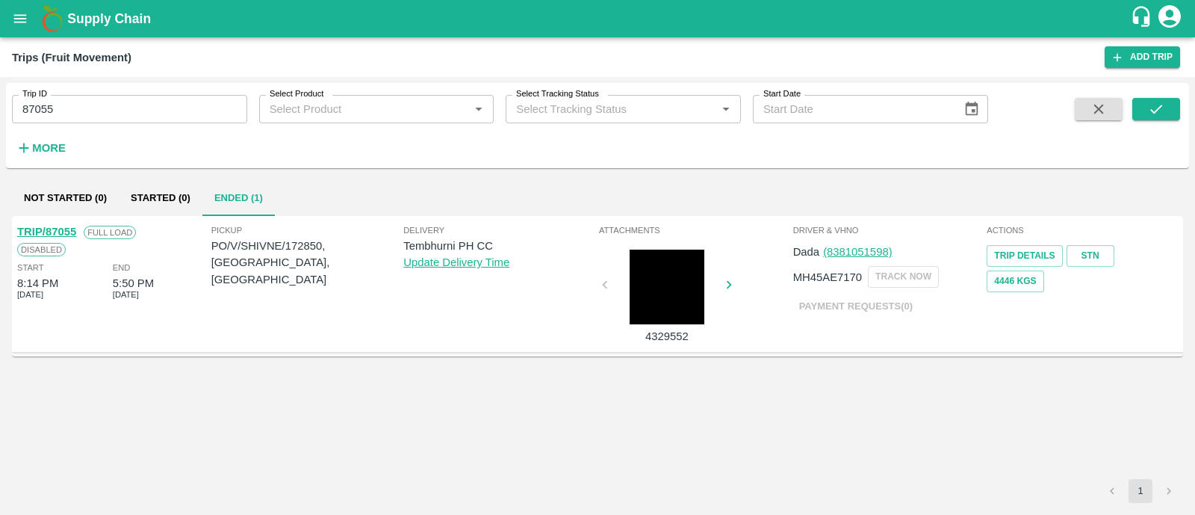
click at [59, 226] on link "TRIP/87055" at bounding box center [46, 232] width 59 height 12
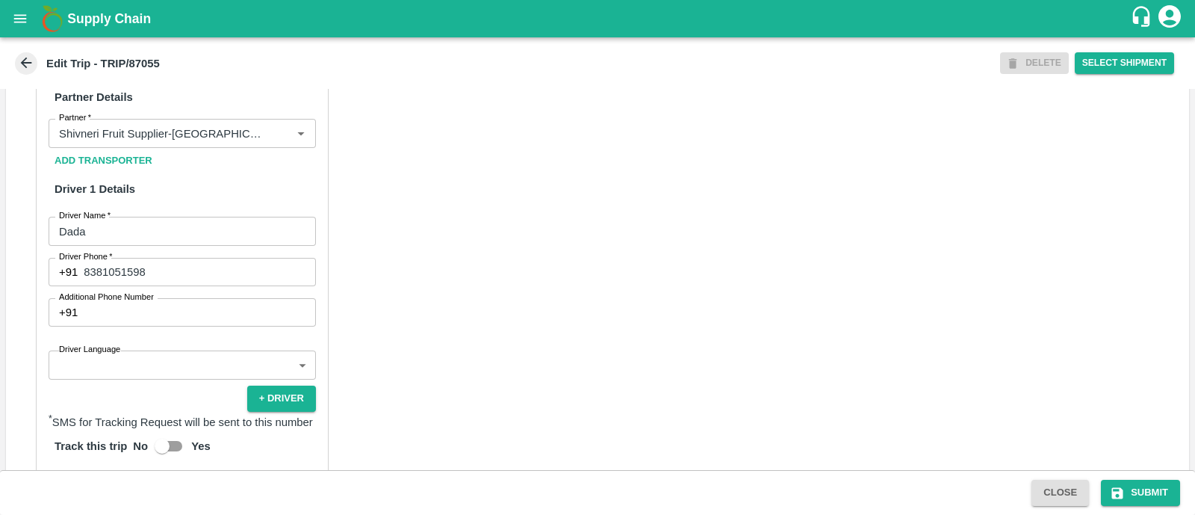
scroll to position [729, 0]
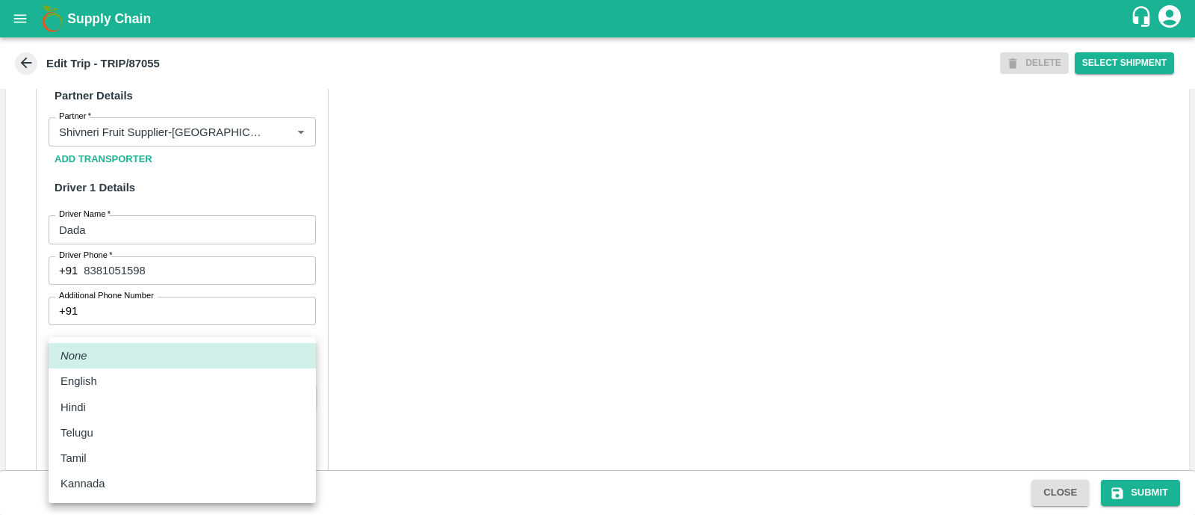
click at [178, 364] on body "Supply Chain Edit Trip - TRIP/87055 DELETE Select Shipment Trip Details Trip Ty…" at bounding box center [597, 257] width 1195 height 515
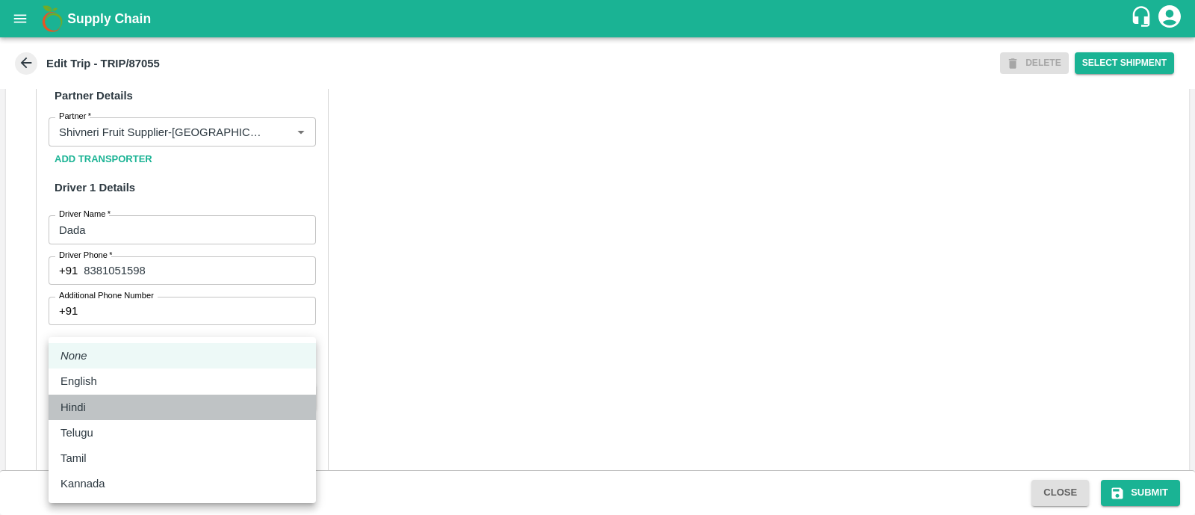
click at [115, 399] on div "Hindi" at bounding box center [183, 407] width 244 height 16
type input "hi"
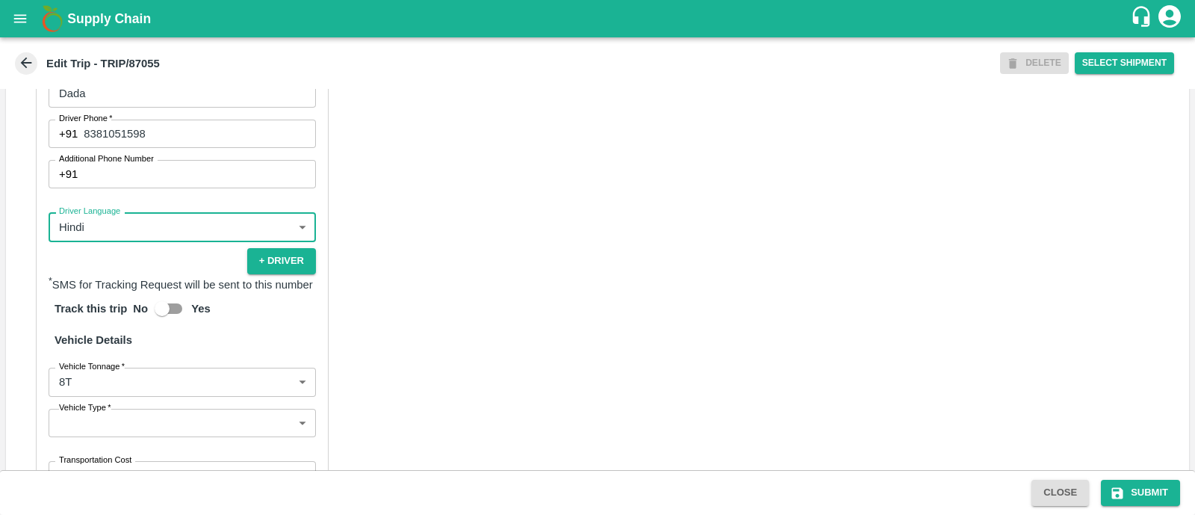
scroll to position [881, 0]
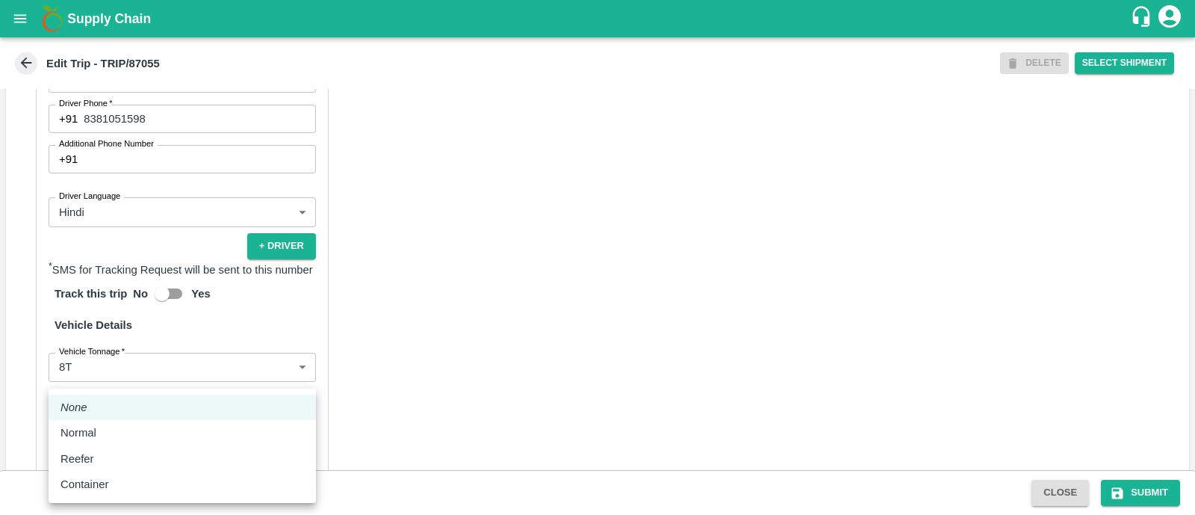
click at [140, 404] on body "Supply Chain Edit Trip - TRIP/87055 DELETE Select Shipment Trip Details Trip Ty…" at bounding box center [597, 257] width 1195 height 515
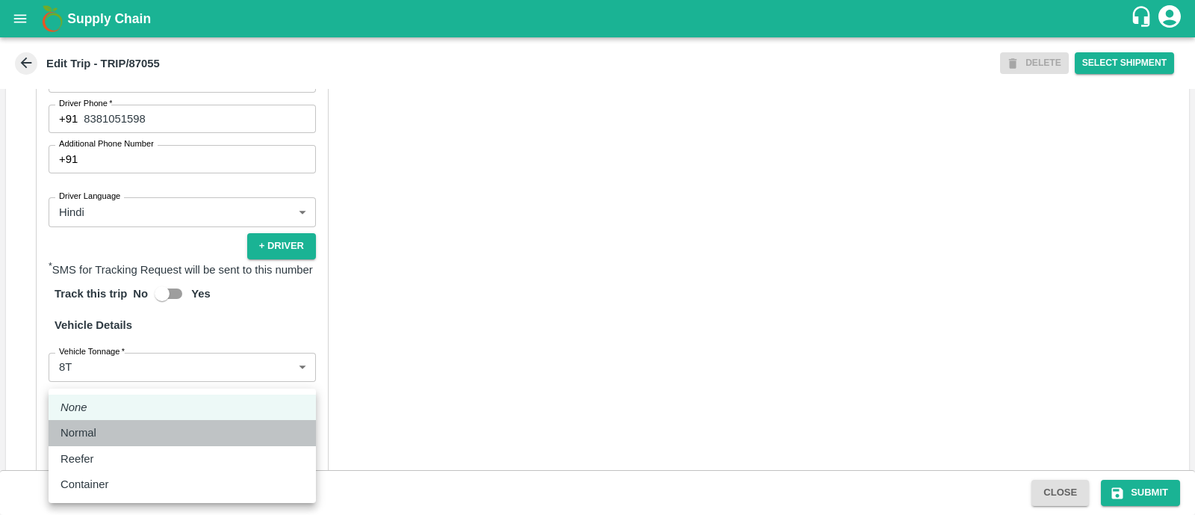
click at [117, 431] on div "Normal" at bounding box center [183, 432] width 244 height 16
type input "Normal"
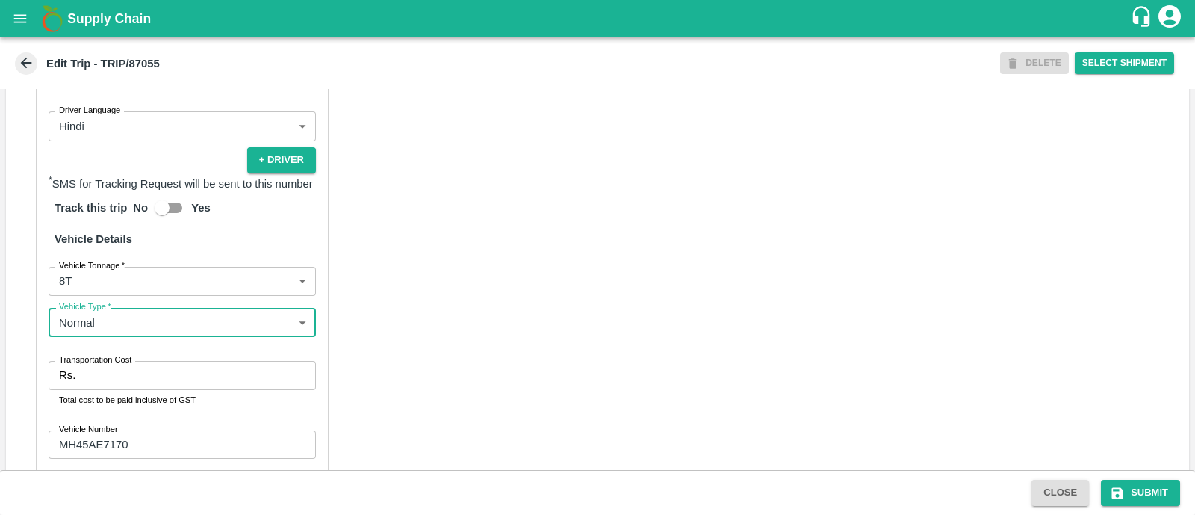
scroll to position [967, 0]
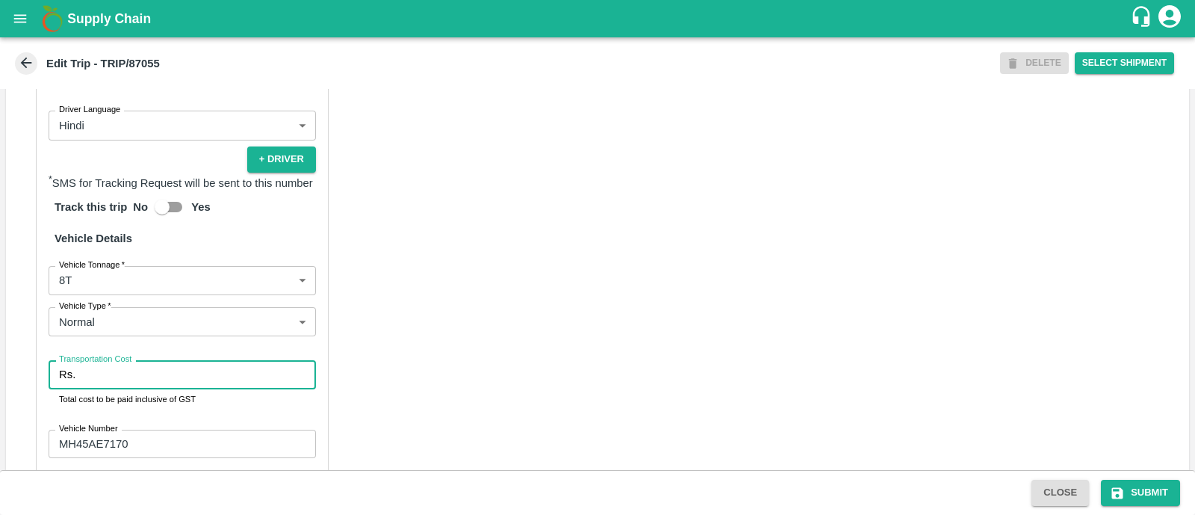
click at [155, 373] on input "Transportation Cost" at bounding box center [198, 374] width 235 height 28
type input "5000"
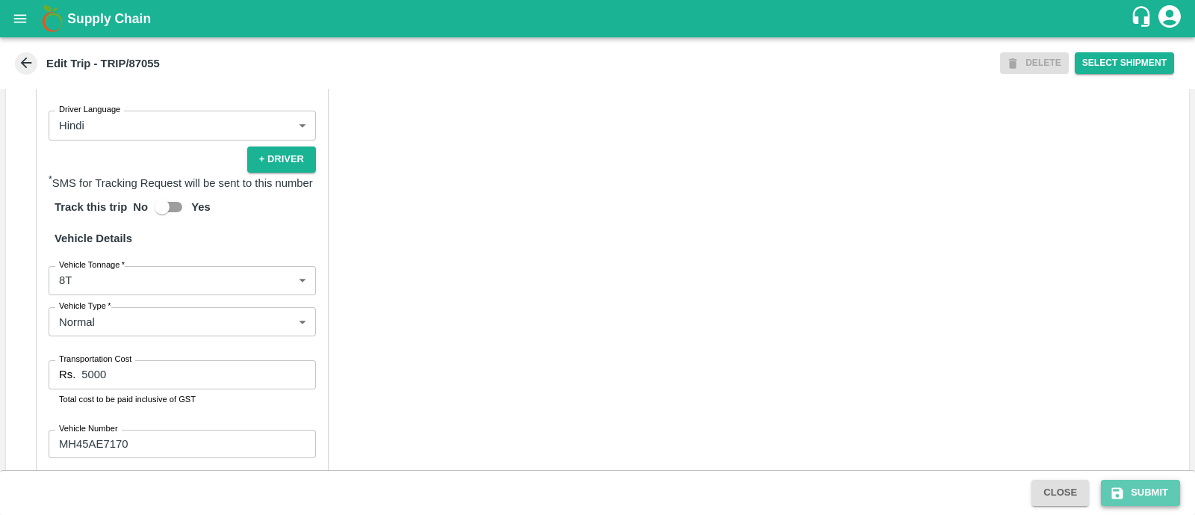
click at [1124, 484] on button "Submit" at bounding box center [1140, 493] width 79 height 26
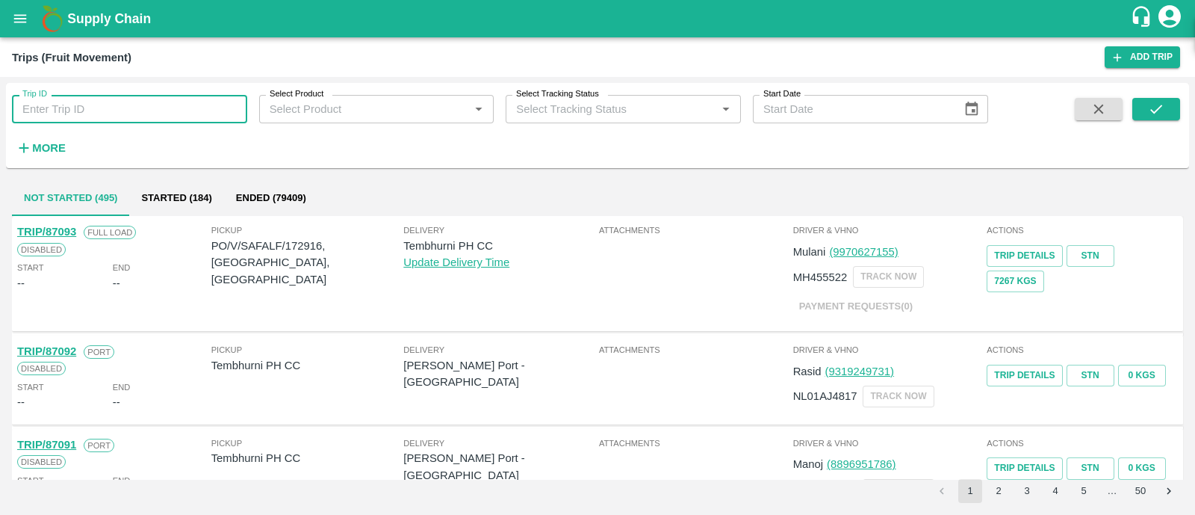
click at [156, 104] on input "Trip ID" at bounding box center [129, 109] width 235 height 28
paste input "87090"
type input "87090"
click at [1156, 104] on icon "submit" at bounding box center [1156, 109] width 16 height 16
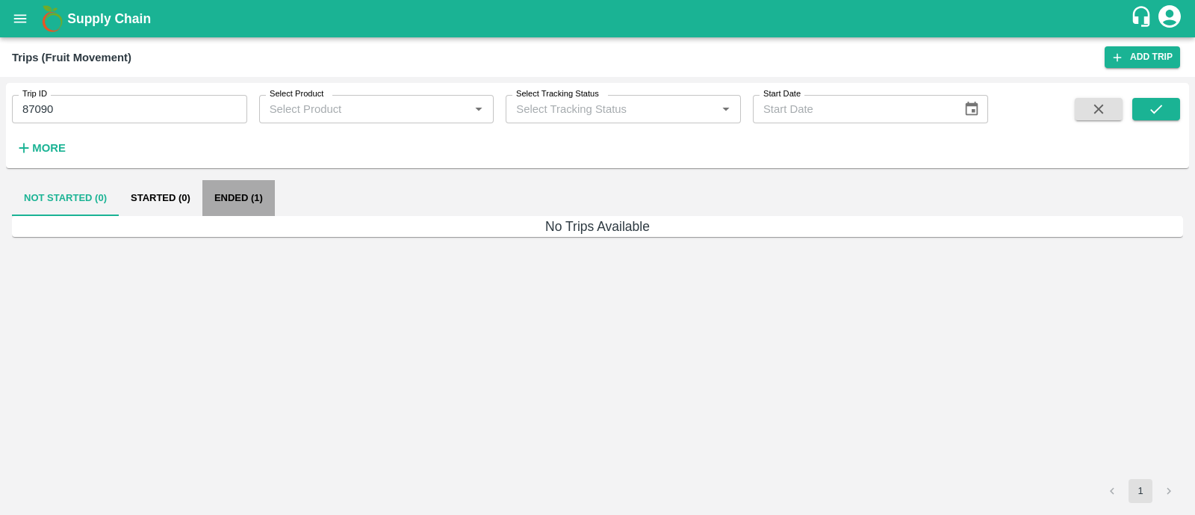
click at [241, 188] on button "Ended (1)" at bounding box center [238, 198] width 72 height 36
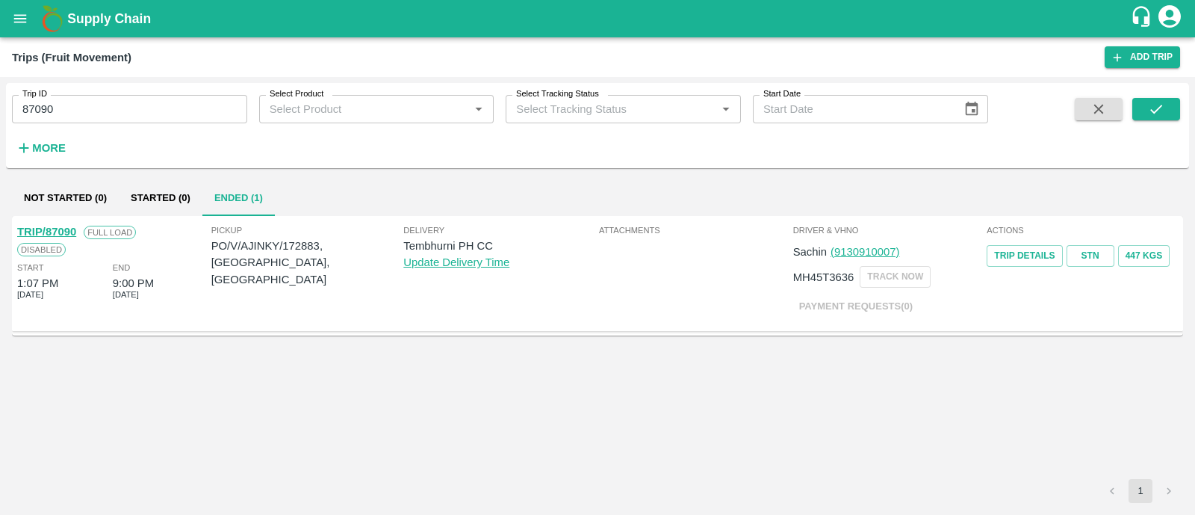
click at [64, 226] on link "TRIP/87090" at bounding box center [46, 232] width 59 height 12
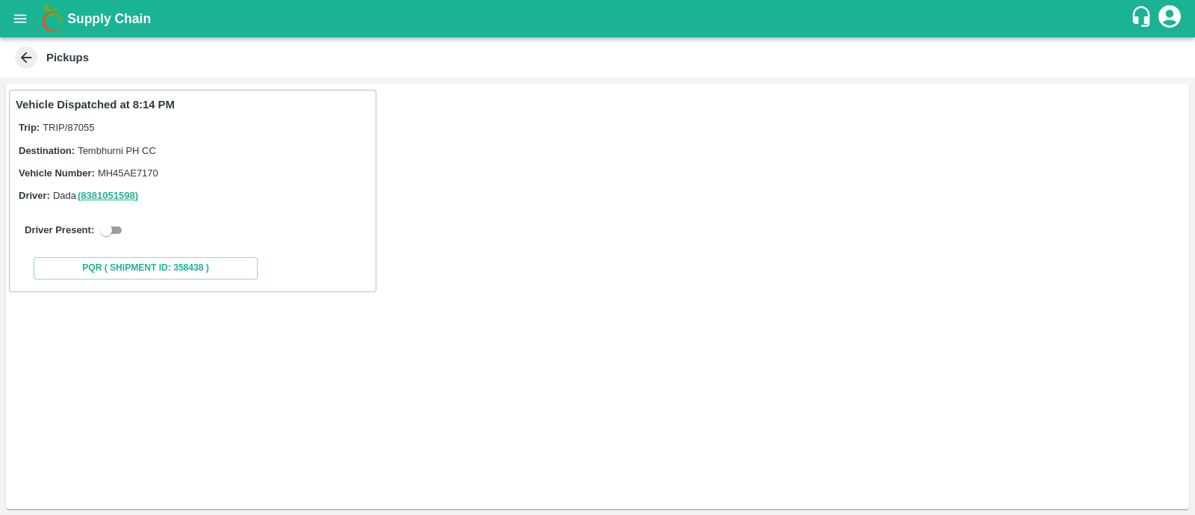
click at [101, 226] on input "checkbox" at bounding box center [106, 230] width 54 height 18
checkbox input "true"
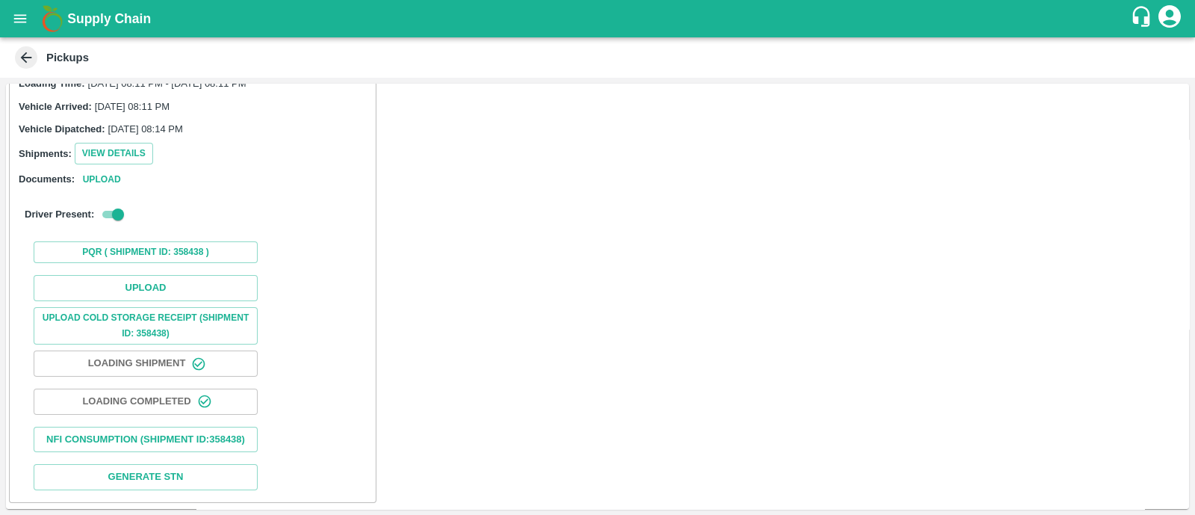
scroll to position [138, 0]
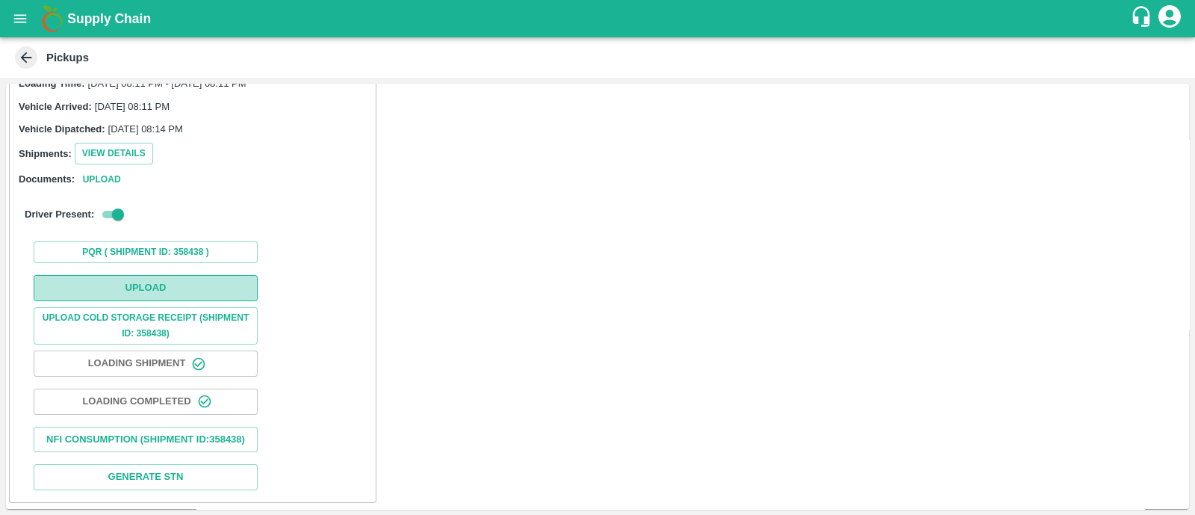
click at [128, 275] on button "Upload" at bounding box center [146, 288] width 224 height 26
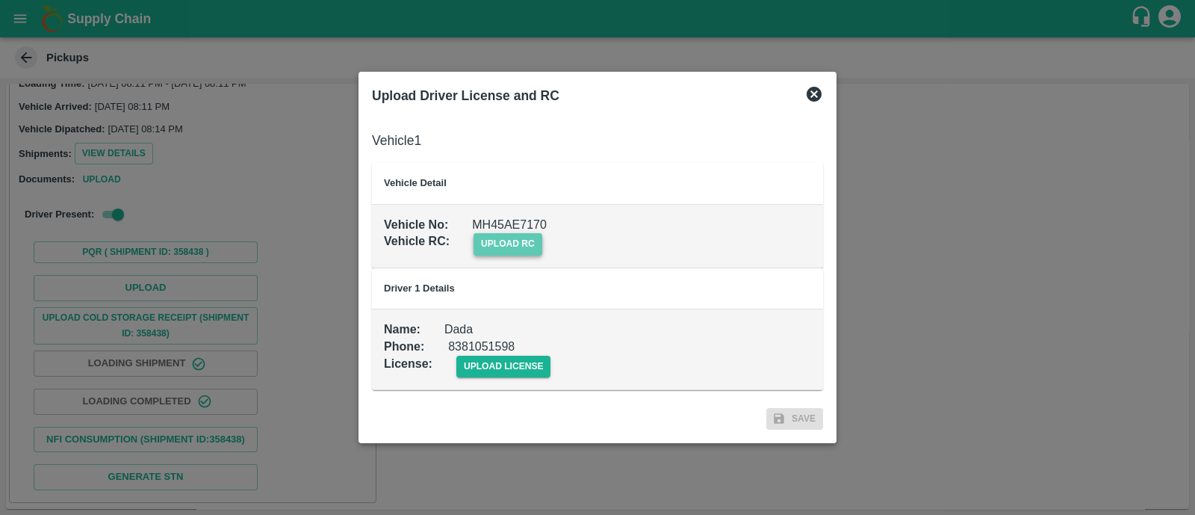
click at [515, 240] on span "upload rc" at bounding box center [508, 244] width 69 height 22
click at [0, 0] on input "upload rc" at bounding box center [0, 0] width 0 height 0
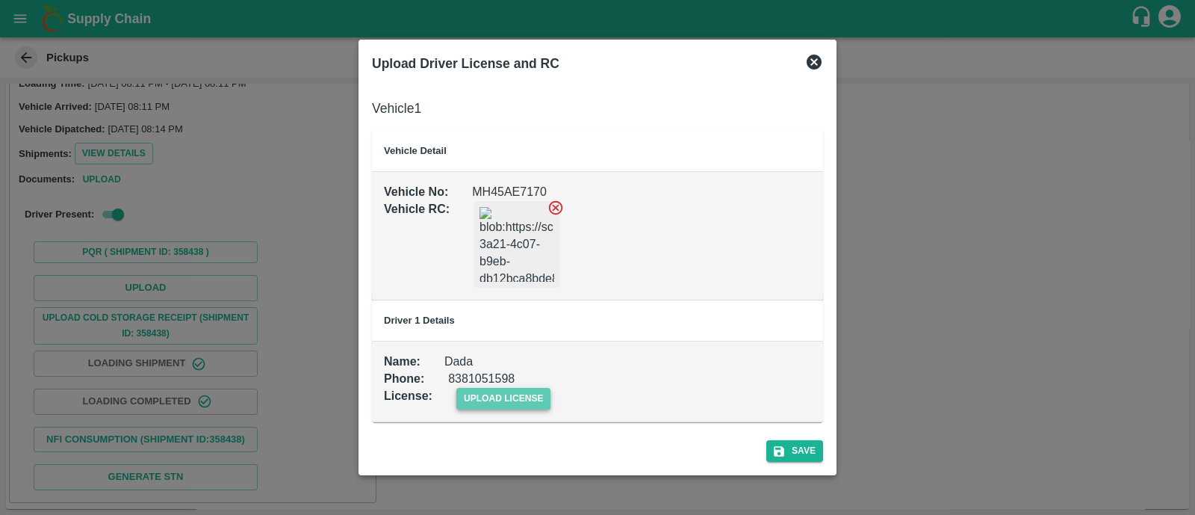
click at [497, 390] on span "upload license" at bounding box center [503, 399] width 95 height 22
click at [0, 0] on input "upload license" at bounding box center [0, 0] width 0 height 0
click at [781, 450] on icon "submit" at bounding box center [779, 452] width 10 height 10
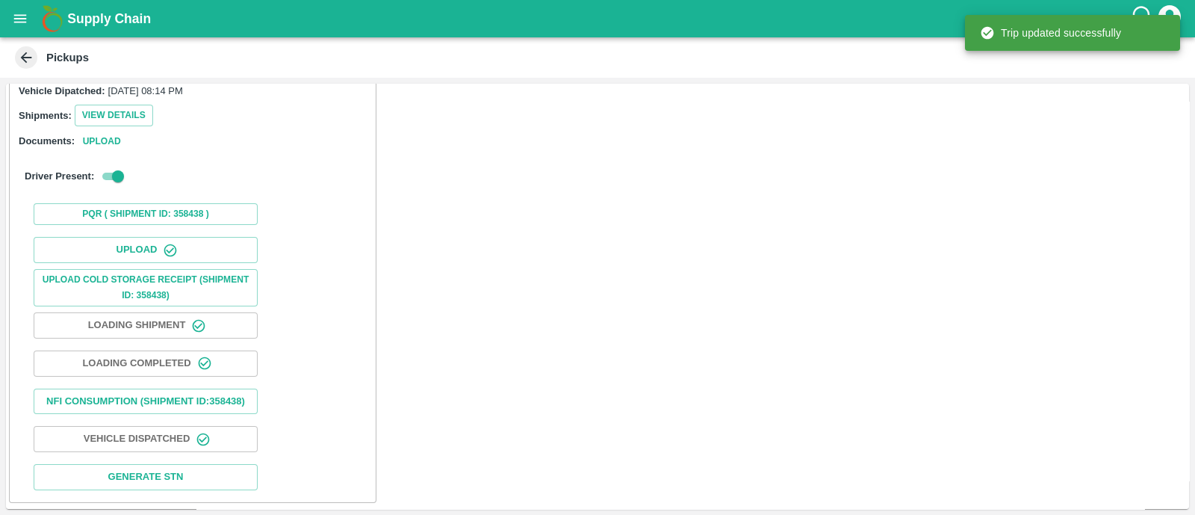
scroll to position [186, 0]
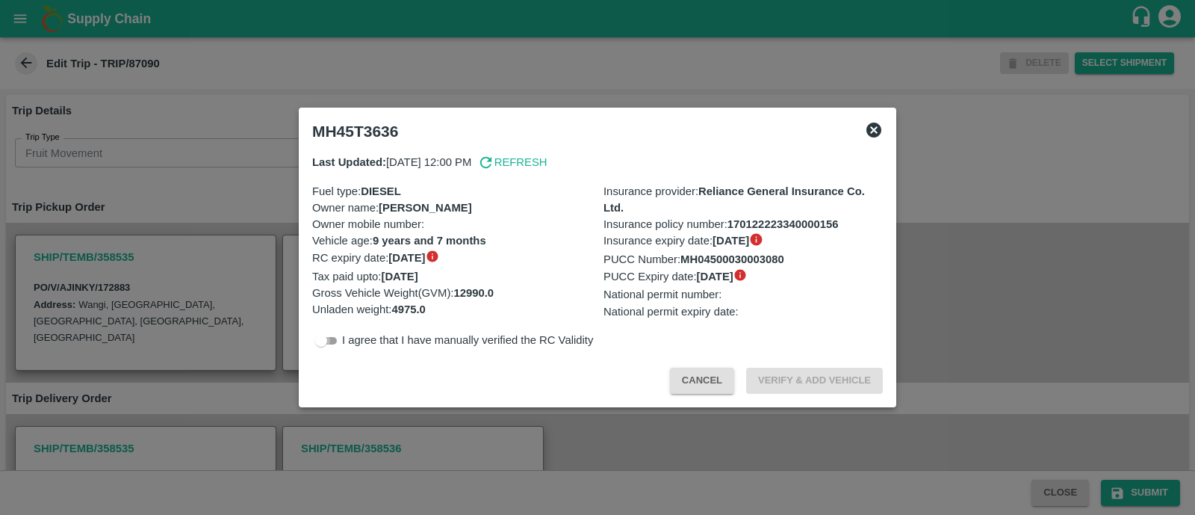
click at [329, 349] on input "checkbox" at bounding box center [321, 341] width 54 height 18
checkbox input "true"
click at [774, 368] on button "Verify & Add Vehicle" at bounding box center [814, 381] width 137 height 26
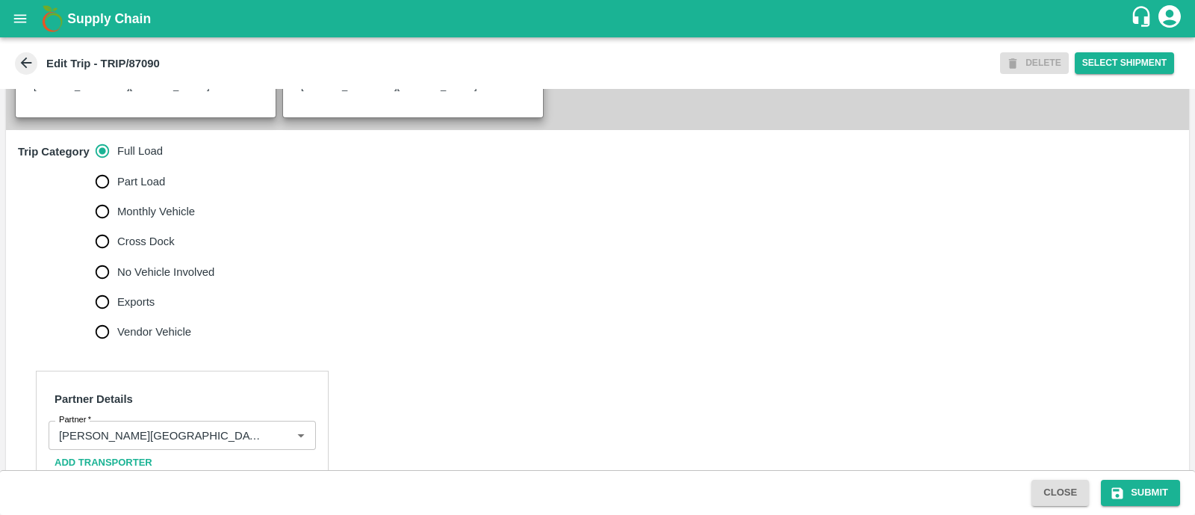
scroll to position [427, 0]
click at [101, 285] on input "No Vehicle Involved" at bounding box center [102, 270] width 30 height 30
radio input "true"
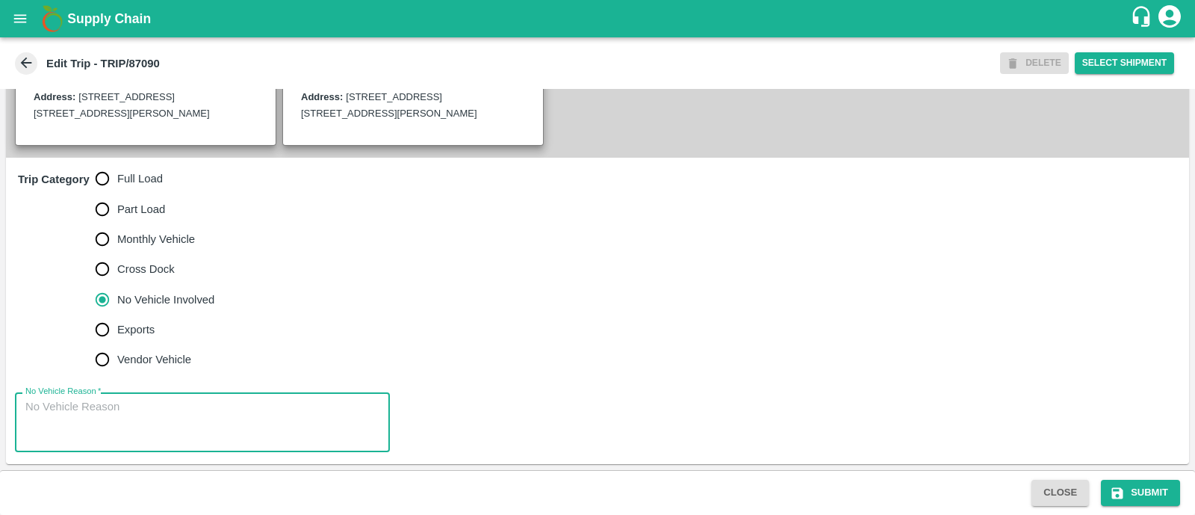
click at [128, 420] on textarea "No Vehicle Reason   *" at bounding box center [202, 422] width 354 height 47
type textarea "Field Dump"
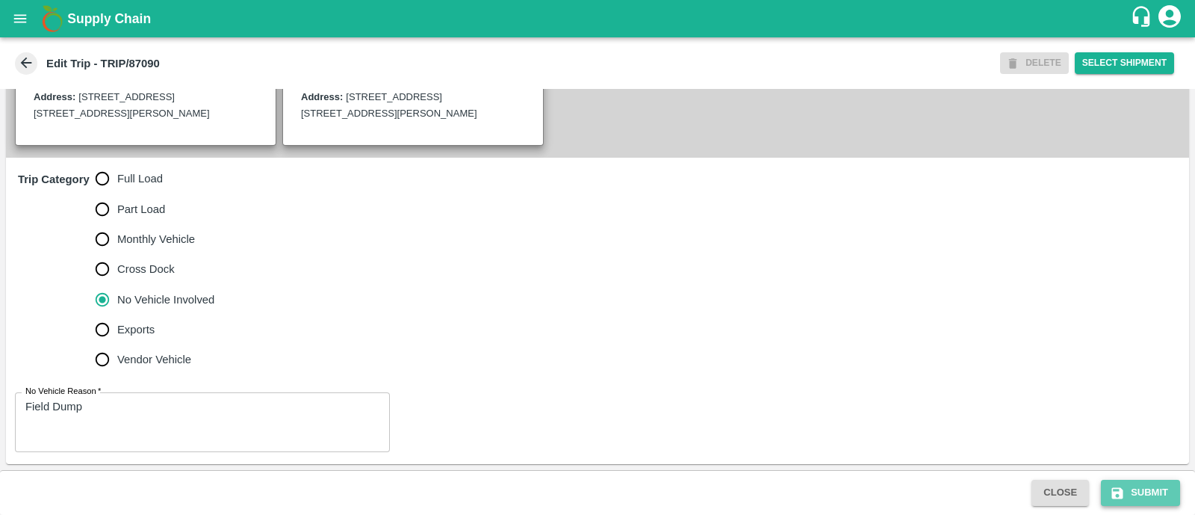
click at [1130, 495] on button "Submit" at bounding box center [1140, 493] width 79 height 26
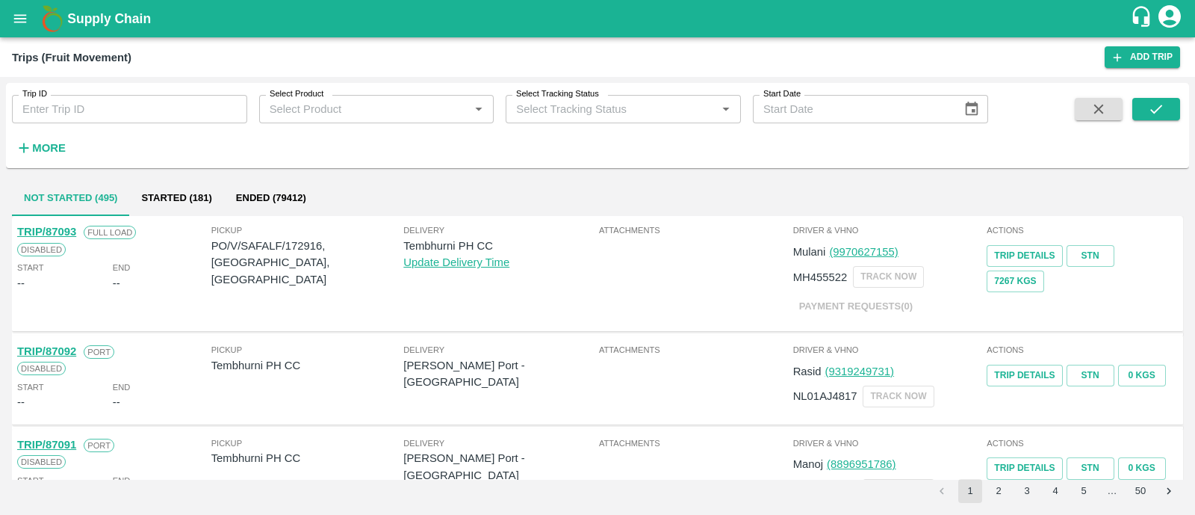
paste input "87088"
click at [225, 107] on input "87088" at bounding box center [129, 109] width 235 height 28
type input "87088"
click at [1169, 114] on button "submit" at bounding box center [1157, 109] width 48 height 22
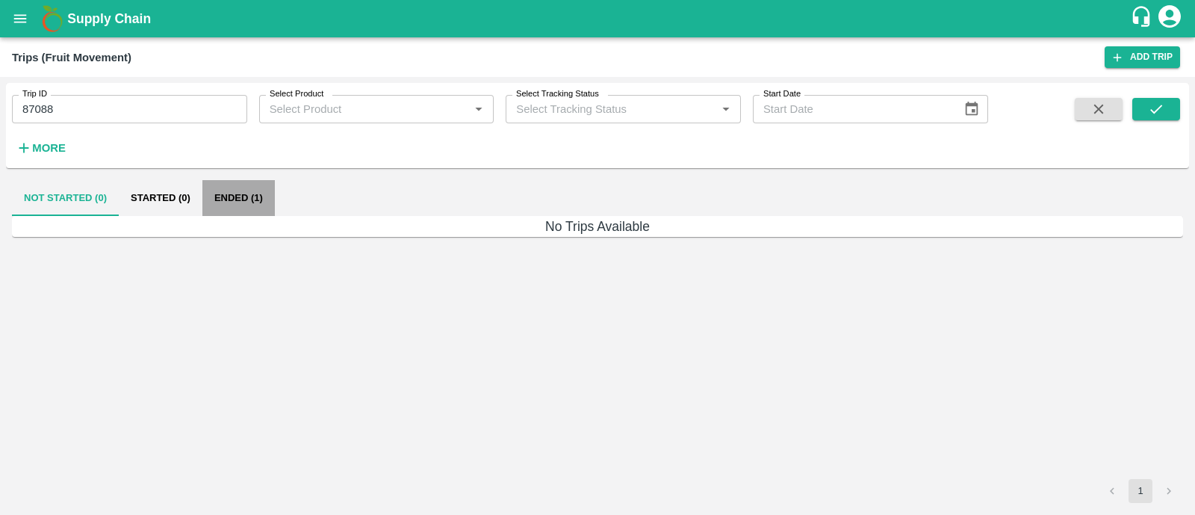
click at [250, 198] on button "Ended (1)" at bounding box center [238, 198] width 72 height 36
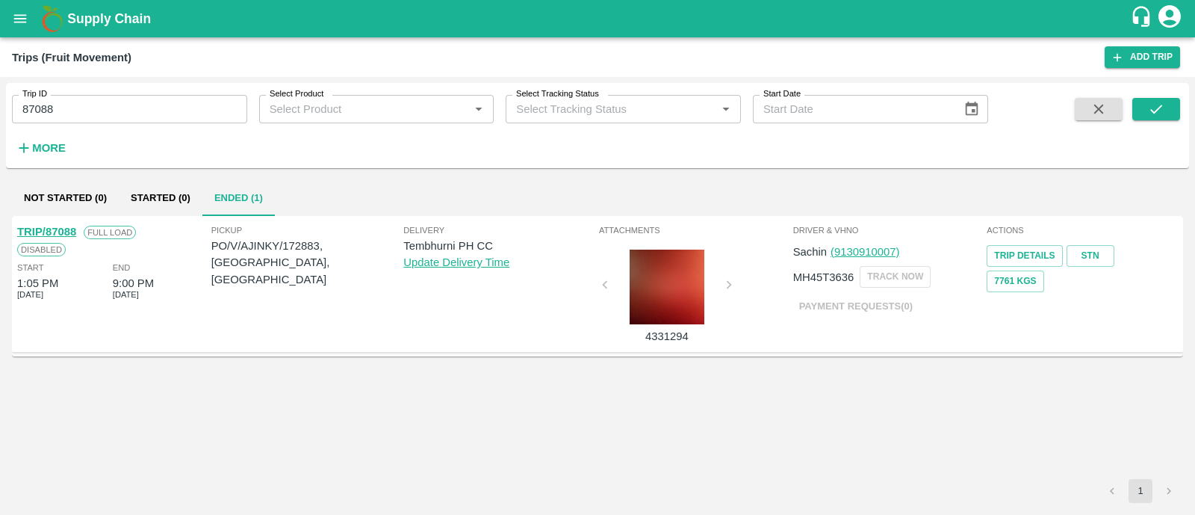
click at [71, 223] on div "TRIP/87088" at bounding box center [46, 231] width 59 height 16
click at [70, 230] on link "TRIP/87088" at bounding box center [46, 232] width 59 height 12
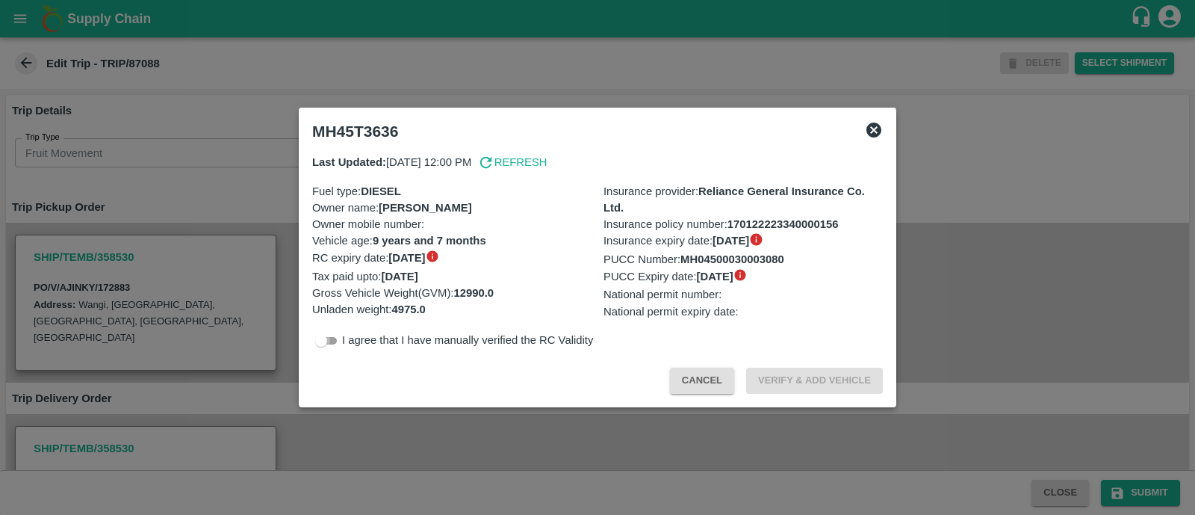
click at [331, 341] on input "checkbox" at bounding box center [321, 341] width 54 height 18
checkbox input "true"
click at [769, 380] on button "Verify & Add Vehicle" at bounding box center [814, 381] width 137 height 26
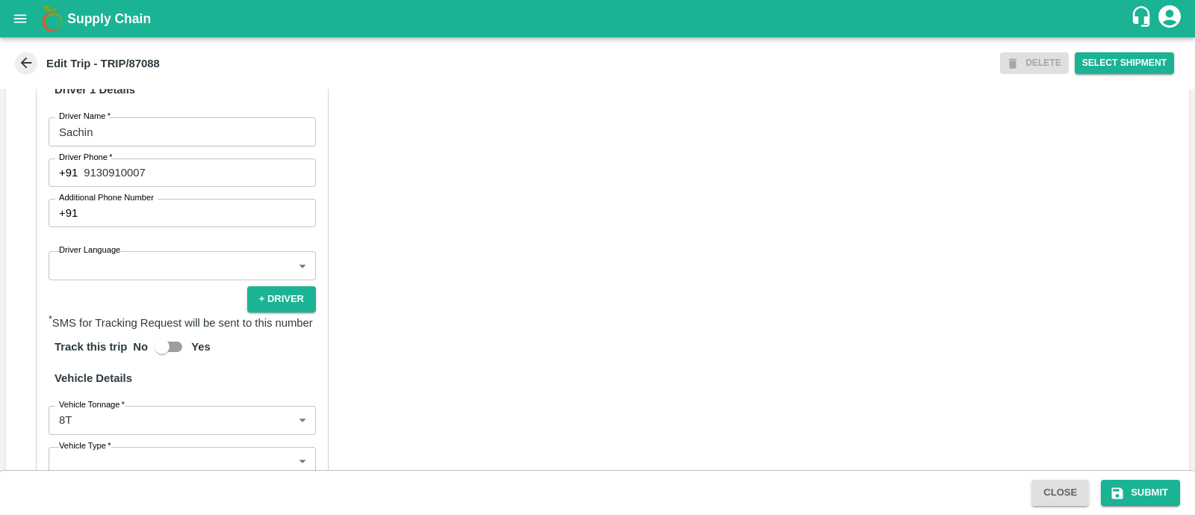
scroll to position [829, 0]
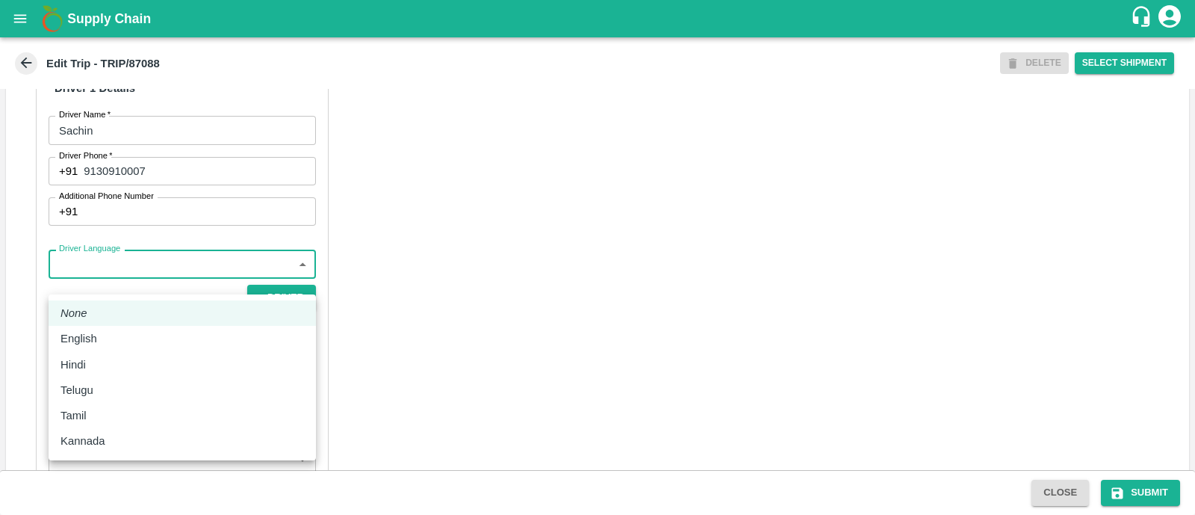
click at [140, 285] on body "Supply Chain Edit Trip - TRIP/87088 DELETE Select Shipment Trip Details Trip Ty…" at bounding box center [597, 257] width 1195 height 515
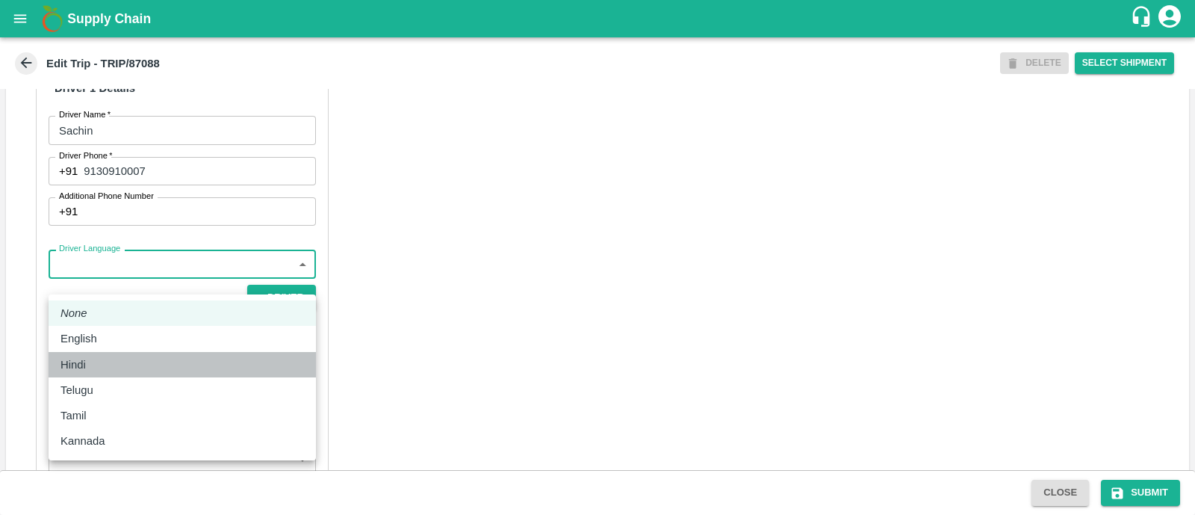
click at [125, 356] on div "Hindi" at bounding box center [183, 364] width 244 height 16
type input "hi"
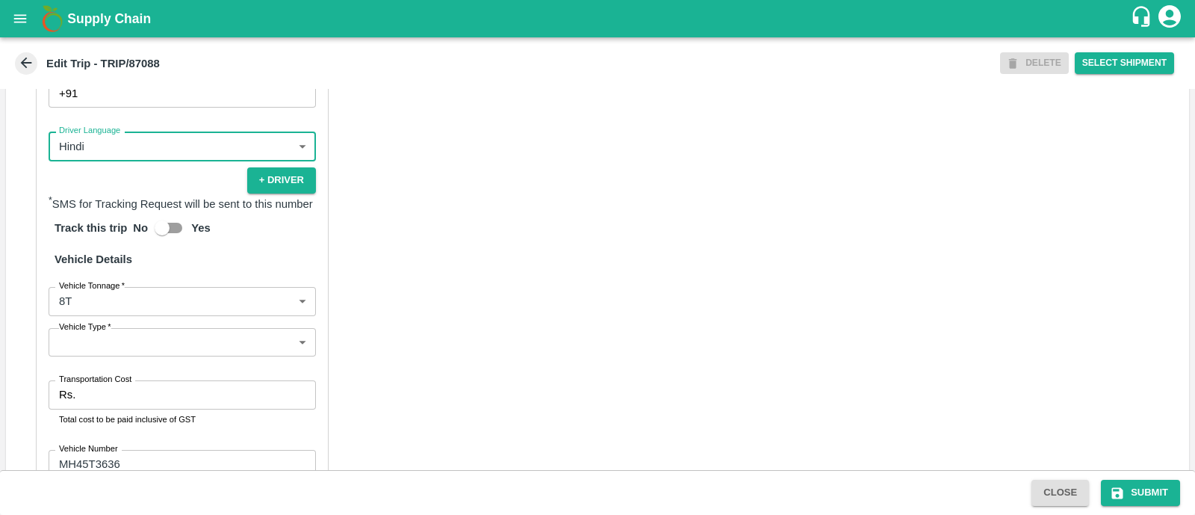
scroll to position [956, 0]
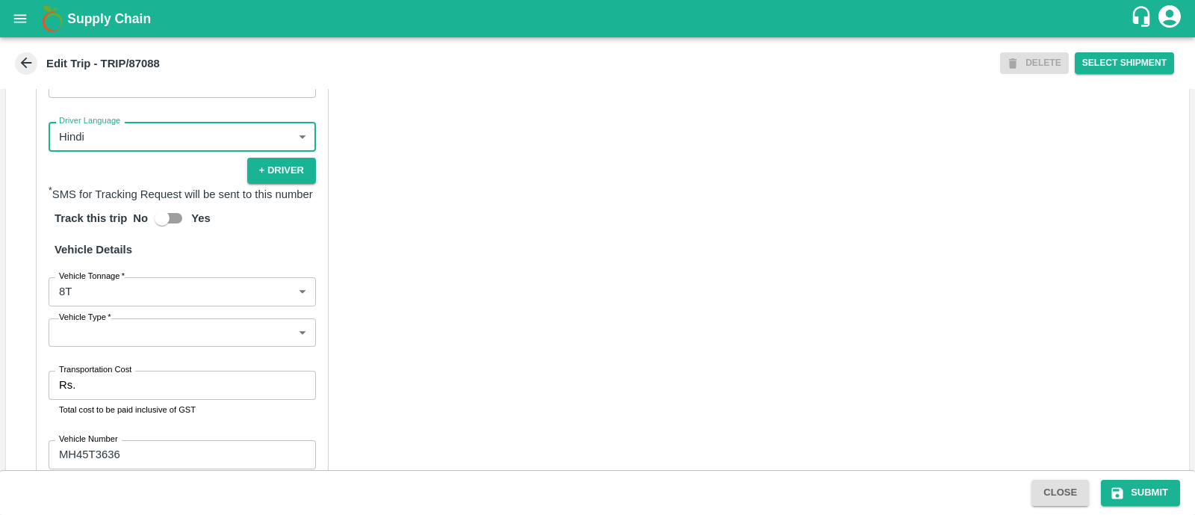
click at [140, 350] on body "Supply Chain Edit Trip - TRIP/87088 DELETE Select Shipment Trip Details Trip Ty…" at bounding box center [597, 257] width 1195 height 515
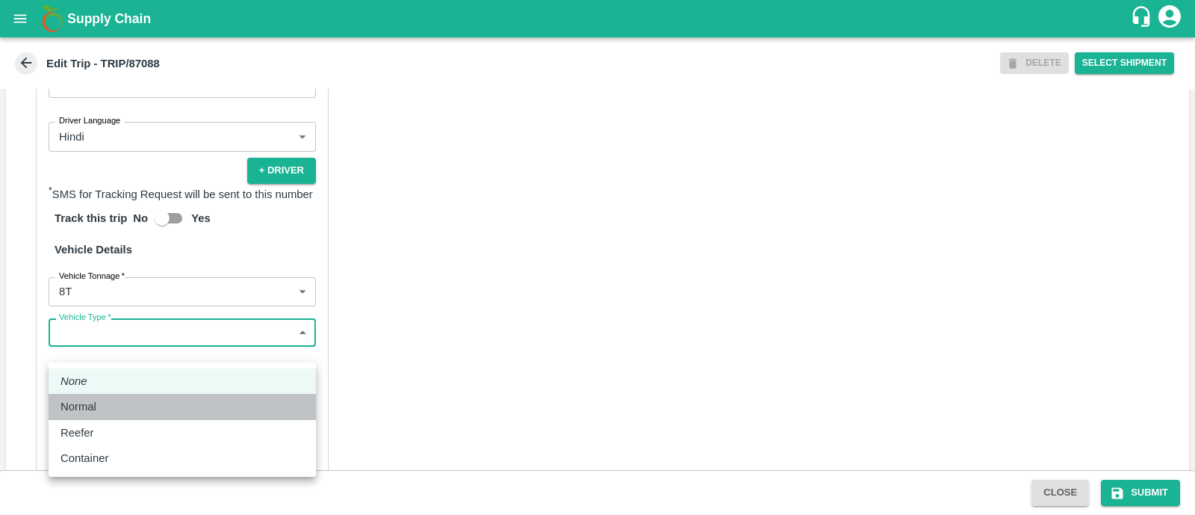
click at [128, 406] on div "Normal" at bounding box center [183, 406] width 244 height 16
type input "Normal"
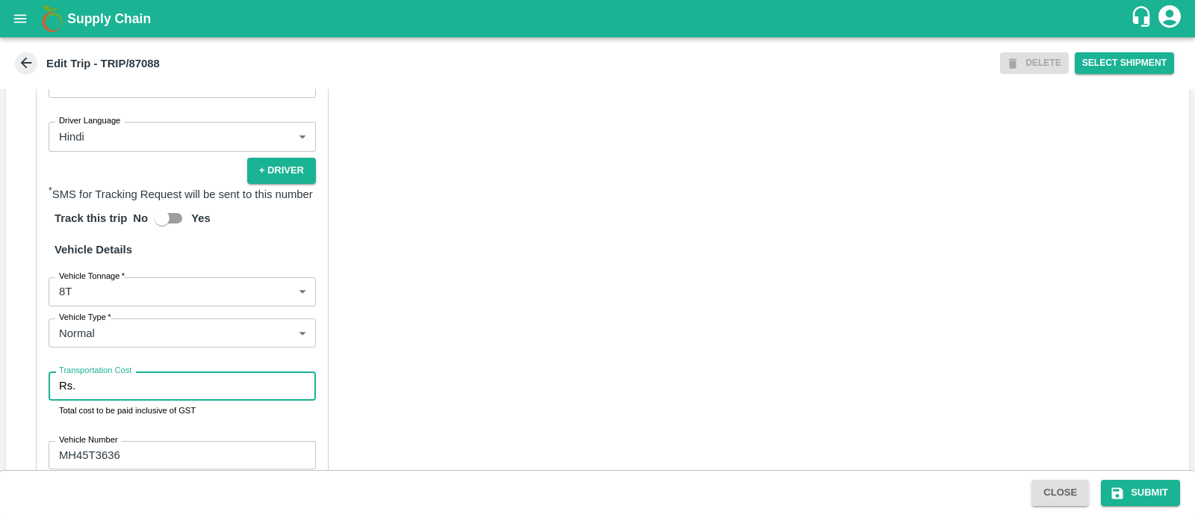
click at [128, 400] on input "Transportation Cost" at bounding box center [198, 385] width 235 height 28
type input "5000"
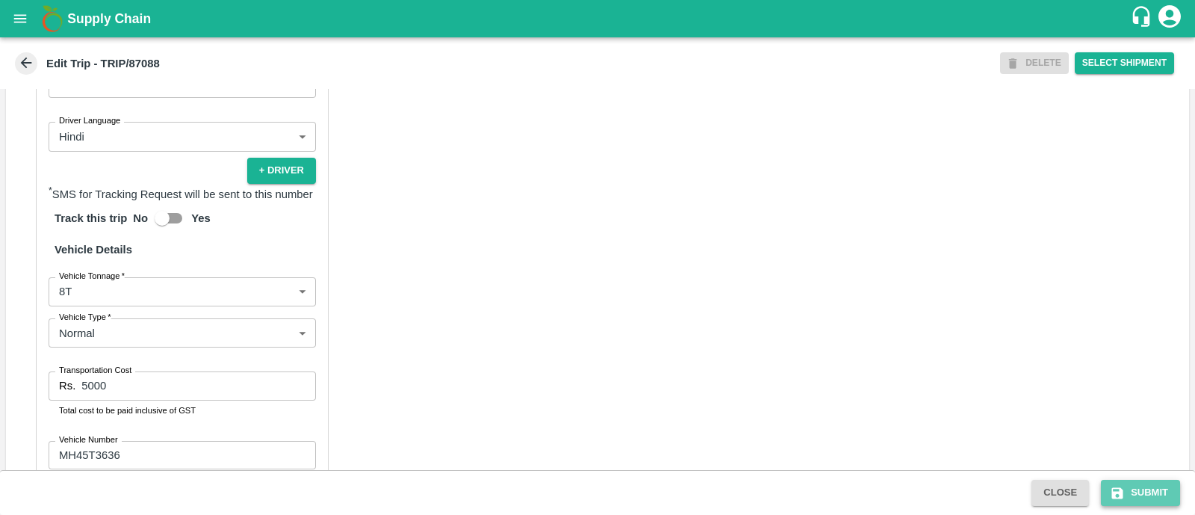
click at [1155, 487] on button "Submit" at bounding box center [1140, 493] width 79 height 26
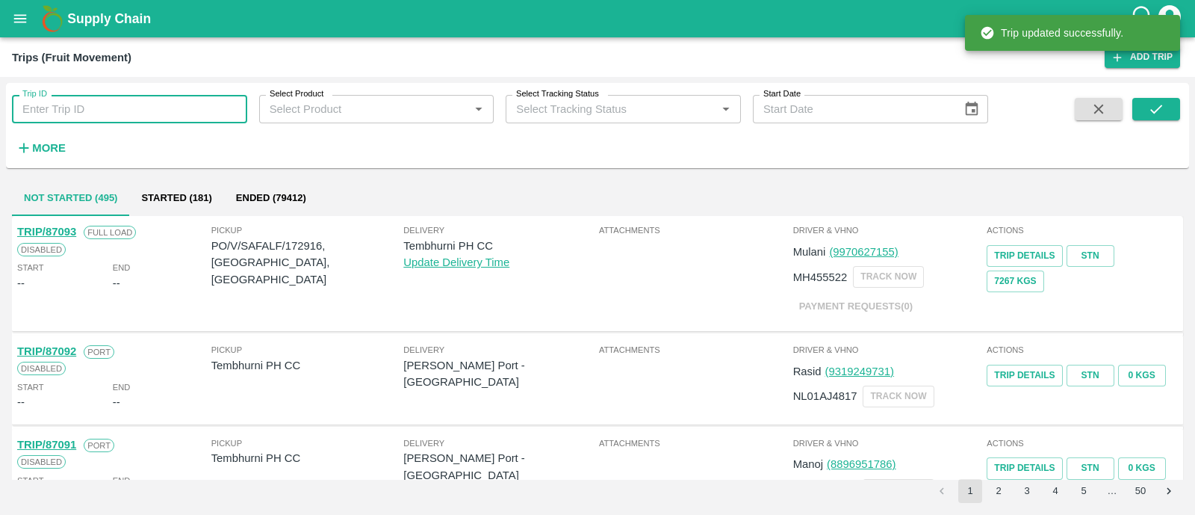
click at [187, 96] on input "Trip ID" at bounding box center [129, 109] width 235 height 28
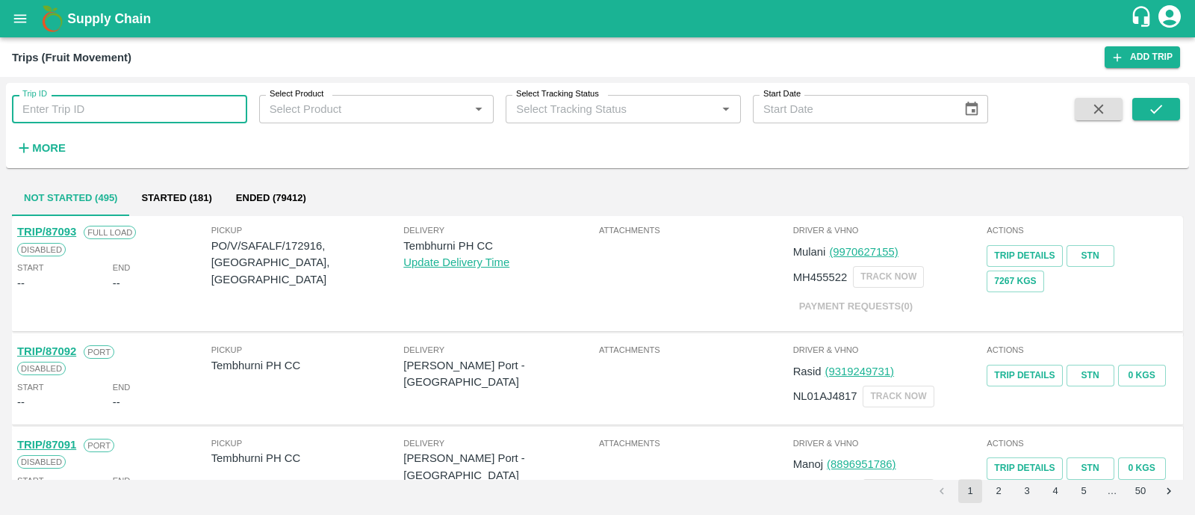
paste input "87065"
type input "87065"
click at [1144, 104] on button "submit" at bounding box center [1157, 109] width 48 height 22
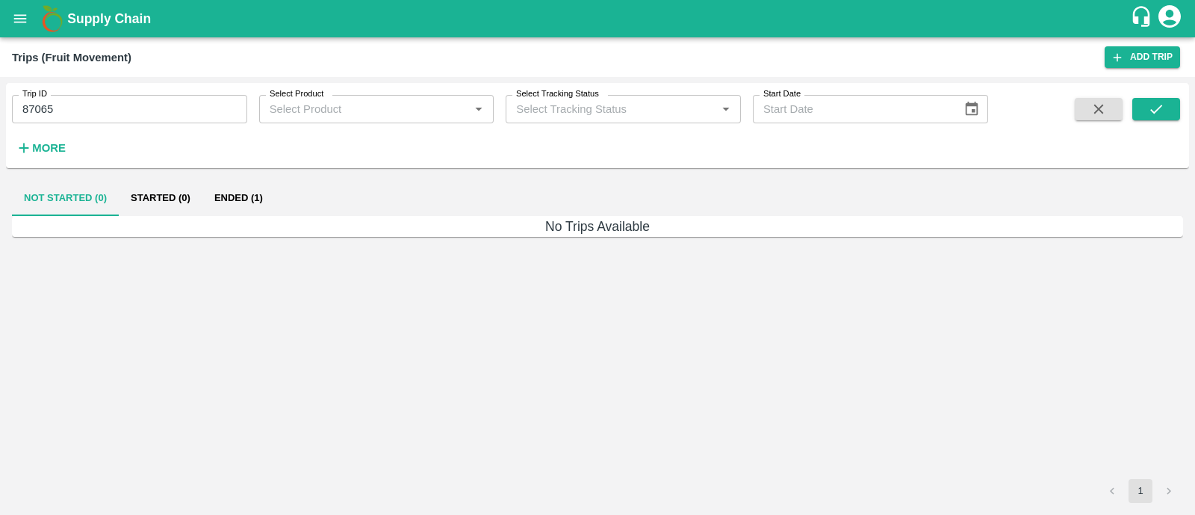
click at [253, 207] on button "Ended (1)" at bounding box center [238, 198] width 72 height 36
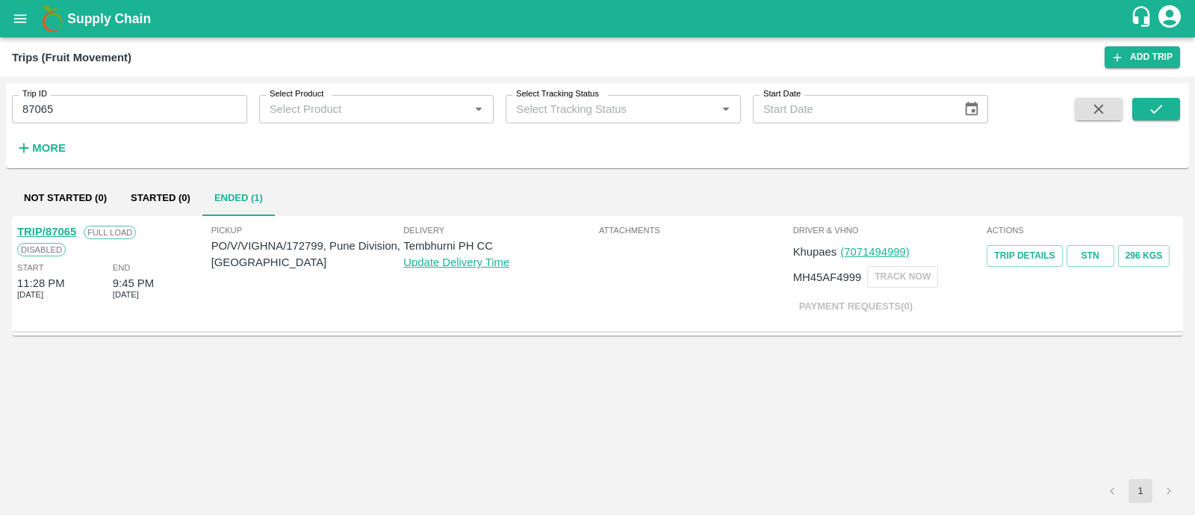
click at [70, 235] on link "TRIP/87065" at bounding box center [46, 232] width 59 height 12
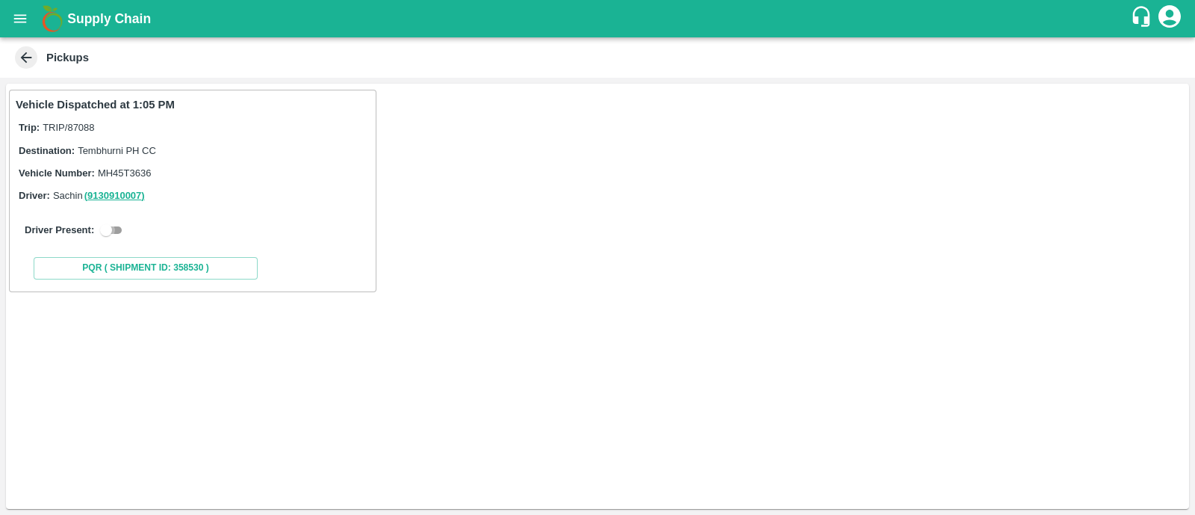
click at [113, 234] on input "checkbox" at bounding box center [106, 230] width 54 height 18
checkbox input "true"
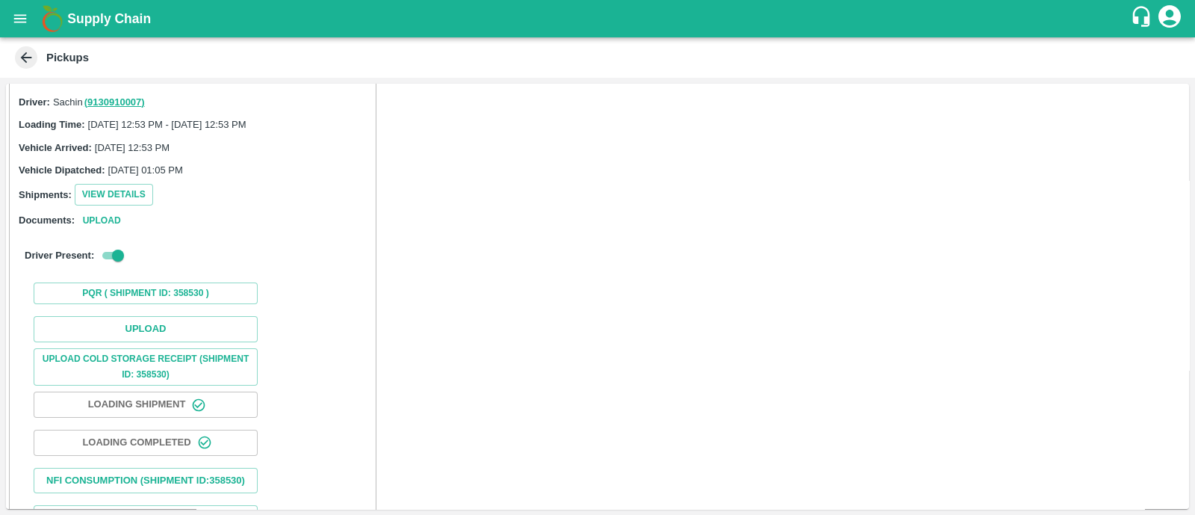
scroll to position [95, 0]
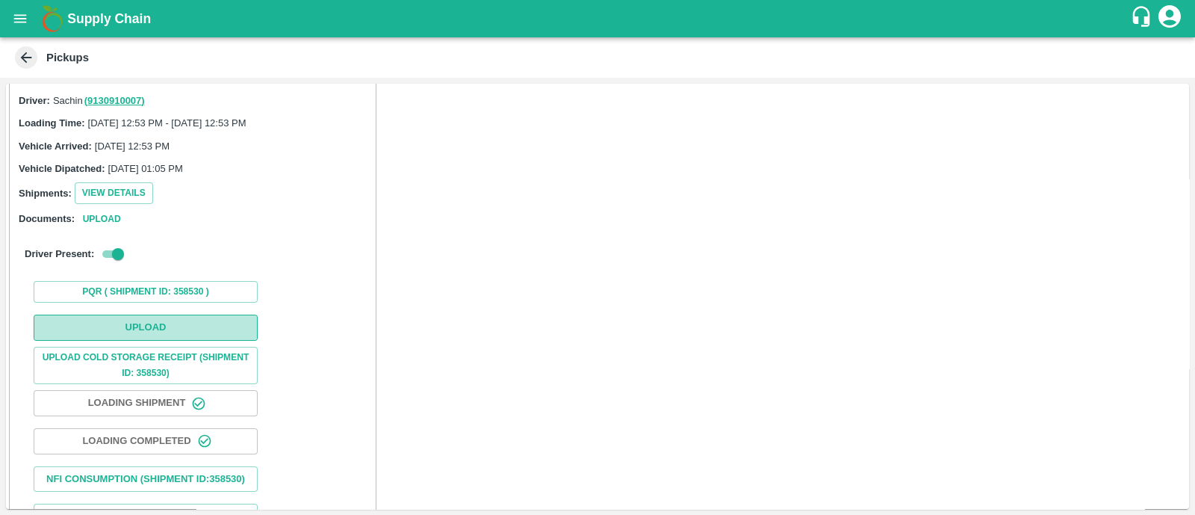
click at [148, 315] on button "Upload" at bounding box center [146, 328] width 224 height 26
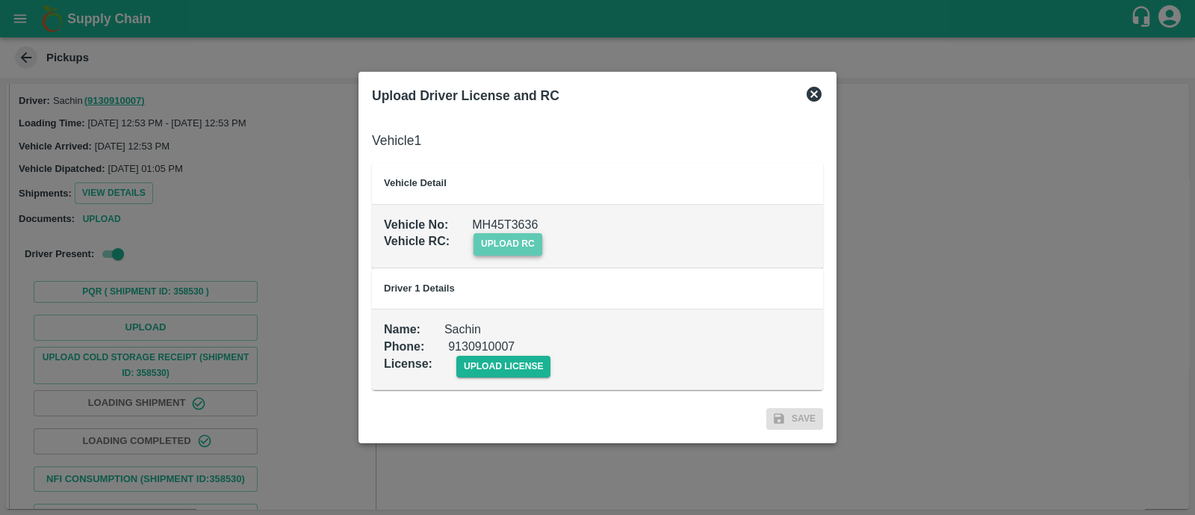
click at [490, 245] on span "upload rc" at bounding box center [508, 244] width 69 height 22
click at [0, 0] on input "upload rc" at bounding box center [0, 0] width 0 height 0
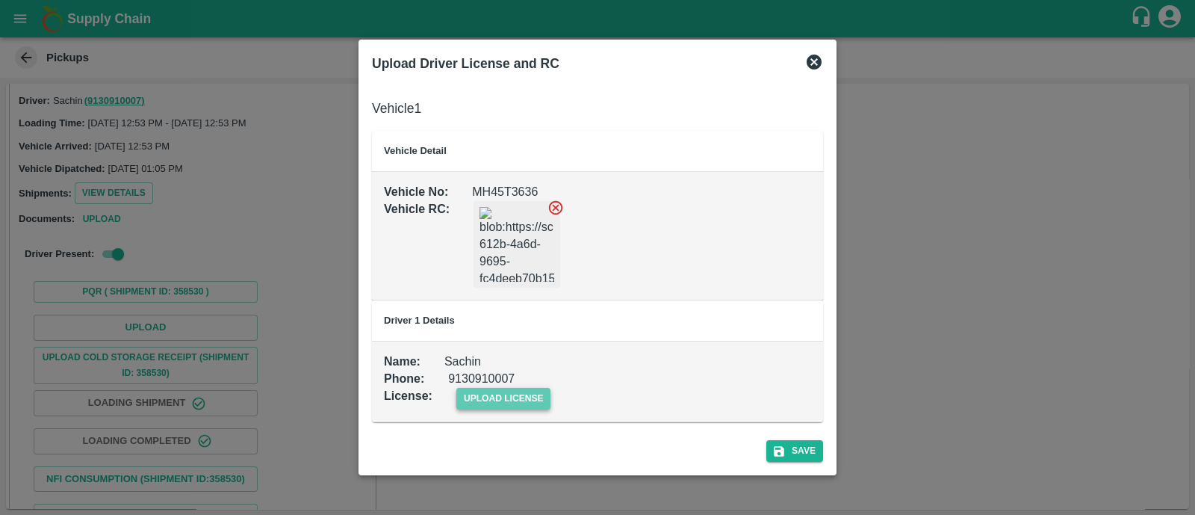
click at [510, 401] on span "upload license" at bounding box center [503, 399] width 95 height 22
click at [0, 0] on input "upload license" at bounding box center [0, 0] width 0 height 0
click at [784, 465] on div "Save" at bounding box center [597, 449] width 463 height 40
click at [796, 457] on button "Save" at bounding box center [794, 452] width 57 height 22
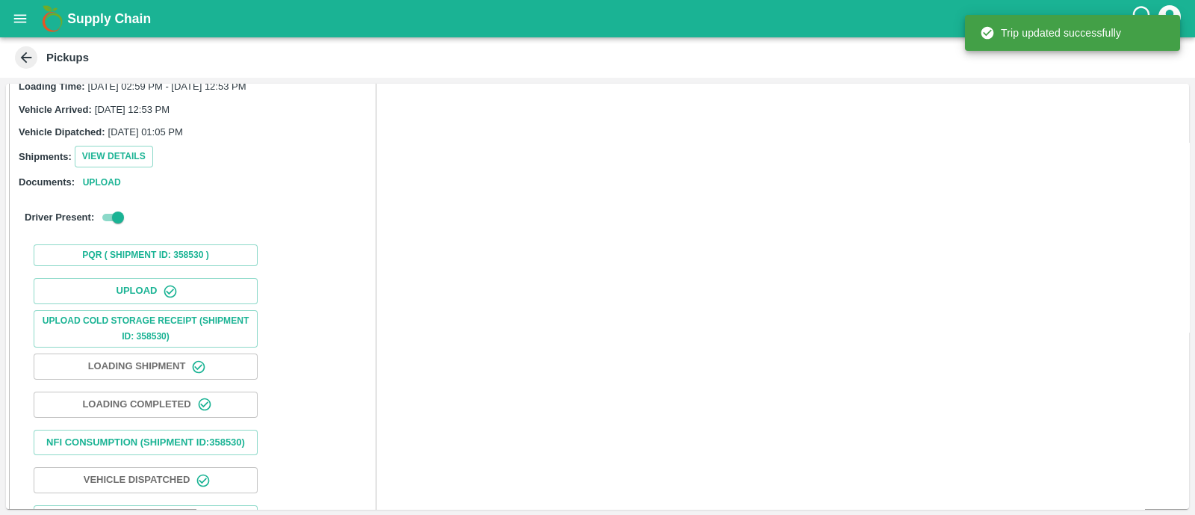
scroll to position [186, 0]
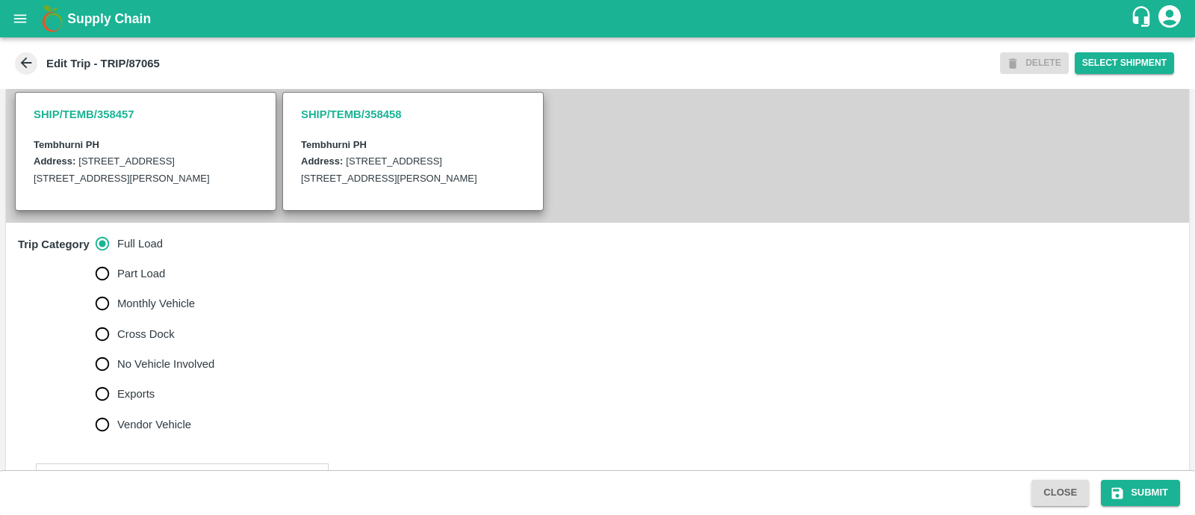
scroll to position [302, 0]
click at [120, 371] on span "No Vehicle Involved" at bounding box center [165, 362] width 97 height 16
click at [117, 377] on input "No Vehicle Involved" at bounding box center [102, 362] width 30 height 30
radio input "true"
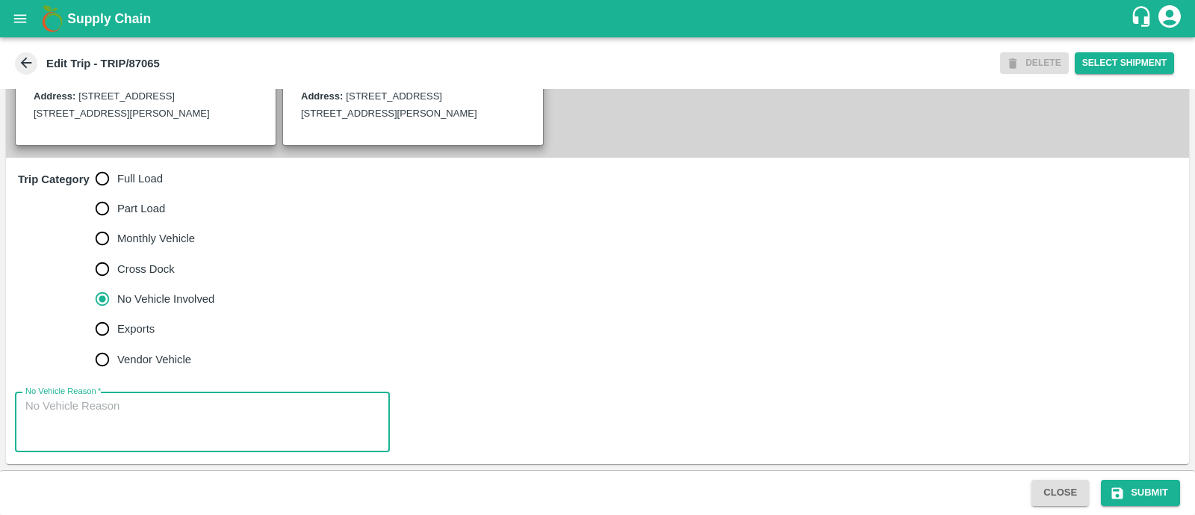
click at [96, 431] on textarea "No Vehicle Reason   *" at bounding box center [202, 421] width 354 height 47
type textarea "Field Dump"
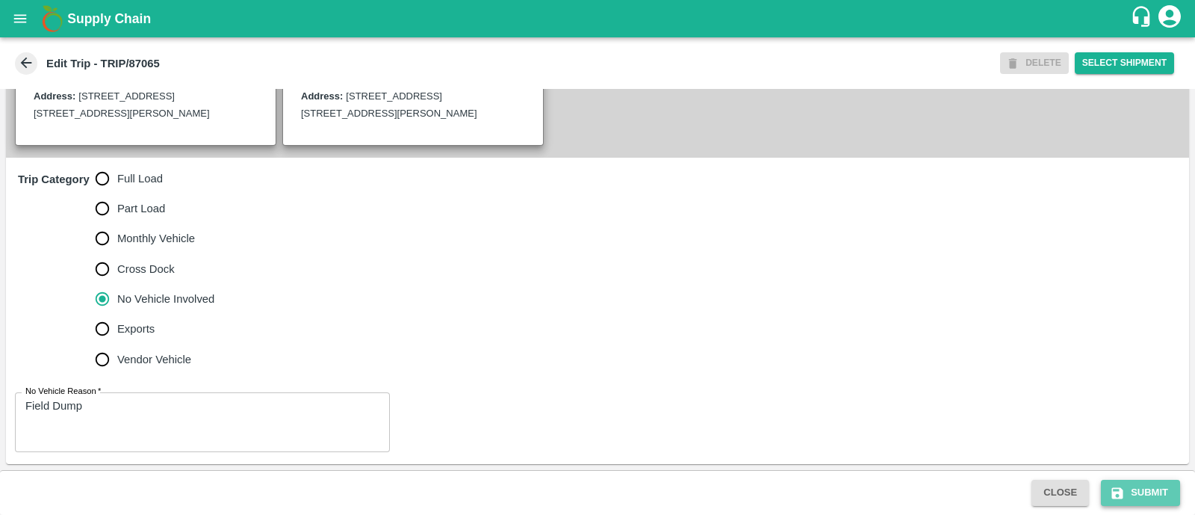
click at [1150, 482] on button "Submit" at bounding box center [1140, 493] width 79 height 26
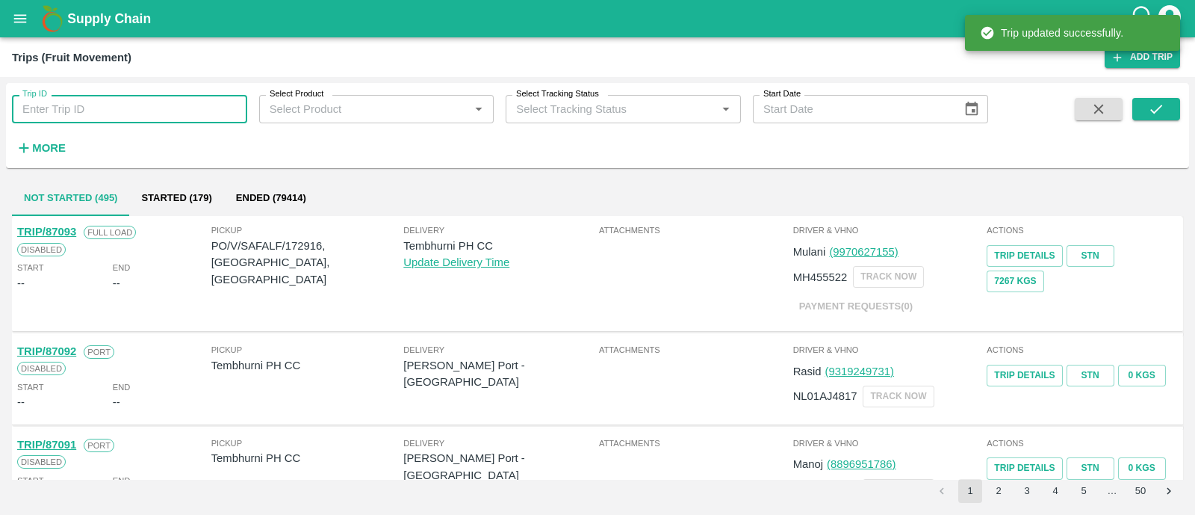
click at [202, 96] on input "Trip ID" at bounding box center [129, 109] width 235 height 28
paste input "87039"
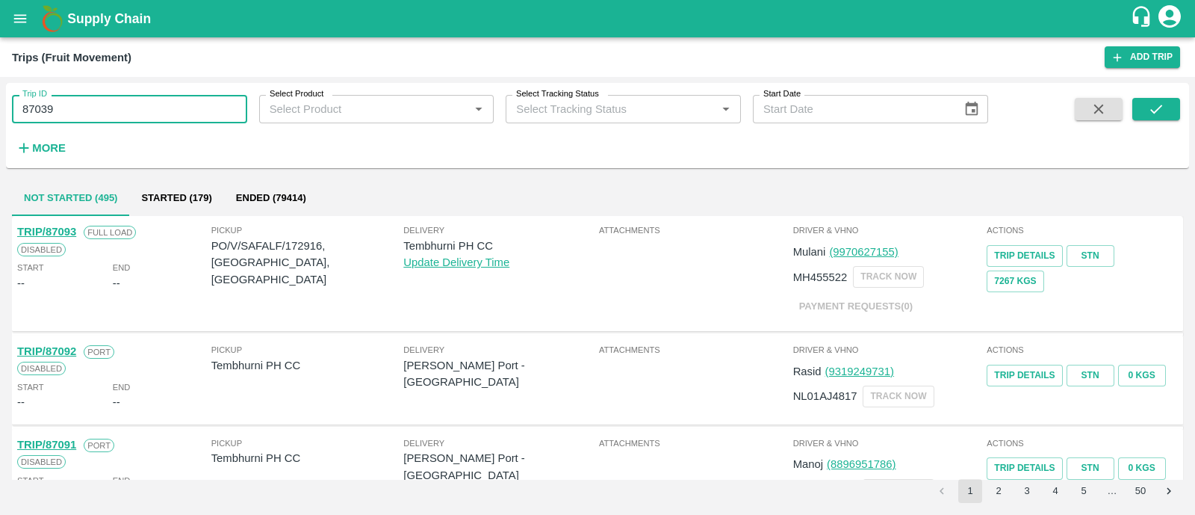
type input "87039"
drag, startPoint x: 1159, startPoint y: 93, endPoint x: 1166, endPoint y: 111, distance: 19.1
click at [1166, 111] on div "Trip ID 87039 Trip ID Select Product Select Product   * Select Tracking Status …" at bounding box center [597, 125] width 1183 height 73
click at [1166, 111] on button "submit" at bounding box center [1157, 109] width 48 height 22
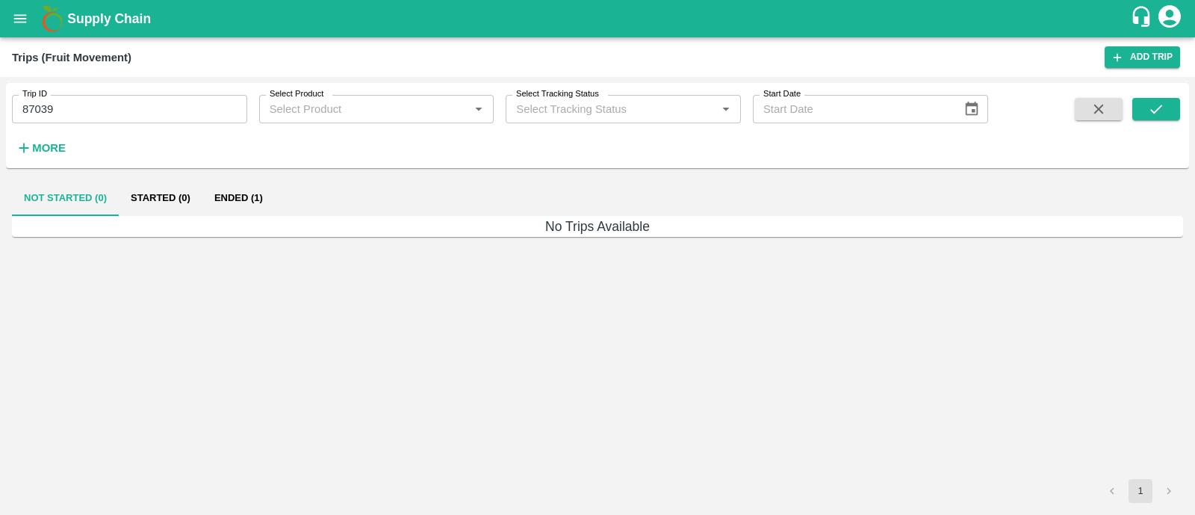
click at [229, 205] on button "Ended (1)" at bounding box center [238, 198] width 72 height 36
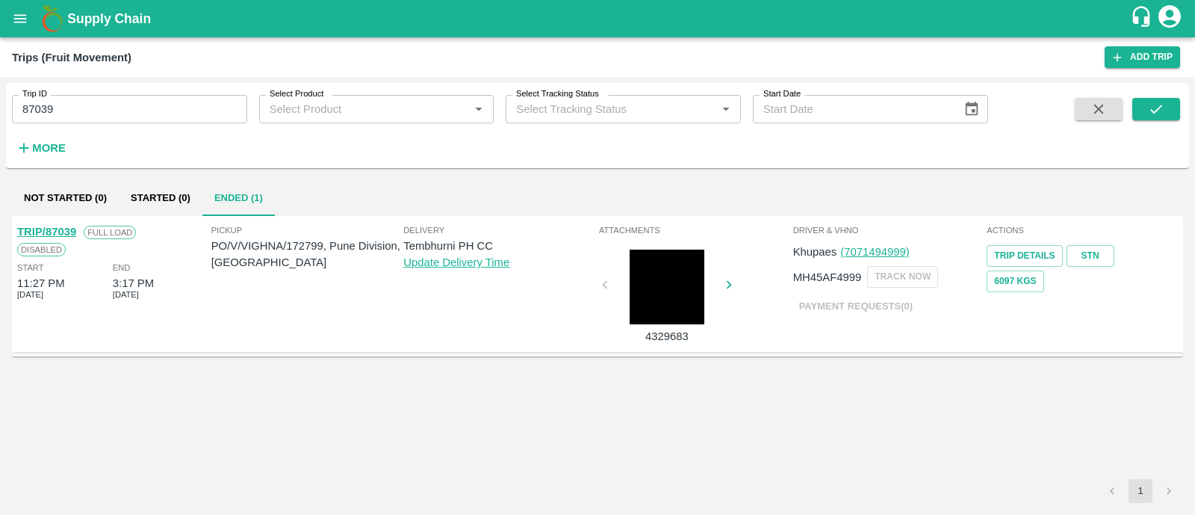
click at [69, 229] on link "TRIP/87039" at bounding box center [46, 232] width 59 height 12
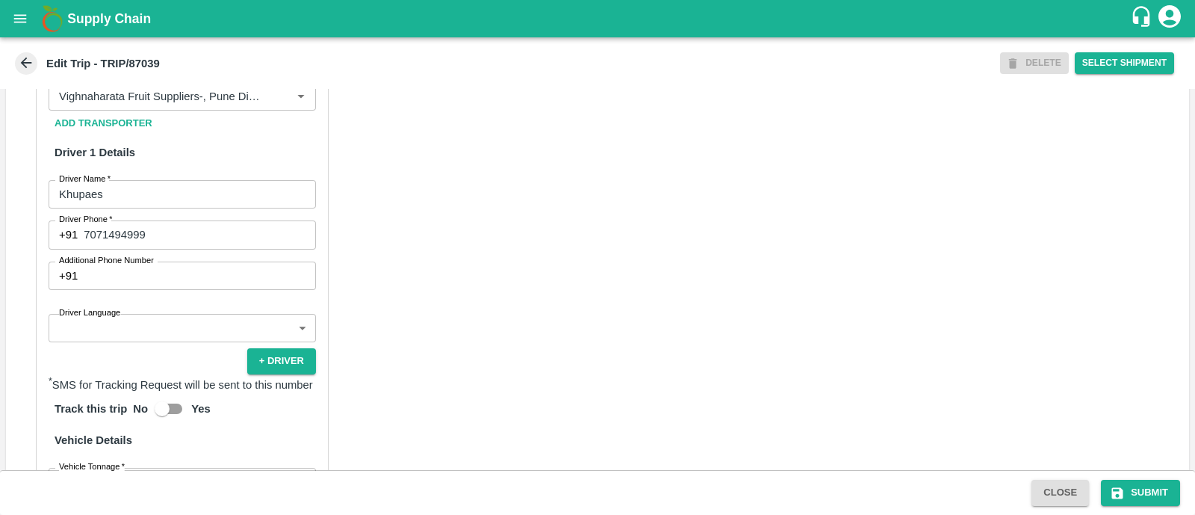
scroll to position [733, 0]
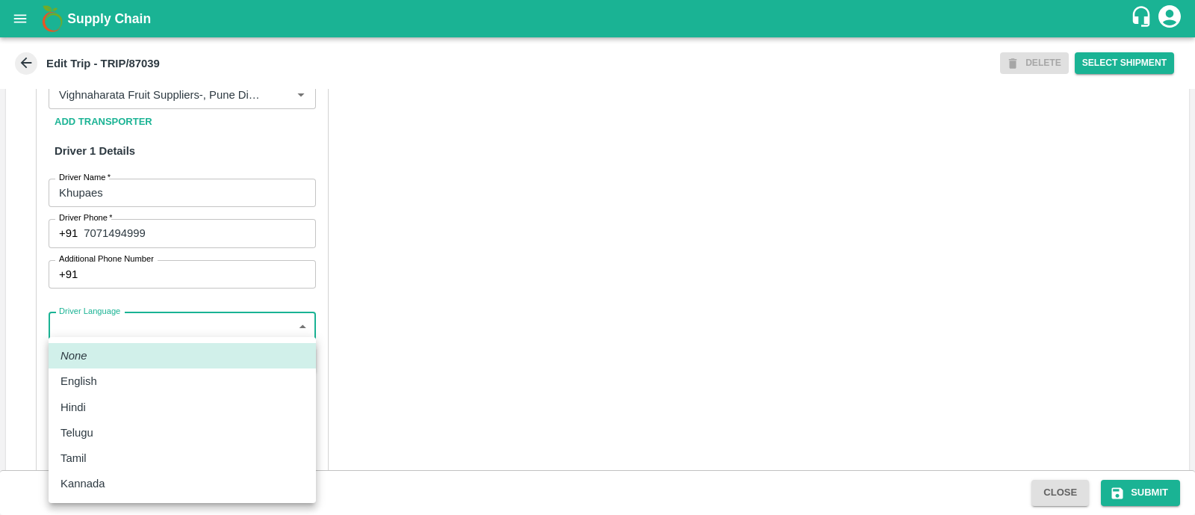
click at [149, 360] on body "Supply Chain Edit Trip - TRIP/87039 DELETE Select Shipment Trip Details Trip Ty…" at bounding box center [597, 257] width 1195 height 515
click at [134, 399] on div "Hindi" at bounding box center [183, 407] width 244 height 16
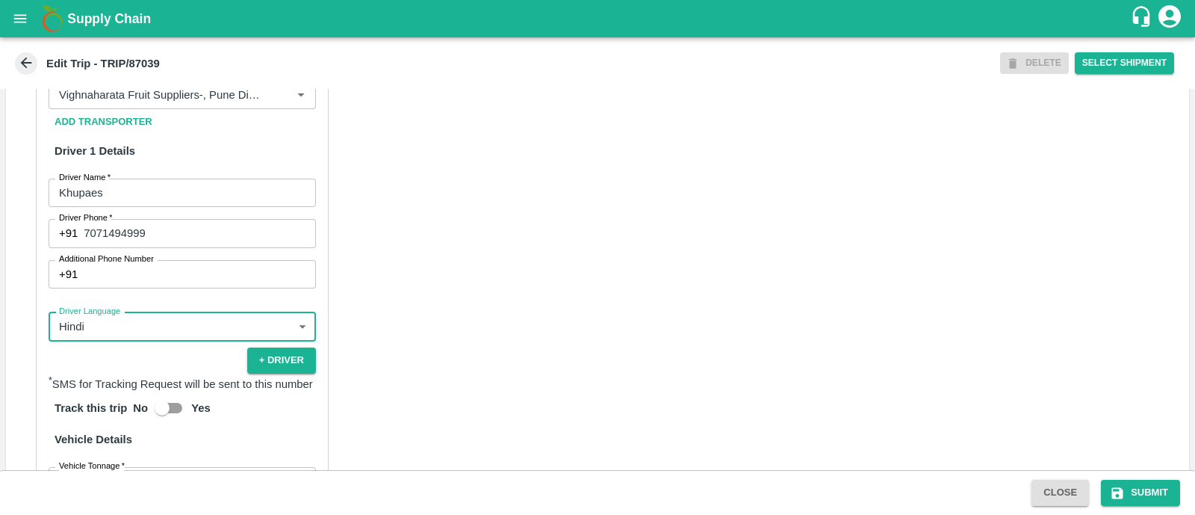
type input "hi"
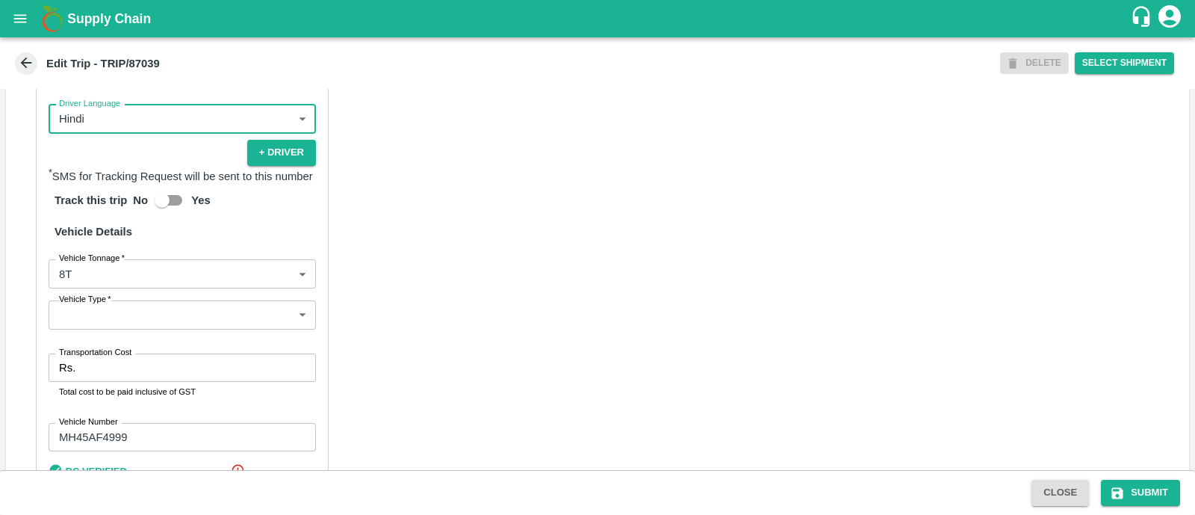
scroll to position [944, 0]
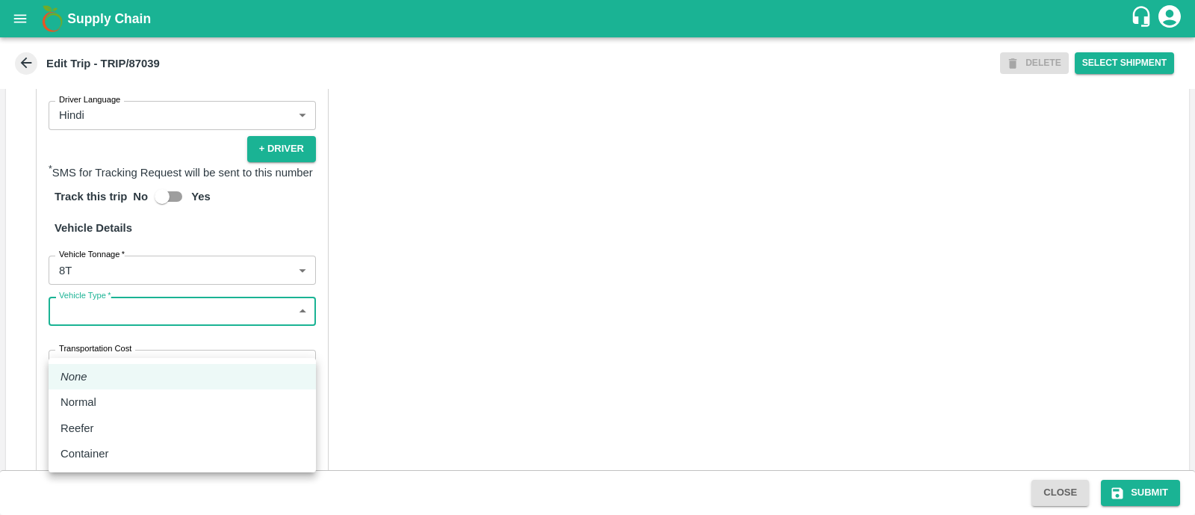
click at [163, 349] on body "Supply Chain Edit Trip - TRIP/87039 DELETE Select Shipment Trip Details Trip Ty…" at bounding box center [597, 257] width 1195 height 515
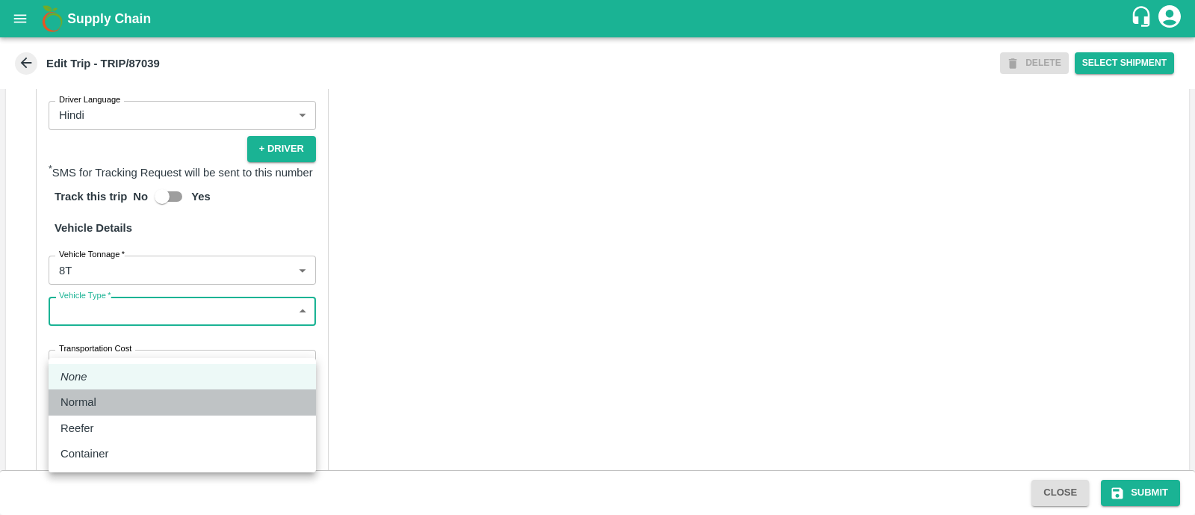
click at [143, 395] on div "Normal" at bounding box center [183, 402] width 244 height 16
type input "Normal"
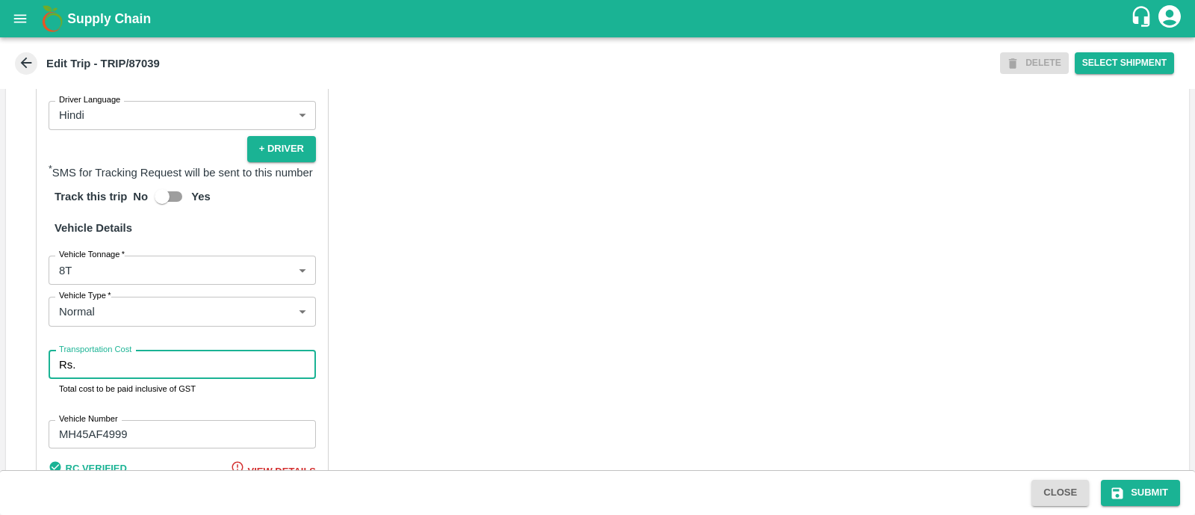
click at [143, 379] on input "Transportation Cost" at bounding box center [198, 364] width 235 height 28
type input "4500"
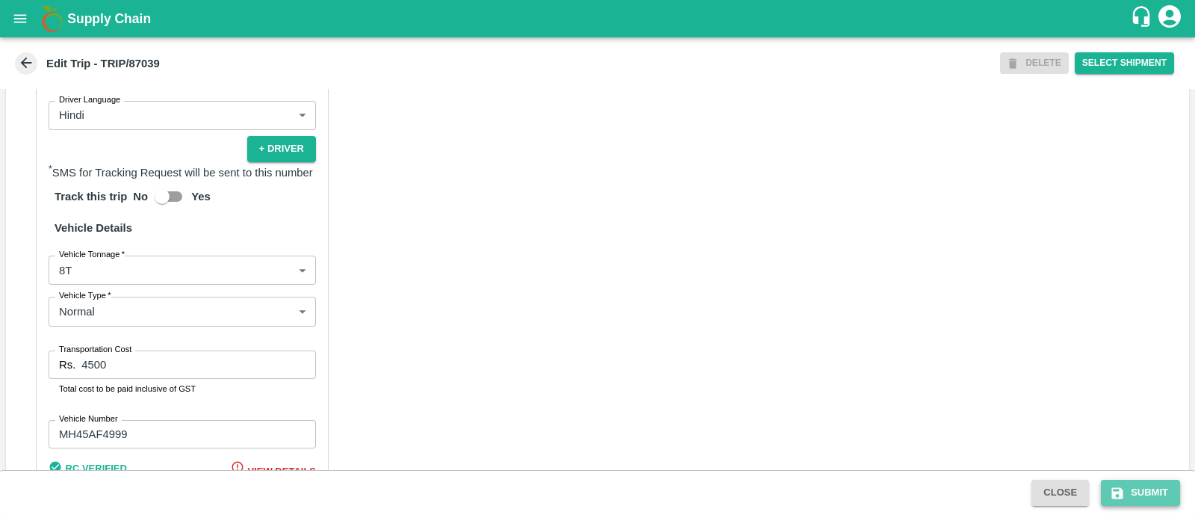
click at [1136, 493] on button "Submit" at bounding box center [1140, 493] width 79 height 26
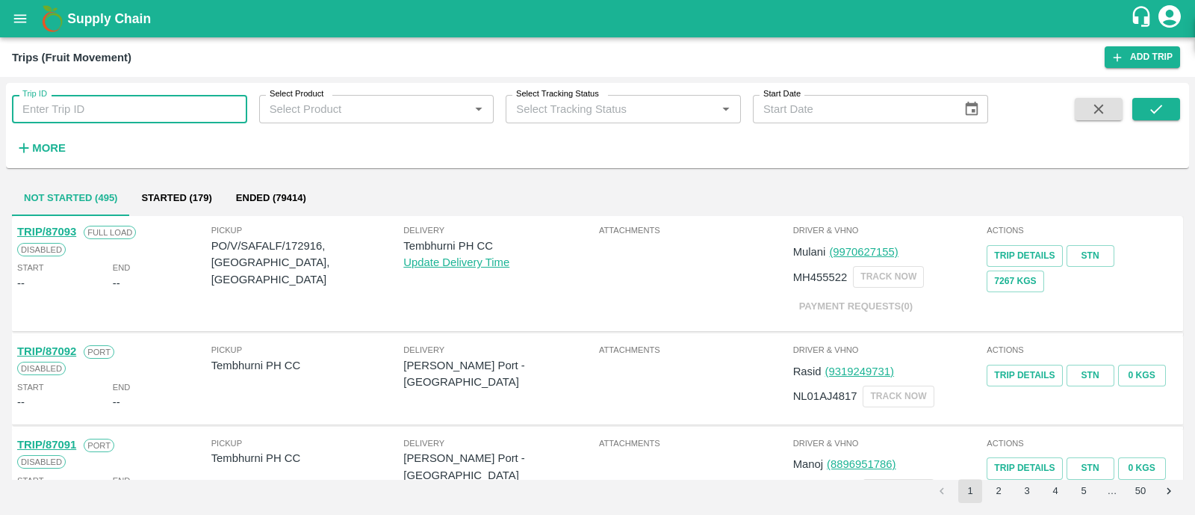
click at [213, 110] on input "Trip ID" at bounding box center [129, 109] width 235 height 28
paste input "87087"
type input "87087"
click at [1155, 99] on button "submit" at bounding box center [1157, 109] width 48 height 22
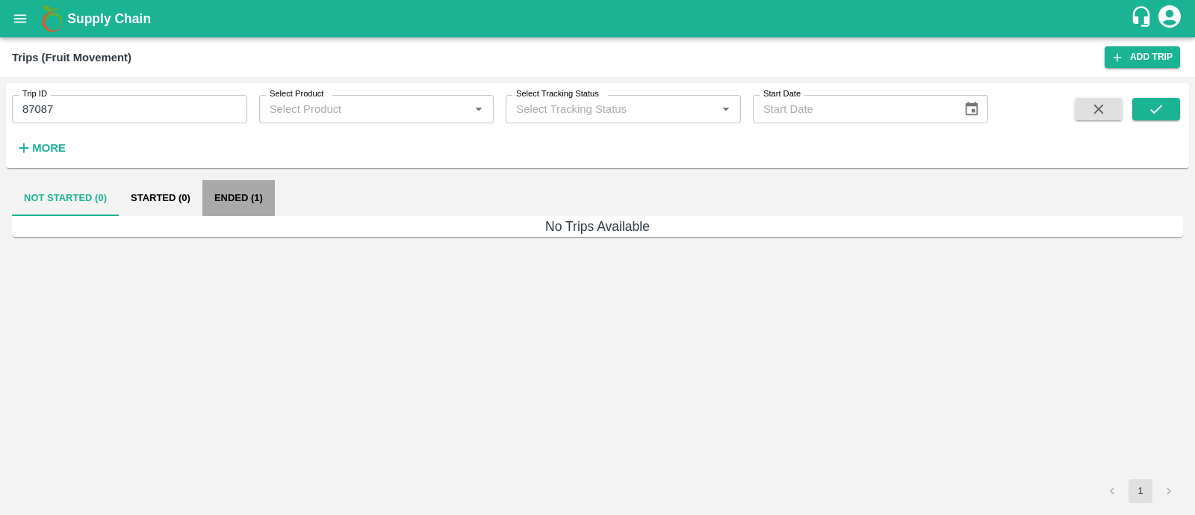
click at [261, 211] on button "Ended (1)" at bounding box center [238, 198] width 72 height 36
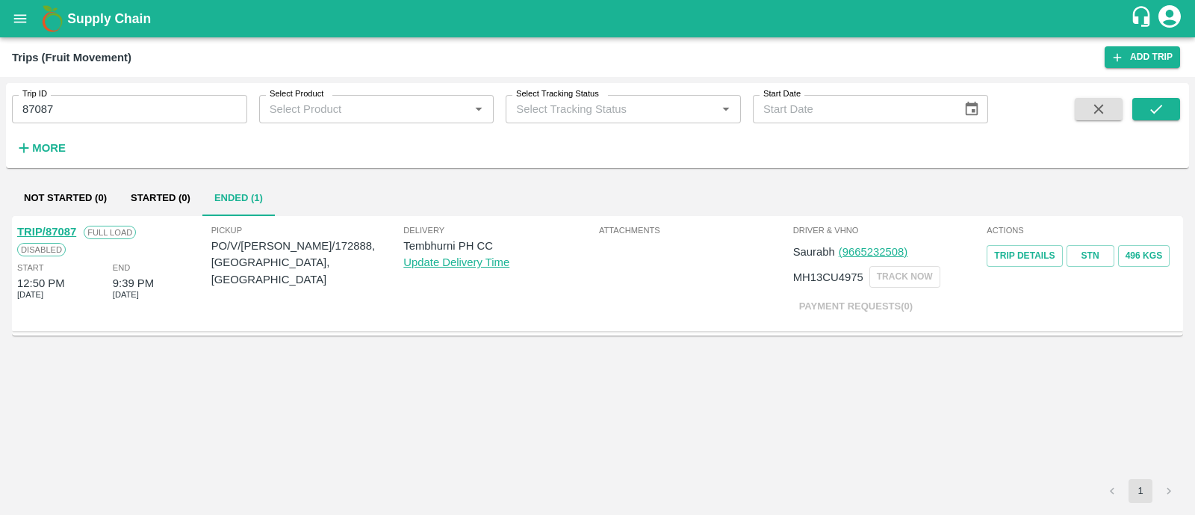
click at [66, 226] on link "TRIP/87087" at bounding box center [46, 232] width 59 height 12
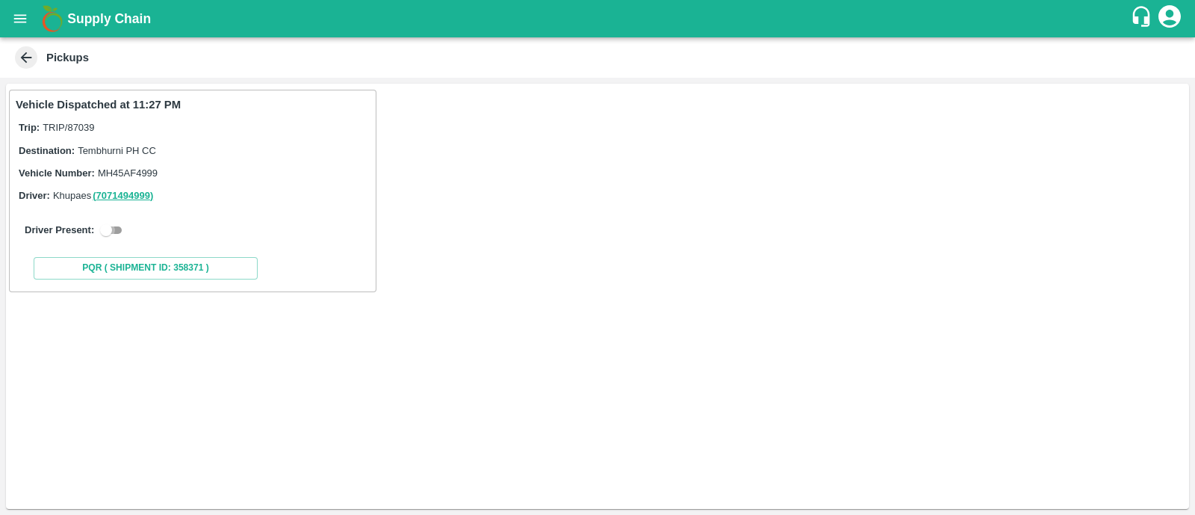
click at [118, 238] on input "checkbox" at bounding box center [106, 230] width 54 height 18
checkbox input "true"
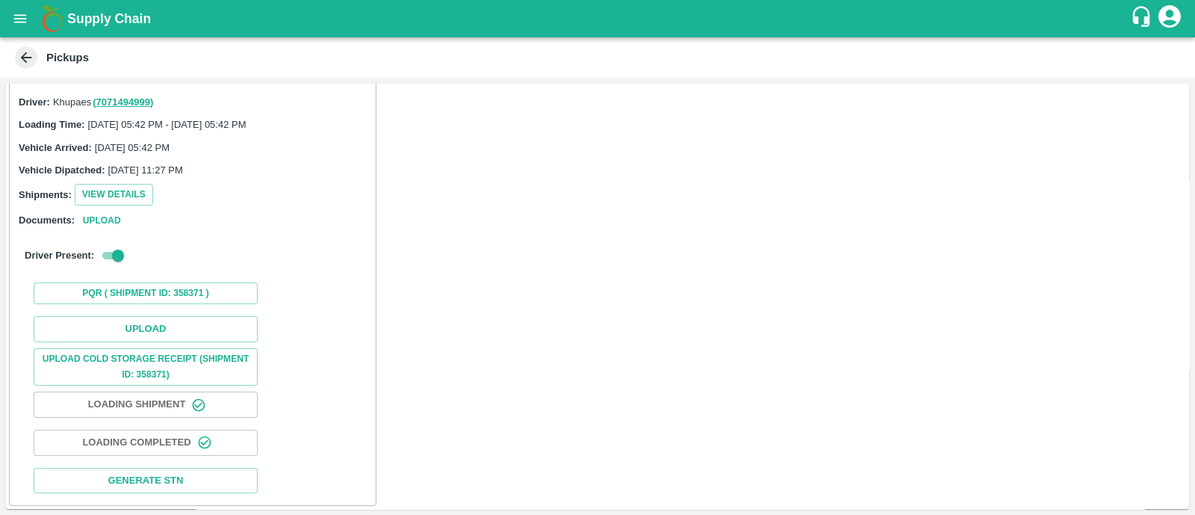
scroll to position [108, 0]
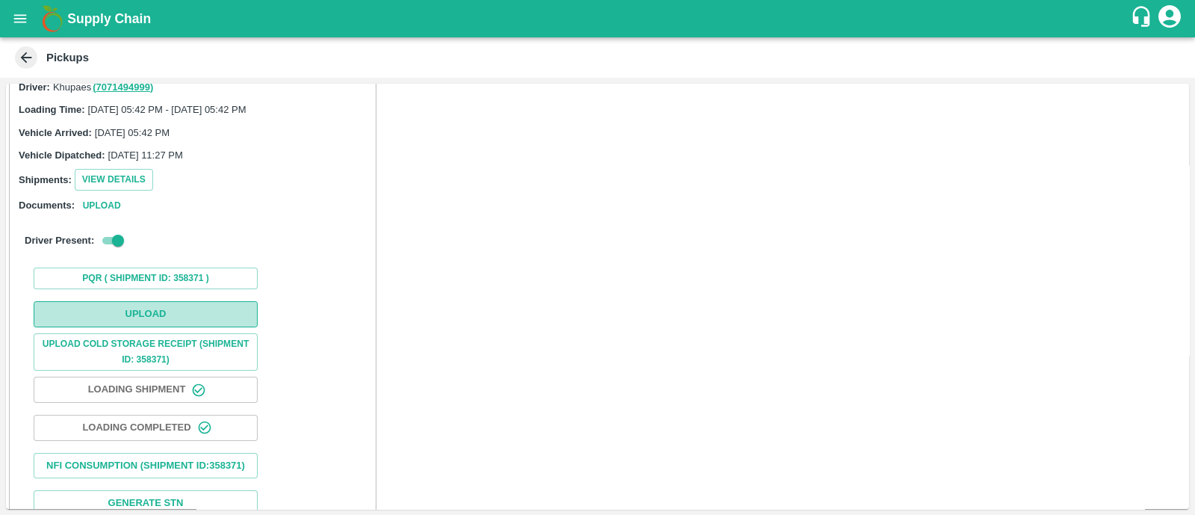
click at [143, 309] on button "Upload" at bounding box center [146, 314] width 224 height 26
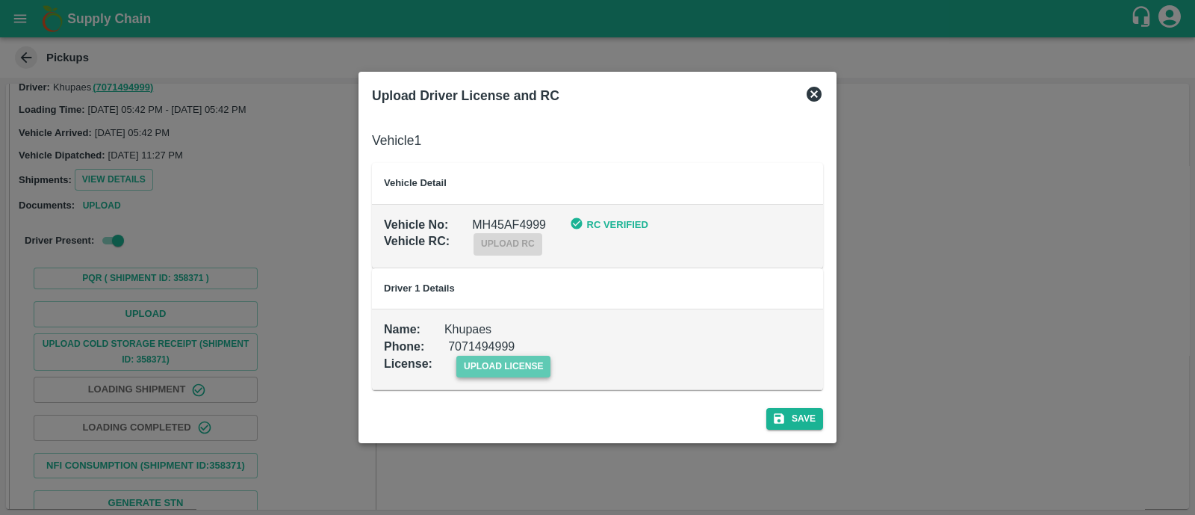
click at [500, 364] on span "upload license" at bounding box center [503, 367] width 95 height 22
click at [0, 0] on input "upload license" at bounding box center [0, 0] width 0 height 0
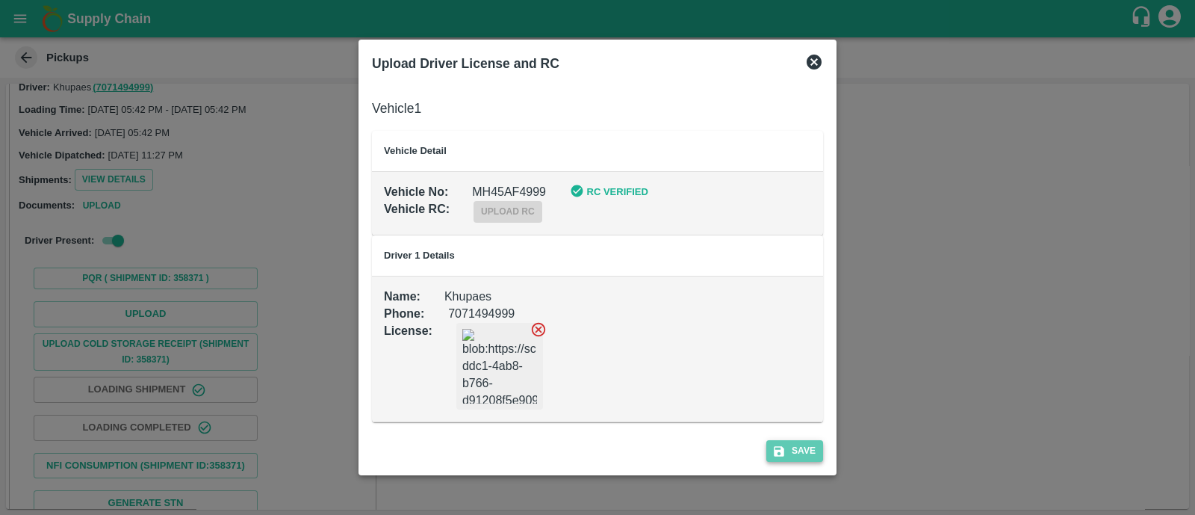
click at [799, 458] on button "Save" at bounding box center [794, 451] width 57 height 22
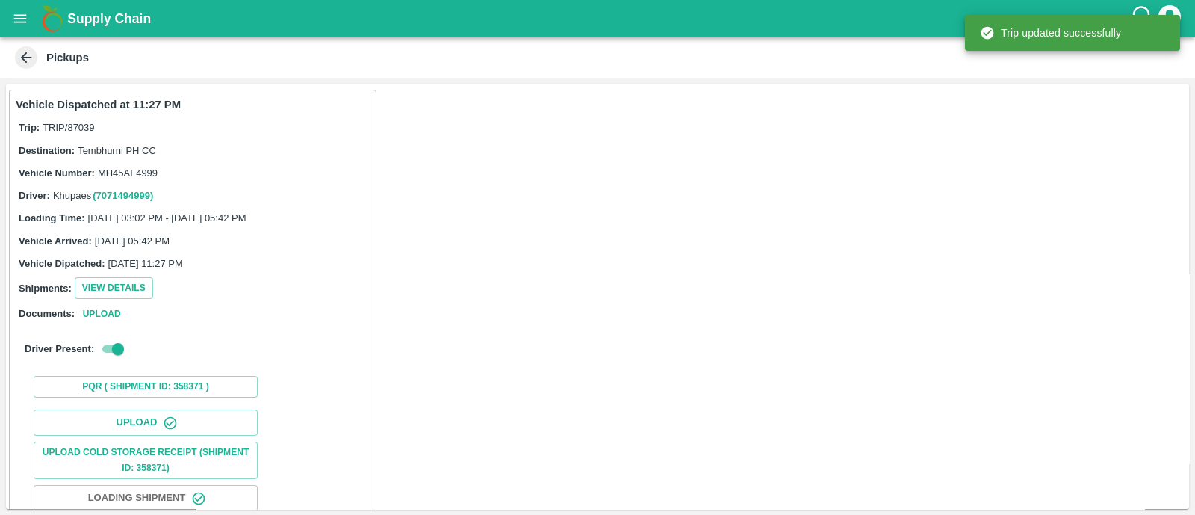
scroll to position [186, 0]
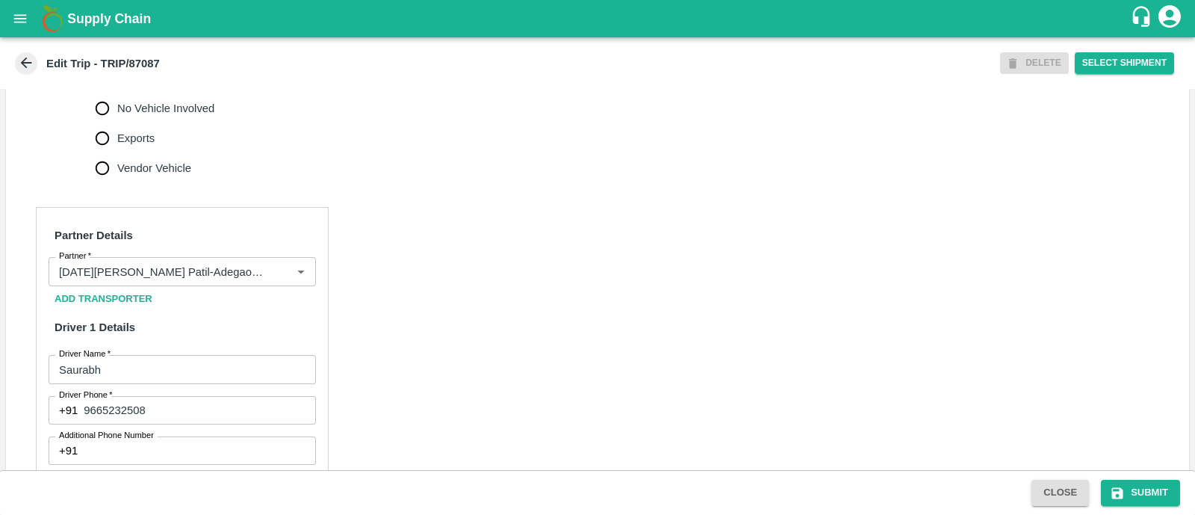
scroll to position [580, 0]
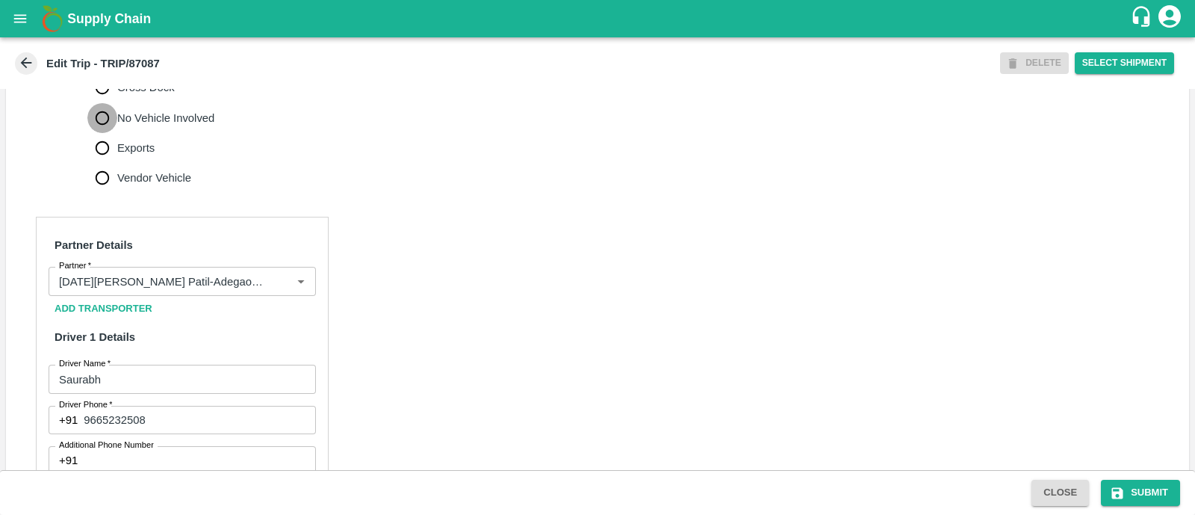
click at [108, 132] on input "No Vehicle Involved" at bounding box center [102, 118] width 30 height 30
radio input "true"
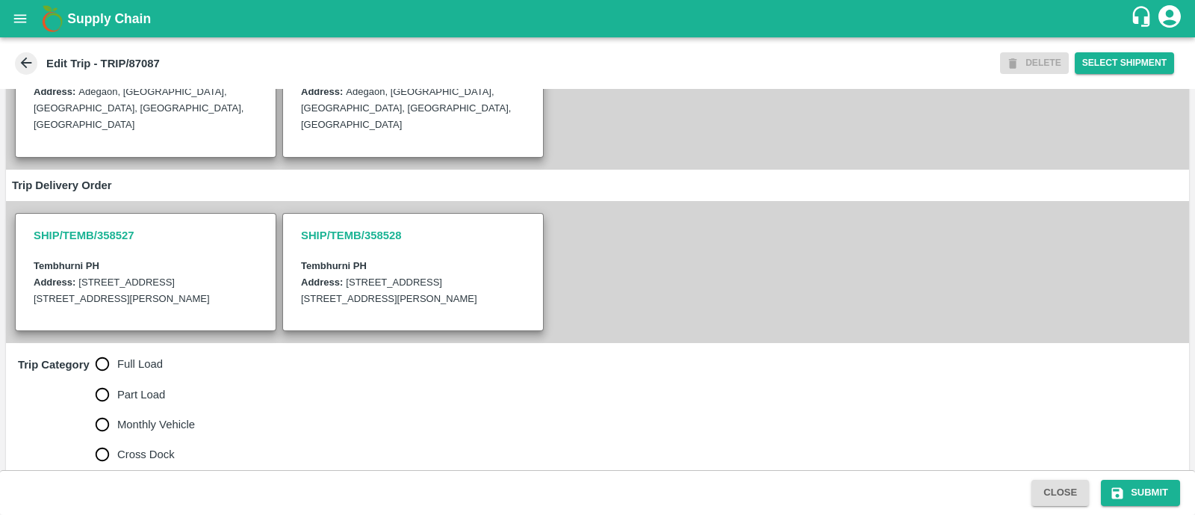
scroll to position [413, 0]
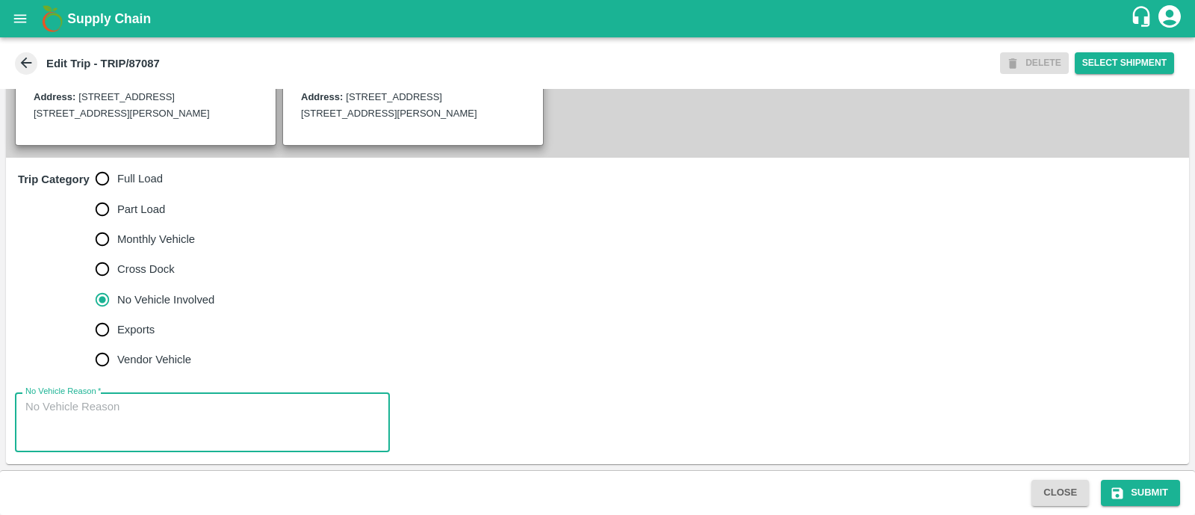
click at [131, 412] on textarea "No Vehicle Reason   *" at bounding box center [202, 422] width 354 height 47
type textarea "Field Dump"
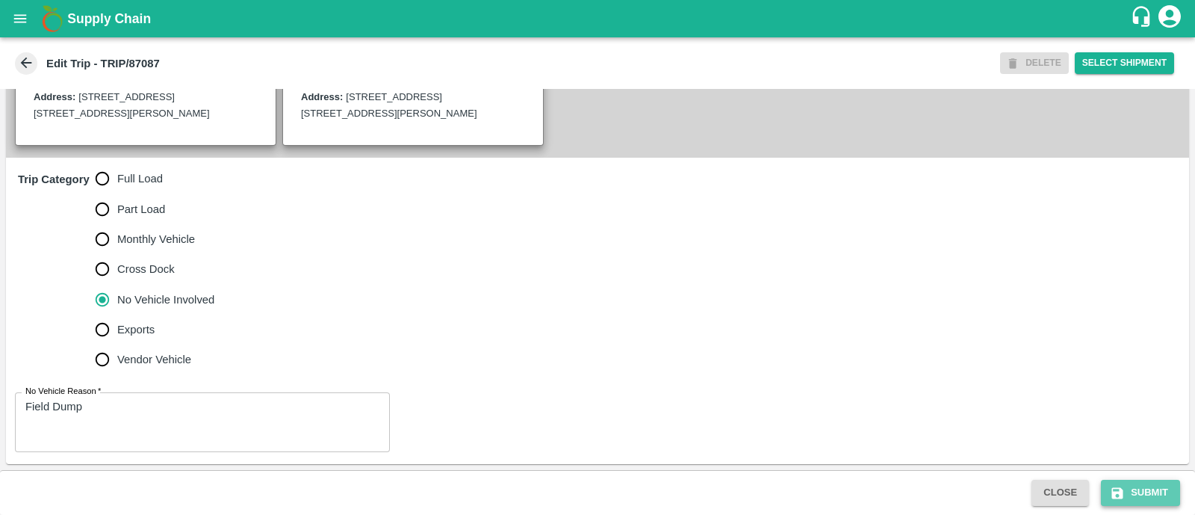
click at [1128, 493] on button "Submit" at bounding box center [1140, 493] width 79 height 26
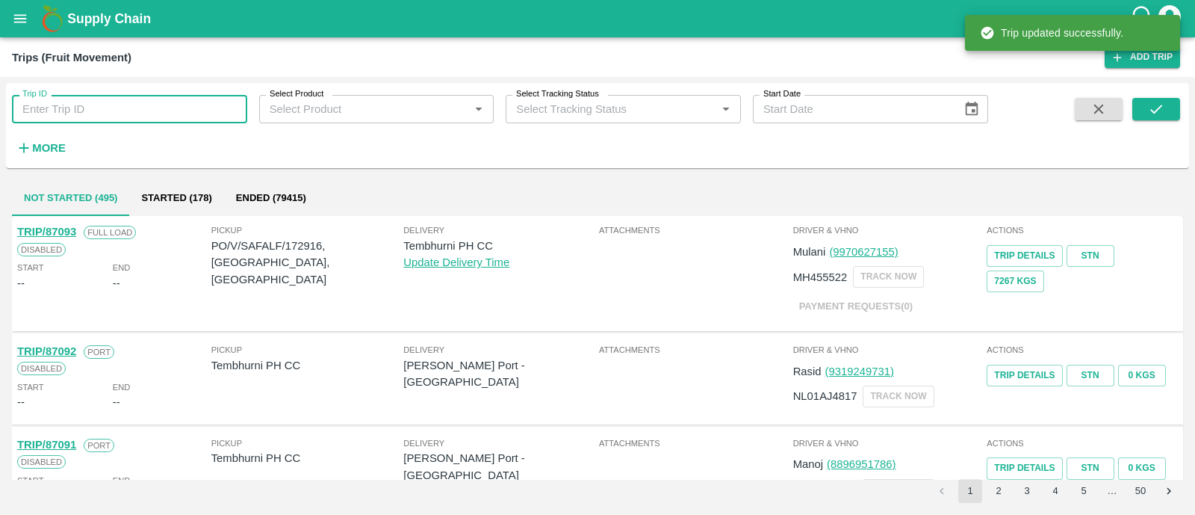
click at [160, 113] on input "Trip ID" at bounding box center [129, 109] width 235 height 28
paste input "87083"
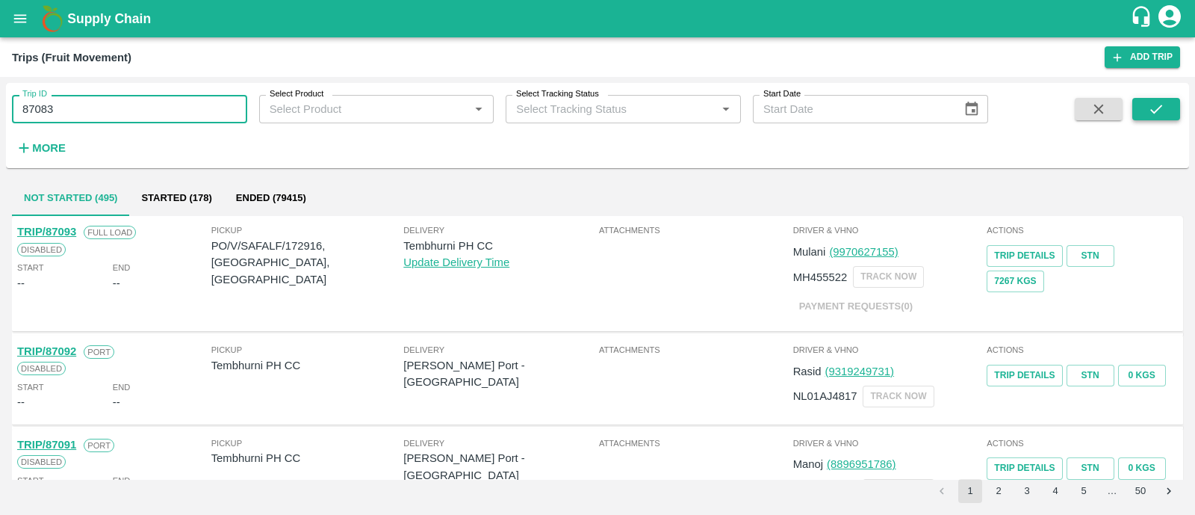
type input "87083"
click at [1167, 111] on button "submit" at bounding box center [1157, 109] width 48 height 22
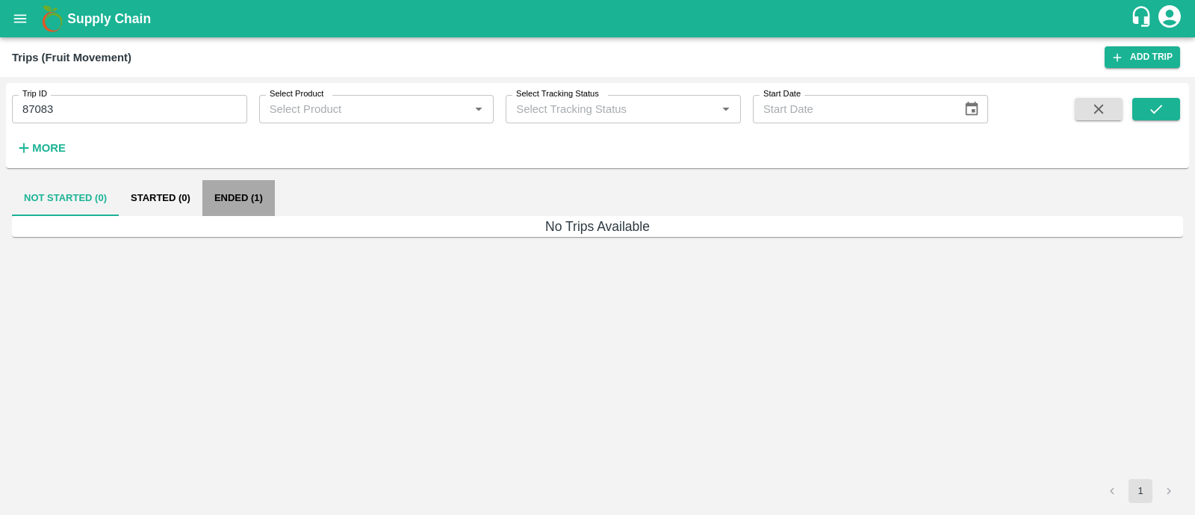
click at [247, 201] on button "Ended (1)" at bounding box center [238, 198] width 72 height 36
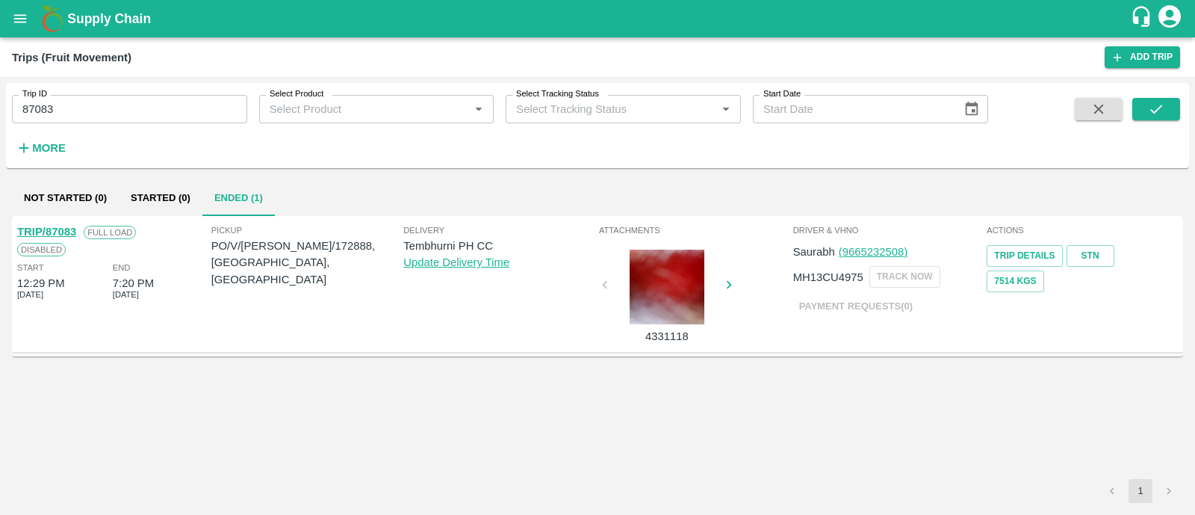
click at [63, 229] on link "TRIP/87083" at bounding box center [46, 232] width 59 height 12
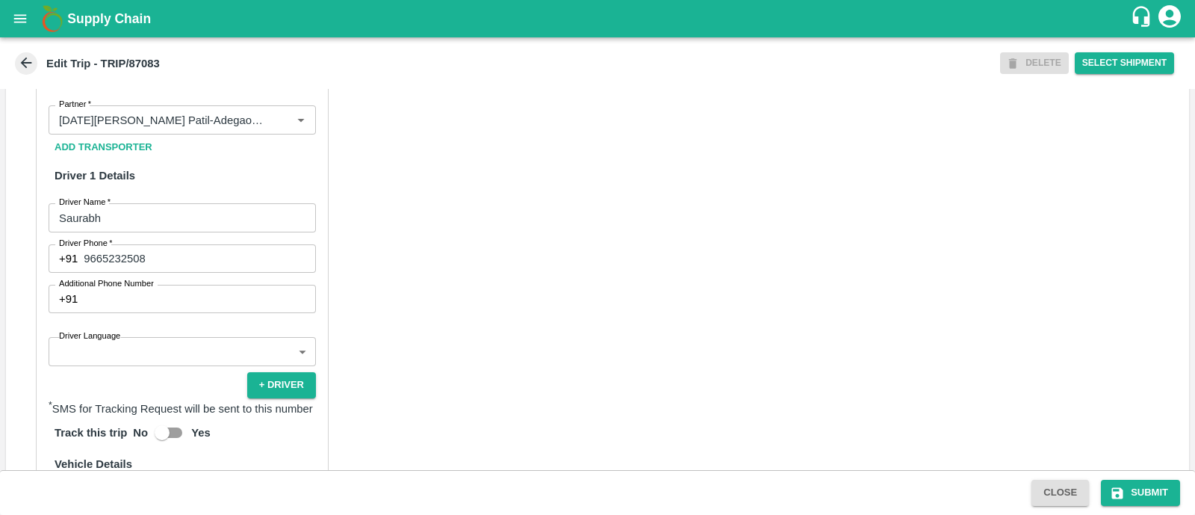
scroll to position [743, 0]
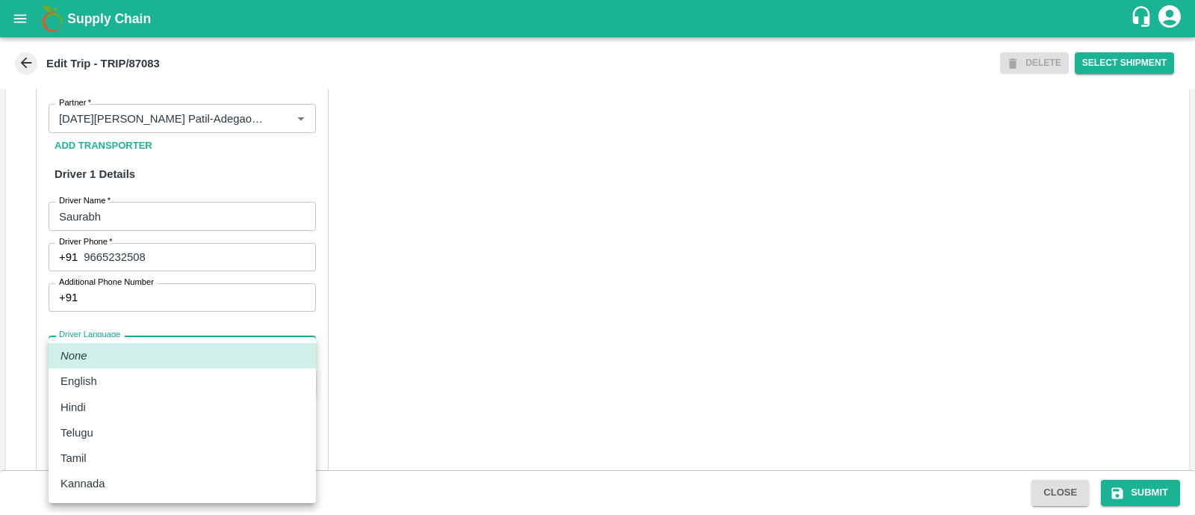
click at [174, 379] on body "Supply Chain Edit Trip - TRIP/87083 DELETE Select Shipment Trip Details Trip Ty…" at bounding box center [597, 257] width 1195 height 515
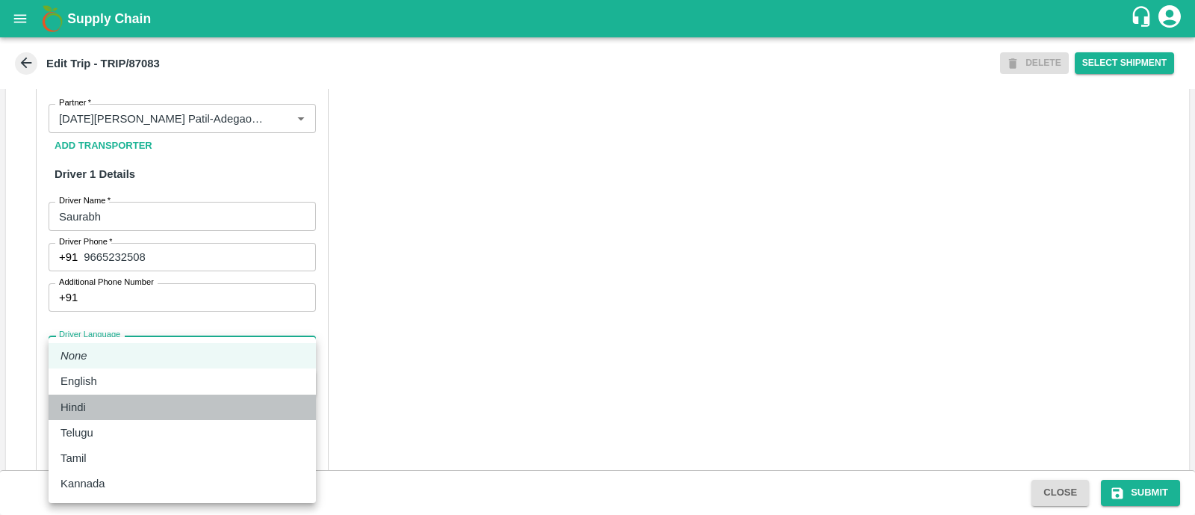
click at [141, 408] on div "Hindi" at bounding box center [183, 407] width 244 height 16
type input "hi"
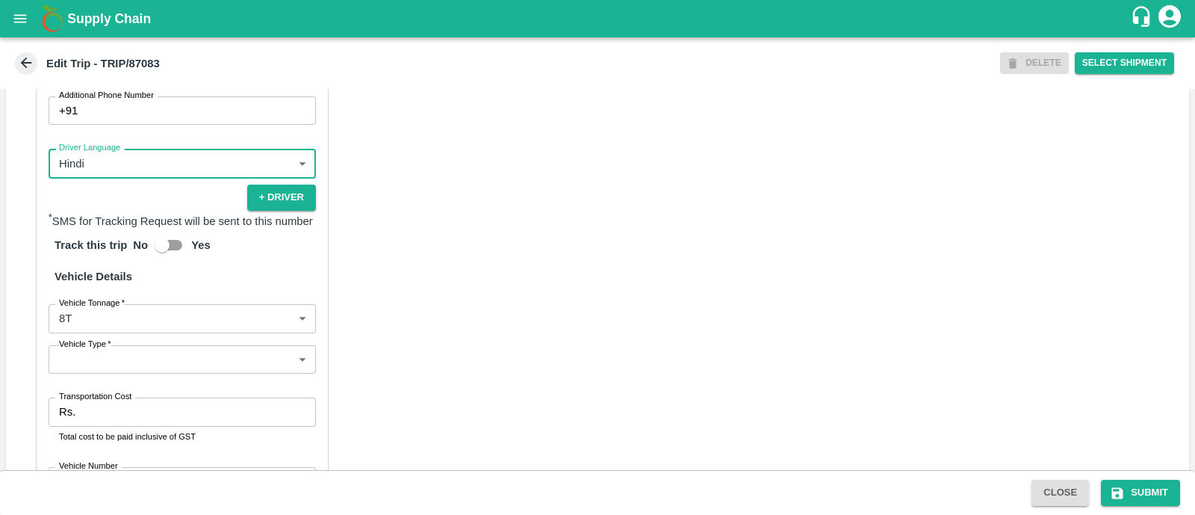
scroll to position [938, 0]
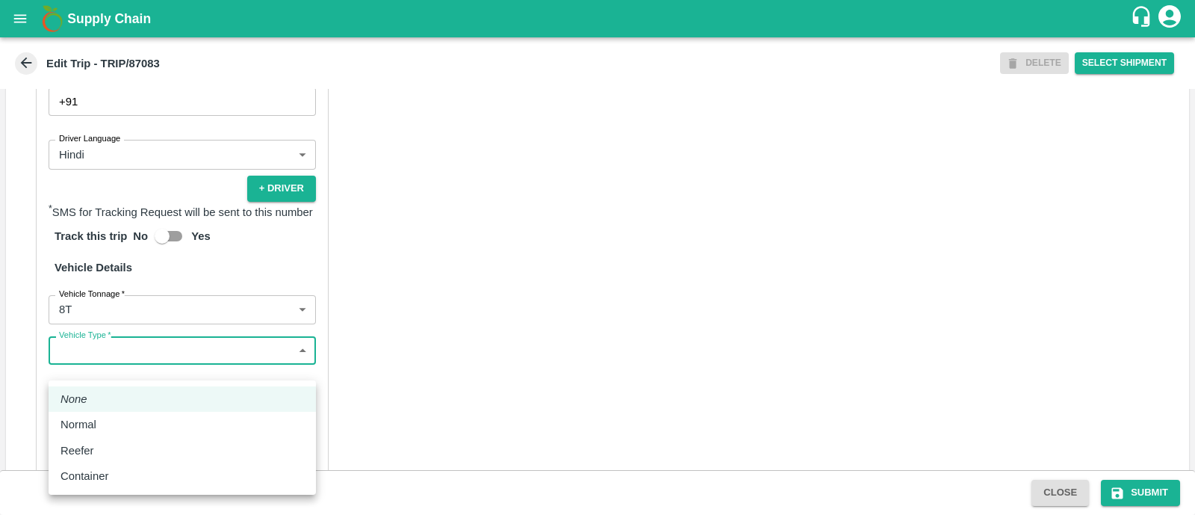
click at [174, 360] on body "Supply Chain Edit Trip - TRIP/87083 DELETE Select Shipment Trip Details Trip Ty…" at bounding box center [597, 257] width 1195 height 515
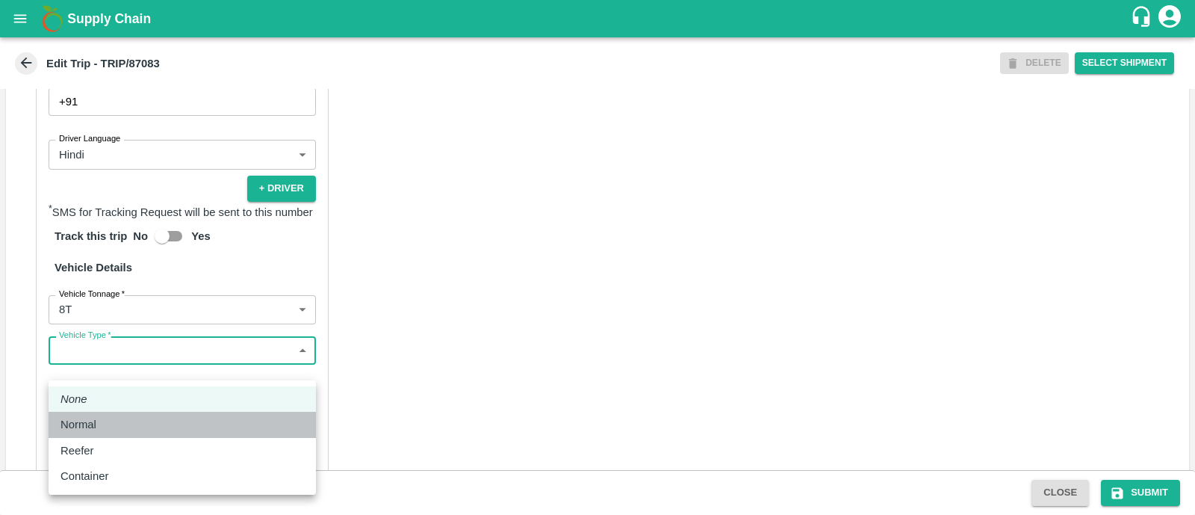
click at [153, 425] on div "Normal" at bounding box center [183, 424] width 244 height 16
type input "Normal"
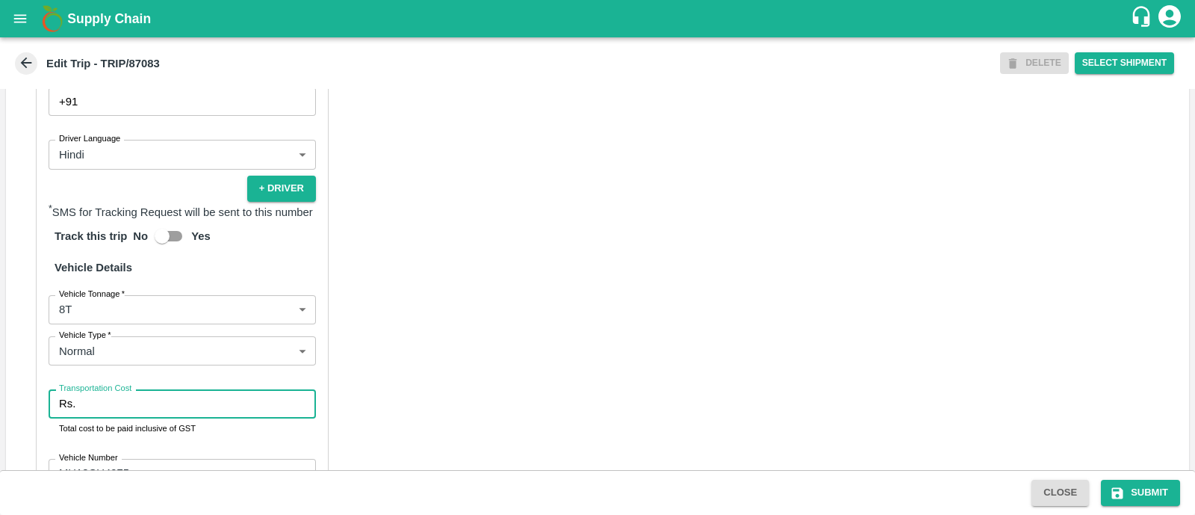
click at [153, 418] on input "Transportation Cost" at bounding box center [198, 403] width 235 height 28
type input "5000"
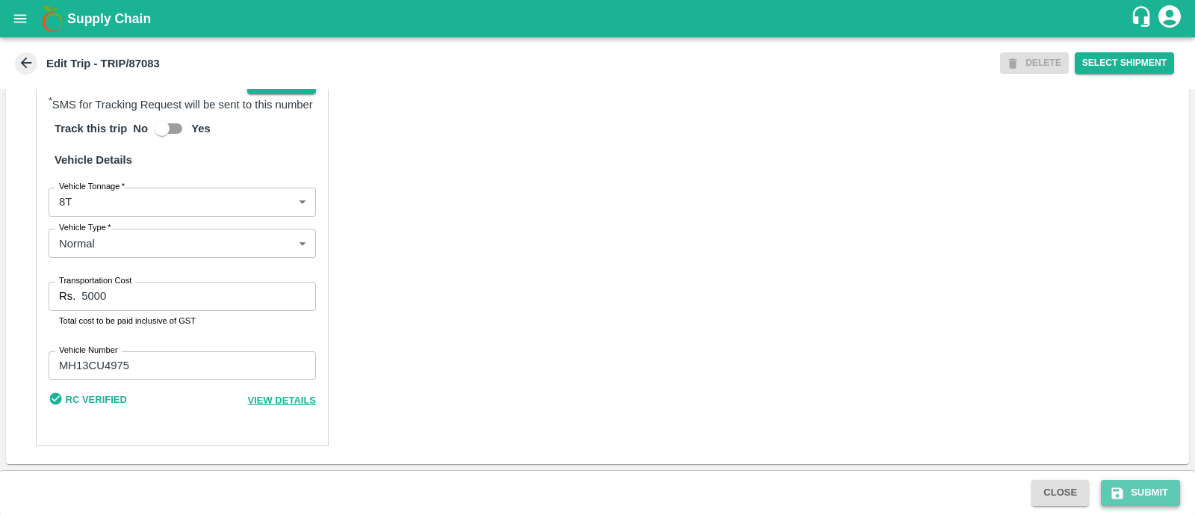
click at [1113, 493] on icon "submit" at bounding box center [1117, 492] width 11 height 11
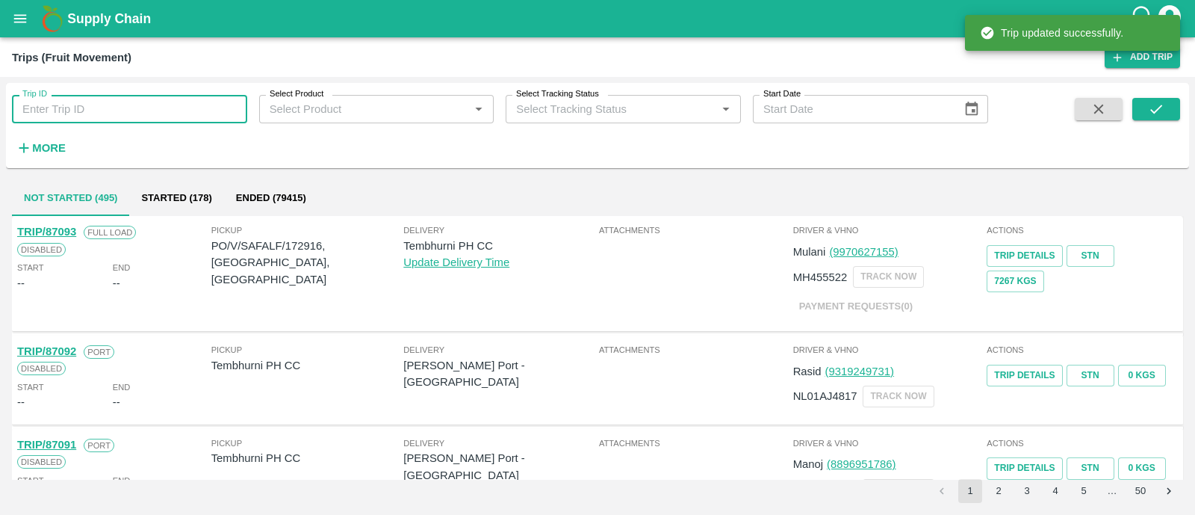
click at [163, 113] on input "Trip ID" at bounding box center [129, 109] width 235 height 28
paste input "87060"
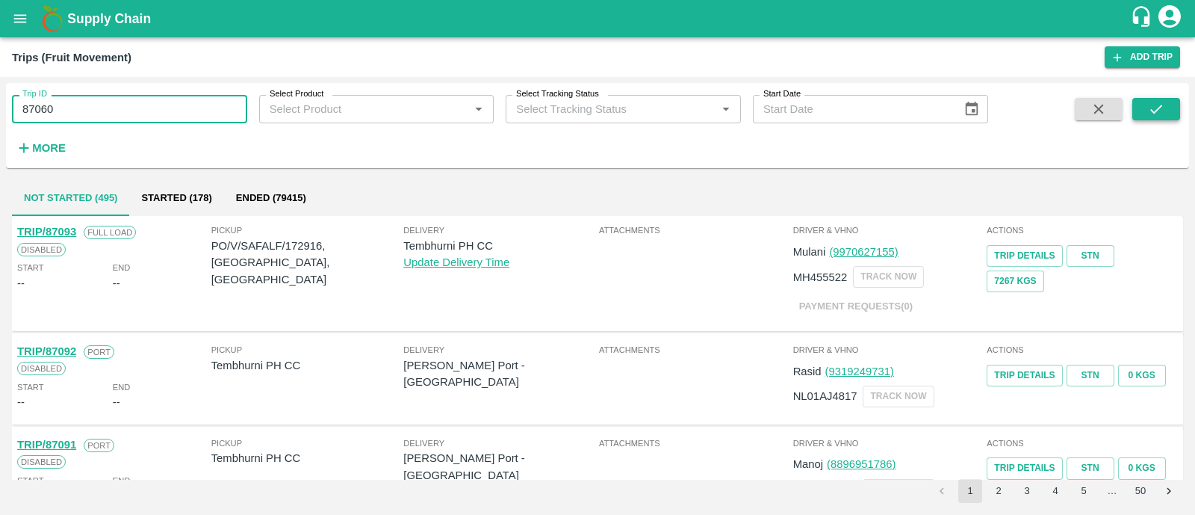
type input "87060"
click at [1152, 99] on button "submit" at bounding box center [1157, 109] width 48 height 22
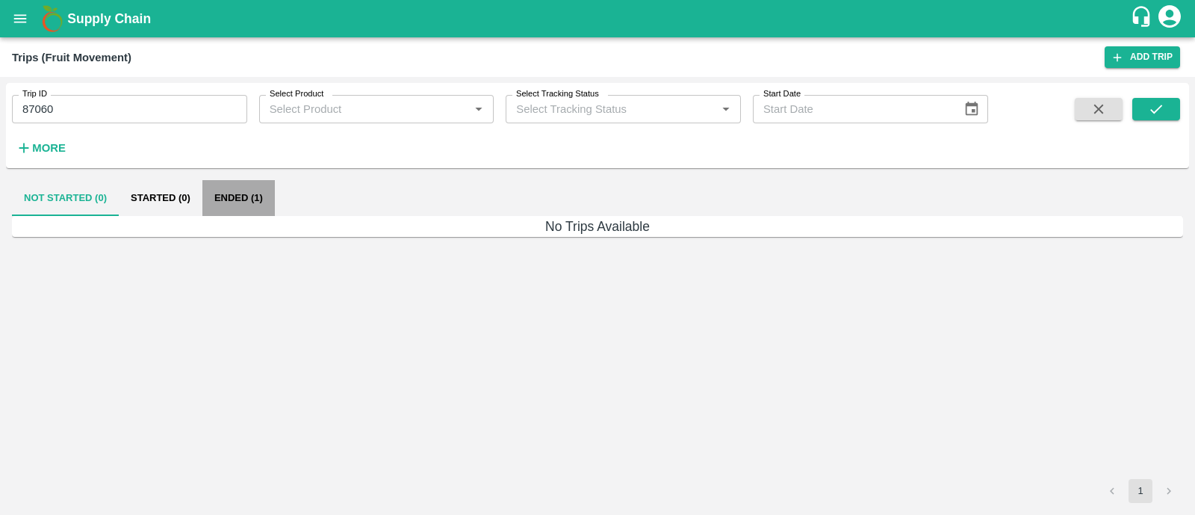
click at [239, 196] on button "Ended (1)" at bounding box center [238, 198] width 72 height 36
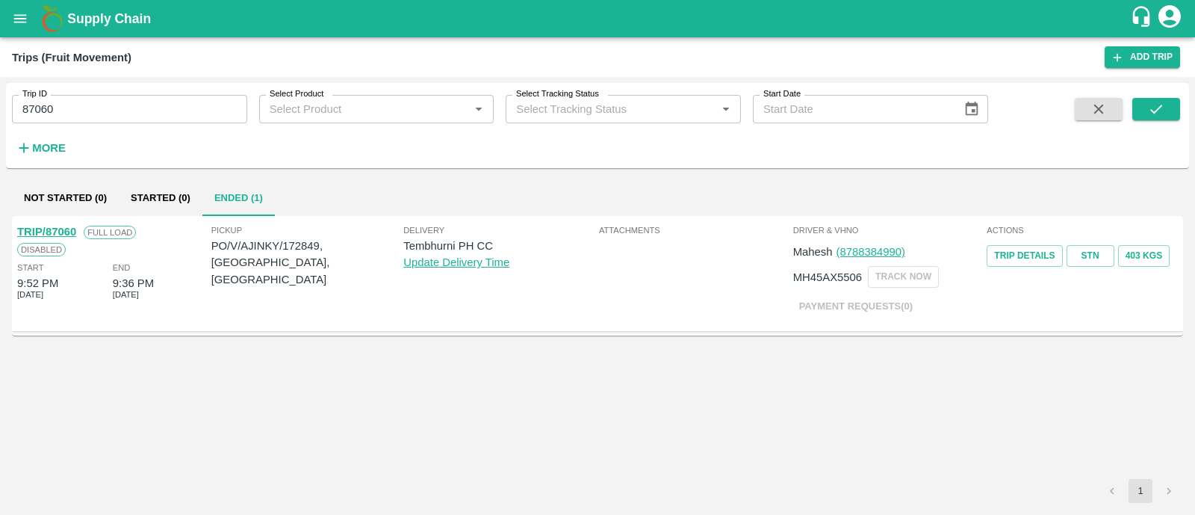
click at [70, 233] on link "TRIP/87060" at bounding box center [46, 232] width 59 height 12
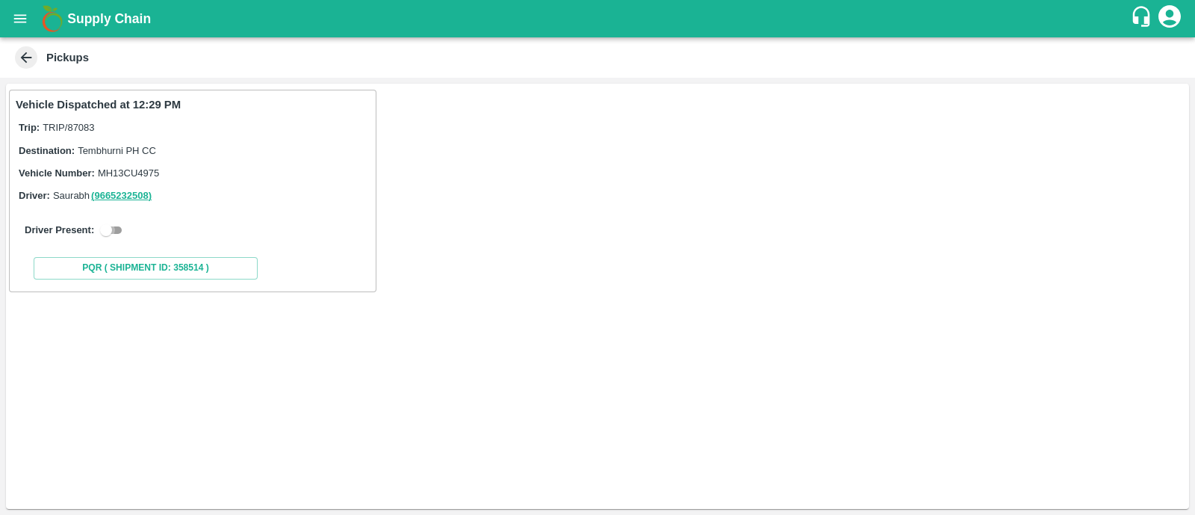
click at [121, 233] on input "checkbox" at bounding box center [106, 230] width 54 height 18
checkbox input "true"
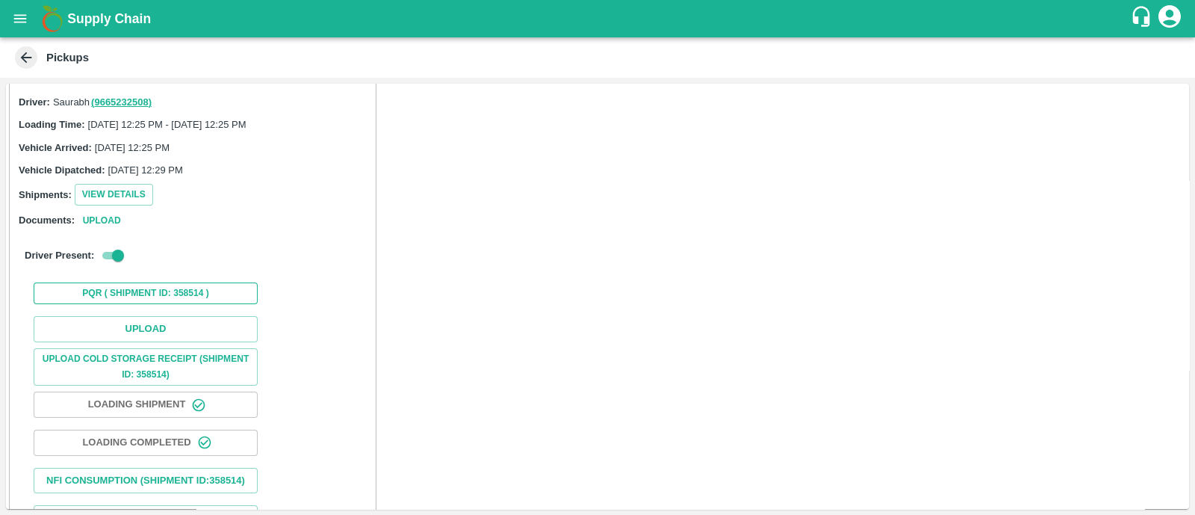
scroll to position [95, 0]
click at [139, 323] on button "Upload" at bounding box center [146, 328] width 224 height 26
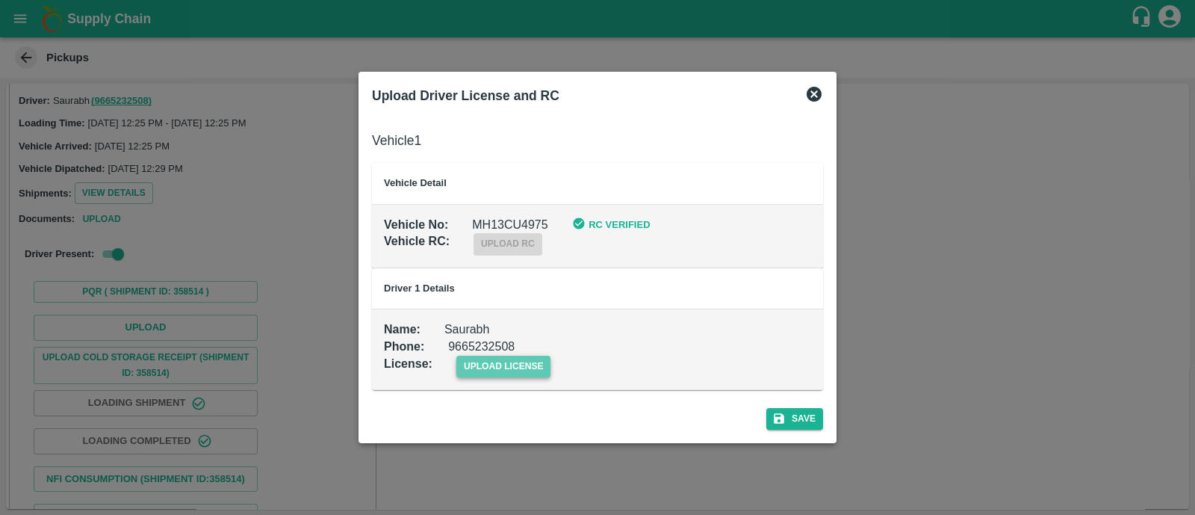
click at [509, 364] on span "upload license" at bounding box center [503, 367] width 95 height 22
click at [0, 0] on input "upload license" at bounding box center [0, 0] width 0 height 0
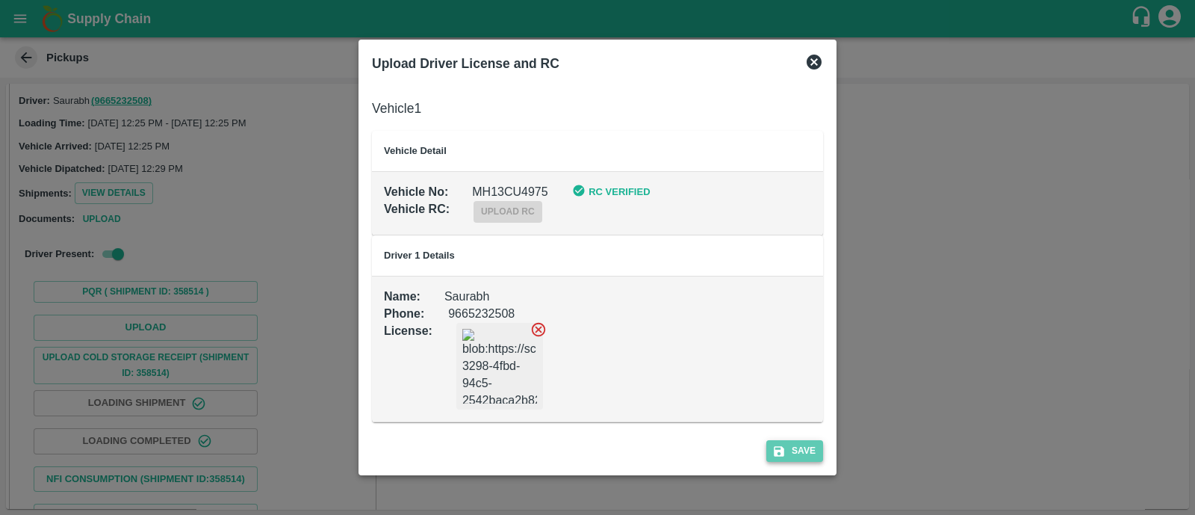
click at [784, 446] on icon "submit" at bounding box center [778, 451] width 13 height 13
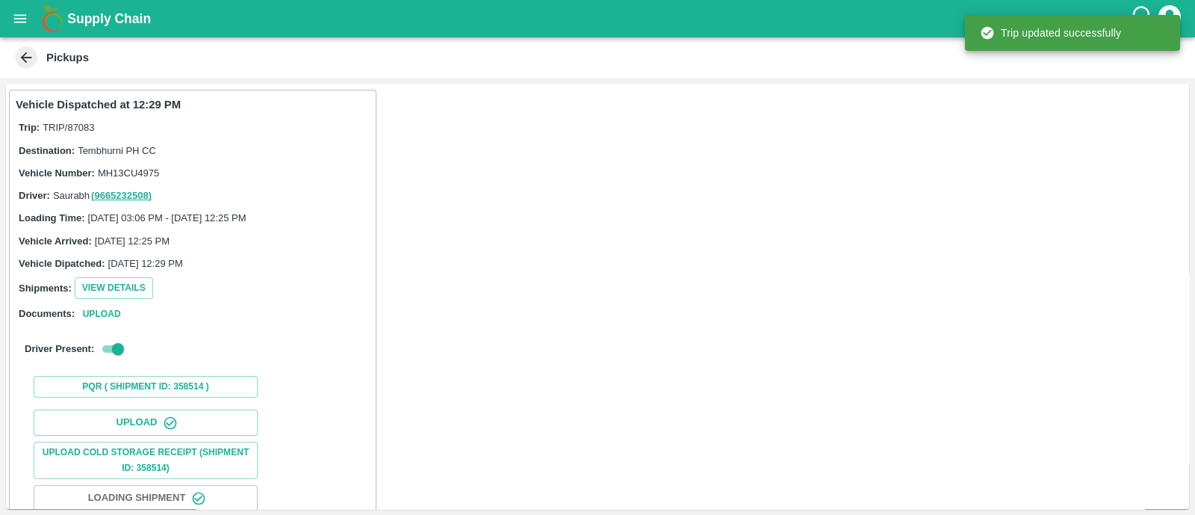
scroll to position [186, 0]
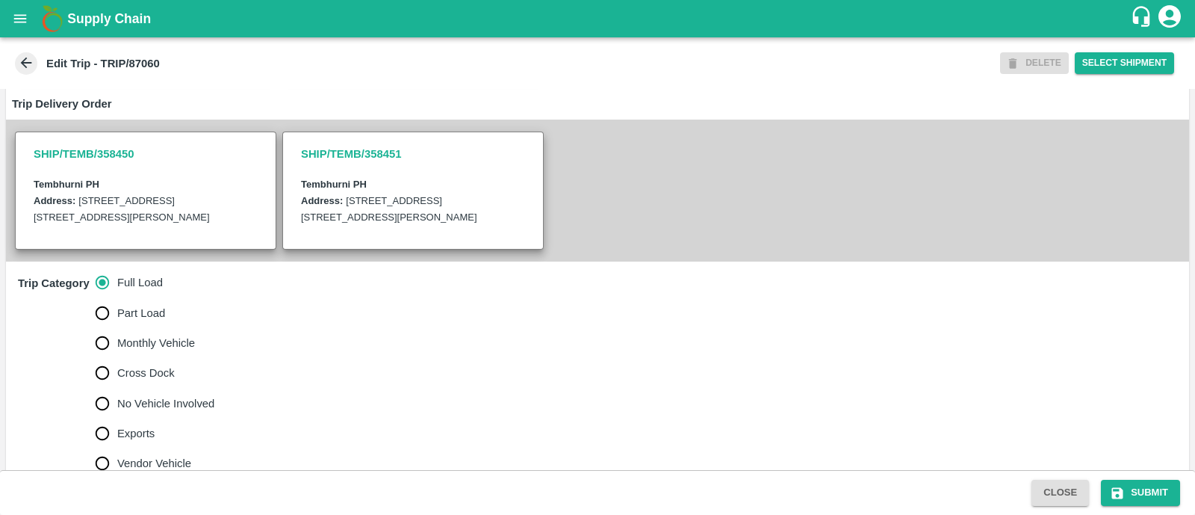
scroll to position [303, 0]
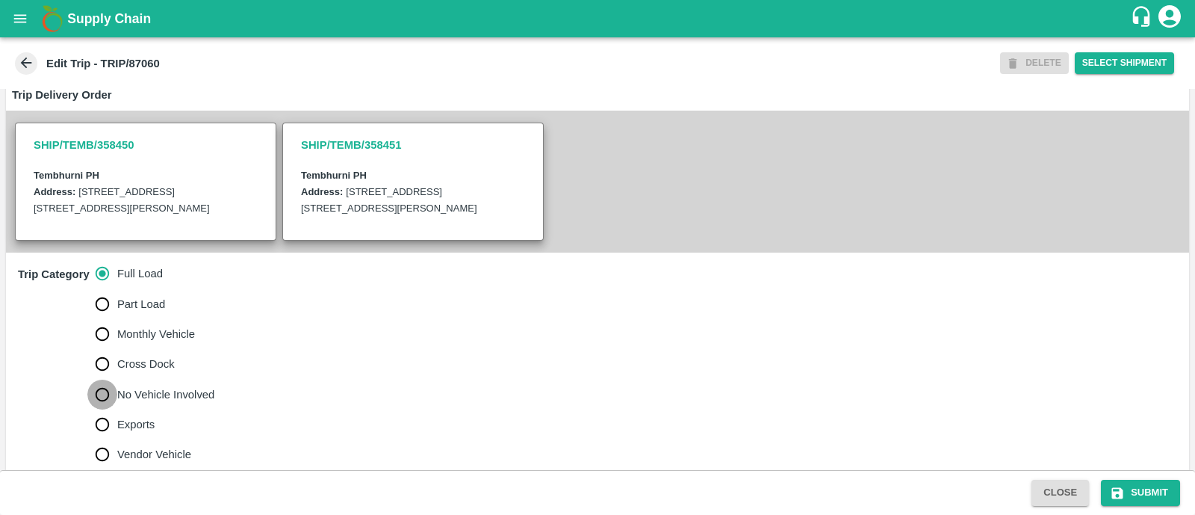
click at [99, 409] on input "No Vehicle Involved" at bounding box center [102, 395] width 30 height 30
radio input "true"
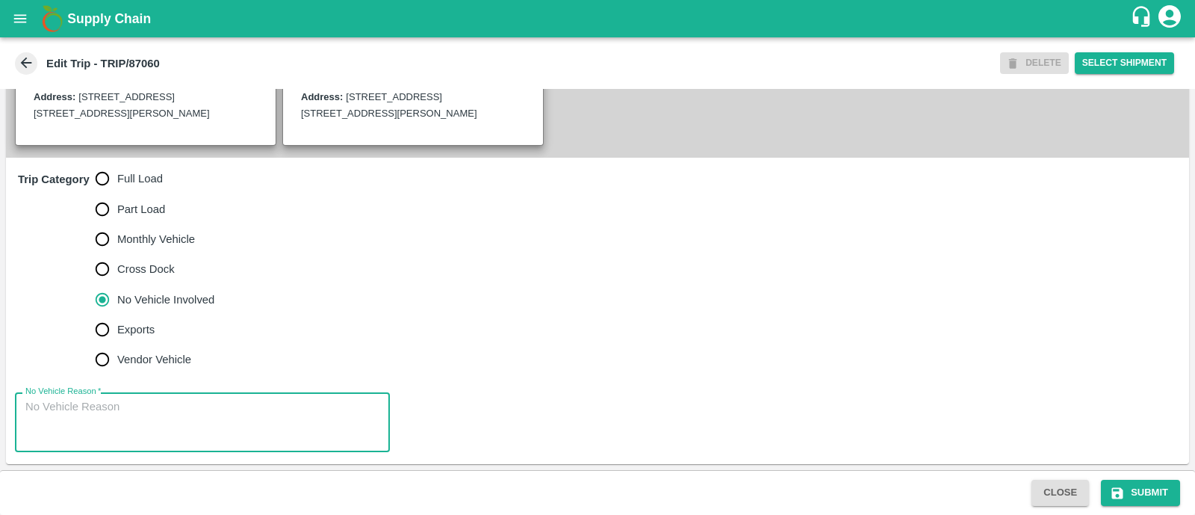
click at [83, 428] on textarea "No Vehicle Reason   *" at bounding box center [202, 422] width 354 height 47
type textarea "Field Dump"
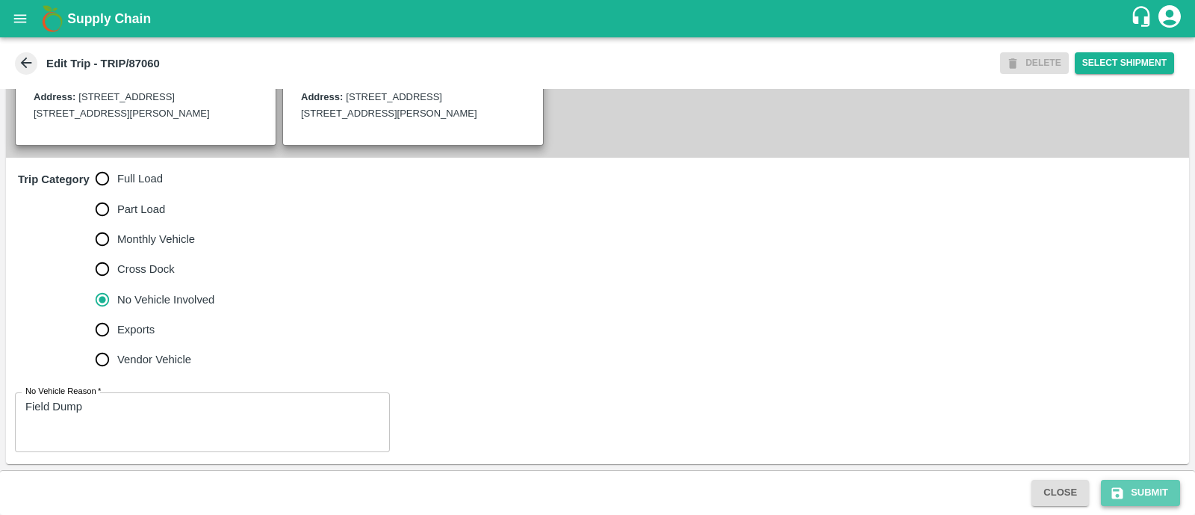
click at [1137, 482] on button "Submit" at bounding box center [1140, 493] width 79 height 26
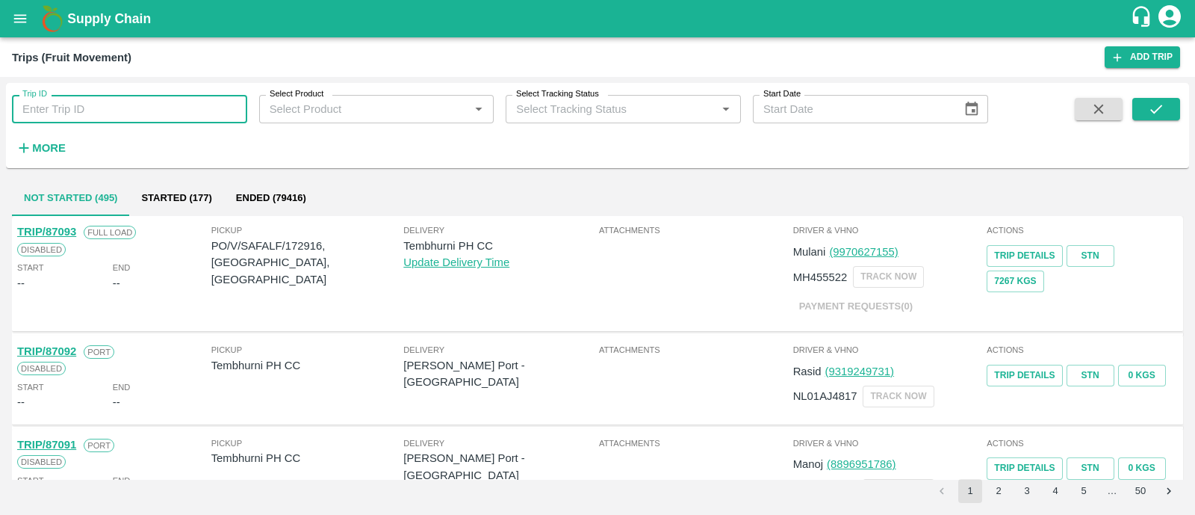
click at [138, 108] on input "Trip ID" at bounding box center [129, 109] width 235 height 28
paste input "87053"
type input "87053"
click at [1156, 108] on icon "submit" at bounding box center [1156, 109] width 16 height 16
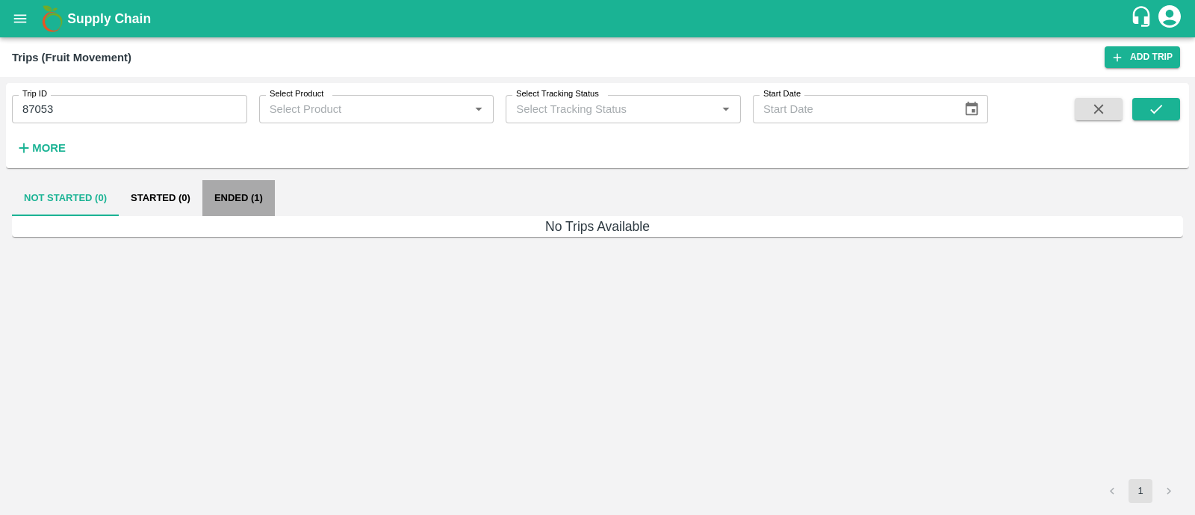
click at [258, 199] on button "Ended (1)" at bounding box center [238, 198] width 72 height 36
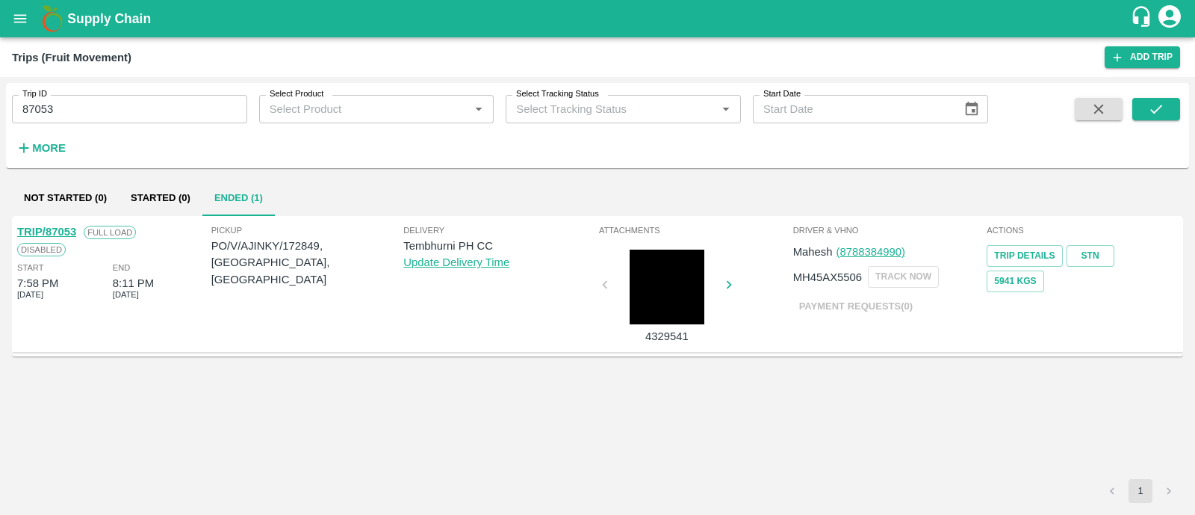
click at [73, 226] on link "TRIP/87053" at bounding box center [46, 232] width 59 height 12
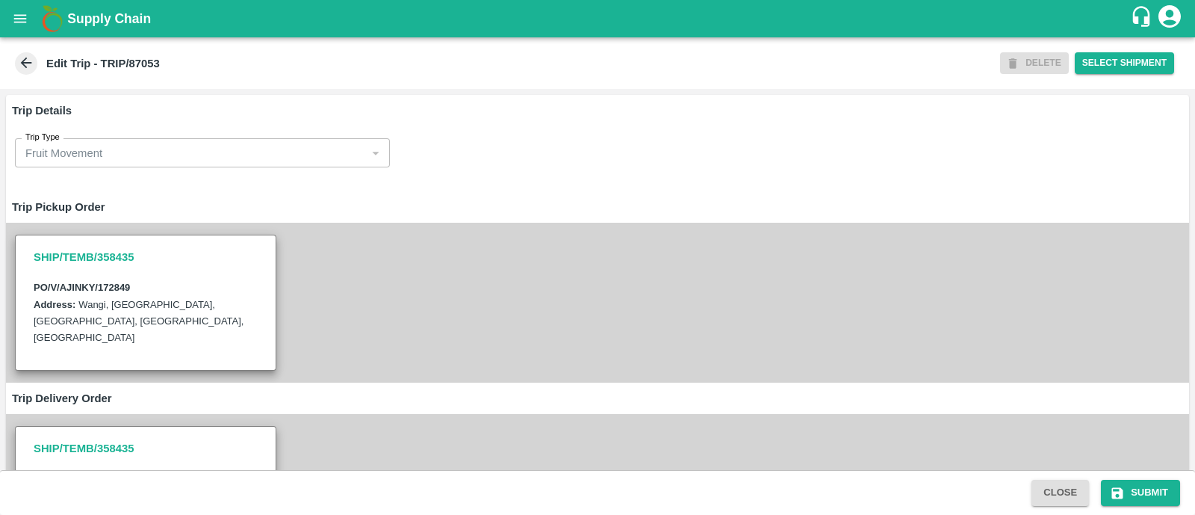
type input "[PERSON_NAME][GEOGRAPHIC_DATA], [GEOGRAPHIC_DATA]-9168800742(Supplier, Service …"
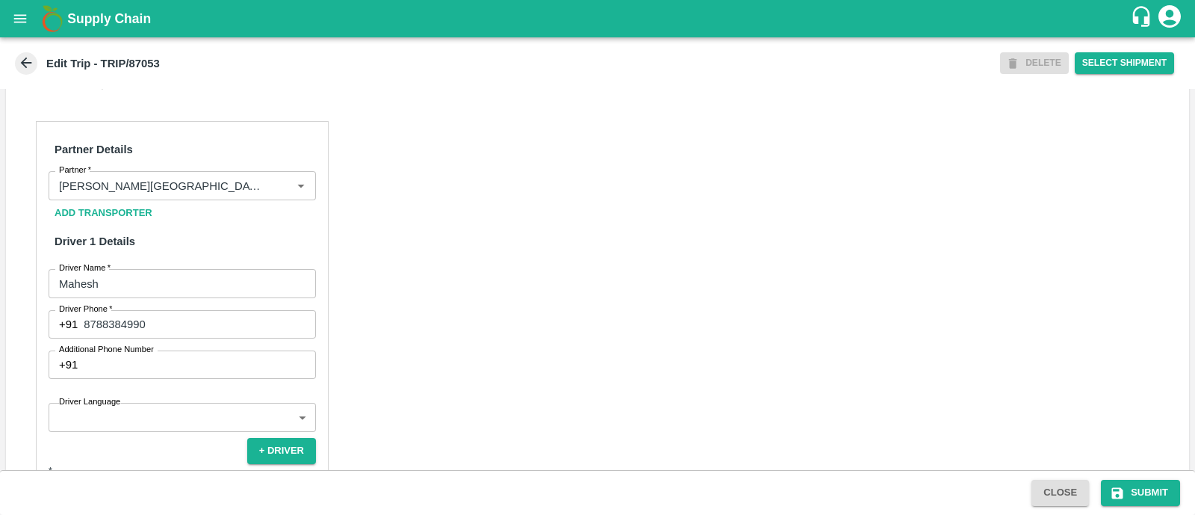
scroll to position [675, 0]
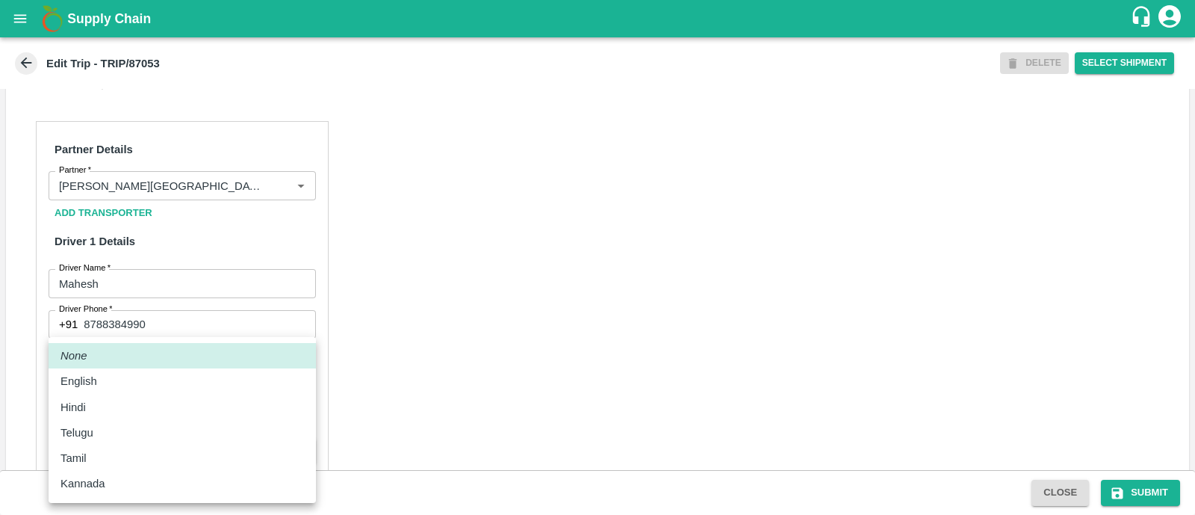
click at [150, 425] on body "Supply Chain Edit Trip - TRIP/87053 DELETE Select Shipment Trip Details Trip Ty…" at bounding box center [597, 257] width 1195 height 515
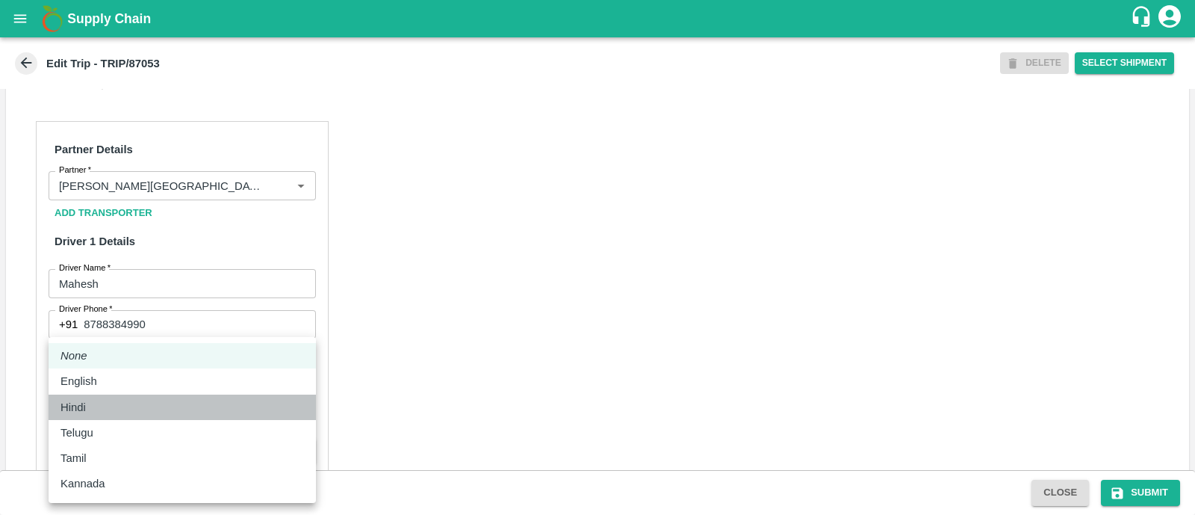
click at [122, 409] on div "Hindi" at bounding box center [183, 407] width 244 height 16
type input "hi"
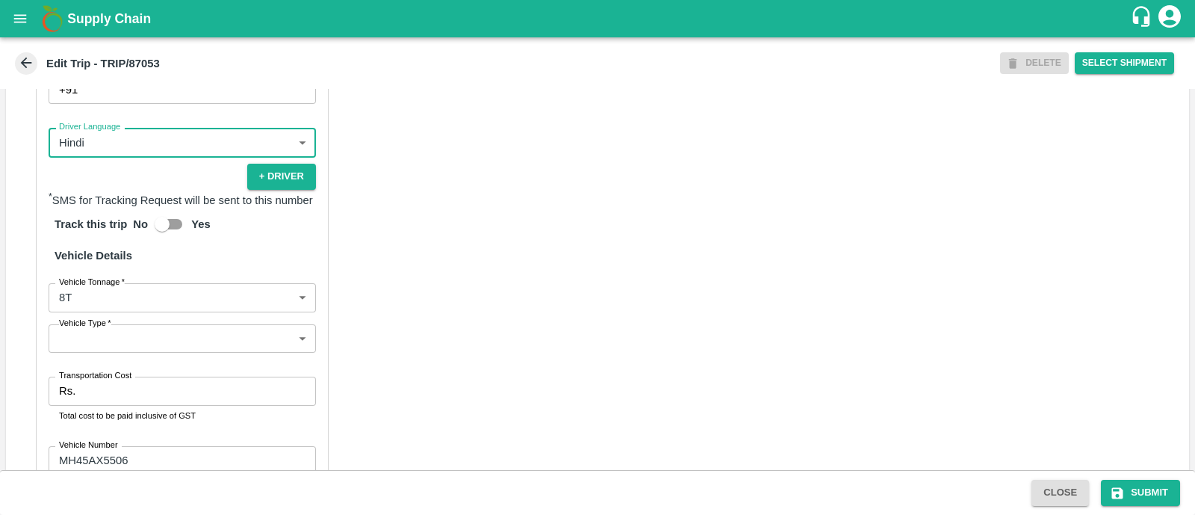
scroll to position [984, 0]
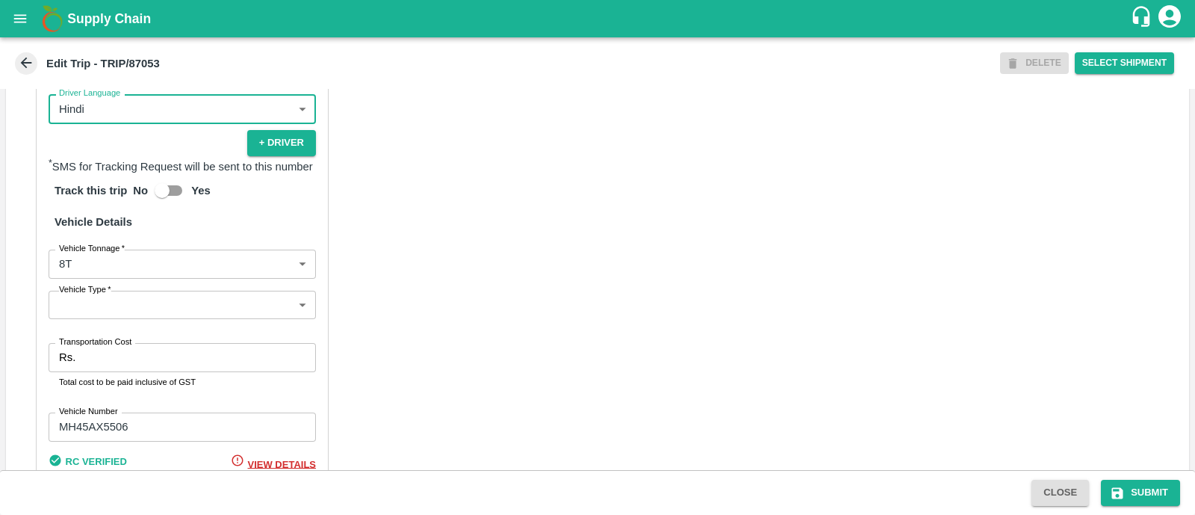
click at [161, 320] on body "Supply Chain Edit Trip - TRIP/87053 DELETE Select Shipment Trip Details Trip Ty…" at bounding box center [597, 257] width 1195 height 515
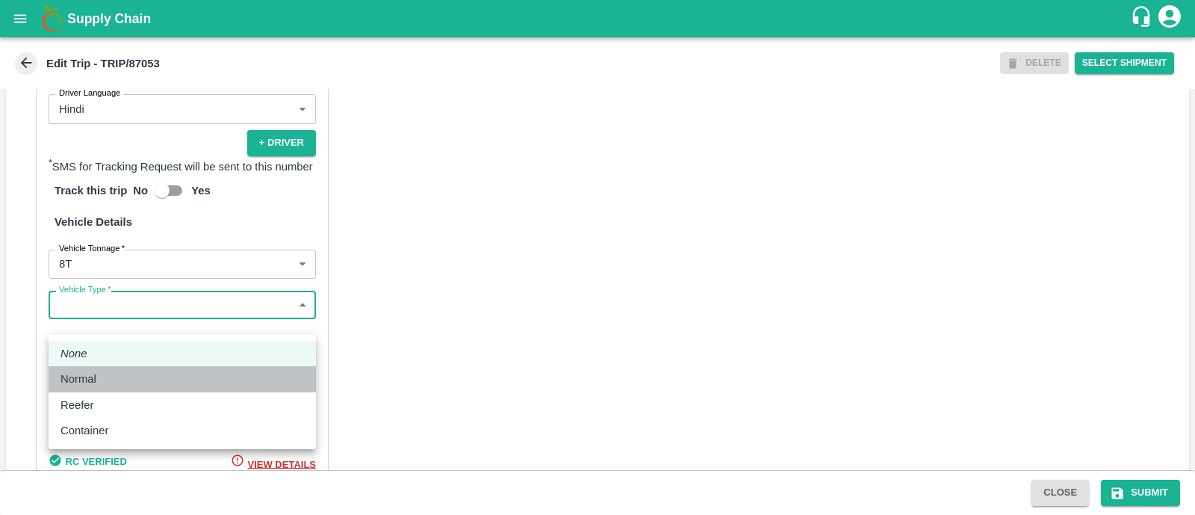
click at [148, 379] on div "Normal" at bounding box center [183, 379] width 244 height 16
type input "Normal"
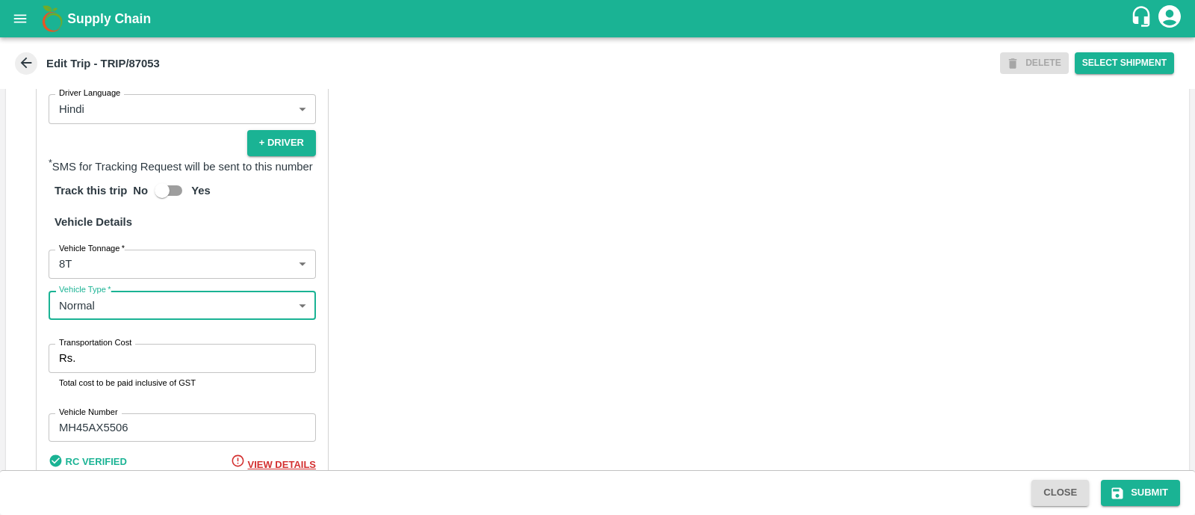
click at [148, 372] on input "Transportation Cost" at bounding box center [198, 358] width 235 height 28
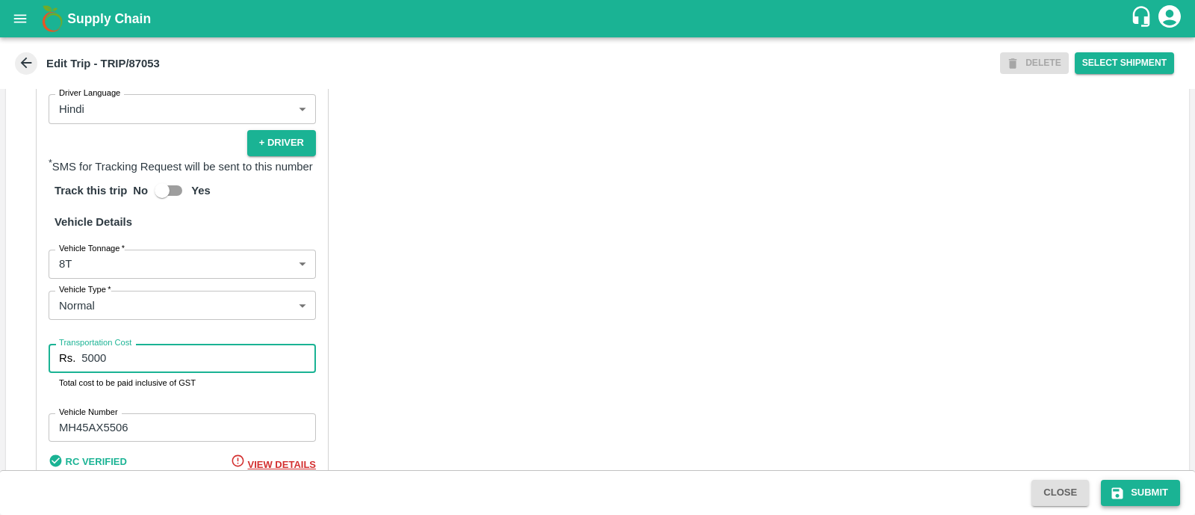
type input "5000"
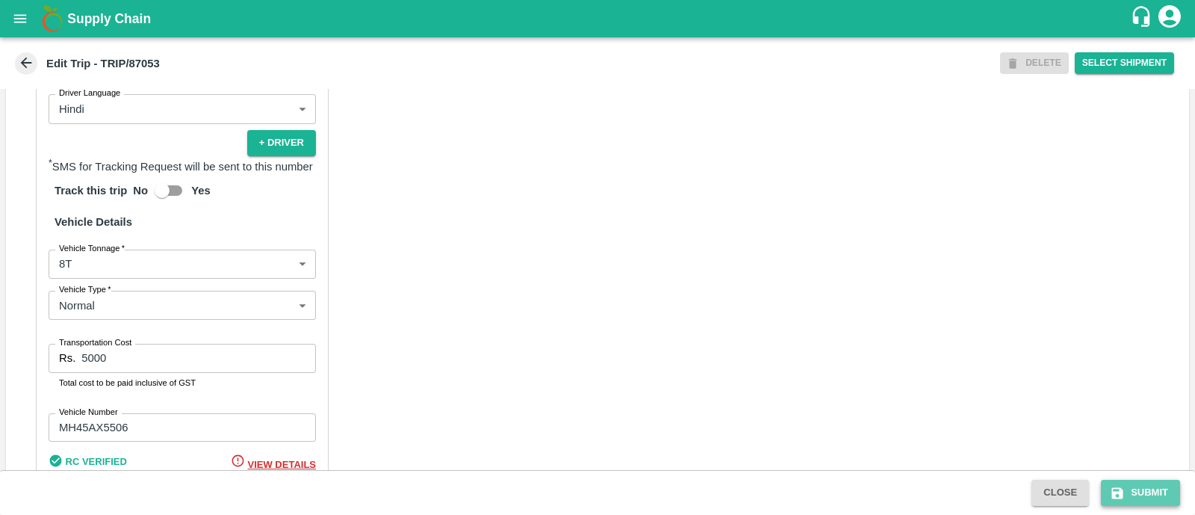
click at [1115, 489] on icon "submit" at bounding box center [1117, 493] width 15 height 15
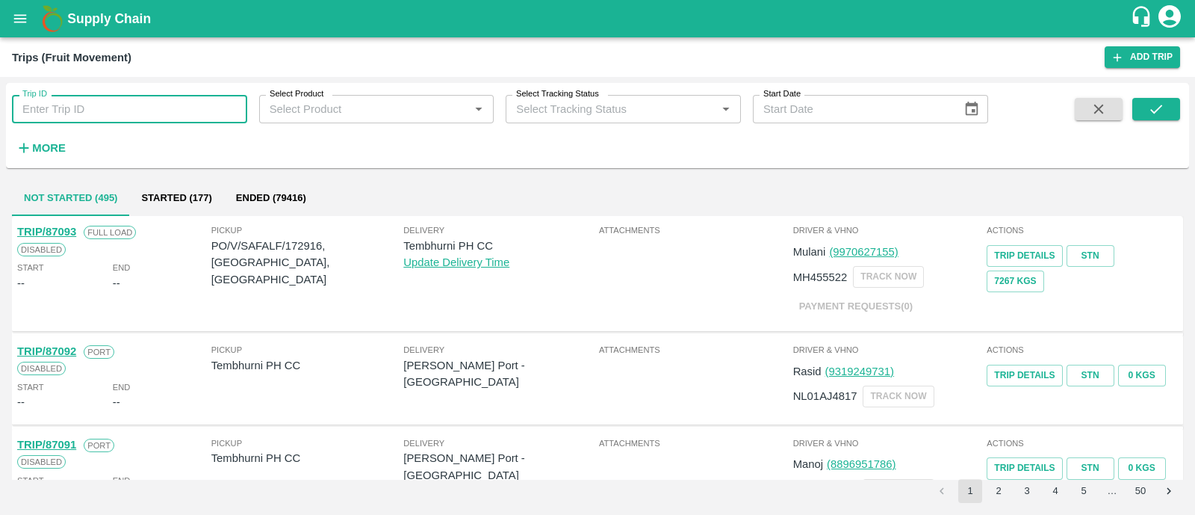
click at [148, 102] on input "Trip ID" at bounding box center [129, 109] width 235 height 28
paste input "87089"
type input "87089"
click at [1154, 99] on button "submit" at bounding box center [1157, 109] width 48 height 22
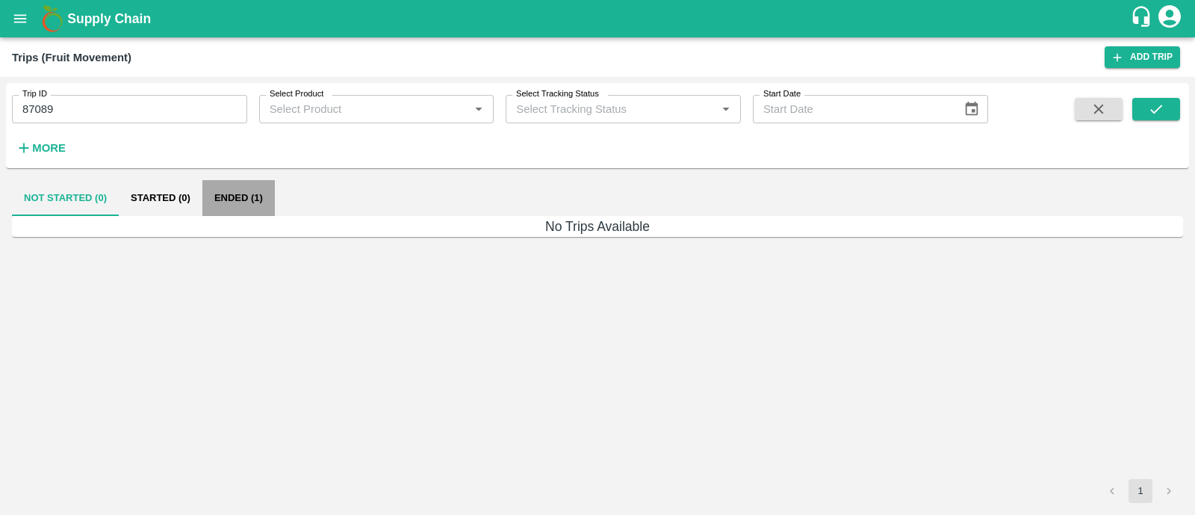
click at [258, 205] on button "Ended (1)" at bounding box center [238, 198] width 72 height 36
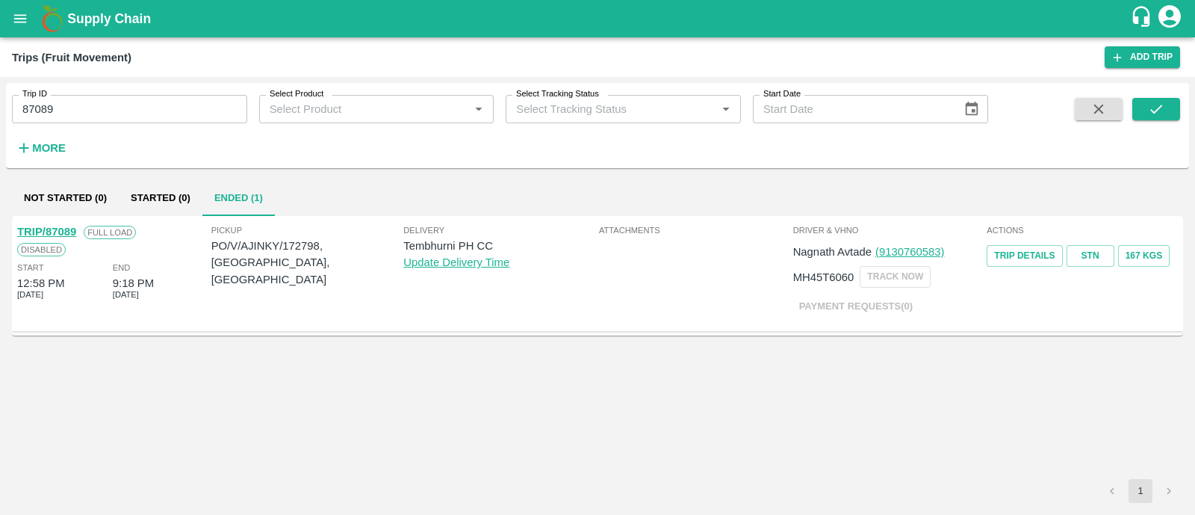
click at [60, 229] on link "TRIP/87089" at bounding box center [46, 232] width 59 height 12
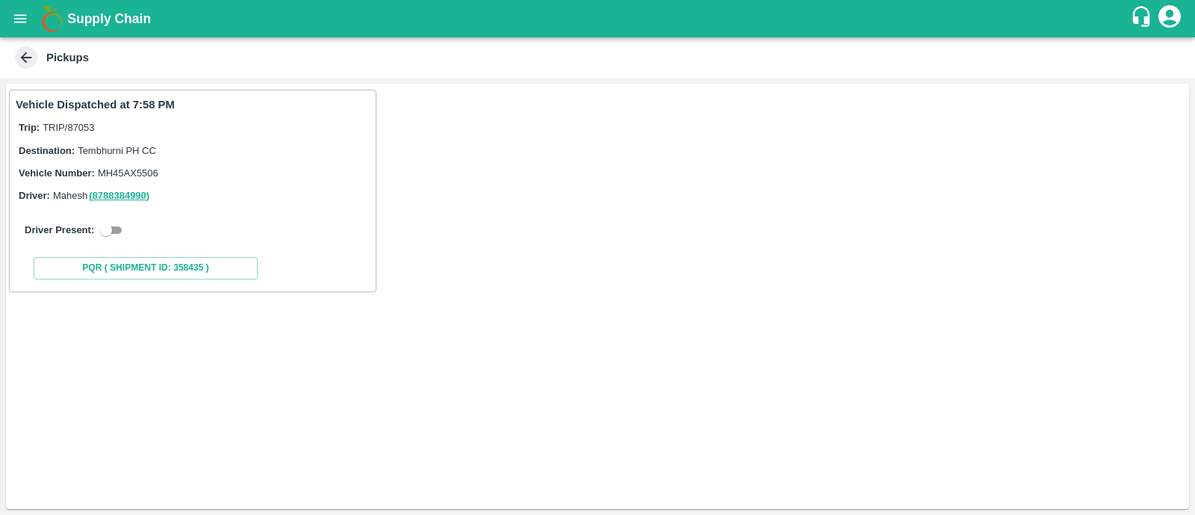
drag, startPoint x: 119, startPoint y: 218, endPoint x: 118, endPoint y: 231, distance: 12.7
click at [118, 231] on div "Driver Present:" at bounding box center [193, 230] width 354 height 42
click at [118, 231] on input "checkbox" at bounding box center [106, 230] width 54 height 18
checkbox input "true"
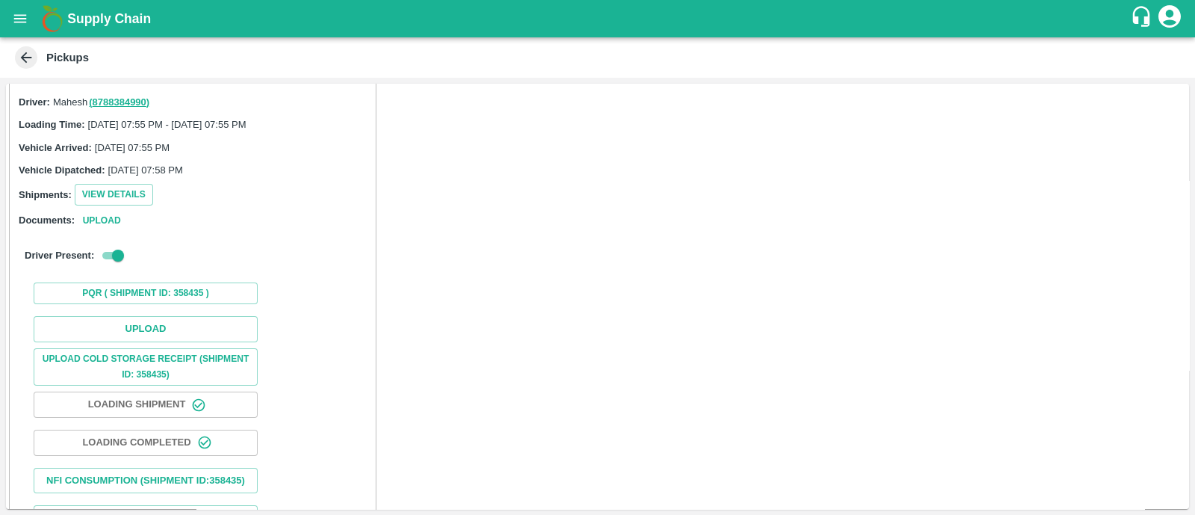
scroll to position [101, 0]
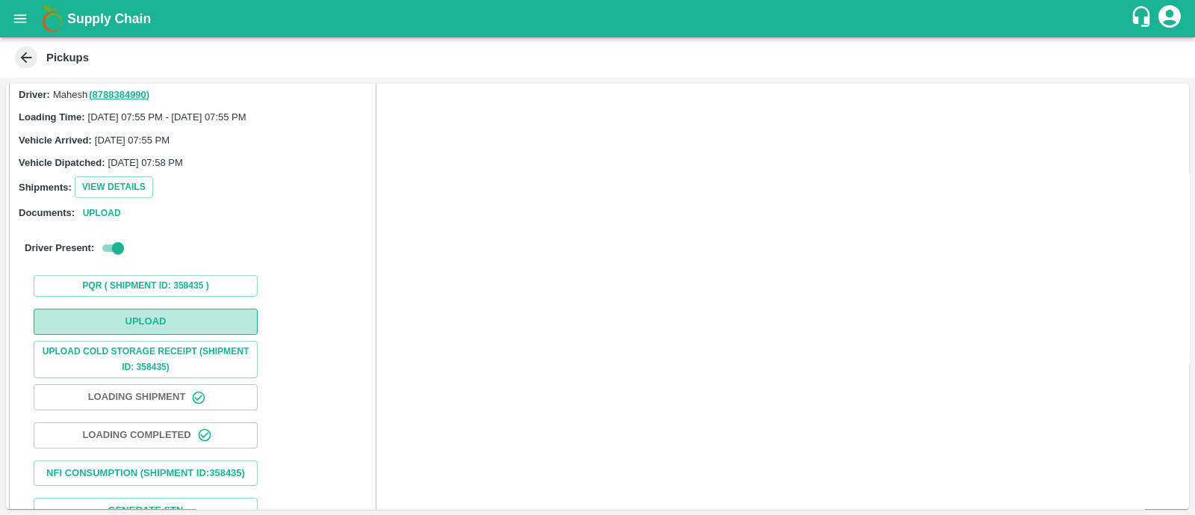
click at [147, 326] on button "Upload" at bounding box center [146, 322] width 224 height 26
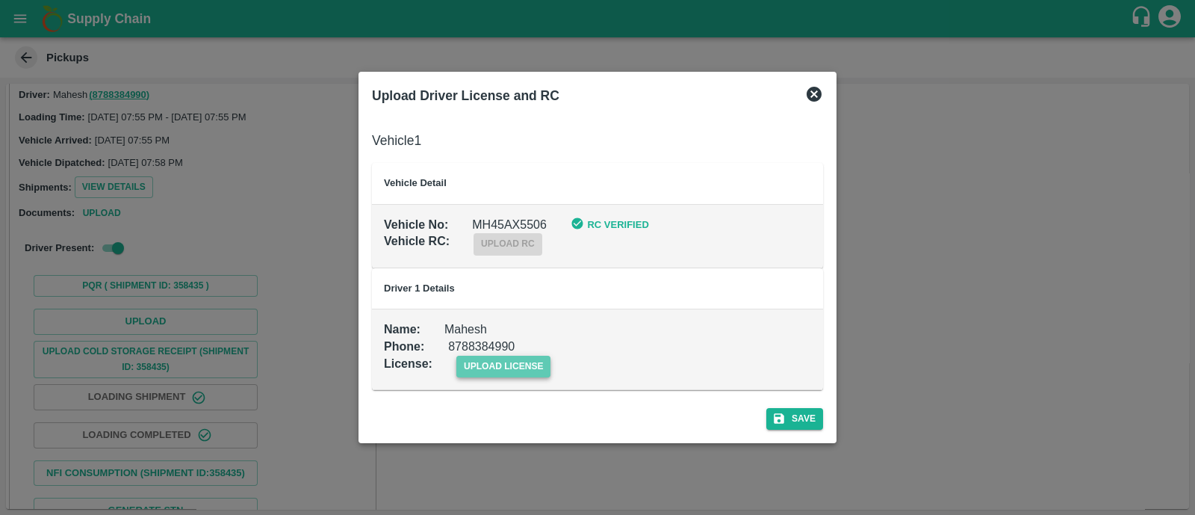
click at [489, 360] on span "upload license" at bounding box center [503, 367] width 95 height 22
click at [0, 0] on input "upload license" at bounding box center [0, 0] width 0 height 0
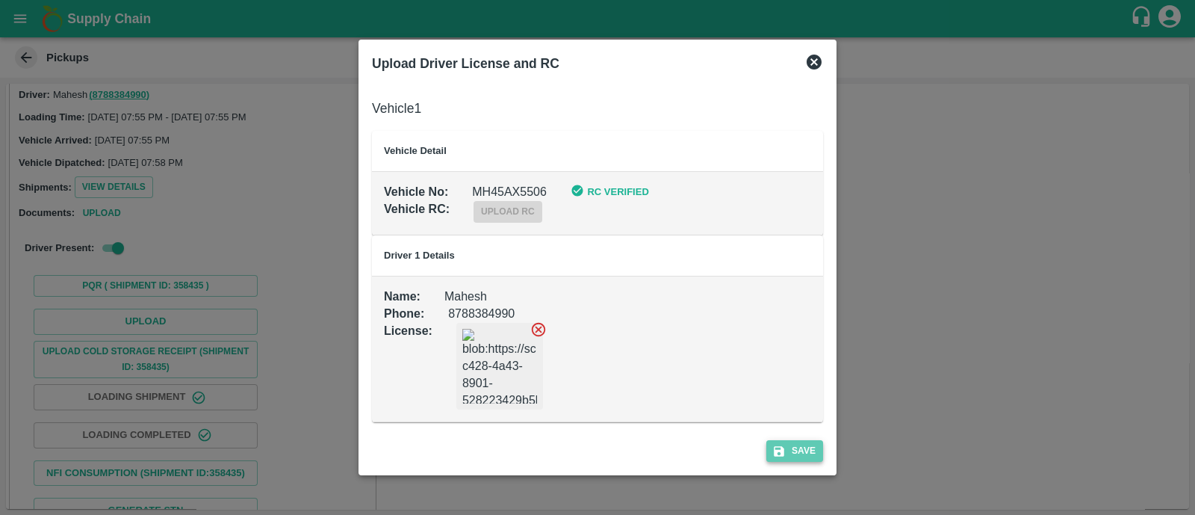
click at [805, 448] on button "Save" at bounding box center [794, 451] width 57 height 22
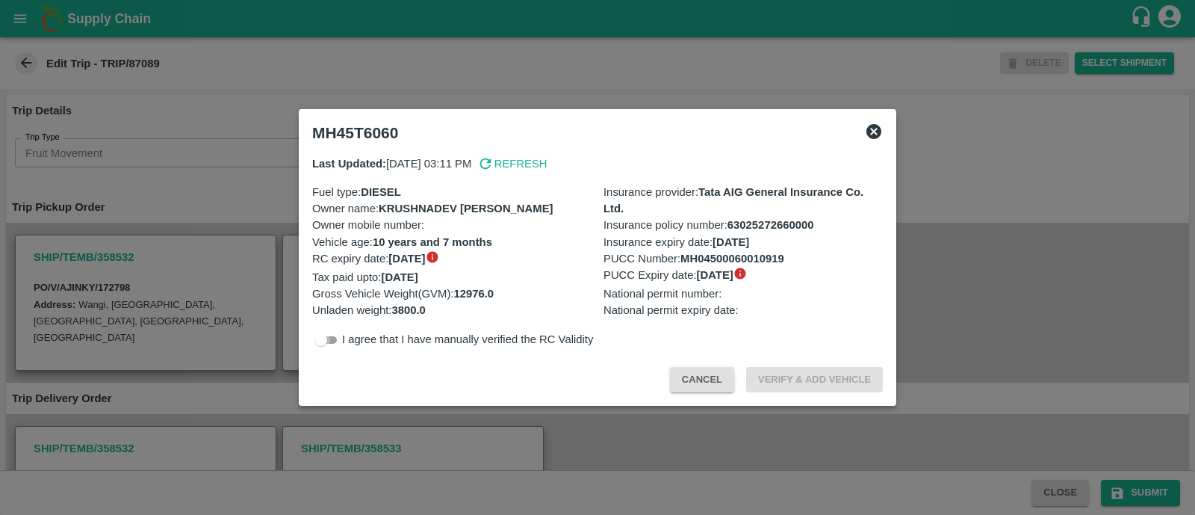
click at [326, 345] on input "checkbox" at bounding box center [321, 340] width 54 height 18
checkbox input "true"
click at [782, 382] on button "Verify & Add Vehicle" at bounding box center [814, 380] width 137 height 26
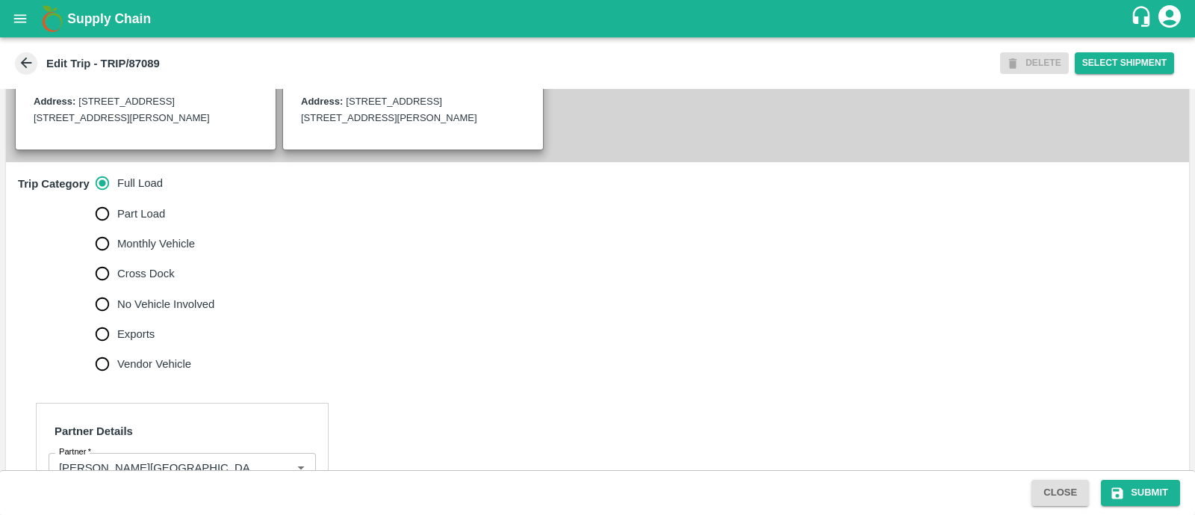
scroll to position [395, 0]
click at [105, 318] on input "No Vehicle Involved" at bounding box center [102, 303] width 30 height 30
radio input "true"
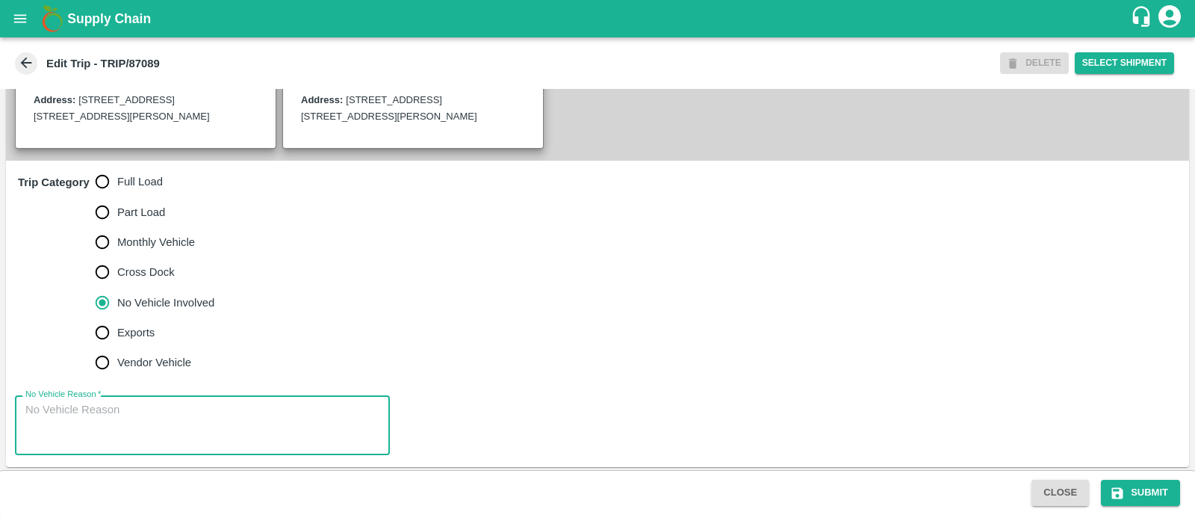
click at [125, 423] on textarea "No Vehicle Reason   *" at bounding box center [202, 425] width 354 height 47
type textarea "Field Dump"
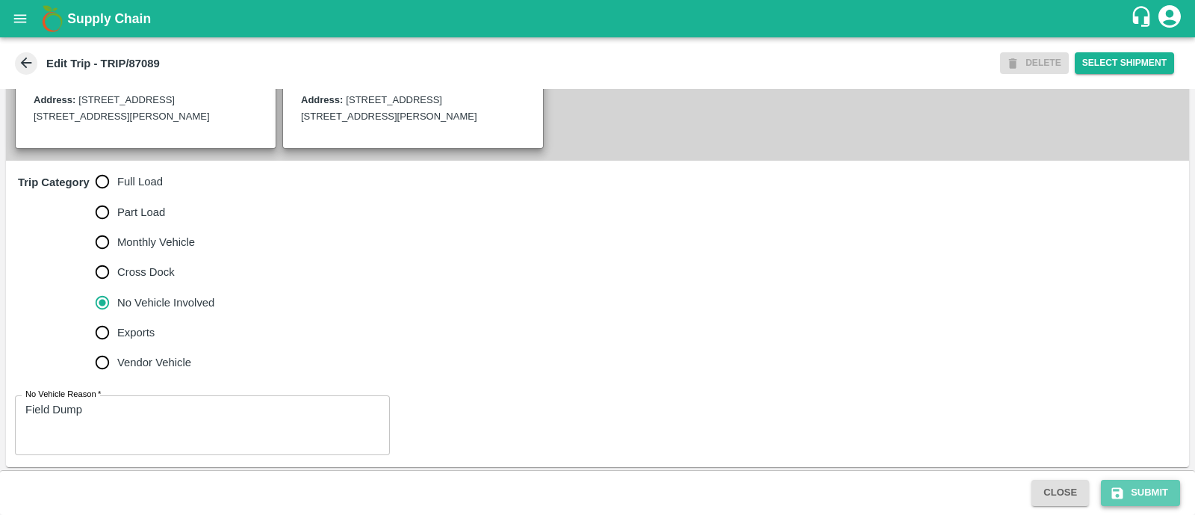
click at [1109, 491] on button "Submit" at bounding box center [1140, 493] width 79 height 26
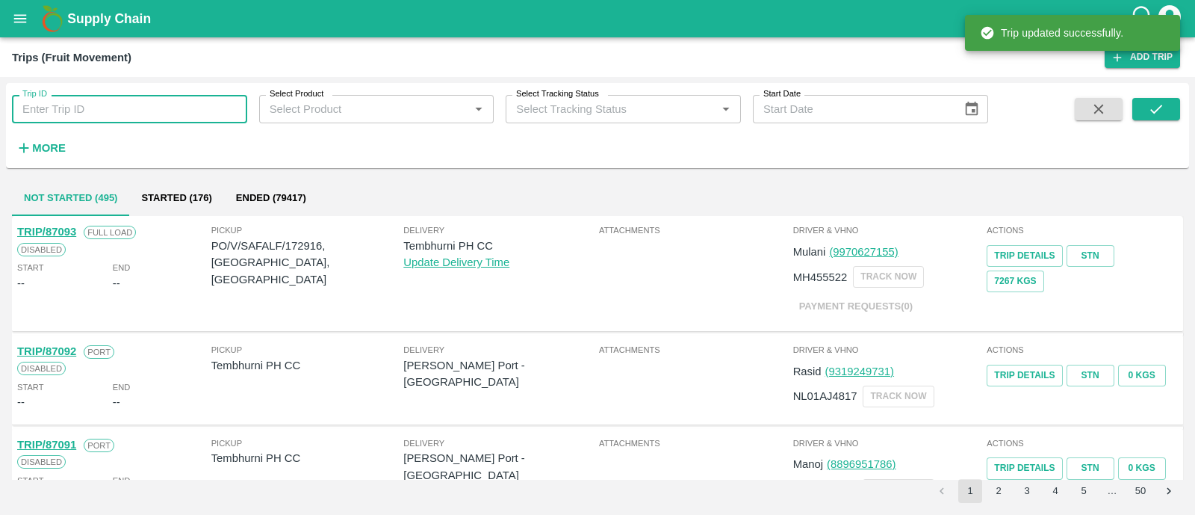
paste input "87086"
click at [89, 110] on input "Trip ID" at bounding box center [129, 109] width 235 height 28
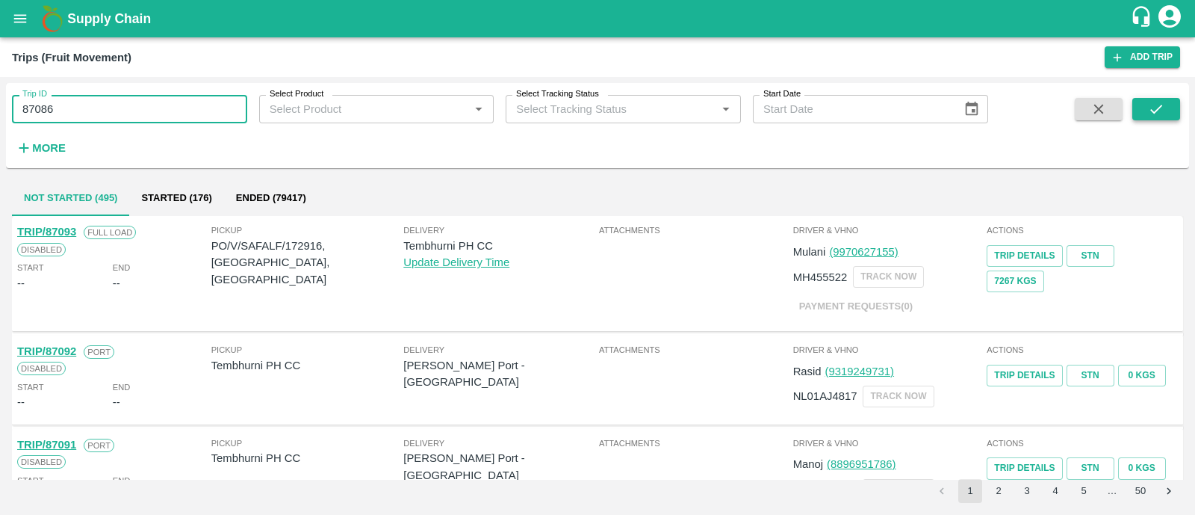
type input "87086"
click at [1142, 120] on button "submit" at bounding box center [1157, 109] width 48 height 22
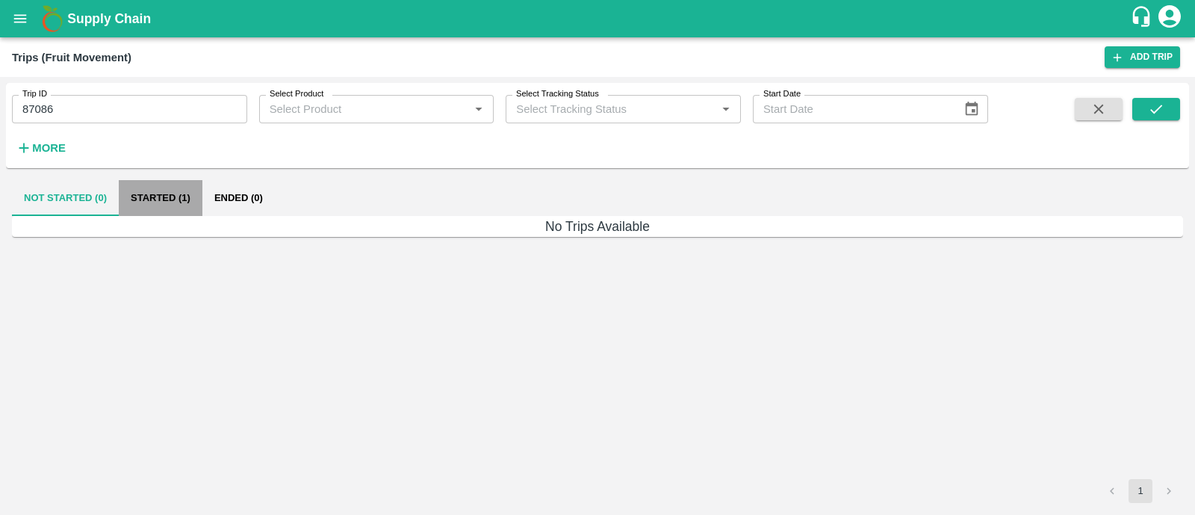
click at [187, 195] on button "Started (1)" at bounding box center [161, 198] width 84 height 36
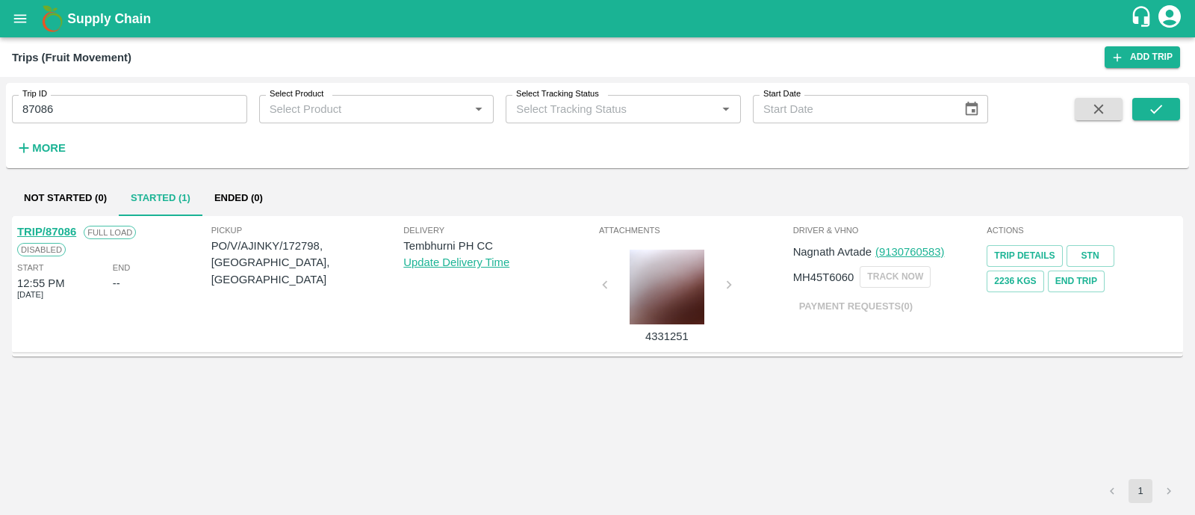
click at [68, 232] on link "TRIP/87086" at bounding box center [46, 232] width 59 height 12
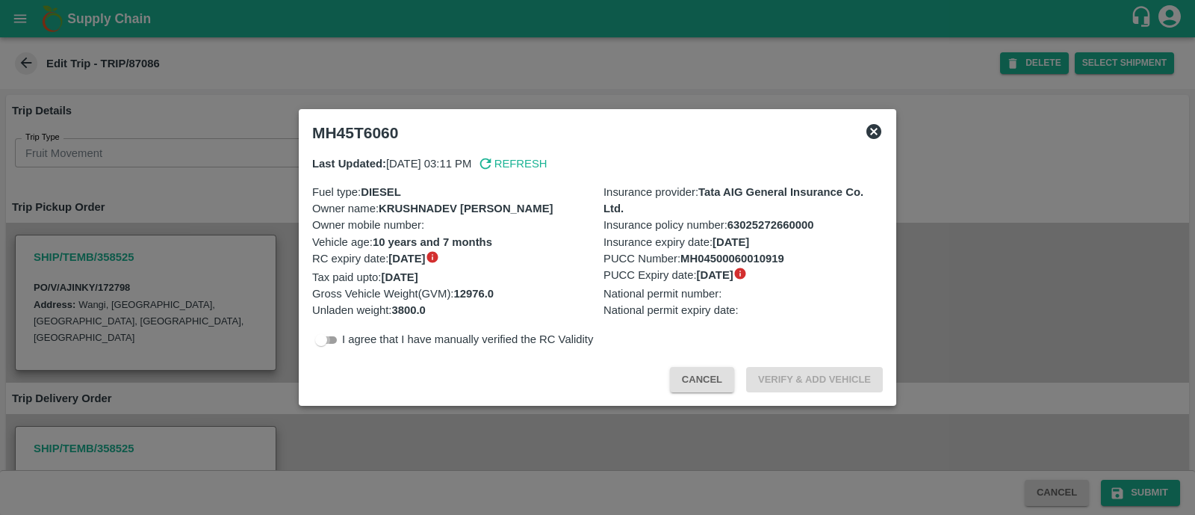
click at [330, 333] on input "checkbox" at bounding box center [321, 340] width 54 height 18
checkbox input "true"
click at [769, 374] on button "Verify & Add Vehicle" at bounding box center [814, 380] width 137 height 26
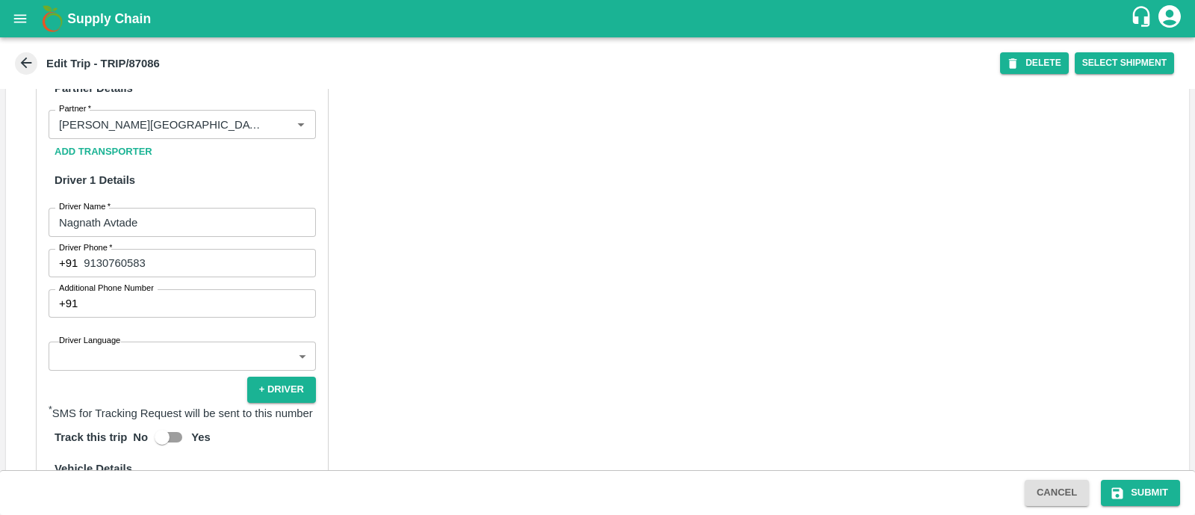
scroll to position [737, 0]
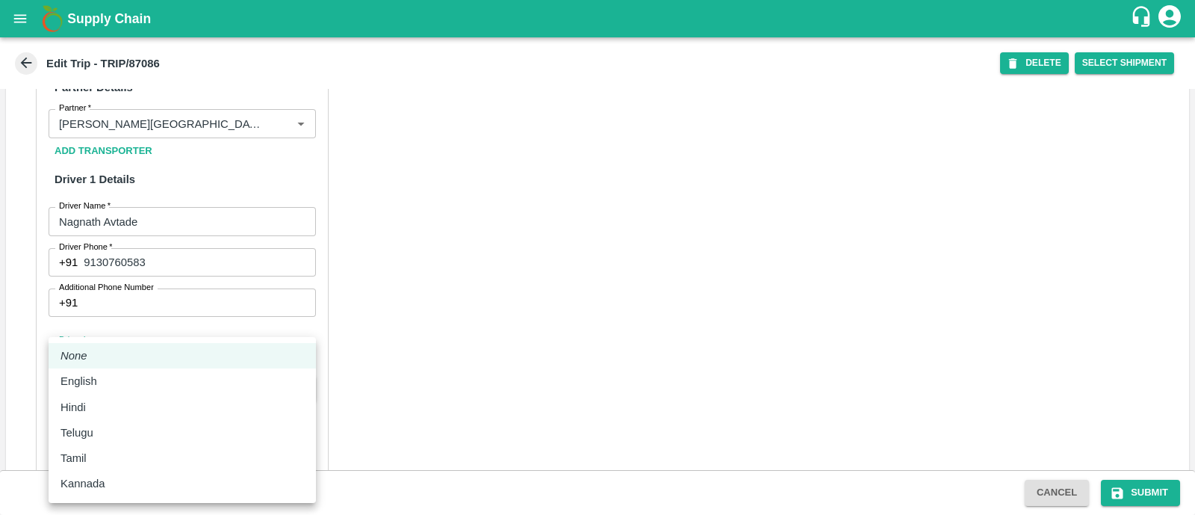
click at [131, 368] on body "Supply Chain Edit Trip - TRIP/87086 DELETE Select Shipment Trip Details Trip Ty…" at bounding box center [597, 257] width 1195 height 515
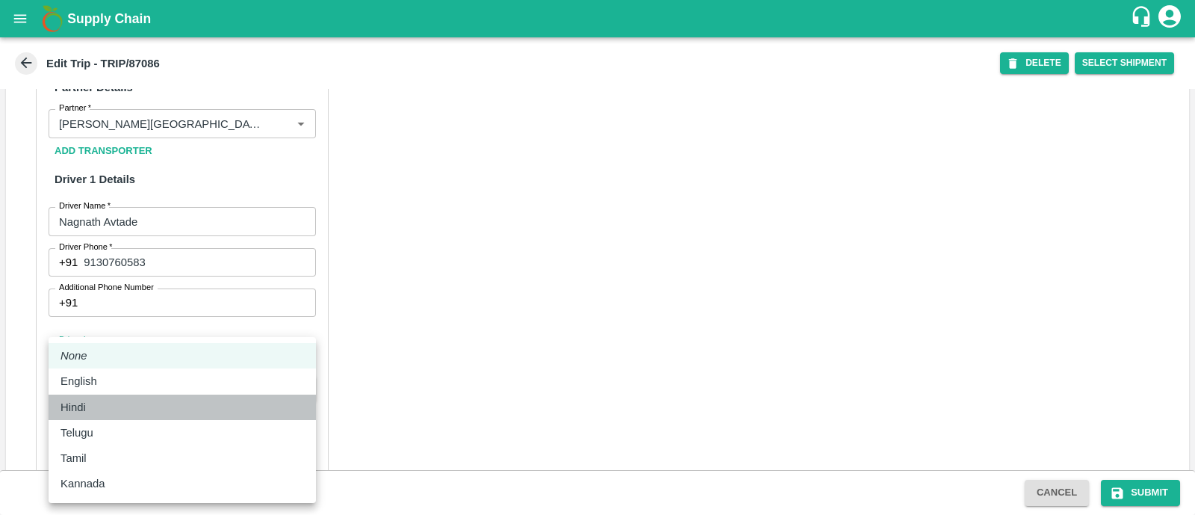
click at [120, 397] on li "Hindi" at bounding box center [182, 406] width 267 height 25
type input "hi"
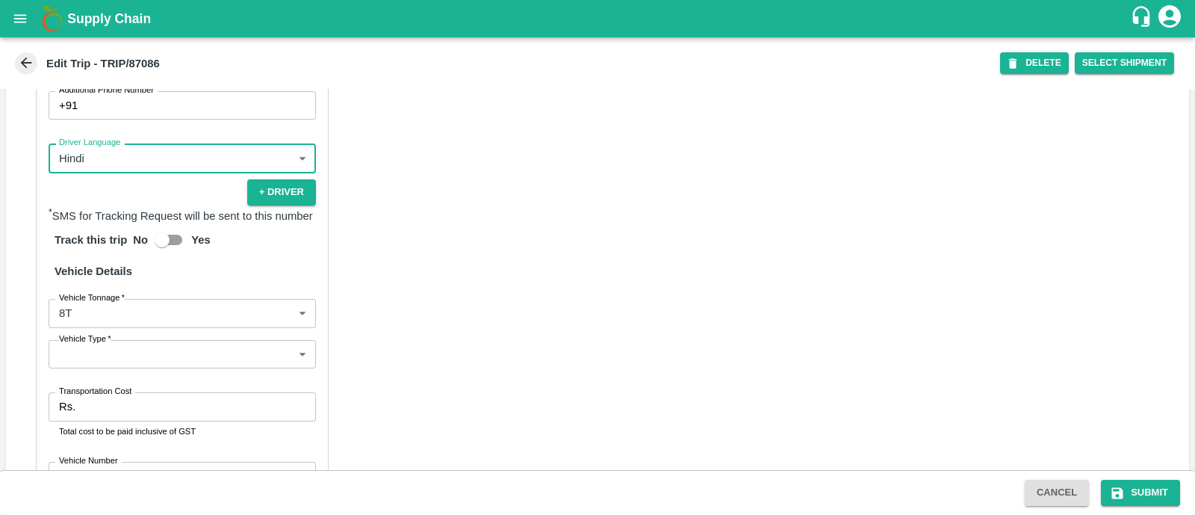
scroll to position [950, 0]
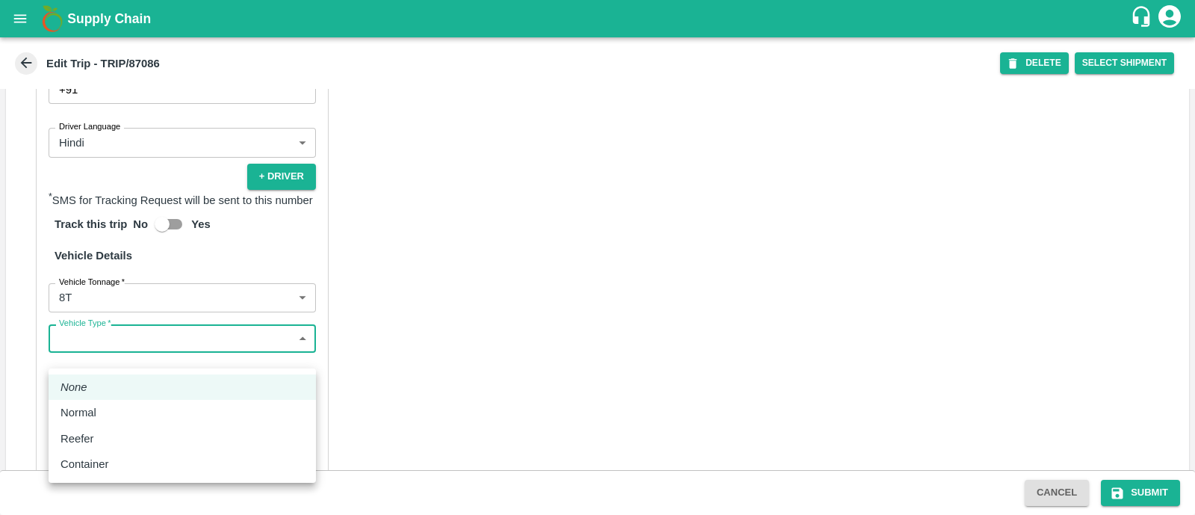
click at [167, 353] on body "Supply Chain Edit Trip - TRIP/87086 DELETE Select Shipment Trip Details Trip Ty…" at bounding box center [597, 257] width 1195 height 515
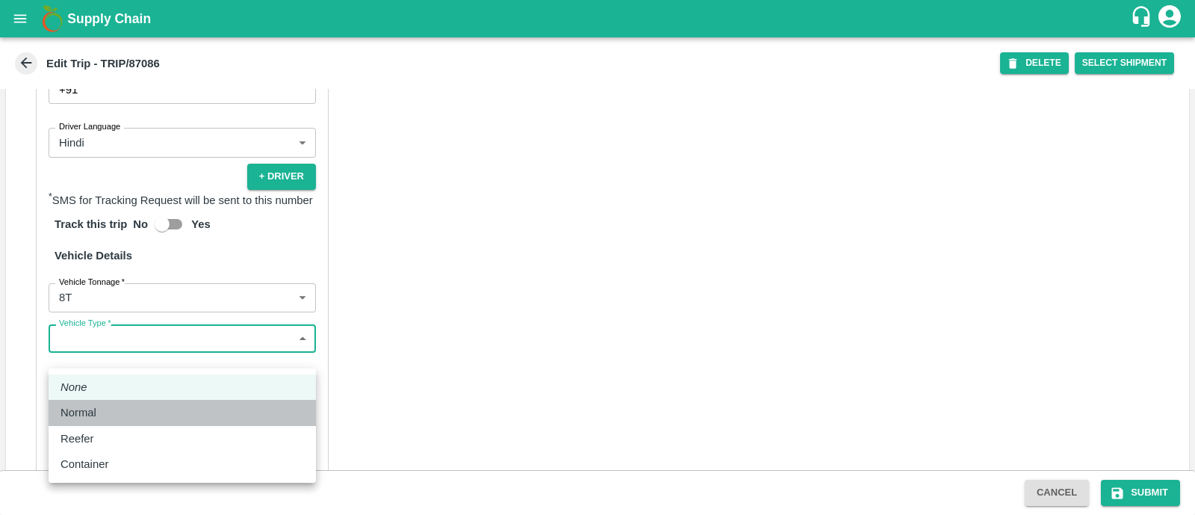
click at [153, 412] on div "Normal" at bounding box center [183, 412] width 244 height 16
type input "Normal"
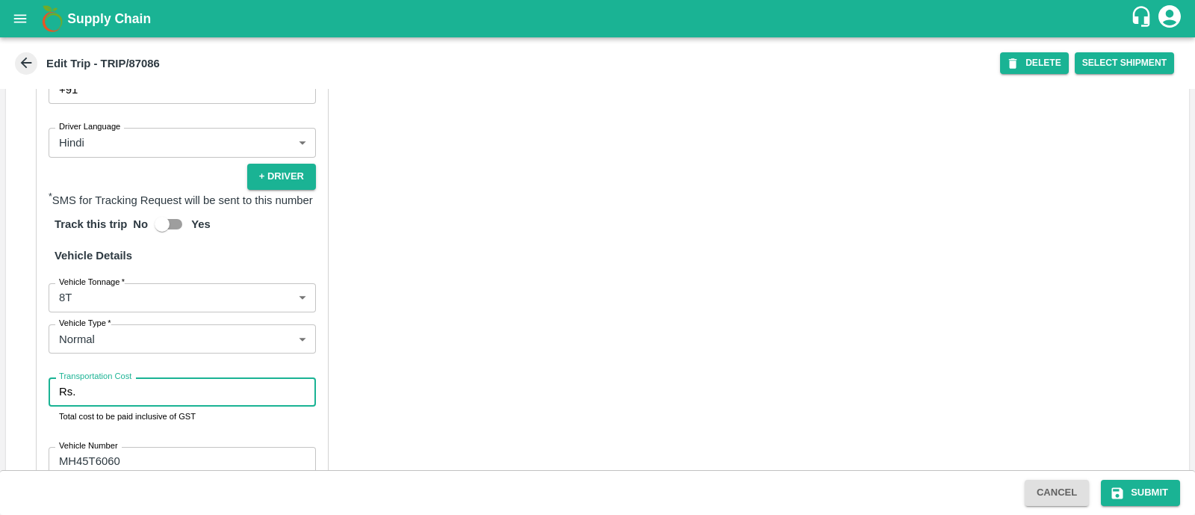
click at [153, 406] on input "Transportation Cost" at bounding box center [198, 391] width 235 height 28
type input "1500"
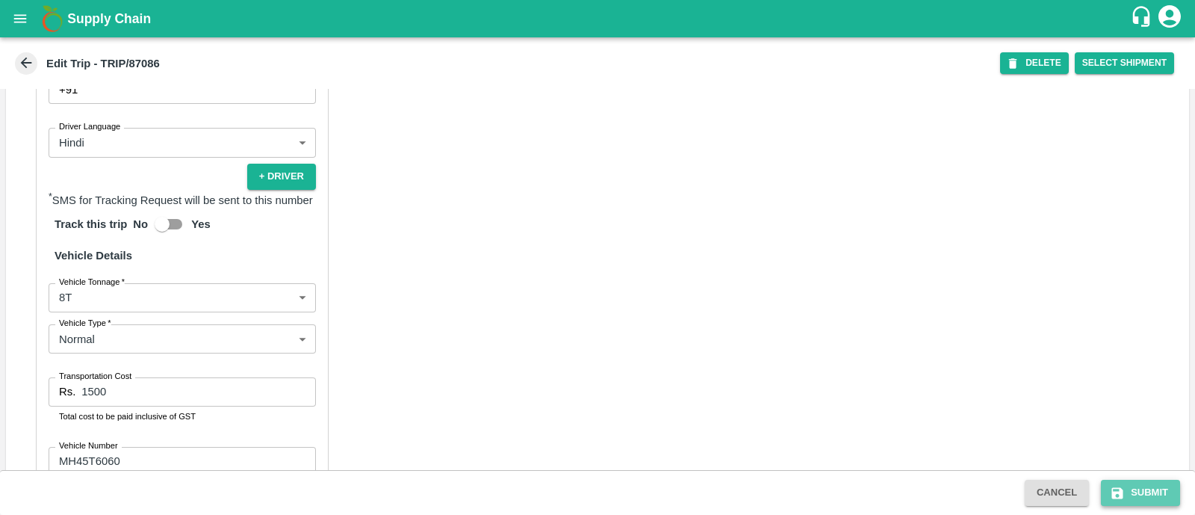
click at [1132, 491] on button "Submit" at bounding box center [1140, 493] width 79 height 26
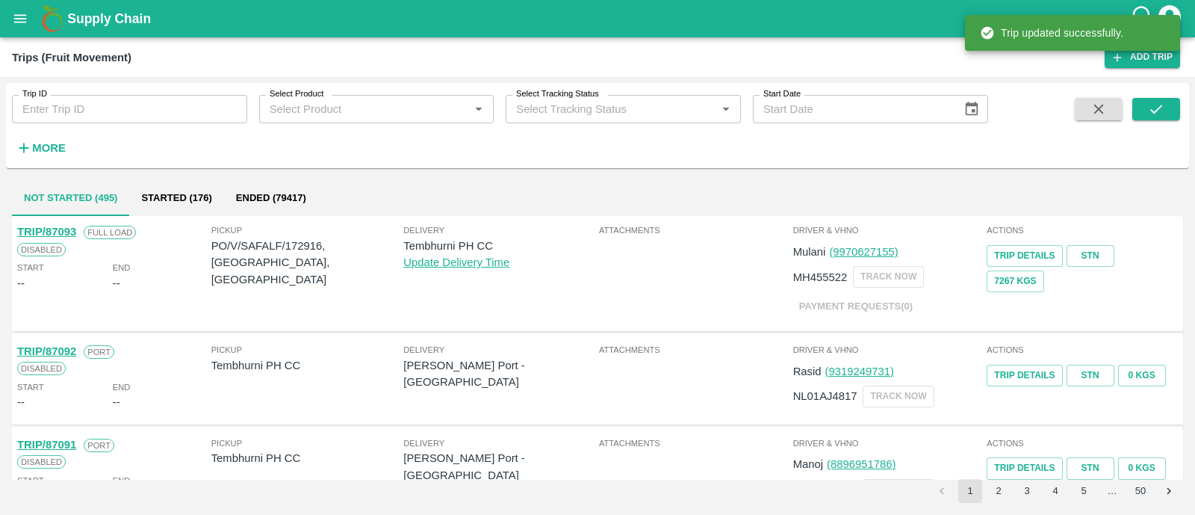
click at [77, 114] on input "Trip ID" at bounding box center [129, 109] width 235 height 28
paste input "87047"
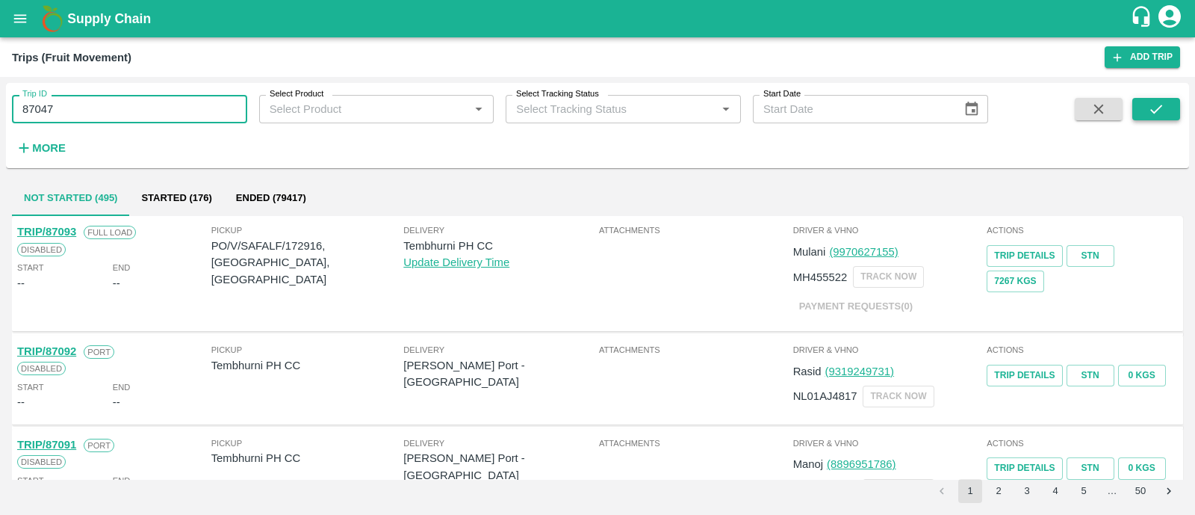
type input "87047"
click at [1152, 106] on icon "submit" at bounding box center [1156, 109] width 16 height 16
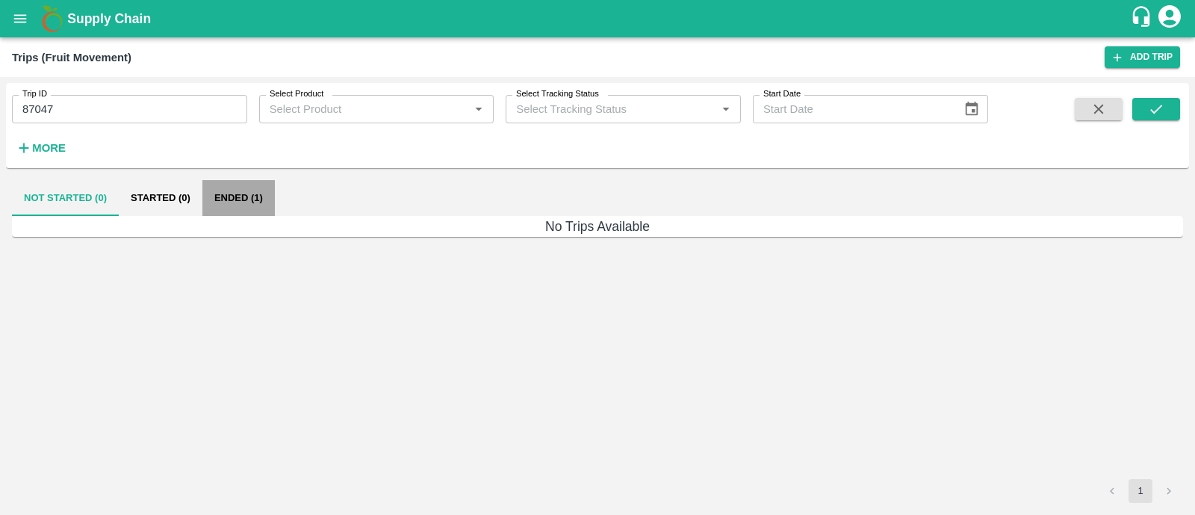
click at [252, 193] on button "Ended (1)" at bounding box center [238, 198] width 72 height 36
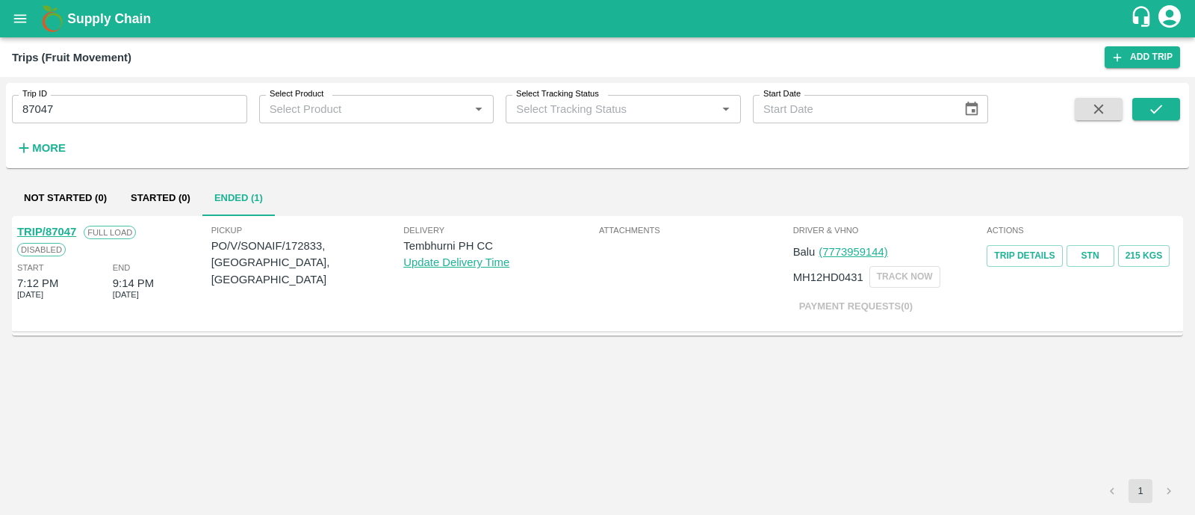
click at [59, 229] on link "TRIP/87047" at bounding box center [46, 232] width 59 height 12
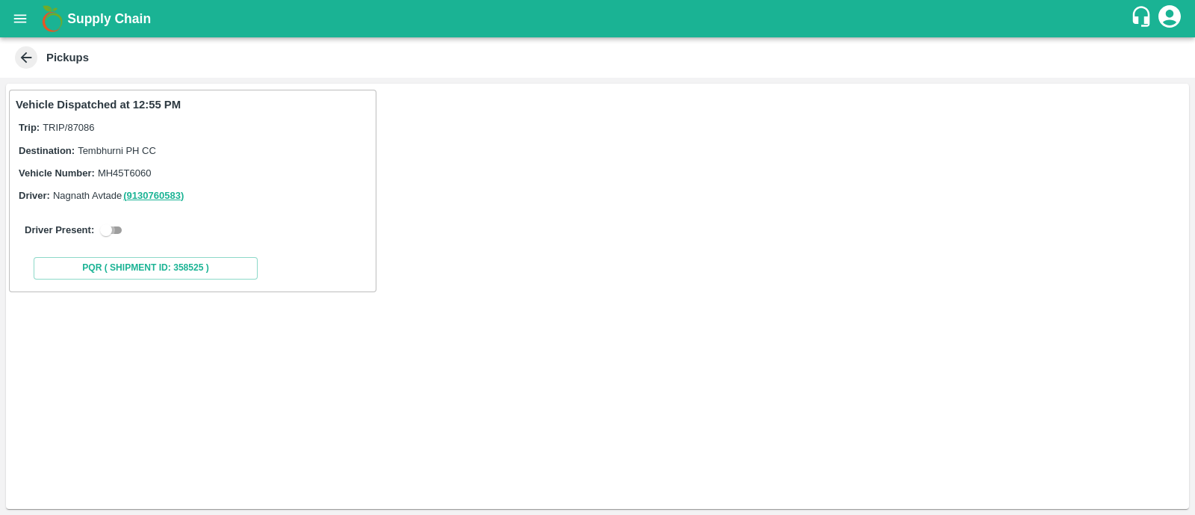
click at [114, 226] on input "checkbox" at bounding box center [106, 230] width 54 height 18
checkbox input "true"
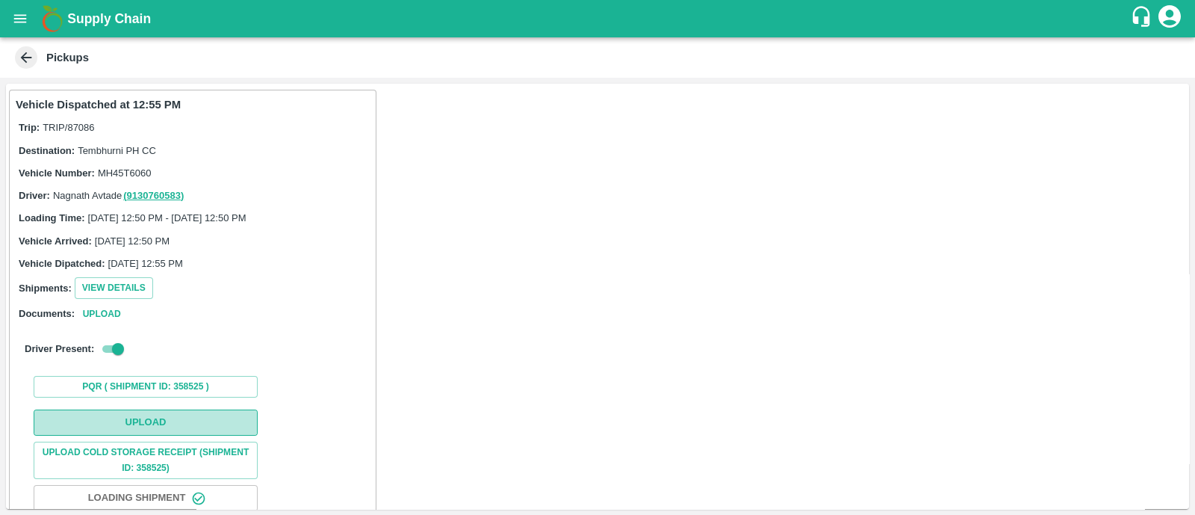
click at [173, 410] on button "Upload" at bounding box center [146, 422] width 224 height 26
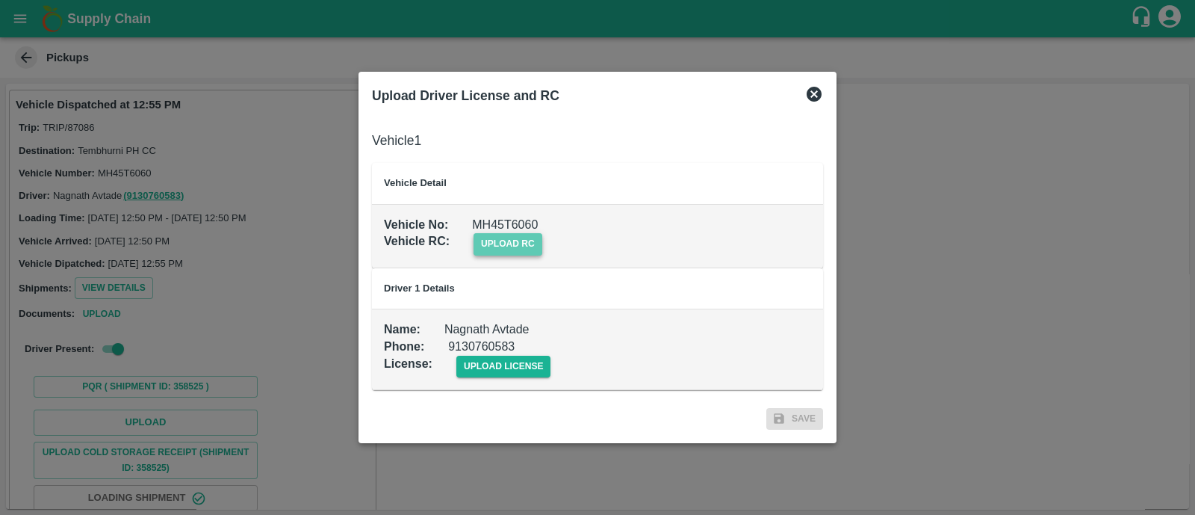
click at [518, 247] on span "upload rc" at bounding box center [508, 244] width 69 height 22
click at [0, 0] on input "upload rc" at bounding box center [0, 0] width 0 height 0
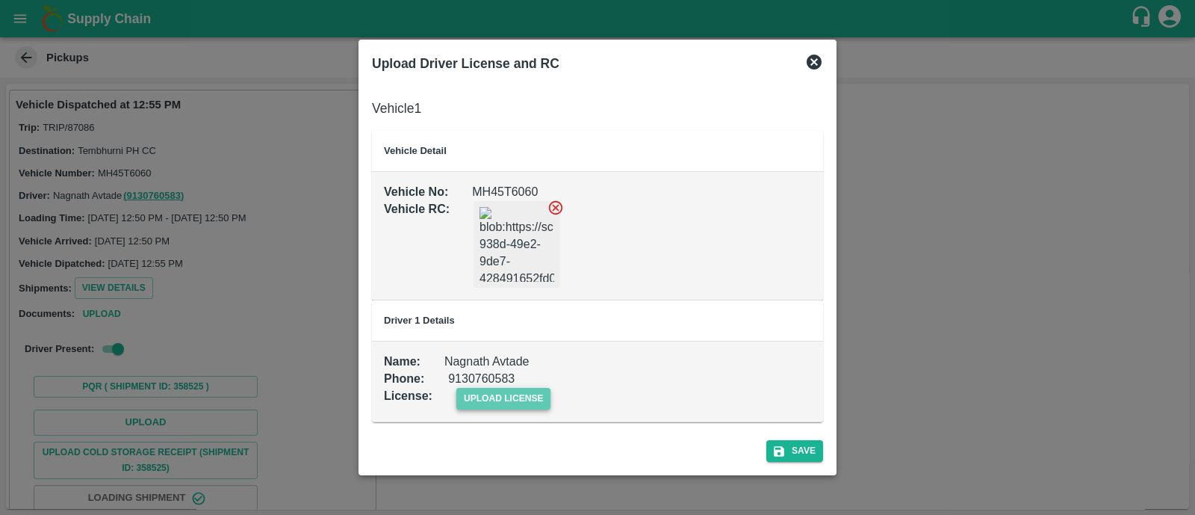
click at [504, 393] on span "upload license" at bounding box center [503, 399] width 95 height 22
click at [0, 0] on input "upload license" at bounding box center [0, 0] width 0 height 0
click at [793, 456] on button "Save" at bounding box center [794, 452] width 57 height 22
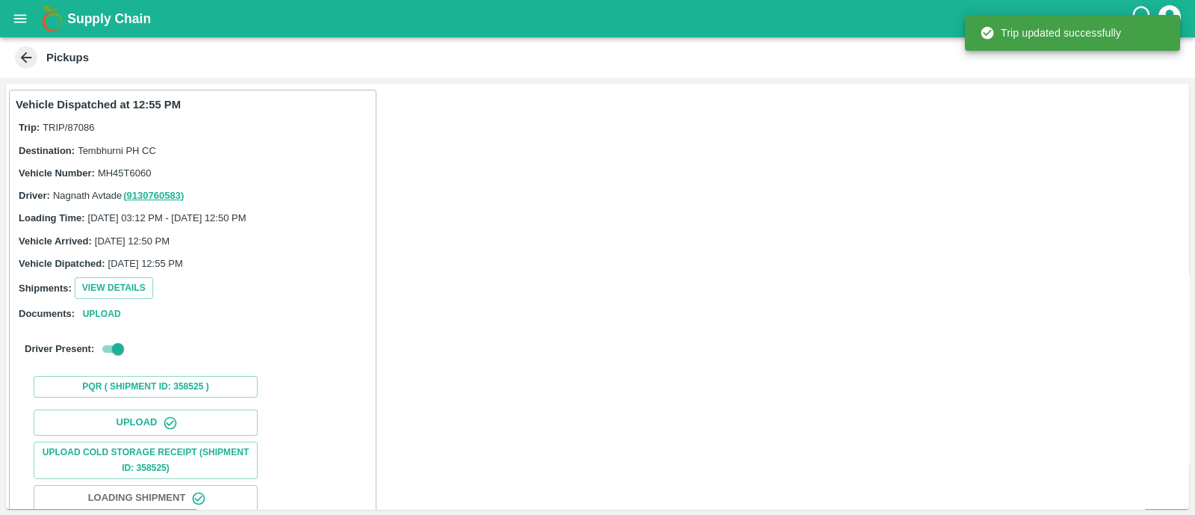
scroll to position [186, 0]
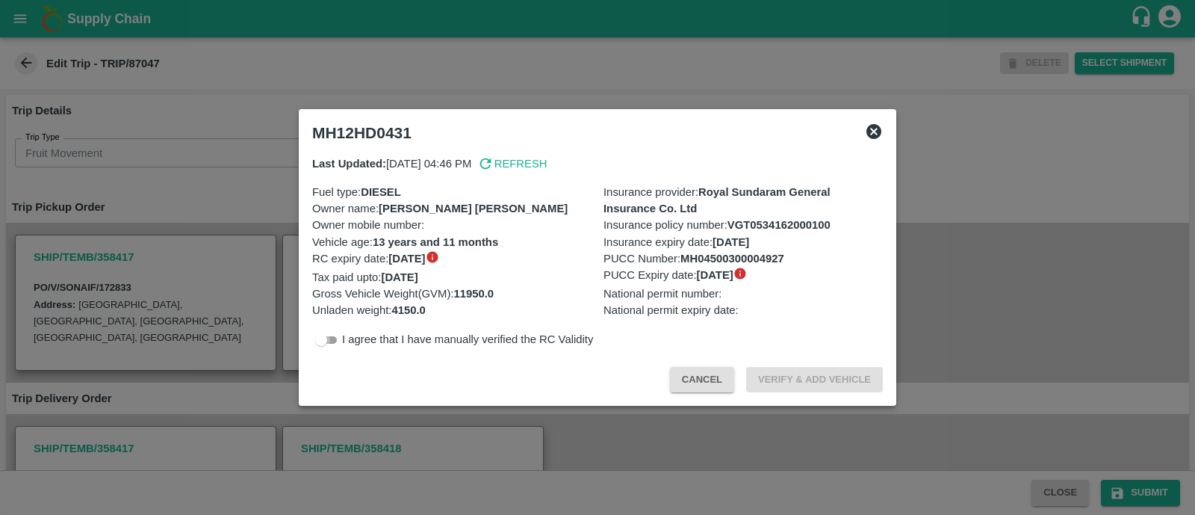
click at [332, 345] on input "checkbox" at bounding box center [321, 340] width 54 height 18
checkbox input "true"
click at [810, 378] on button "Verify & Add Vehicle" at bounding box center [814, 380] width 137 height 26
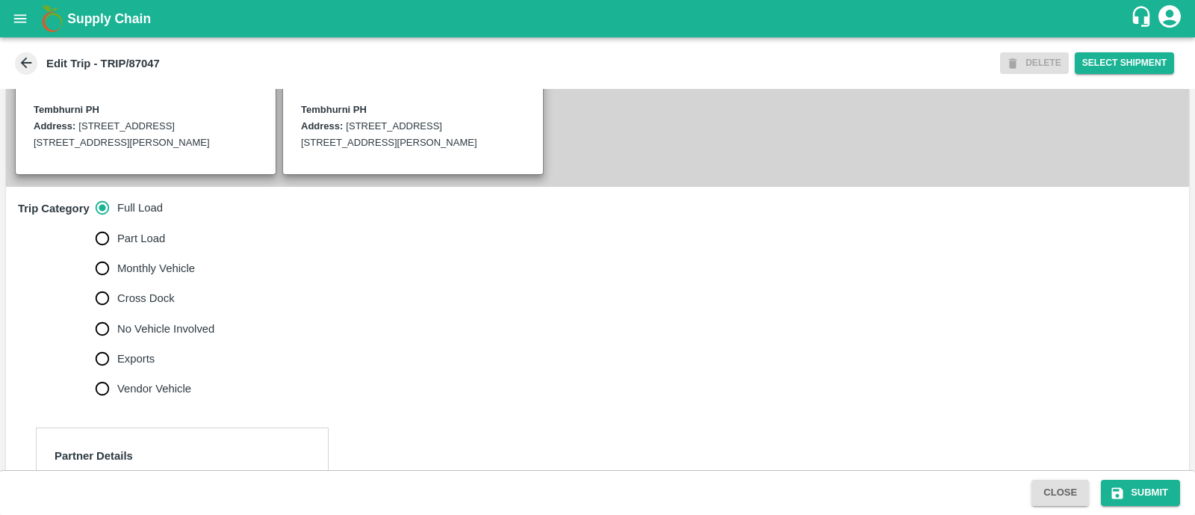
scroll to position [418, 0]
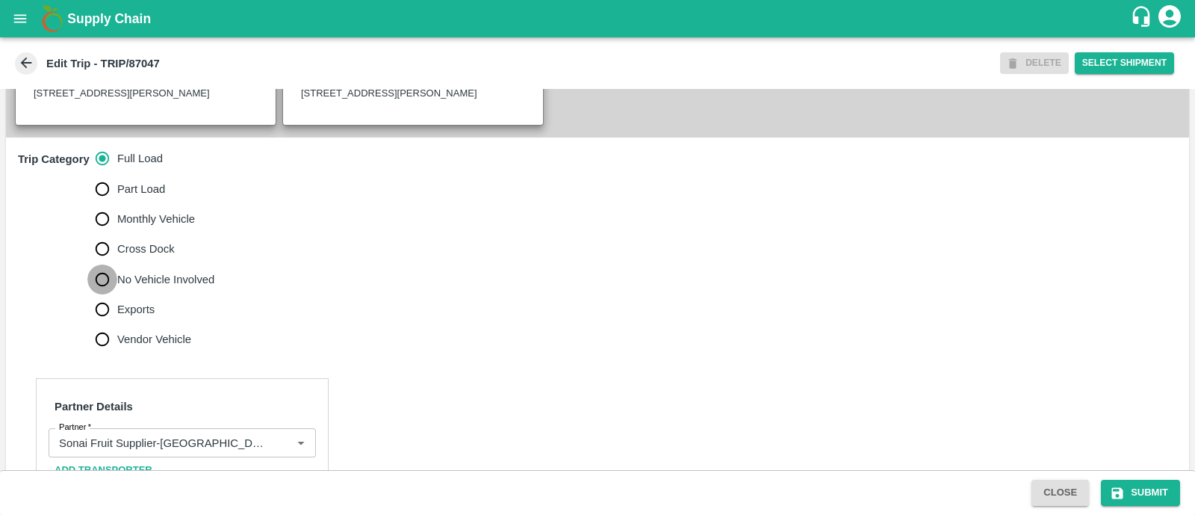
click at [105, 294] on input "No Vehicle Involved" at bounding box center [102, 279] width 30 height 30
radio input "true"
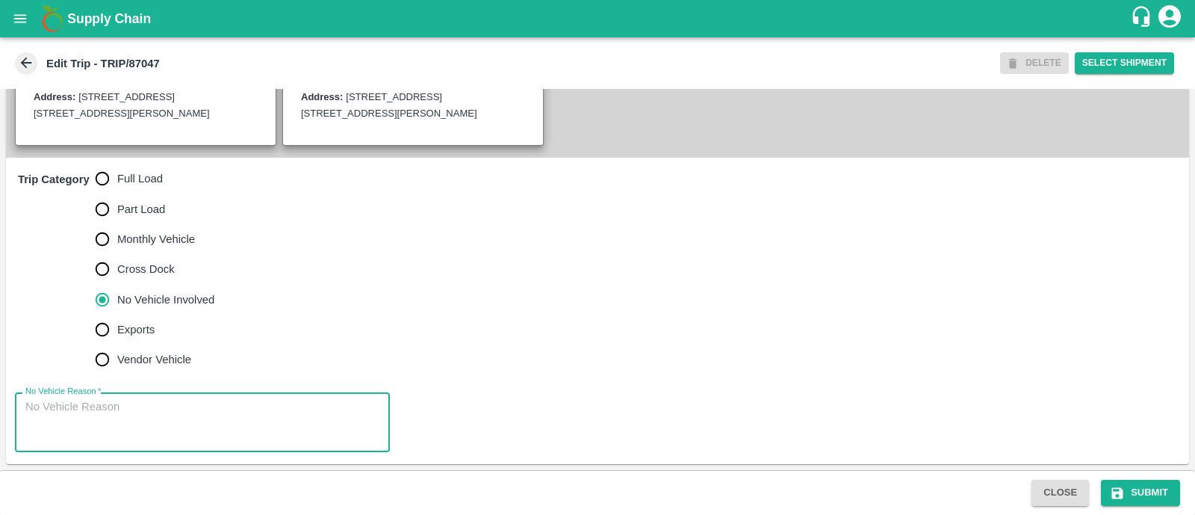
click at [99, 427] on textarea "No Vehicle Reason   *" at bounding box center [202, 422] width 354 height 47
type textarea "Field Dump"
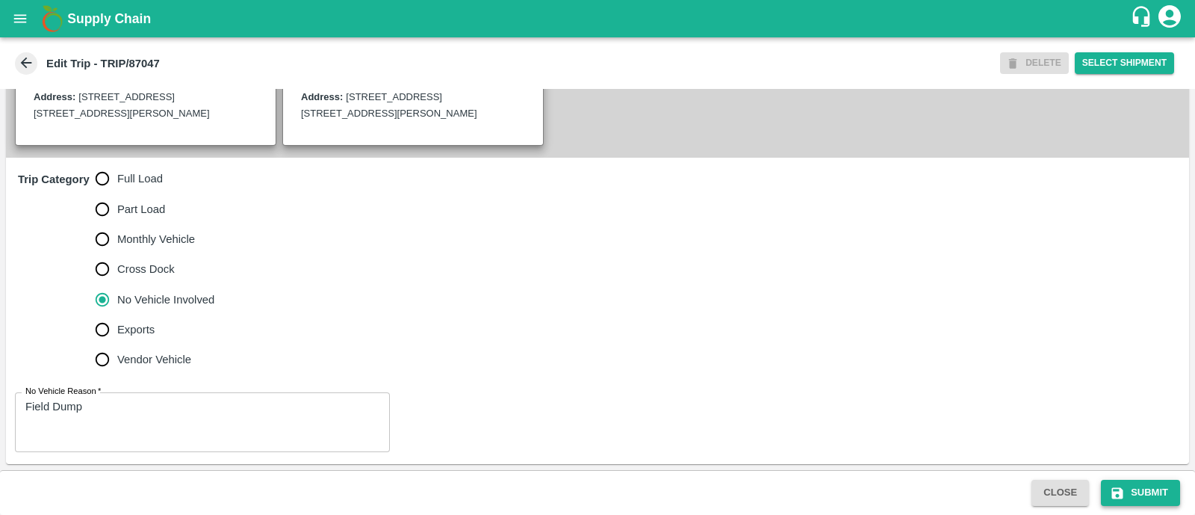
drag, startPoint x: 1155, startPoint y: 476, endPoint x: 1156, endPoint y: 489, distance: 13.5
click at [1156, 489] on div "Close Submit" at bounding box center [597, 492] width 1195 height 45
click at [1156, 489] on button "Submit" at bounding box center [1140, 493] width 79 height 26
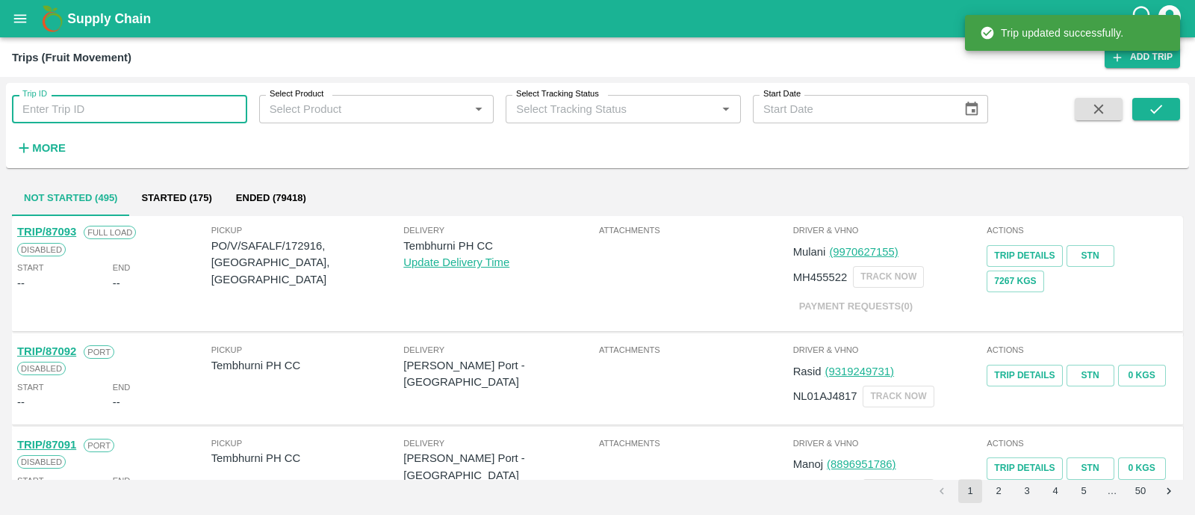
click at [176, 96] on input "Trip ID" at bounding box center [129, 109] width 235 height 28
paste input "87046"
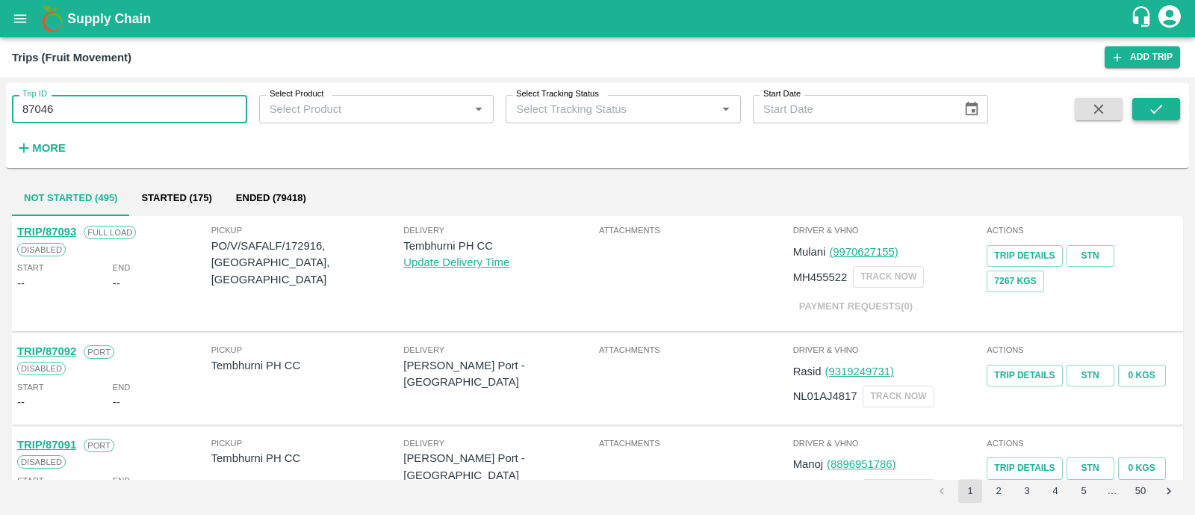
type input "87046"
click at [1160, 103] on icon "submit" at bounding box center [1156, 109] width 16 height 16
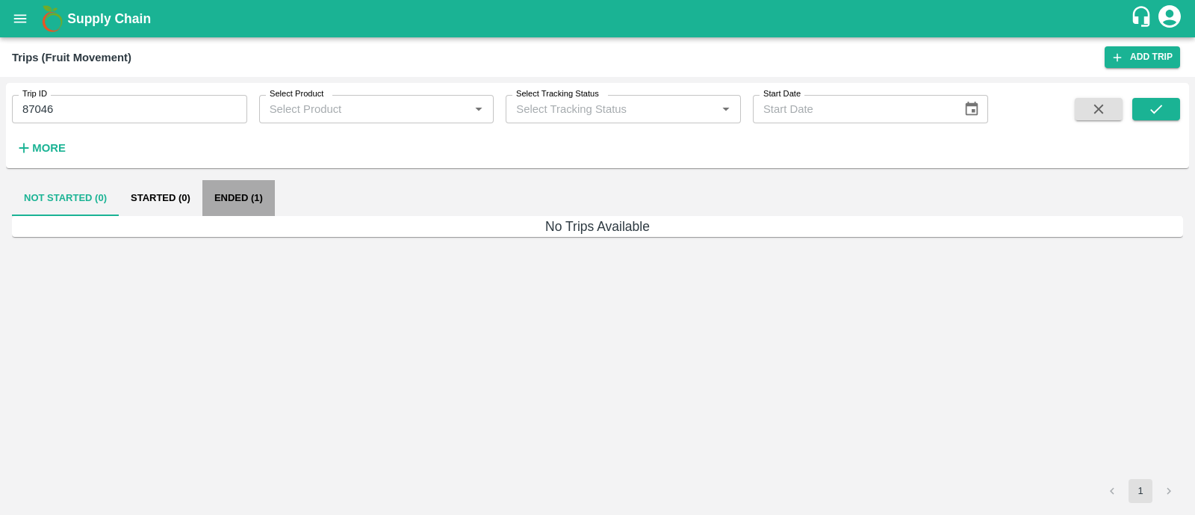
click at [264, 202] on button "Ended (1)" at bounding box center [238, 198] width 72 height 36
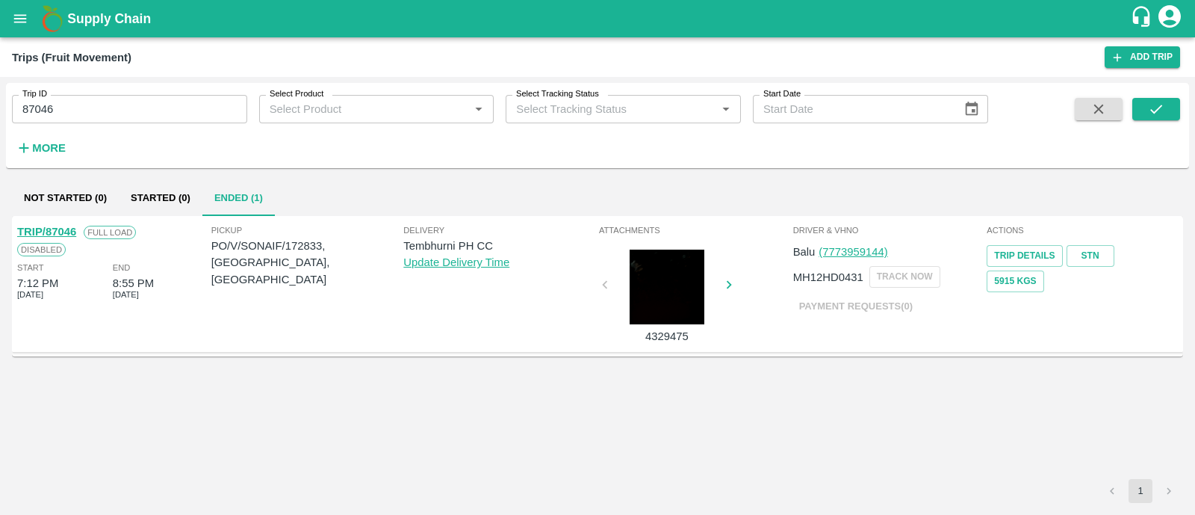
click at [71, 230] on link "TRIP/87046" at bounding box center [46, 232] width 59 height 12
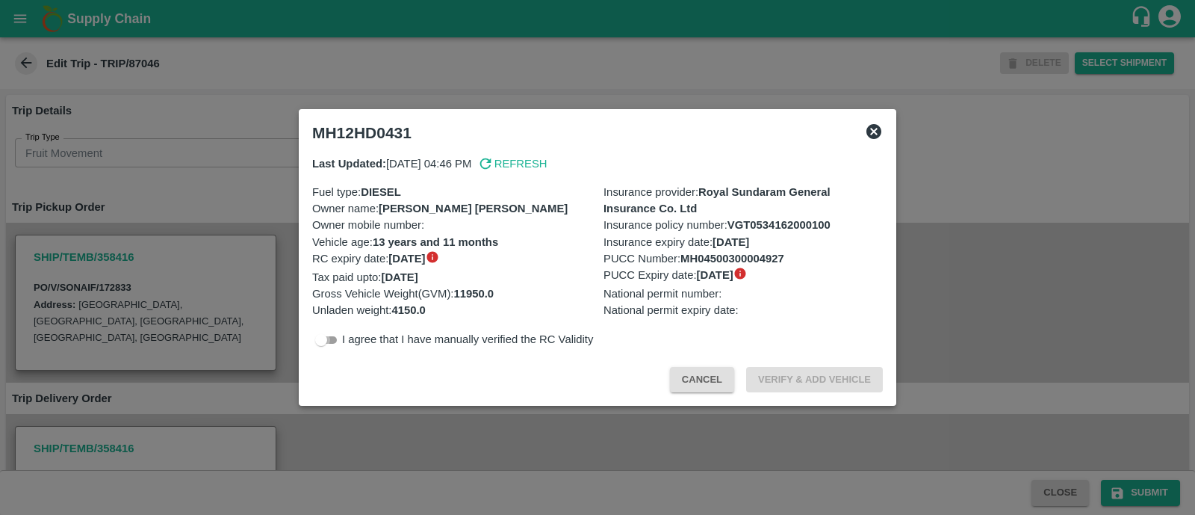
click at [327, 341] on input "checkbox" at bounding box center [321, 340] width 54 height 18
checkbox input "true"
click at [784, 374] on button "Verify & Add Vehicle" at bounding box center [814, 380] width 137 height 26
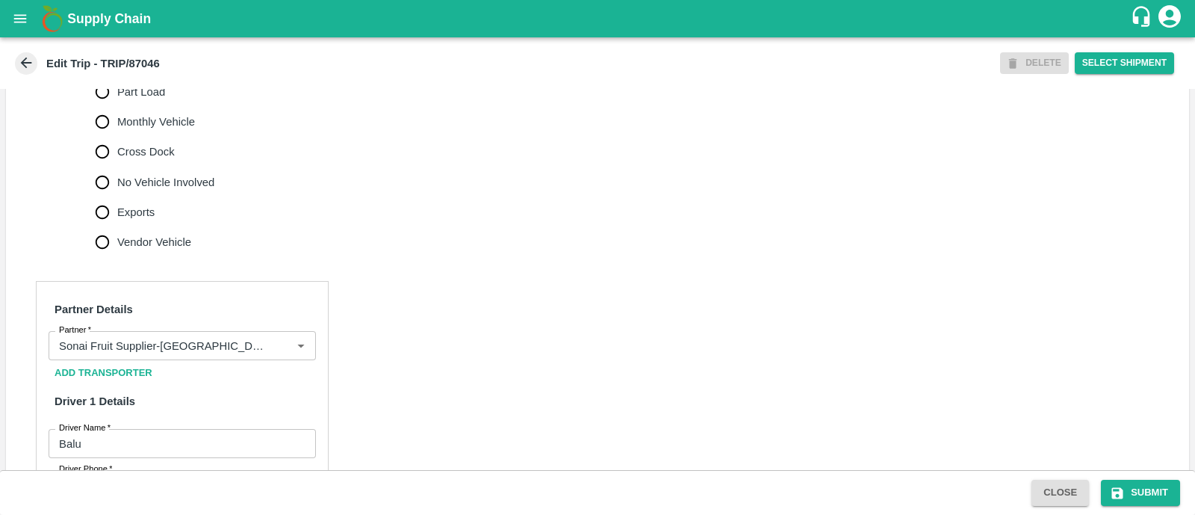
scroll to position [734, 0]
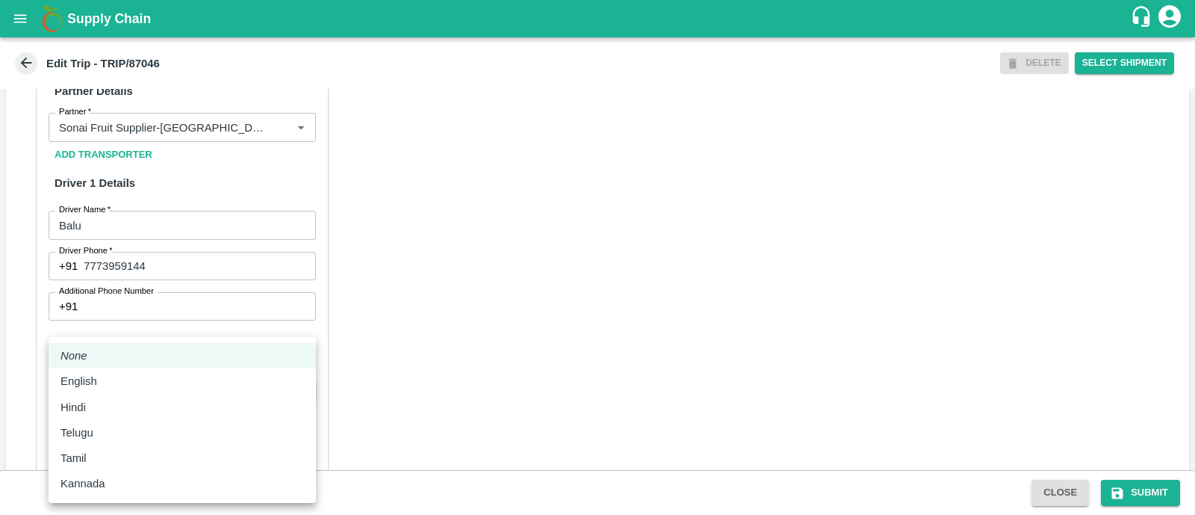
click at [214, 388] on body "Supply Chain Edit Trip - TRIP/87046 DELETE Select Shipment Trip Details Trip Ty…" at bounding box center [597, 257] width 1195 height 515
click at [138, 408] on div "Hindi" at bounding box center [183, 407] width 244 height 16
type input "hi"
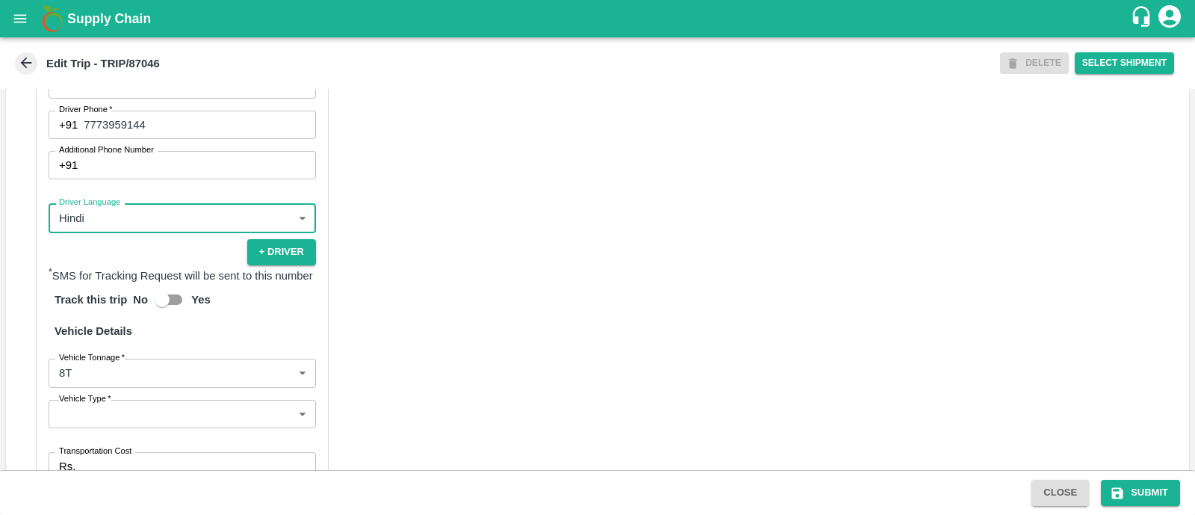
scroll to position [877, 0]
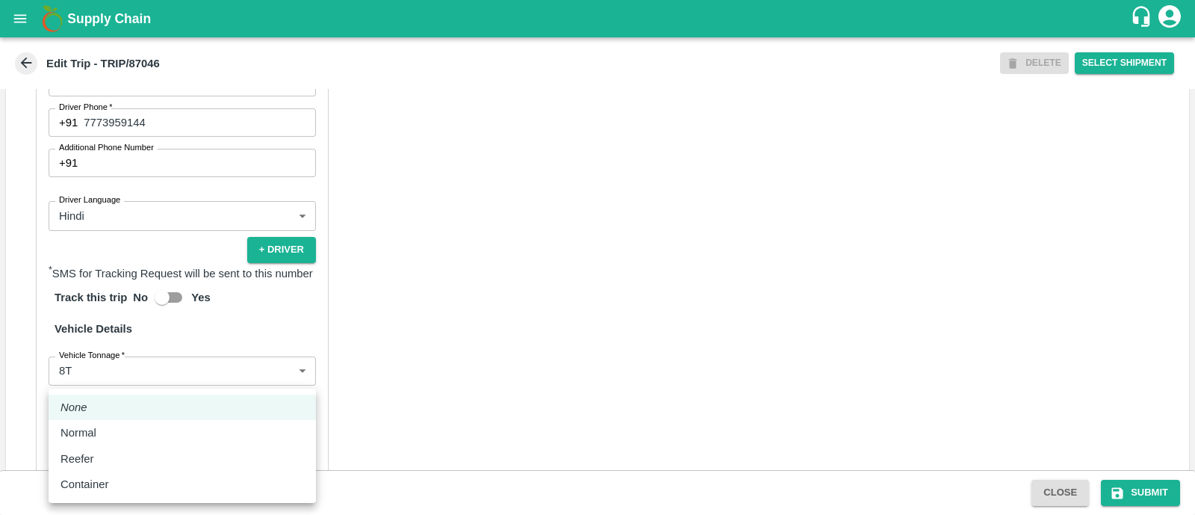
click at [121, 412] on body "Supply Chain Edit Trip - TRIP/87046 DELETE Select Shipment Trip Details Trip Ty…" at bounding box center [597, 257] width 1195 height 515
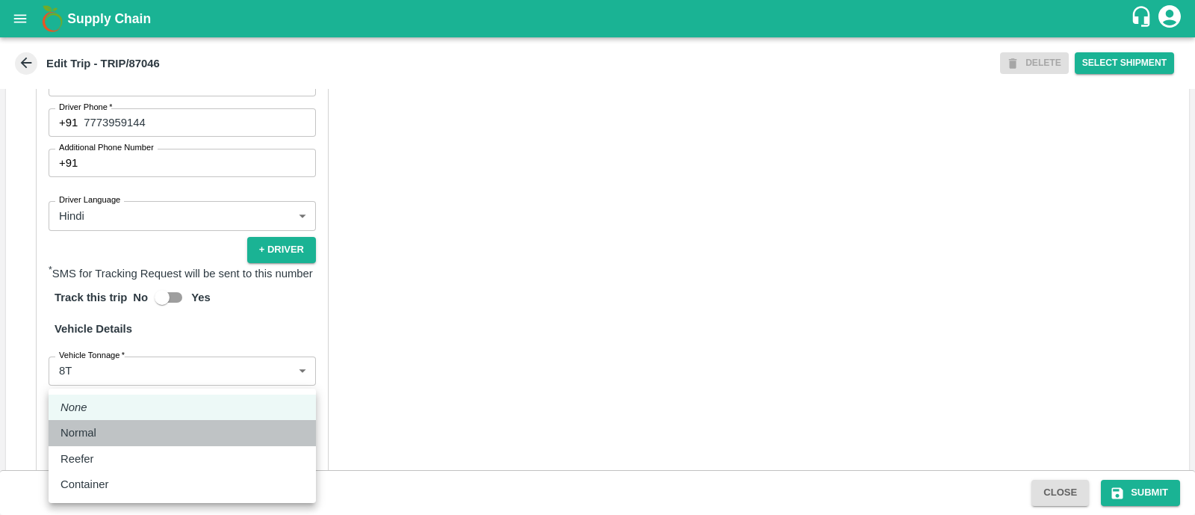
click at [119, 429] on div "Normal" at bounding box center [183, 432] width 244 height 16
type input "Normal"
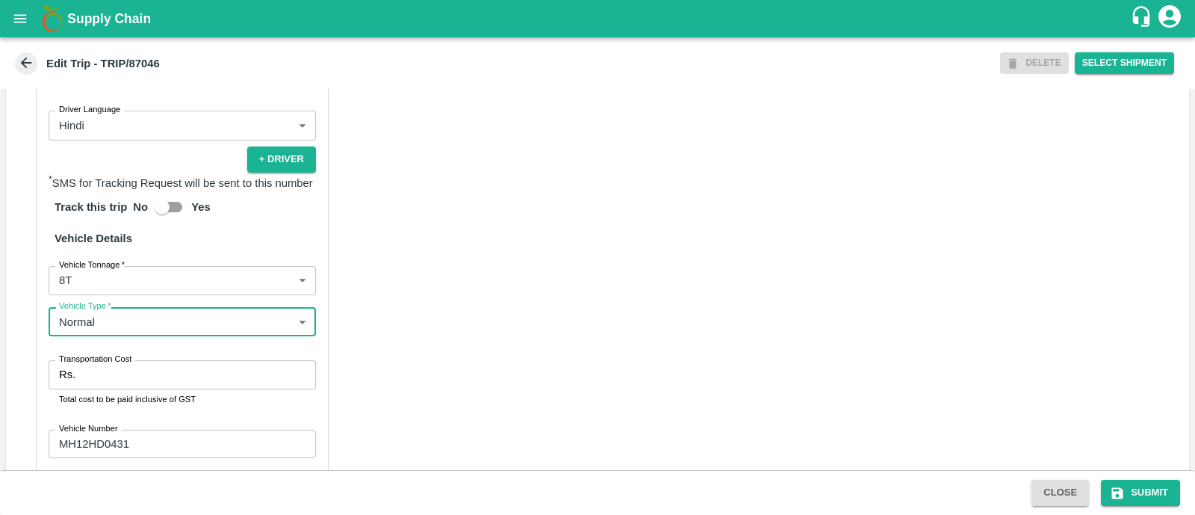
scroll to position [978, 0]
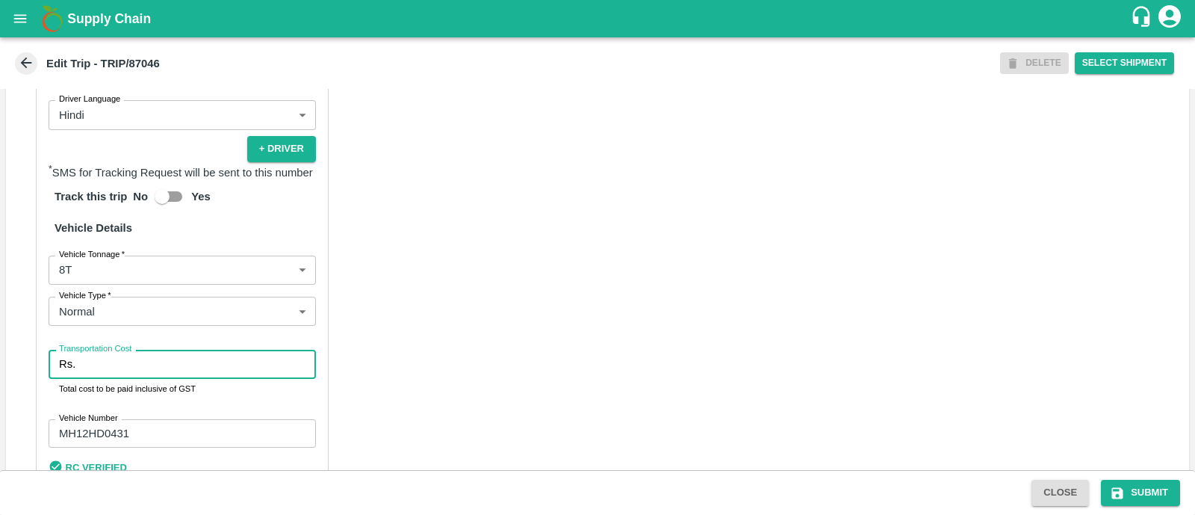
click at [161, 378] on input "Transportation Cost" at bounding box center [198, 364] width 235 height 28
type input "5000"
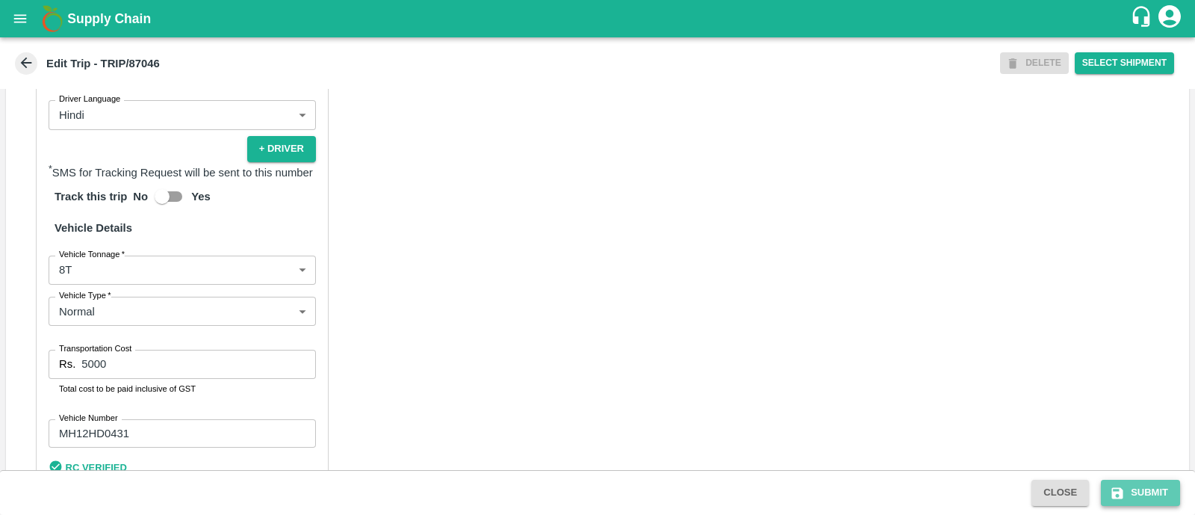
click at [1122, 483] on button "Submit" at bounding box center [1140, 493] width 79 height 26
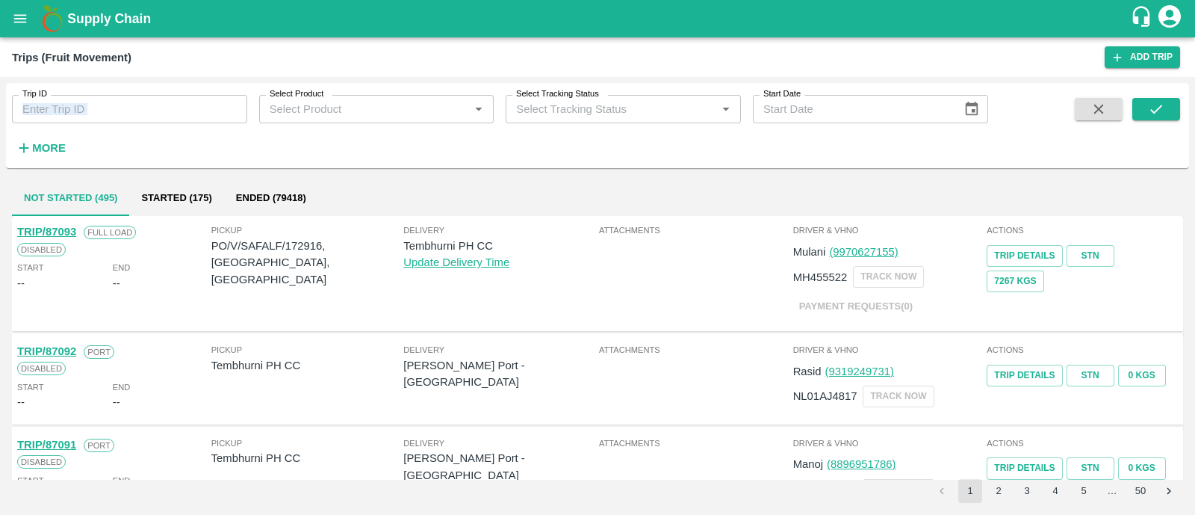
drag, startPoint x: 173, startPoint y: 126, endPoint x: 153, endPoint y: 106, distance: 27.5
click at [153, 106] on div "Trip ID Trip ID Select Product Select Product   * Select Tracking Status Select…" at bounding box center [494, 122] width 988 height 78
click at [153, 106] on input "Trip ID" at bounding box center [129, 109] width 235 height 28
paste input "87043"
type input "87043"
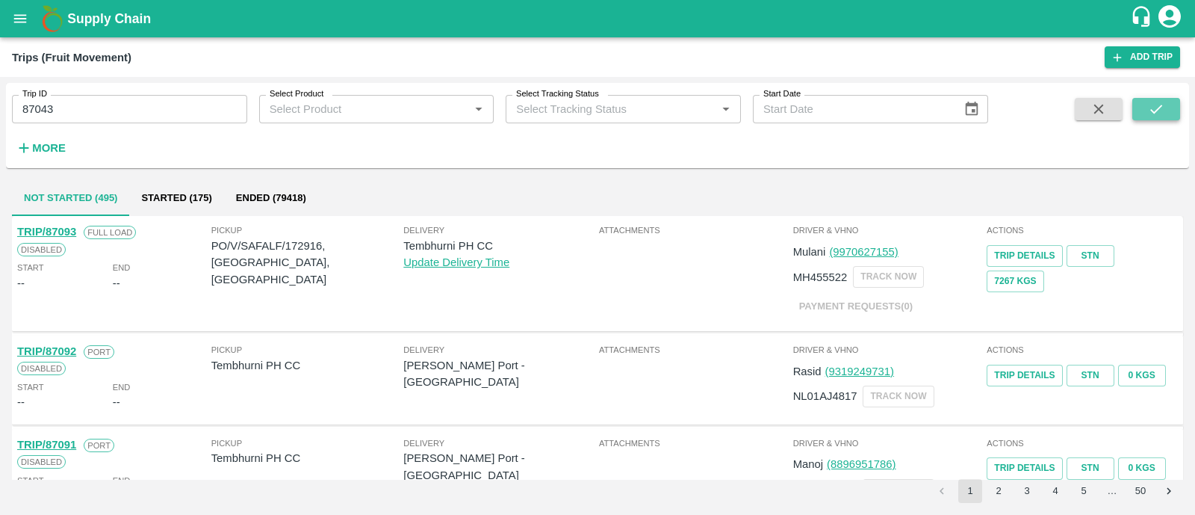
click at [1146, 109] on button "submit" at bounding box center [1157, 109] width 48 height 22
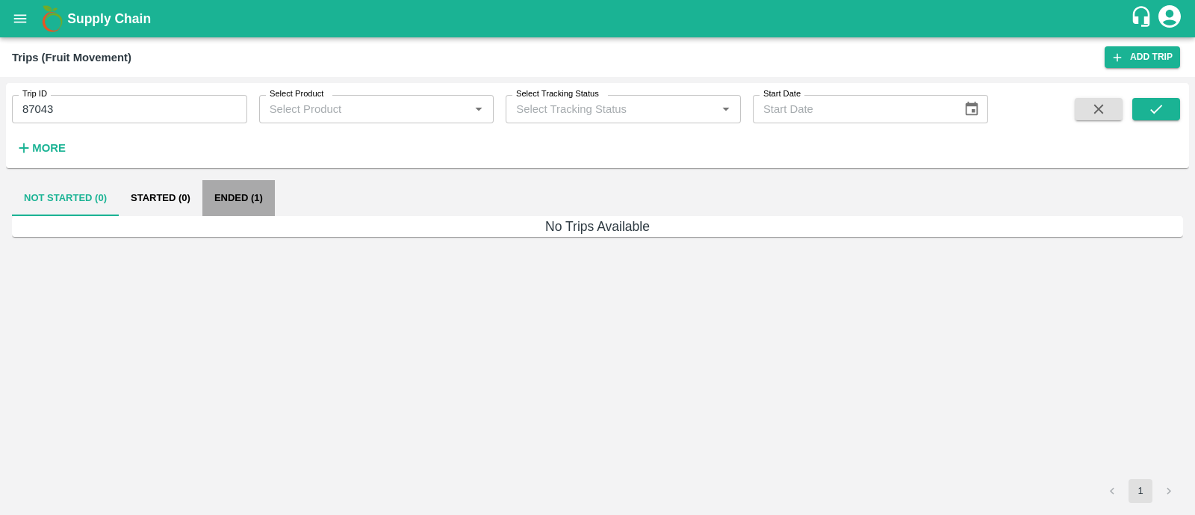
click at [217, 204] on button "Ended (1)" at bounding box center [238, 198] width 72 height 36
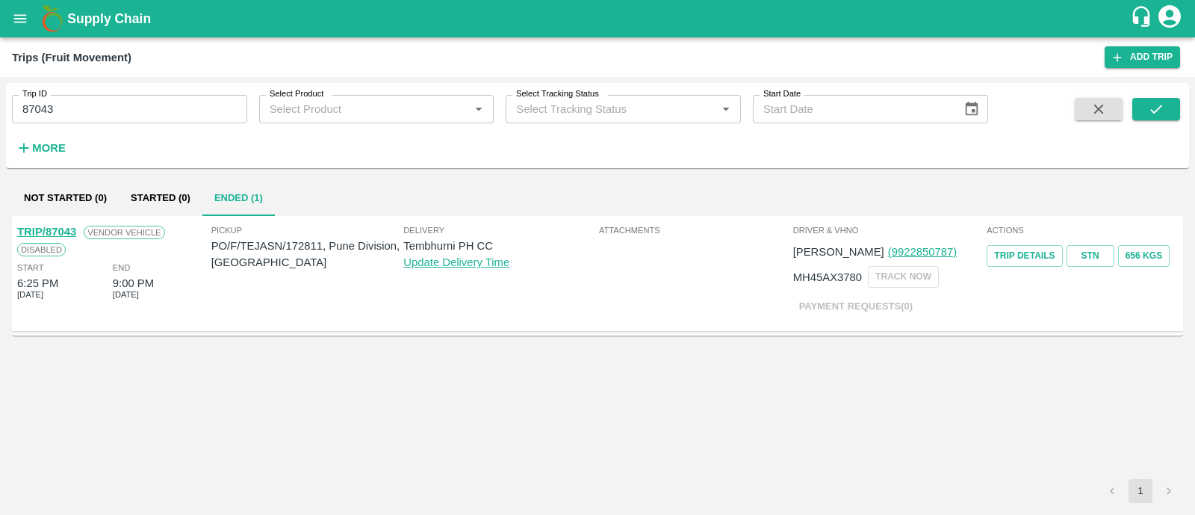
click at [53, 226] on link "TRIP/87043" at bounding box center [46, 232] width 59 height 12
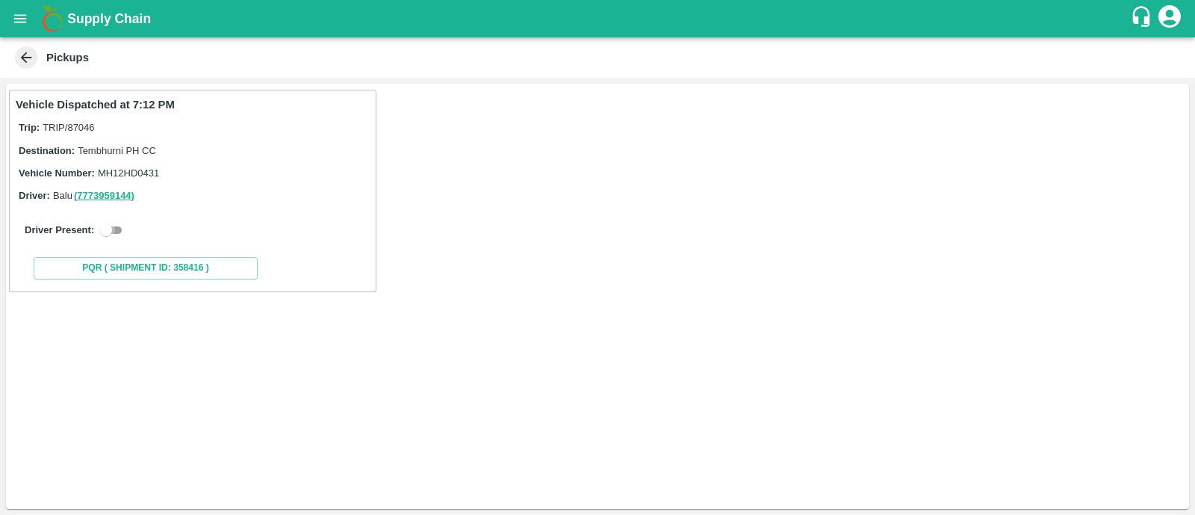
click at [123, 232] on input "checkbox" at bounding box center [106, 230] width 54 height 18
checkbox input "true"
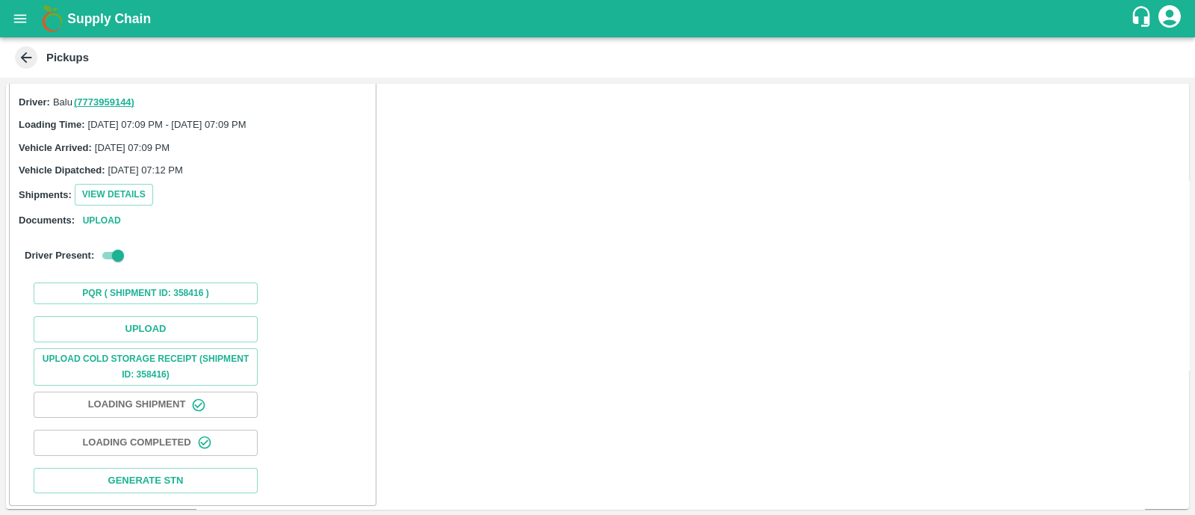
scroll to position [97, 0]
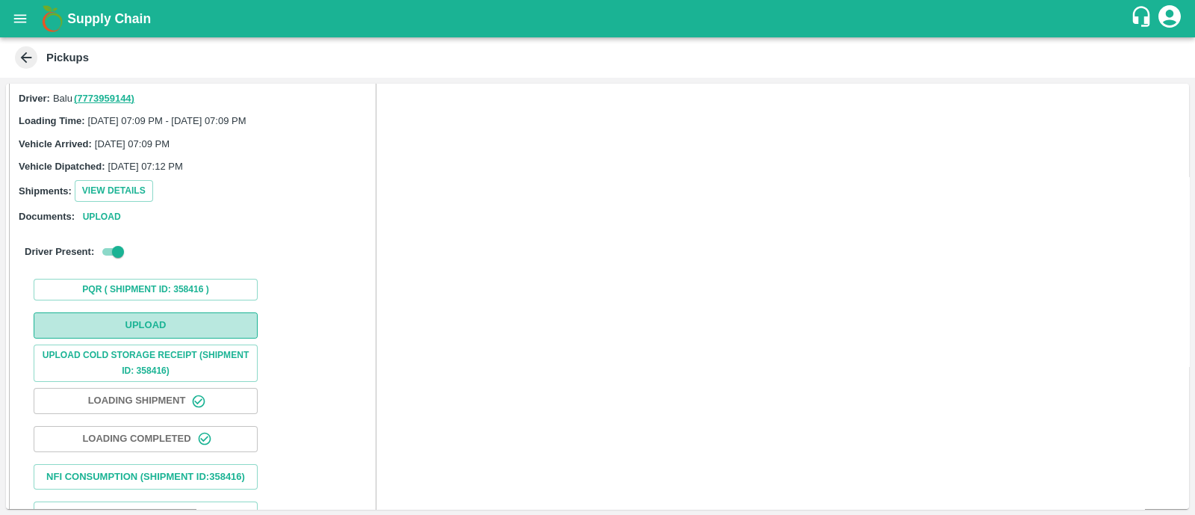
click at [164, 326] on button "Upload" at bounding box center [146, 325] width 224 height 26
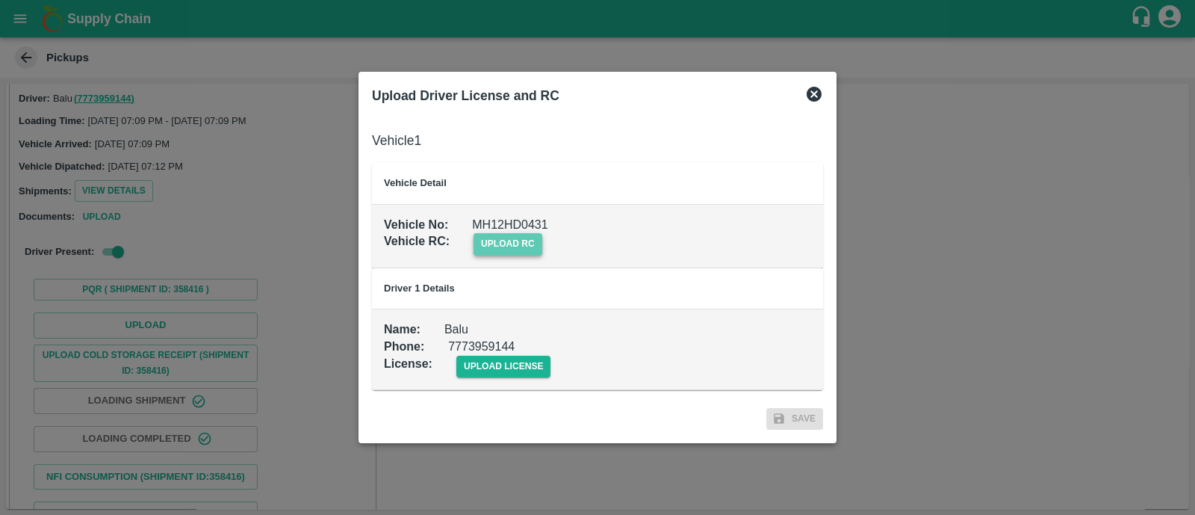
click at [501, 243] on span "upload rc" at bounding box center [508, 244] width 69 height 22
click at [0, 0] on input "upload rc" at bounding box center [0, 0] width 0 height 0
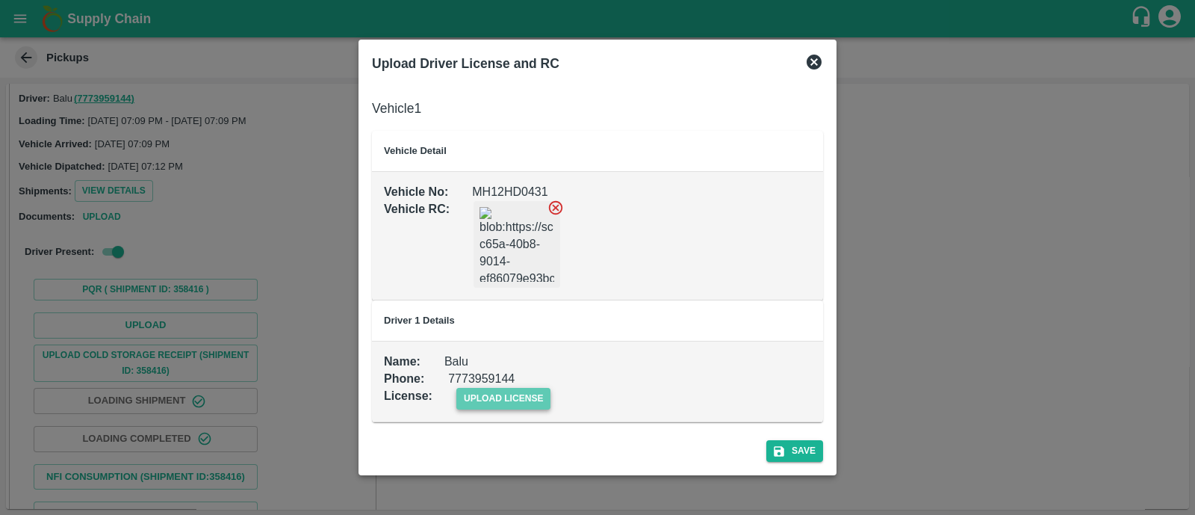
click at [504, 401] on span "upload license" at bounding box center [503, 399] width 95 height 22
click at [0, 0] on input "upload license" at bounding box center [0, 0] width 0 height 0
drag, startPoint x: 825, startPoint y: 445, endPoint x: 796, endPoint y: 448, distance: 29.3
click at [796, 448] on div "Save" at bounding box center [597, 449] width 463 height 40
click at [796, 448] on button "Save" at bounding box center [794, 452] width 57 height 22
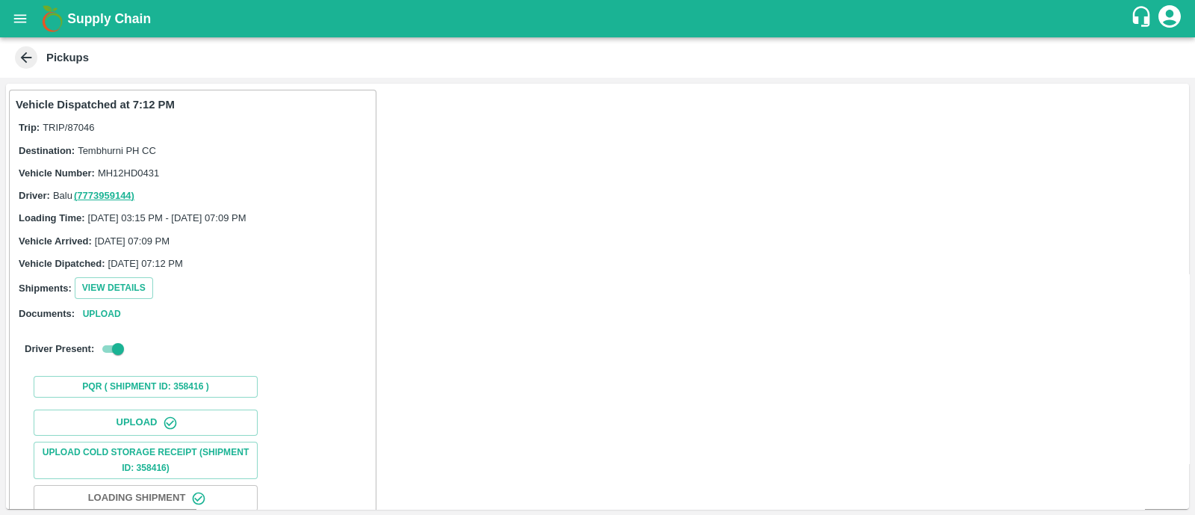
scroll to position [186, 0]
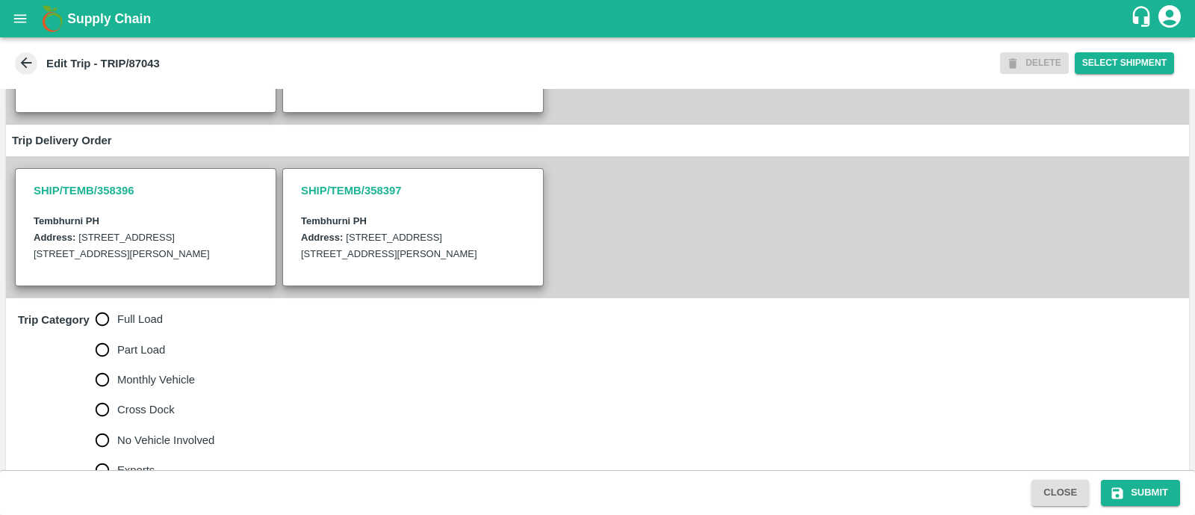
scroll to position [457, 0]
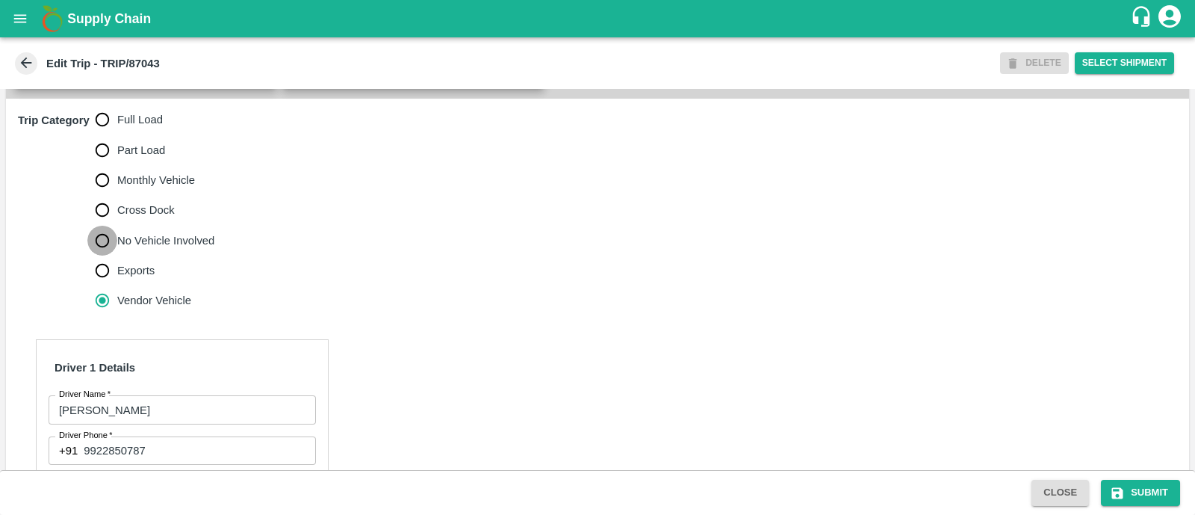
click at [93, 253] on input "No Vehicle Involved" at bounding box center [102, 241] width 30 height 30
radio input "true"
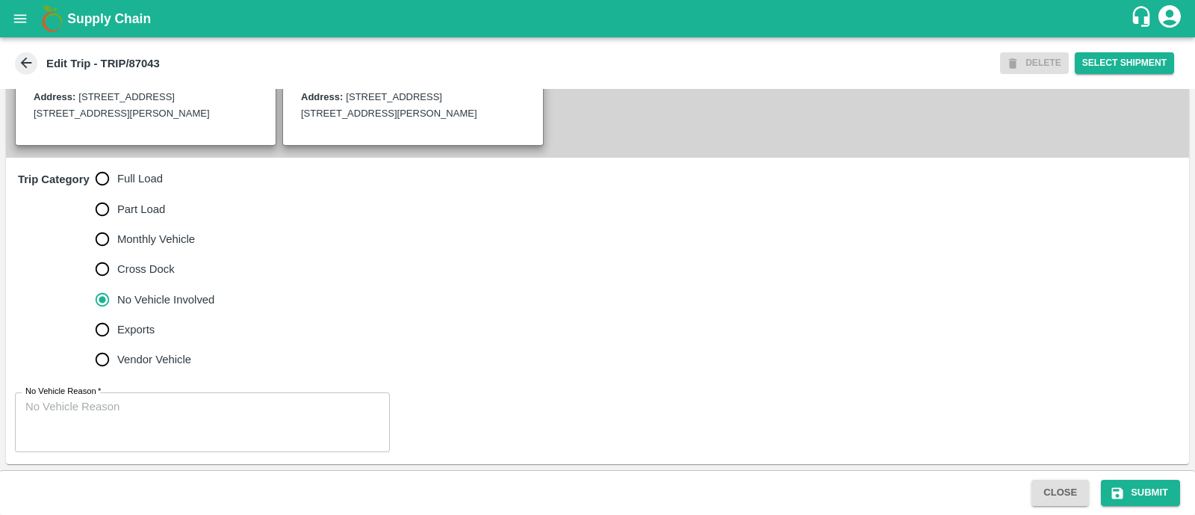
scroll to position [413, 0]
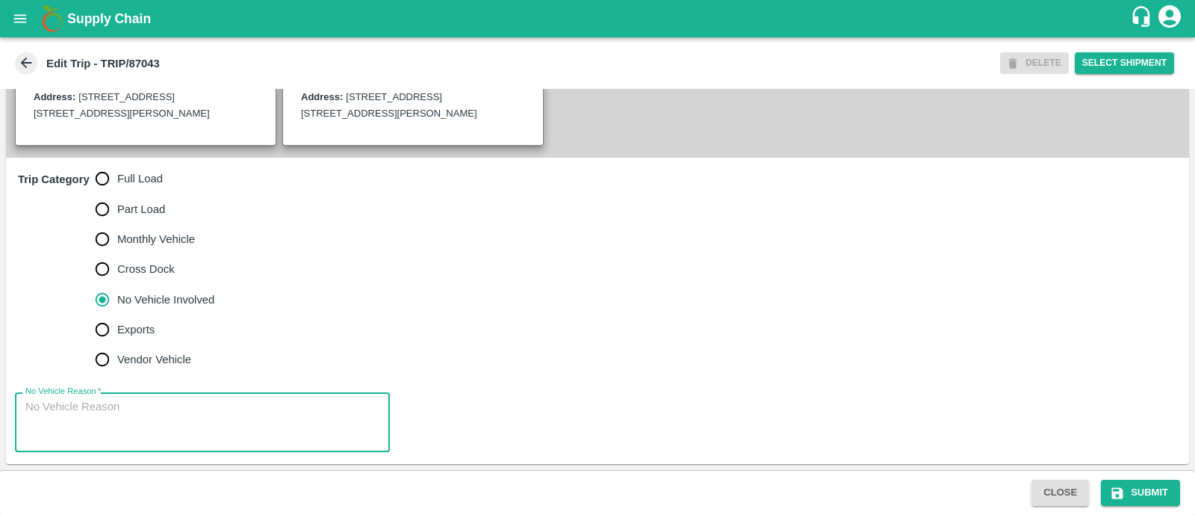
click at [97, 409] on textarea "No Vehicle Reason   *" at bounding box center [202, 422] width 354 height 47
type textarea "Field Dump"
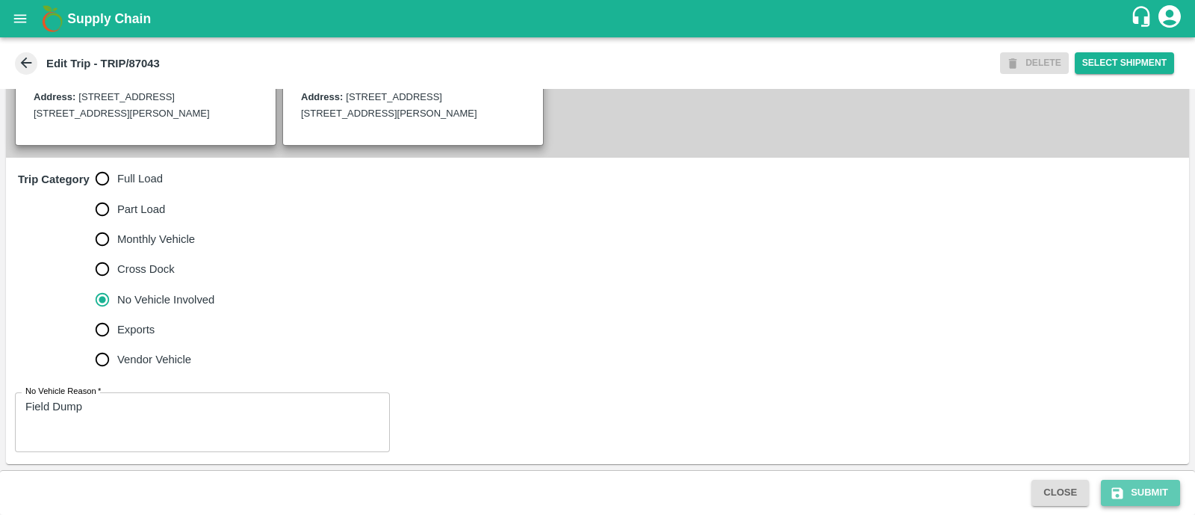
click at [1144, 485] on button "Submit" at bounding box center [1140, 493] width 79 height 26
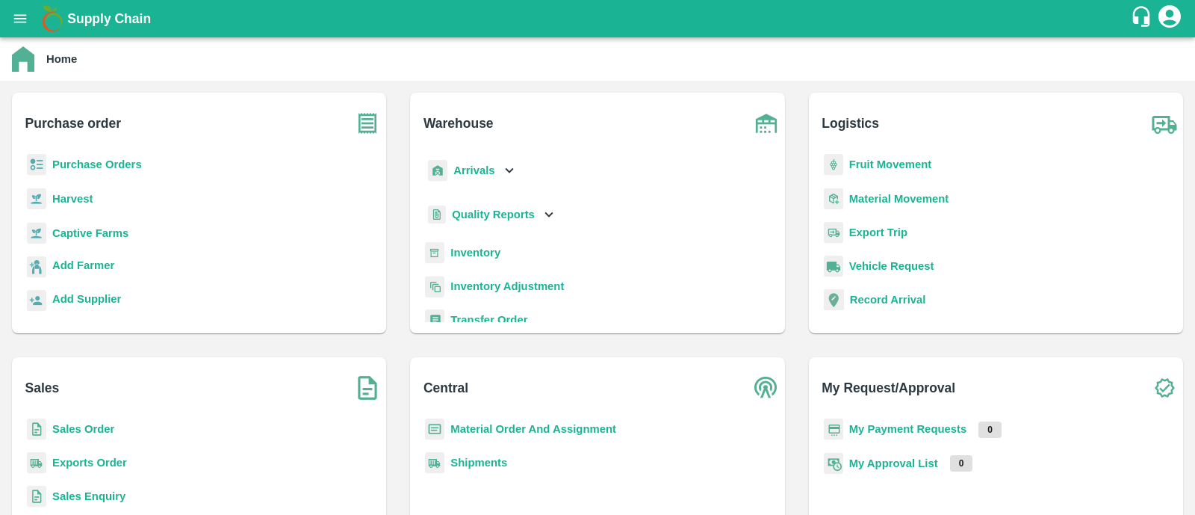
click at [879, 167] on b "Fruit Movement" at bounding box center [890, 164] width 83 height 12
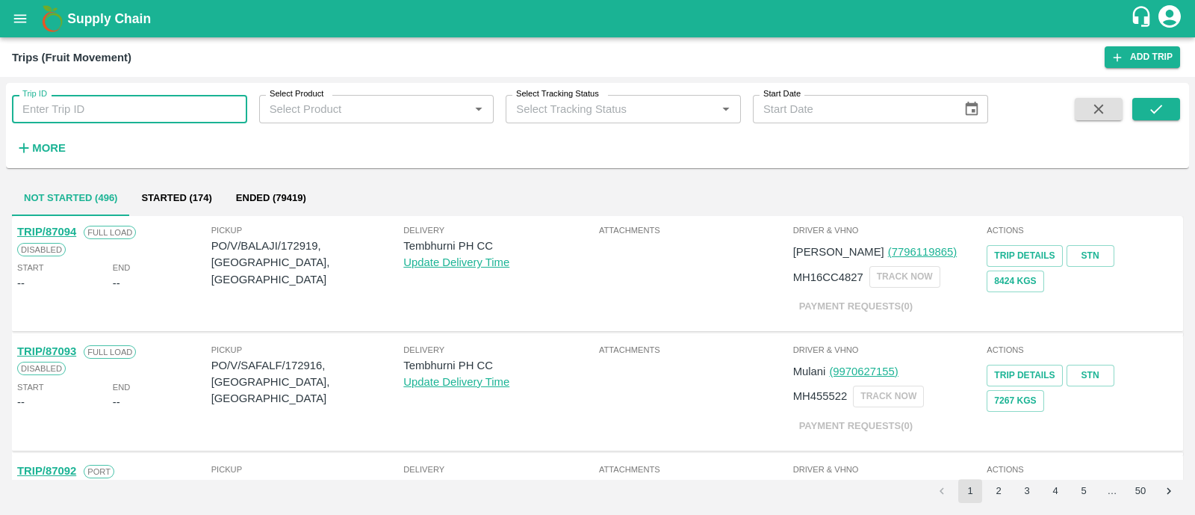
click at [218, 110] on input "Trip ID" at bounding box center [129, 109] width 235 height 28
paste input "87042"
type input "87042"
click at [1148, 102] on icon "submit" at bounding box center [1156, 109] width 16 height 16
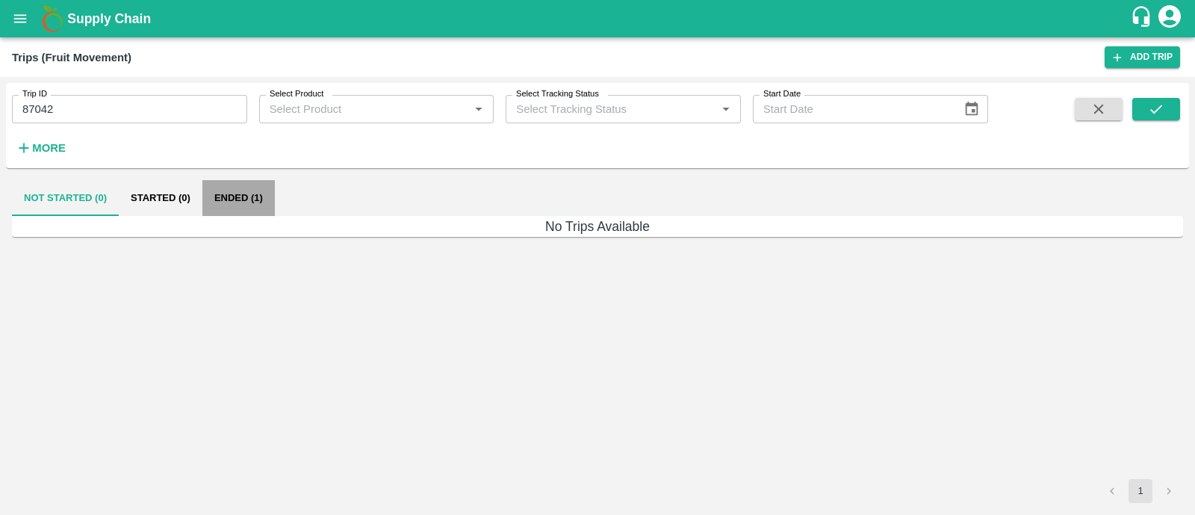
click at [247, 192] on button "Ended (1)" at bounding box center [238, 198] width 72 height 36
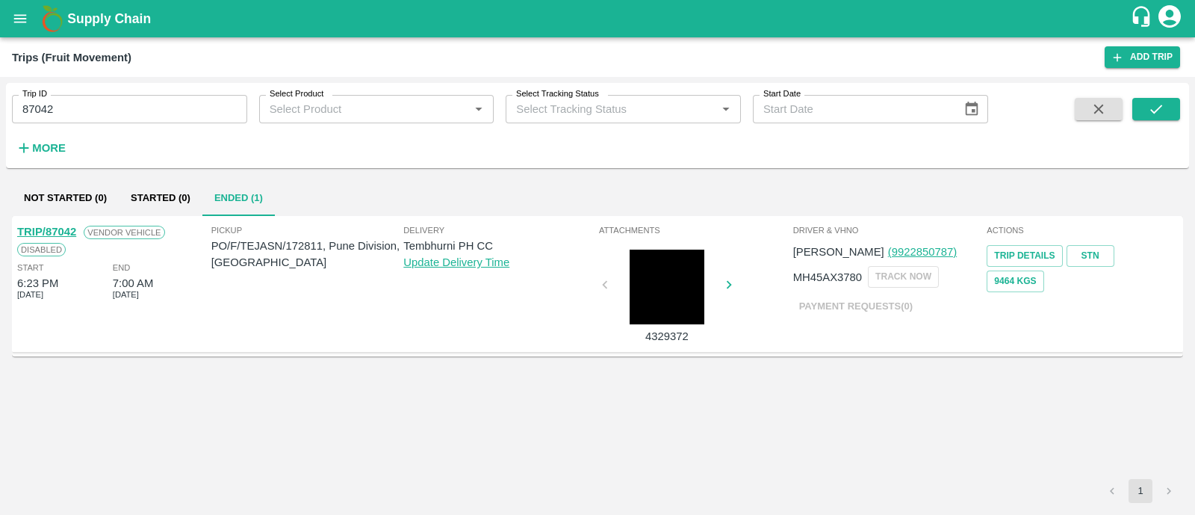
click at [65, 228] on link "TRIP/87042" at bounding box center [46, 232] width 59 height 12
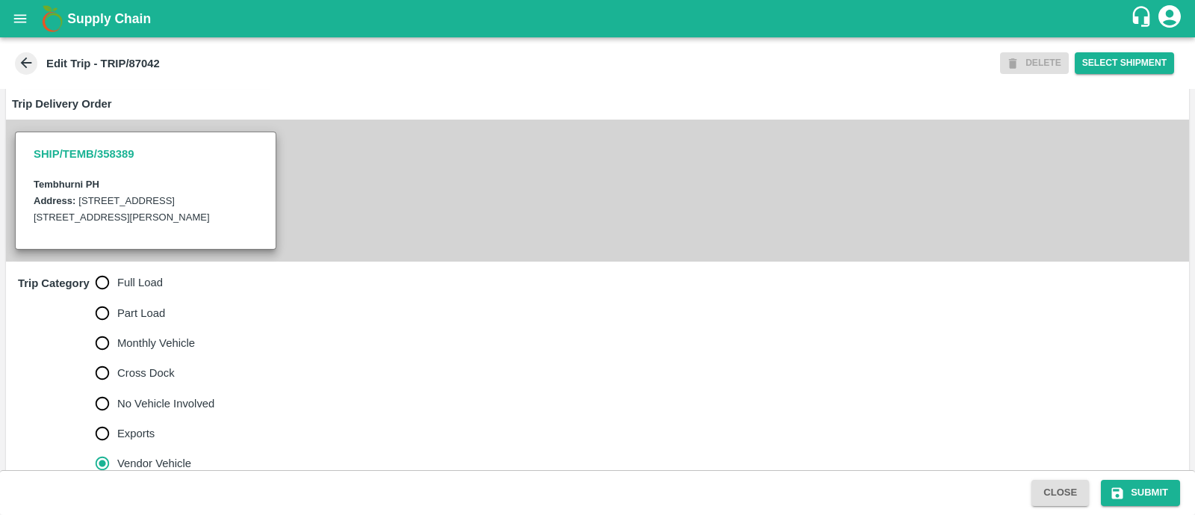
scroll to position [373, 0]
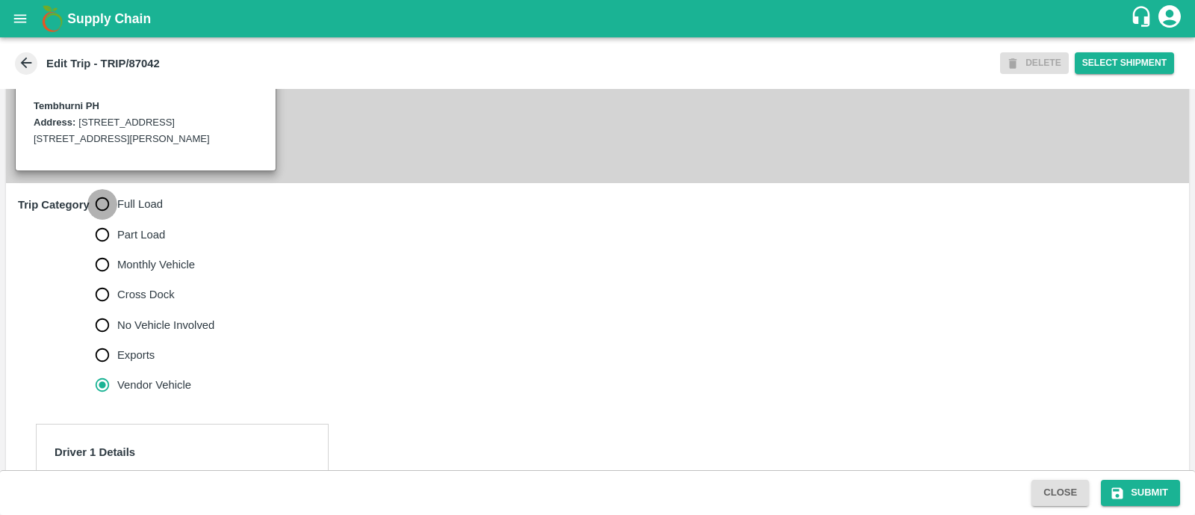
click at [102, 219] on input "Full Load" at bounding box center [102, 204] width 30 height 30
radio input "true"
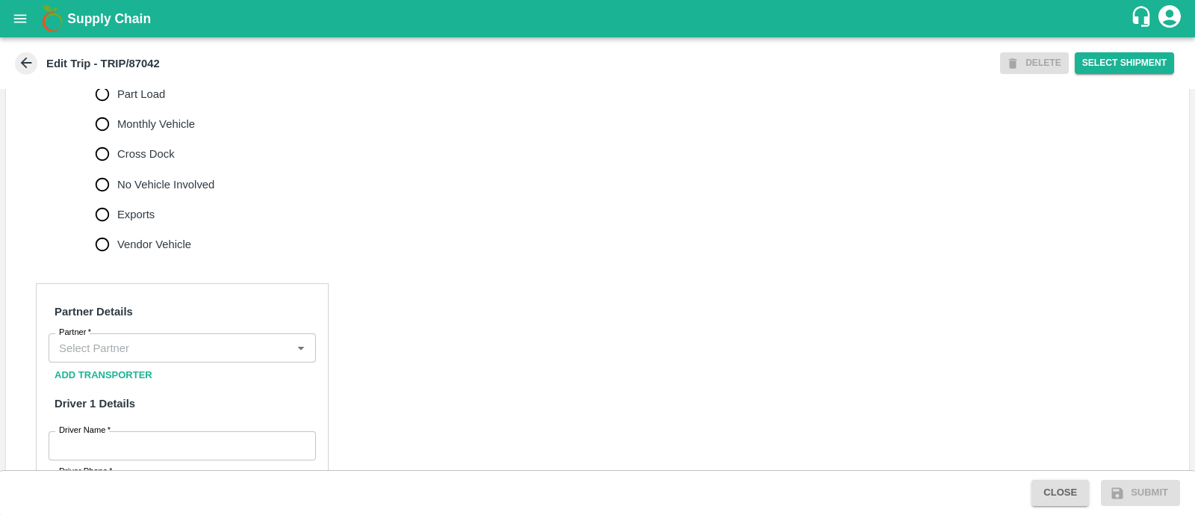
scroll to position [515, 0]
click at [108, 356] on input "Partner   *" at bounding box center [170, 345] width 234 height 19
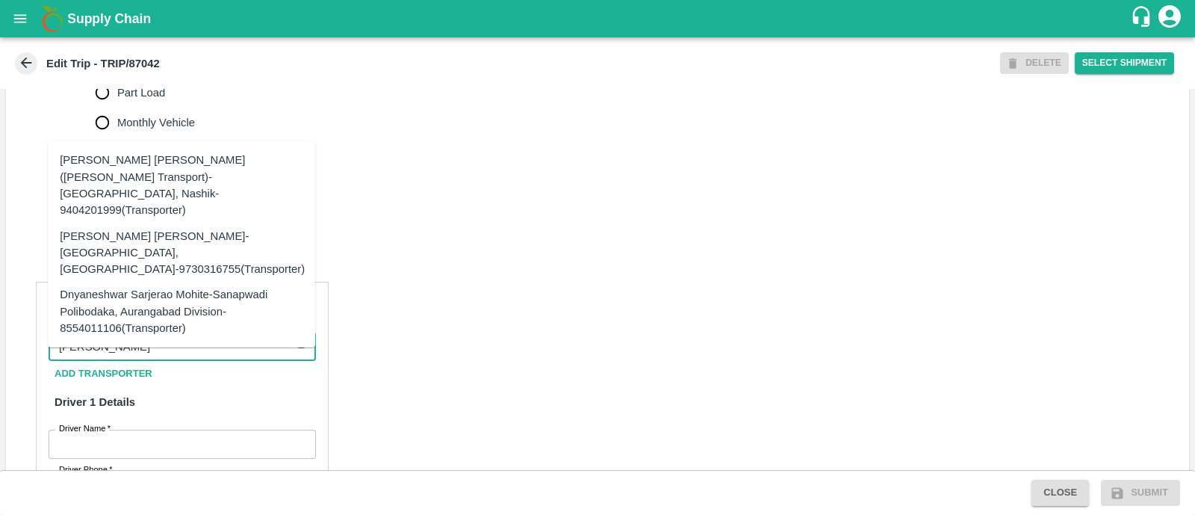
click at [228, 238] on div "[PERSON_NAME] [PERSON_NAME]-[GEOGRAPHIC_DATA], [GEOGRAPHIC_DATA]-9730316755(Tra…" at bounding box center [182, 252] width 245 height 50
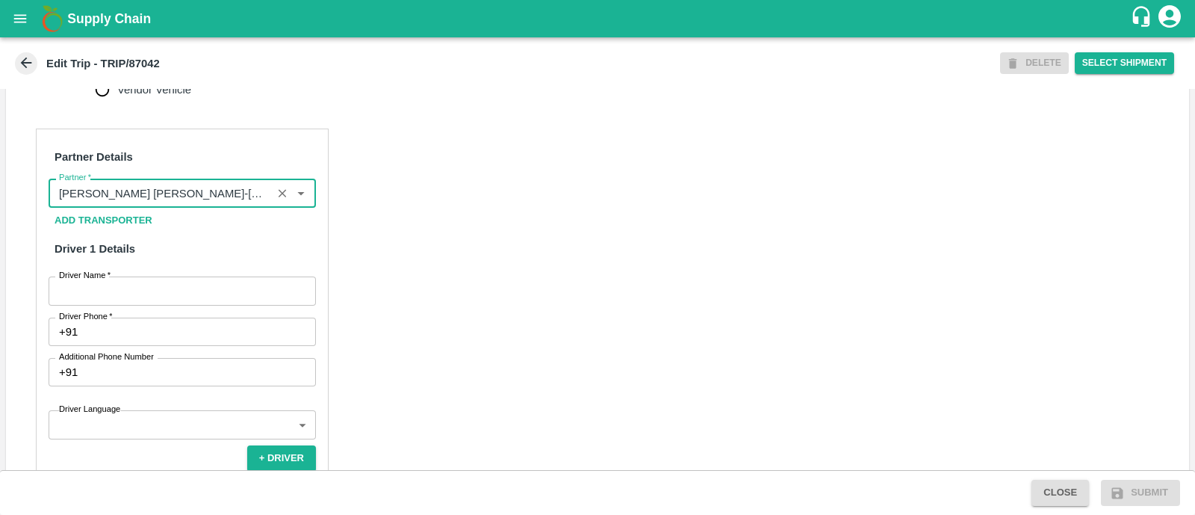
scroll to position [669, 0]
type input "[PERSON_NAME] [PERSON_NAME]-[GEOGRAPHIC_DATA], [GEOGRAPHIC_DATA]-9730316755(Tra…"
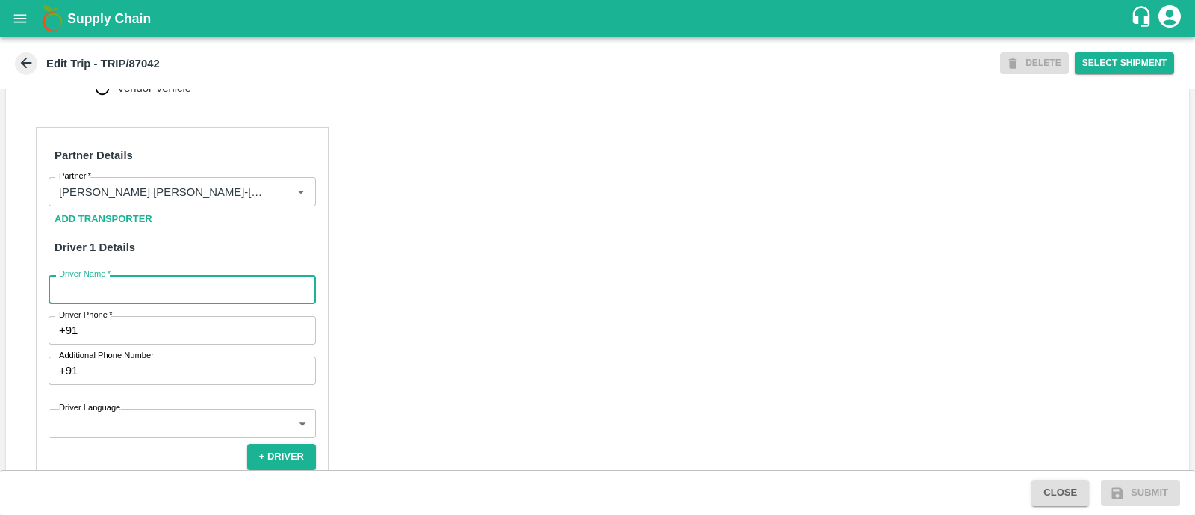
click at [185, 303] on input "Driver Name   *" at bounding box center [182, 289] width 267 height 28
type input "Godse"
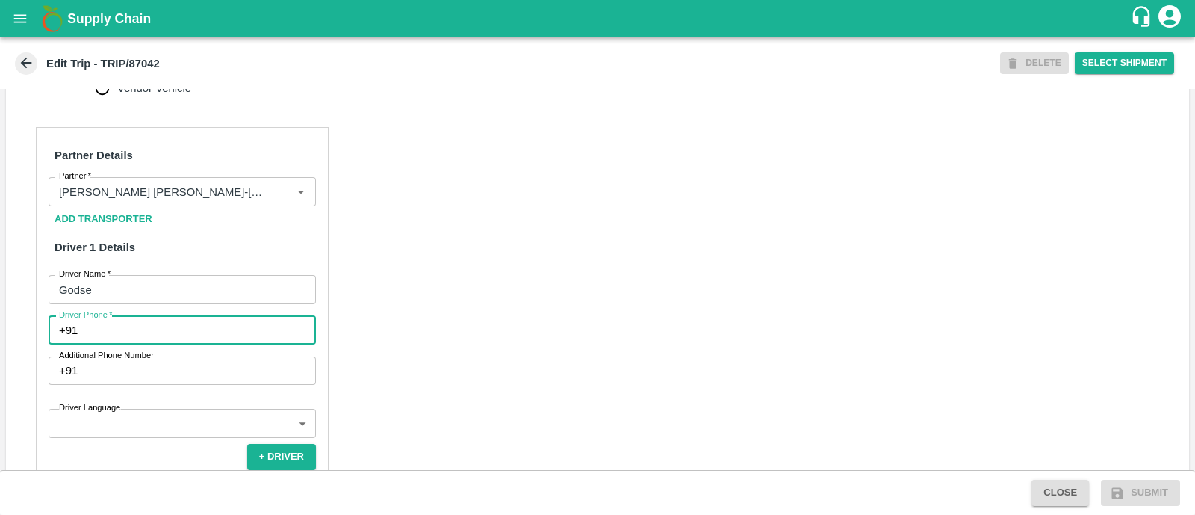
click at [161, 344] on input "Driver Phone   *" at bounding box center [200, 330] width 232 height 28
type input "9975280177"
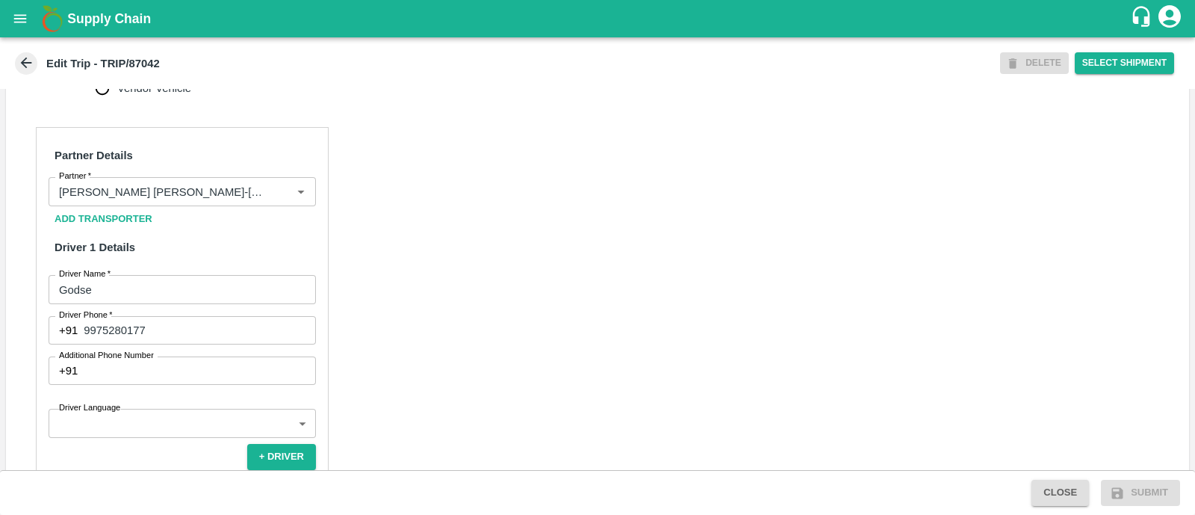
click at [398, 319] on div "Partner Details Partner   * Partner Add Transporter Driver 1 Details Driver Nam…" at bounding box center [597, 475] width 1183 height 733
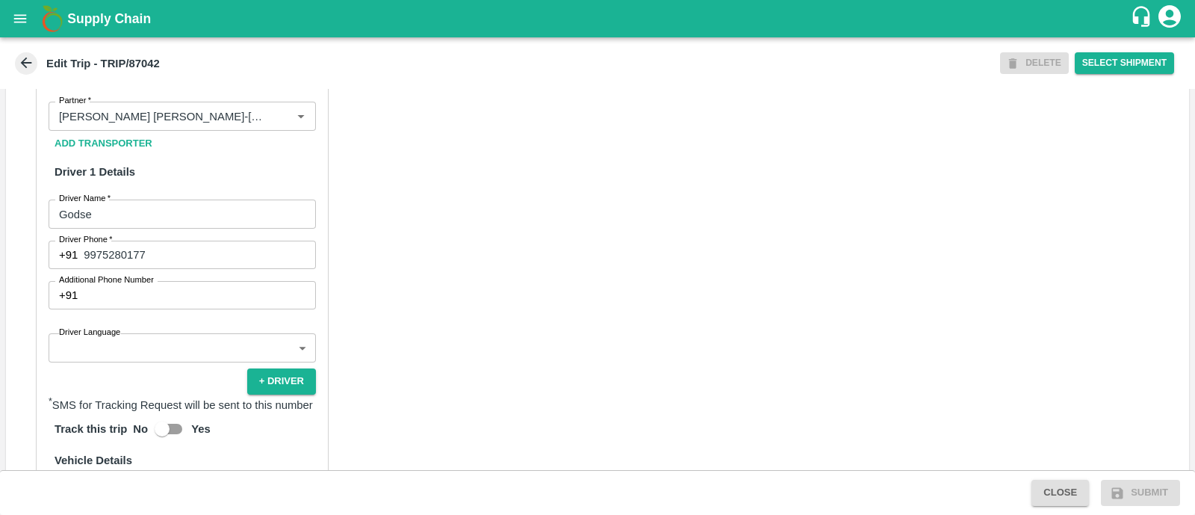
scroll to position [746, 0]
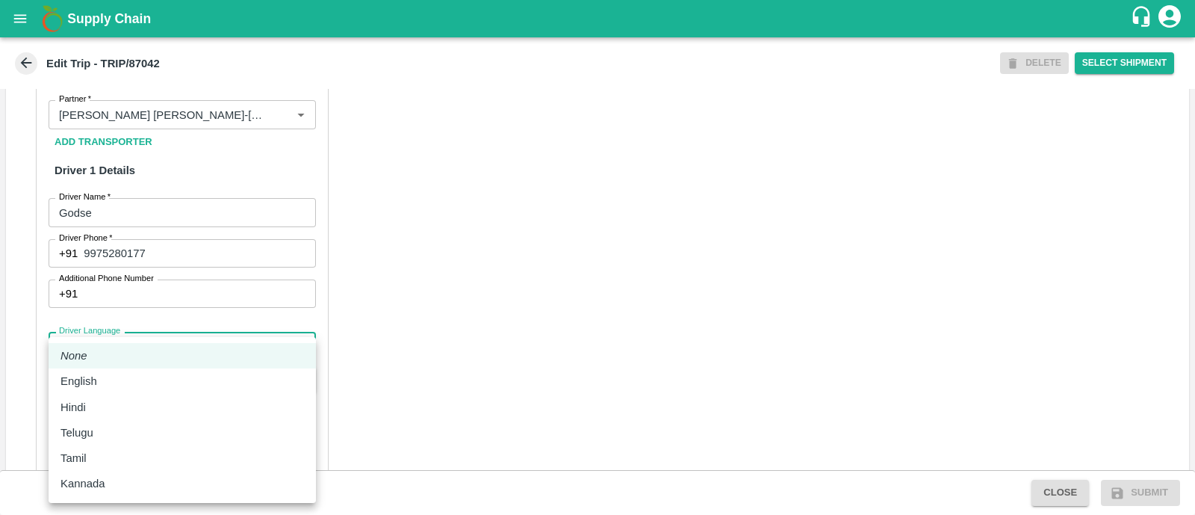
click at [179, 363] on body "Supply Chain Edit Trip - TRIP/87042 DELETE Select Shipment Trip Details Trip Ty…" at bounding box center [597, 257] width 1195 height 515
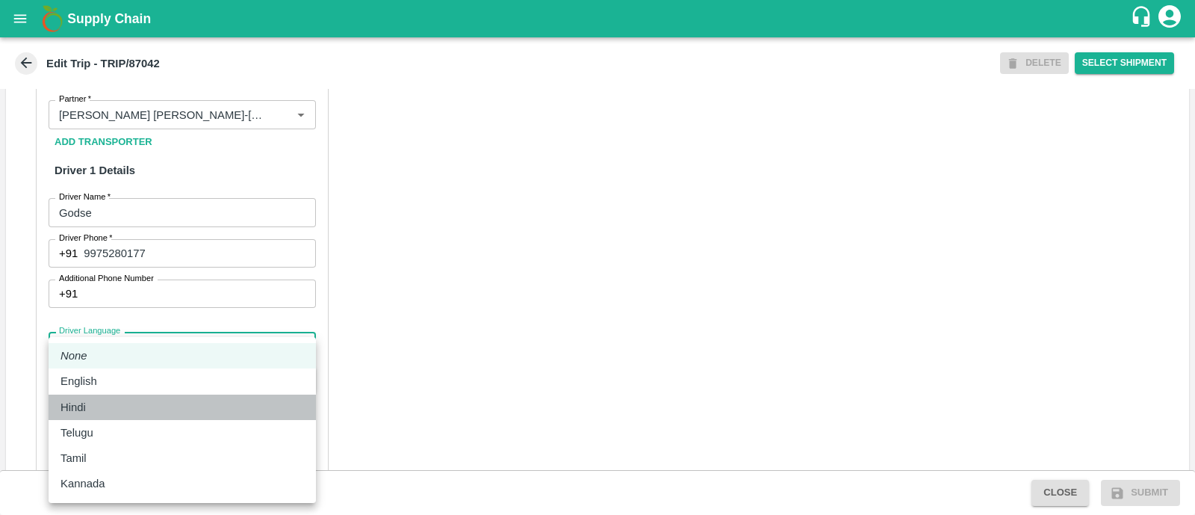
click at [87, 403] on div "Hindi" at bounding box center [77, 407] width 33 height 16
type input "hi"
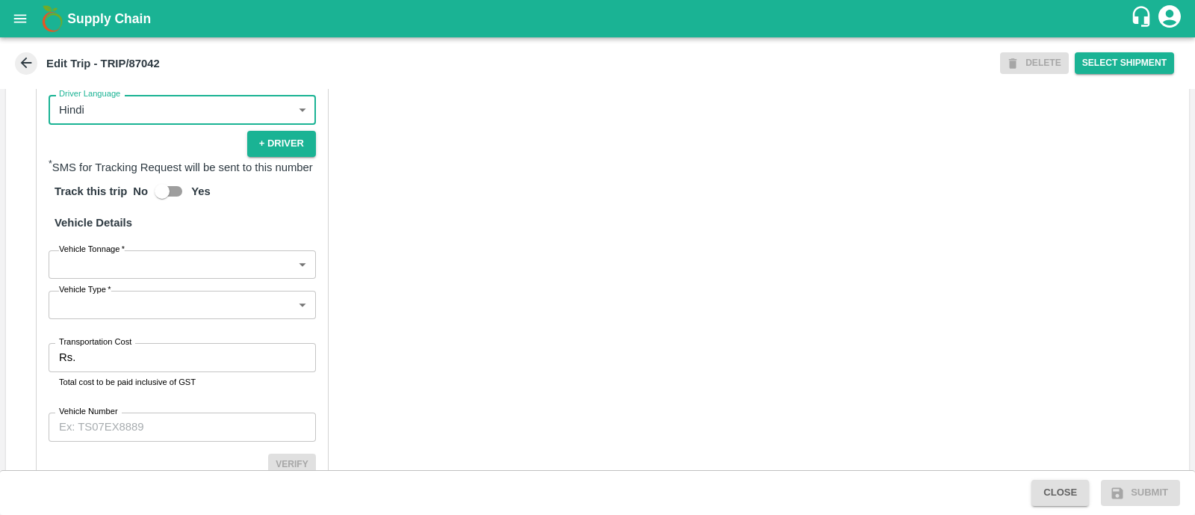
scroll to position [1010, 0]
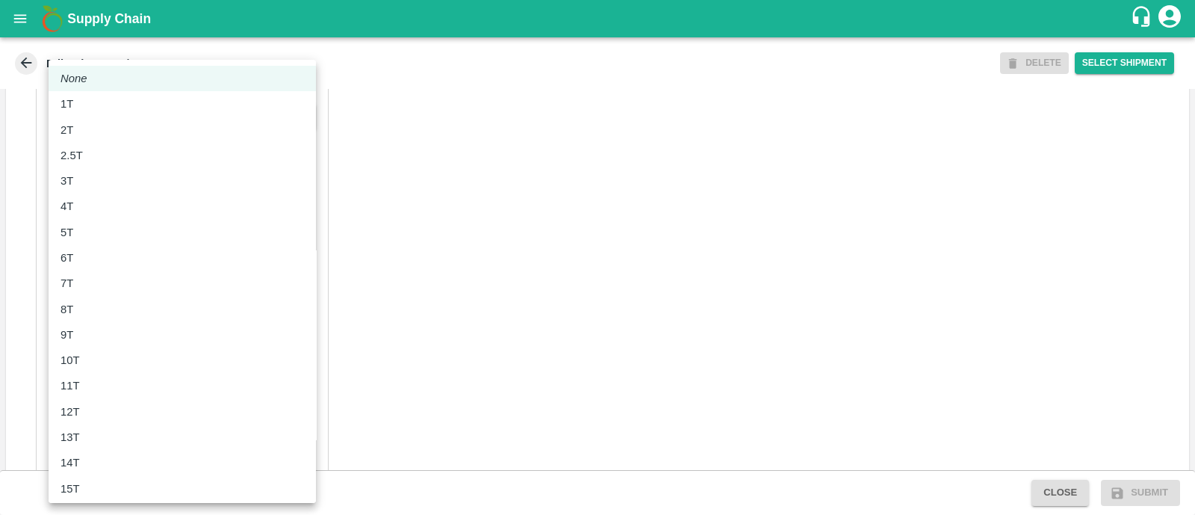
click at [114, 248] on body "Supply Chain Edit Trip - TRIP/87042 DELETE Select Shipment Trip Details Trip Ty…" at bounding box center [597, 257] width 1195 height 515
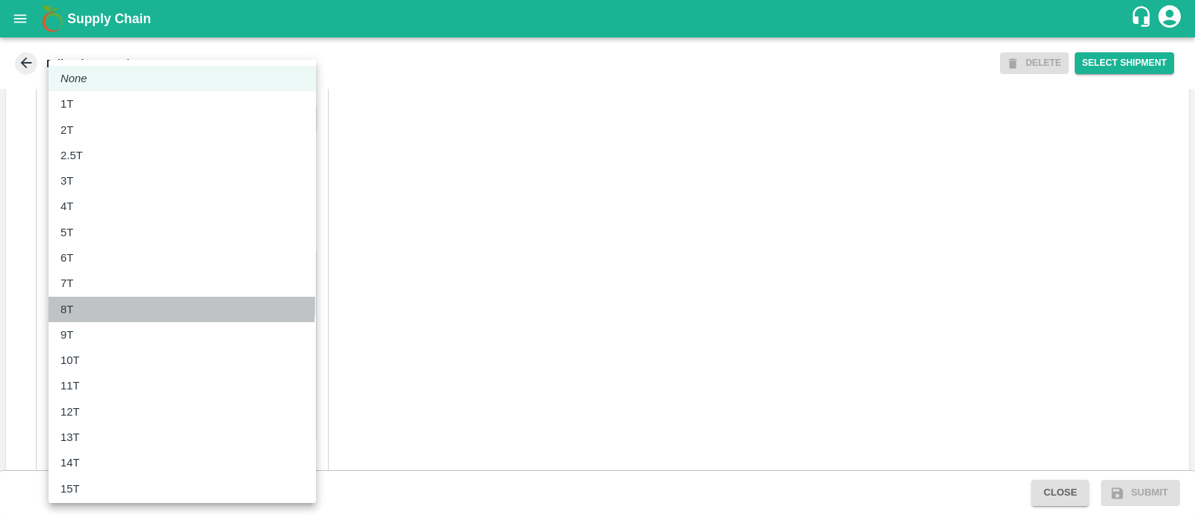
click at [101, 303] on div "8T" at bounding box center [183, 309] width 244 height 16
type input "8000"
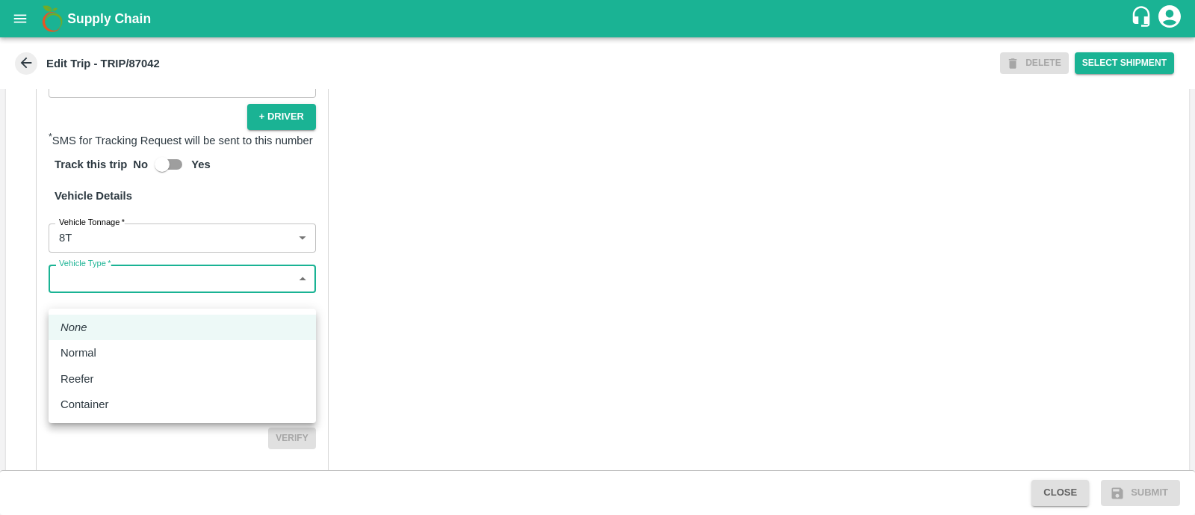
click at [126, 304] on body "Supply Chain Edit Trip - TRIP/87042 DELETE Select Shipment Trip Details Trip Ty…" at bounding box center [597, 257] width 1195 height 515
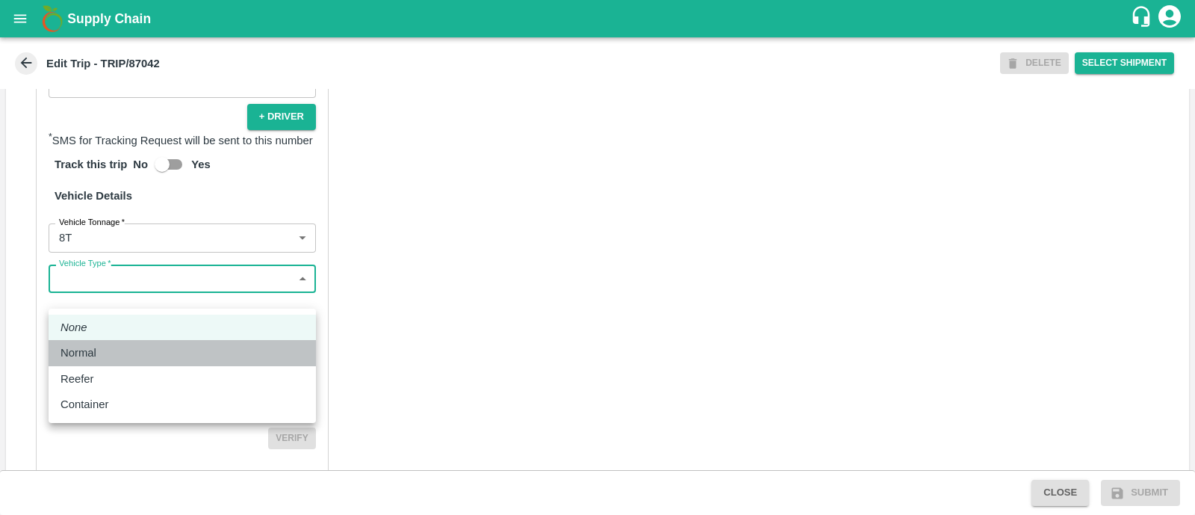
click at [114, 347] on div "Normal" at bounding box center [183, 352] width 244 height 16
type input "Normal"
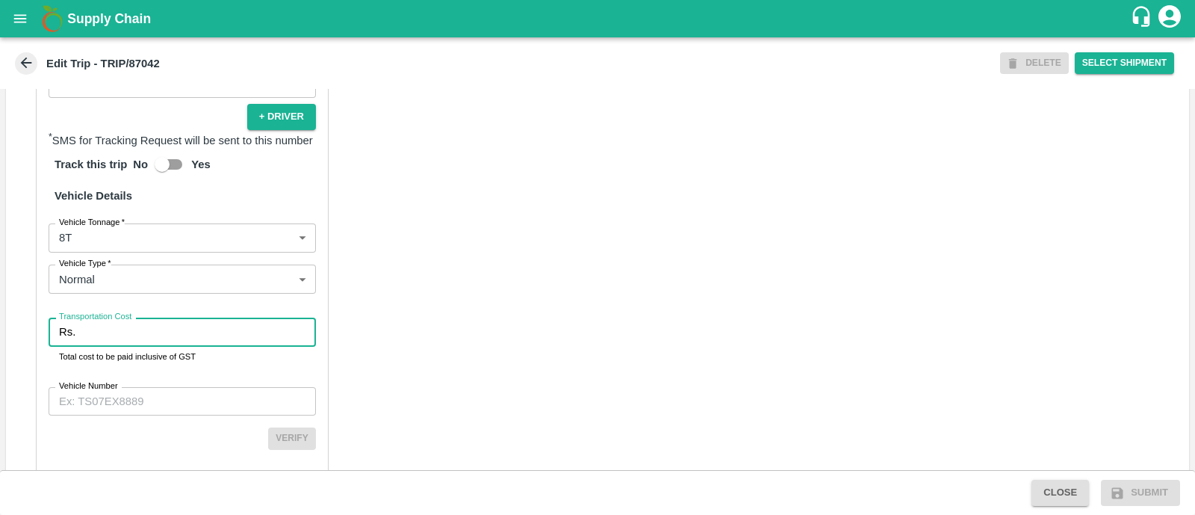
click at [129, 346] on input "Transportation Cost" at bounding box center [198, 332] width 235 height 28
type input "9705"
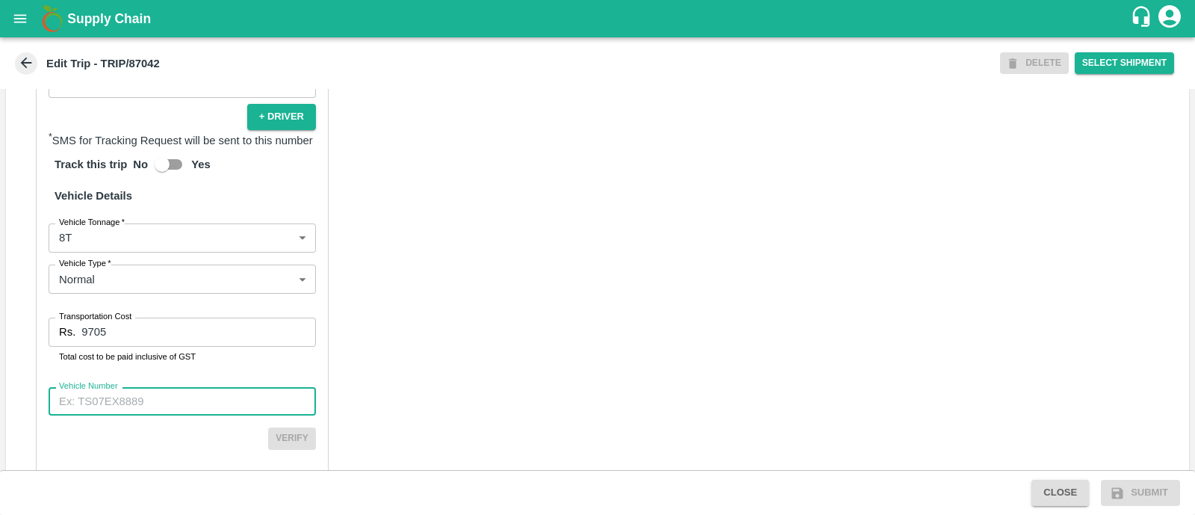
click at [214, 412] on input "Vehicle Number" at bounding box center [182, 401] width 267 height 28
paste input "MH45AX3780"
type input "MH45AX3780"
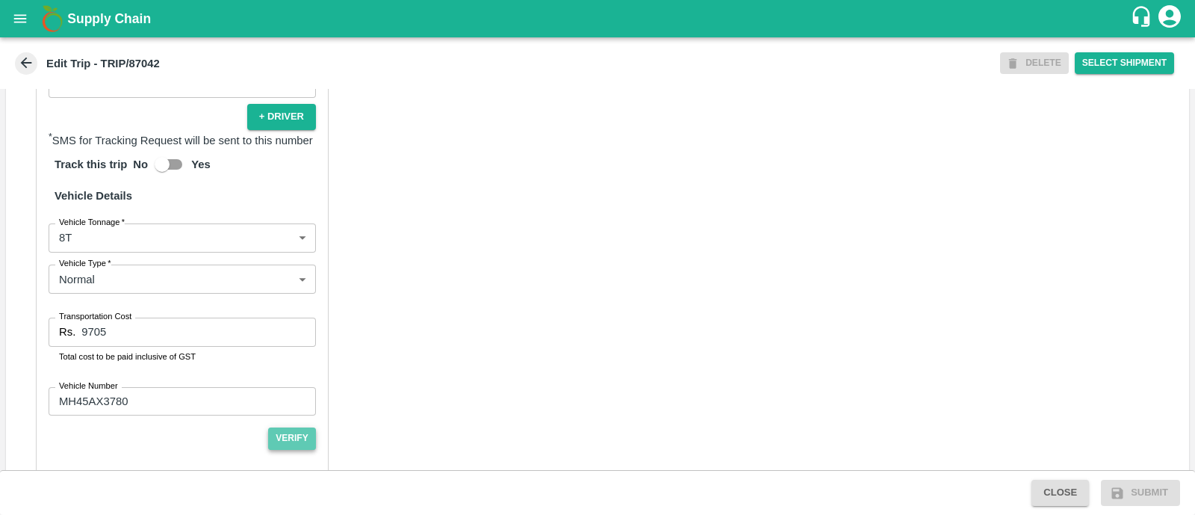
click at [295, 443] on button "Verify" at bounding box center [292, 438] width 48 height 22
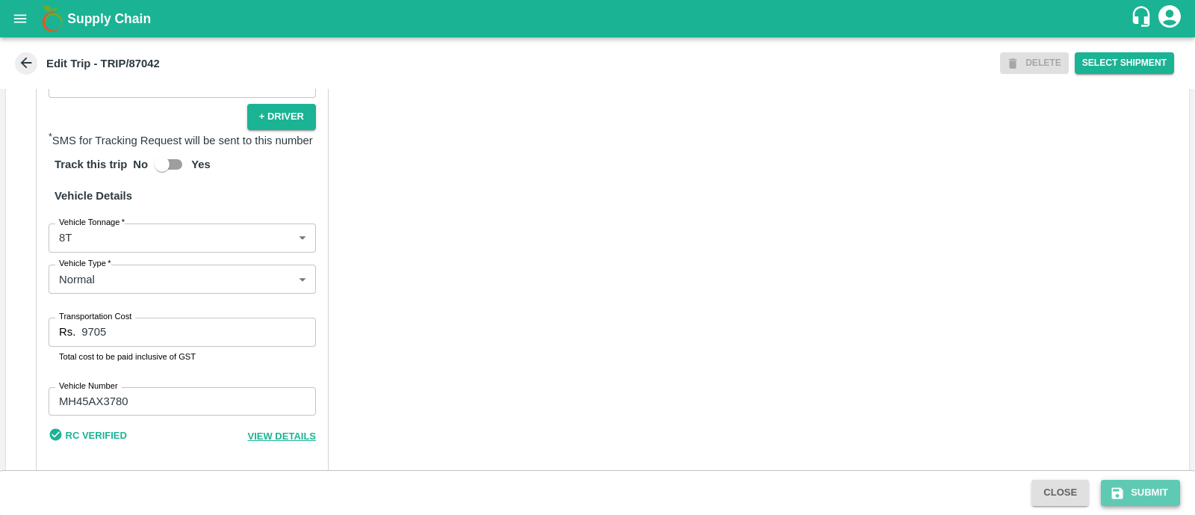
click at [1127, 495] on button "Submit" at bounding box center [1140, 493] width 79 height 26
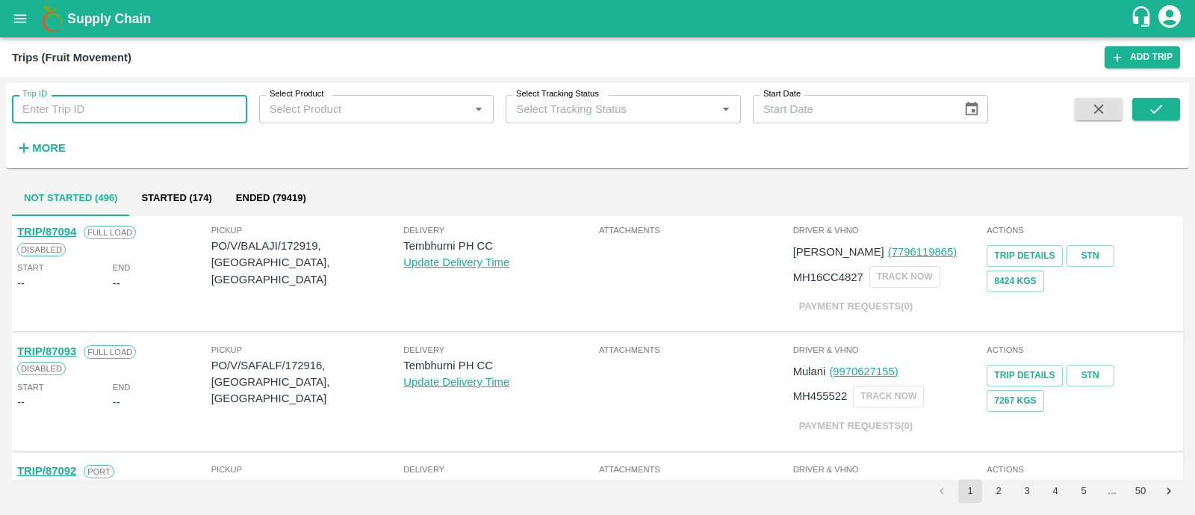
click at [97, 106] on input "Trip ID" at bounding box center [129, 109] width 235 height 28
paste input "7042"
click at [1159, 96] on div "Trip ID 7042 Trip ID Select Product Select Product   * Select Tracking Status S…" at bounding box center [597, 125] width 1183 height 73
click at [18, 114] on input "7042" at bounding box center [129, 109] width 235 height 28
type input "87042"
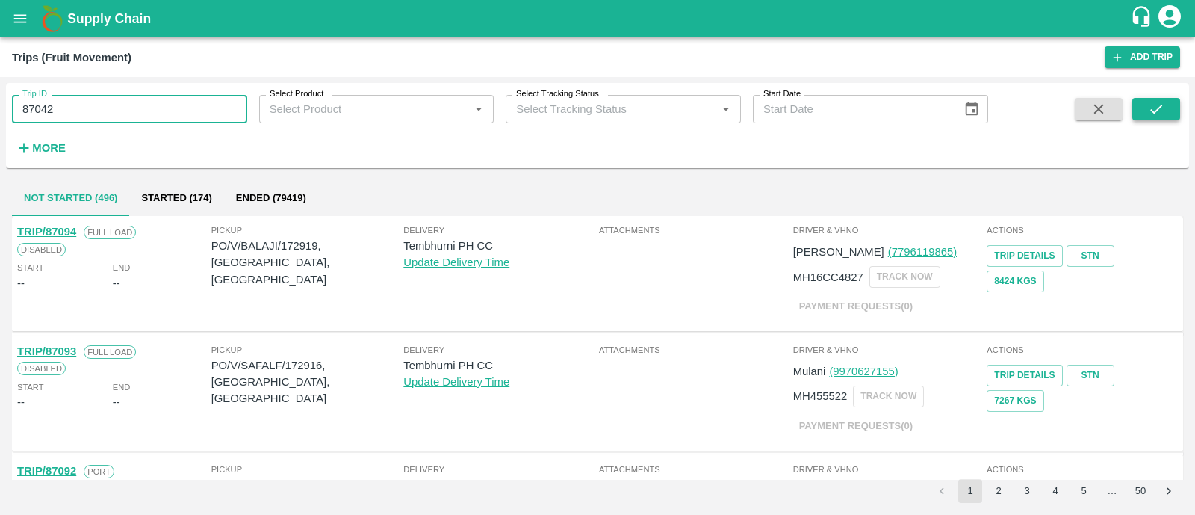
click at [1175, 108] on button "submit" at bounding box center [1157, 109] width 48 height 22
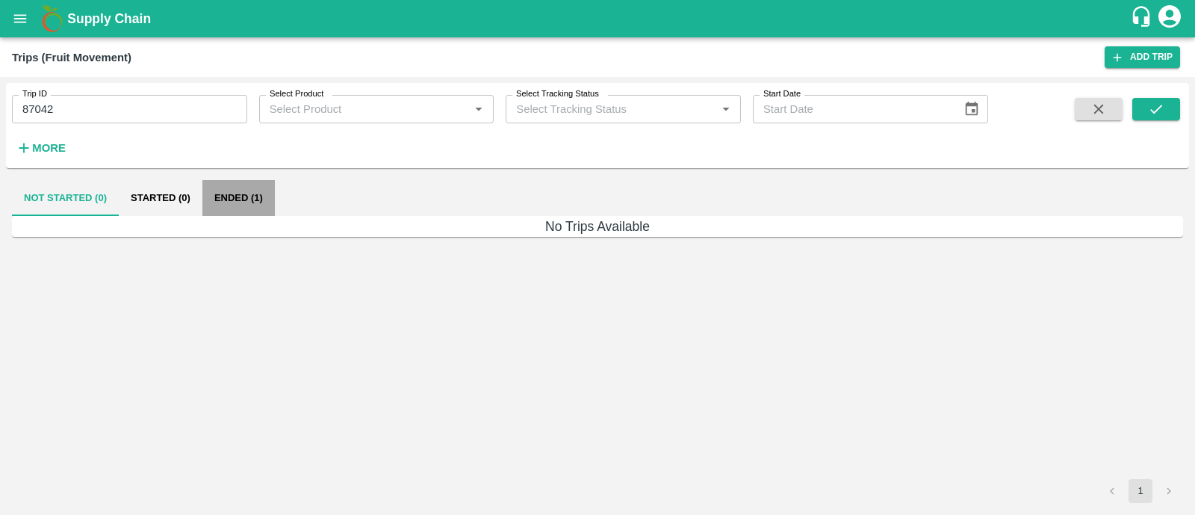
click at [225, 197] on button "Ended (1)" at bounding box center [238, 198] width 72 height 36
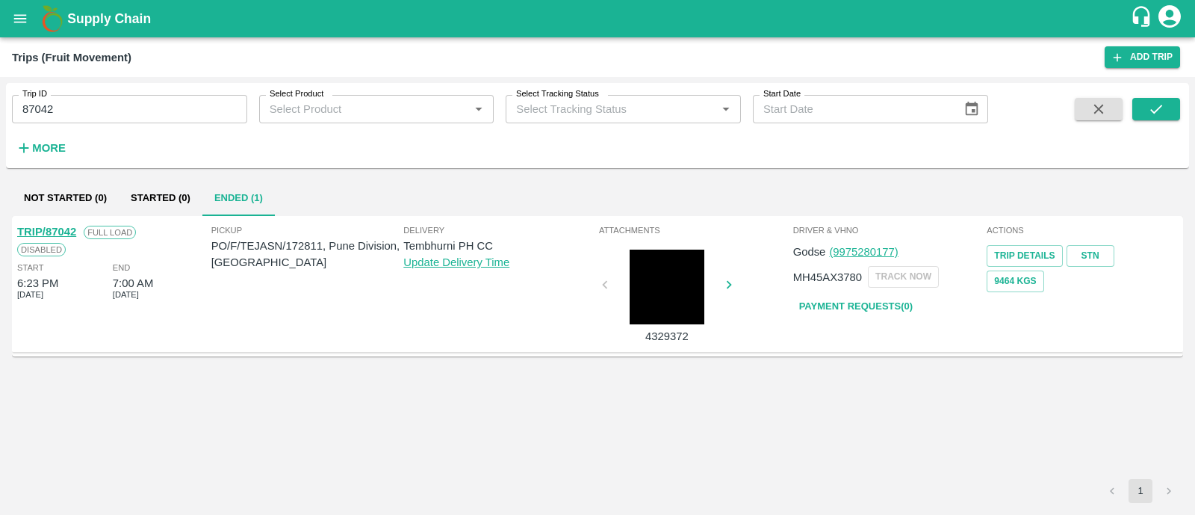
click at [64, 229] on link "TRIP/87042" at bounding box center [46, 232] width 59 height 12
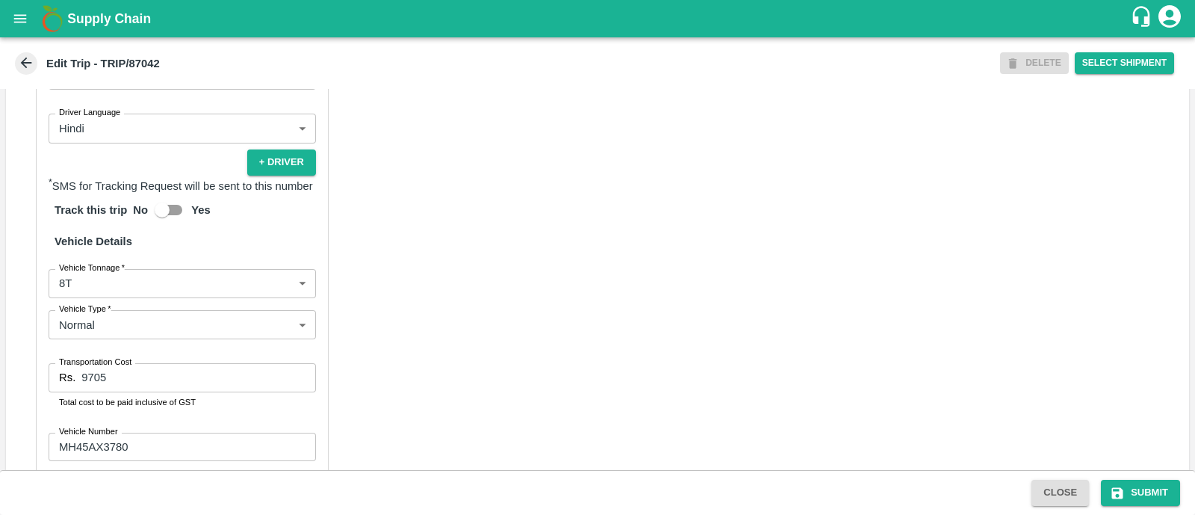
scroll to position [1060, 0]
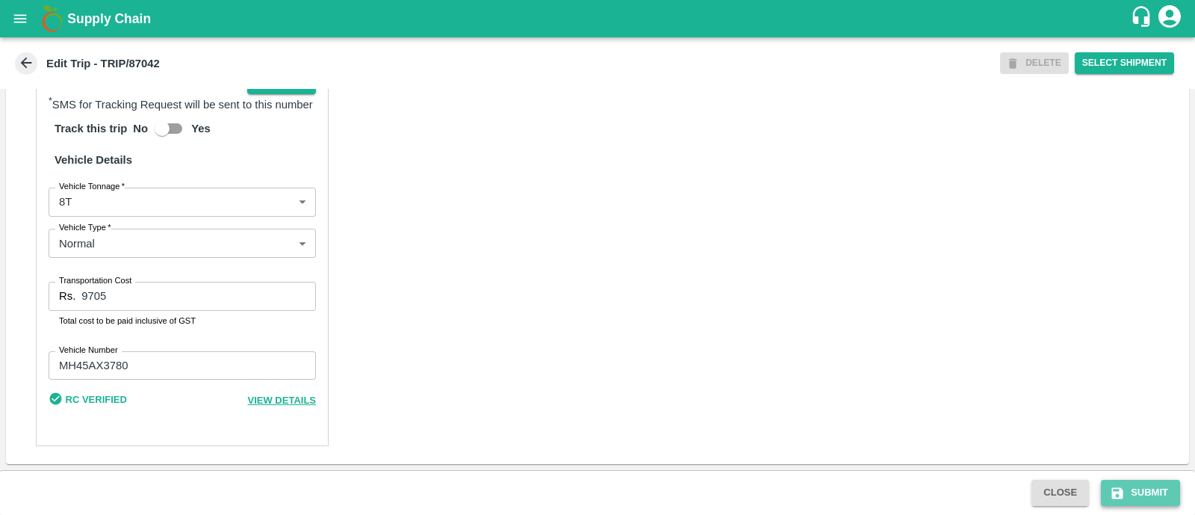
click at [1137, 489] on button "Submit" at bounding box center [1140, 493] width 79 height 26
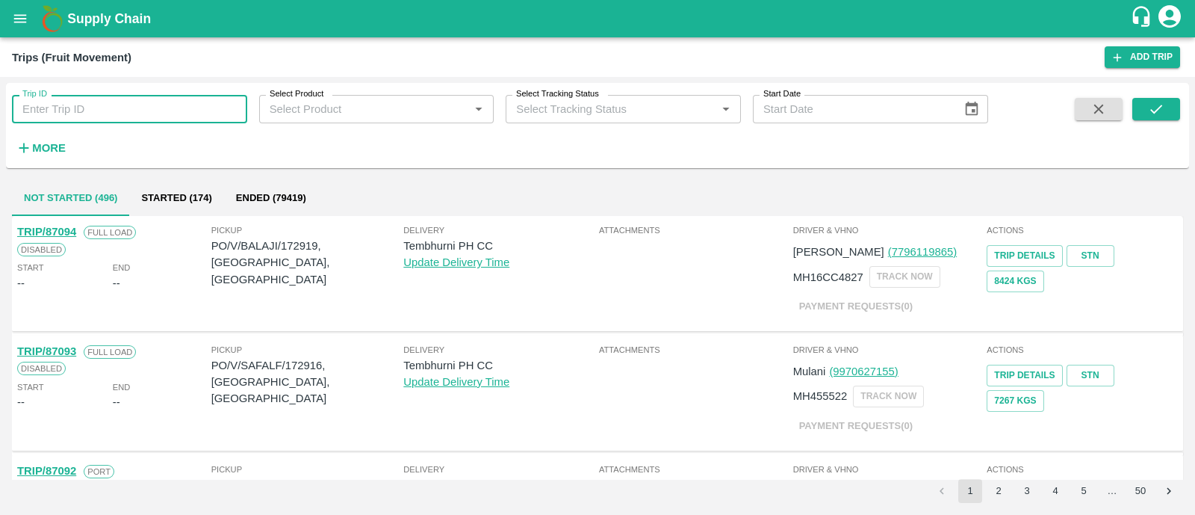
click at [196, 96] on input "Trip ID" at bounding box center [129, 109] width 235 height 28
paste input "86983"
type input "86983"
click at [1150, 103] on icon "submit" at bounding box center [1156, 109] width 16 height 16
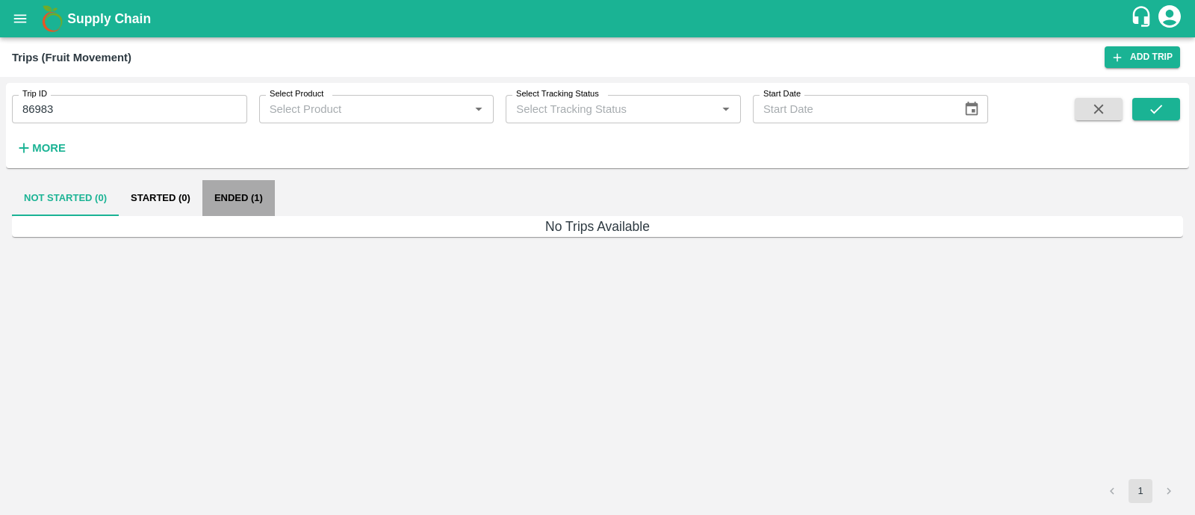
click at [253, 187] on button "Ended (1)" at bounding box center [238, 198] width 72 height 36
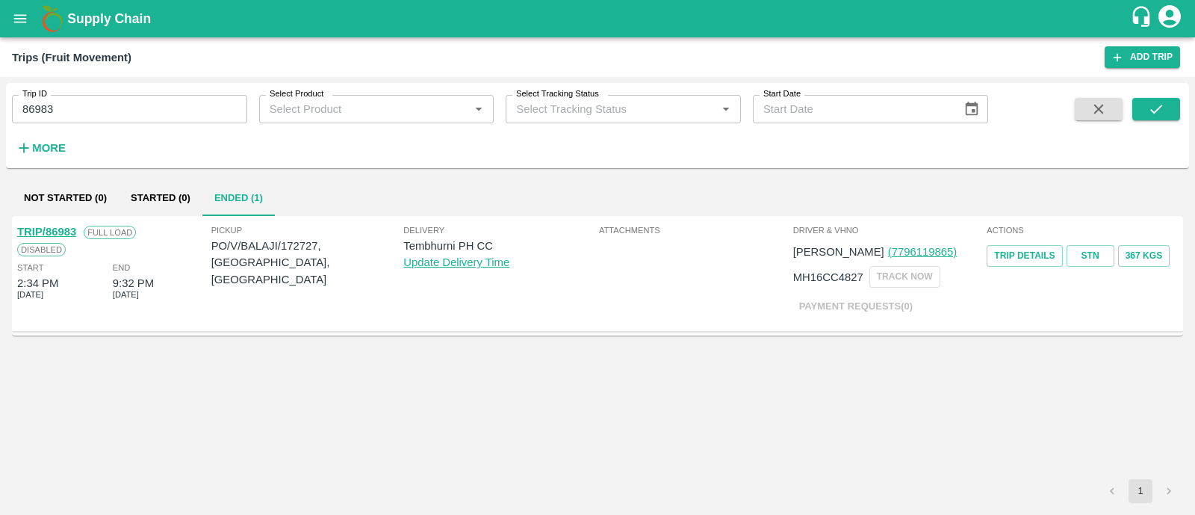
click at [64, 228] on link "TRIP/86983" at bounding box center [46, 232] width 59 height 12
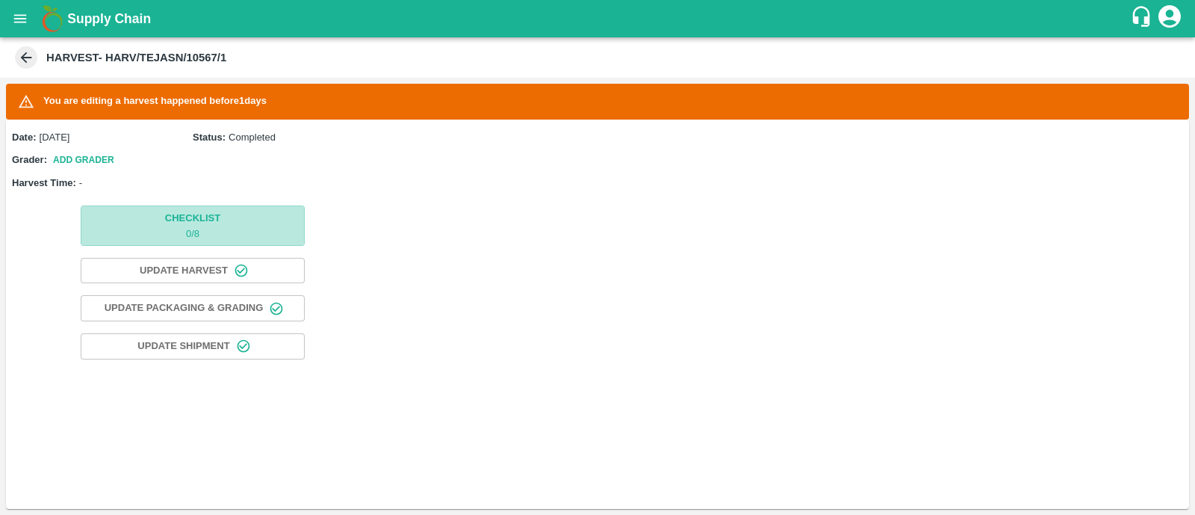
click at [147, 230] on button "Checklist 0 / 8" at bounding box center [193, 225] width 224 height 40
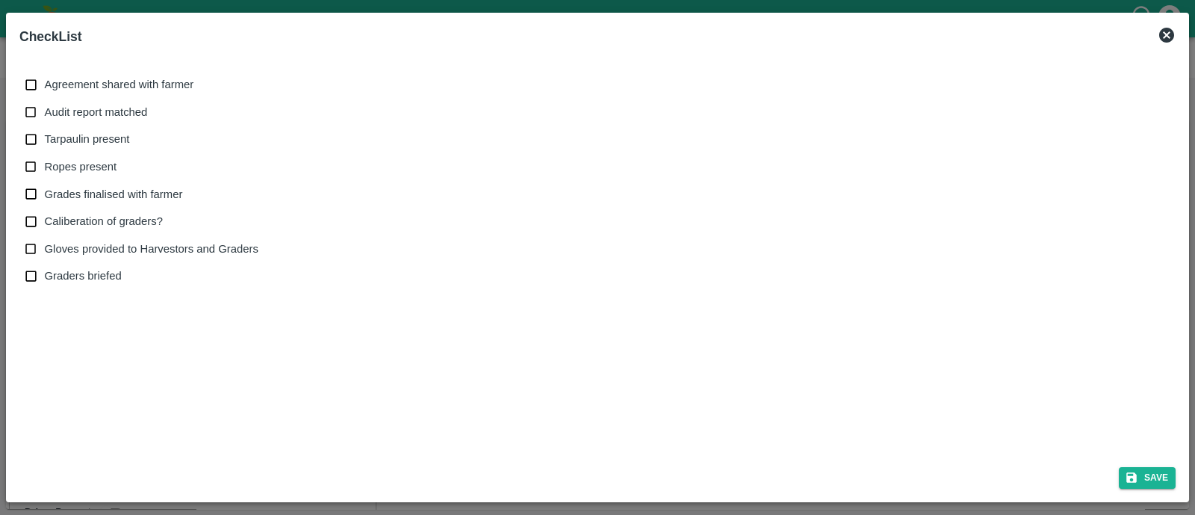
click at [85, 151] on label "Tarpaulin present" at bounding box center [137, 140] width 241 height 28
click at [45, 151] on input "Tarpaulin present" at bounding box center [31, 140] width 28 height 28
checkbox input "true"
click at [46, 107] on span "Audit report matched" at bounding box center [96, 112] width 103 height 16
click at [45, 107] on input "Audit report matched" at bounding box center [31, 113] width 28 height 28
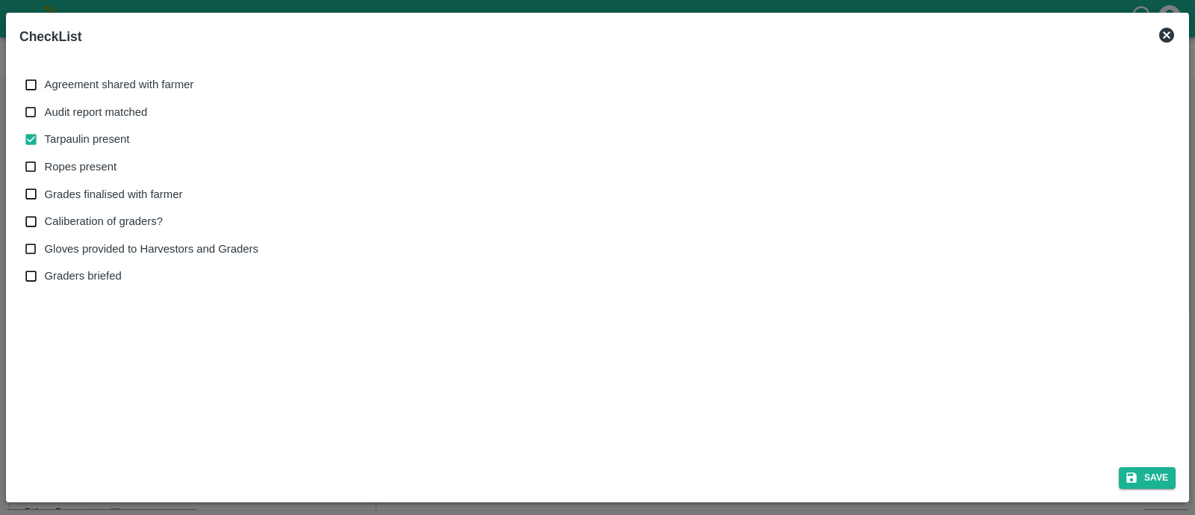
checkbox input "true"
click at [38, 92] on input "Agreement shared with farmer" at bounding box center [31, 85] width 28 height 28
checkbox input "true"
click at [30, 161] on input "Ropes present" at bounding box center [31, 167] width 28 height 28
checkbox input "true"
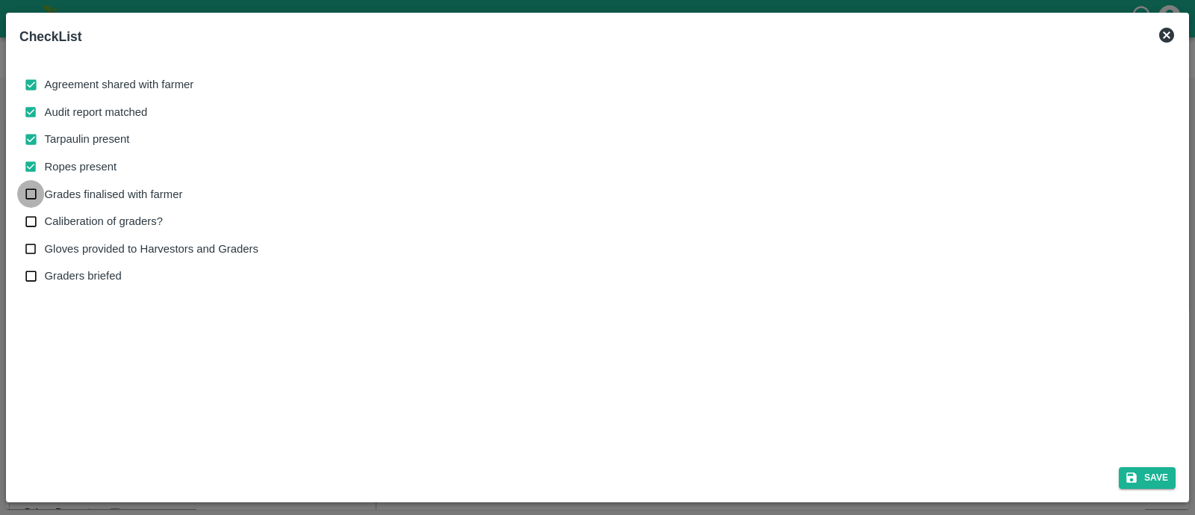
click at [32, 193] on input "Grades finalised with farmer" at bounding box center [31, 194] width 28 height 28
checkbox input "true"
click at [1151, 472] on button "Save" at bounding box center [1147, 478] width 57 height 22
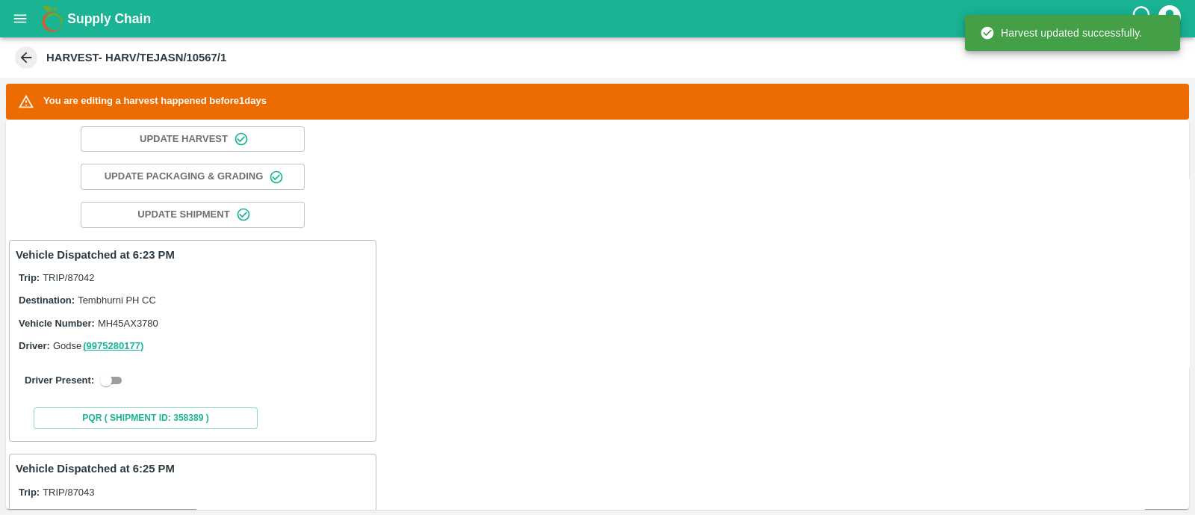
scroll to position [173, 0]
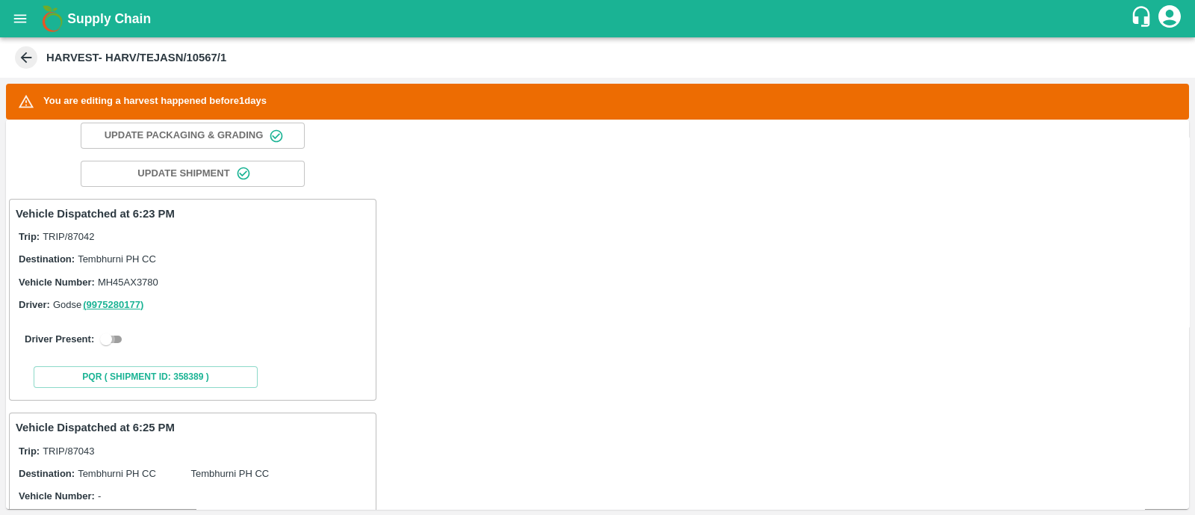
click at [105, 340] on input "checkbox" at bounding box center [106, 339] width 54 height 18
checkbox input "true"
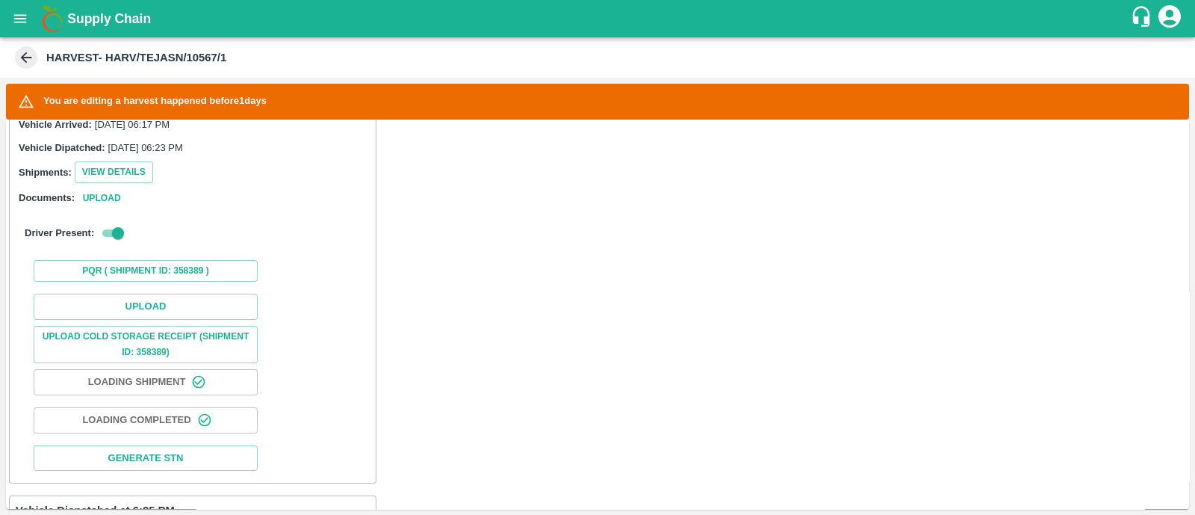
scroll to position [442, 0]
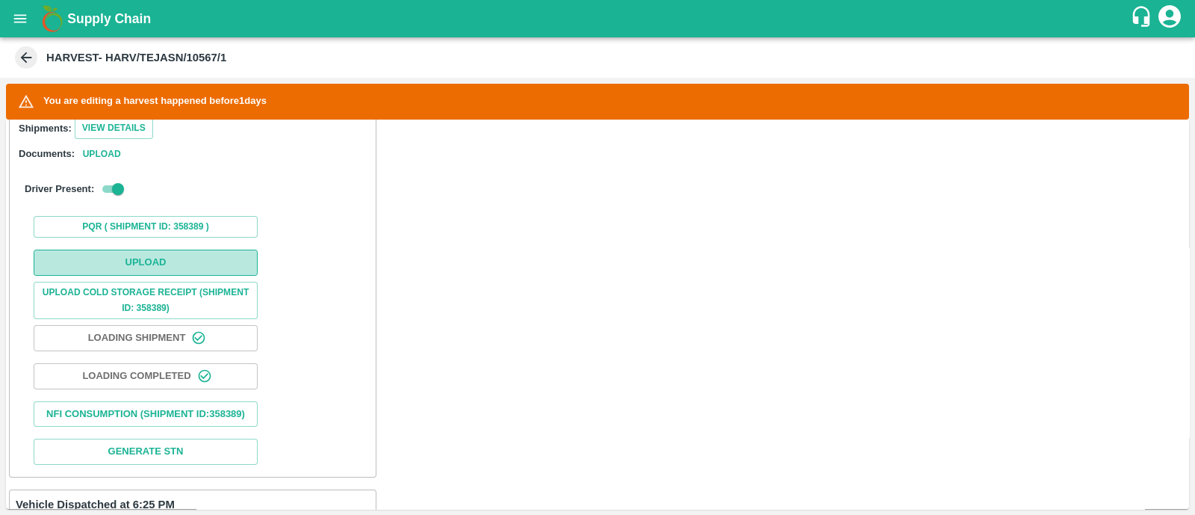
click at [176, 271] on button "Upload" at bounding box center [146, 263] width 224 height 26
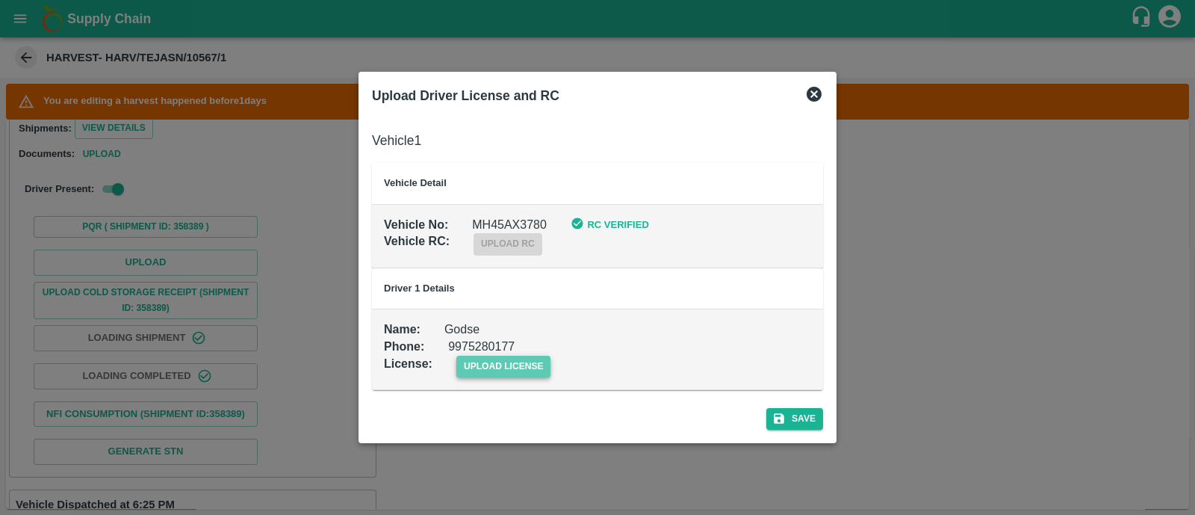
click at [492, 356] on span "upload license" at bounding box center [503, 367] width 95 height 22
click at [0, 0] on input "upload license" at bounding box center [0, 0] width 0 height 0
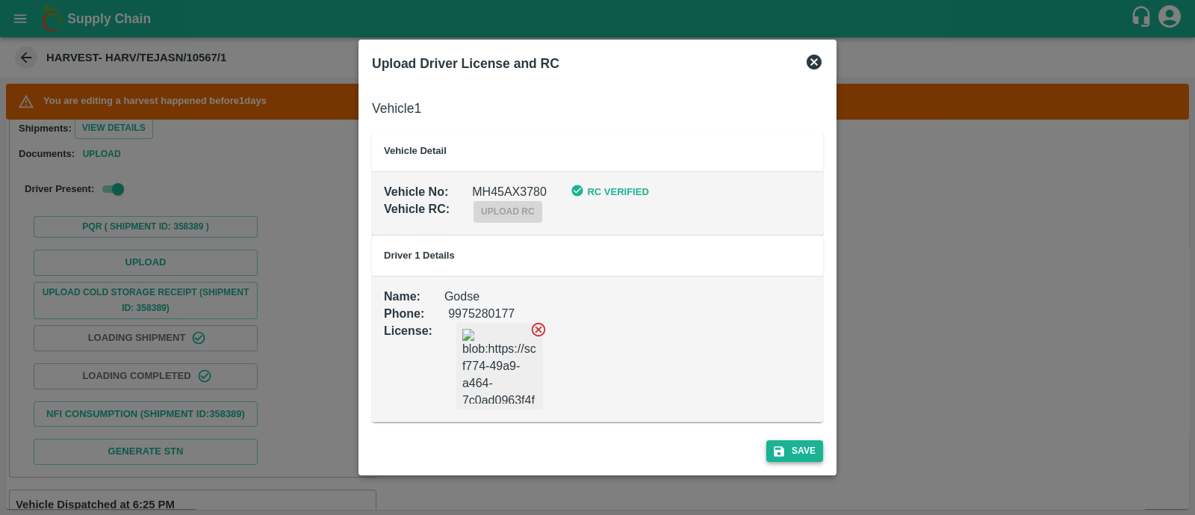
click at [784, 447] on icon "submit" at bounding box center [778, 451] width 13 height 13
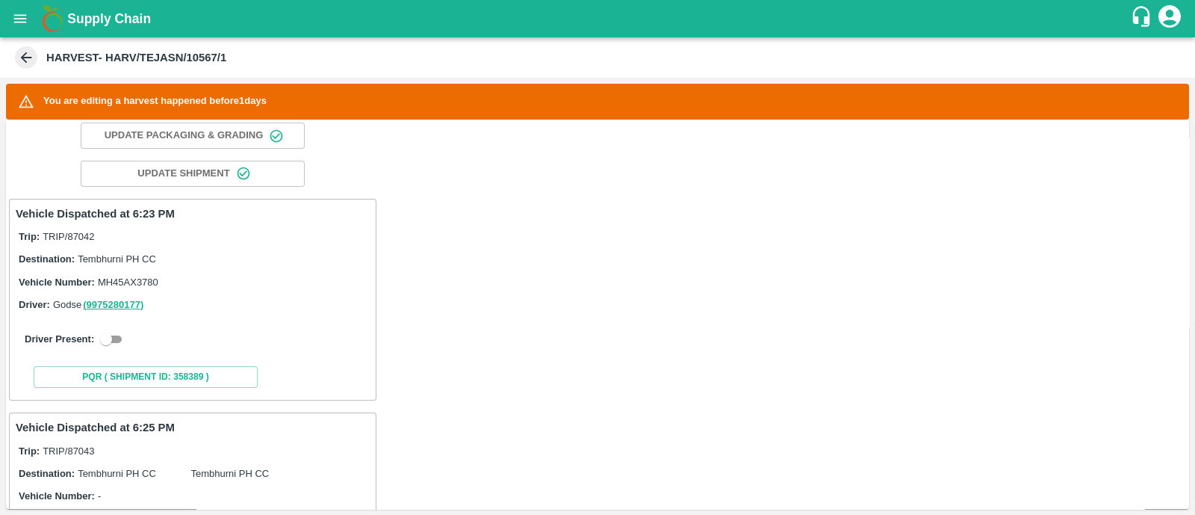
scroll to position [177, 0]
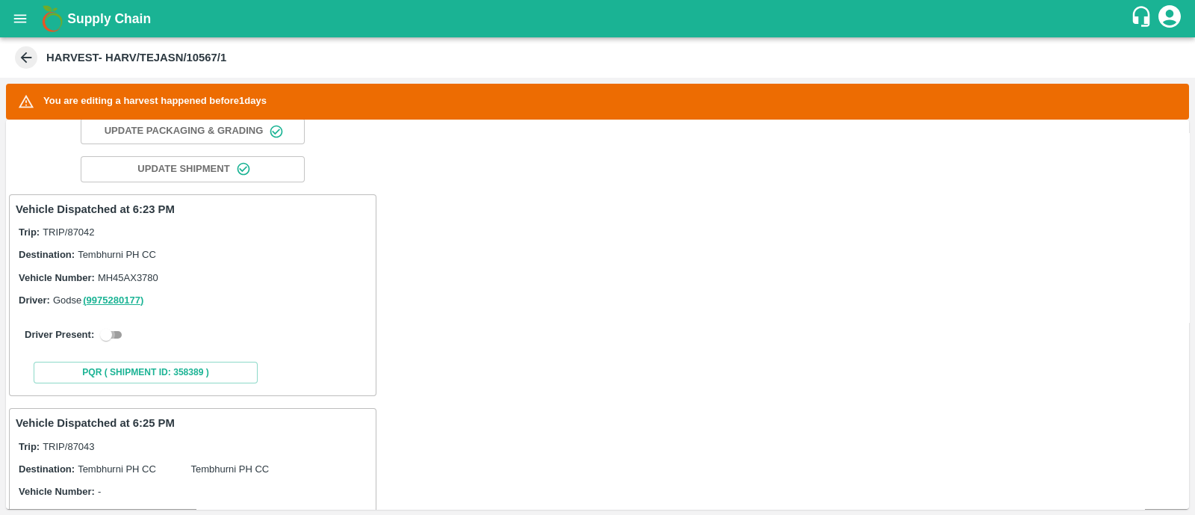
click at [112, 330] on input "checkbox" at bounding box center [106, 335] width 54 height 18
checkbox input "true"
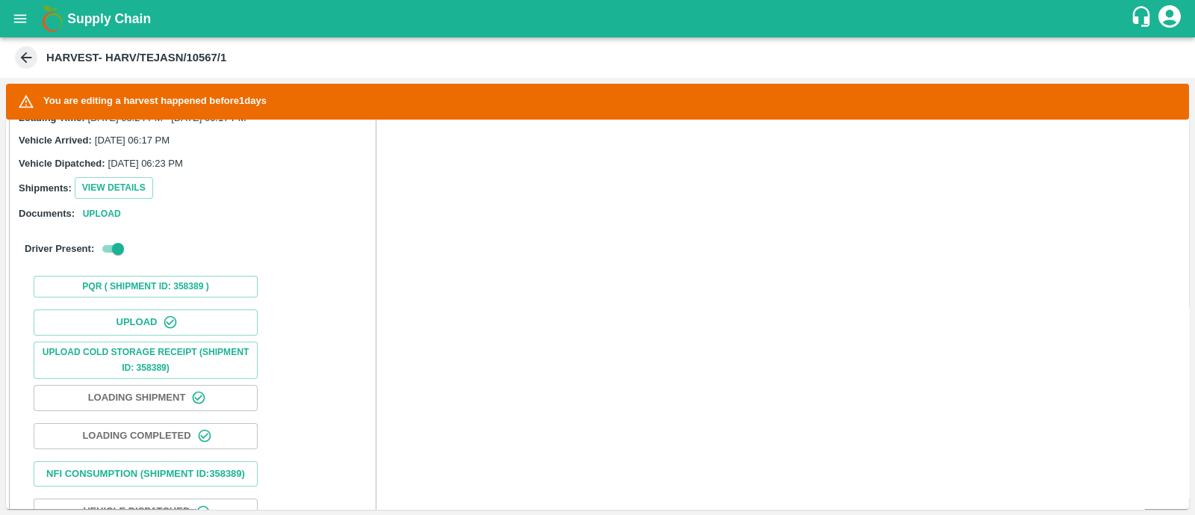
scroll to position [400, 0]
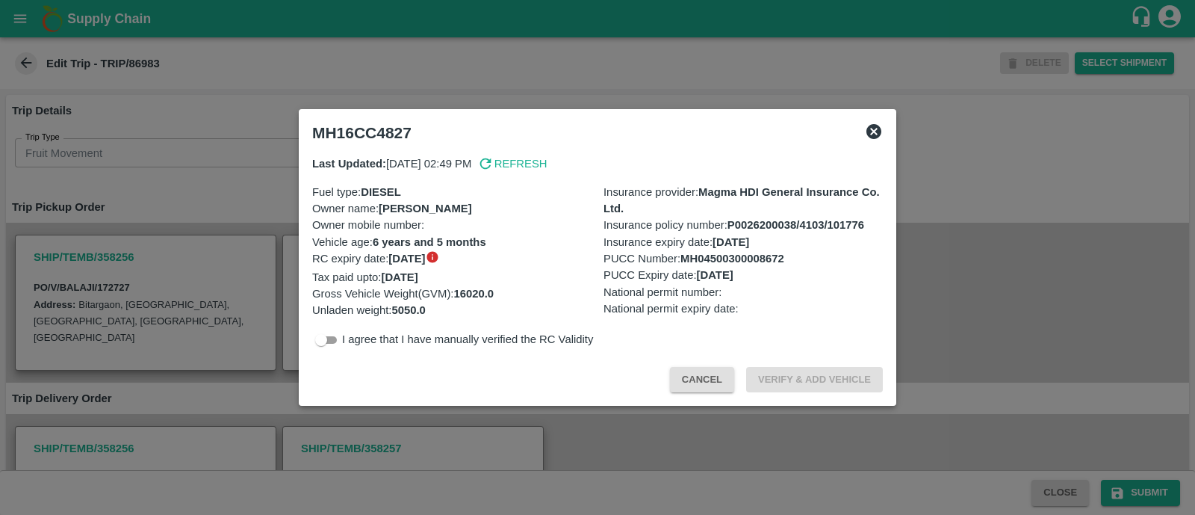
drag, startPoint x: 344, startPoint y: 341, endPoint x: 335, endPoint y: 341, distance: 8.2
click at [335, 341] on div "I agree that I have manually verified the RC Validity" at bounding box center [597, 340] width 571 height 18
click at [335, 341] on input "checkbox" at bounding box center [321, 340] width 54 height 18
checkbox input "true"
click at [789, 378] on button "Verify & Add Vehicle" at bounding box center [814, 380] width 137 height 26
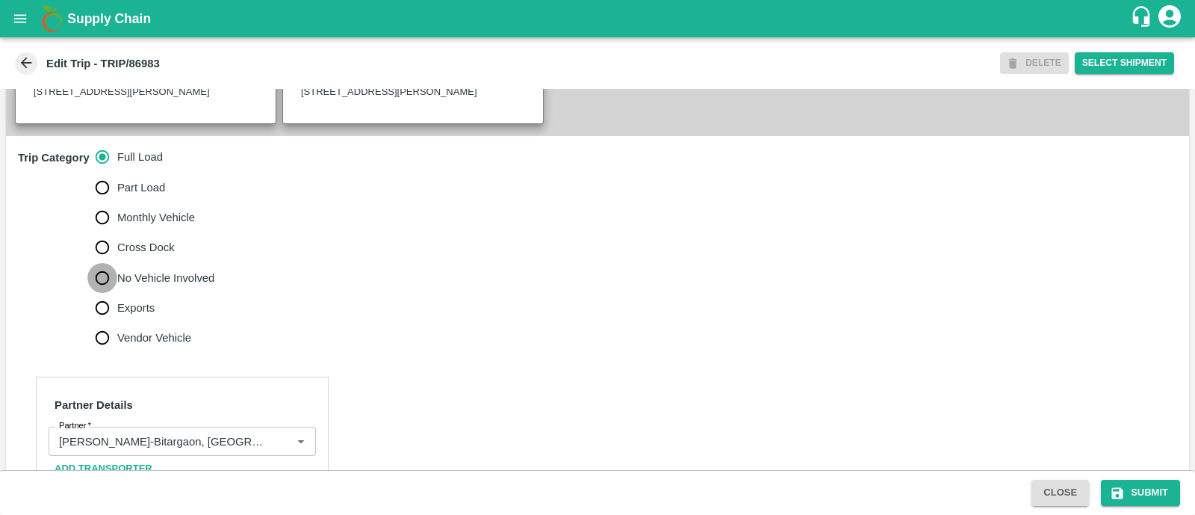
click at [105, 291] on input "No Vehicle Involved" at bounding box center [102, 278] width 30 height 30
radio input "true"
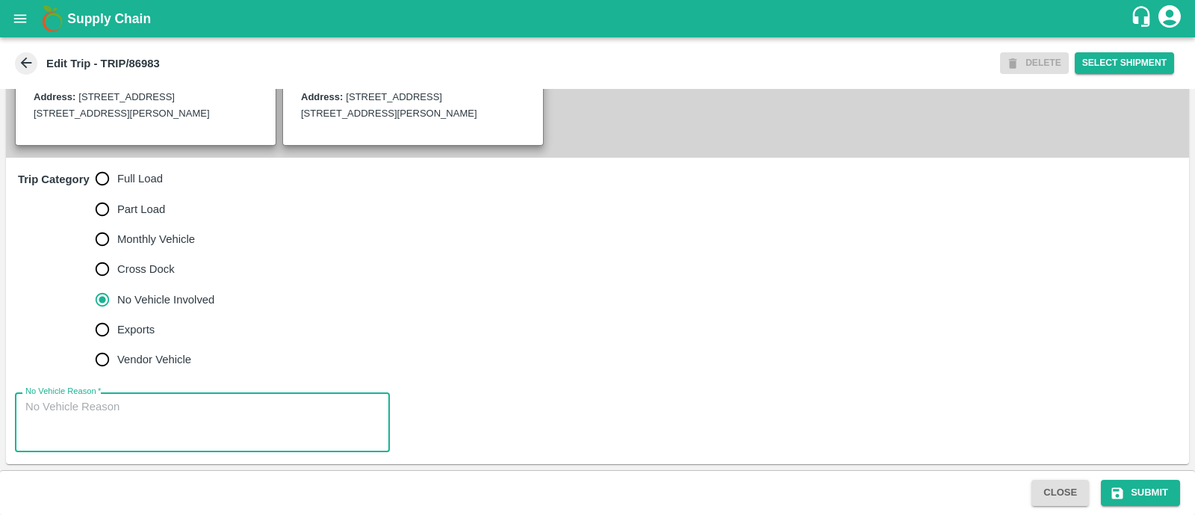
click at [113, 412] on textarea "No Vehicle Reason   *" at bounding box center [202, 422] width 354 height 47
type textarea "Field Dump"
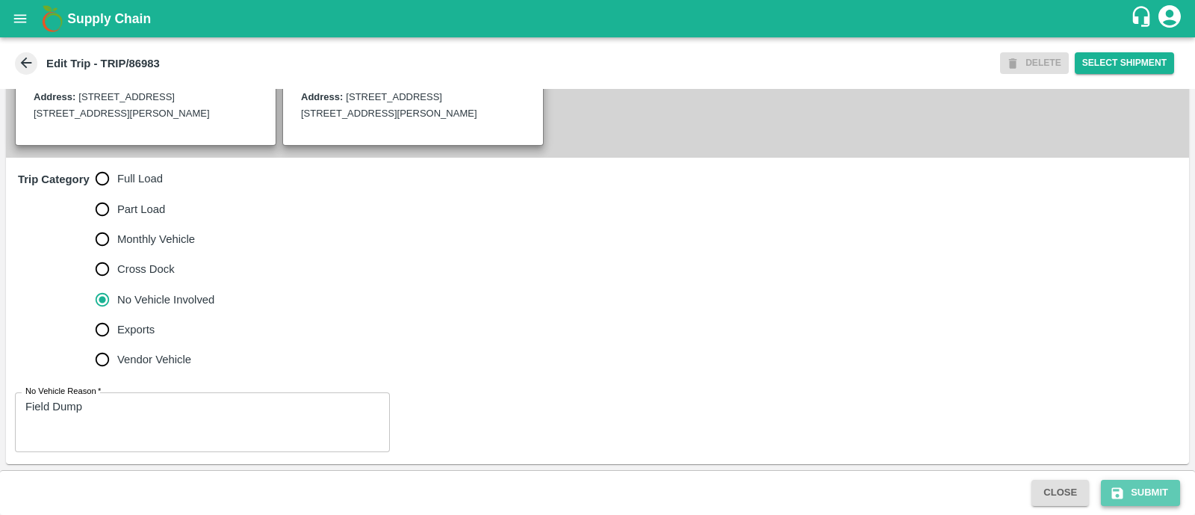
click at [1135, 485] on button "Submit" at bounding box center [1140, 493] width 79 height 26
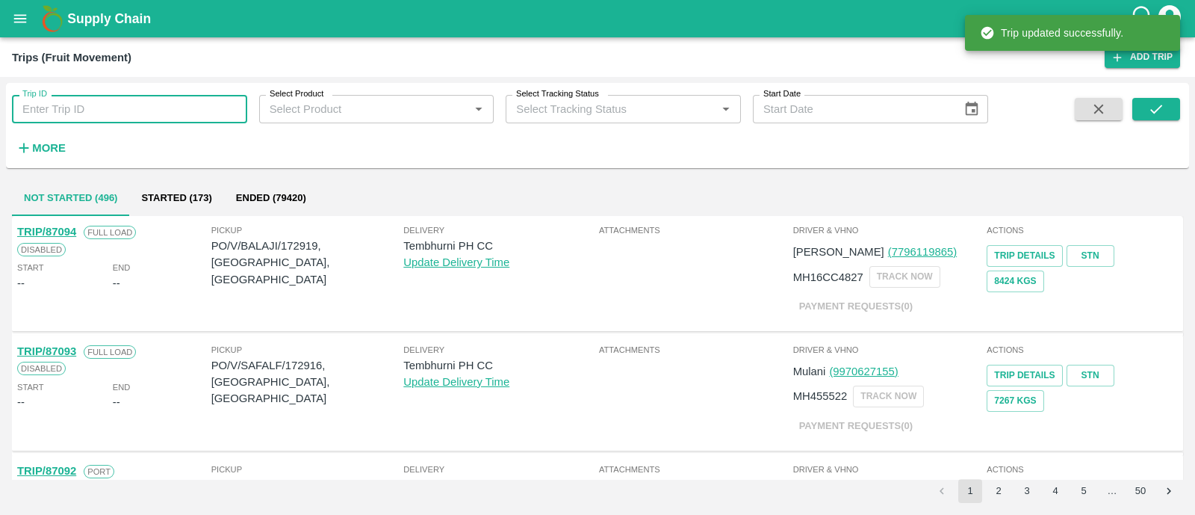
click at [187, 108] on input "Trip ID" at bounding box center [129, 109] width 235 height 28
paste input "86982"
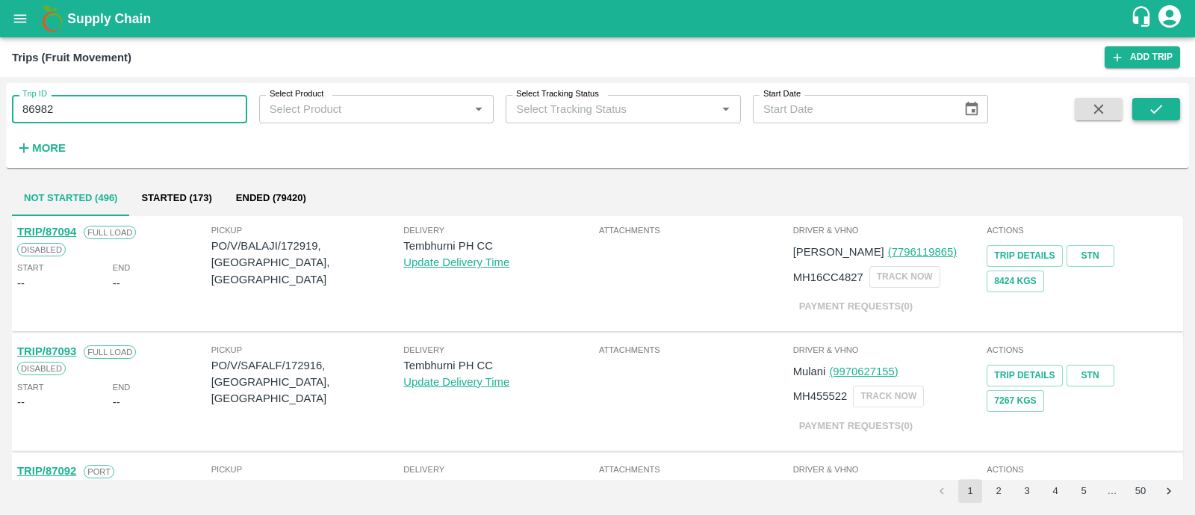
type input "86982"
click at [1156, 114] on icon "submit" at bounding box center [1156, 109] width 16 height 16
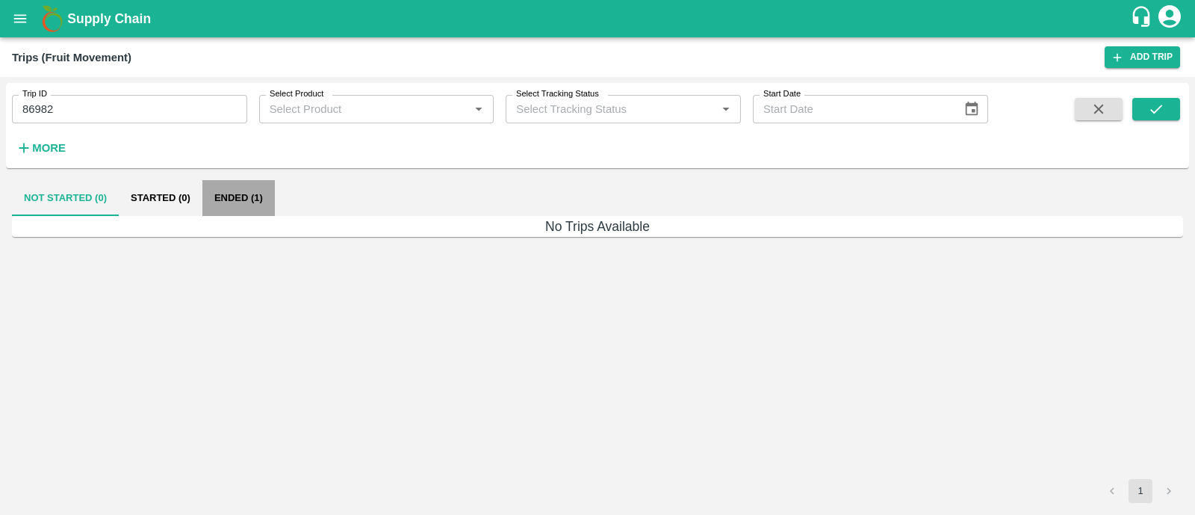
click at [264, 196] on button "Ended (1)" at bounding box center [238, 198] width 72 height 36
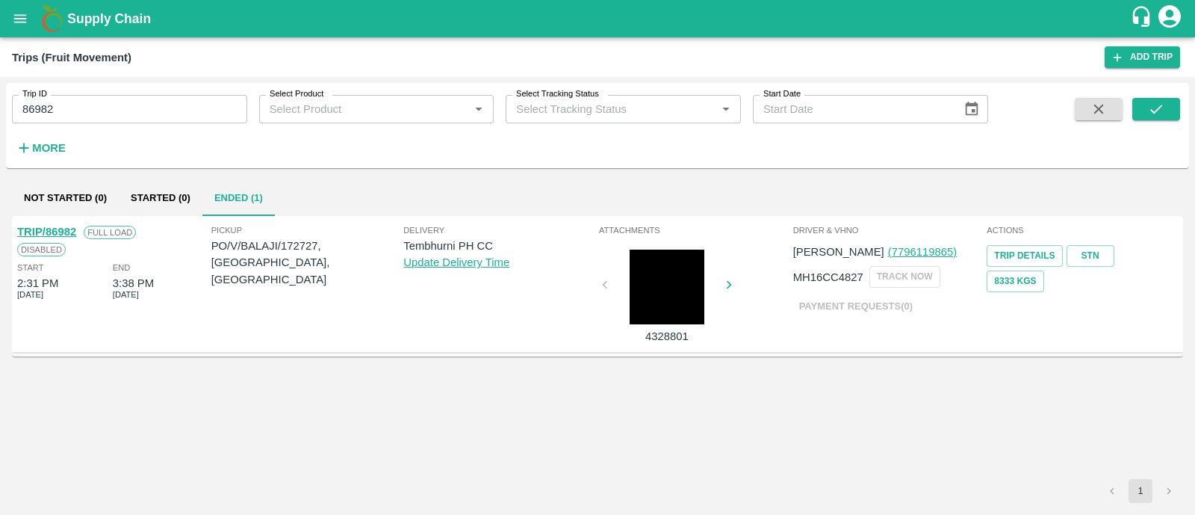
click at [69, 231] on link "TRIP/86982" at bounding box center [46, 232] width 59 height 12
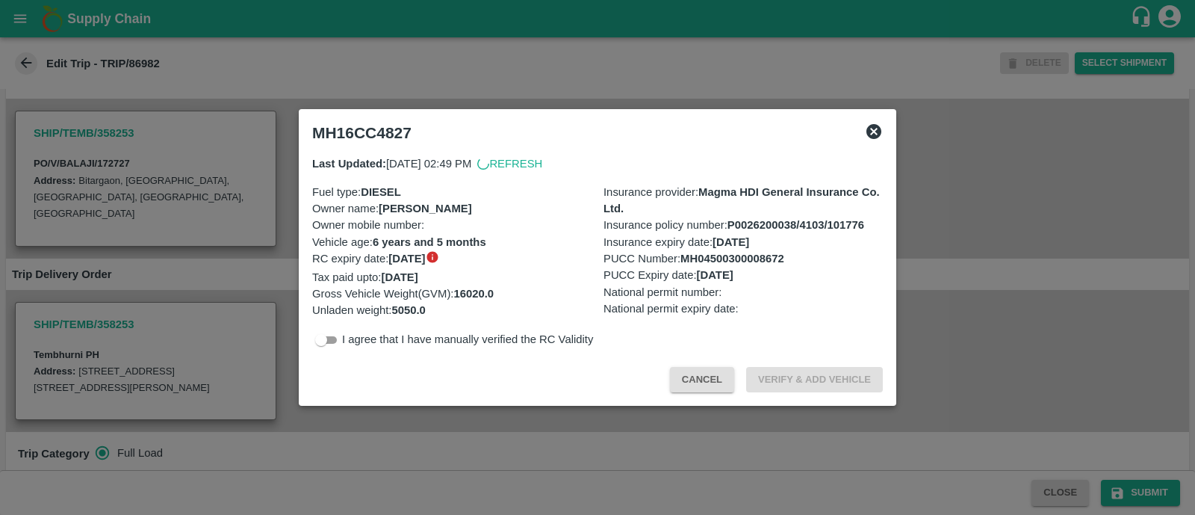
scroll to position [140, 0]
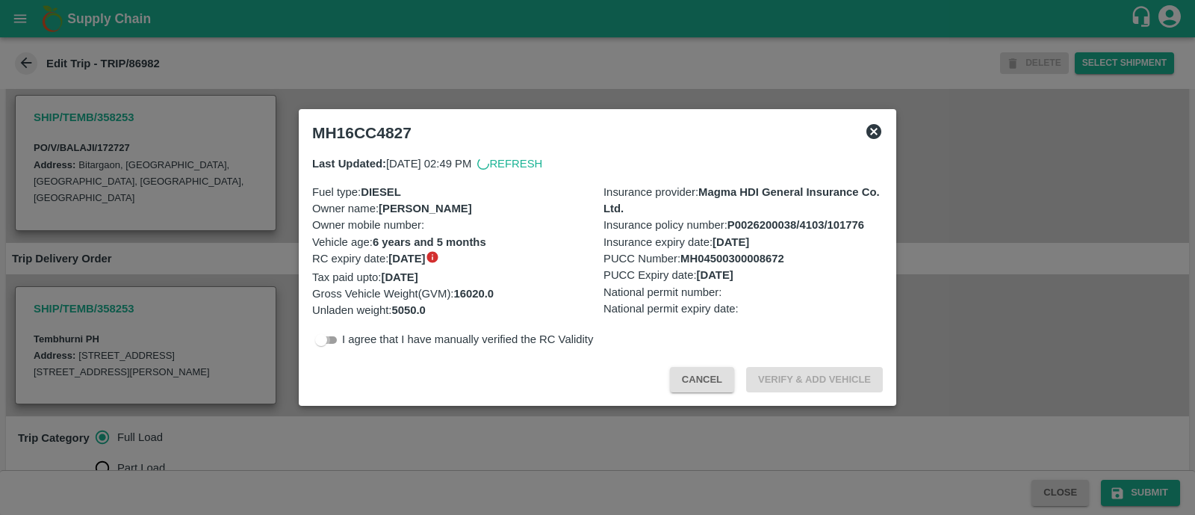
click at [336, 341] on input "checkbox" at bounding box center [321, 340] width 54 height 18
checkbox input "true"
click at [805, 371] on button "Verify & Add Vehicle" at bounding box center [814, 380] width 137 height 26
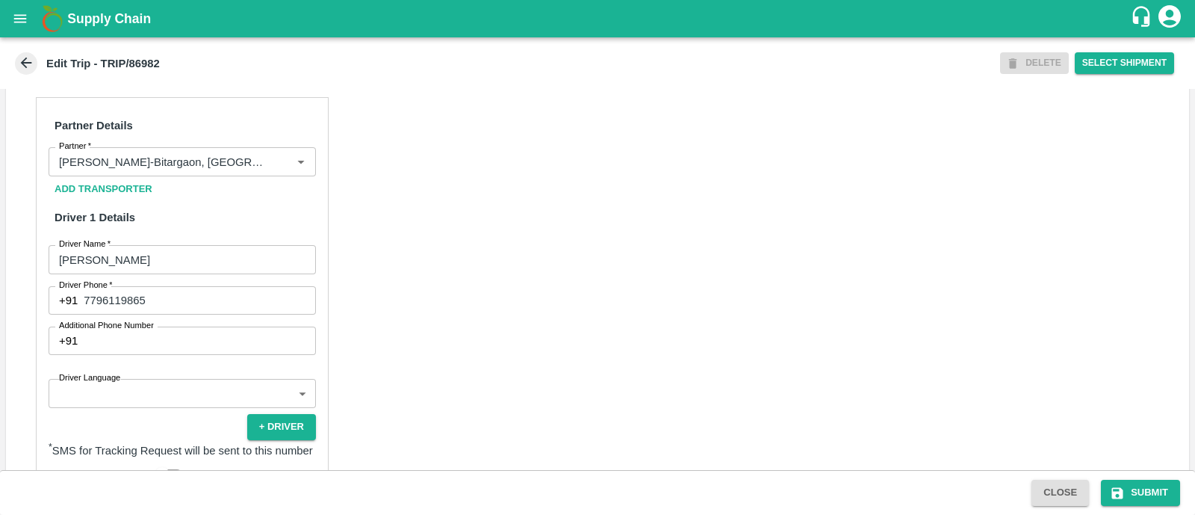
scroll to position [754, 0]
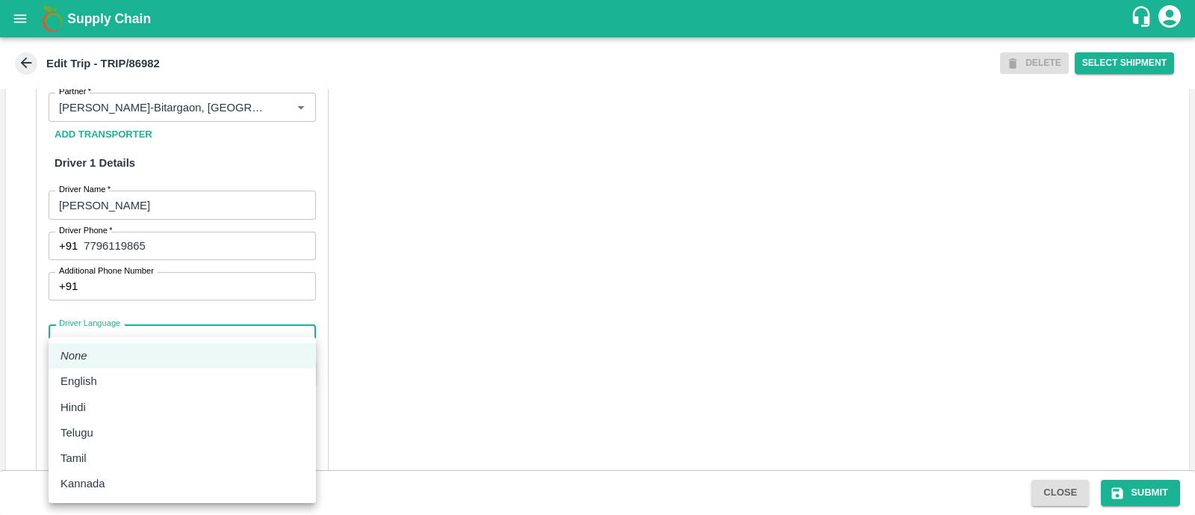
click at [128, 353] on body "Supply Chain Edit Trip - TRIP/86982 DELETE Select Shipment Trip Details Trip Ty…" at bounding box center [597, 257] width 1195 height 515
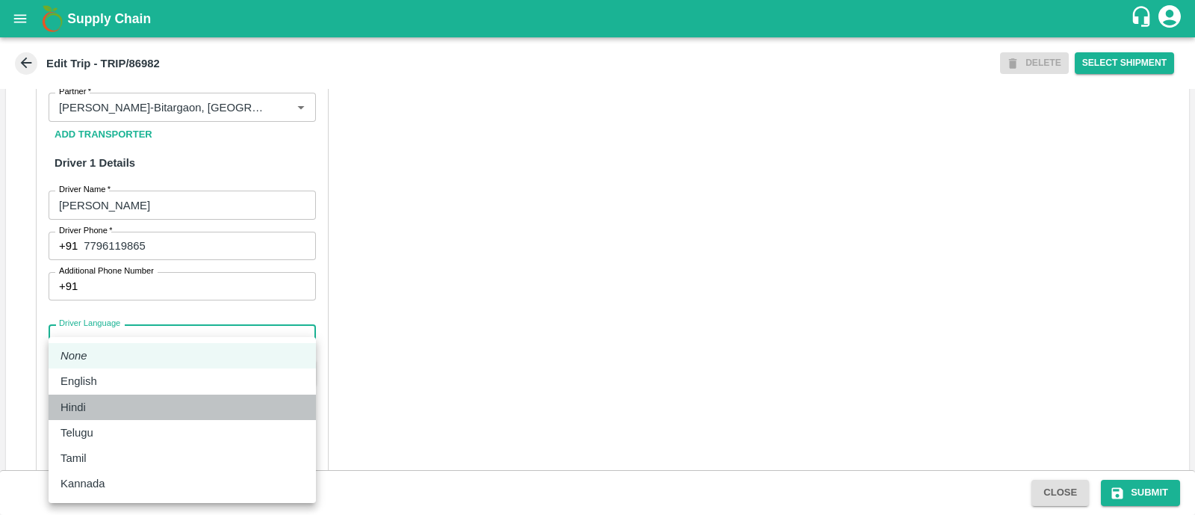
click at [103, 406] on div "Hindi" at bounding box center [183, 407] width 244 height 16
type input "hi"
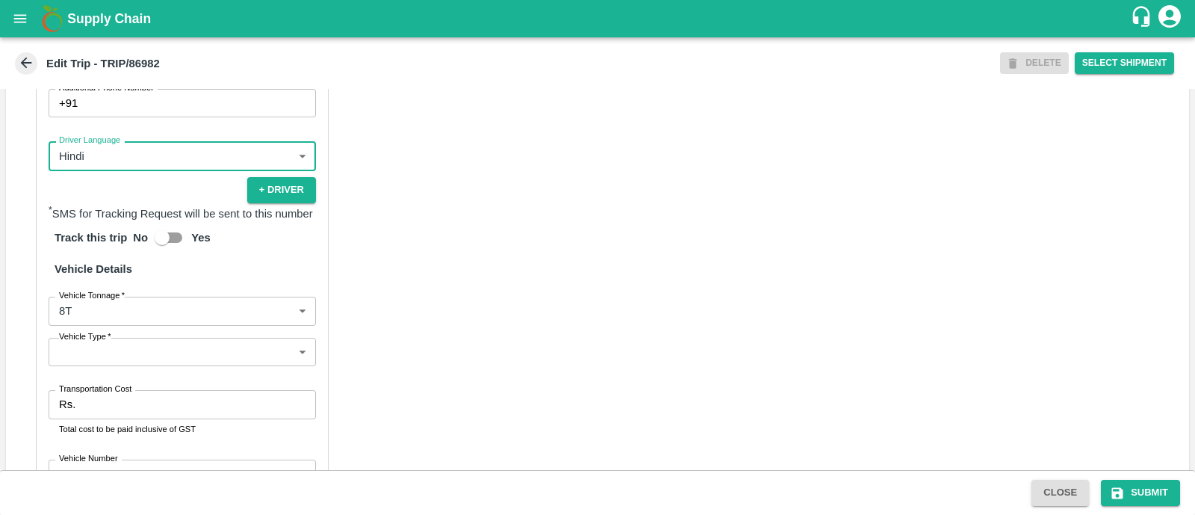
scroll to position [941, 0]
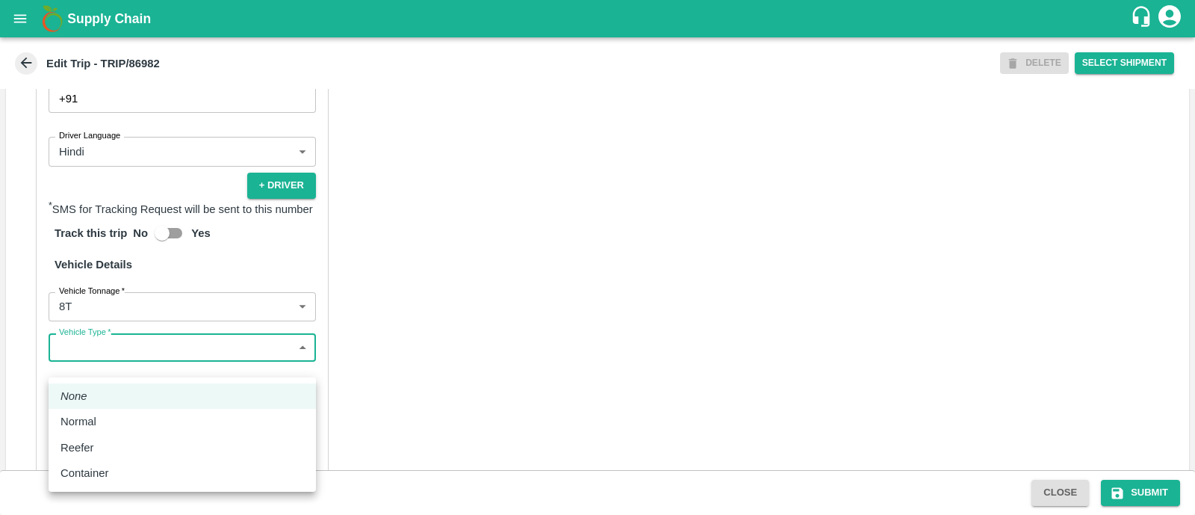
click at [120, 371] on body "Supply Chain Edit Trip - TRIP/86982 DELETE Select Shipment Trip Details Trip Ty…" at bounding box center [597, 257] width 1195 height 515
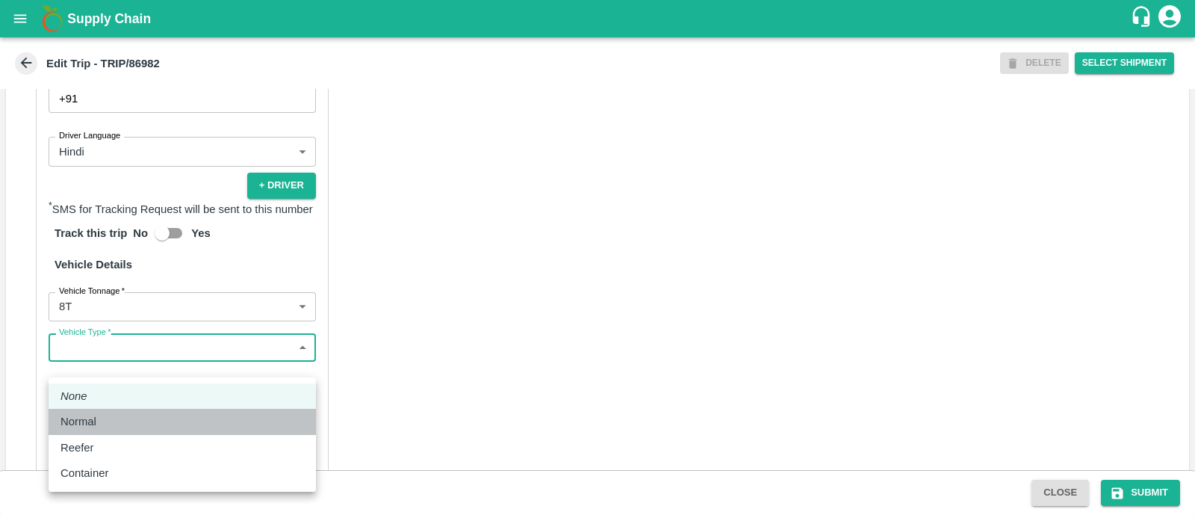
click at [111, 424] on div "Normal" at bounding box center [183, 421] width 244 height 16
type input "Normal"
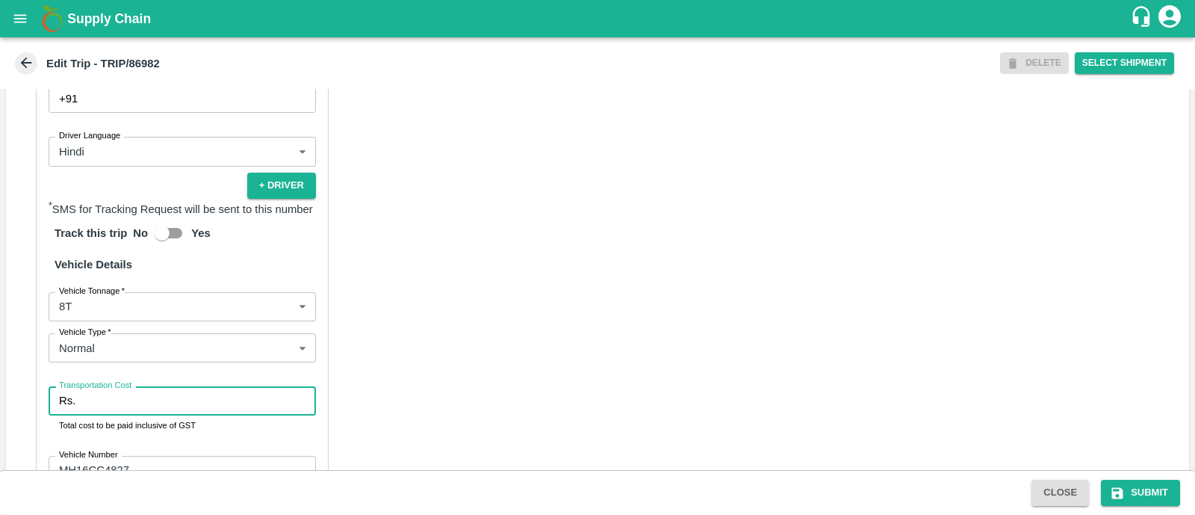
click at [149, 415] on input "Transportation Cost" at bounding box center [198, 400] width 235 height 28
type input "5000"
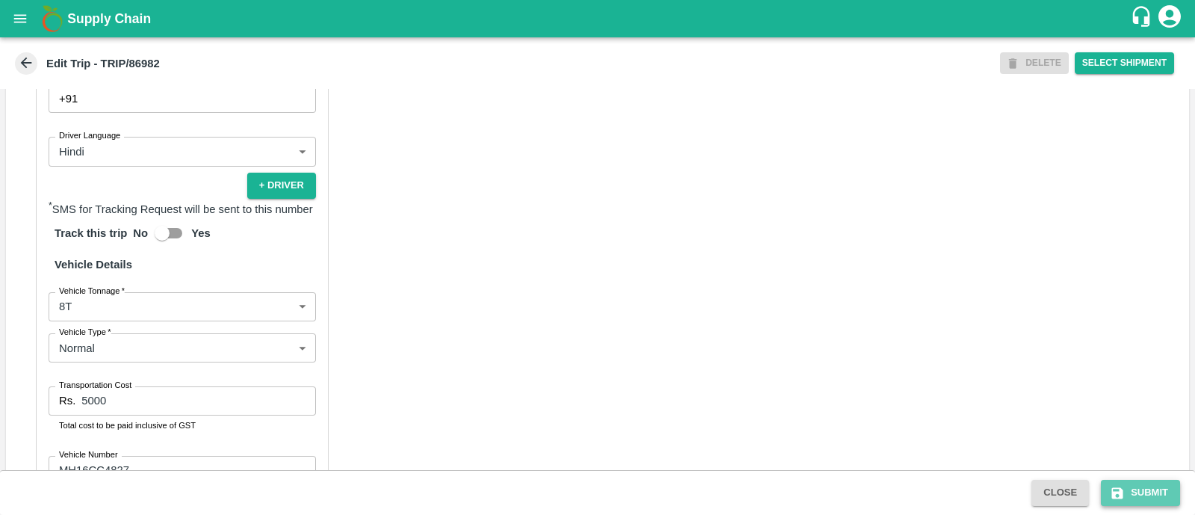
click at [1143, 491] on button "Submit" at bounding box center [1140, 493] width 79 height 26
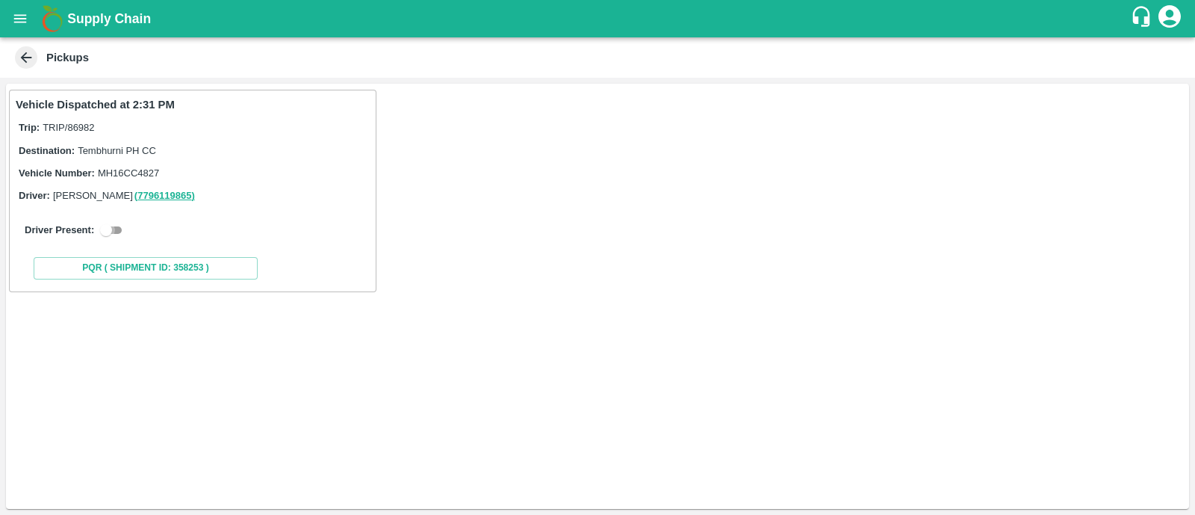
click at [116, 230] on input "checkbox" at bounding box center [106, 230] width 54 height 18
checkbox input "true"
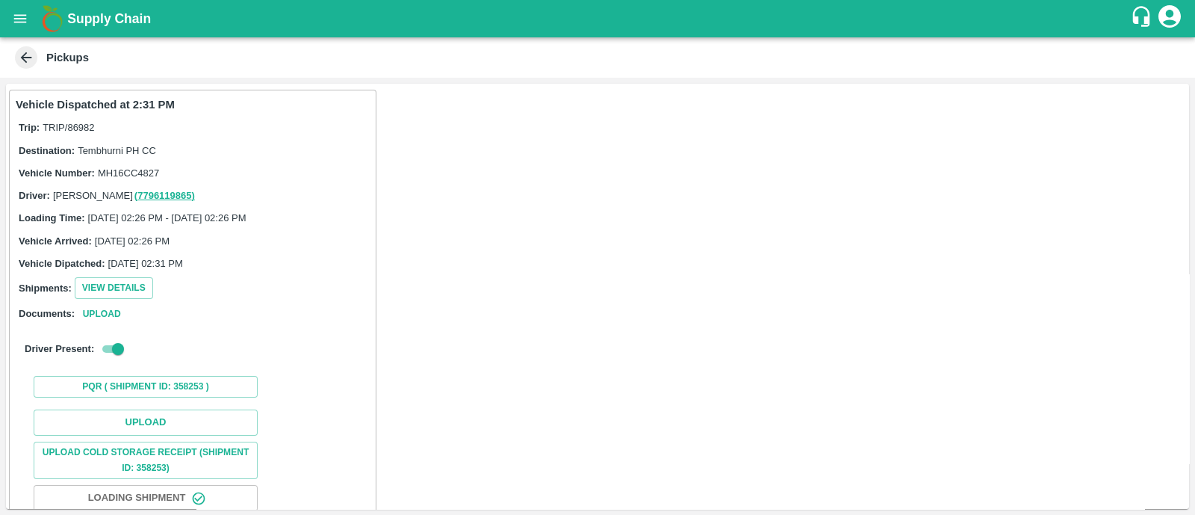
scroll to position [93, 0]
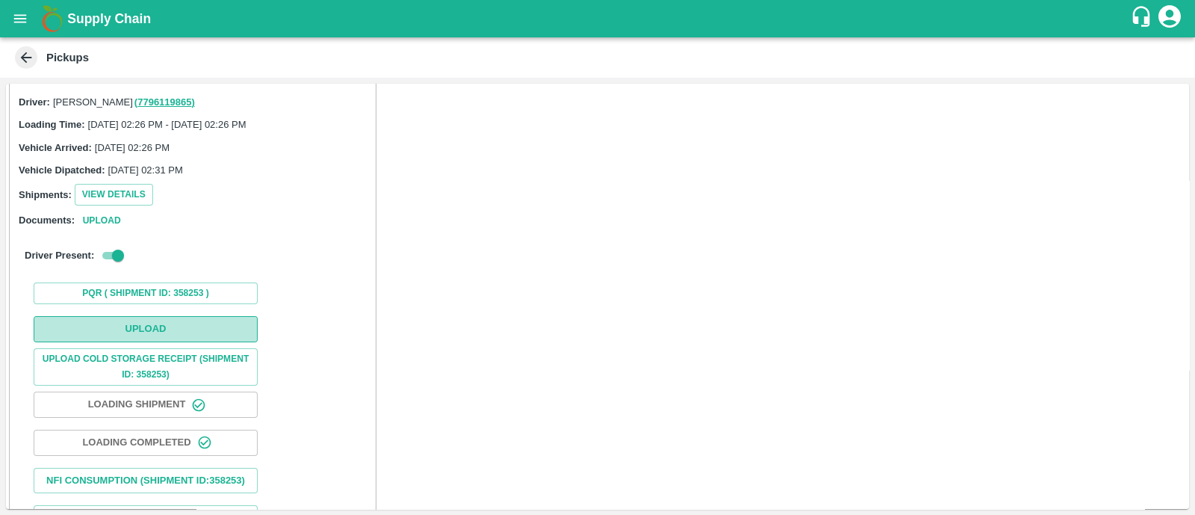
click at [153, 329] on button "Upload" at bounding box center [146, 329] width 224 height 26
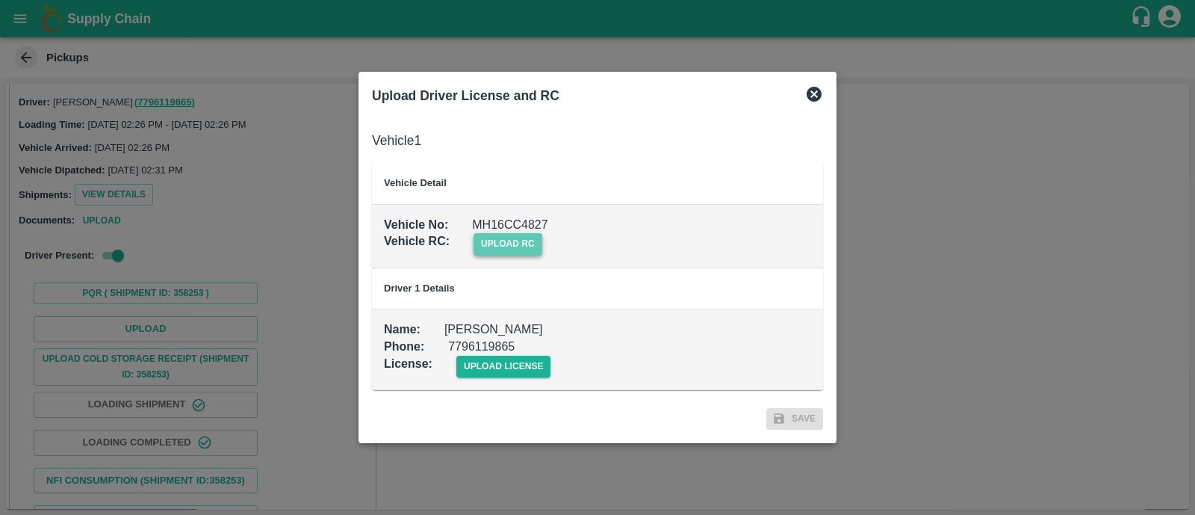
click at [506, 249] on span "upload rc" at bounding box center [508, 244] width 69 height 22
click at [0, 0] on input "upload rc" at bounding box center [0, 0] width 0 height 0
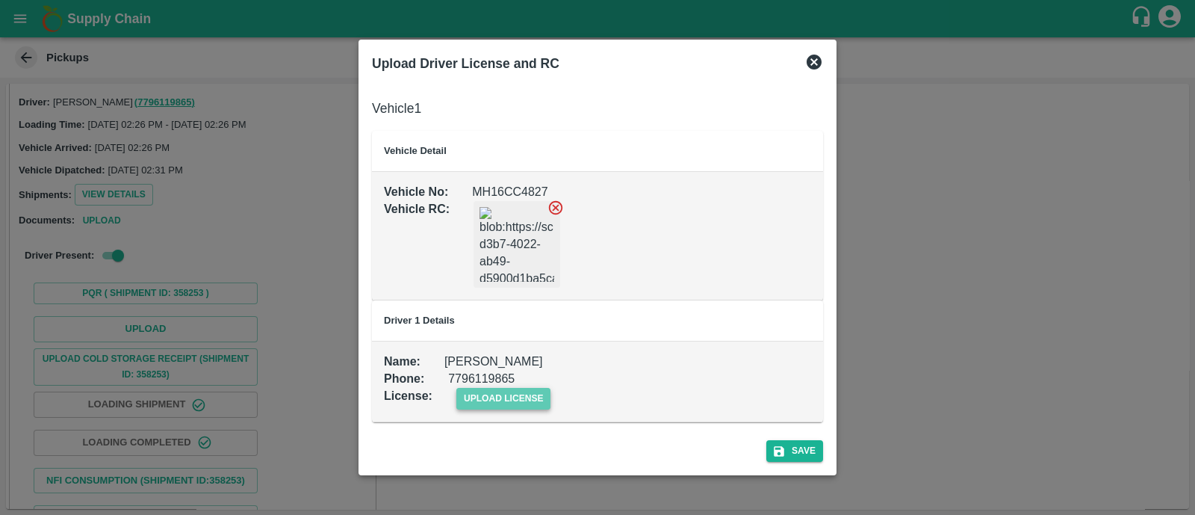
click at [498, 394] on span "upload license" at bounding box center [503, 399] width 95 height 22
click at [0, 0] on input "upload license" at bounding box center [0, 0] width 0 height 0
click at [808, 451] on button "Save" at bounding box center [794, 452] width 57 height 22
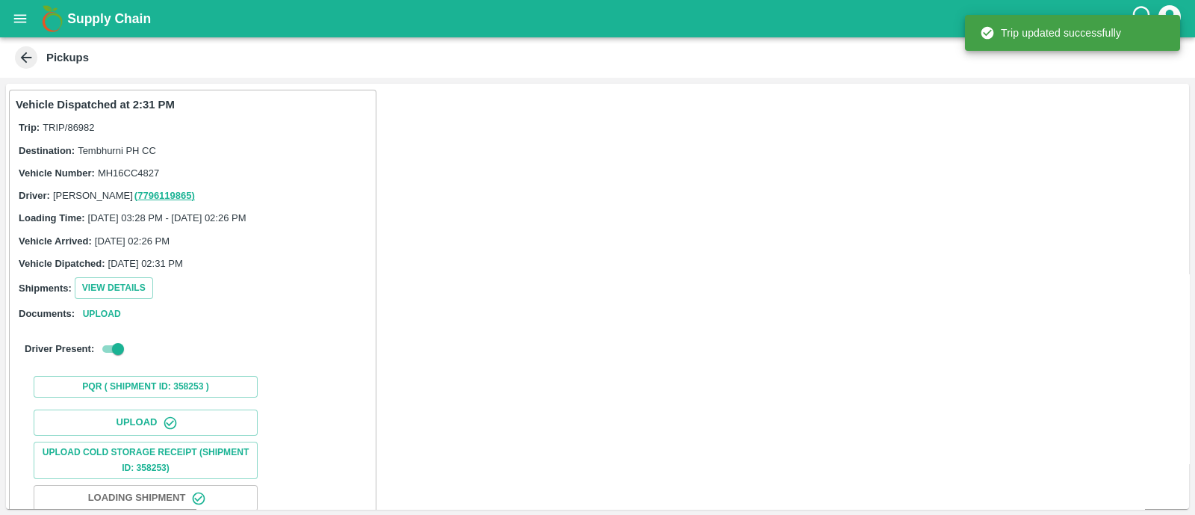
scroll to position [186, 0]
